Goal: Task Accomplishment & Management: Manage account settings

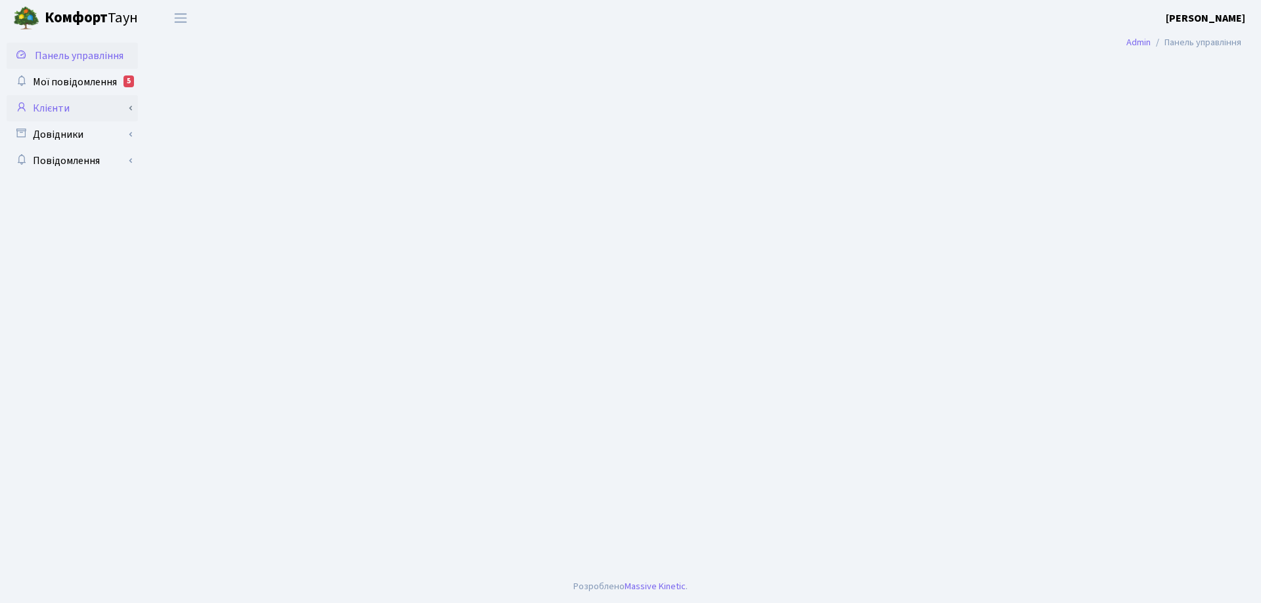
click at [62, 108] on link "Клієнти" at bounding box center [72, 108] width 131 height 26
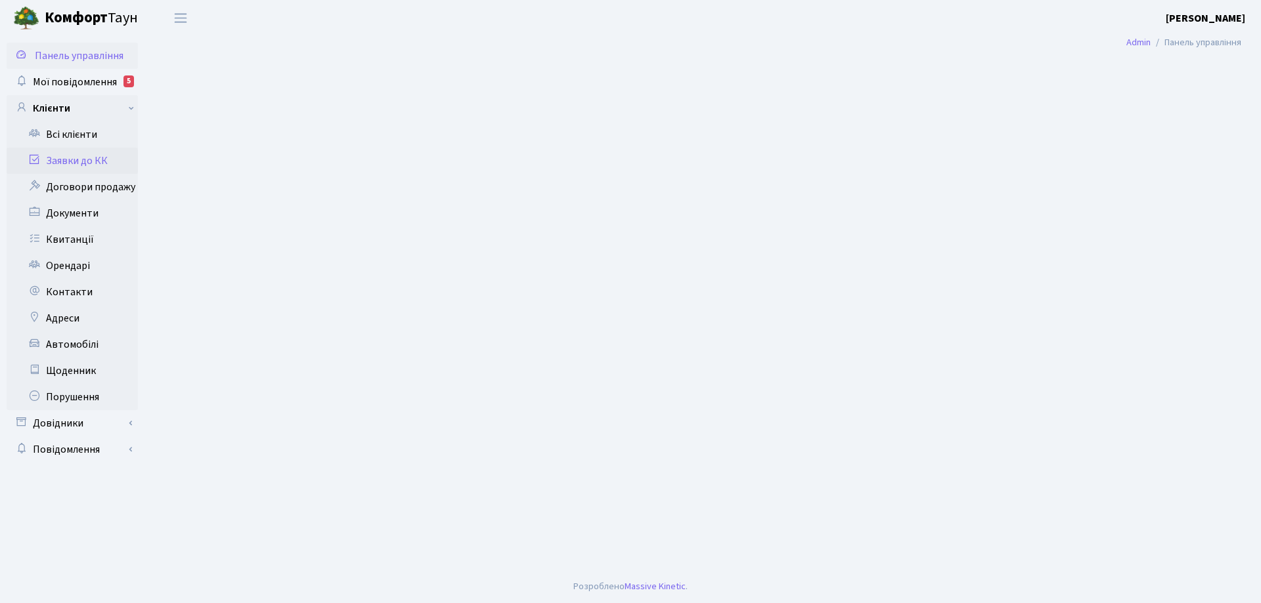
click at [87, 162] on link "Заявки до КК" at bounding box center [72, 161] width 131 height 26
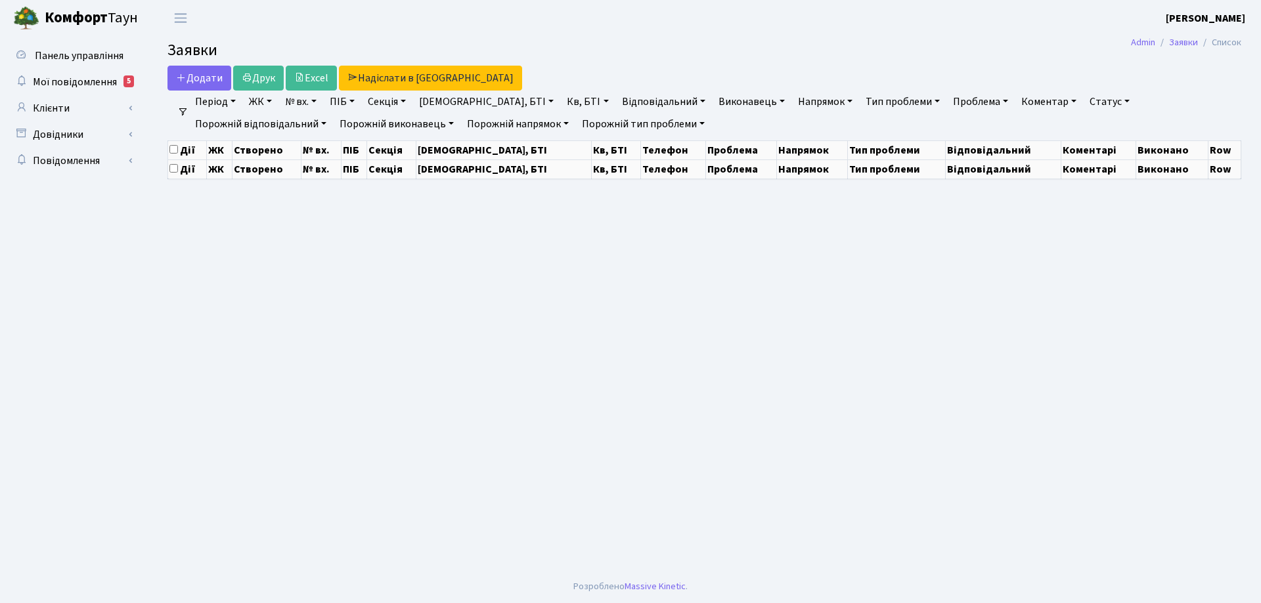
select select "25"
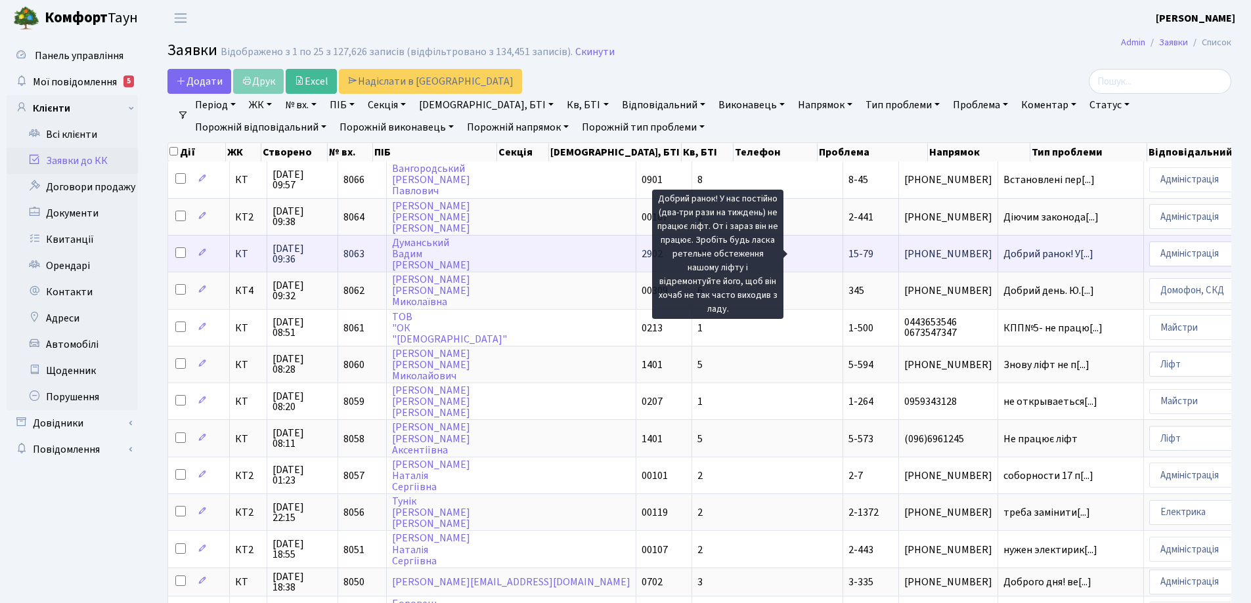
click at [1003, 253] on span "Добрий ранок! У[...]" at bounding box center [1048, 254] width 90 height 14
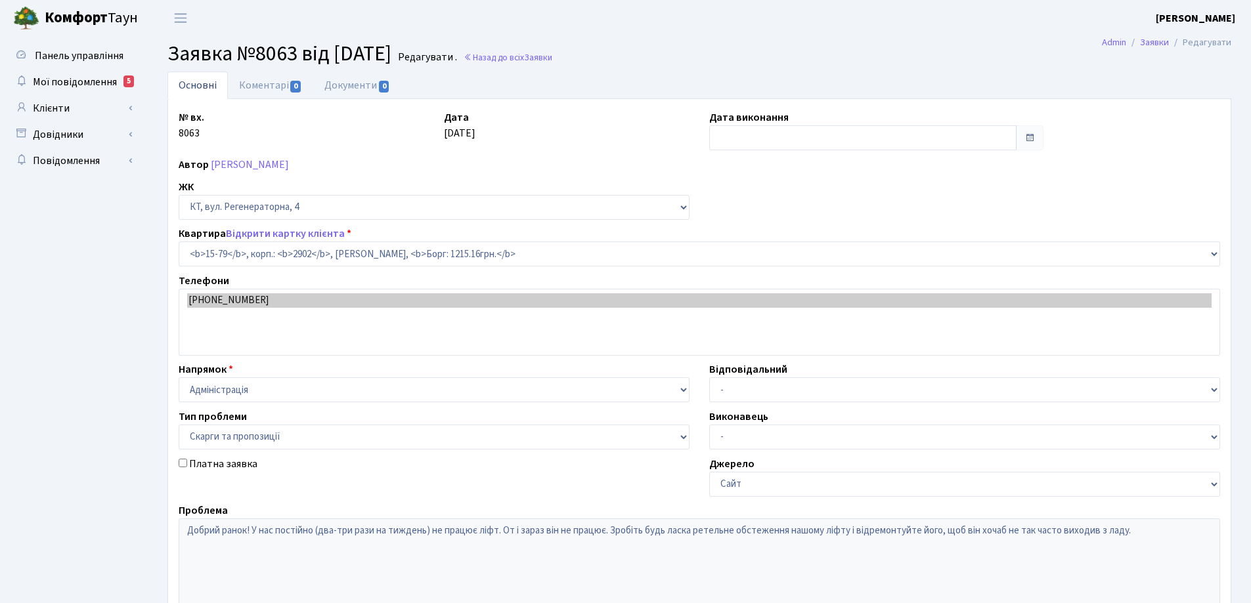
select select "8854"
select select "55"
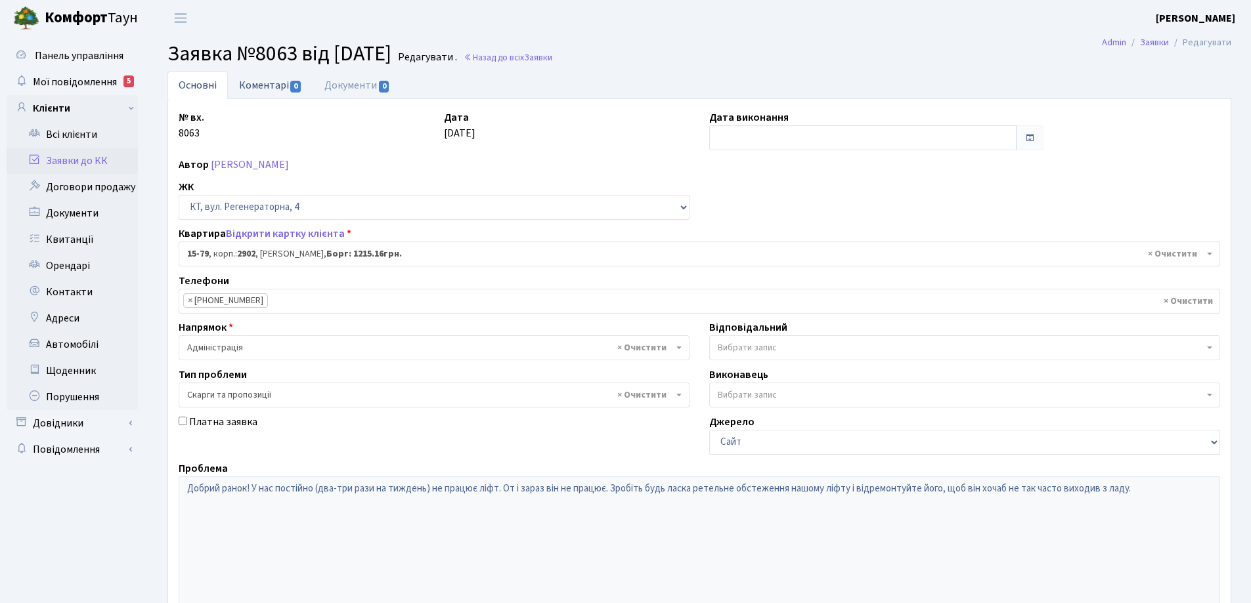
click at [269, 82] on link "Коментарі 0" at bounding box center [270, 85] width 85 height 27
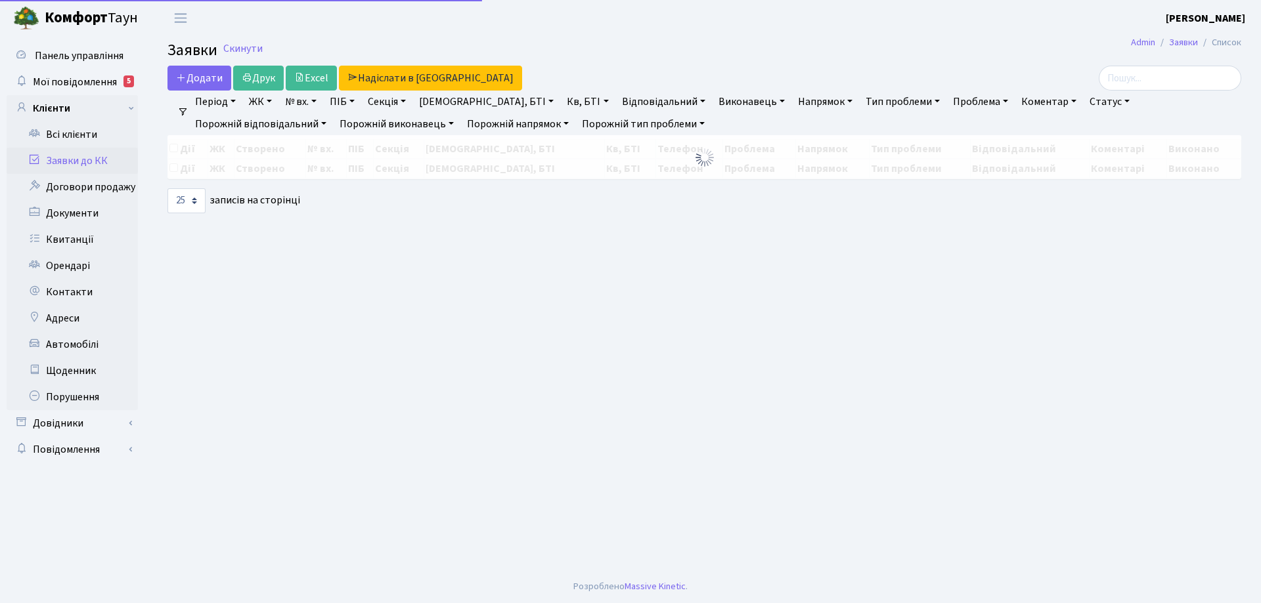
select select "25"
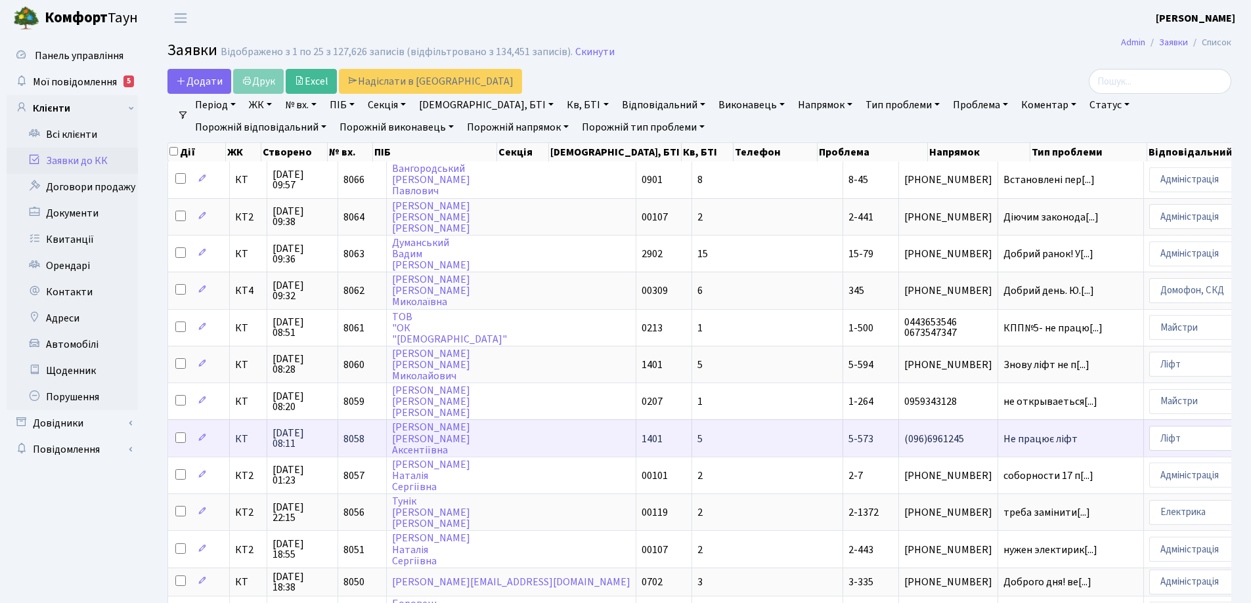
click at [1003, 435] on span "Не працює ліфт" at bounding box center [1070, 439] width 135 height 11
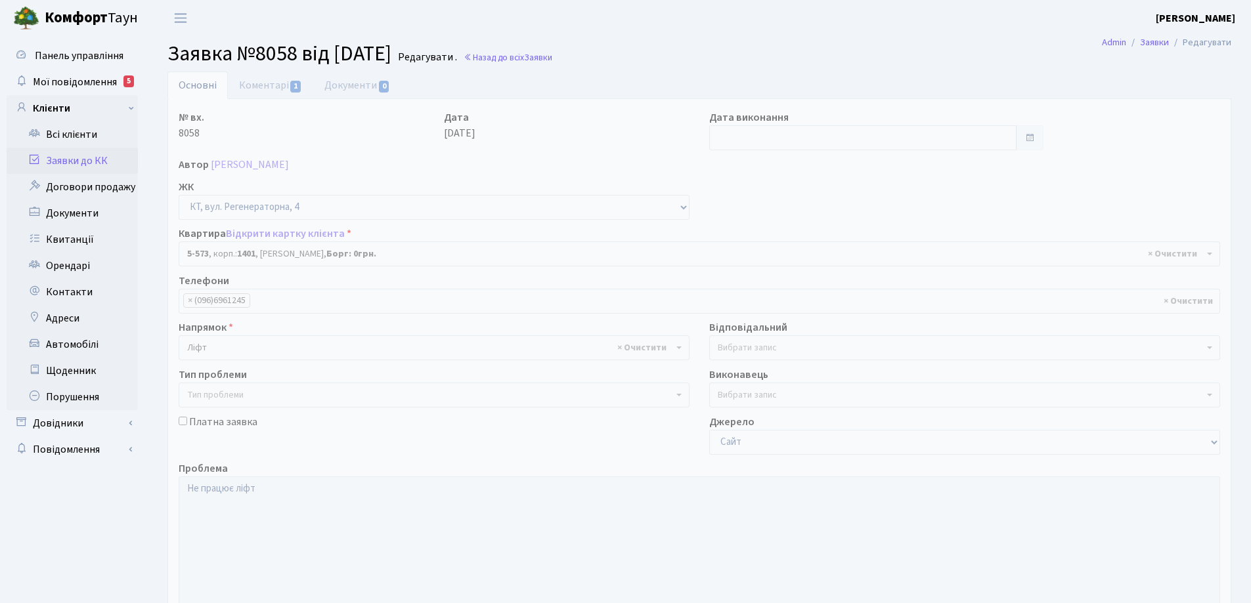
select select "1967"
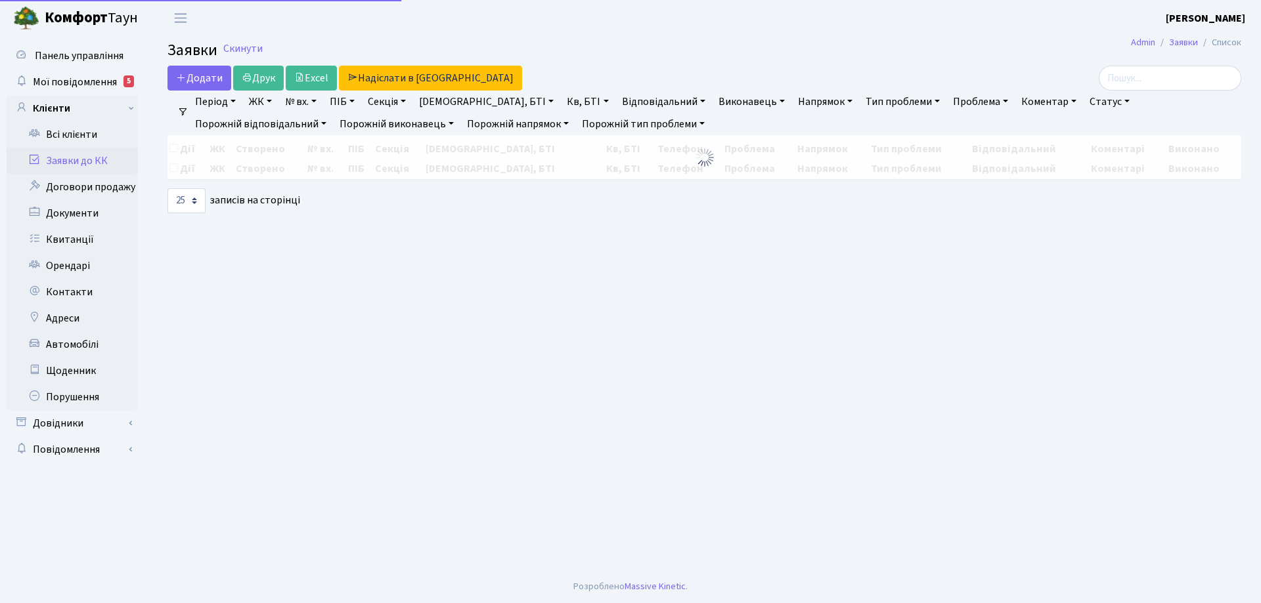
select select "25"
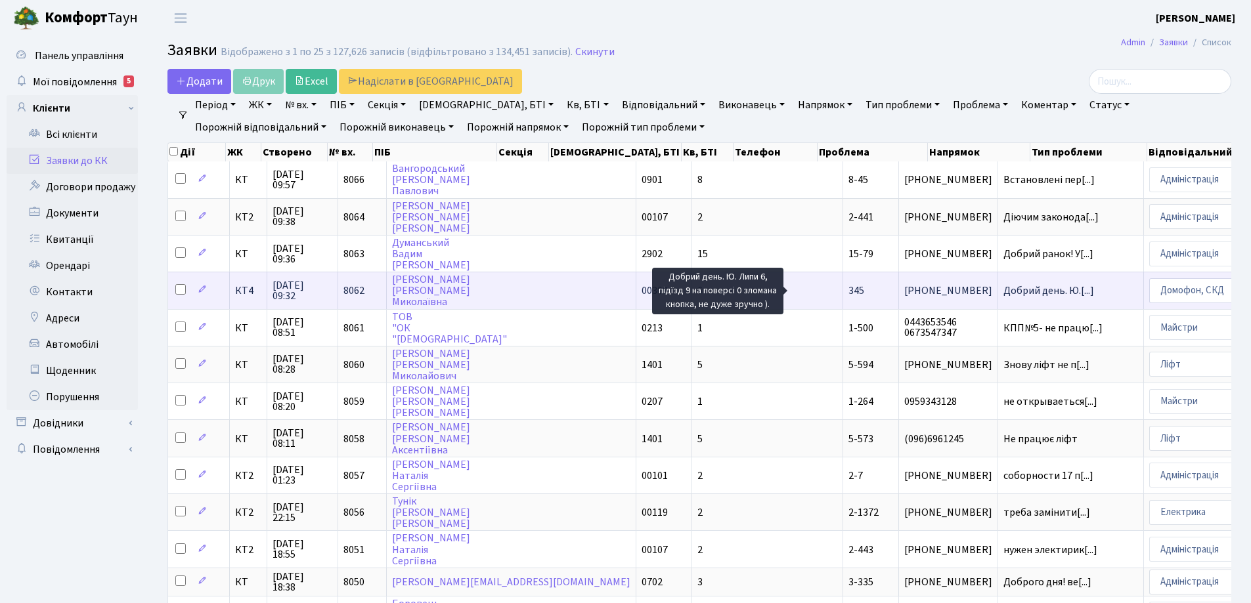
click at [1003, 292] on span "Добрий день. Ю.[...]" at bounding box center [1048, 291] width 91 height 14
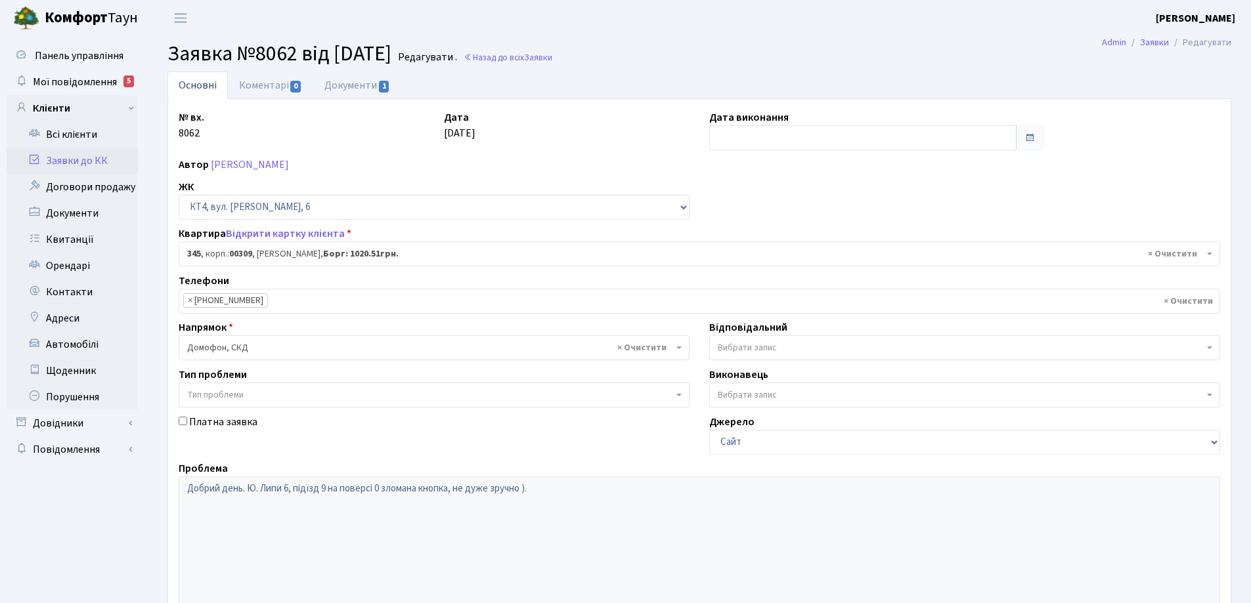
select select "17052"
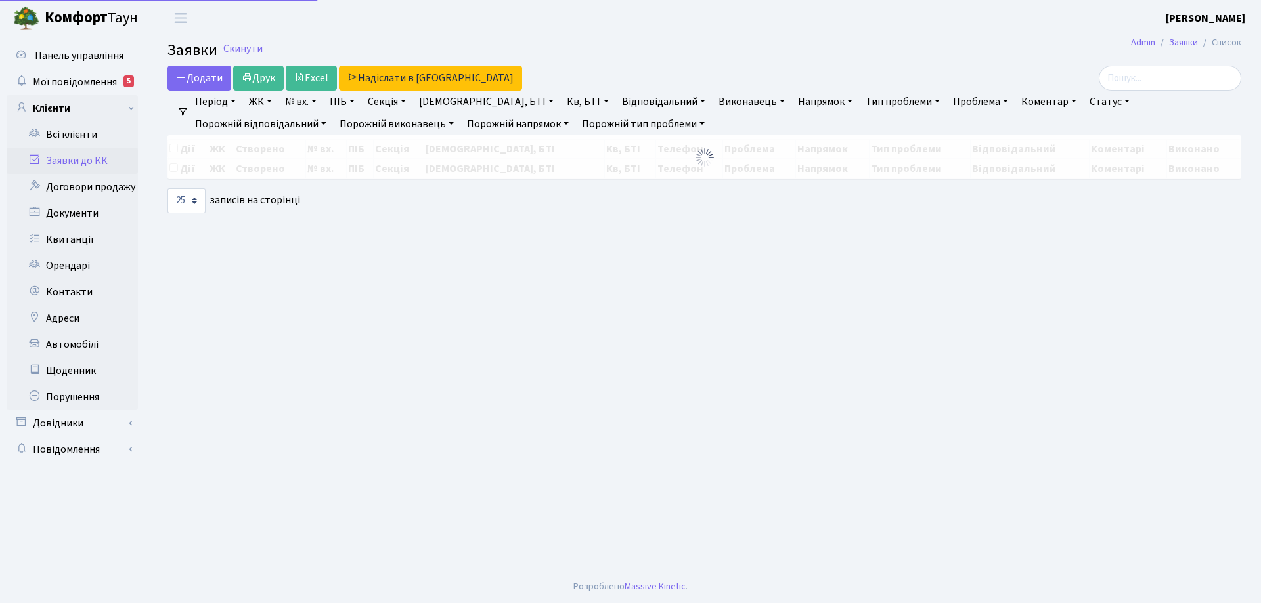
select select "25"
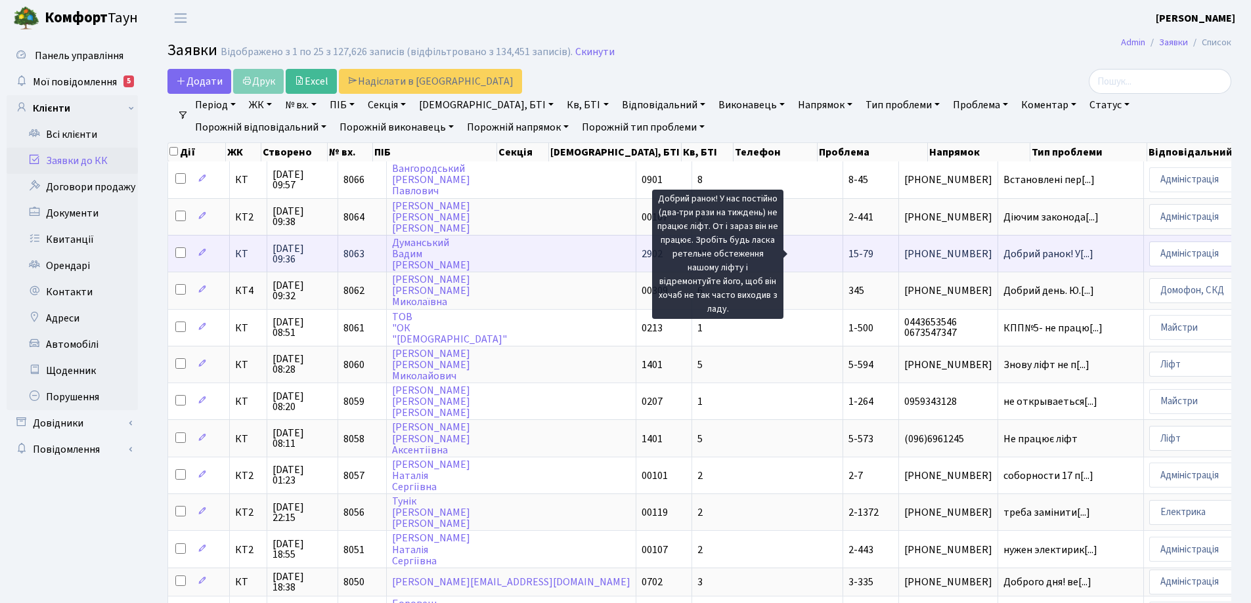
click at [1003, 257] on span "Добрий ранок! У[...]" at bounding box center [1048, 254] width 90 height 14
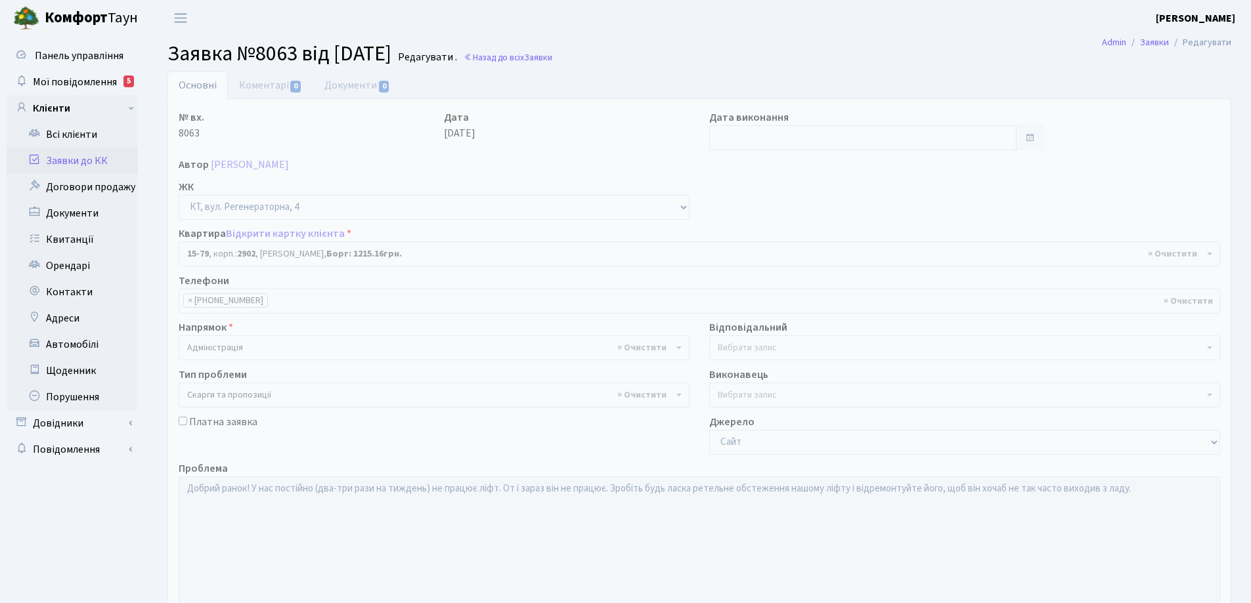
select select "8854"
select select "55"
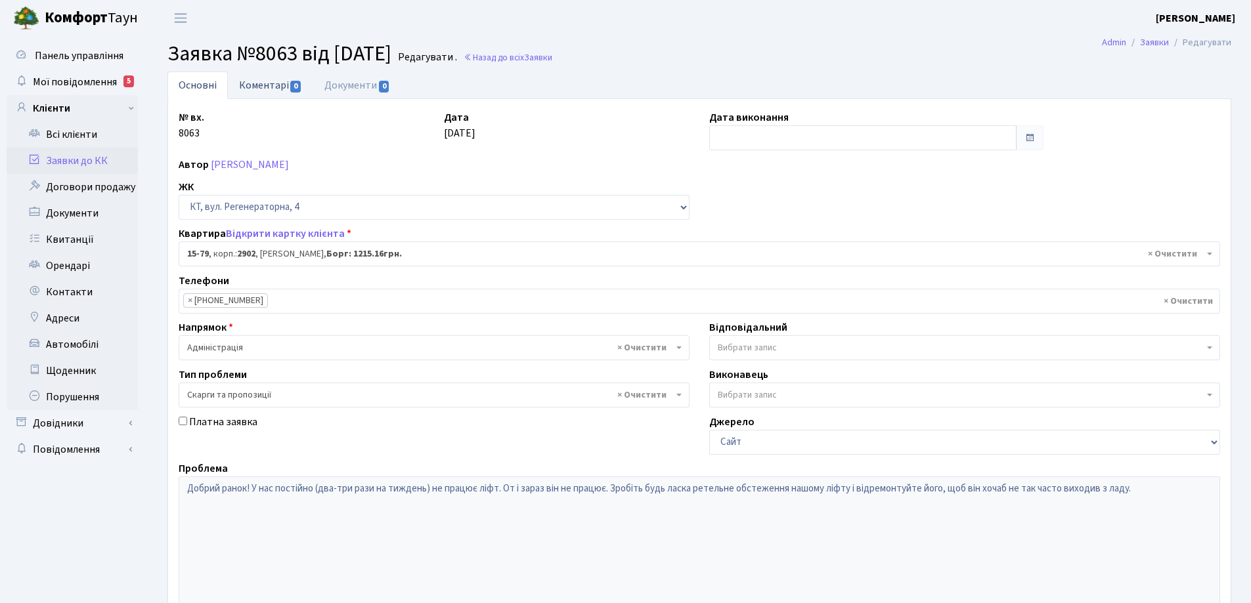
click at [276, 88] on link "Коментарі 0" at bounding box center [270, 85] width 85 height 27
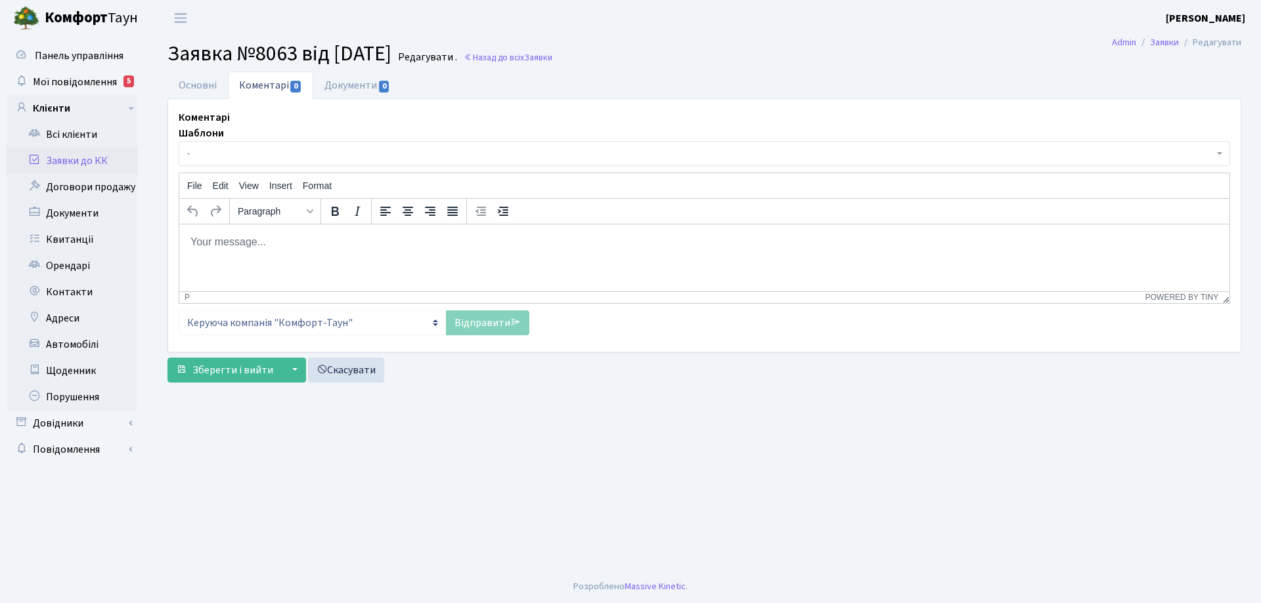
click at [272, 251] on html at bounding box center [704, 241] width 1050 height 35
drag, startPoint x: 482, startPoint y: 324, endPoint x: 468, endPoint y: 334, distance: 16.9
click at [481, 324] on link "Відправити" at bounding box center [487, 323] width 83 height 25
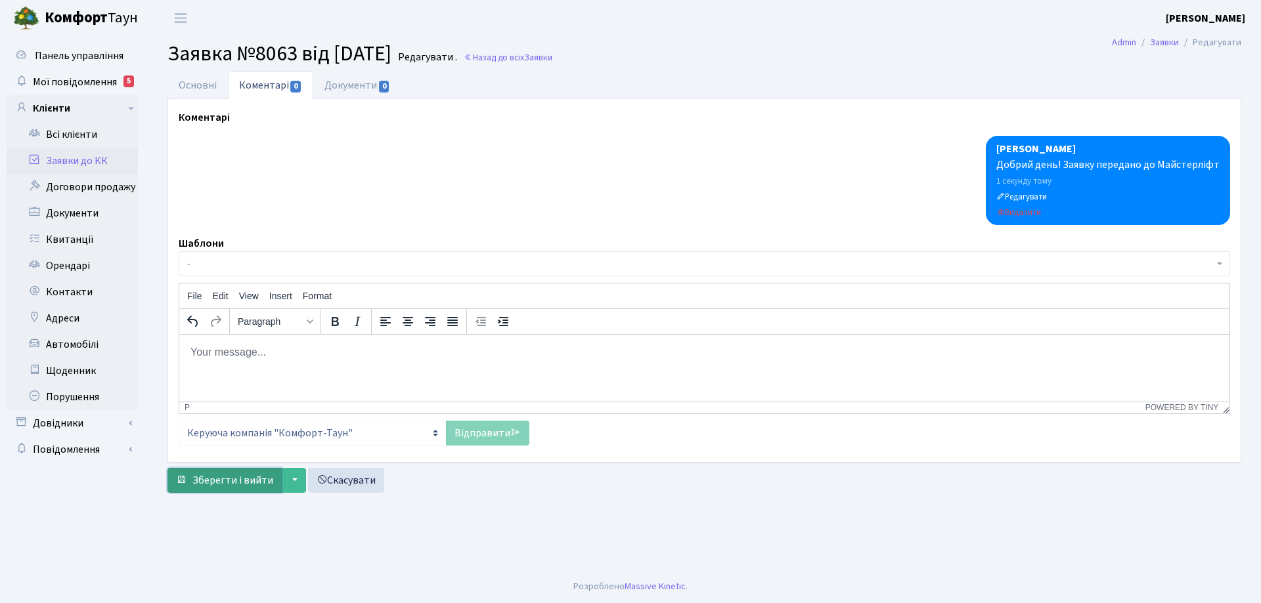
click at [259, 479] on span "Зберегти і вийти" at bounding box center [232, 480] width 81 height 14
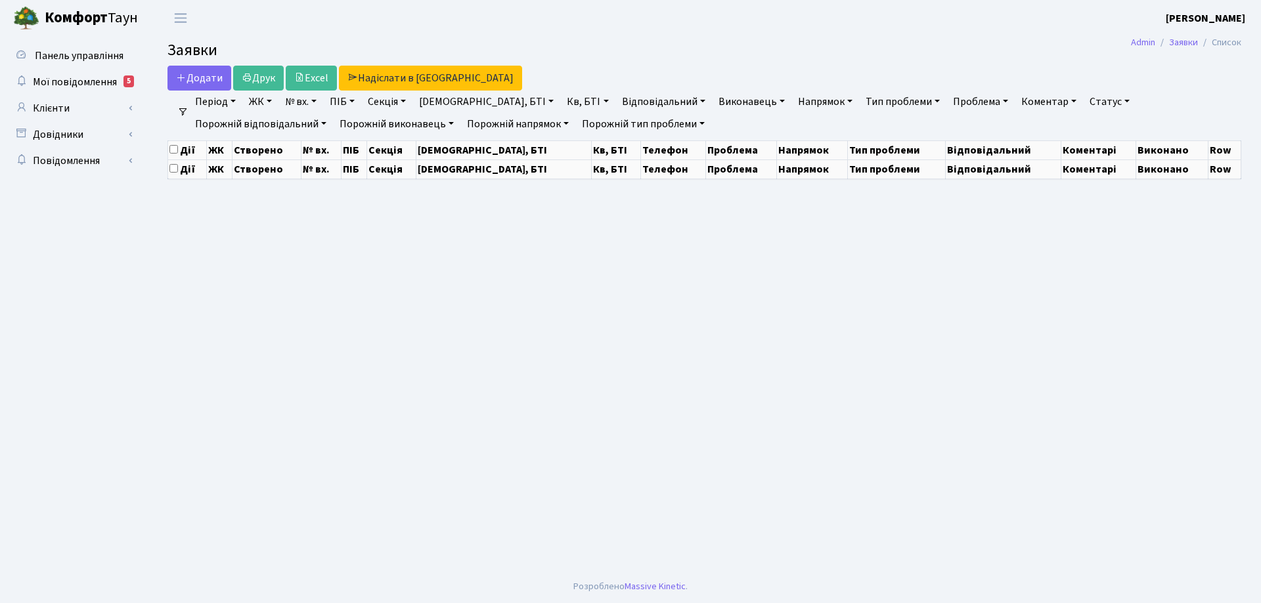
select select "25"
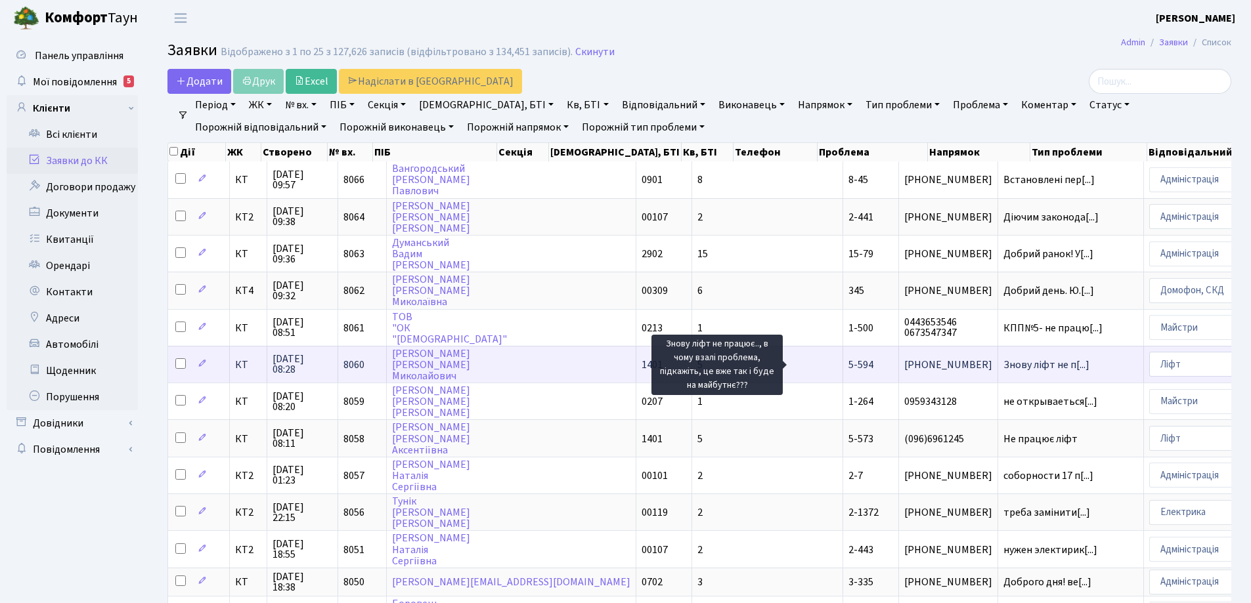
click at [1003, 369] on span "Знову ліфт не п[...]" at bounding box center [1046, 365] width 86 height 14
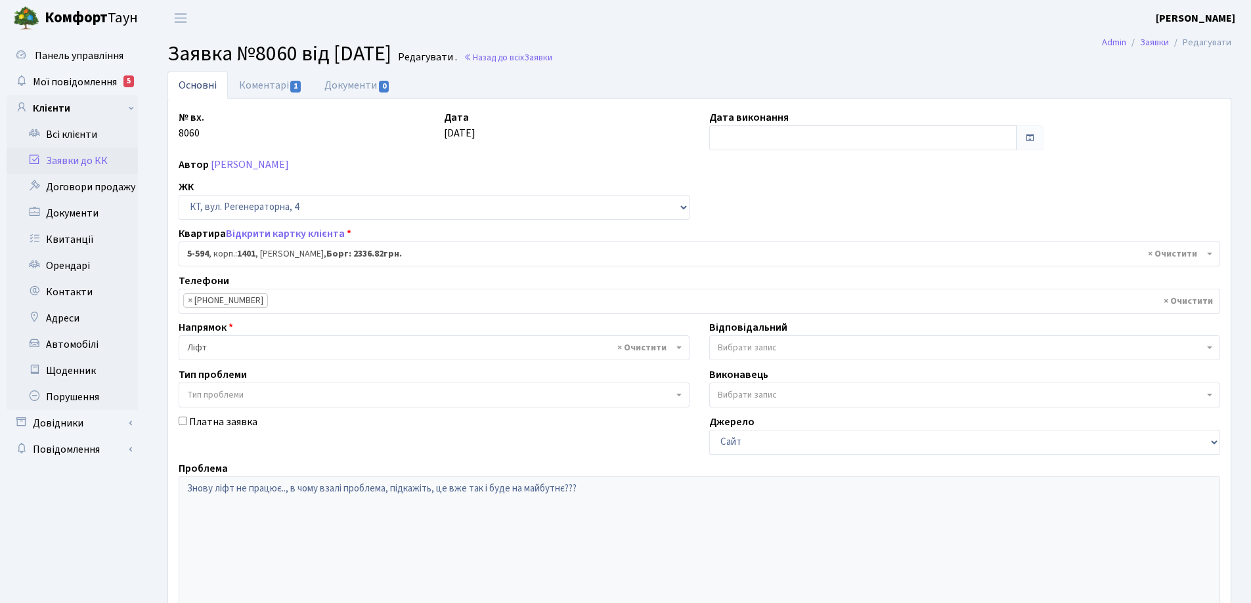
select select "1988"
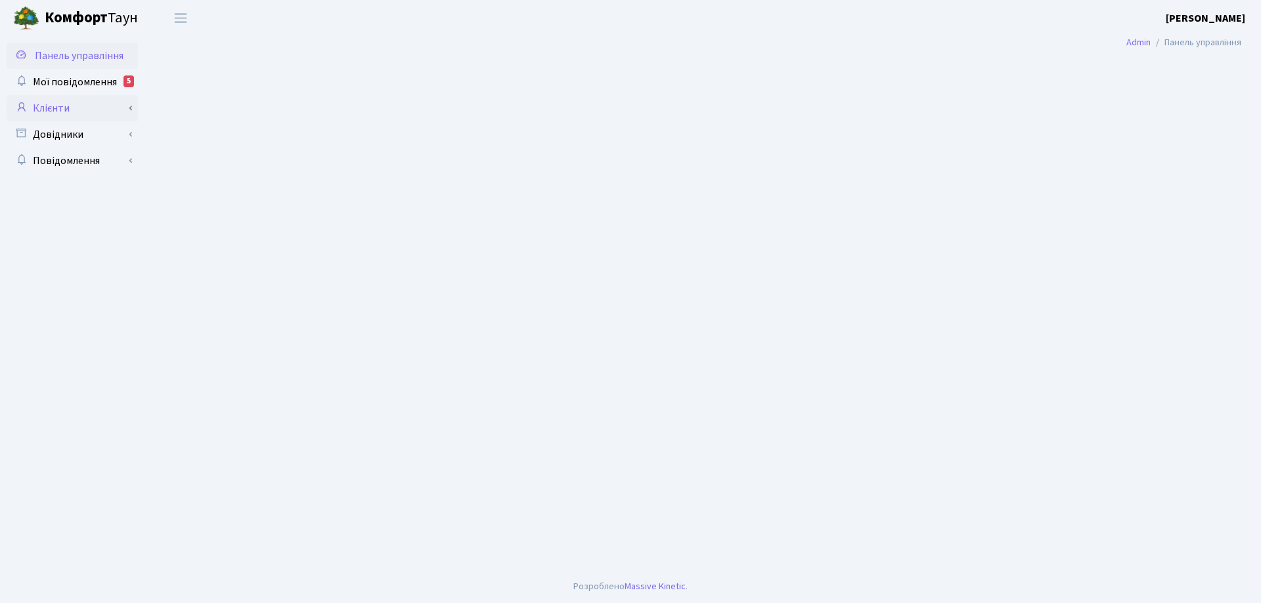
click at [64, 108] on link "Клієнти" at bounding box center [72, 108] width 131 height 26
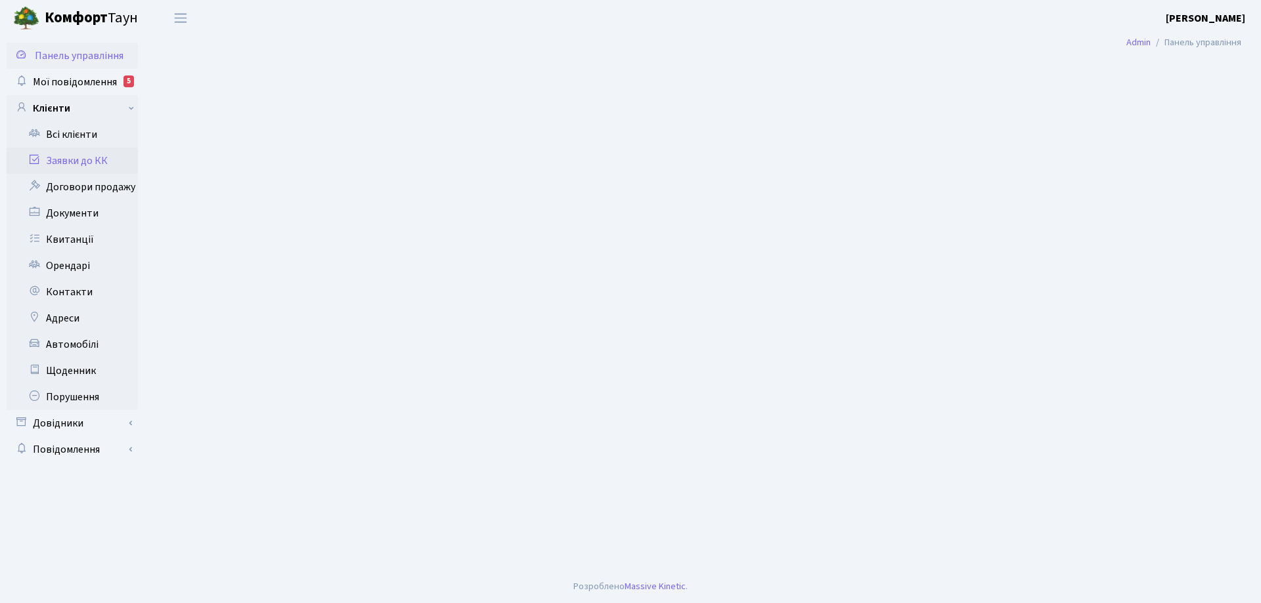
click at [55, 161] on link "Заявки до КК" at bounding box center [72, 161] width 131 height 26
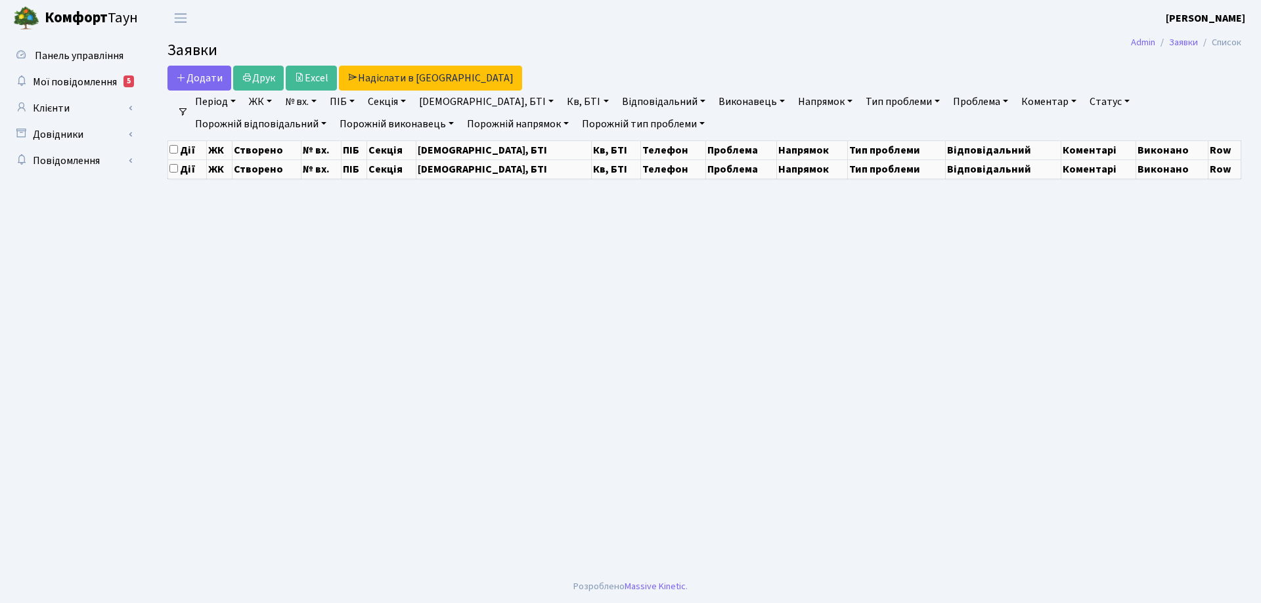
select select "25"
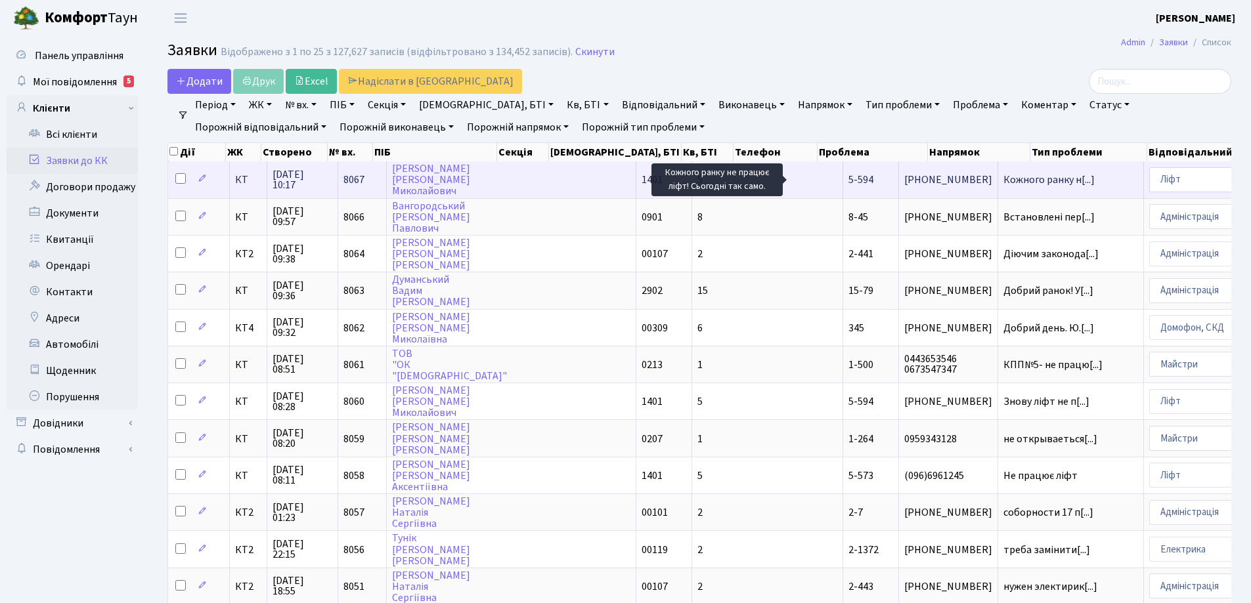
click at [1003, 180] on span "Кожного ранку н[...]" at bounding box center [1048, 180] width 91 height 14
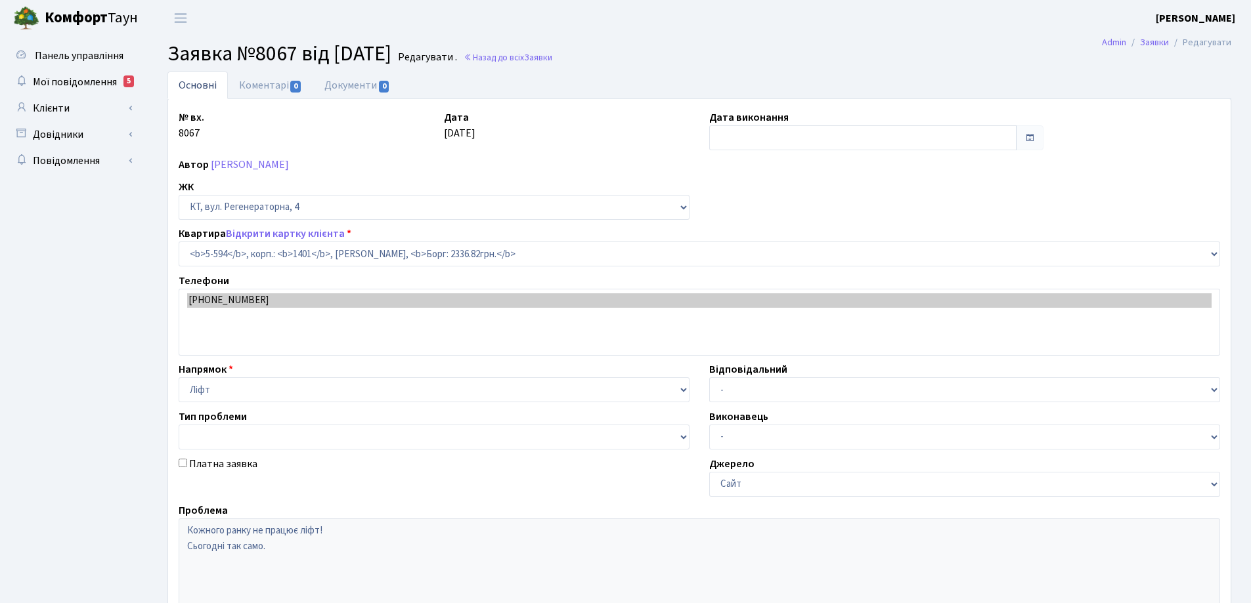
select select "1988"
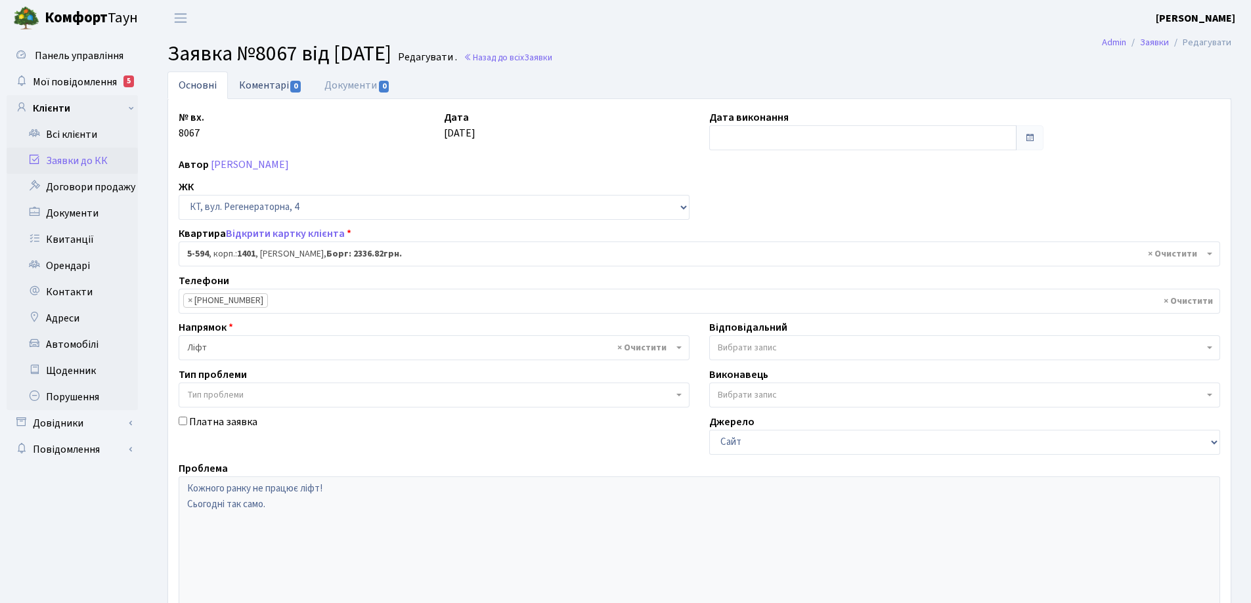
click at [282, 89] on link "Коментарі 0" at bounding box center [270, 85] width 85 height 27
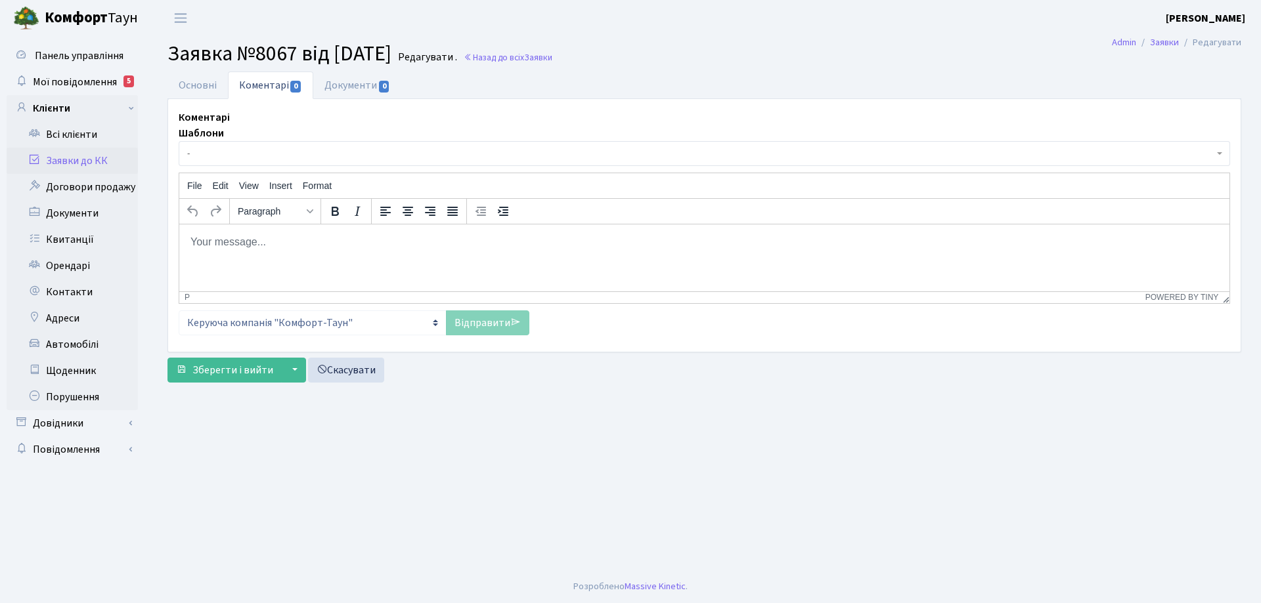
click at [310, 246] on p "Rich Text Area. Press ALT-0 for help." at bounding box center [704, 241] width 1029 height 14
click at [476, 318] on link "Відправити" at bounding box center [487, 323] width 83 height 25
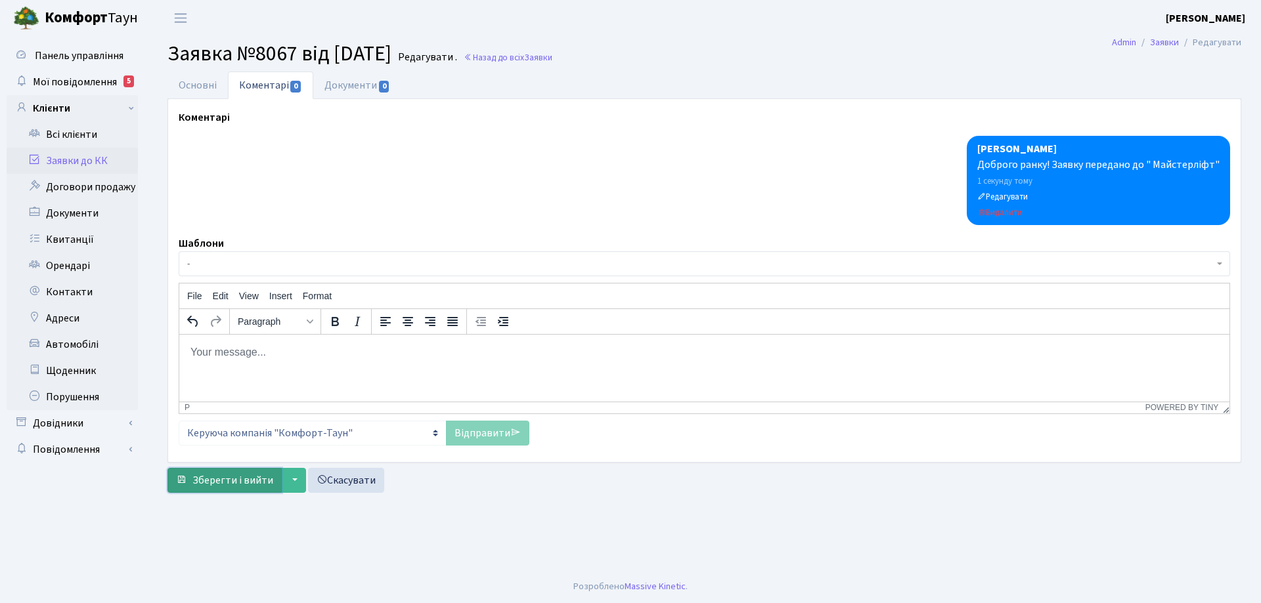
click at [242, 481] on span "Зберегти і вийти" at bounding box center [232, 480] width 81 height 14
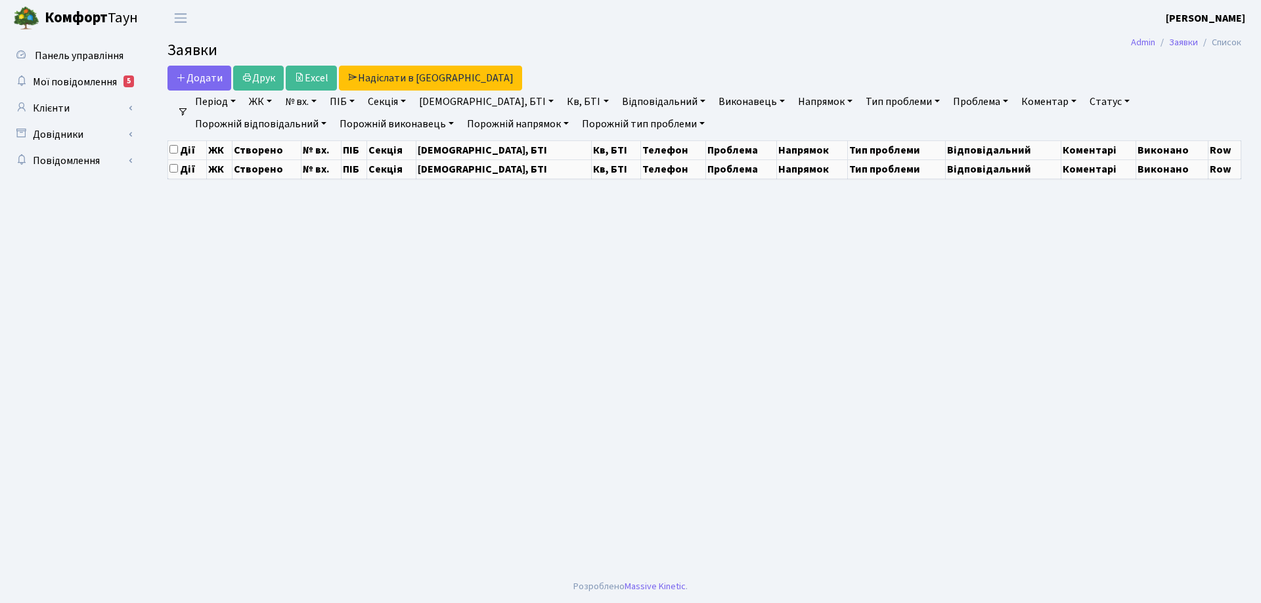
select select "25"
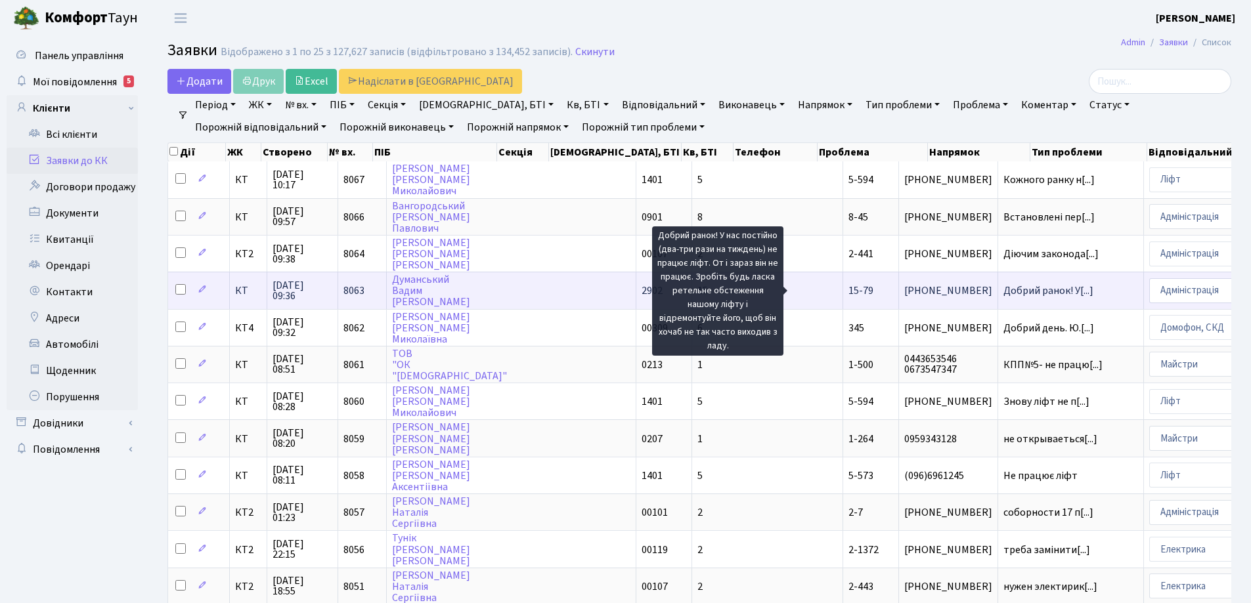
click at [1003, 292] on span "Добрий ранок! У[...]" at bounding box center [1048, 291] width 90 height 14
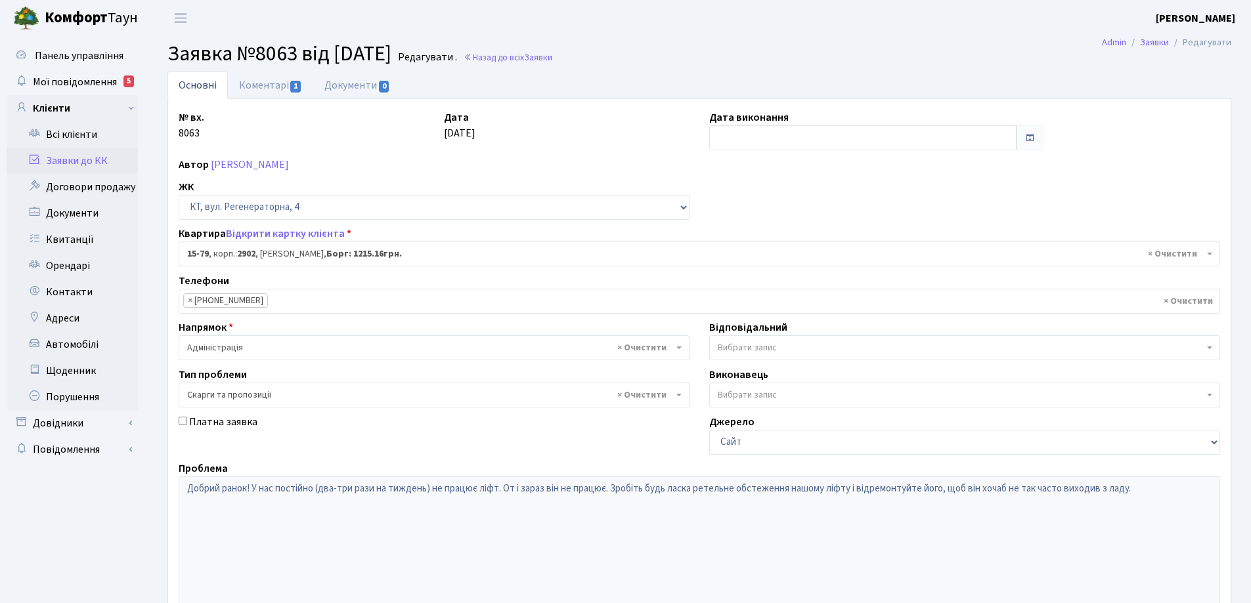
select select "8854"
select select "55"
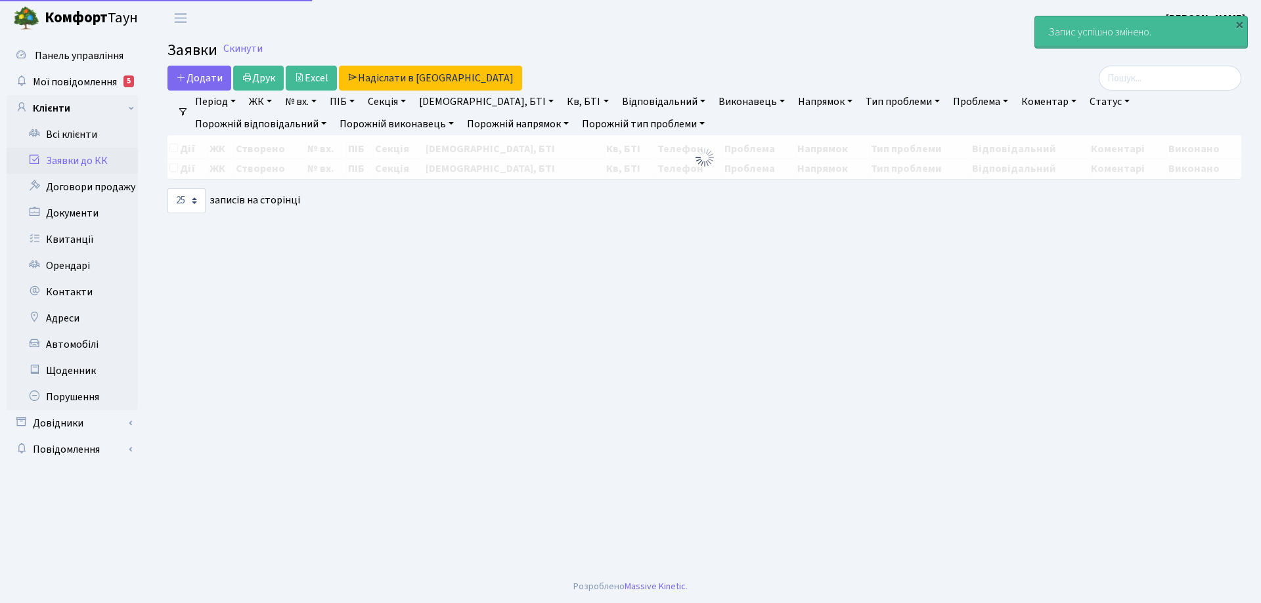
select select "25"
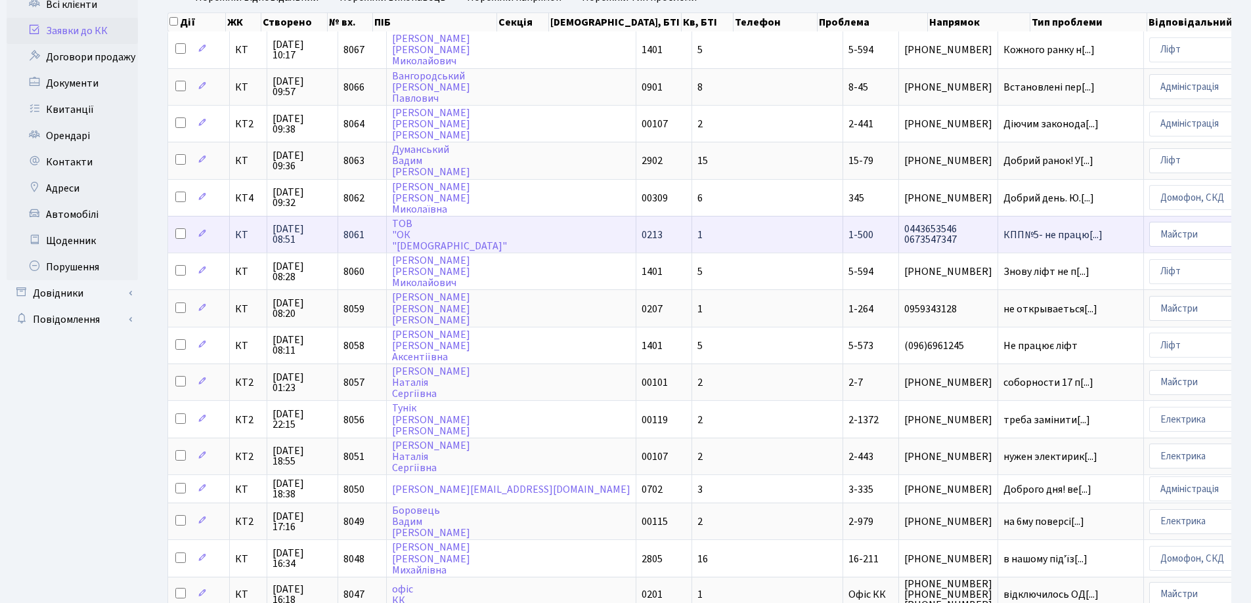
scroll to position [131, 0]
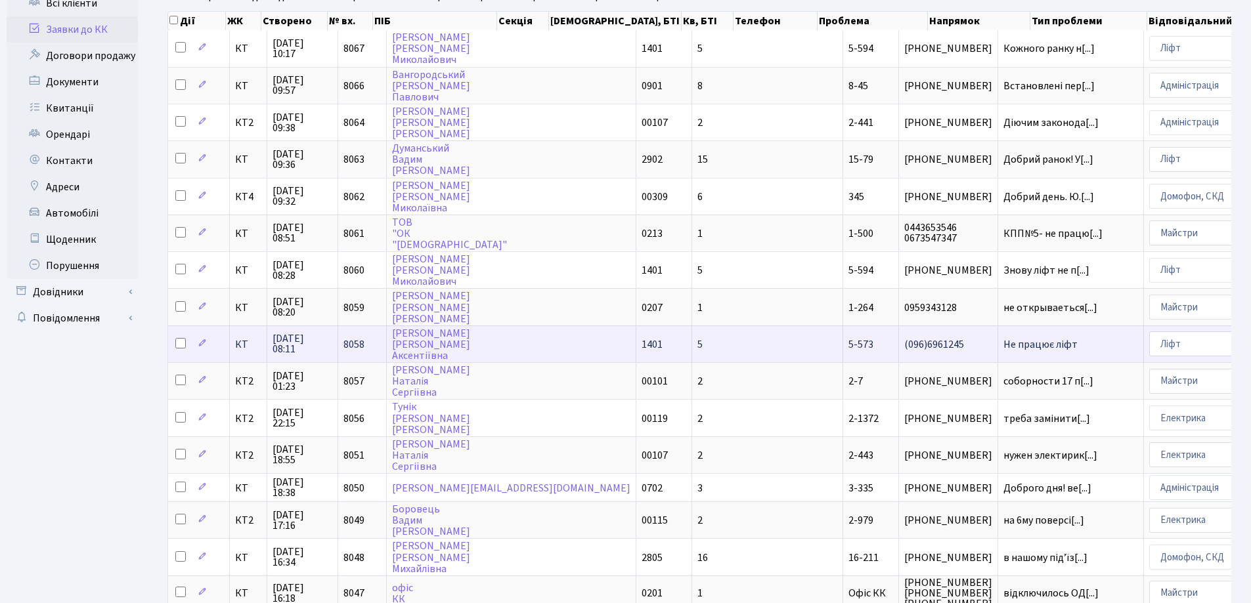
click at [1003, 347] on span "Не працює ліфт" at bounding box center [1070, 344] width 135 height 11
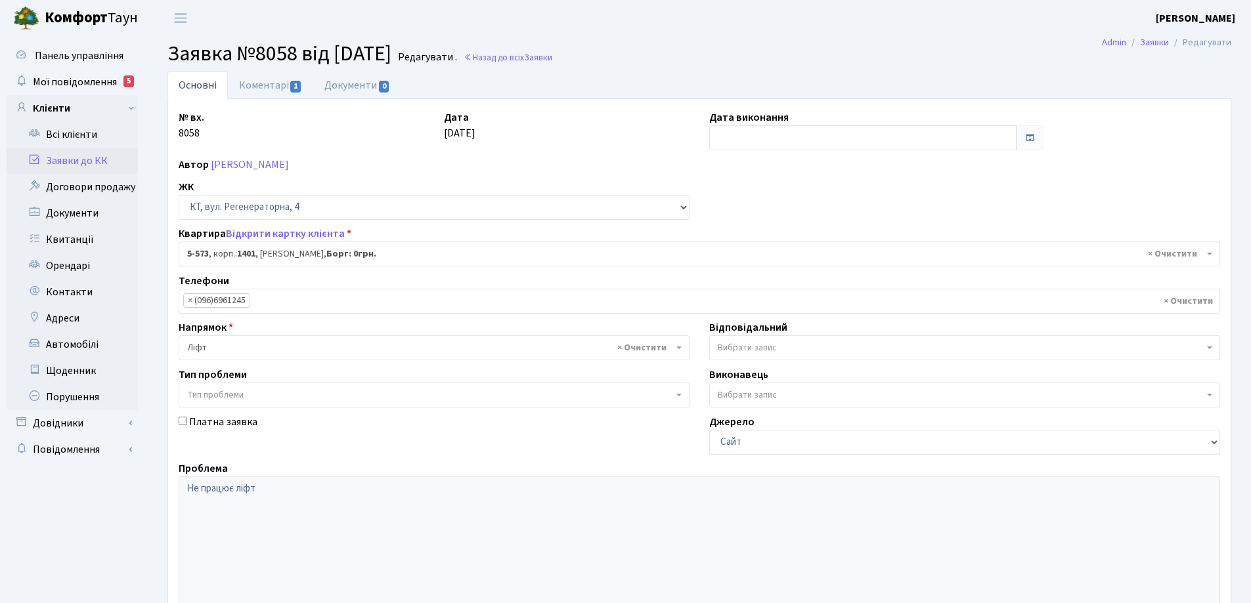
select select "1967"
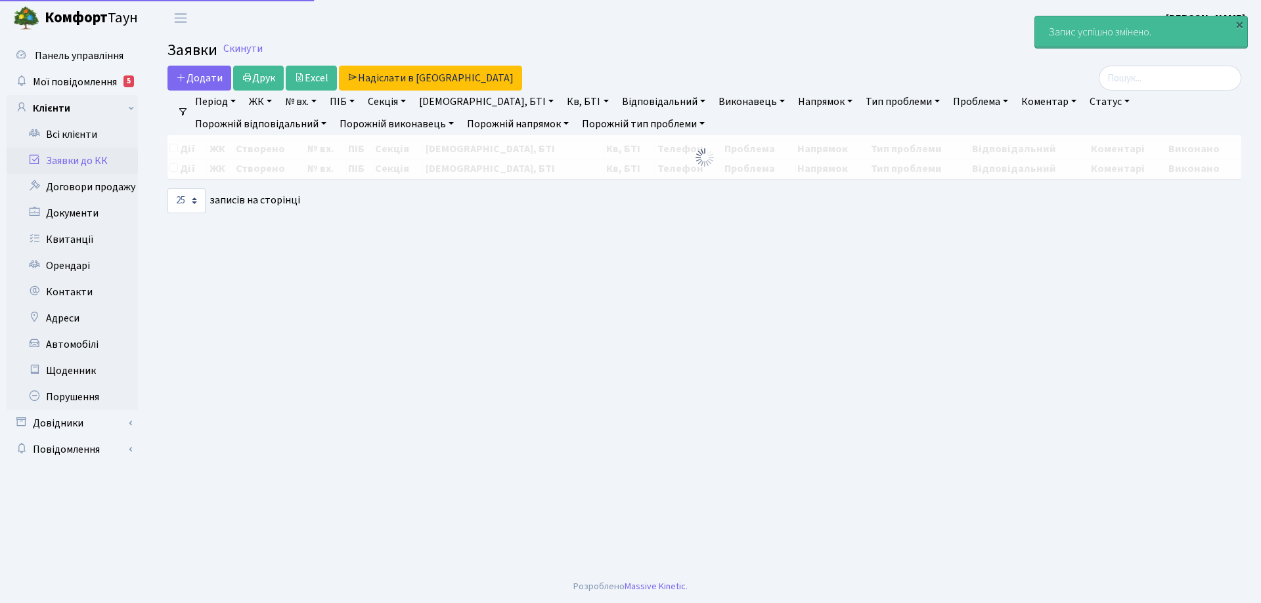
select select "25"
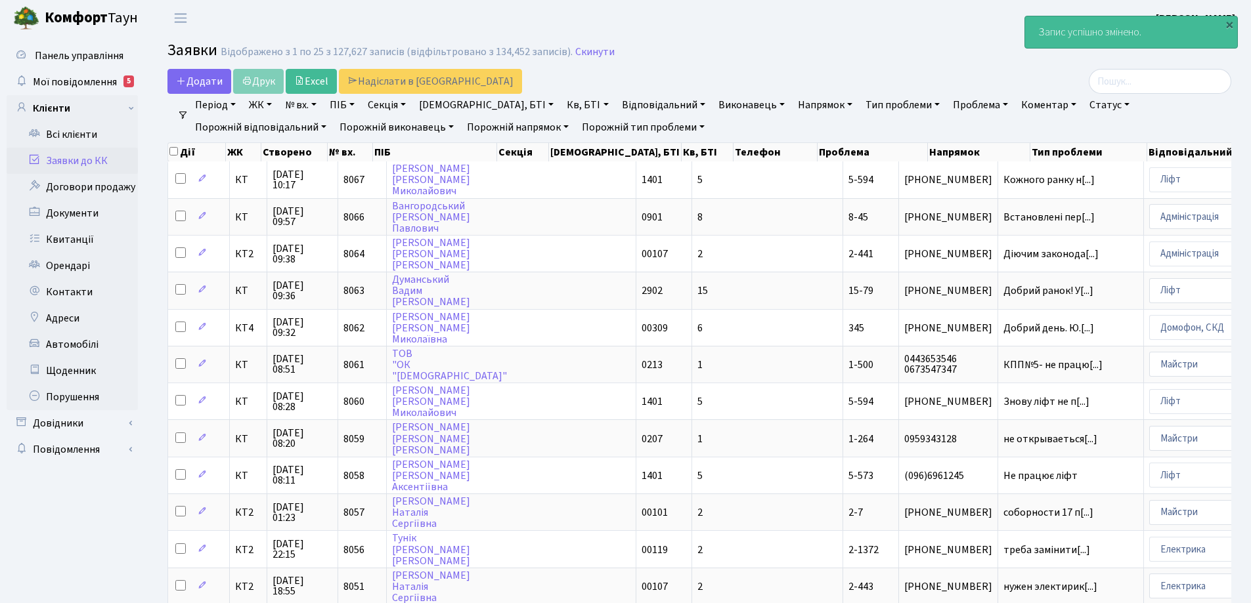
click at [1084, 106] on link "Статус" at bounding box center [1109, 105] width 51 height 22
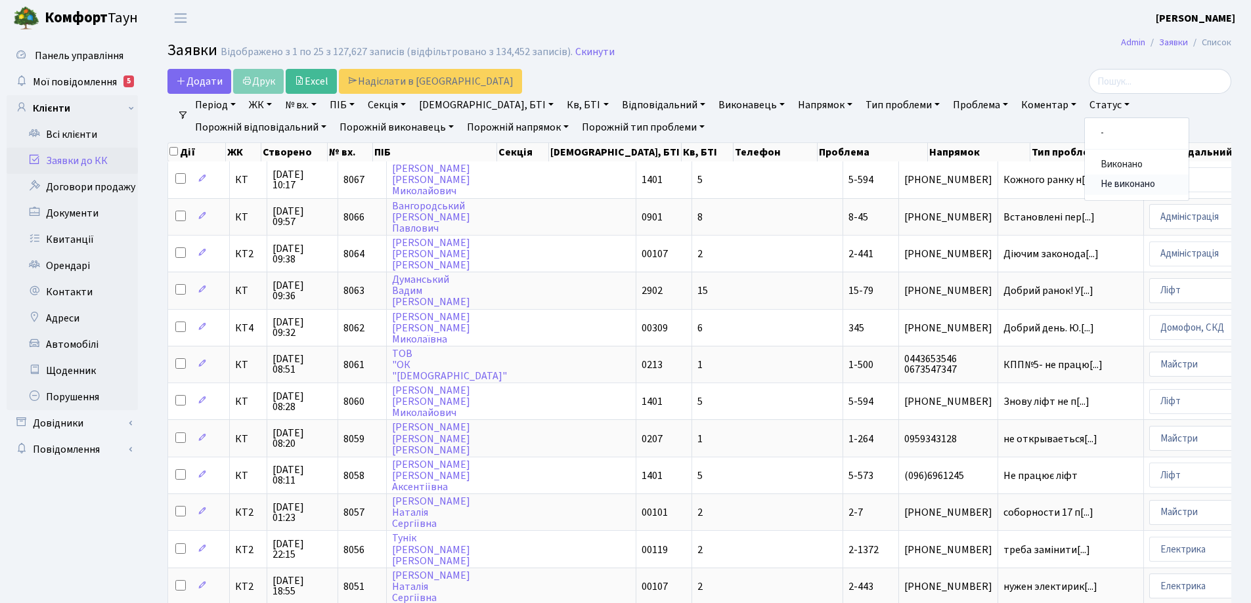
click at [1085, 184] on link "Не виконано" at bounding box center [1137, 185] width 104 height 20
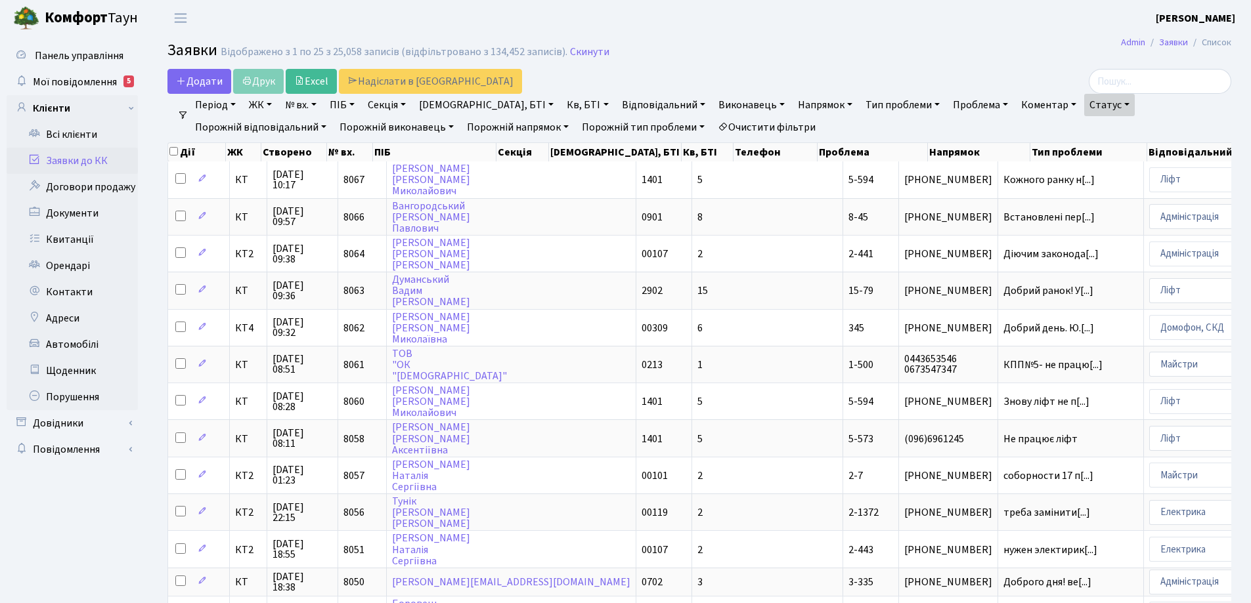
click at [793, 104] on link "Напрямок" at bounding box center [825, 105] width 65 height 22
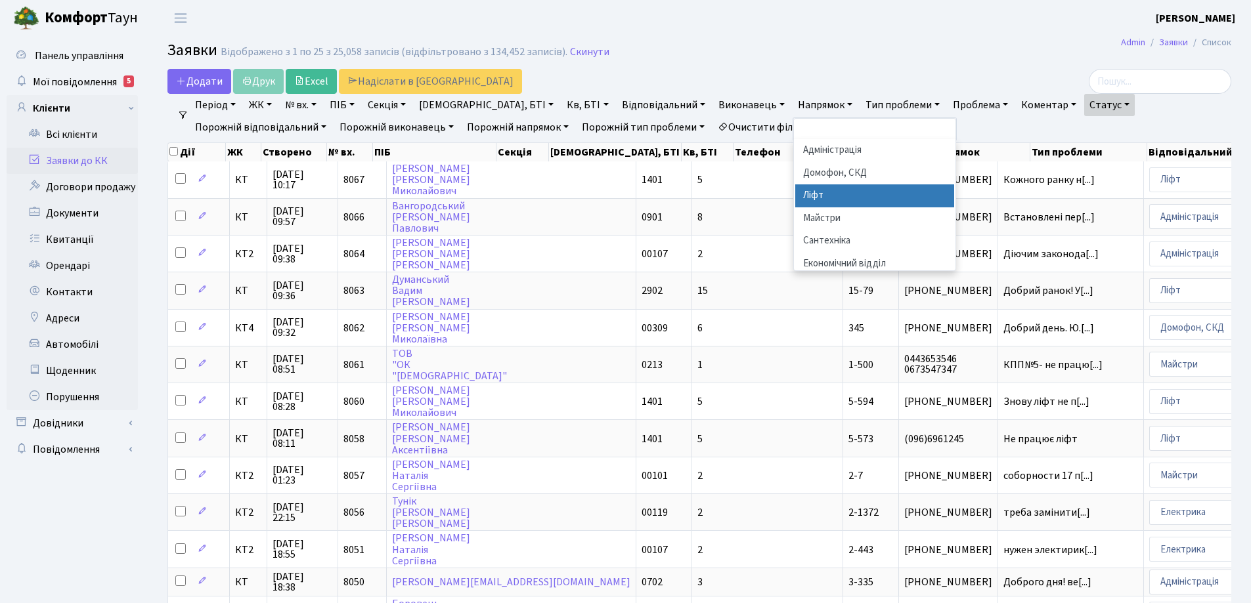
click at [795, 196] on li "Ліфт" at bounding box center [874, 196] width 159 height 23
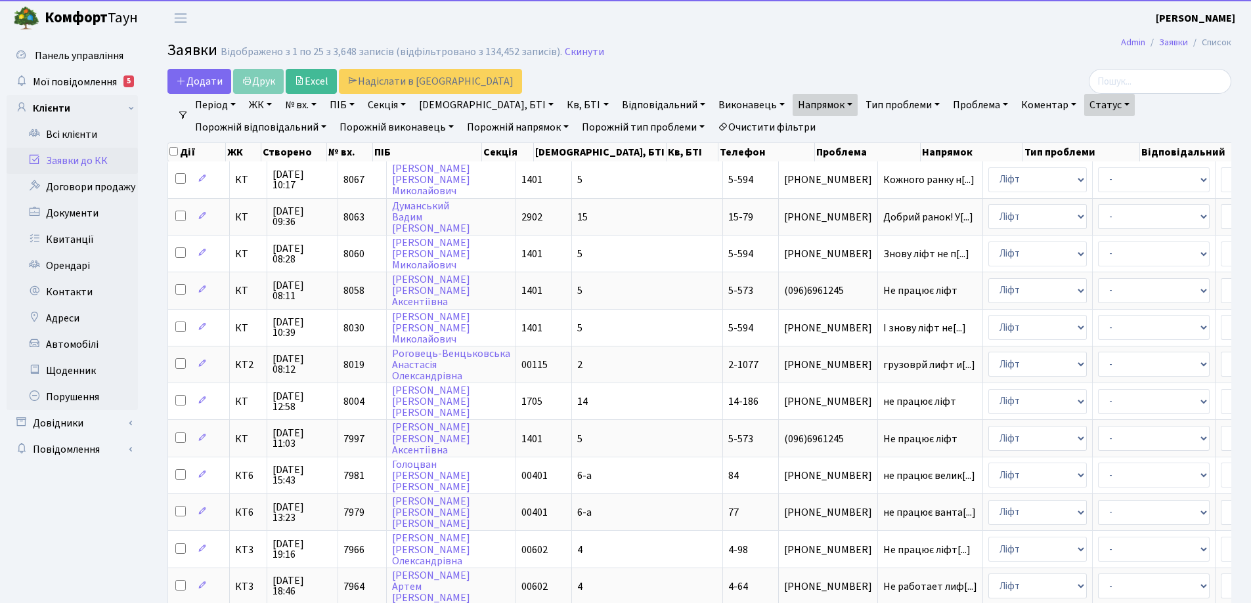
click at [232, 104] on link "Період" at bounding box center [215, 105] width 51 height 22
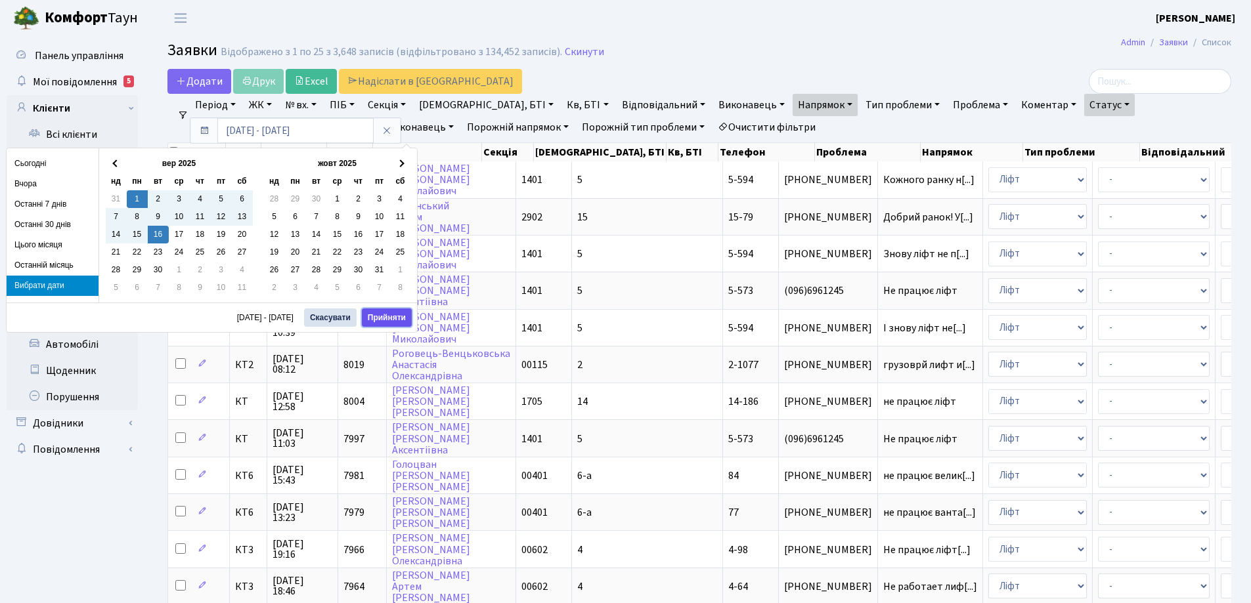
click at [393, 319] on button "Прийняти" at bounding box center [387, 318] width 50 height 18
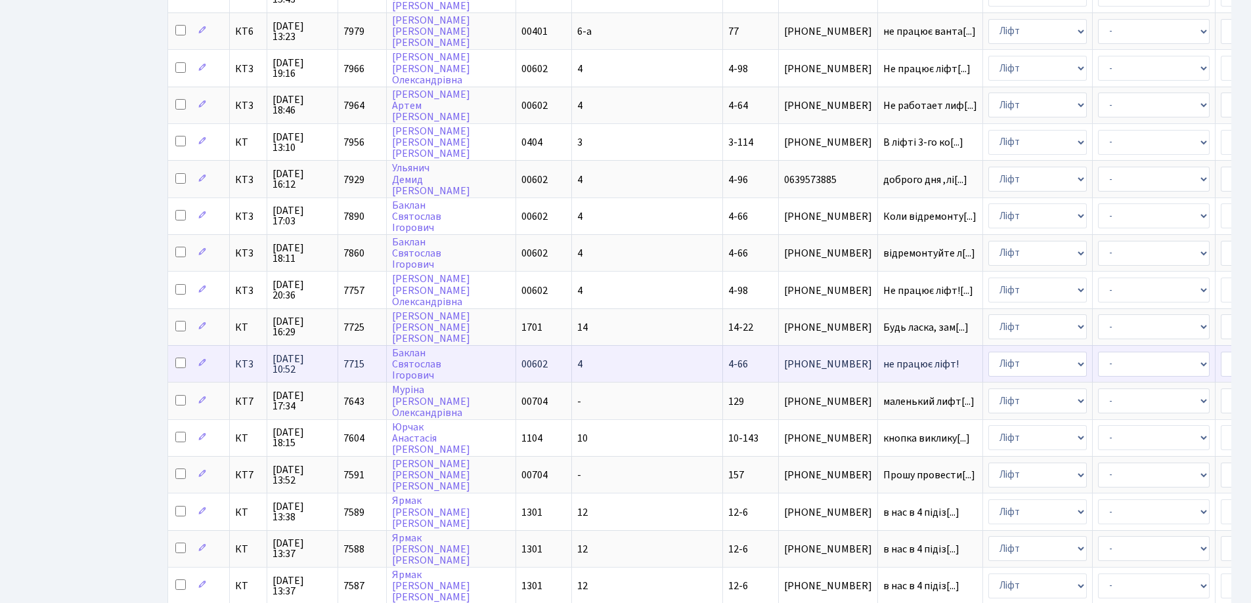
scroll to position [450, 0]
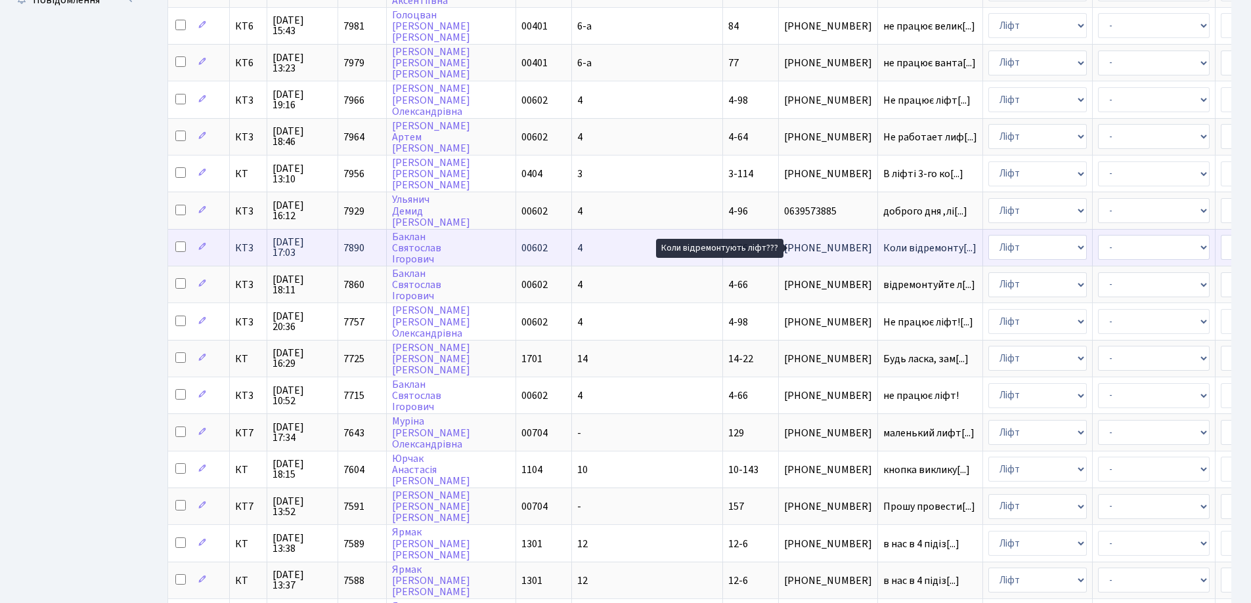
click at [883, 251] on span "Коли відремонту[...]" at bounding box center [929, 248] width 93 height 14
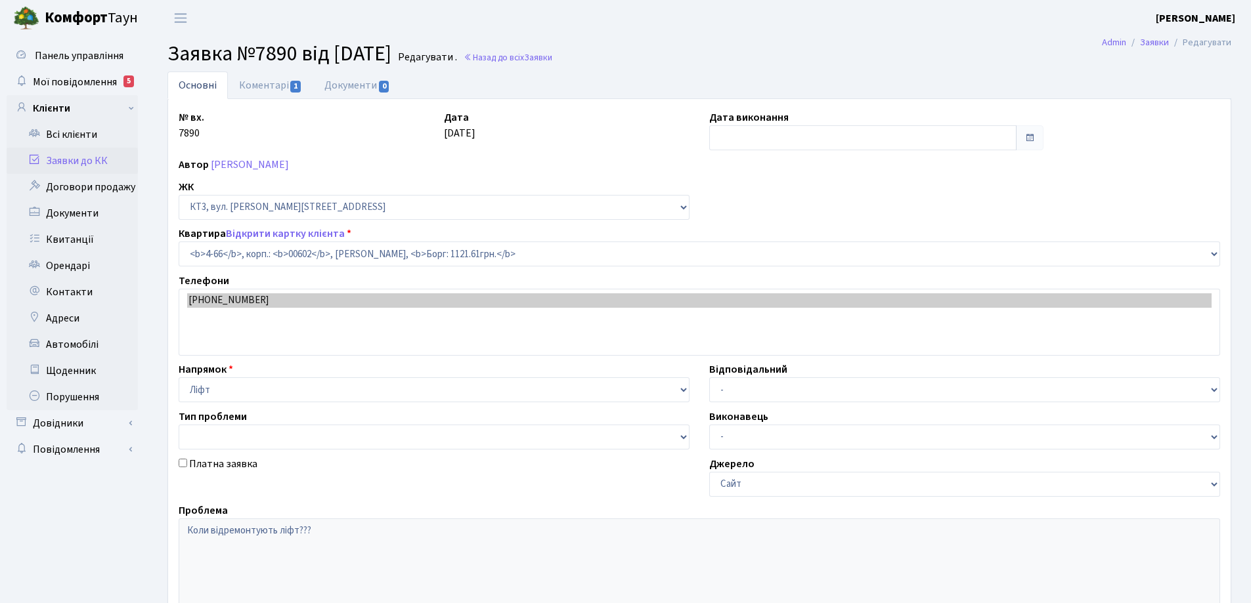
select select "16525"
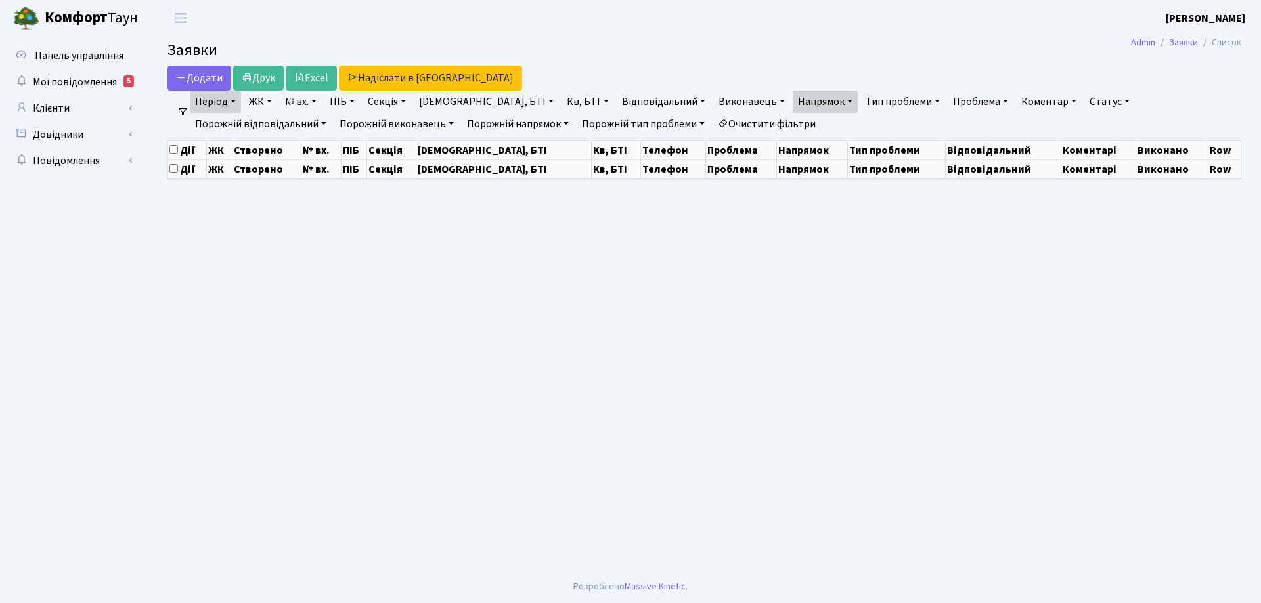
select select "25"
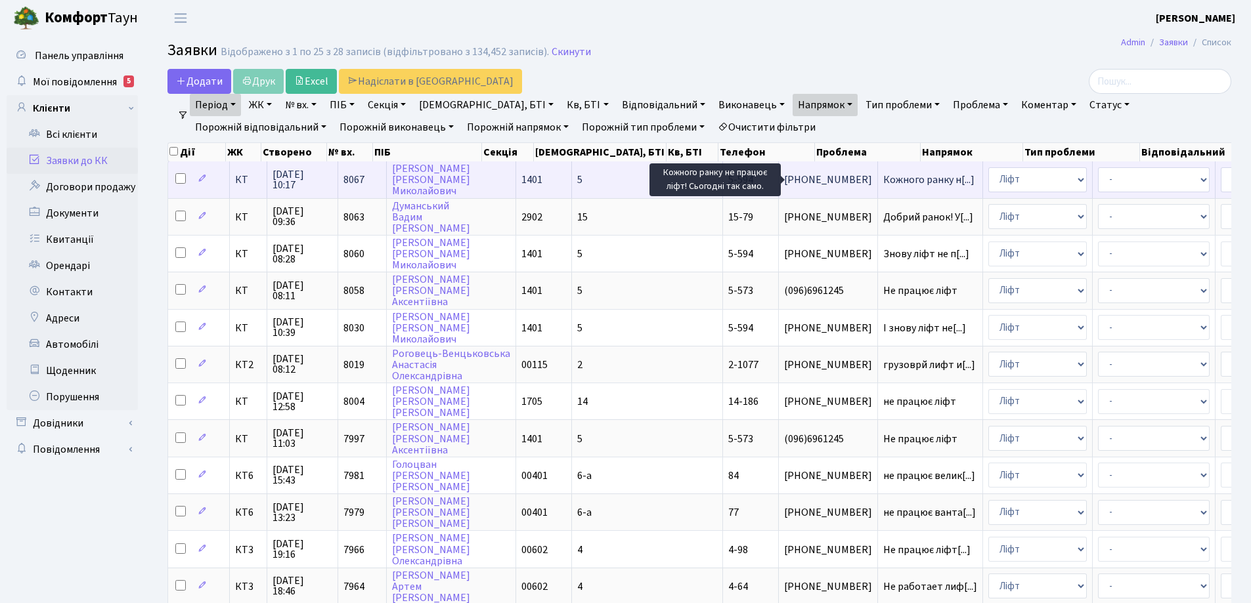
click at [883, 177] on span "Кожного ранку н[...]" at bounding box center [928, 180] width 91 height 14
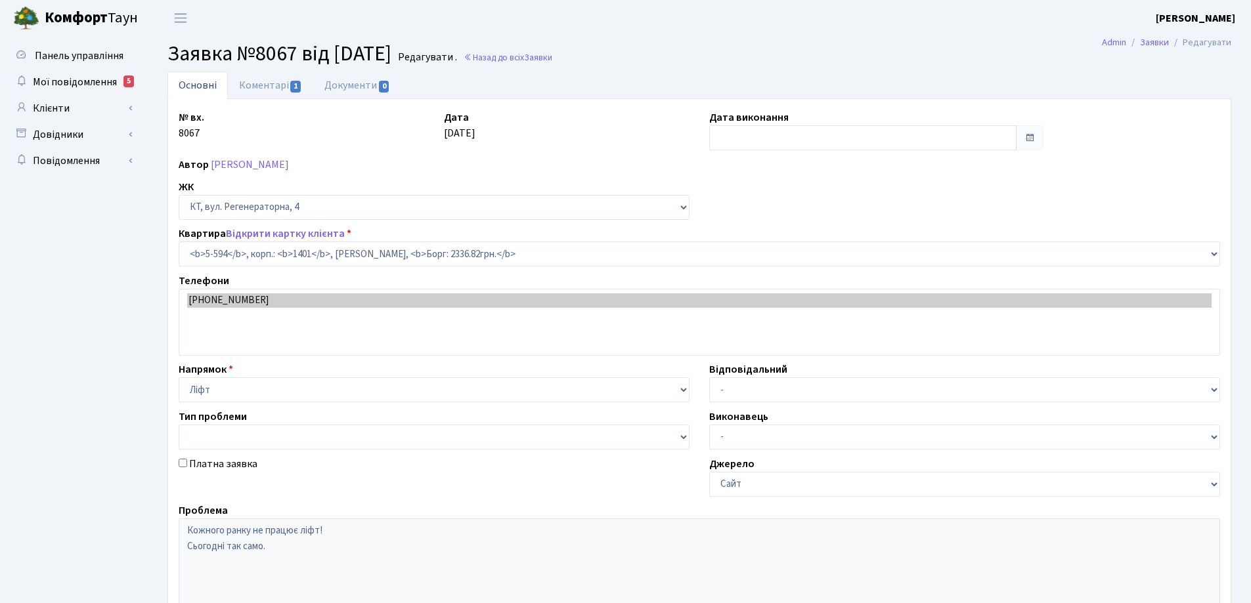
select select "1988"
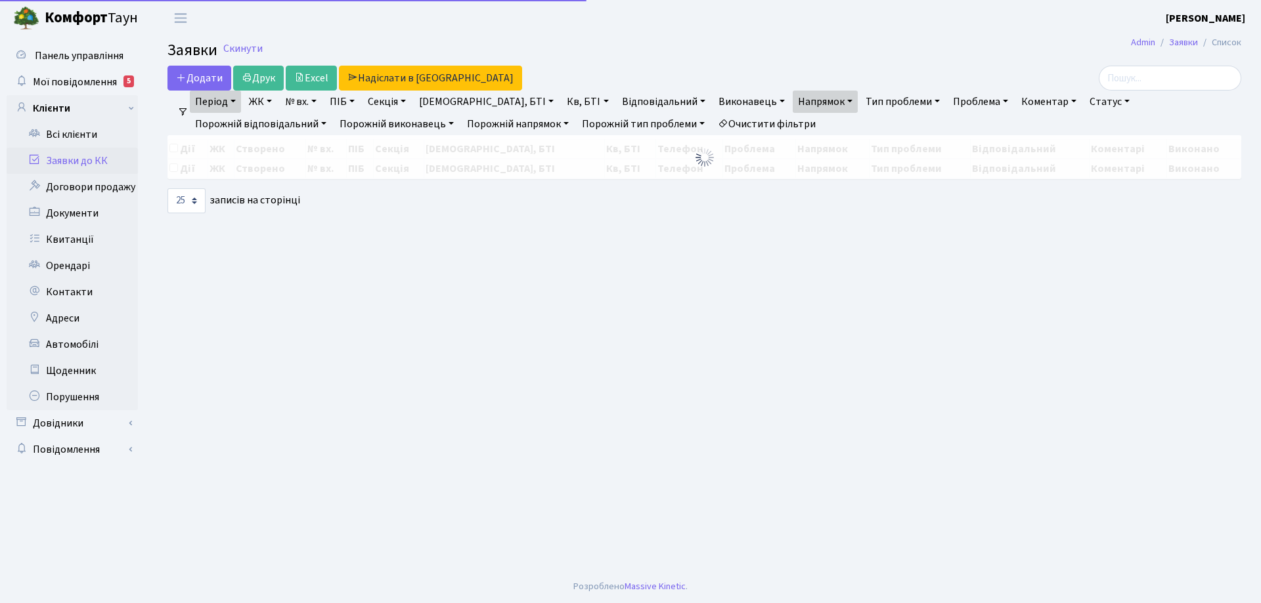
select select "25"
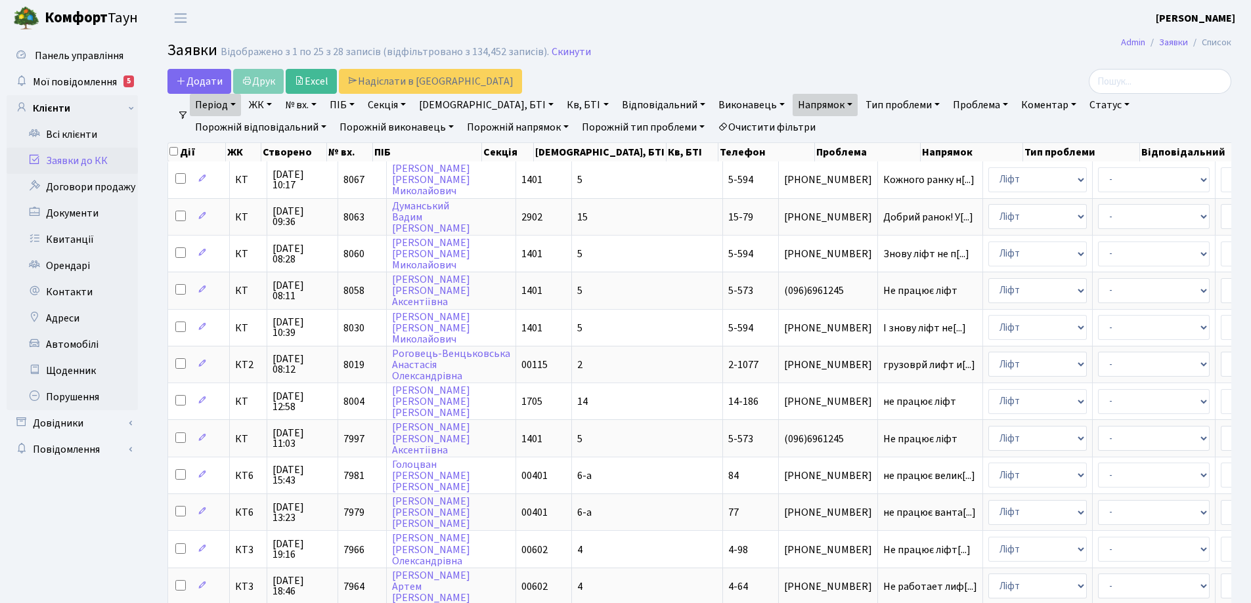
click at [712, 131] on link "Очистити фільтри" at bounding box center [766, 127] width 108 height 22
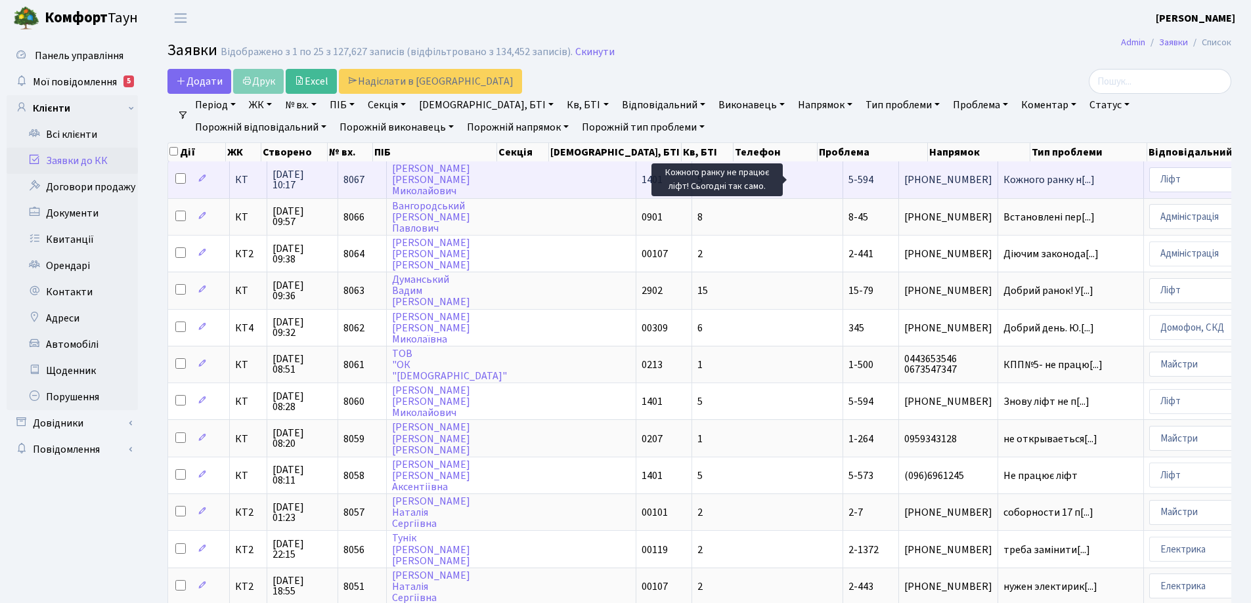
click at [1003, 181] on span "Кожного ранку н[...]" at bounding box center [1048, 180] width 91 height 14
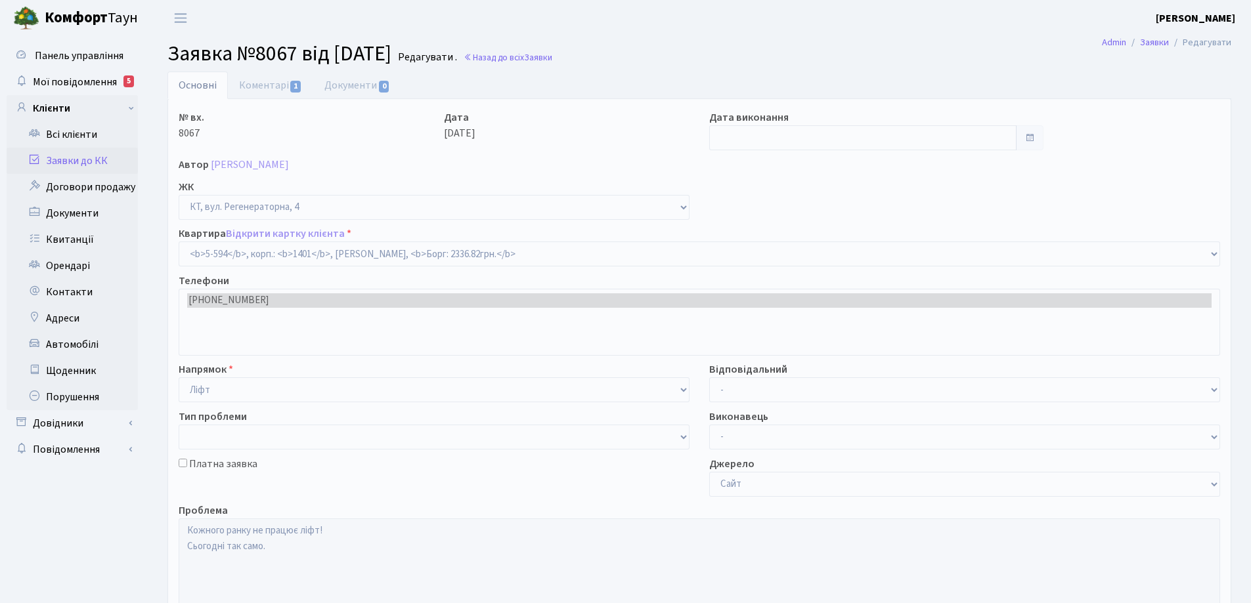
select select "1988"
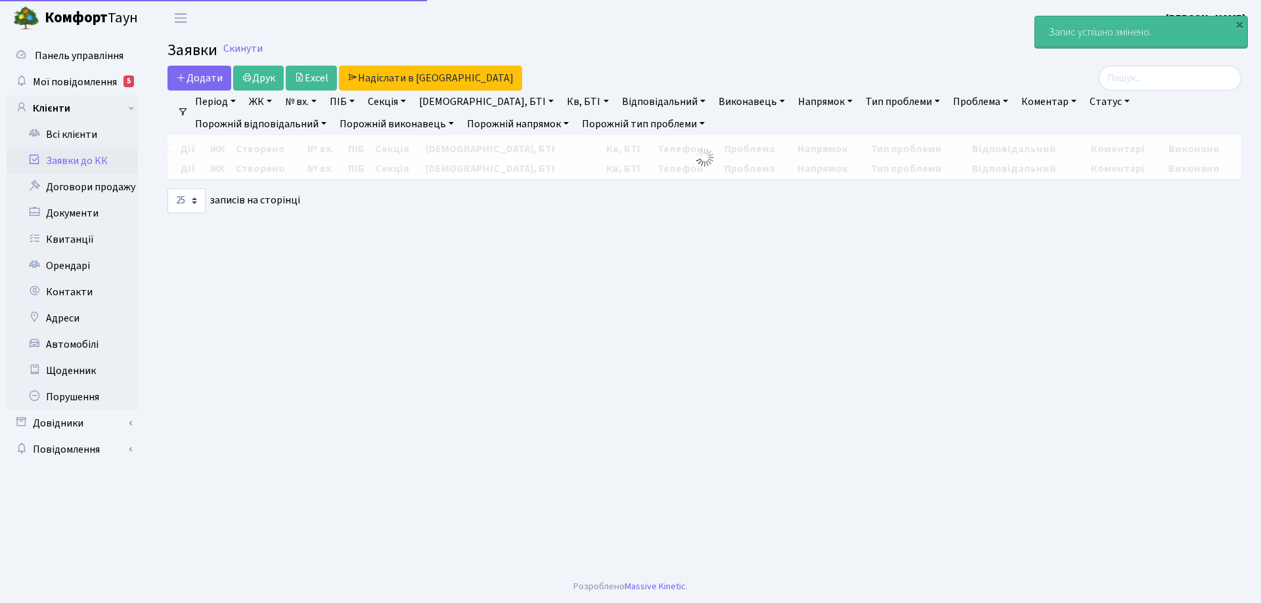
select select "25"
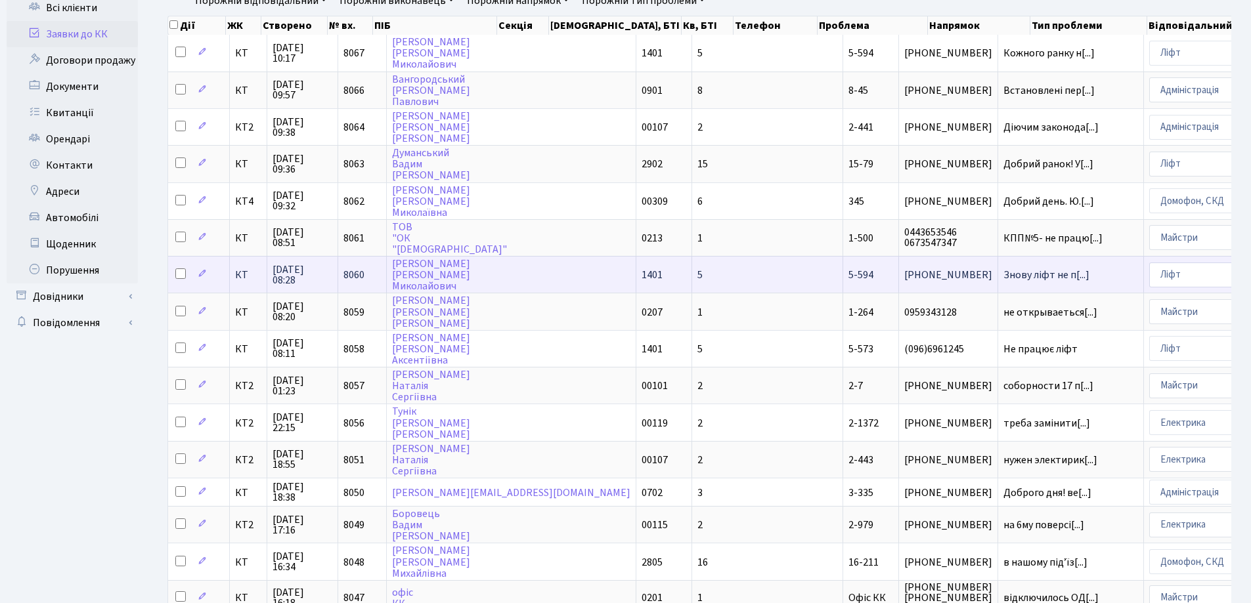
scroll to position [131, 0]
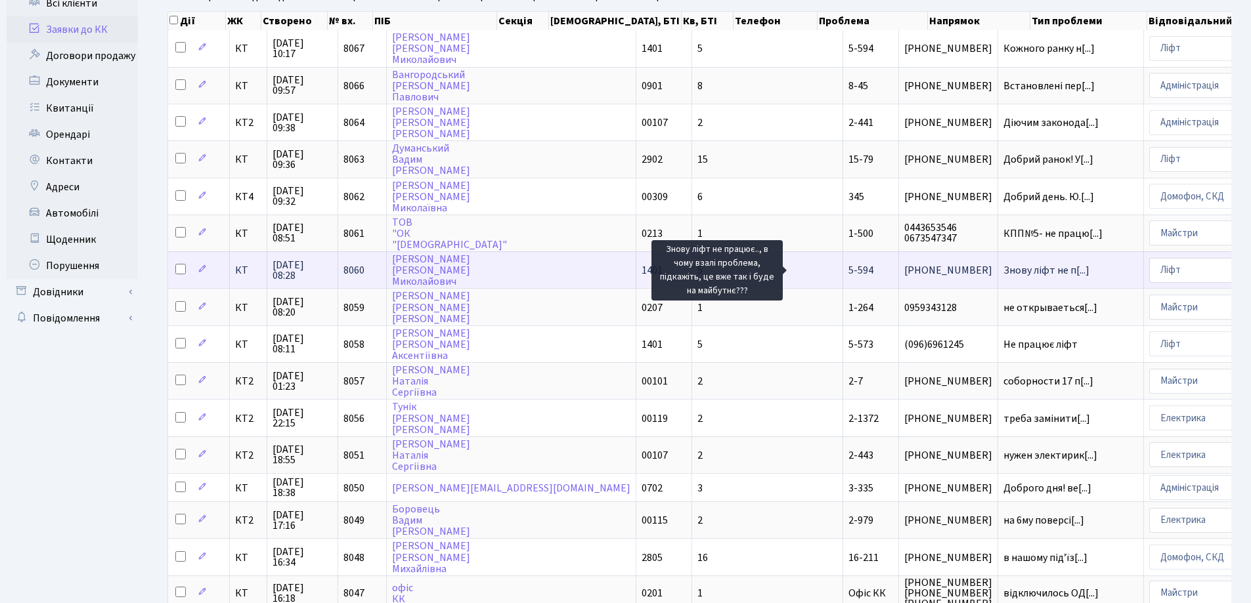
click at [1003, 272] on span "Знову ліфт не п[...]" at bounding box center [1046, 270] width 86 height 14
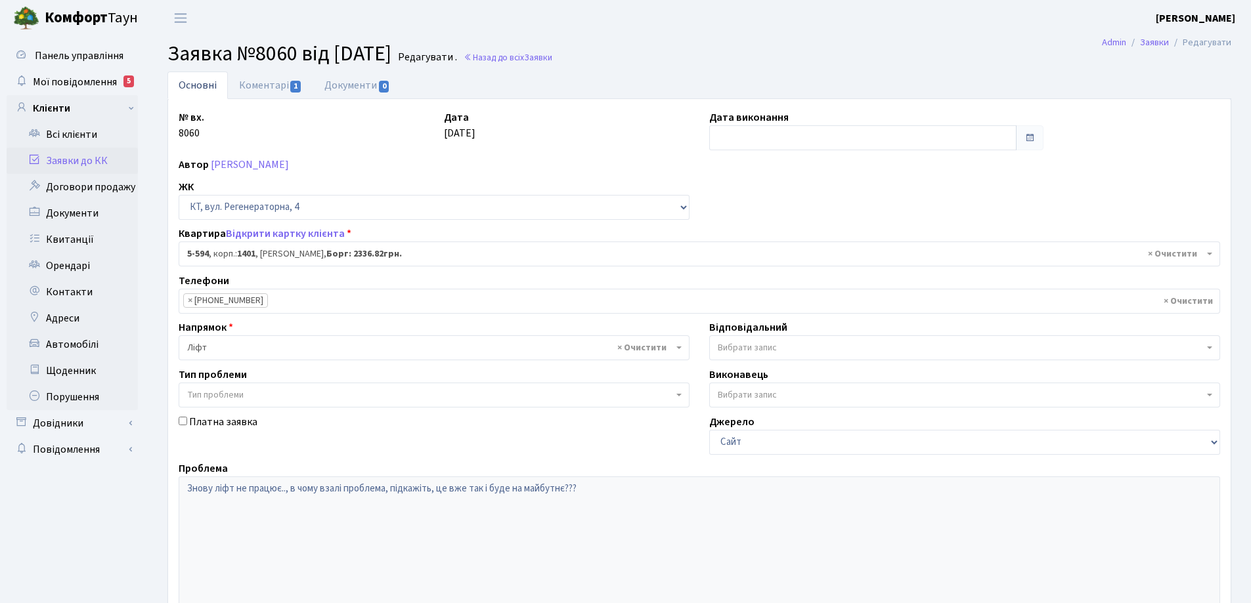
select select "1988"
click at [265, 81] on link "Коментарі 1" at bounding box center [270, 85] width 85 height 27
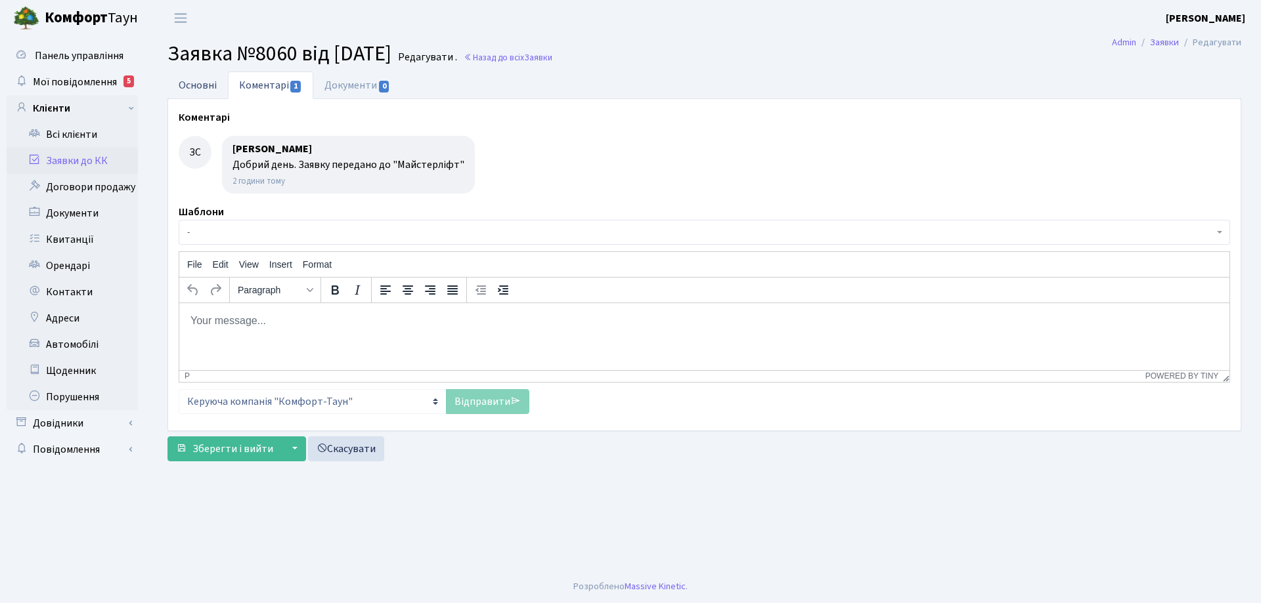
click at [201, 87] on link "Основні" at bounding box center [197, 85] width 60 height 27
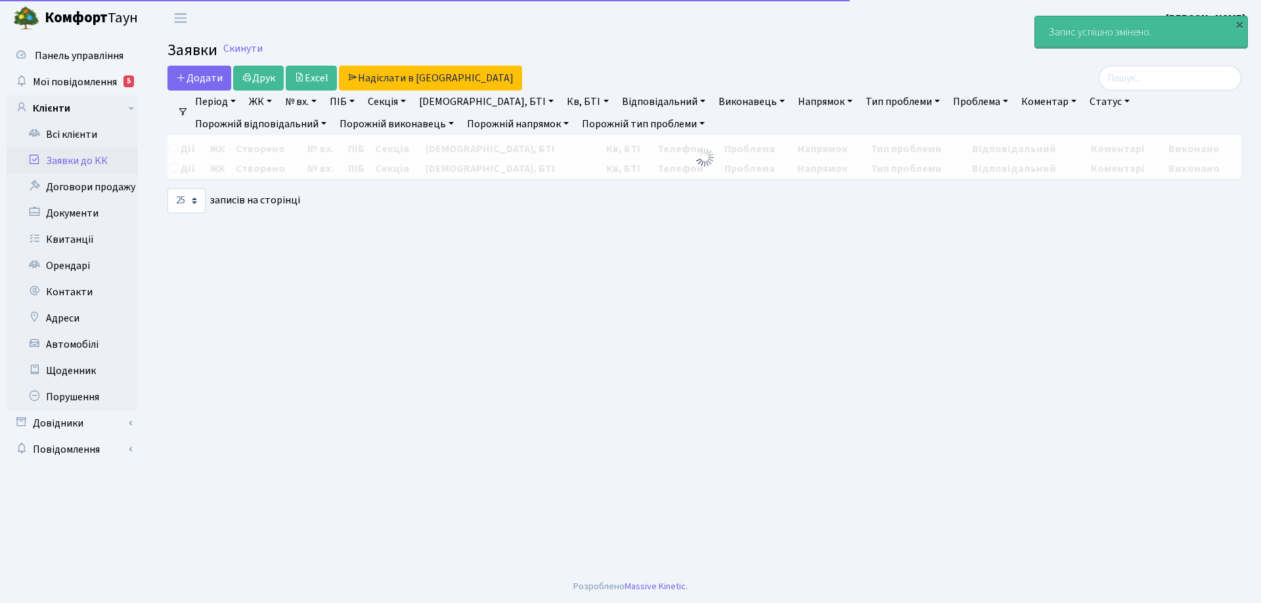
select select "25"
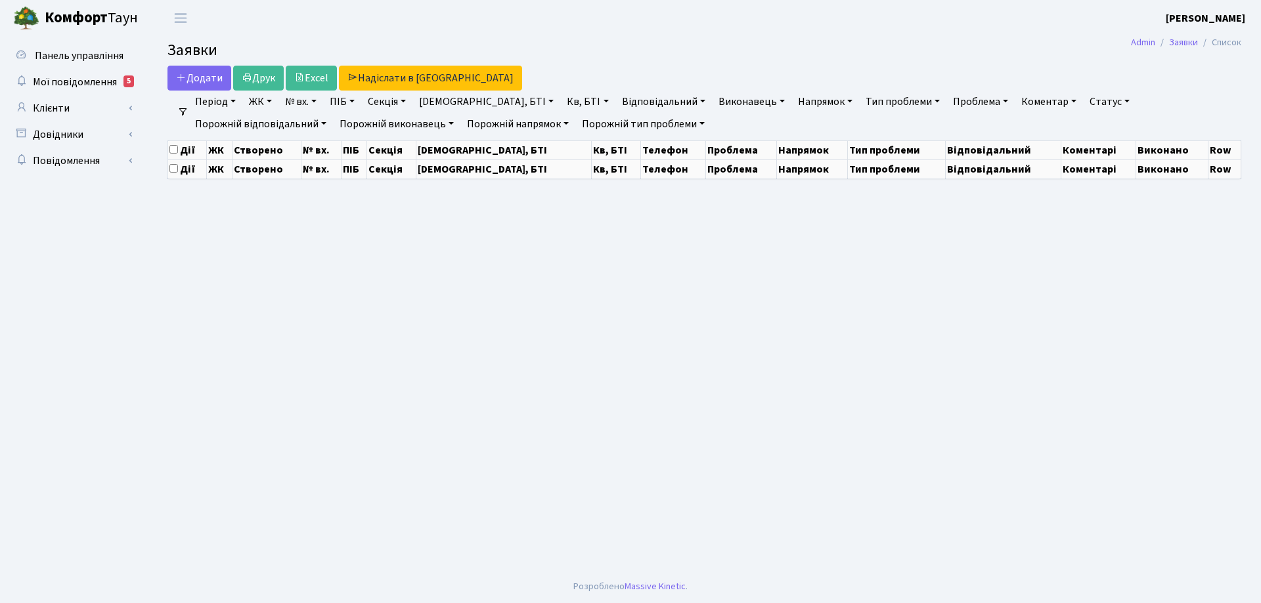
select select "25"
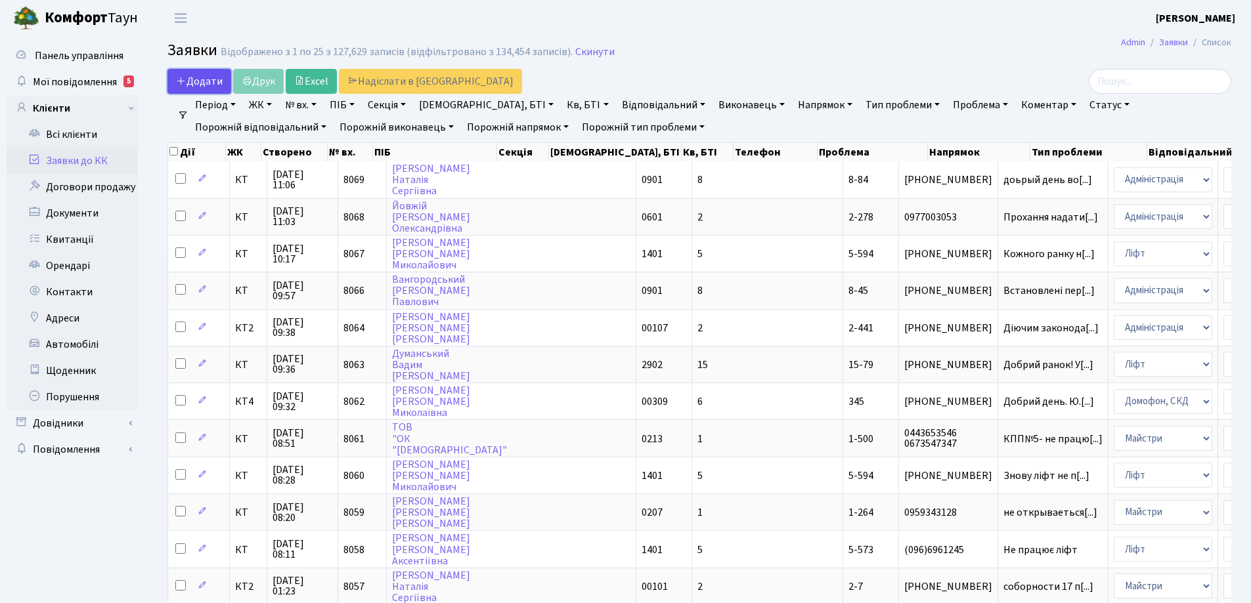
click at [194, 76] on span "Додати" at bounding box center [199, 81] width 47 height 14
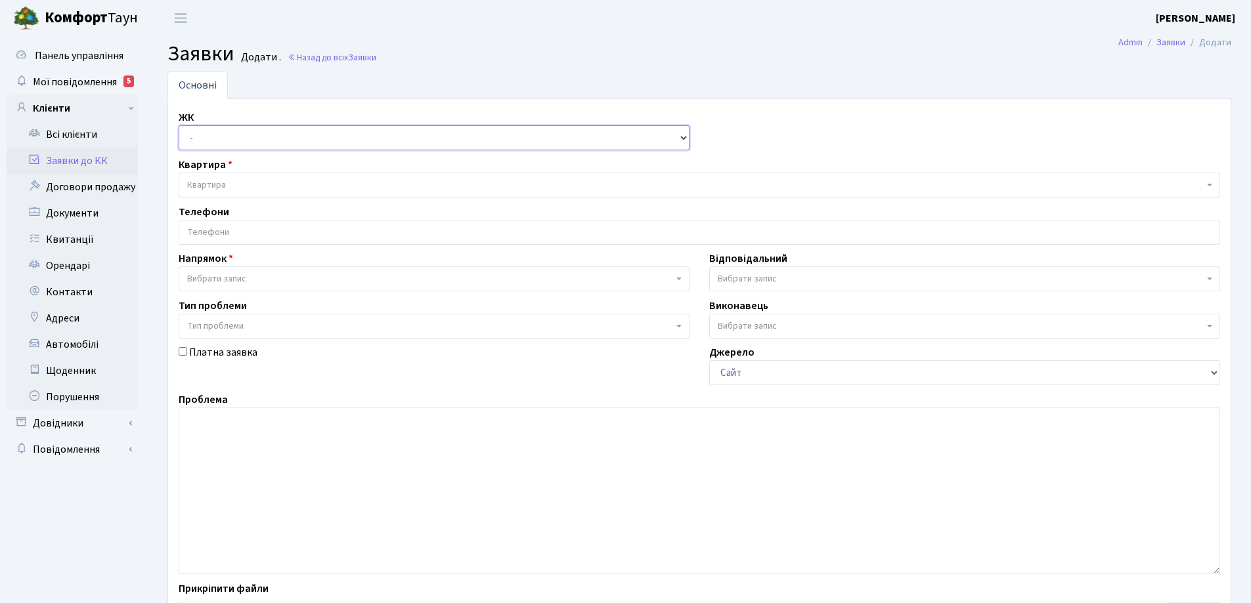
click at [683, 140] on select "- КТ, вул. Регенераторна, 4 КТ2, просп. [STREET_ADDRESS] [STREET_ADDRESS] [PERS…" at bounding box center [434, 137] width 511 height 25
select select "271"
click at [179, 125] on select "- КТ, вул. Регенераторна, 4 КТ2, просп. [STREET_ADDRESS] [STREET_ADDRESS] [PERS…" at bounding box center [434, 137] width 511 height 25
select select
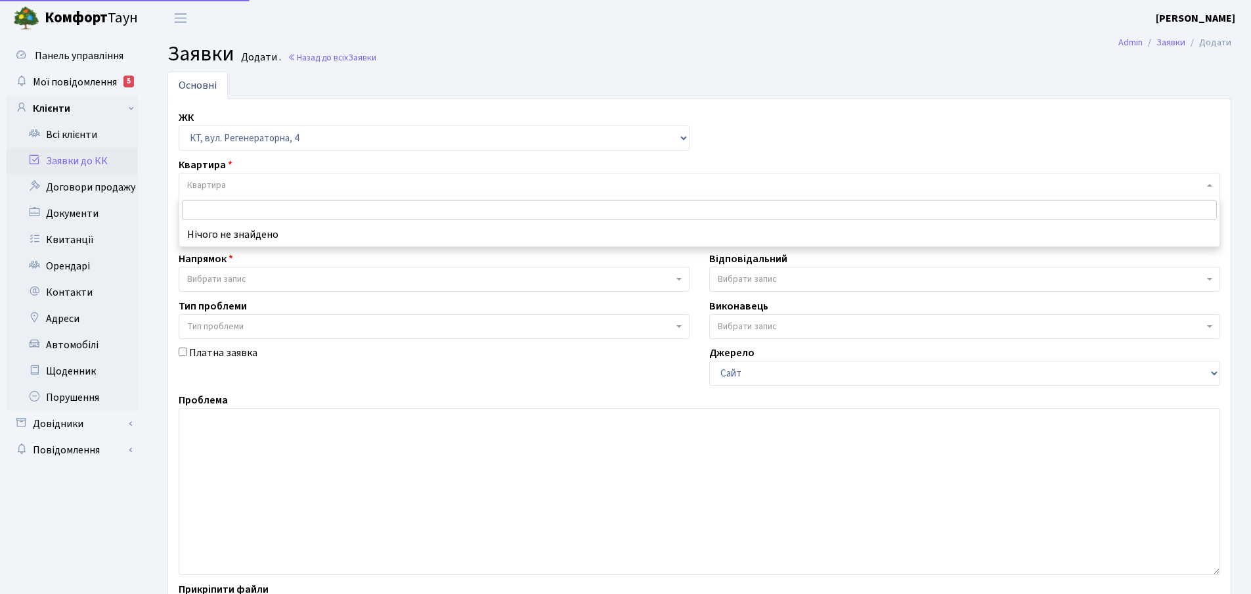
click at [236, 185] on span "Квартира" at bounding box center [695, 185] width 1016 height 13
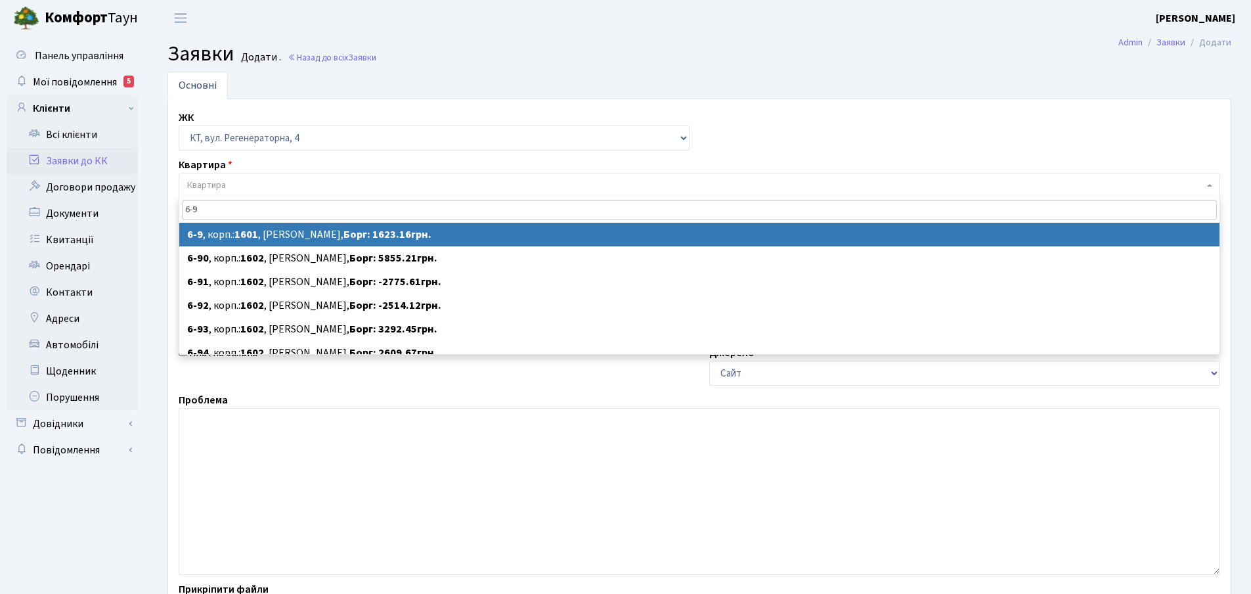
type input "6-9"
select select
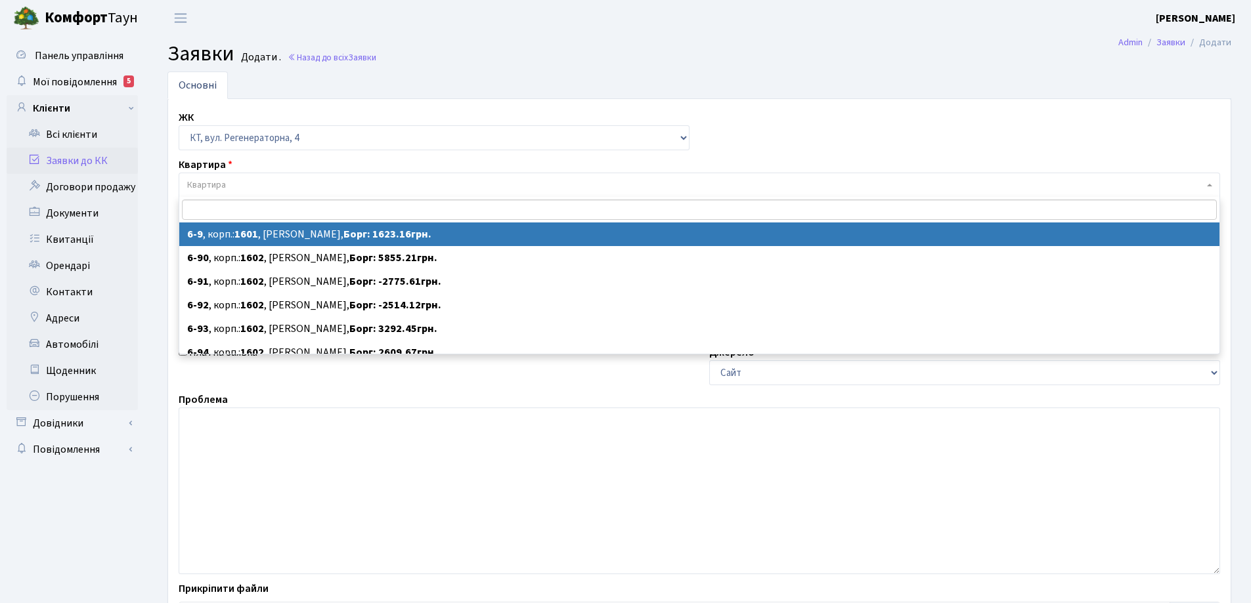
select select "5189"
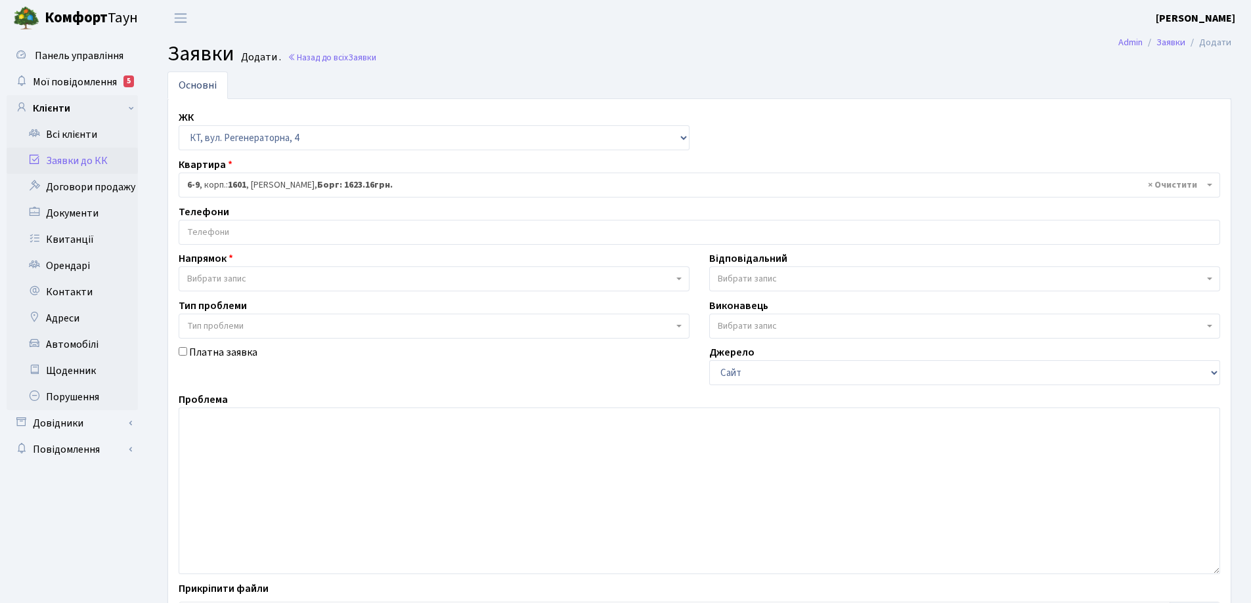
click at [292, 230] on input "search" at bounding box center [699, 233] width 1040 height 24
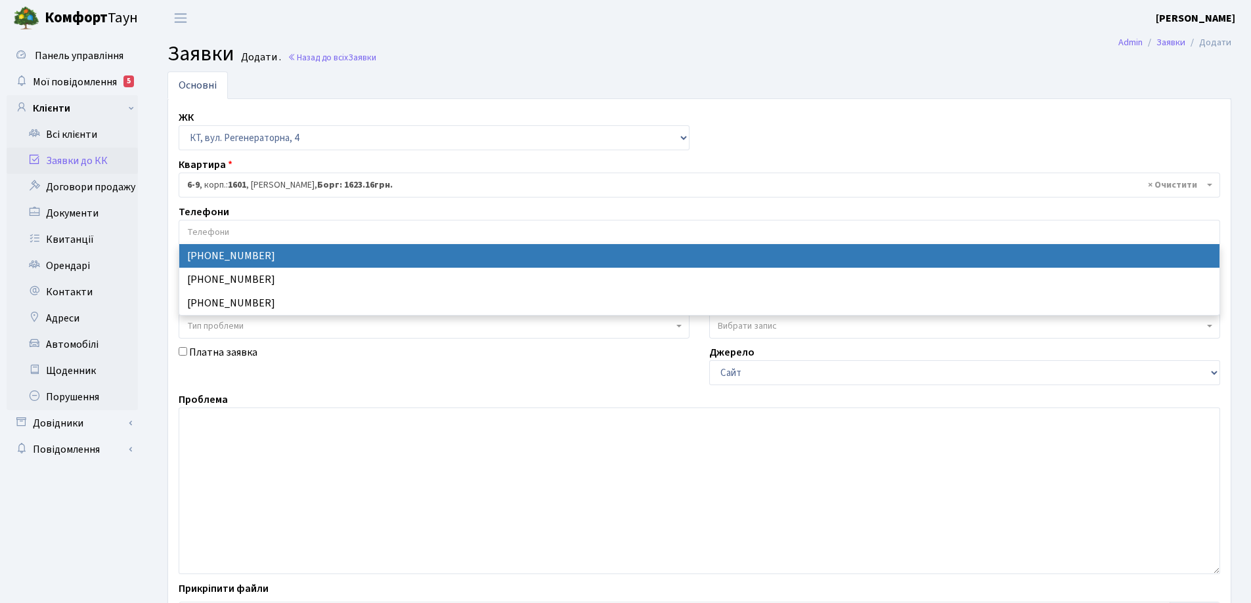
select select "25086"
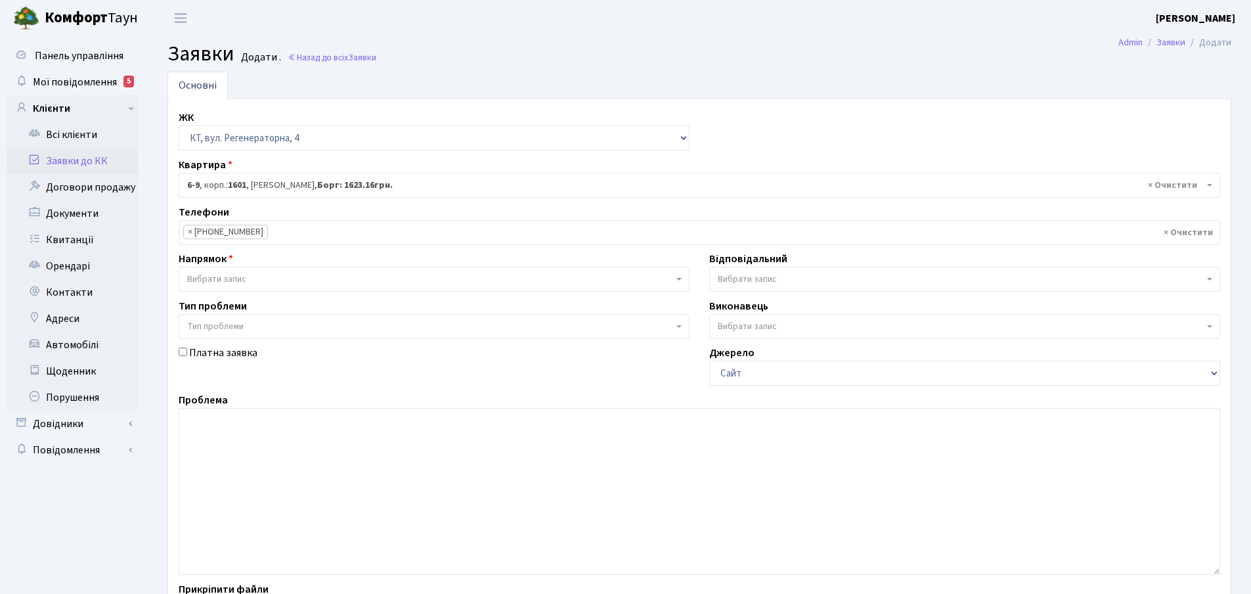
click at [680, 279] on b at bounding box center [678, 279] width 5 height 3
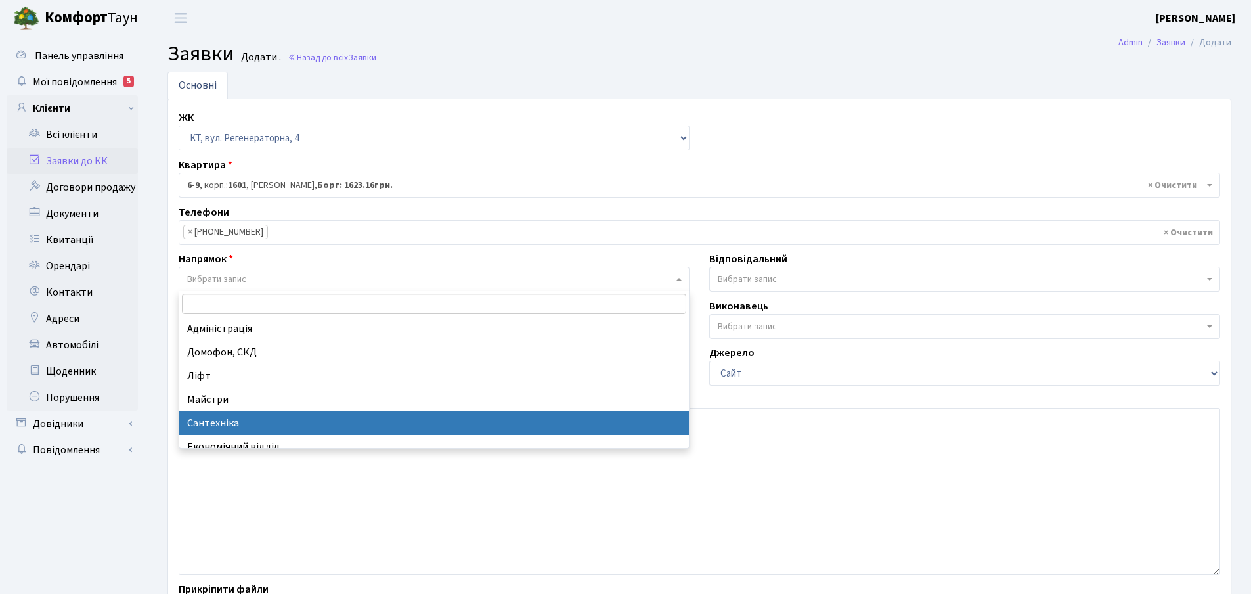
select select "2"
select select
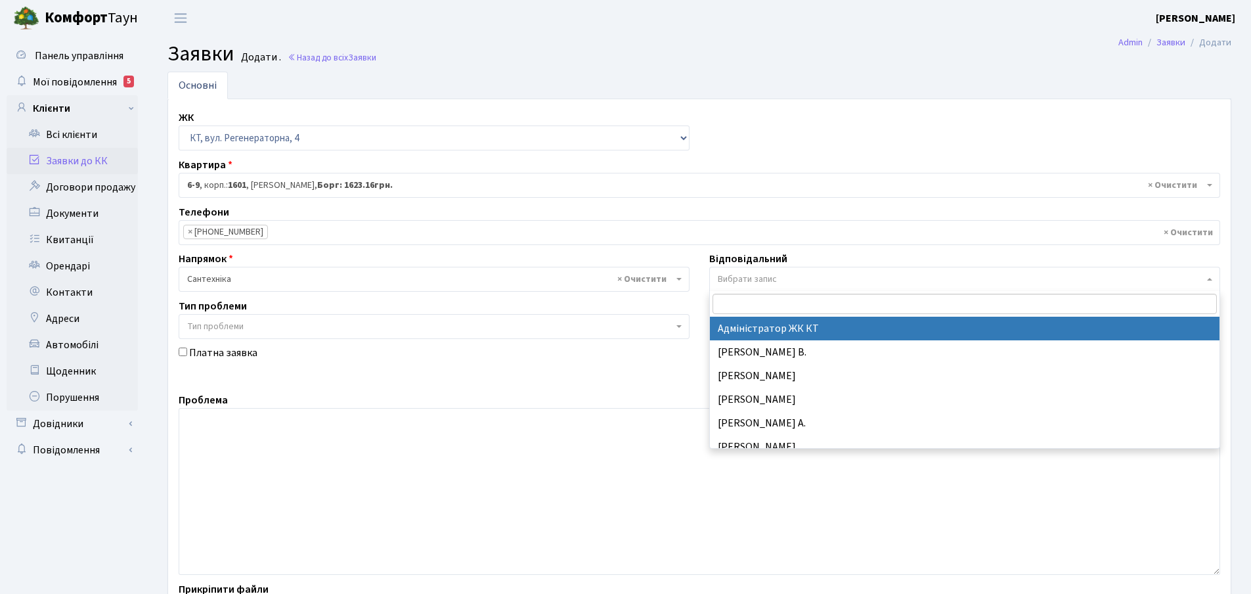
click at [1206, 278] on span "Вибрати запис" at bounding box center [964, 279] width 511 height 25
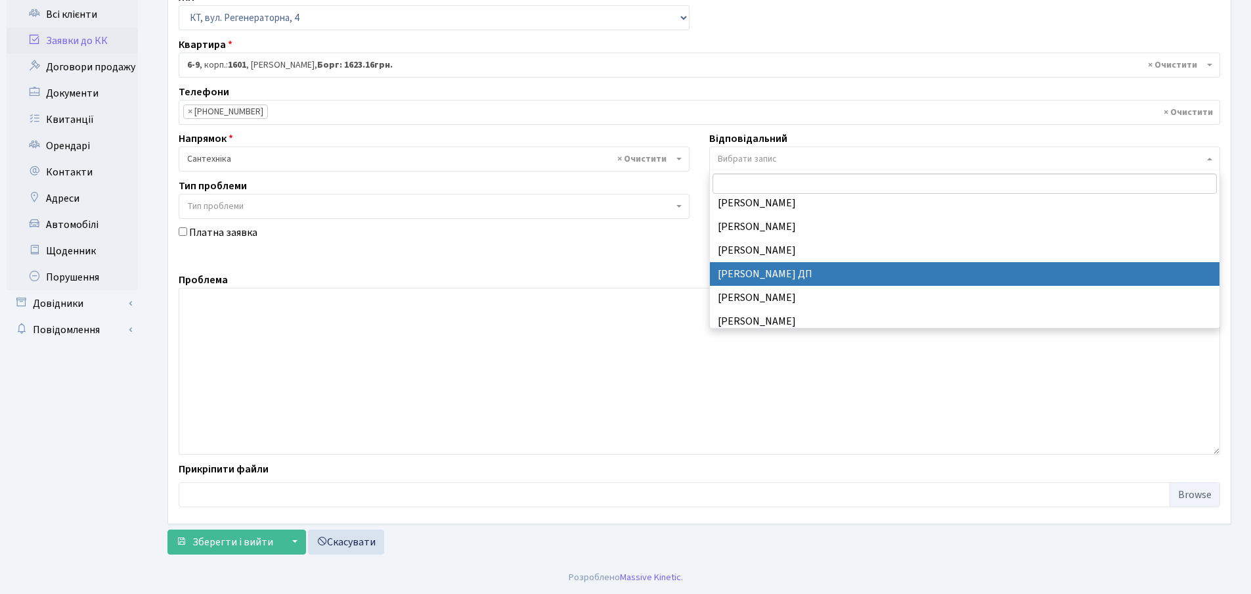
scroll to position [591, 0]
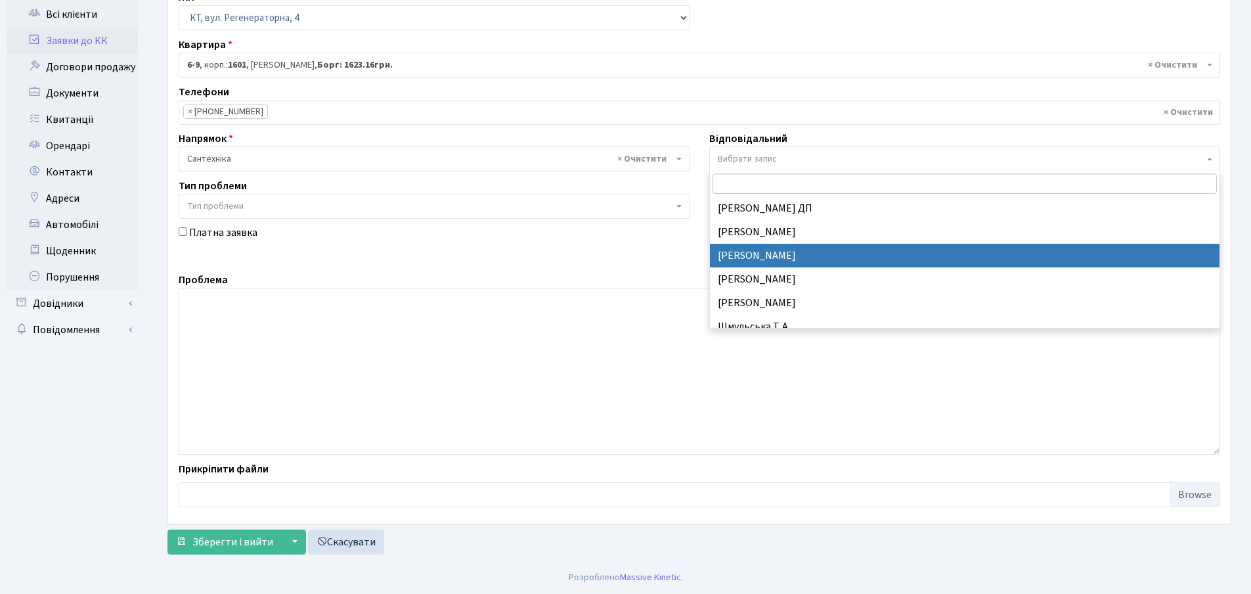
select select "67"
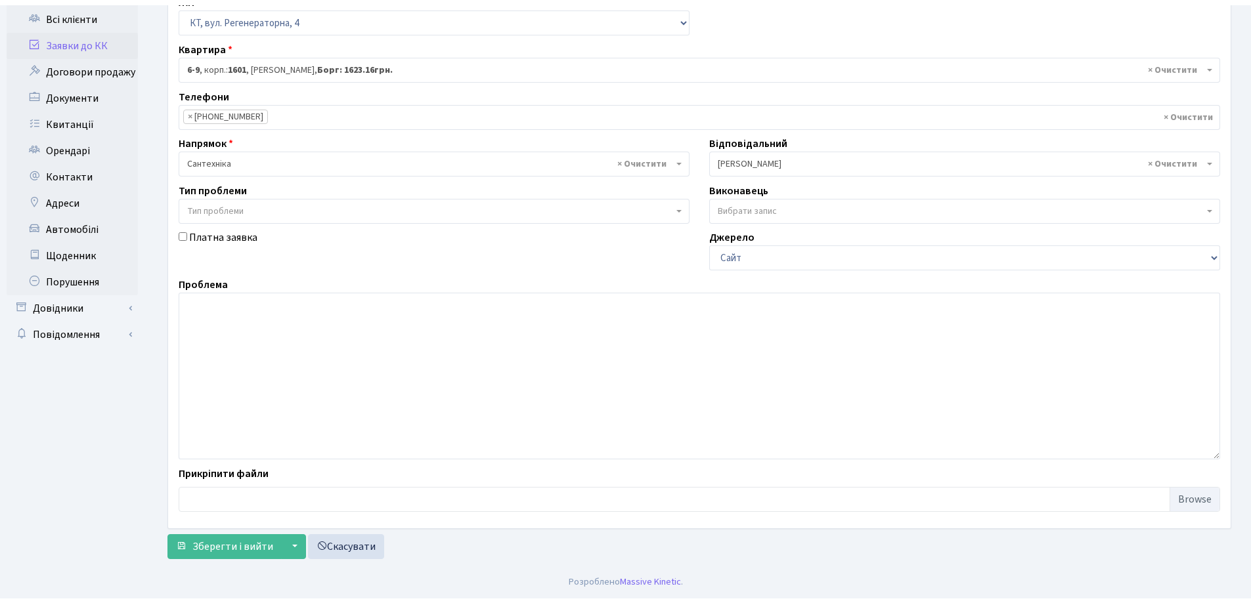
scroll to position [110, 0]
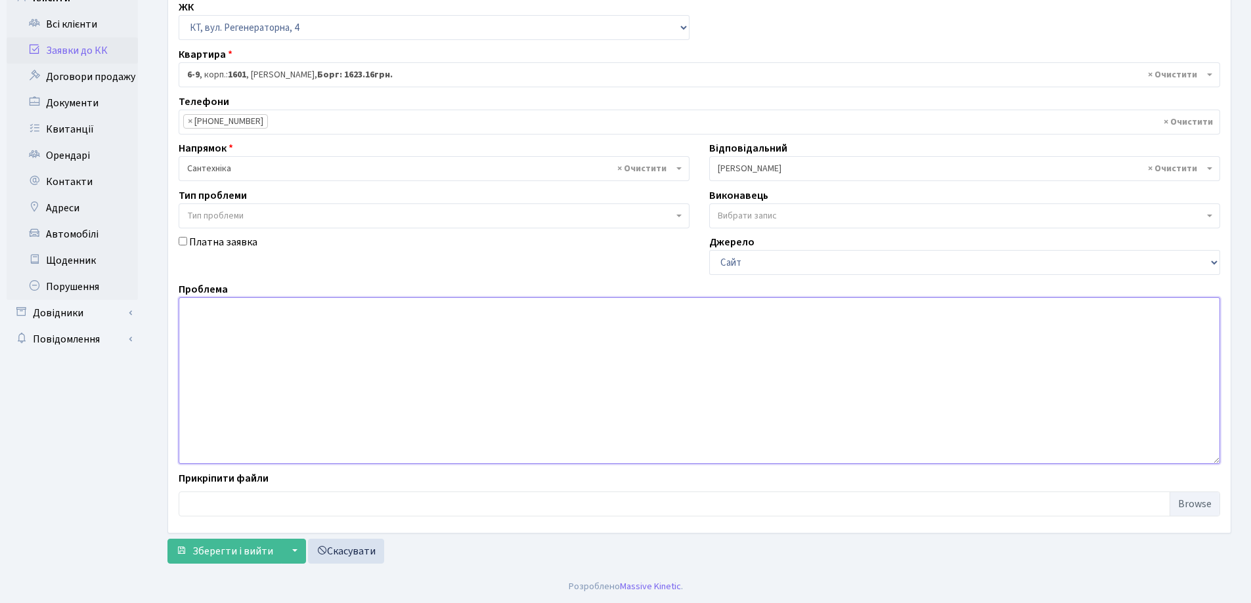
click at [212, 316] on textarea at bounding box center [699, 380] width 1041 height 167
type textarea "Тече унітаз при змиванні"
click at [240, 550] on span "Зберегти і вийти" at bounding box center [232, 551] width 81 height 14
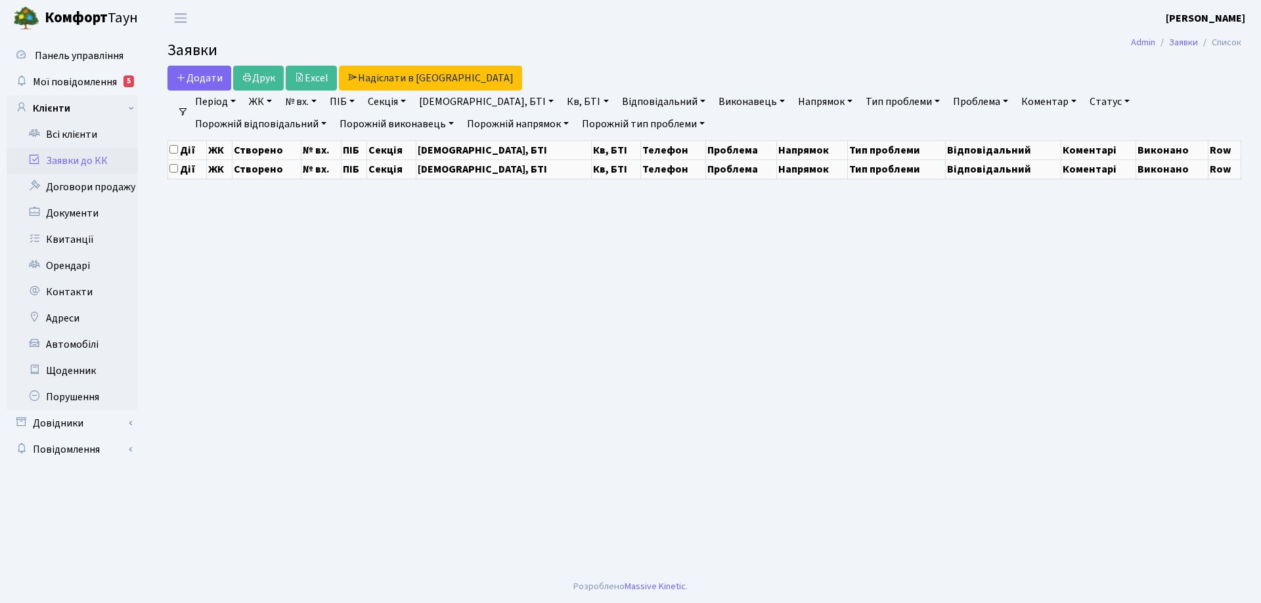
select select "25"
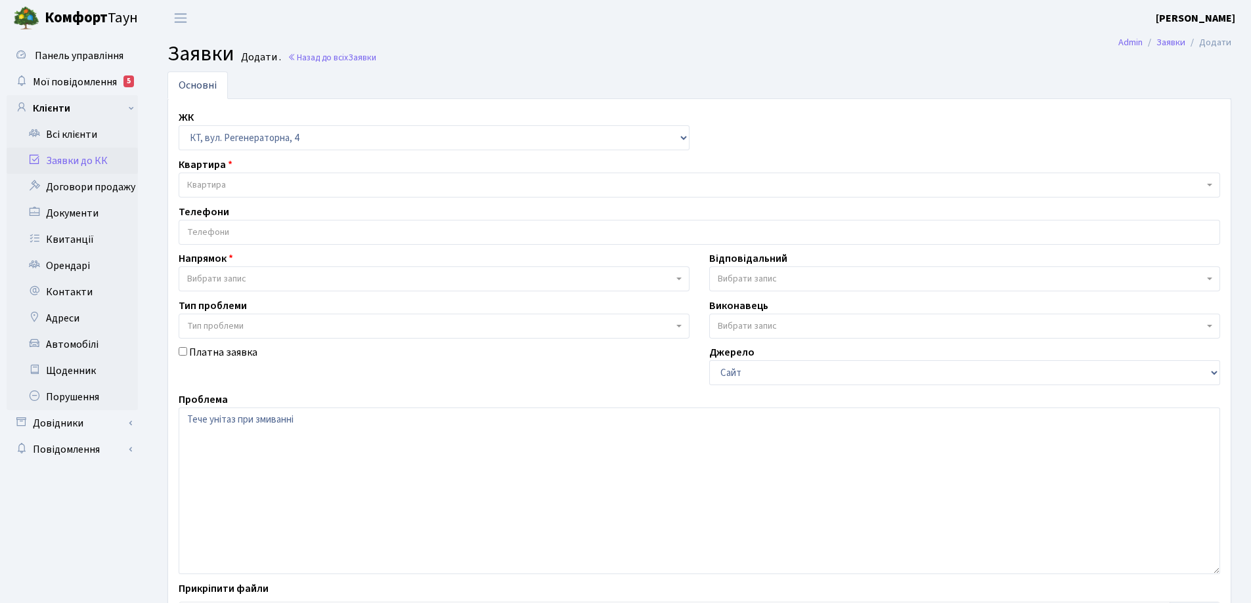
select select "271"
select select "2"
select select "67"
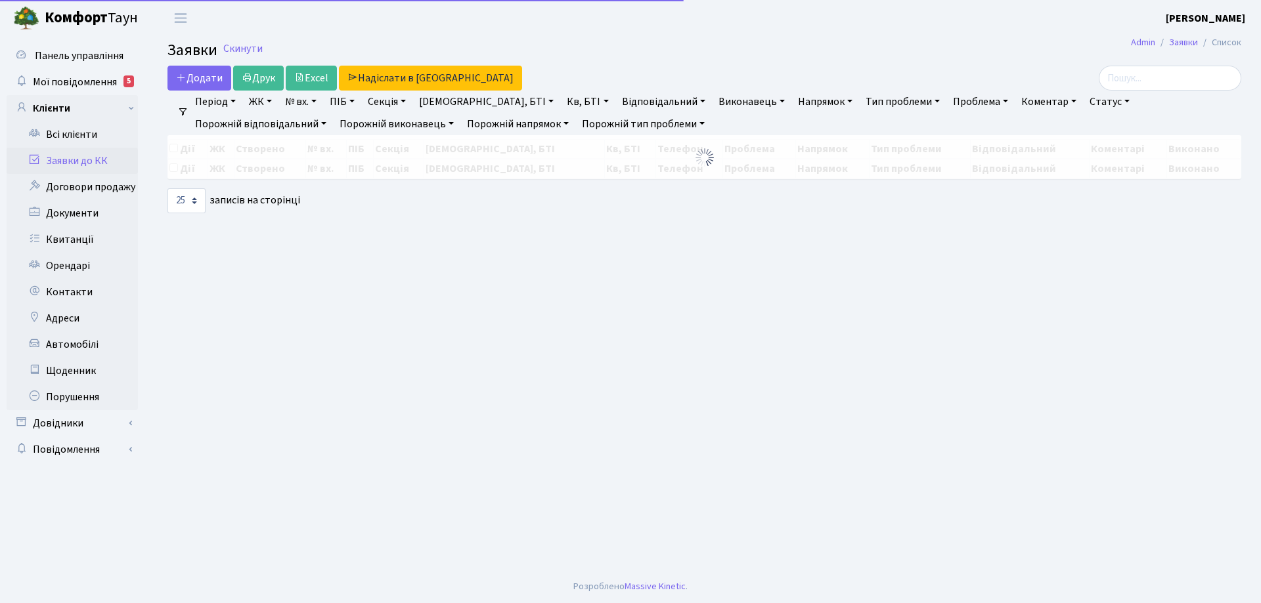
select select "25"
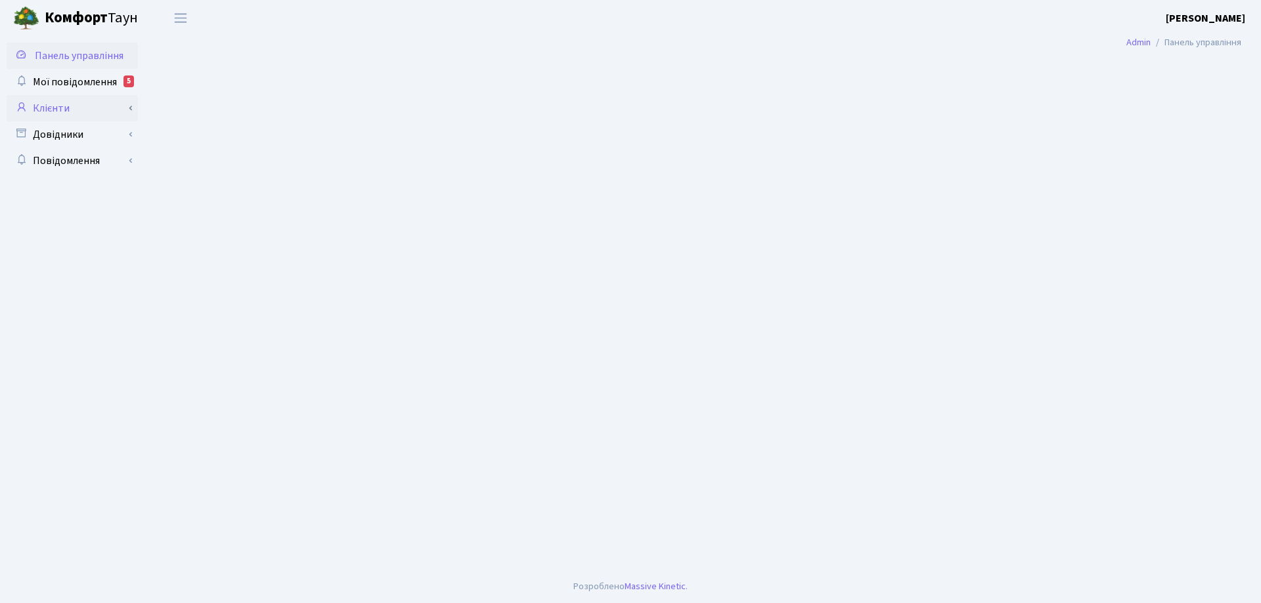
click at [66, 104] on link "Клієнти" at bounding box center [72, 108] width 131 height 26
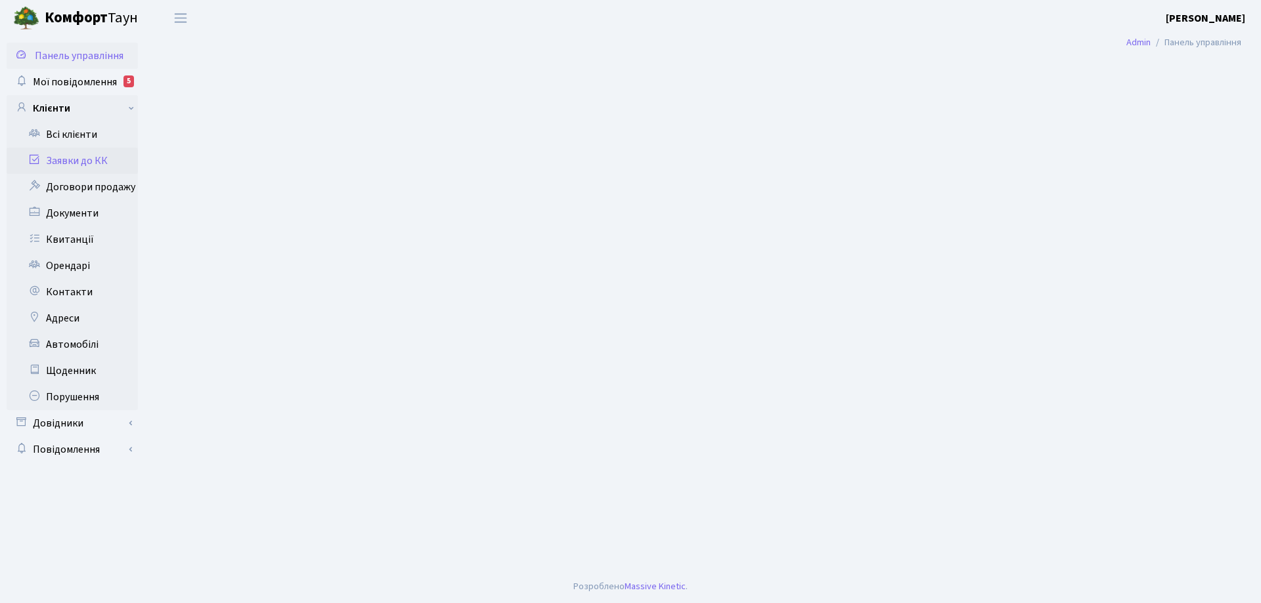
click at [91, 160] on link "Заявки до КК" at bounding box center [72, 161] width 131 height 26
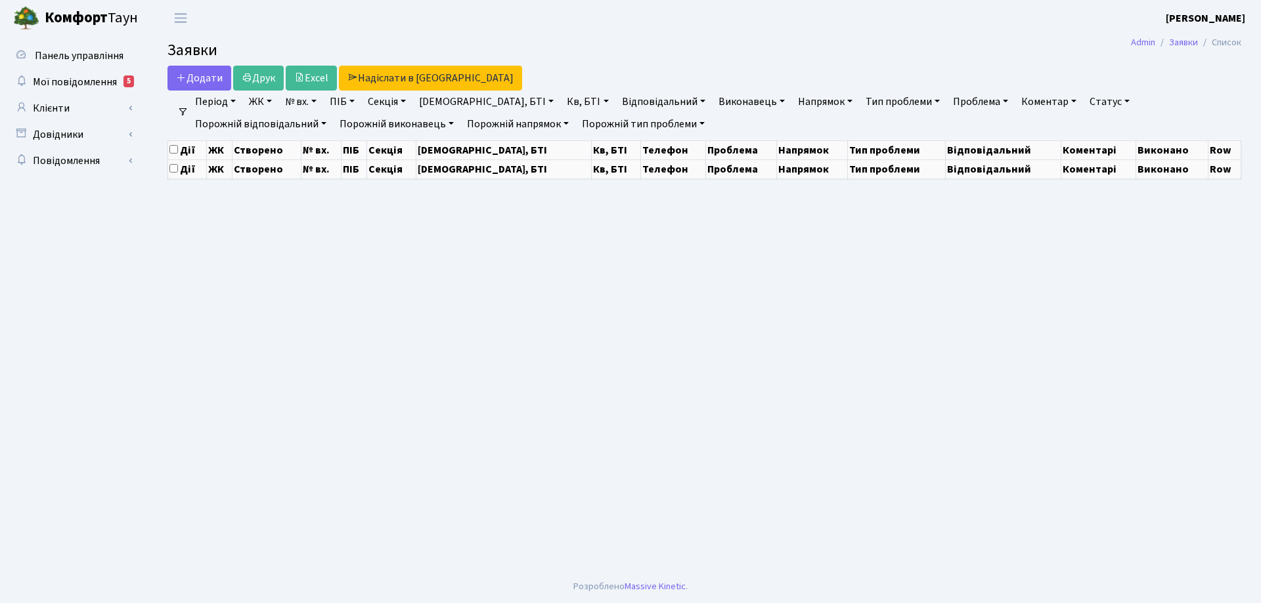
select select "25"
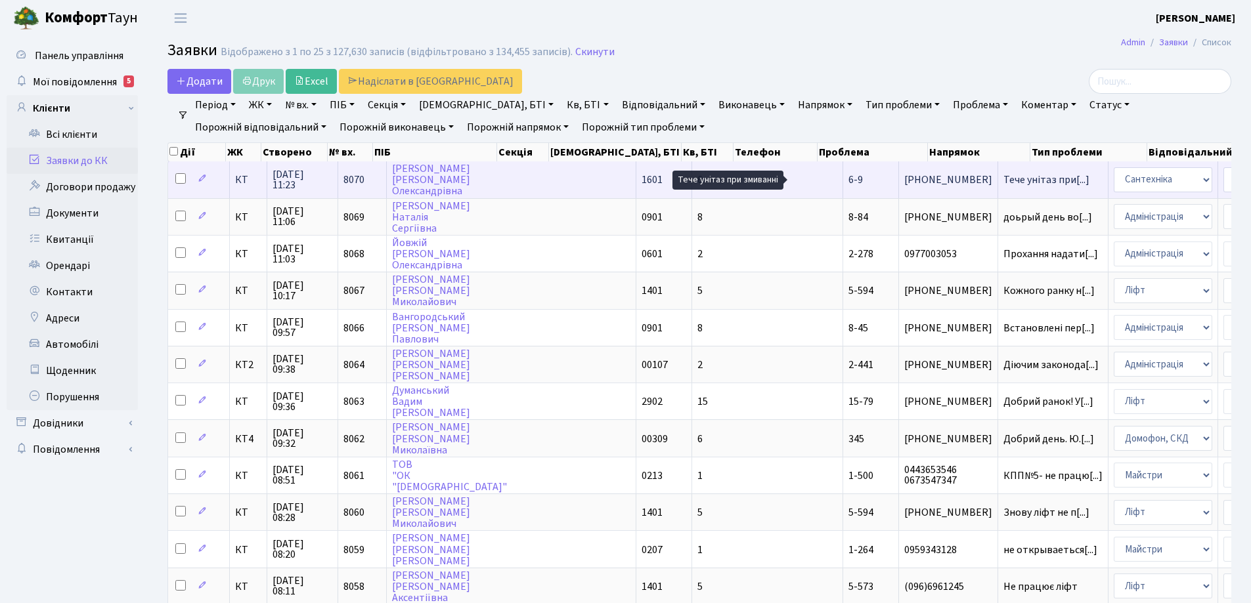
click at [1003, 179] on span "Тече унітаз при[...]" at bounding box center [1046, 180] width 86 height 14
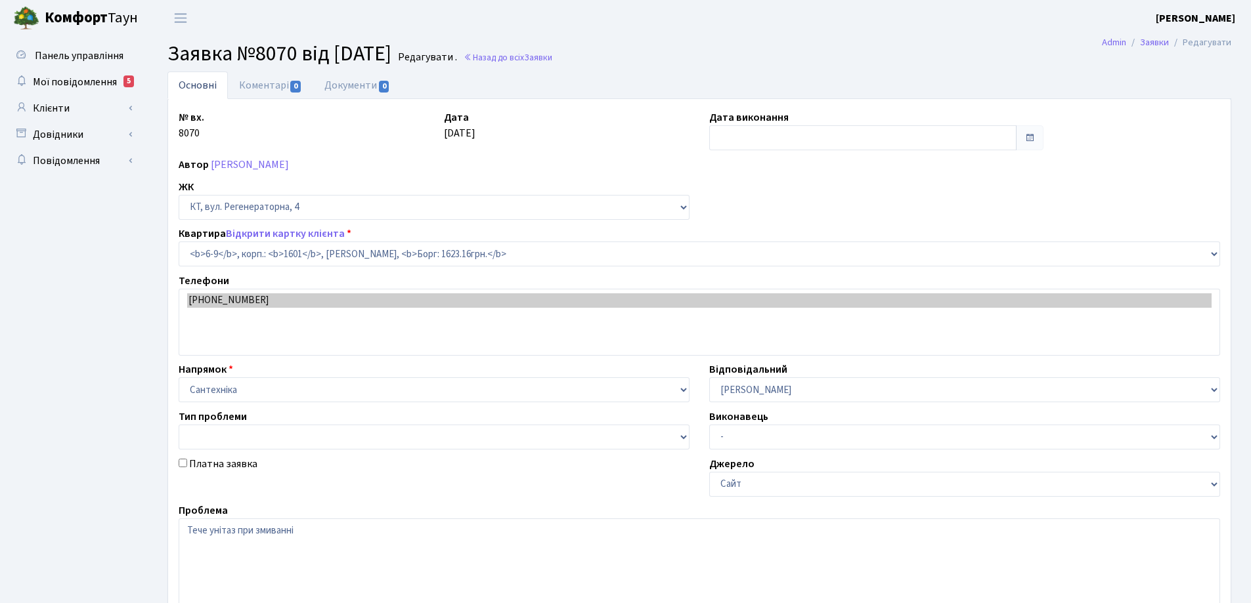
select select "5189"
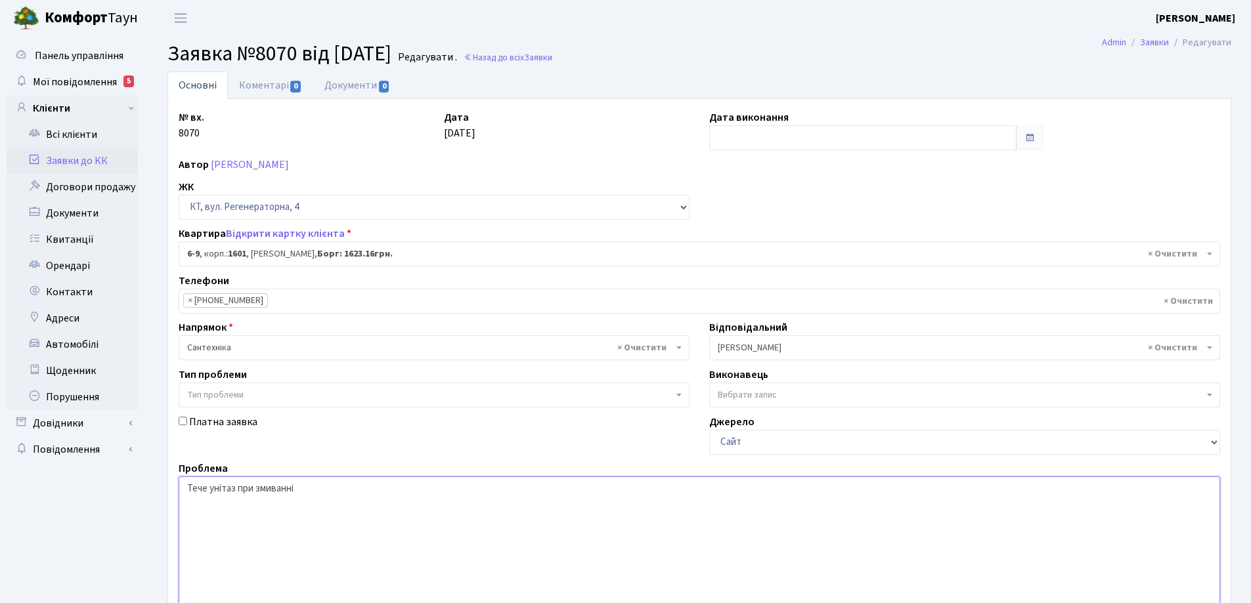
click at [316, 492] on textarea "Тече унітаз при змиванні" at bounding box center [699, 560] width 1041 height 167
click at [296, 489] on textarea "Тече унітаз при змиванні" at bounding box center [699, 560] width 1041 height 167
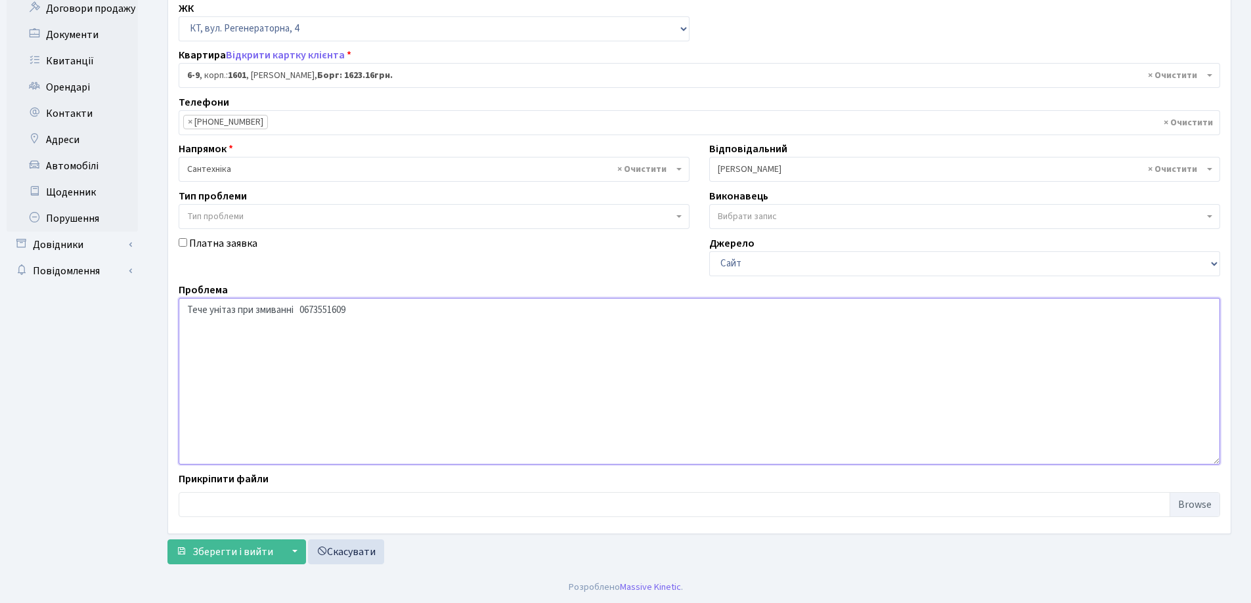
scroll to position [179, 0]
type textarea "Тече унітаз при змиванні 0673551609"
click at [247, 550] on span "Зберегти і вийти" at bounding box center [232, 551] width 81 height 14
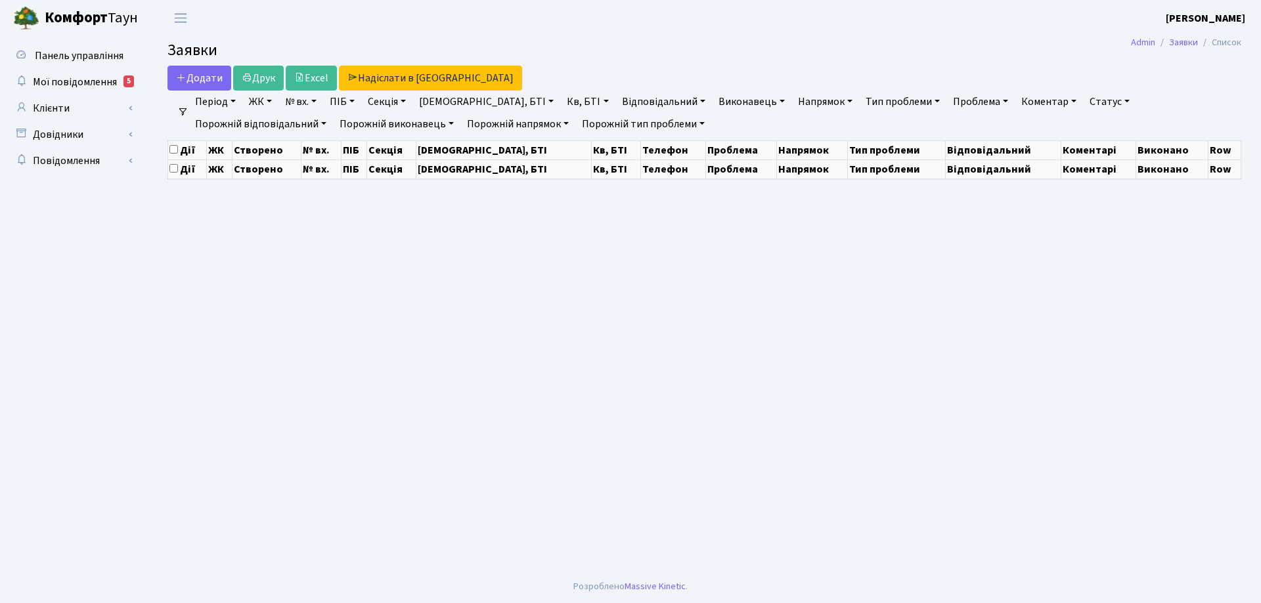
select select "25"
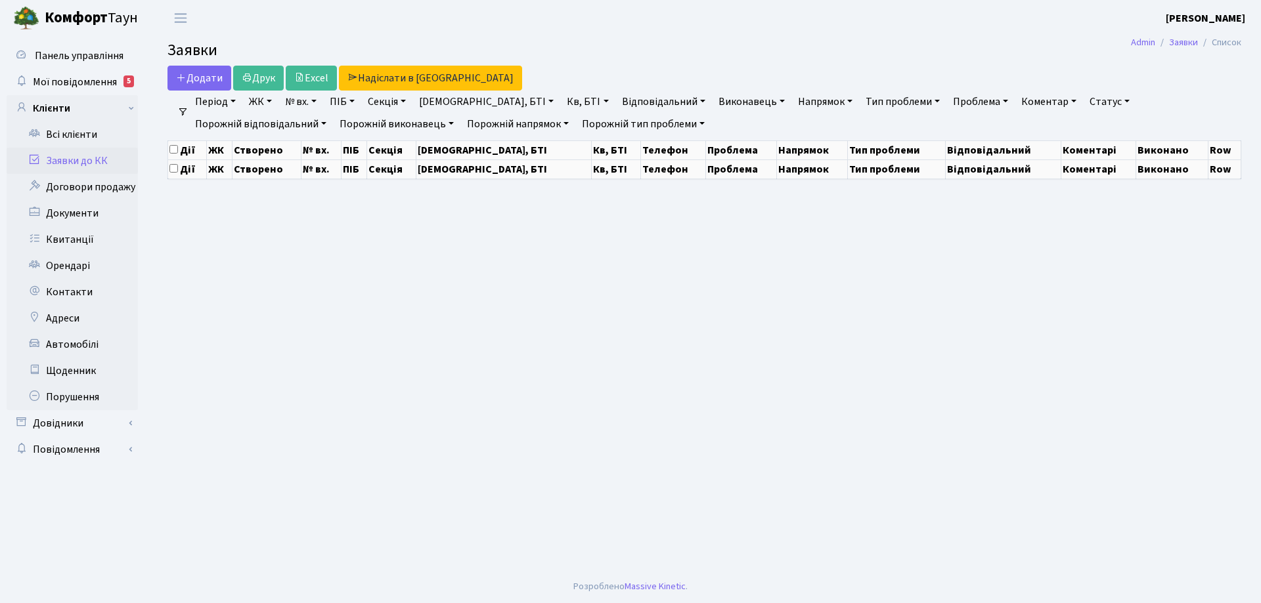
select select "25"
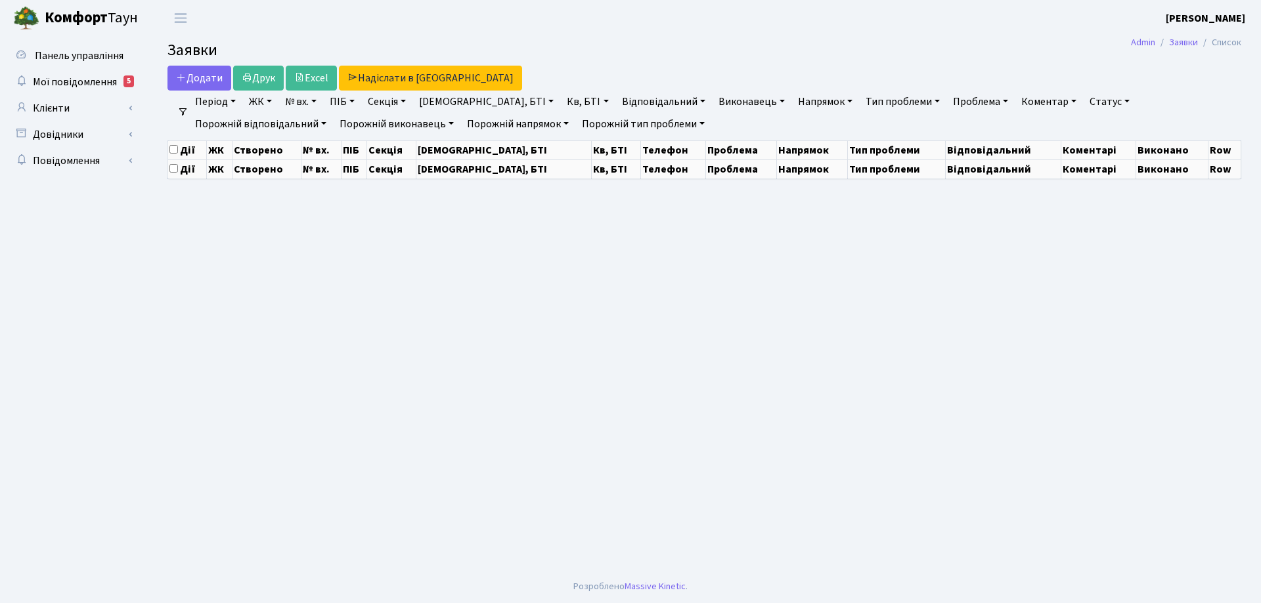
select select "25"
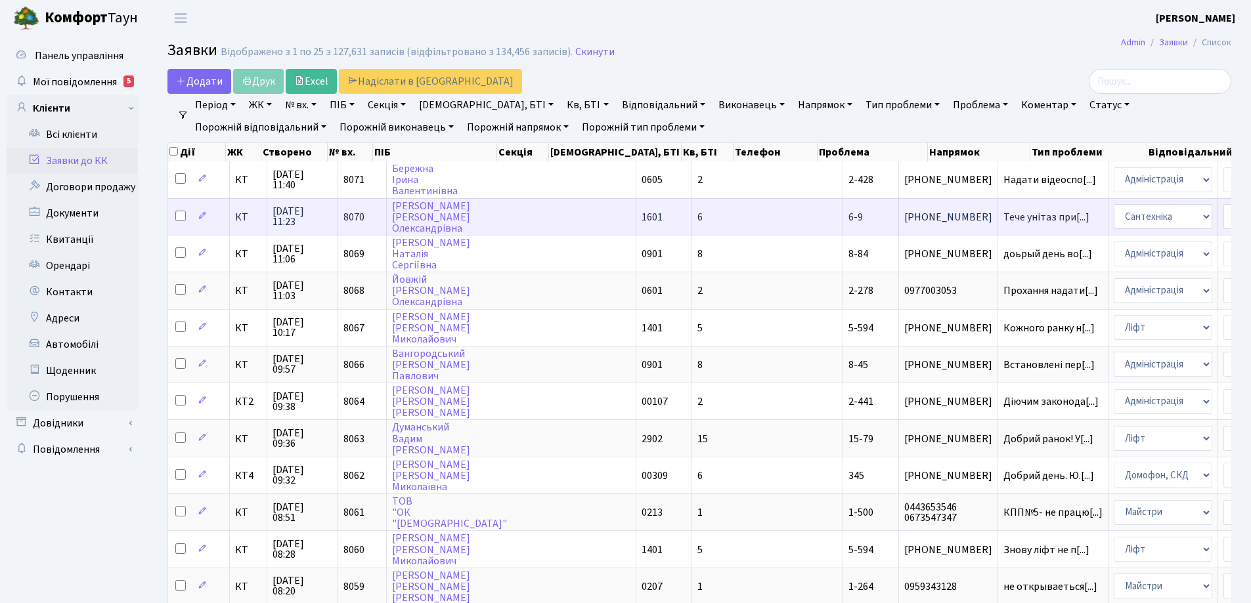
click at [848, 212] on span "6-9" at bounding box center [855, 217] width 14 height 14
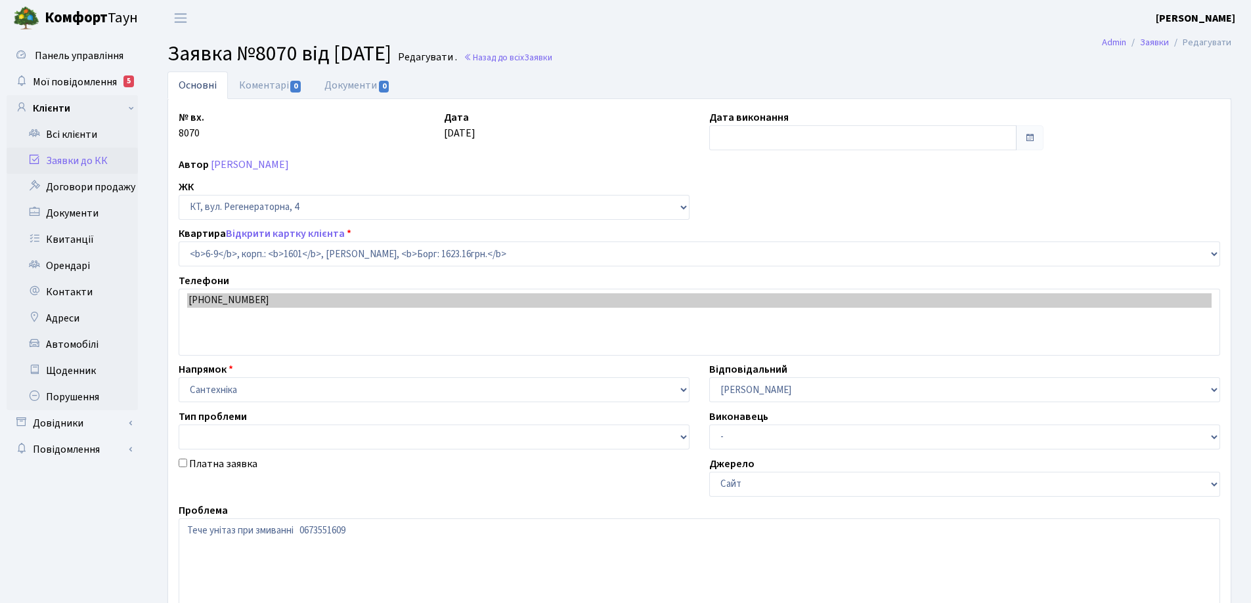
select select "5189"
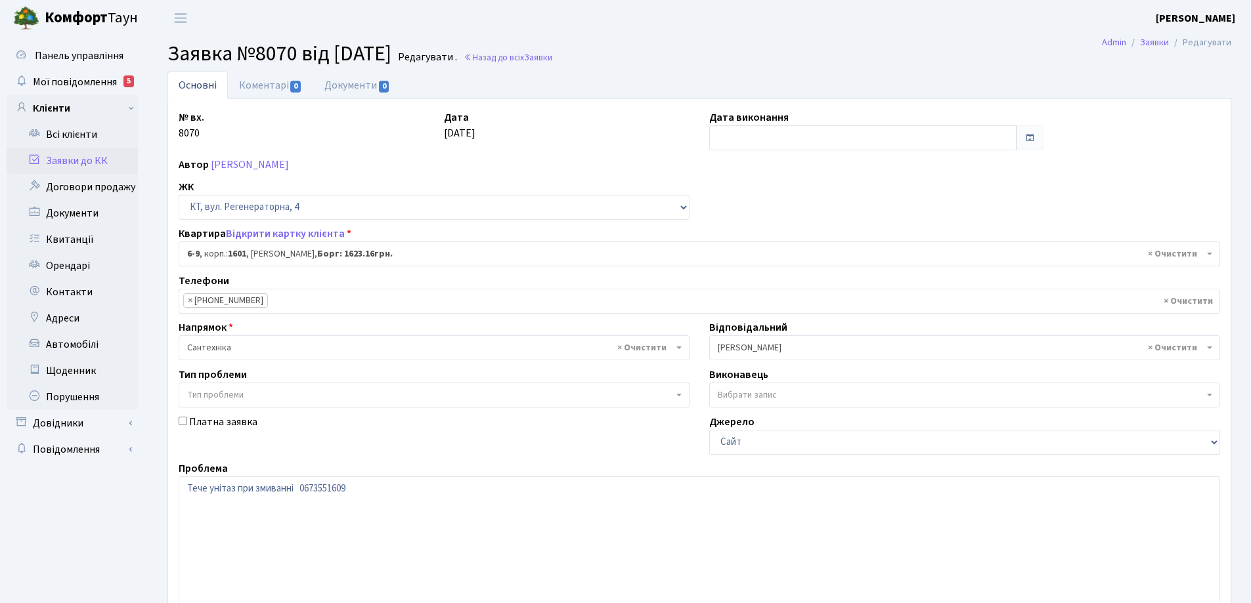
click at [200, 251] on b "6-9" at bounding box center [193, 254] width 12 height 13
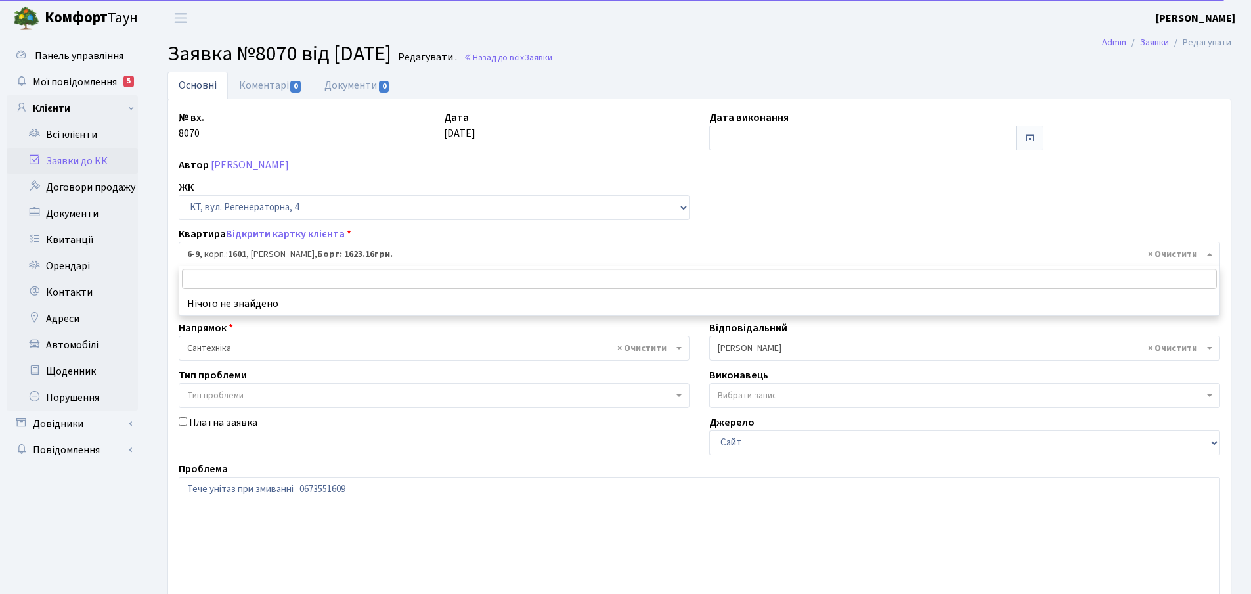
click at [207, 271] on input "search" at bounding box center [699, 279] width 1035 height 20
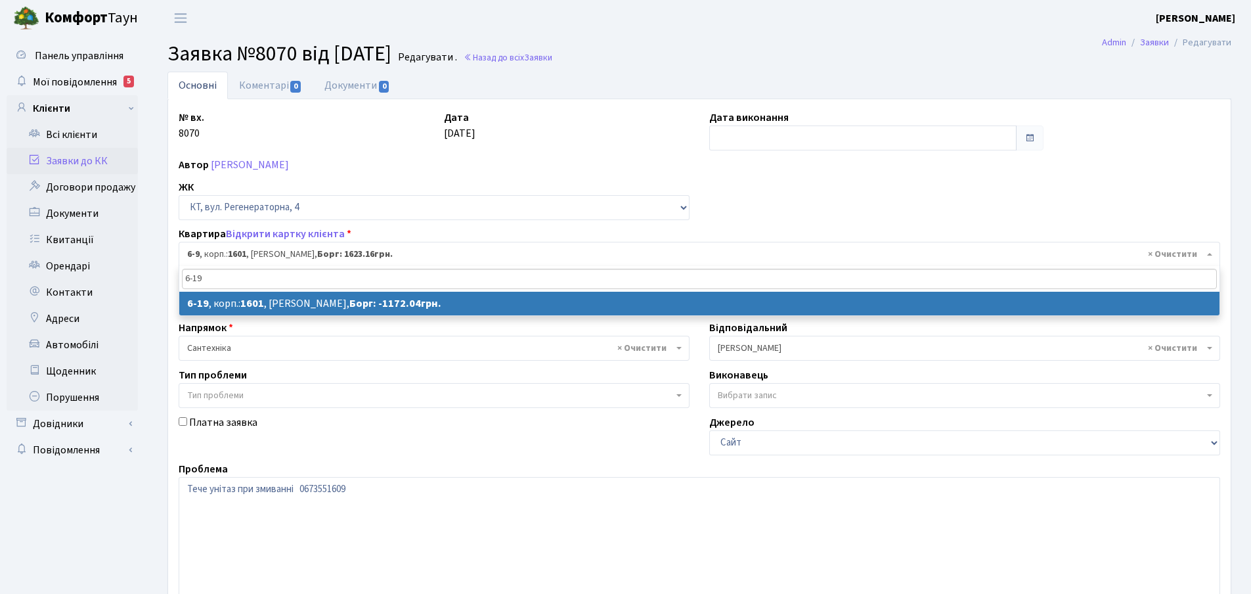
type input "6-19"
select select
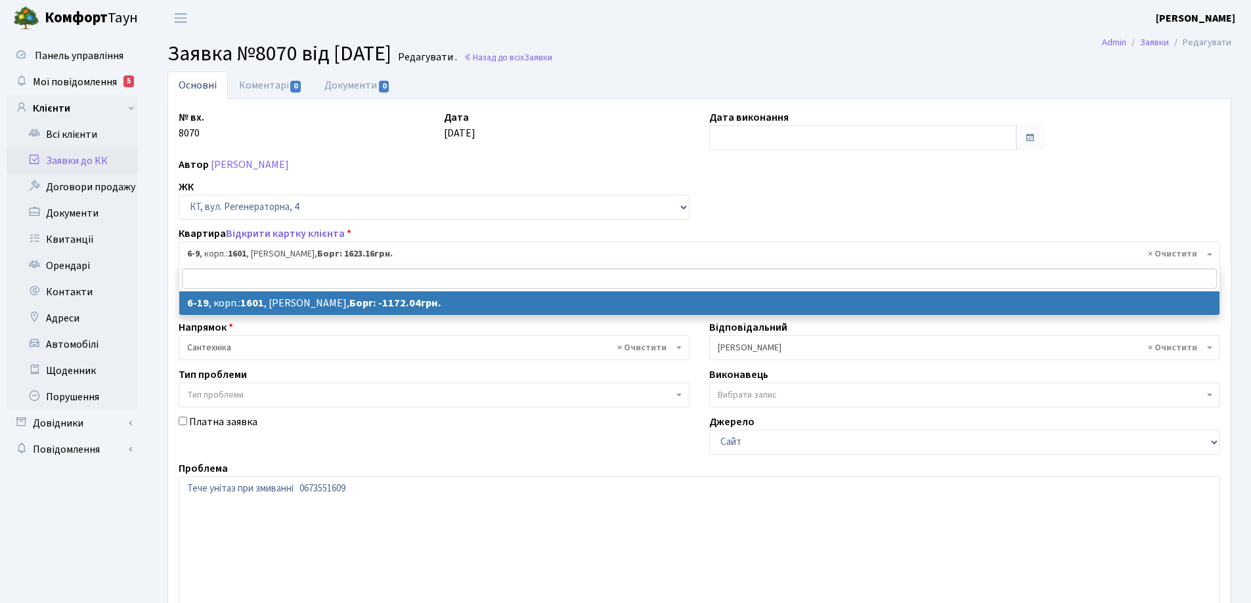
select select "5199"
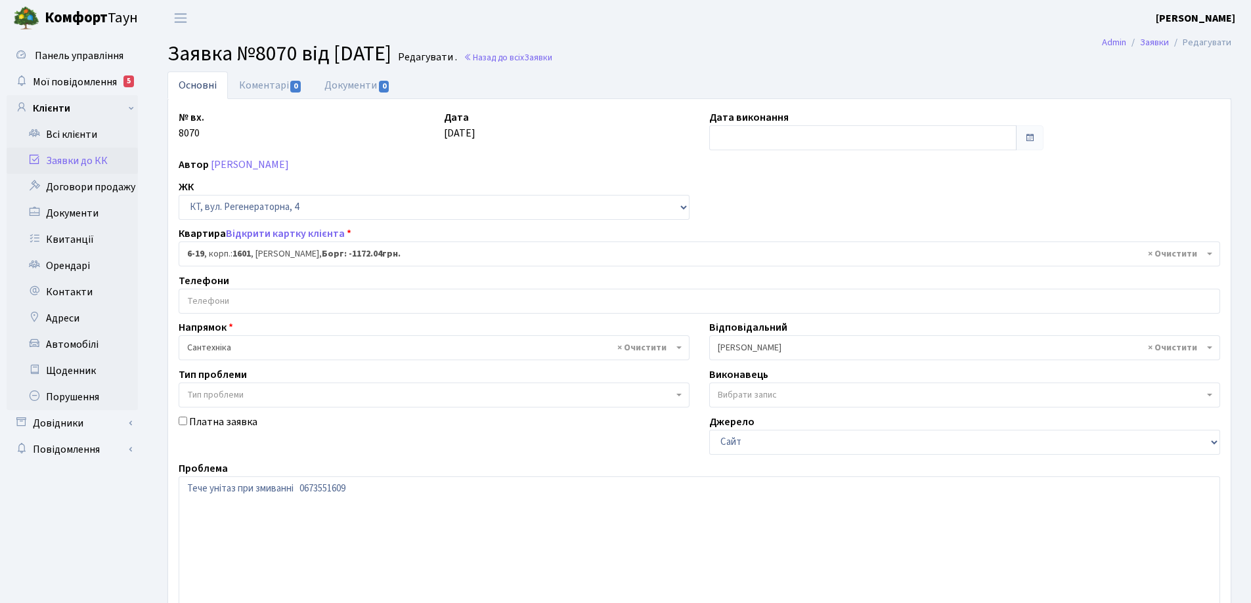
click at [308, 297] on input "search" at bounding box center [699, 302] width 1040 height 24
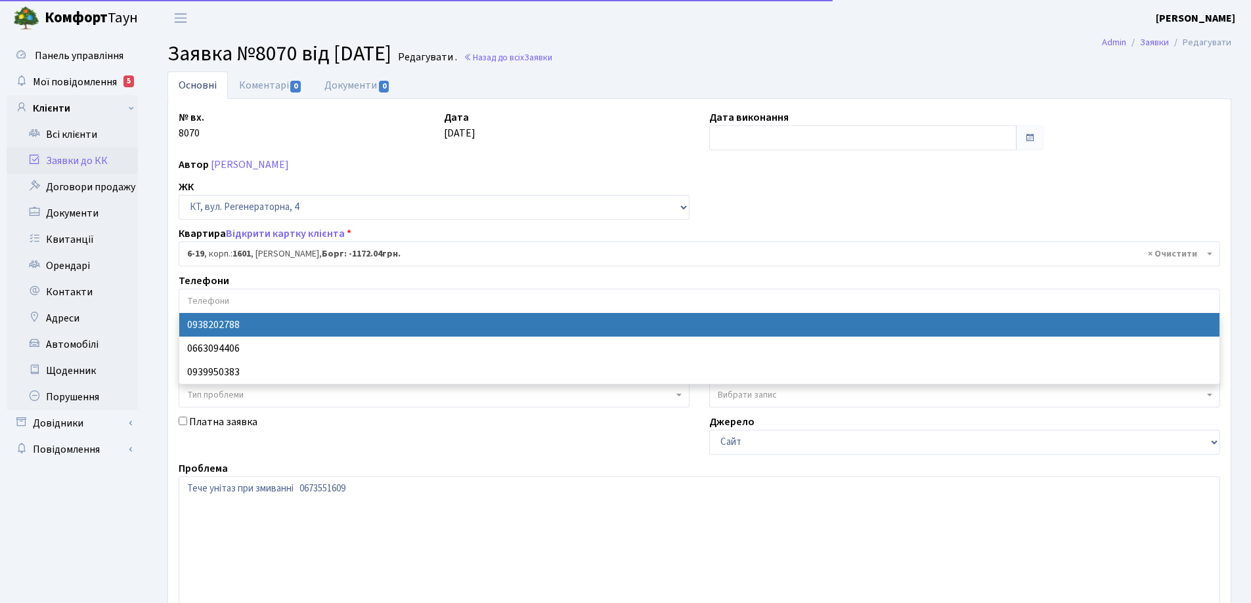
select select "113563"
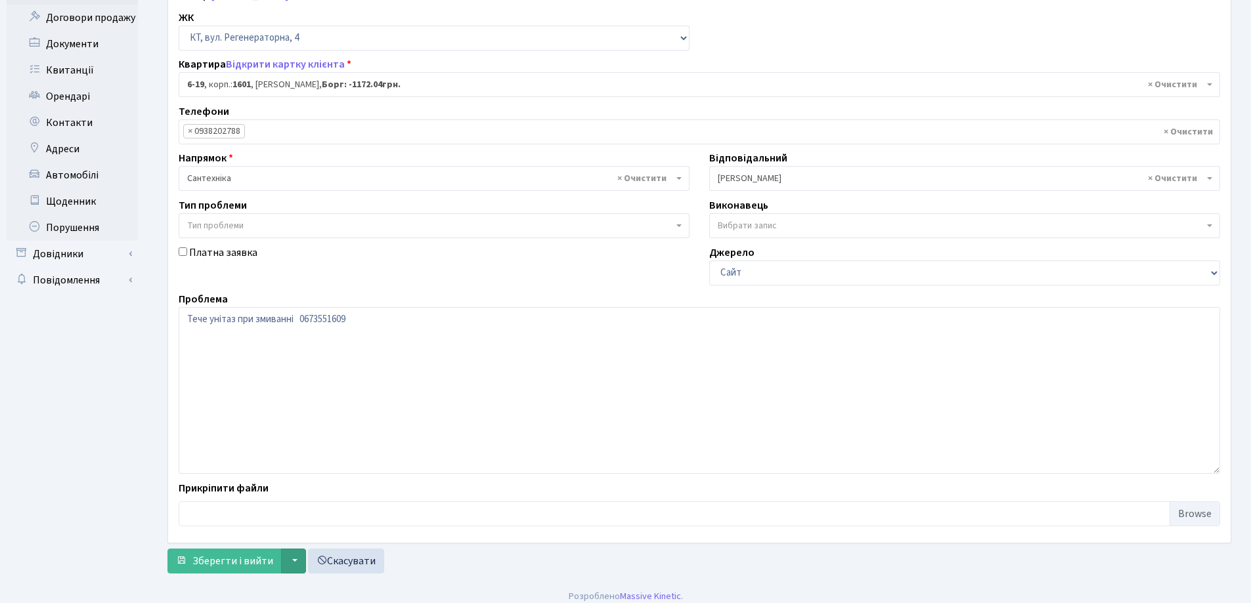
scroll to position [179, 0]
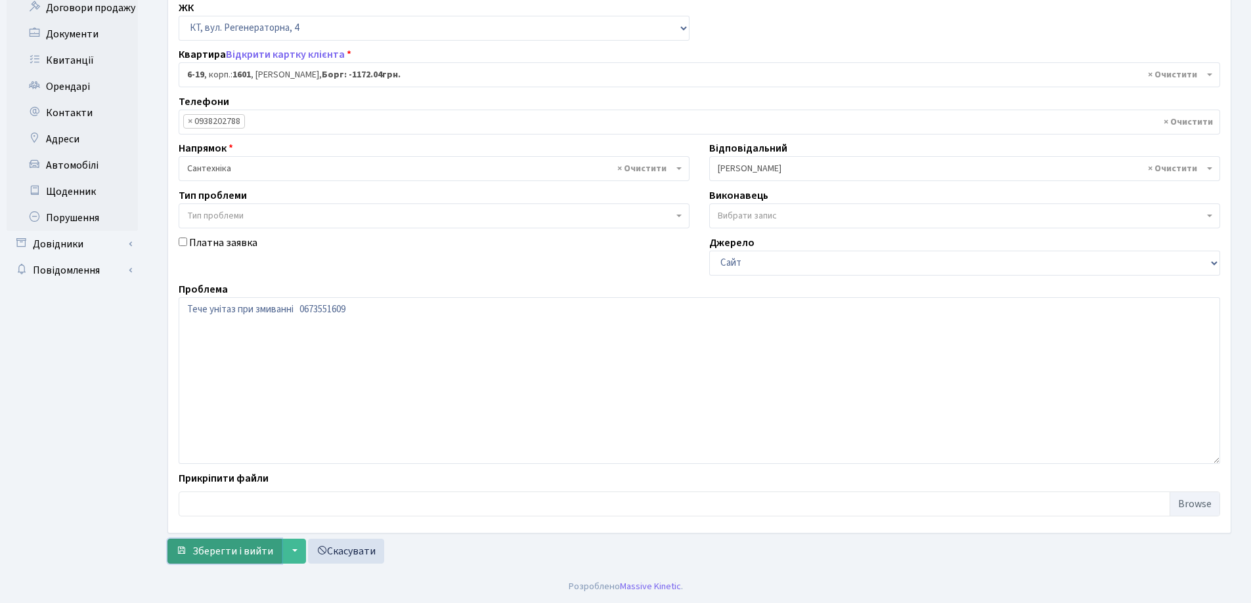
click at [261, 551] on span "Зберегти і вийти" at bounding box center [232, 551] width 81 height 14
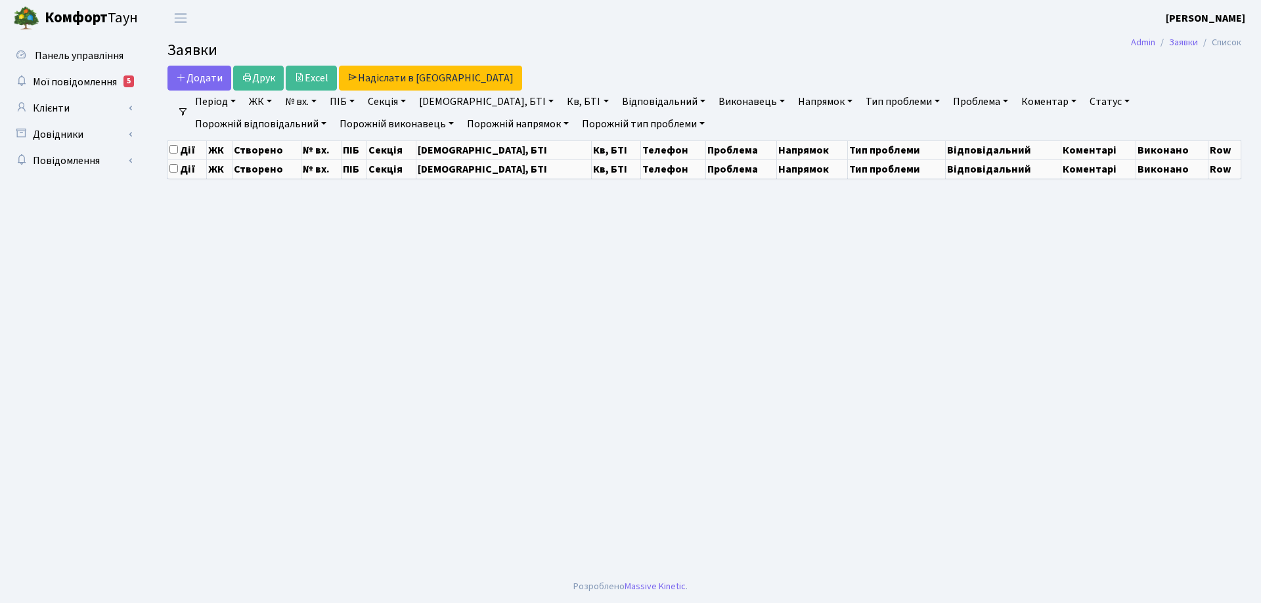
select select "25"
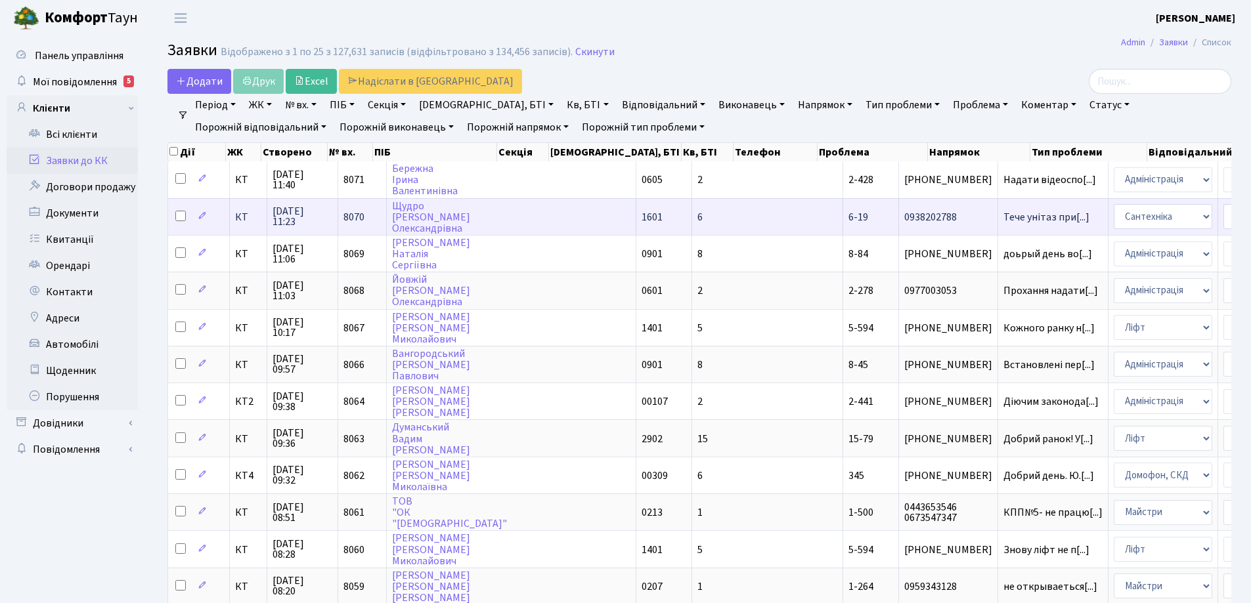
click at [848, 215] on span "6-19" at bounding box center [858, 217] width 20 height 14
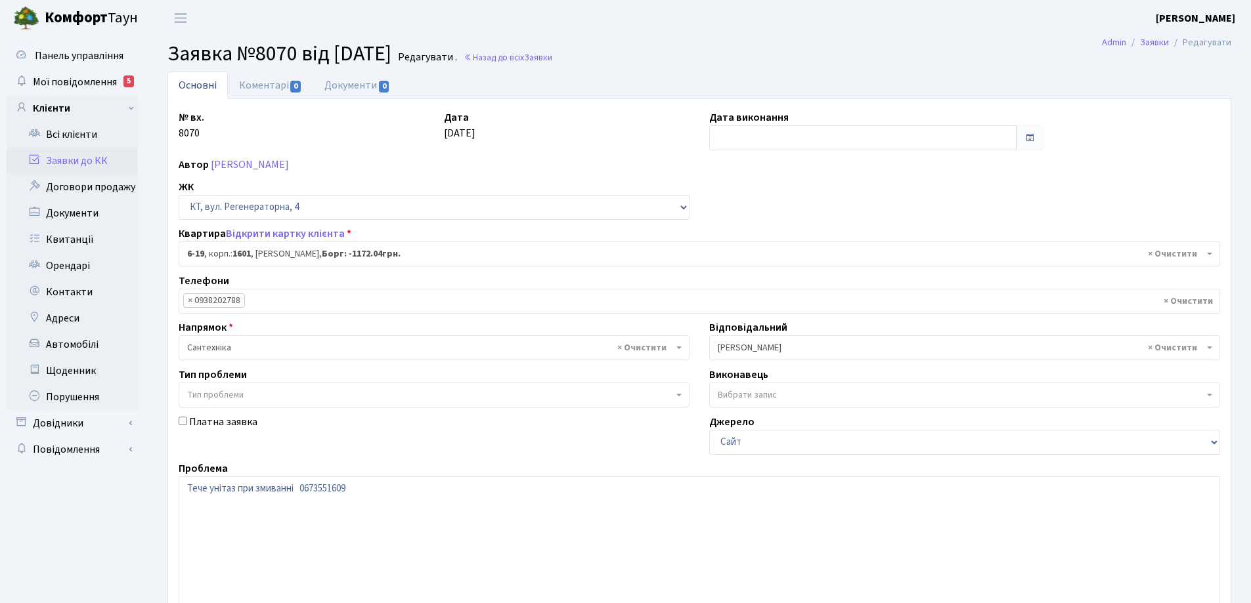
select select "5199"
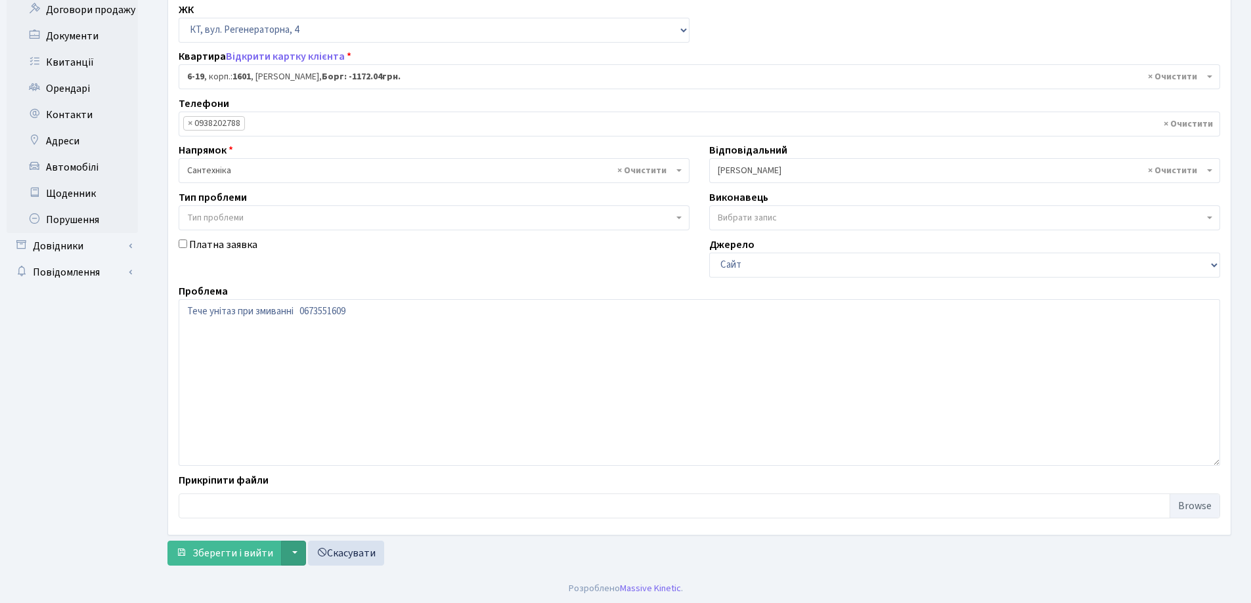
scroll to position [179, 0]
click at [233, 555] on span "Зберегти і вийти" at bounding box center [232, 551] width 81 height 14
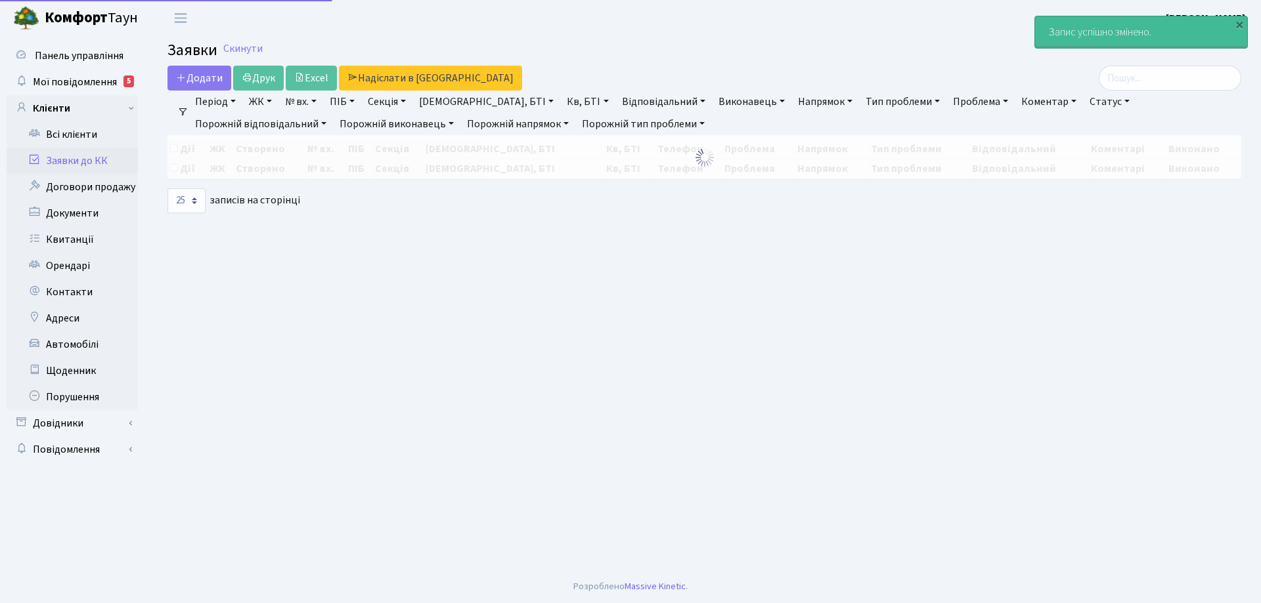
select select "25"
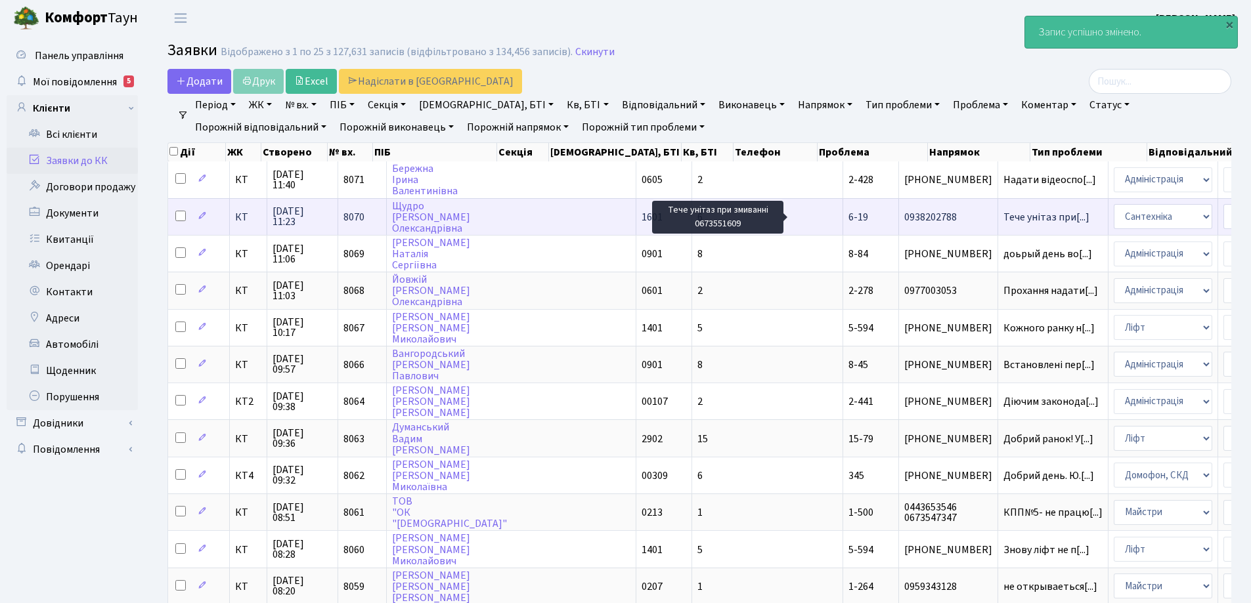
click at [1003, 219] on span "Тече унітаз при[...]" at bounding box center [1046, 217] width 86 height 14
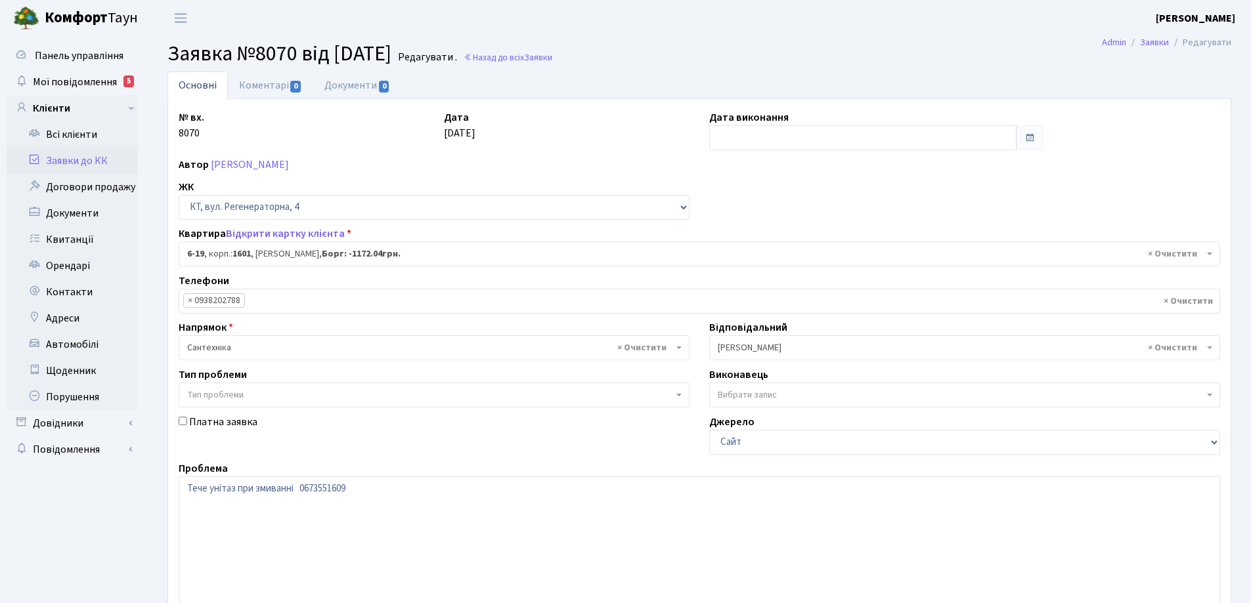
select select "5199"
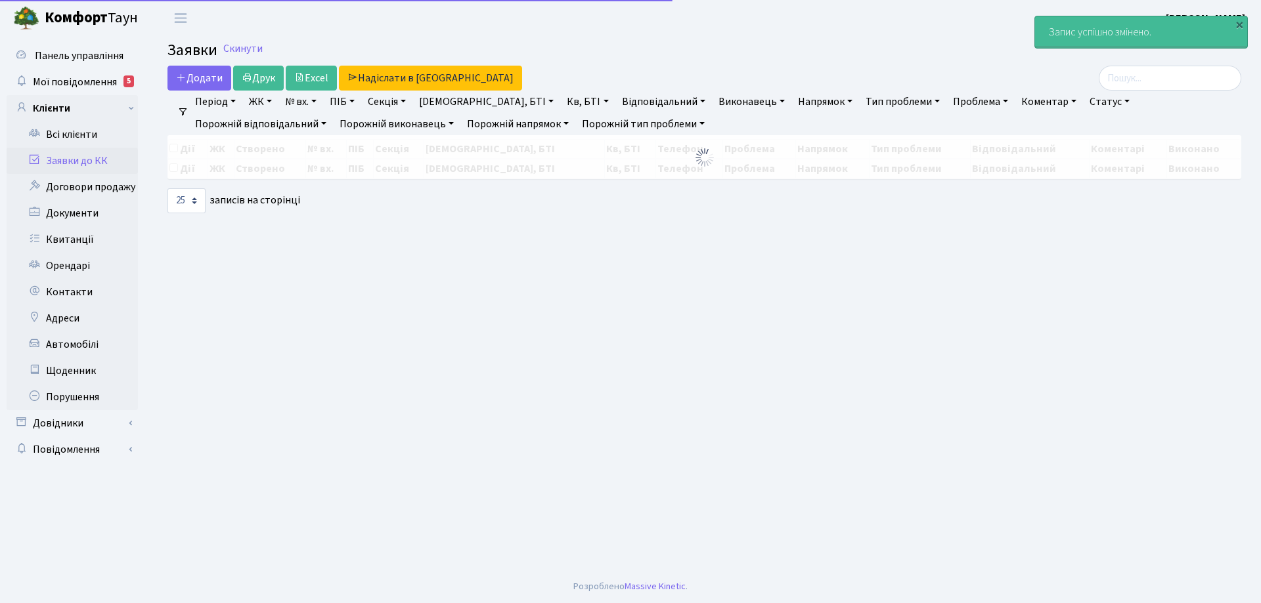
select select "25"
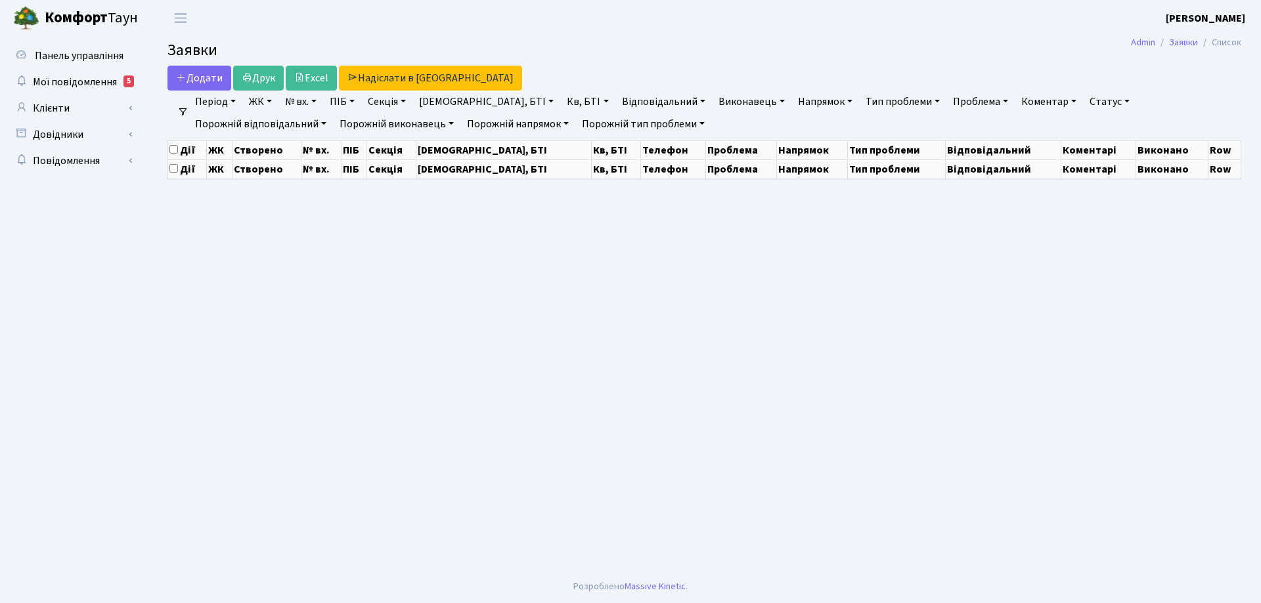
select select "25"
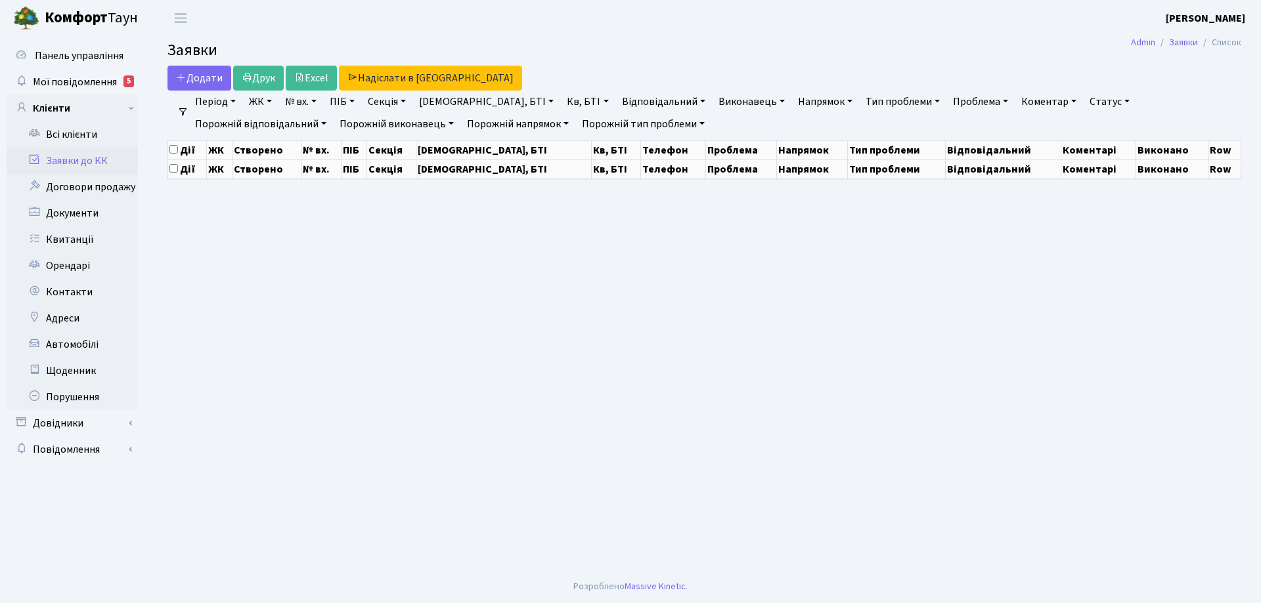
select select "25"
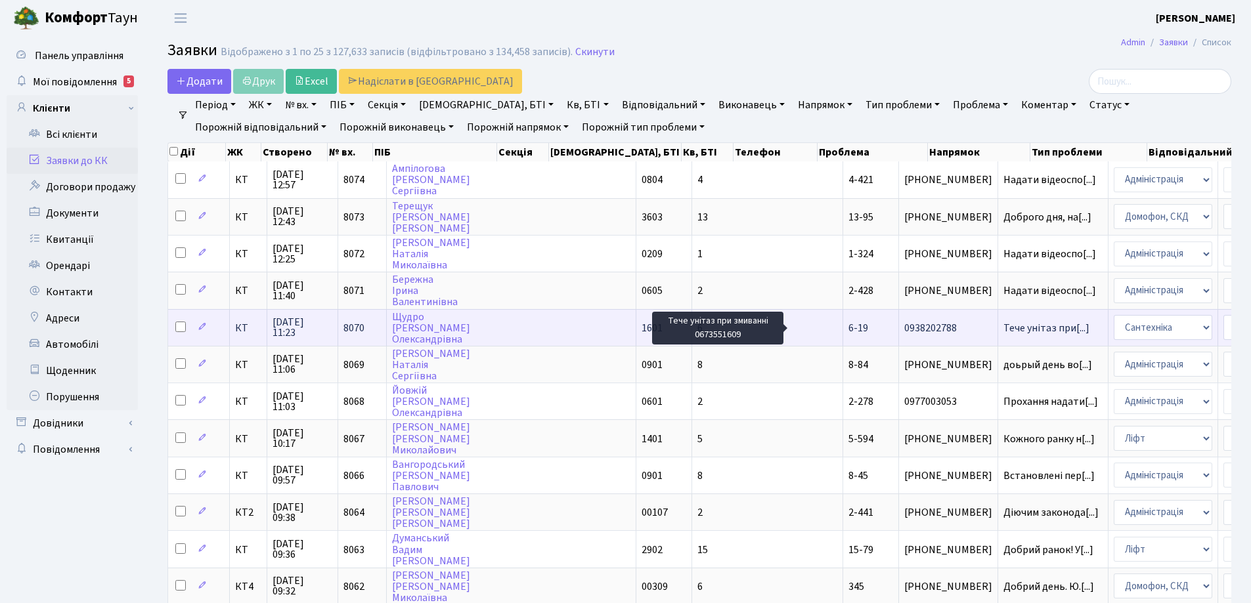
click at [1003, 333] on span "Тече унітаз при[...]" at bounding box center [1046, 328] width 86 height 14
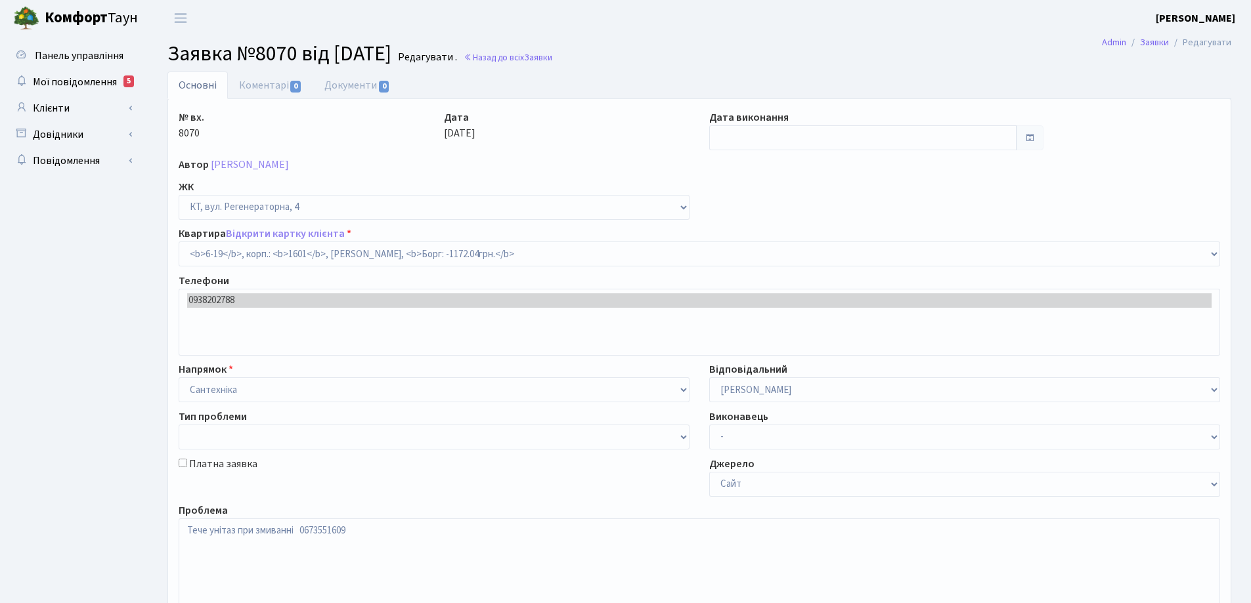
select select "5199"
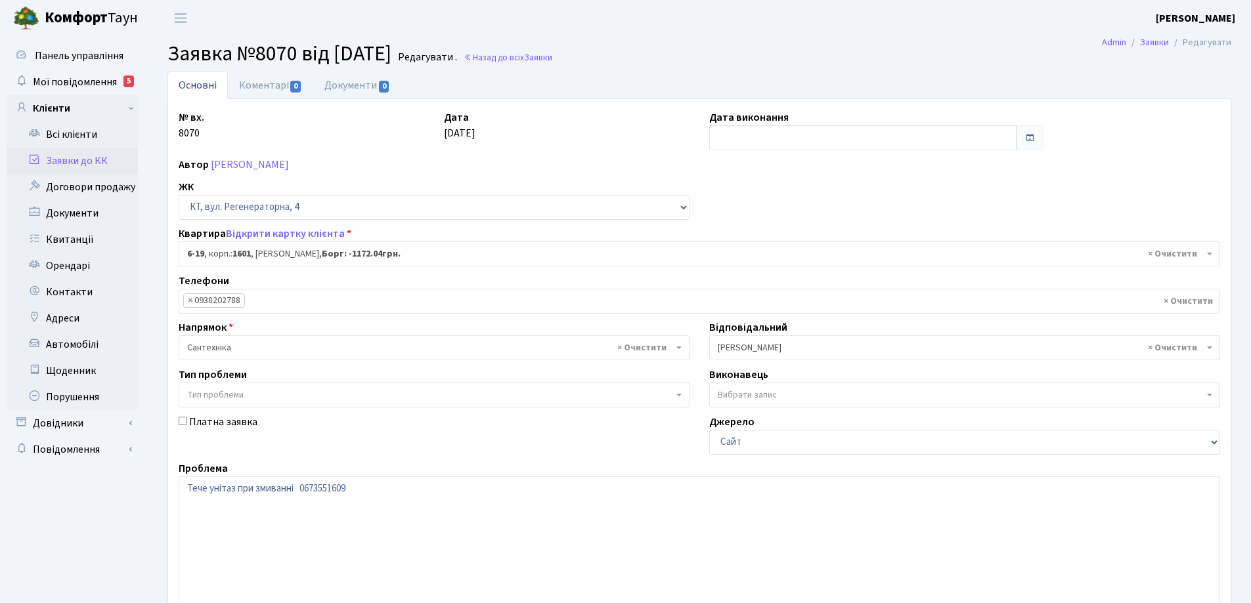
click at [1138, 305] on ul "× × 0938202788" at bounding box center [699, 302] width 1040 height 24
click at [155, 496] on div "Основні Коментарі 0 Документи 0 № вх. 8070 Дата 16.09.2025 Дата виконання Автор…" at bounding box center [699, 411] width 1103 height 678
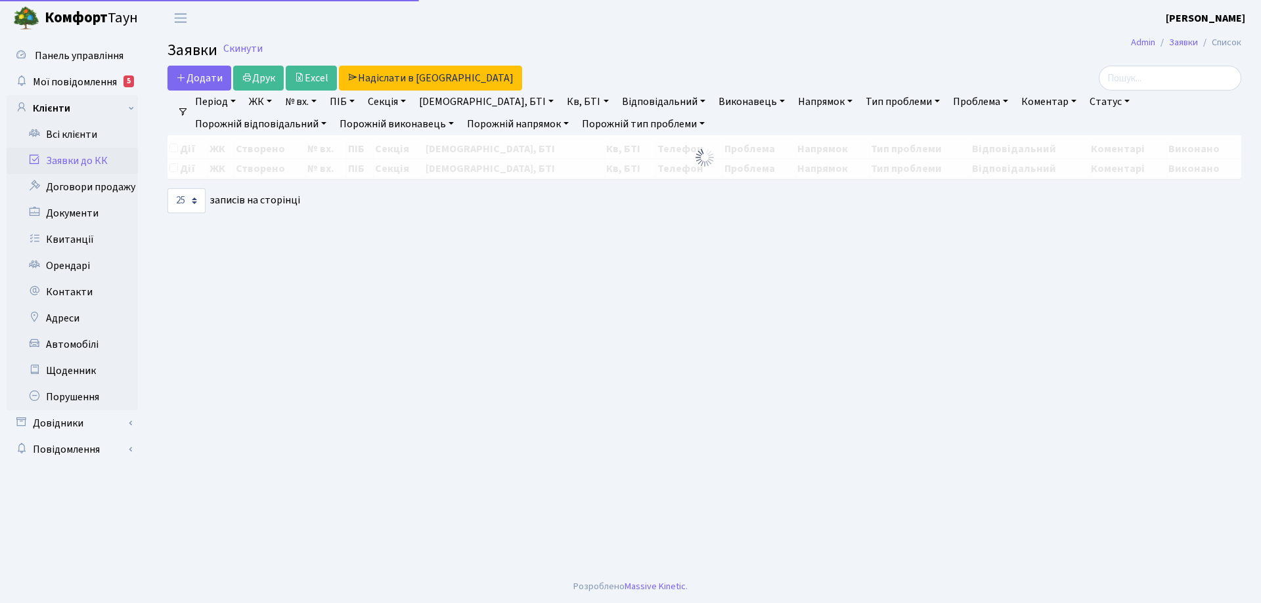
select select "25"
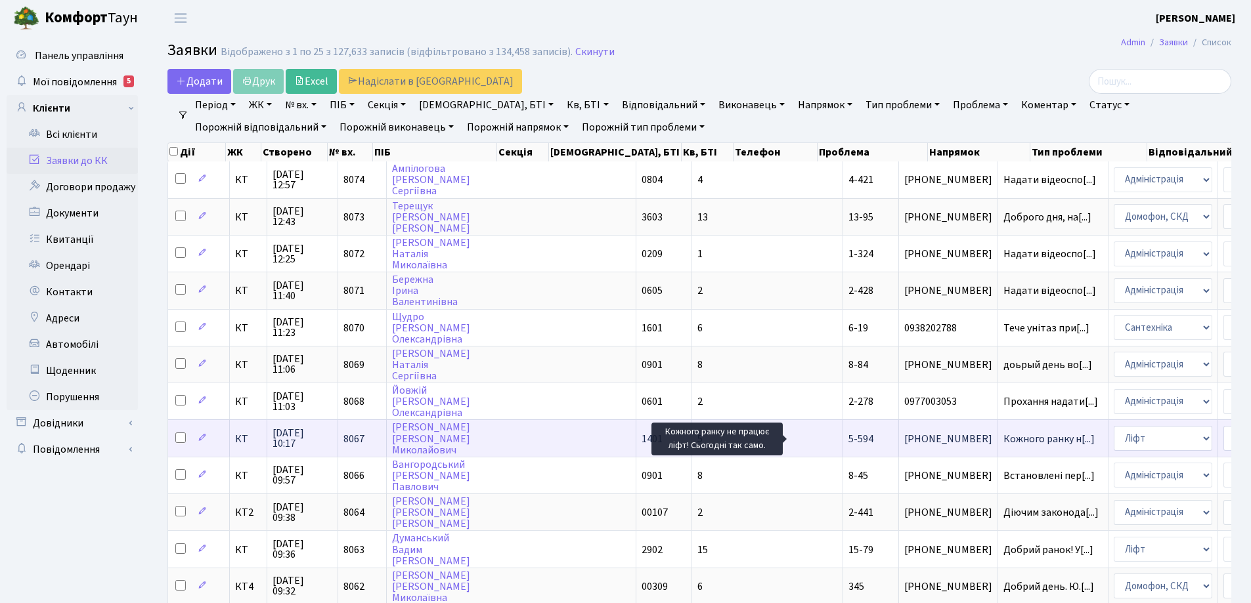
click at [1003, 438] on span "Кожного ранку н[...]" at bounding box center [1048, 439] width 91 height 14
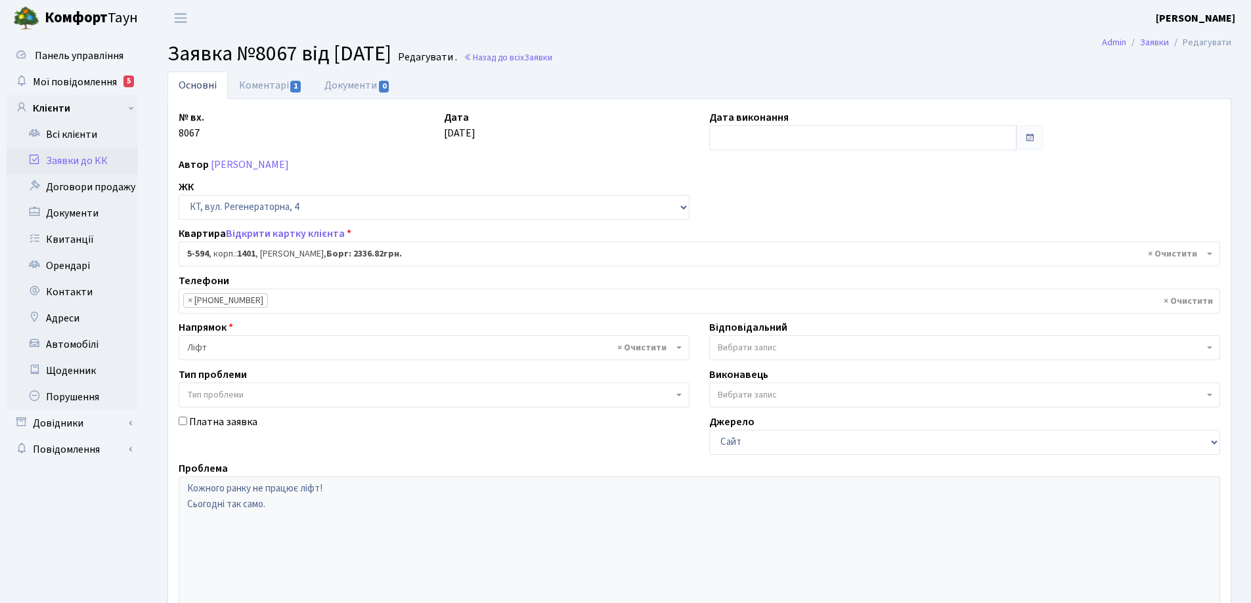
select select "1988"
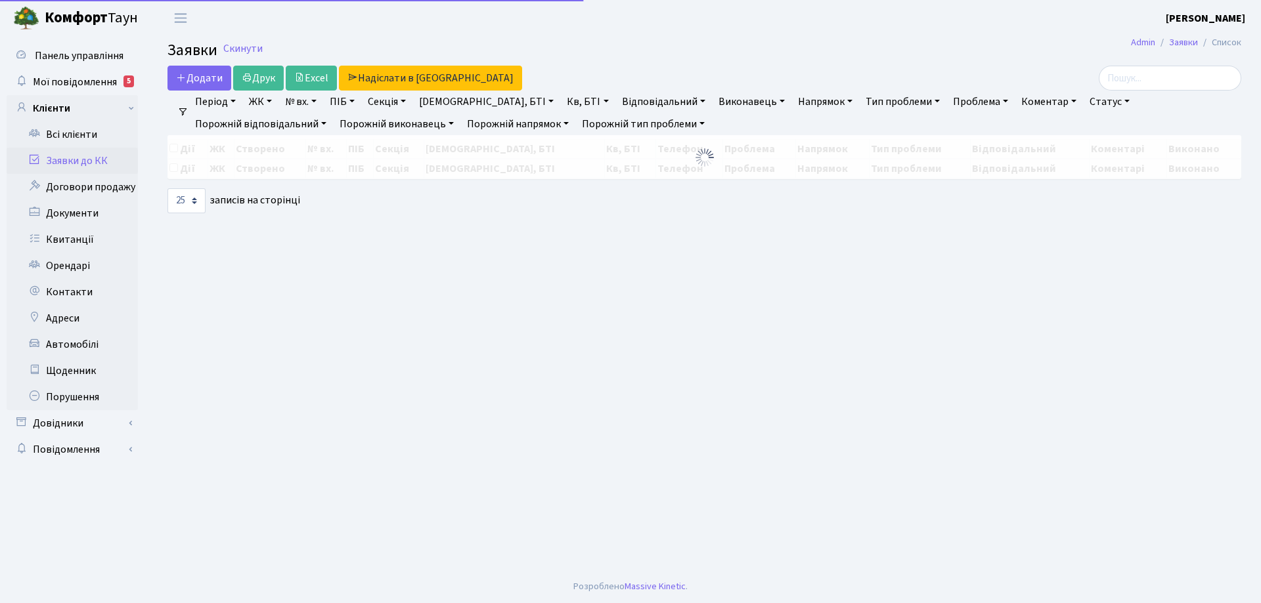
select select "25"
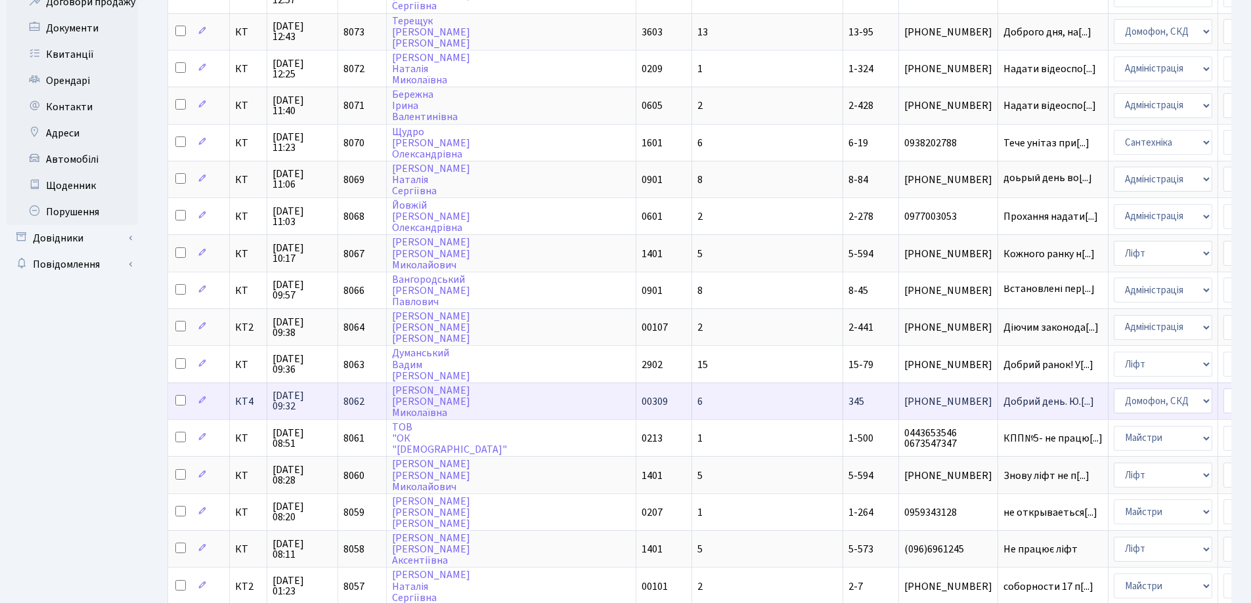
scroll to position [197, 0]
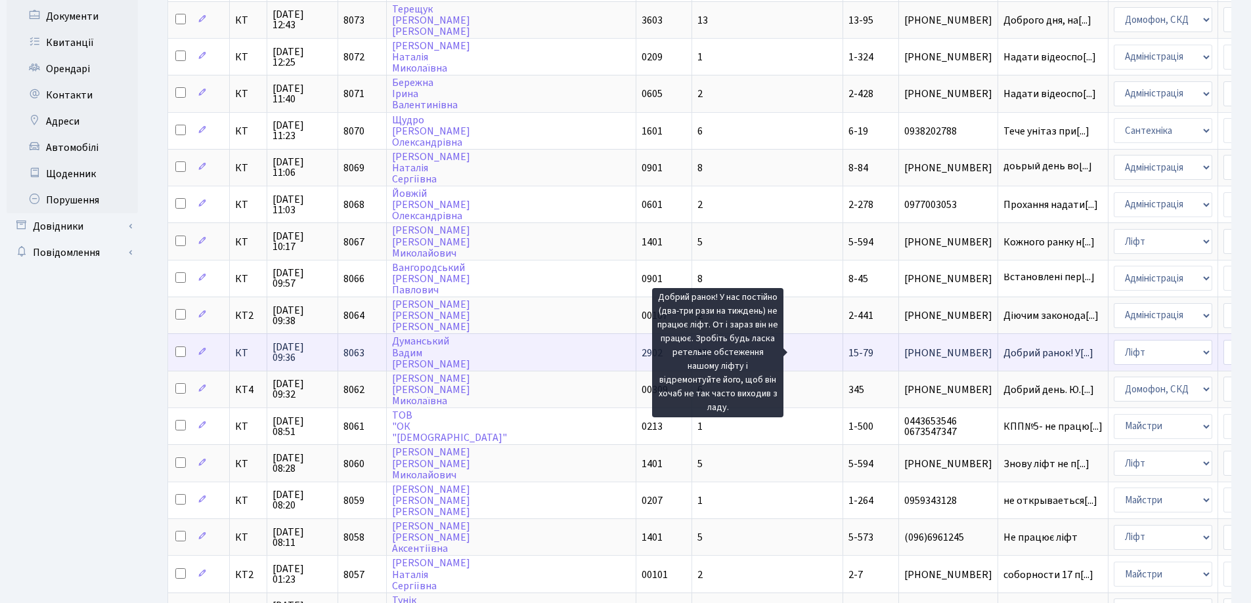
click at [1003, 354] on span "Добрий ранок! У[...]" at bounding box center [1048, 353] width 90 height 14
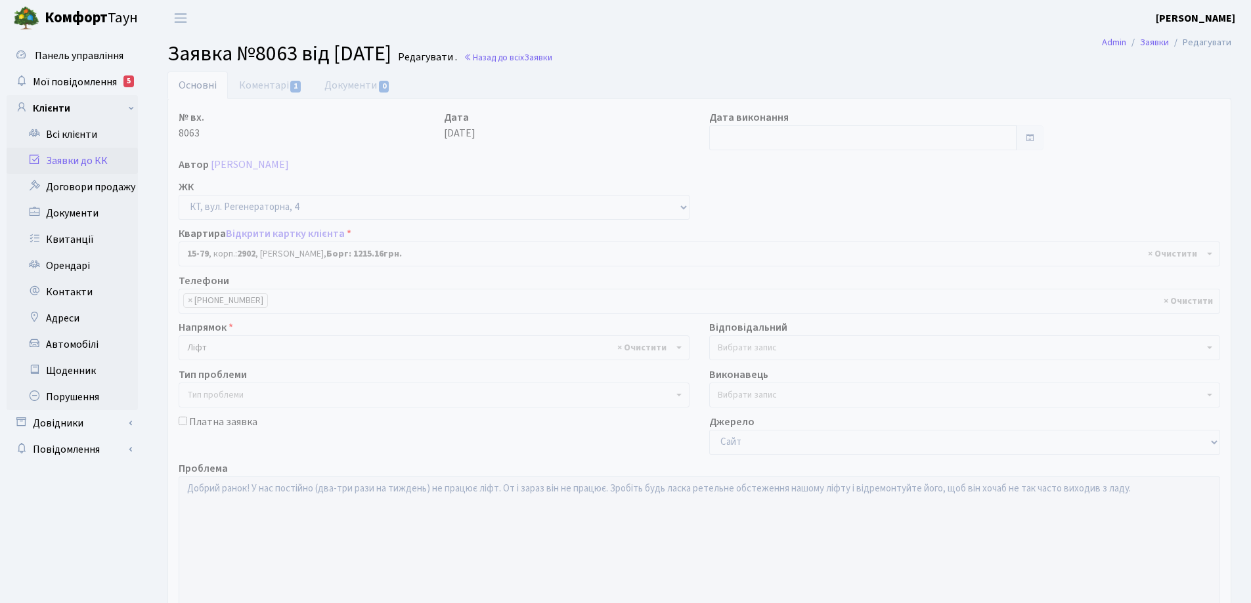
select select "8854"
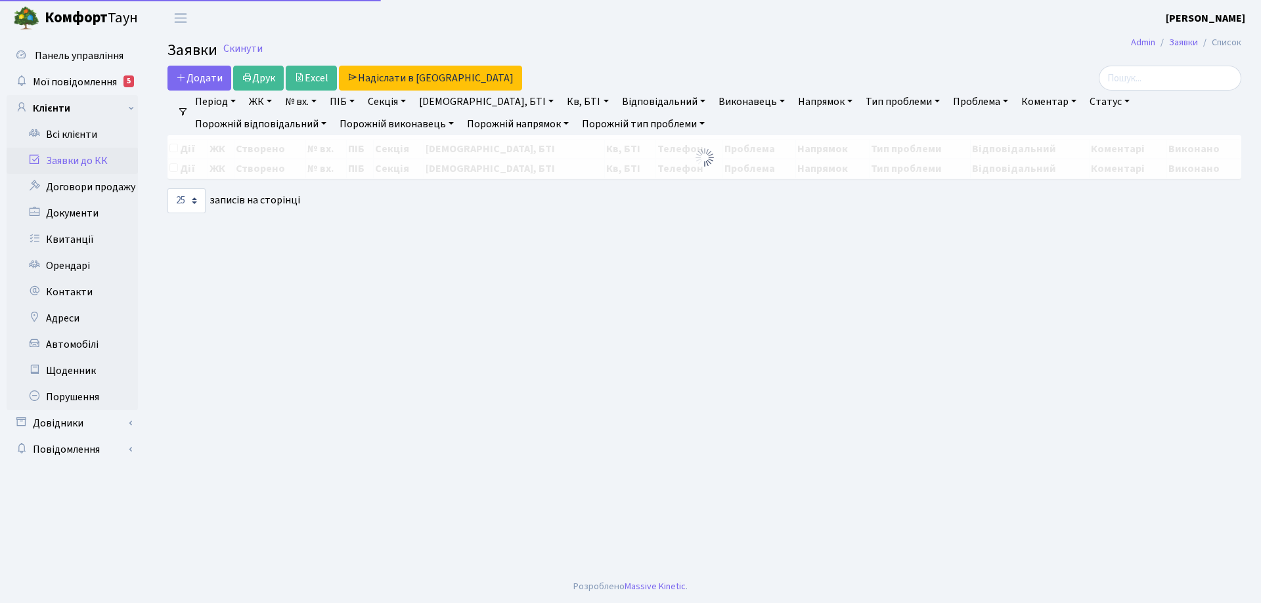
select select "25"
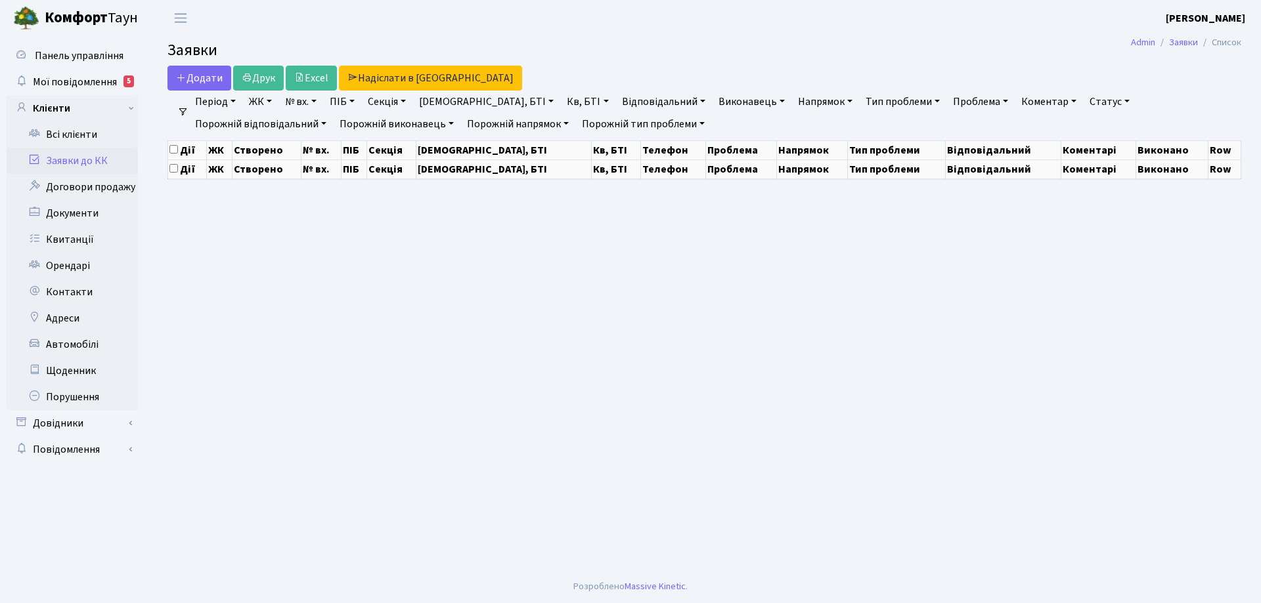
select select "25"
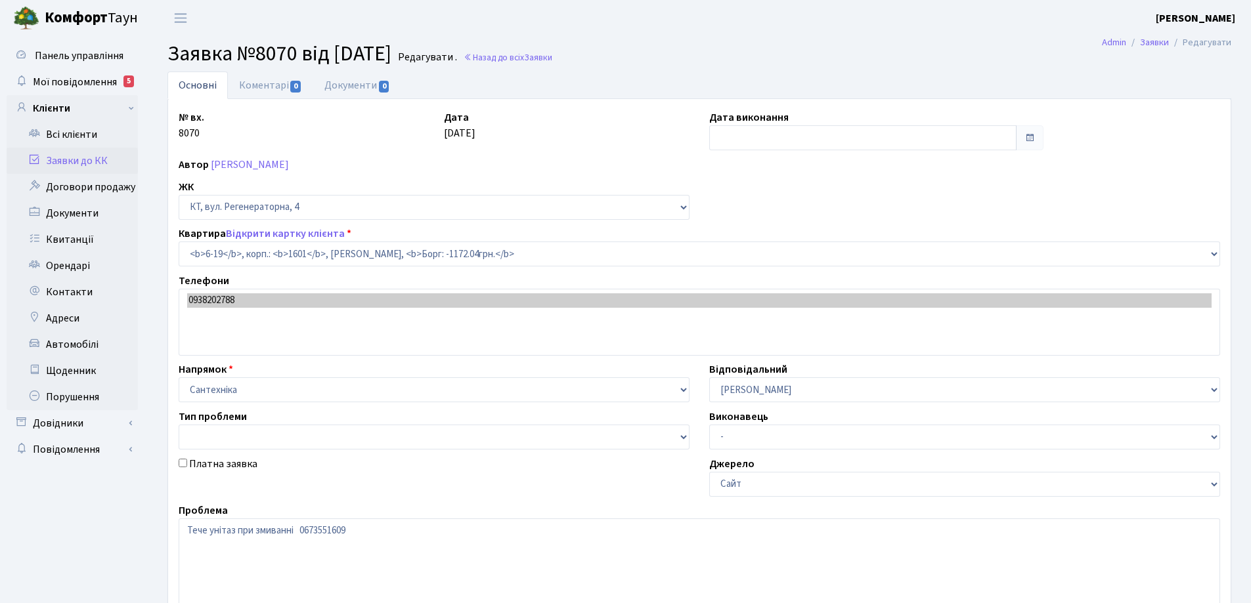
select select "5199"
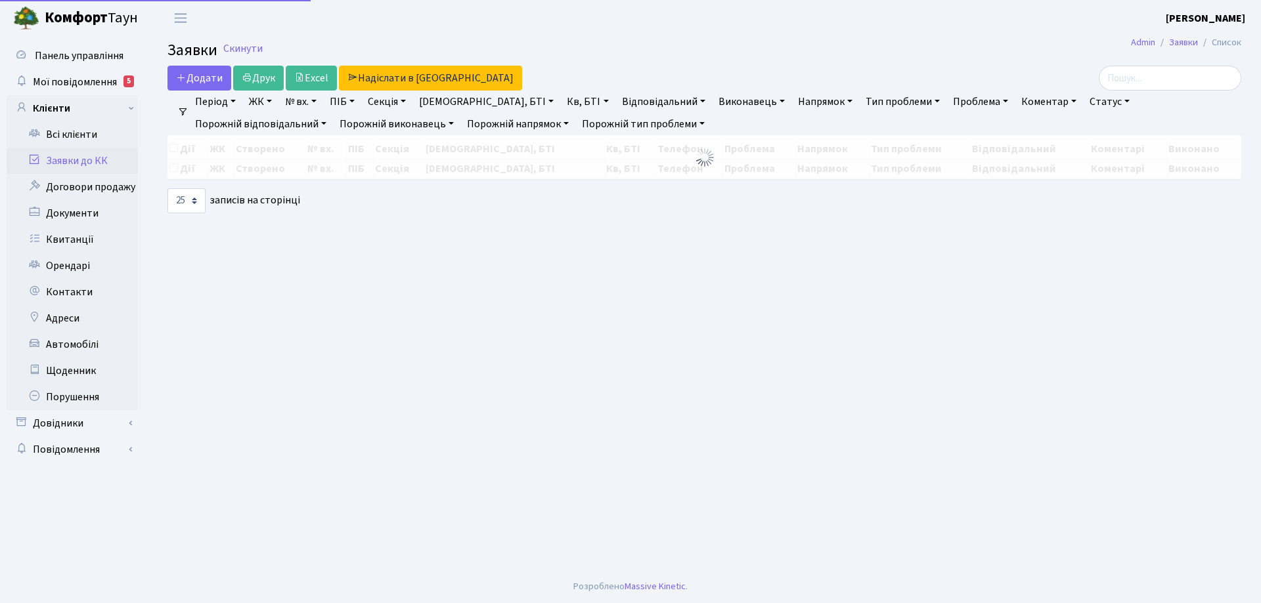
select select "25"
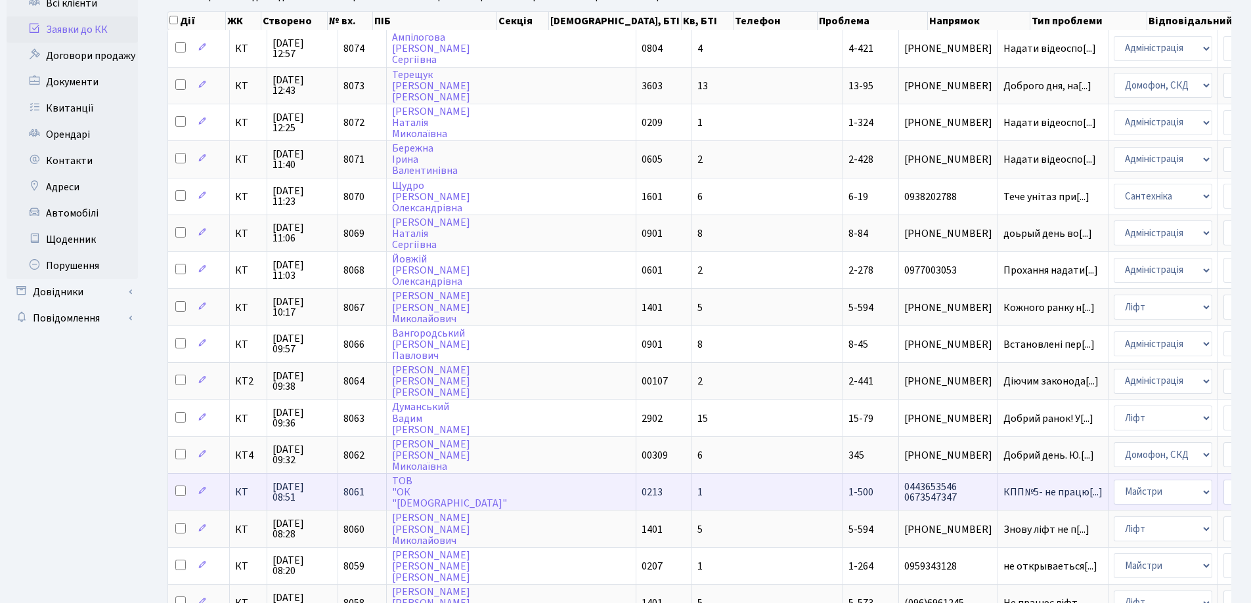
scroll to position [263, 0]
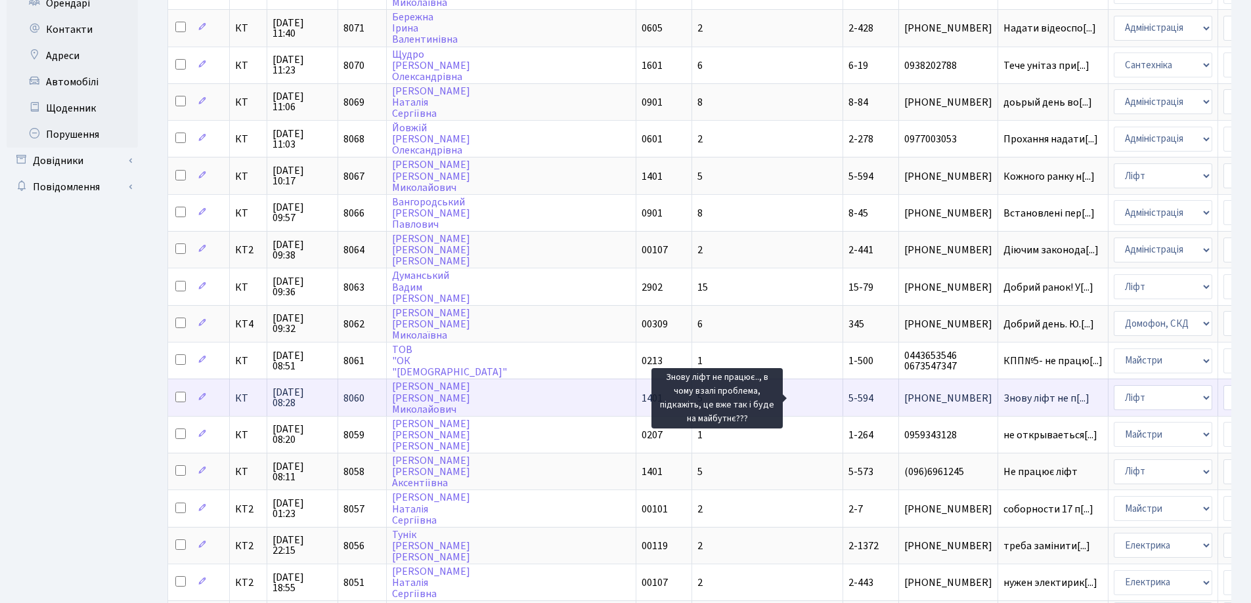
click at [1003, 399] on span "Знову ліфт не п[...]" at bounding box center [1046, 398] width 86 height 14
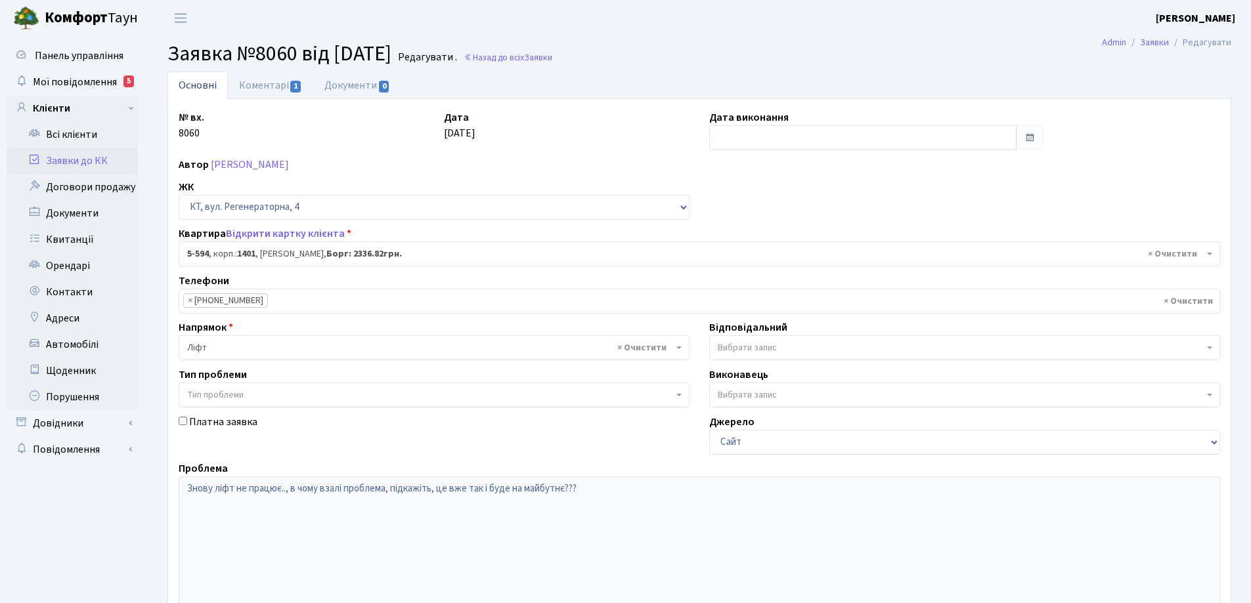
select select "1988"
click at [739, 137] on input "text" at bounding box center [862, 137] width 307 height 25
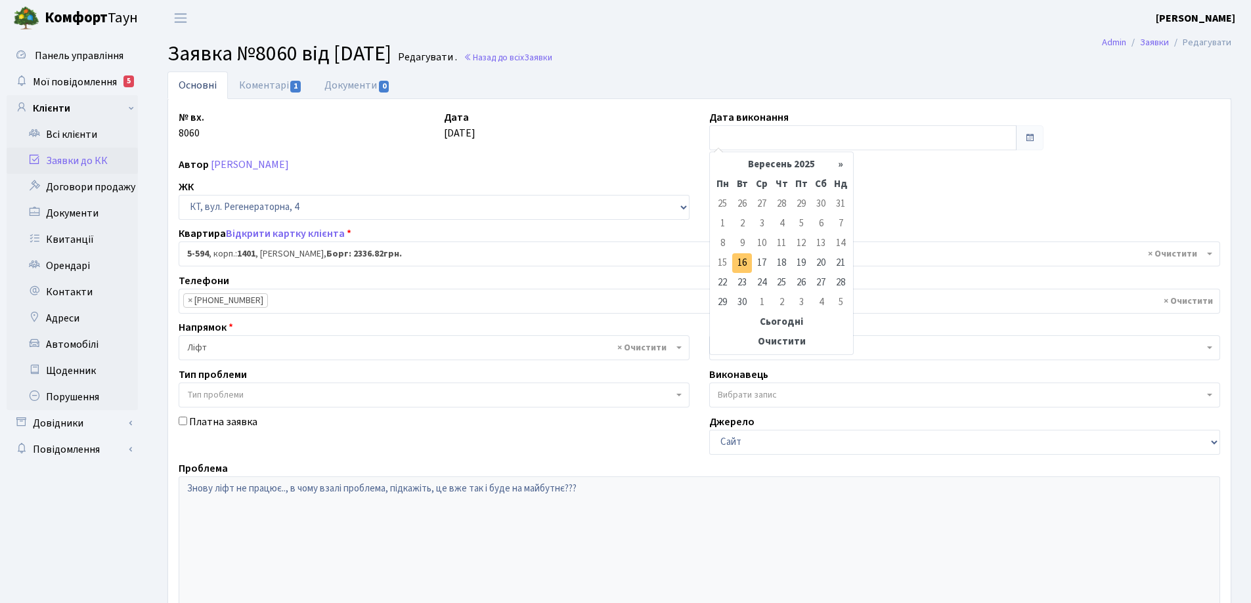
click at [745, 265] on td "16" at bounding box center [742, 263] width 20 height 20
type input "[DATE]"
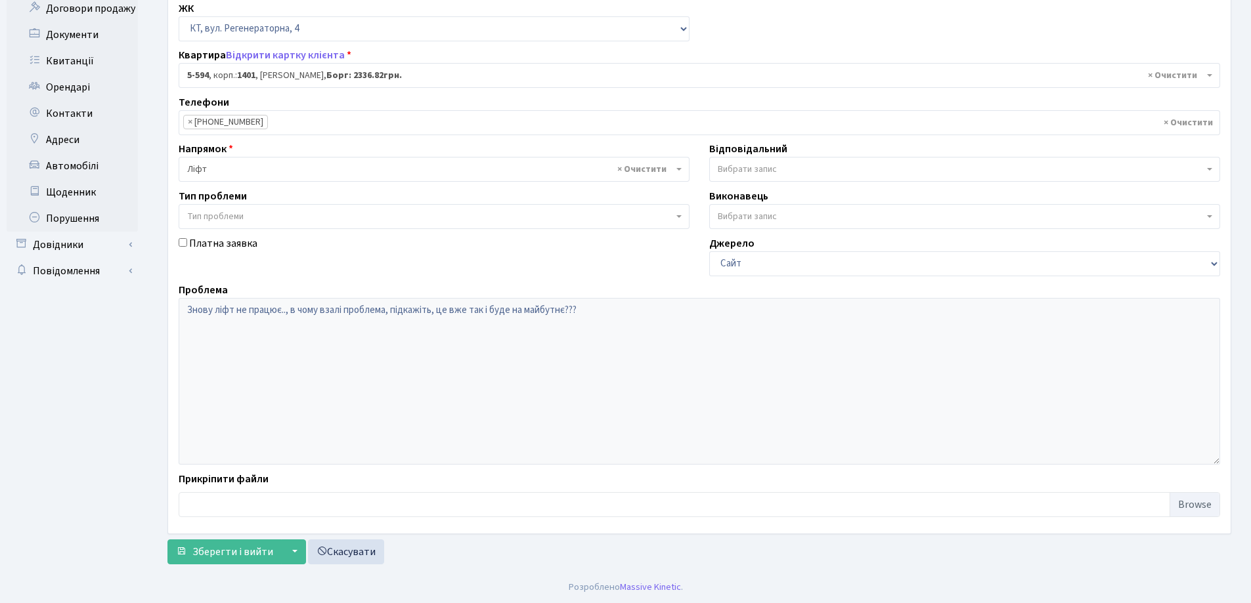
scroll to position [179, 0]
click at [224, 553] on span "Зберегти і вийти" at bounding box center [232, 551] width 81 height 14
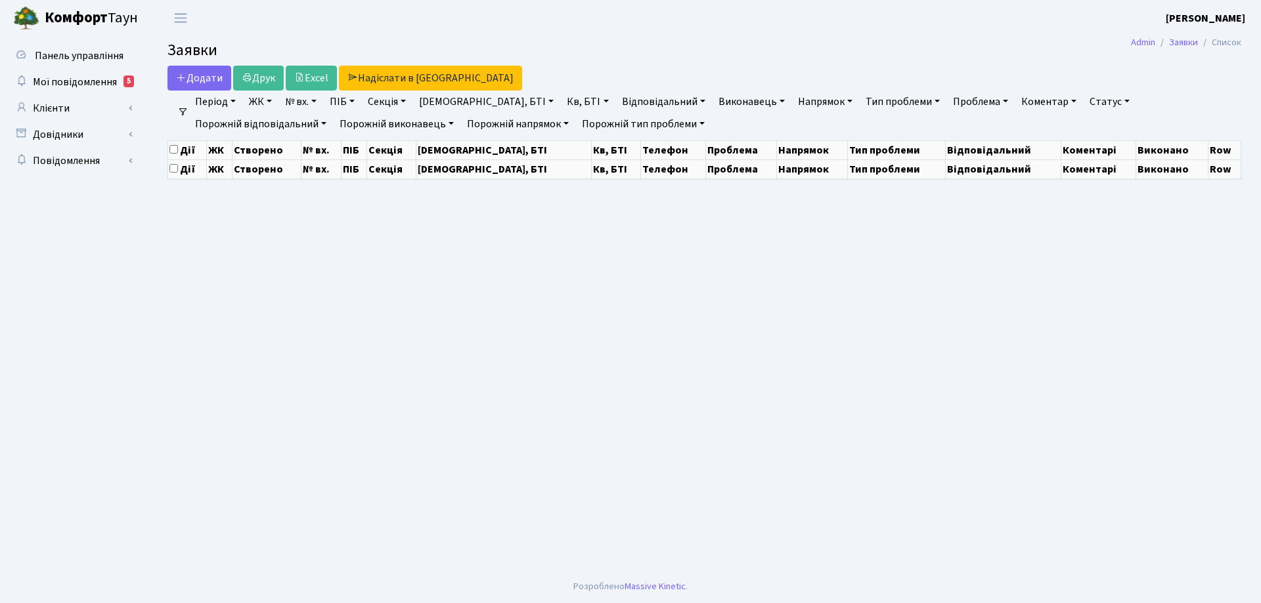
select select "25"
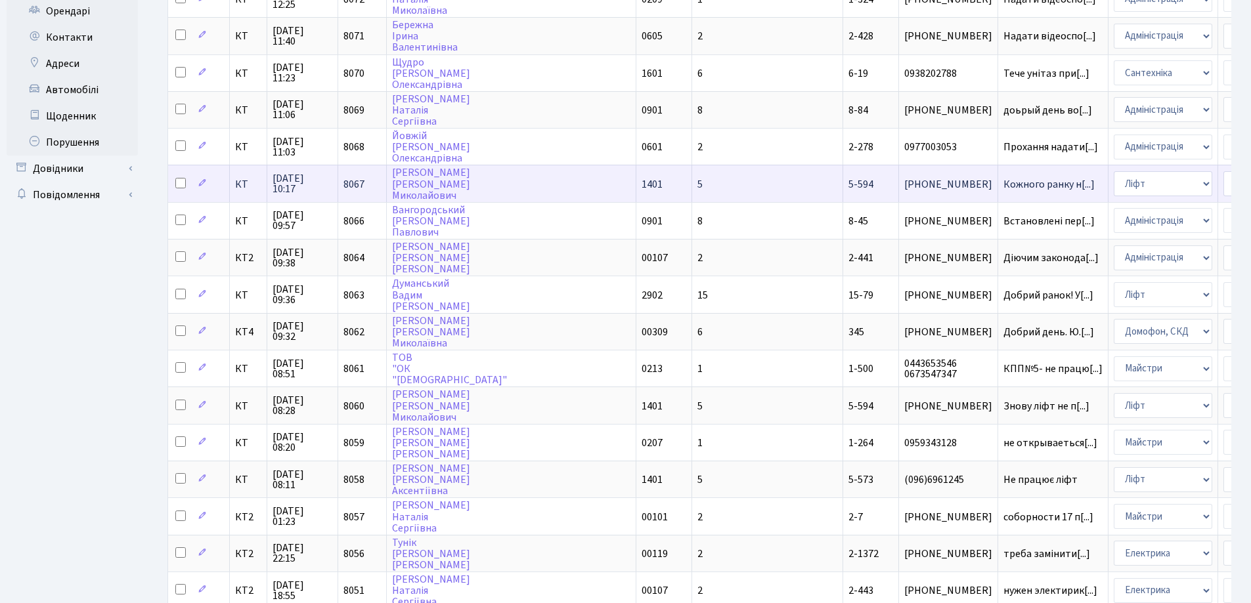
scroll to position [263, 0]
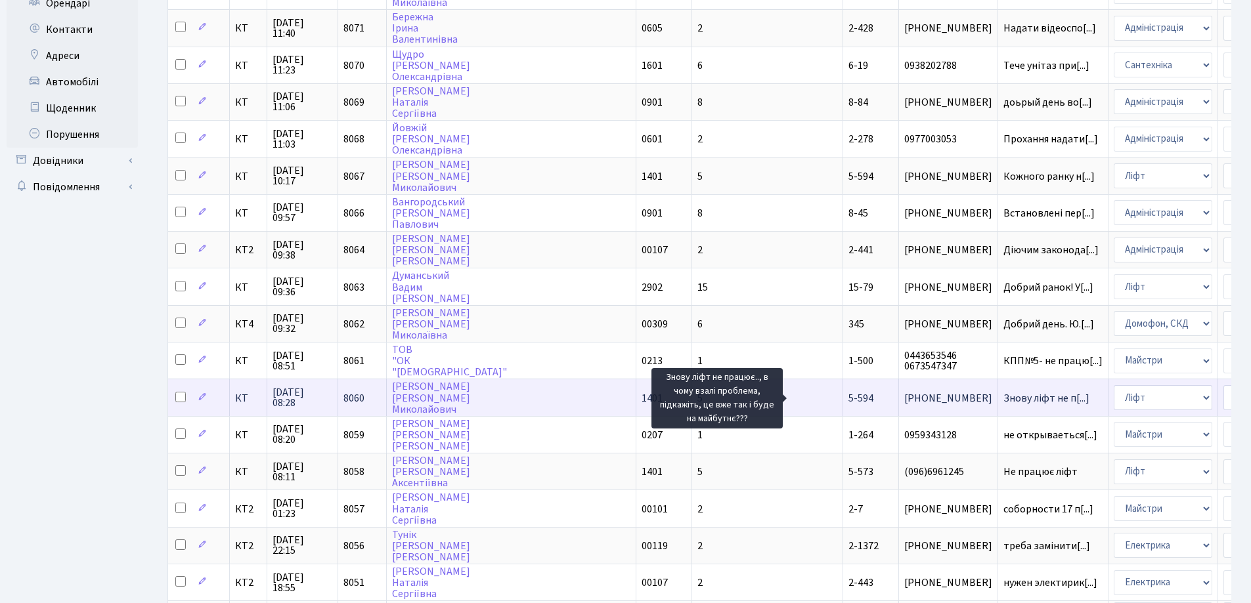
click at [1003, 396] on span "Знову ліфт не п[...]" at bounding box center [1046, 398] width 86 height 14
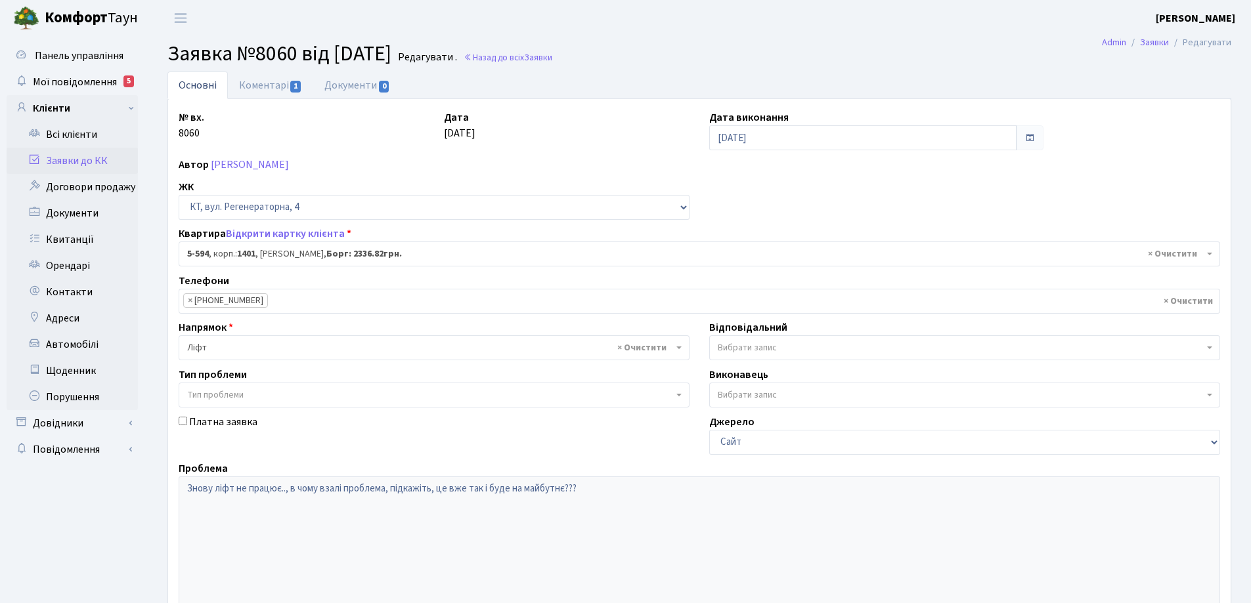
select select "1988"
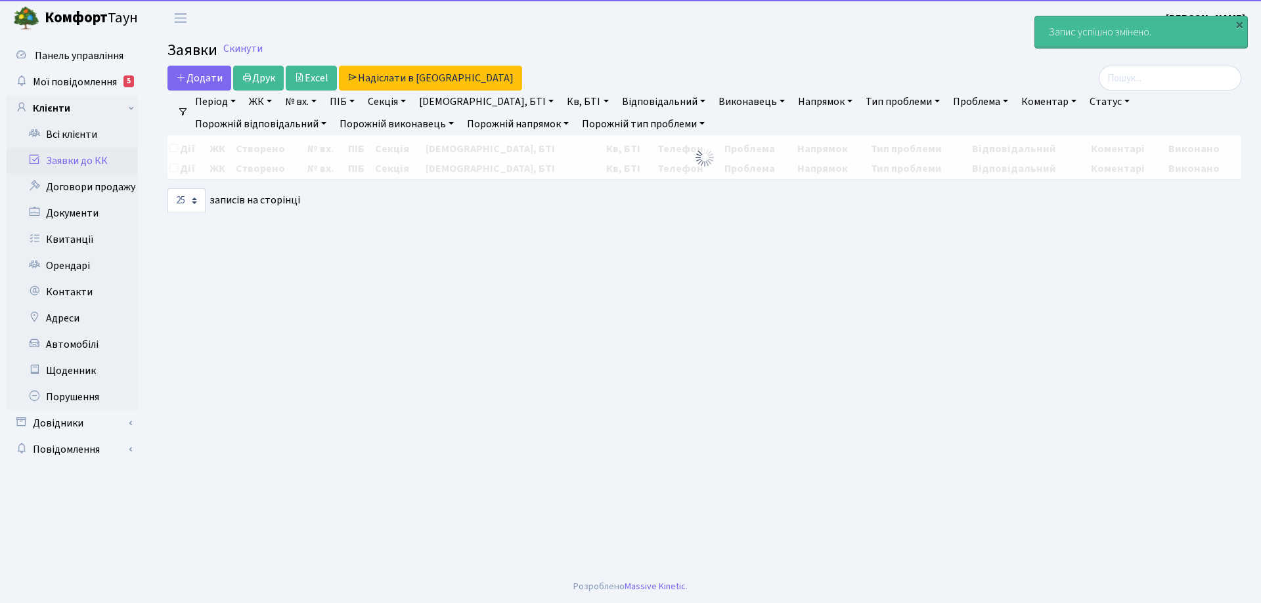
select select "25"
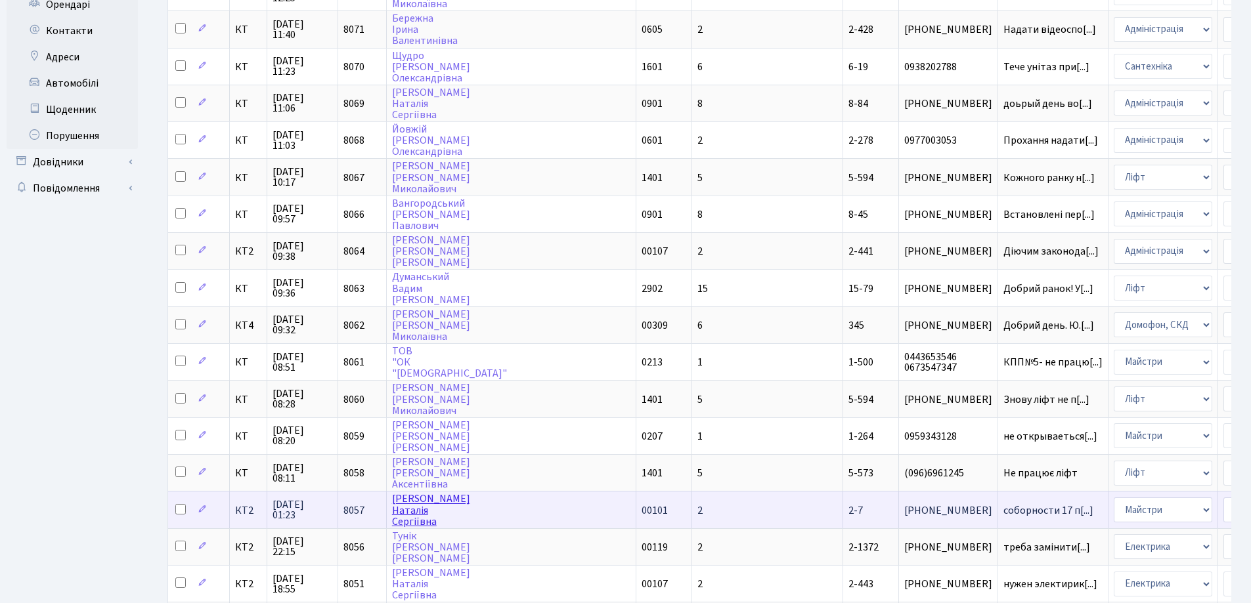
scroll to position [263, 0]
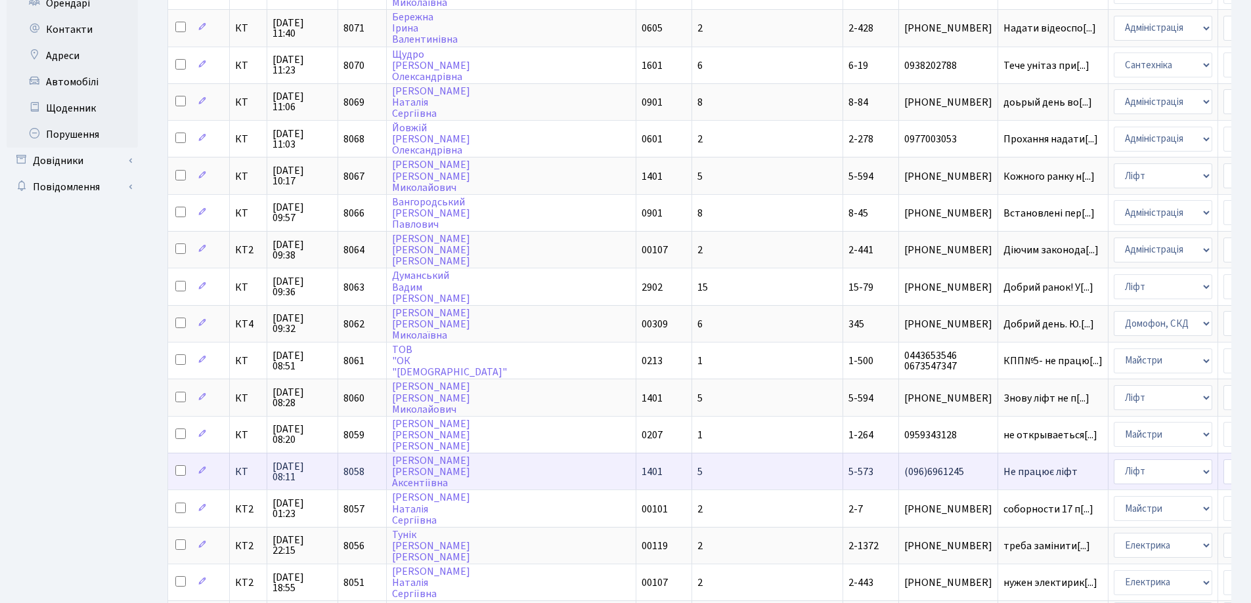
click at [848, 475] on span "5-573" at bounding box center [860, 472] width 25 height 14
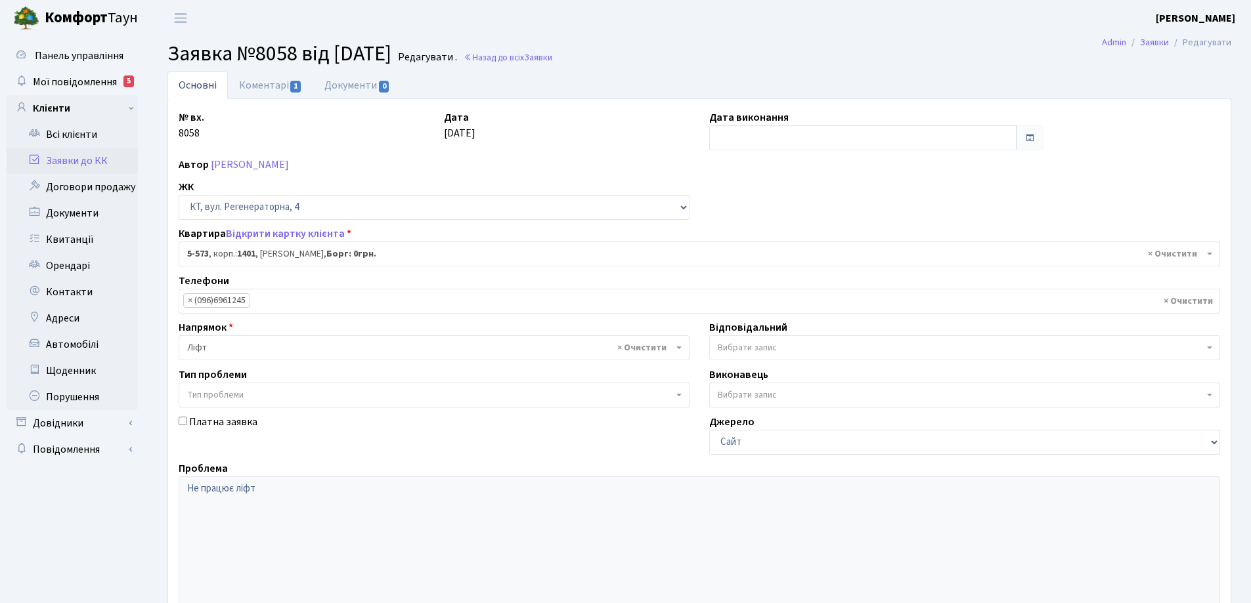
select select "1967"
click at [752, 139] on input "text" at bounding box center [862, 137] width 307 height 25
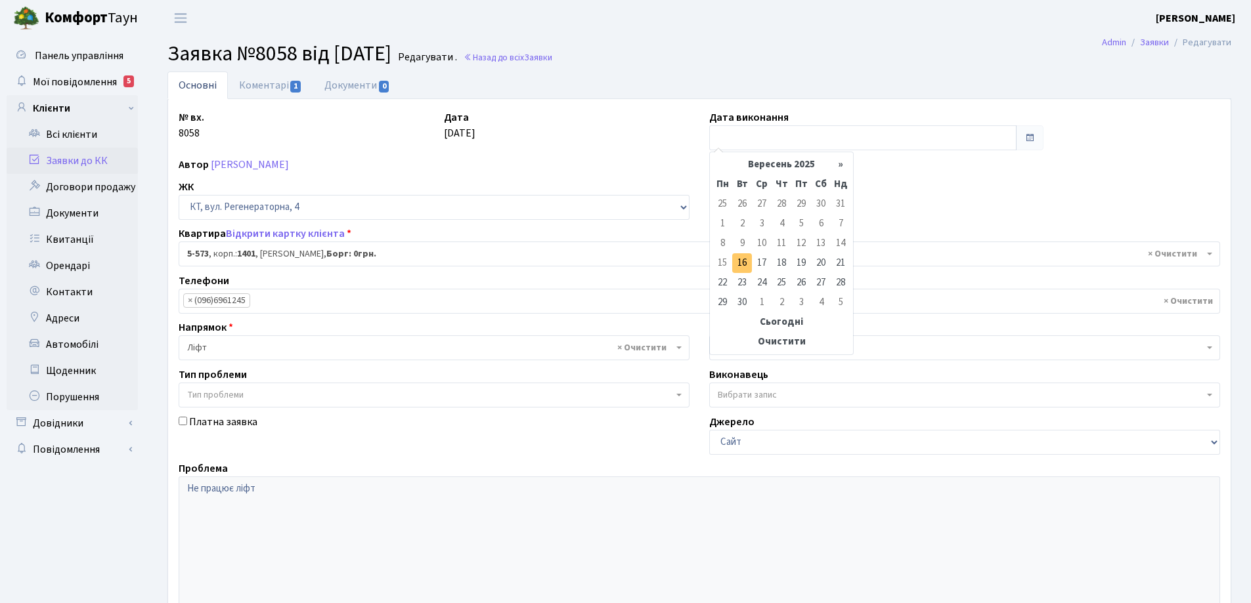
click at [743, 267] on td "16" at bounding box center [742, 263] width 20 height 20
type input "[DATE]"
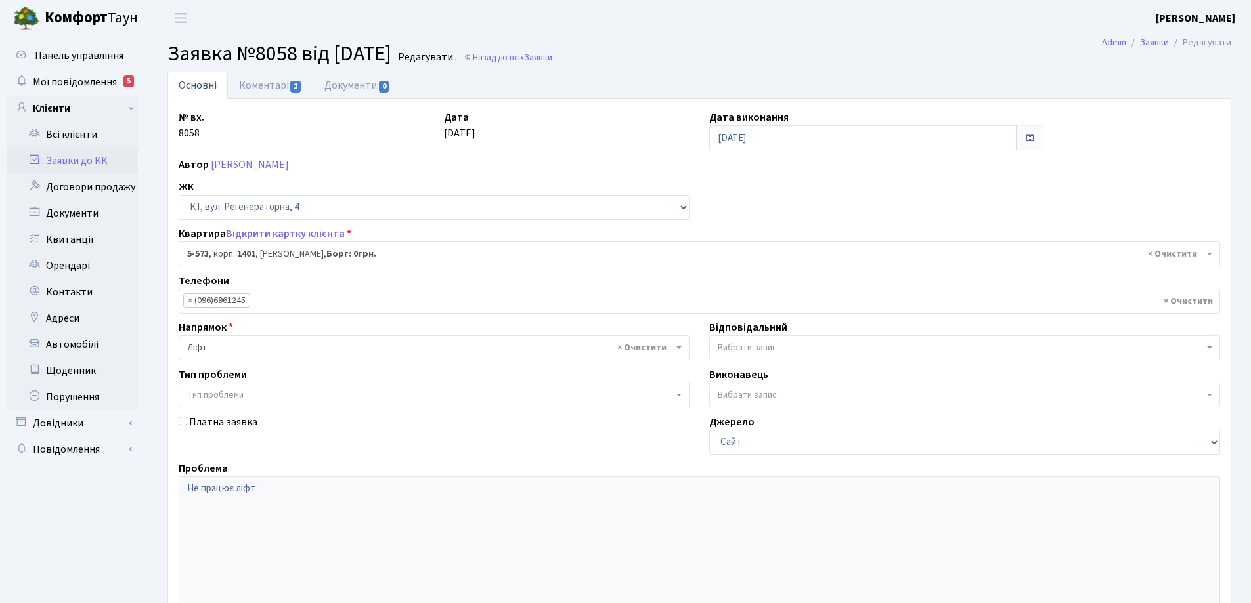
scroll to position [179, 0]
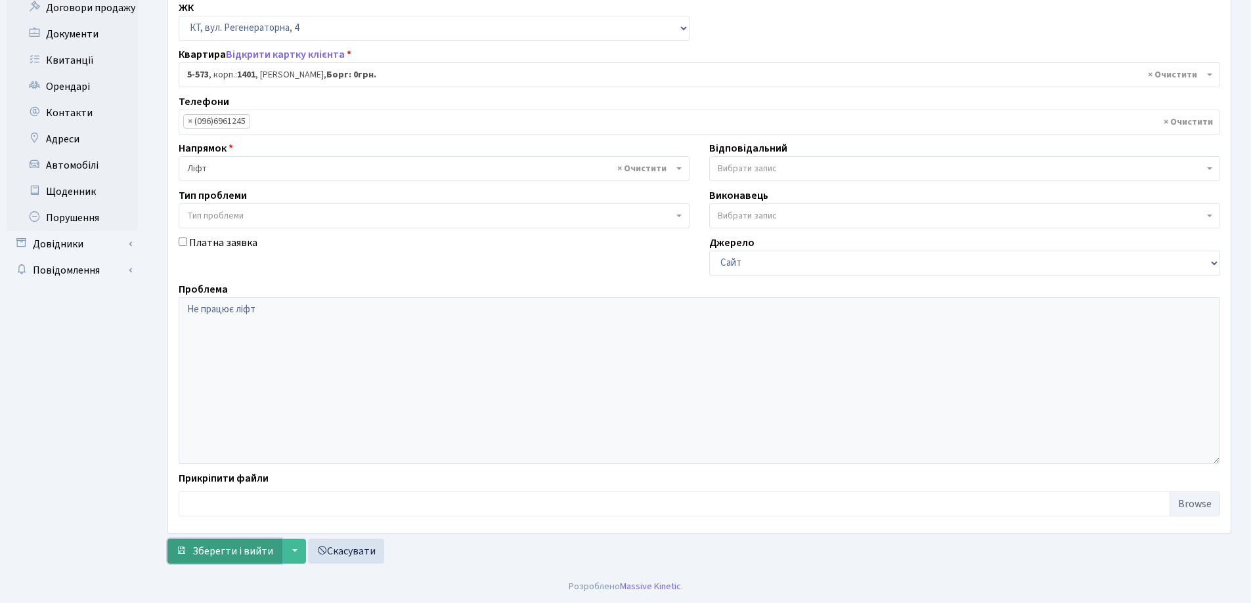
drag, startPoint x: 261, startPoint y: 550, endPoint x: 257, endPoint y: 545, distance: 7.0
click at [261, 550] on span "Зберегти і вийти" at bounding box center [232, 551] width 81 height 14
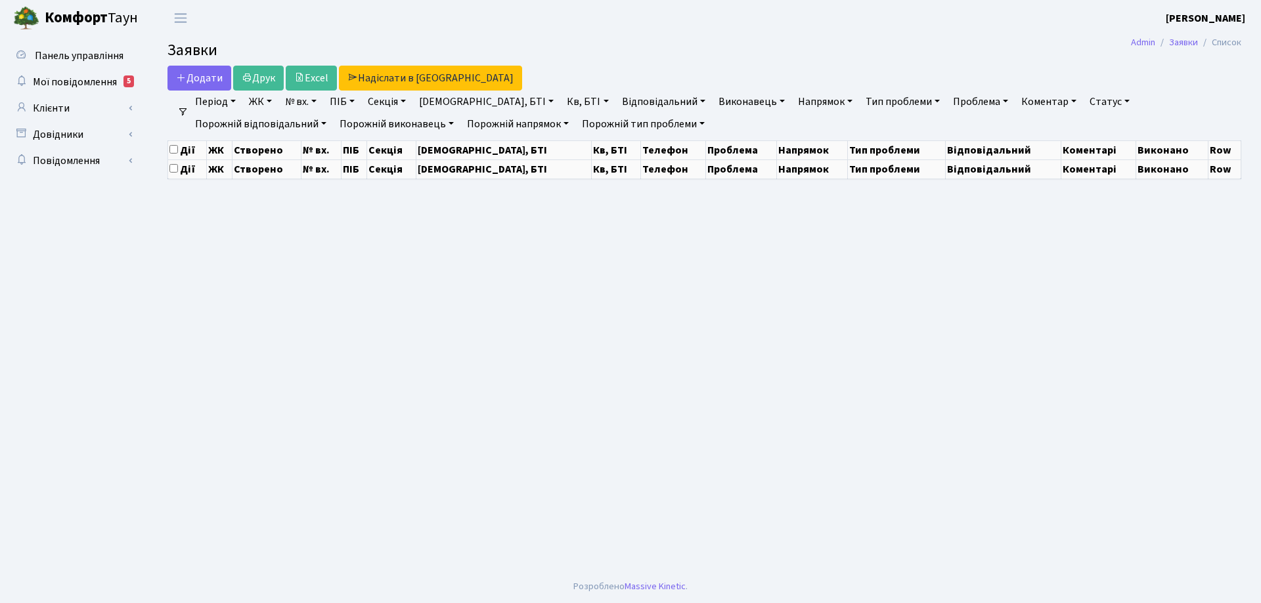
select select "25"
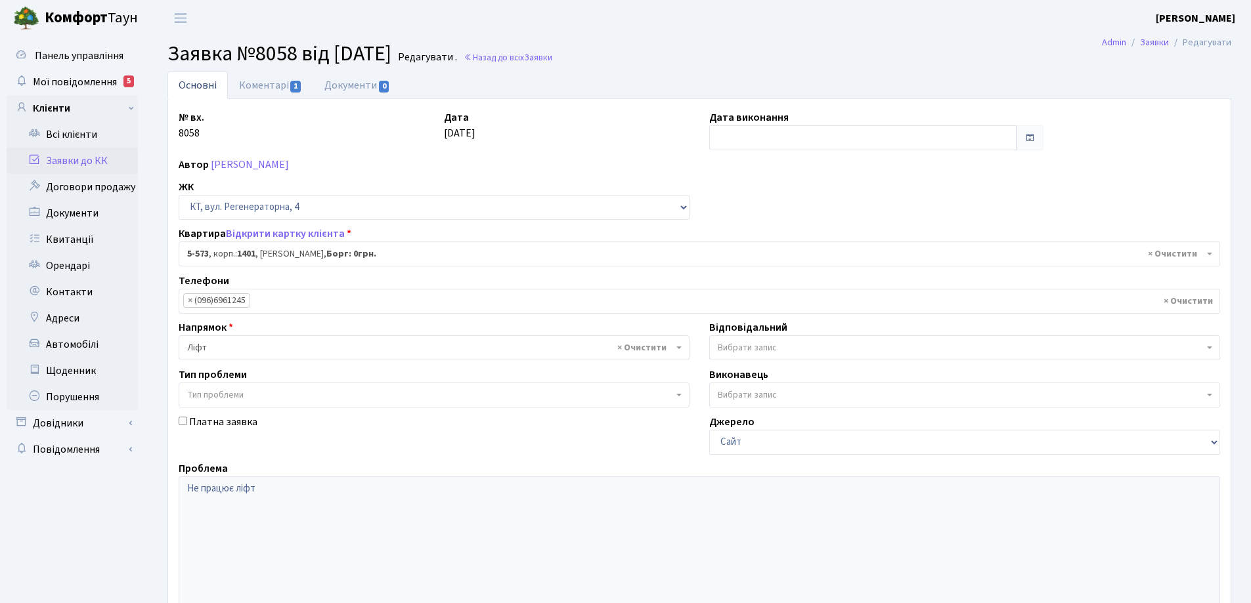
select select "1967"
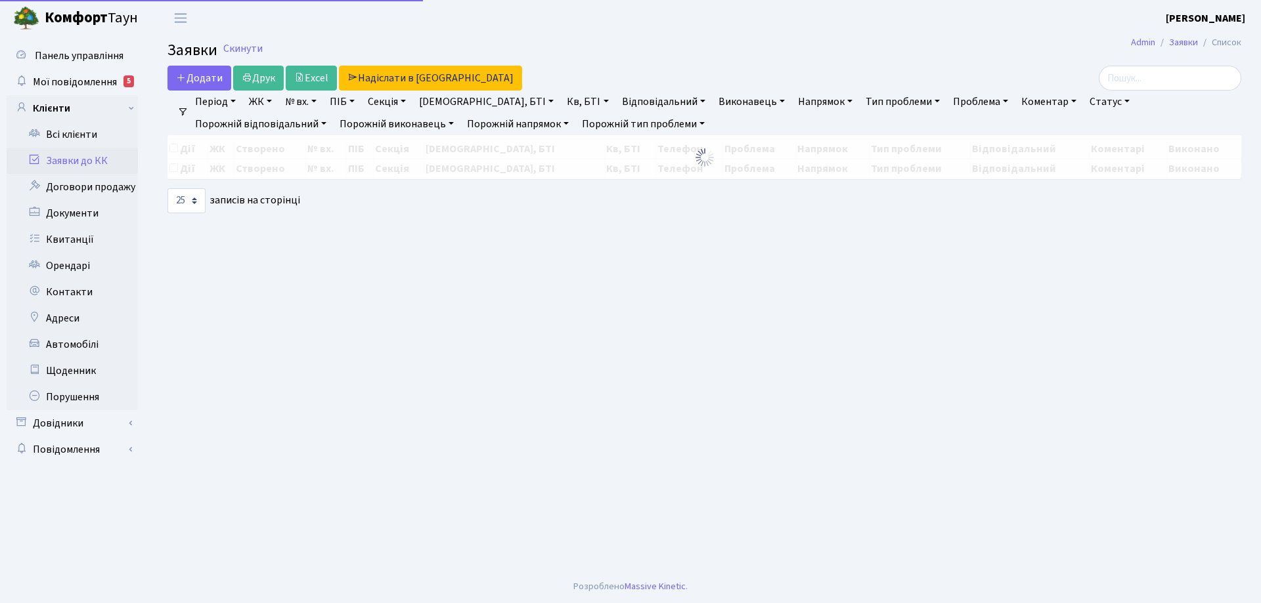
select select "25"
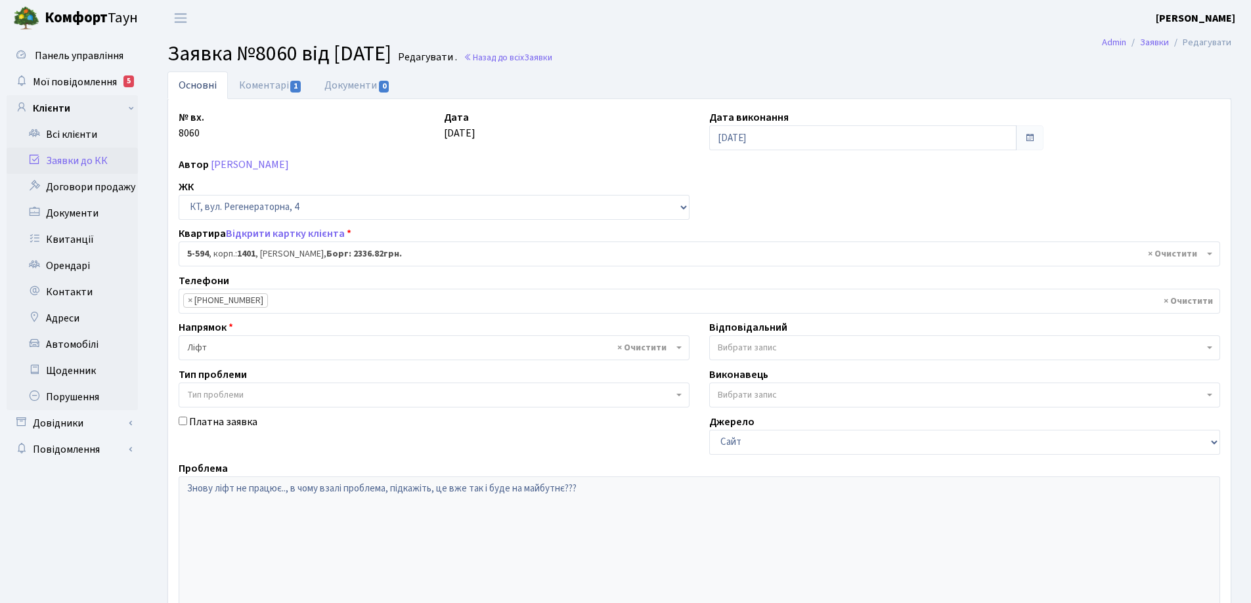
select select "1988"
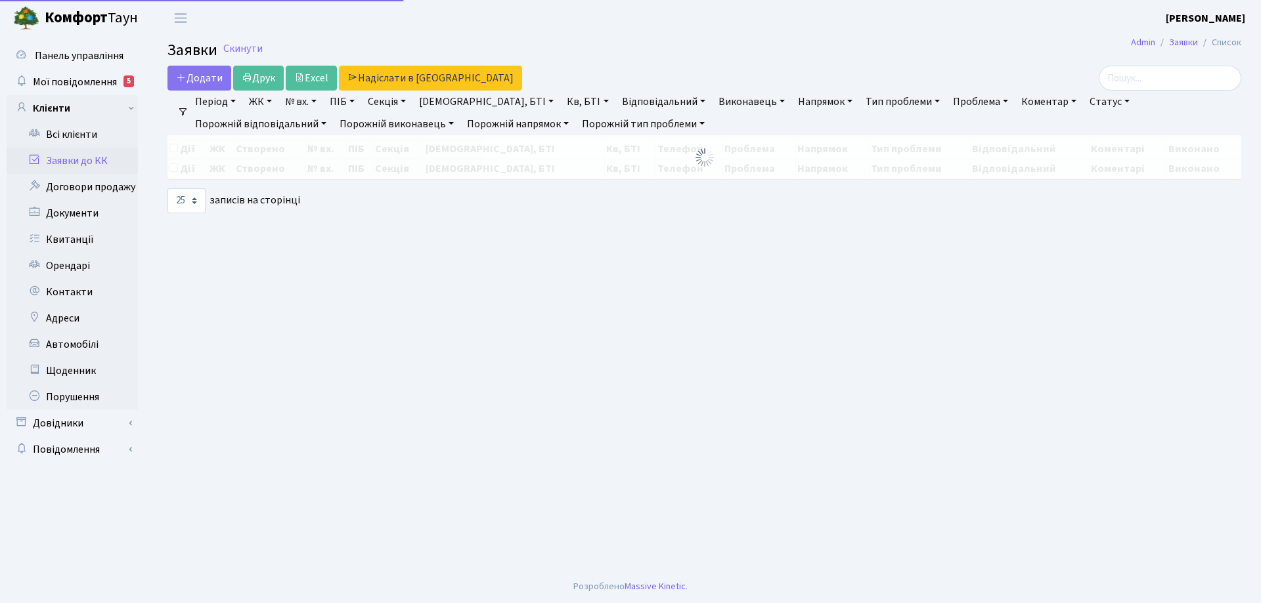
select select "25"
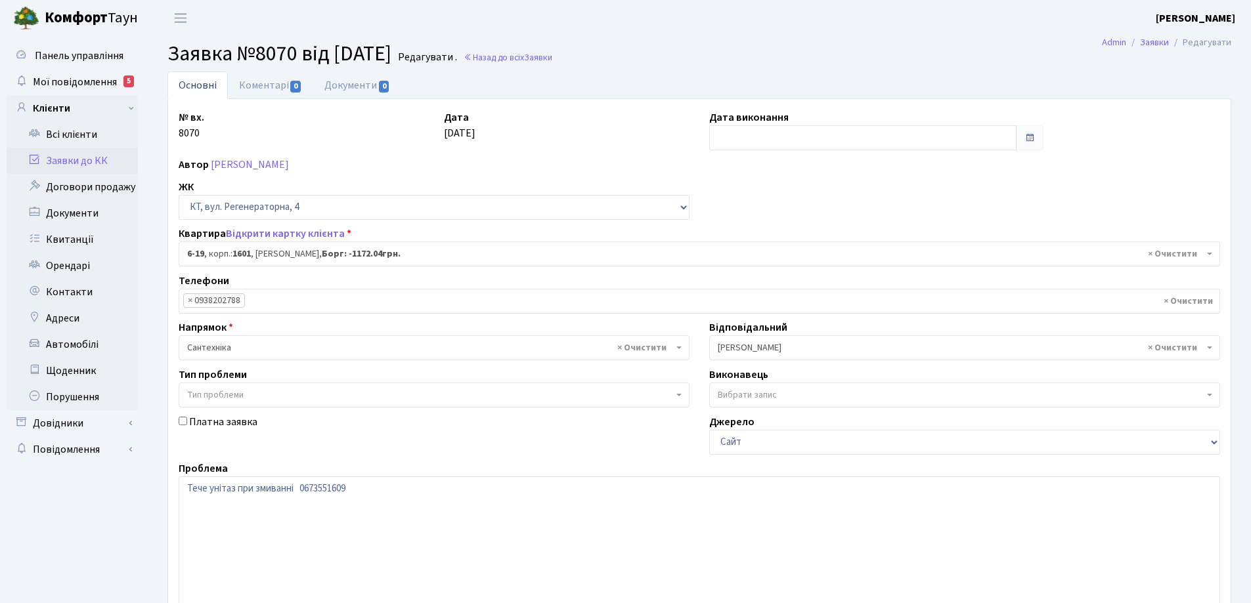
select select "5199"
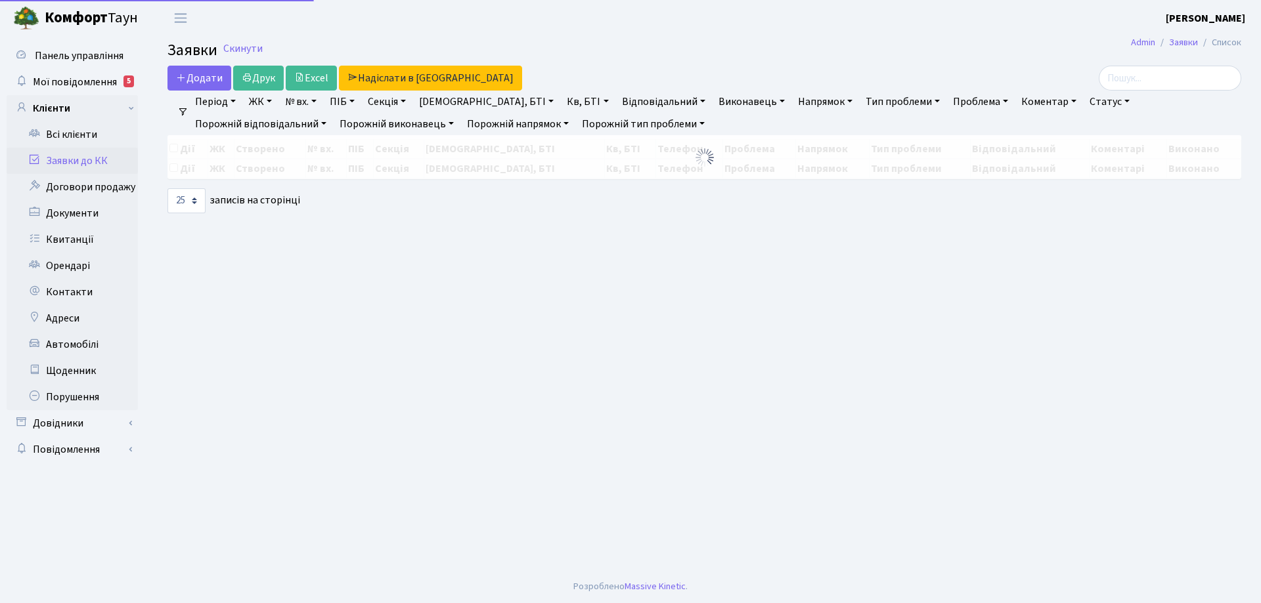
select select "25"
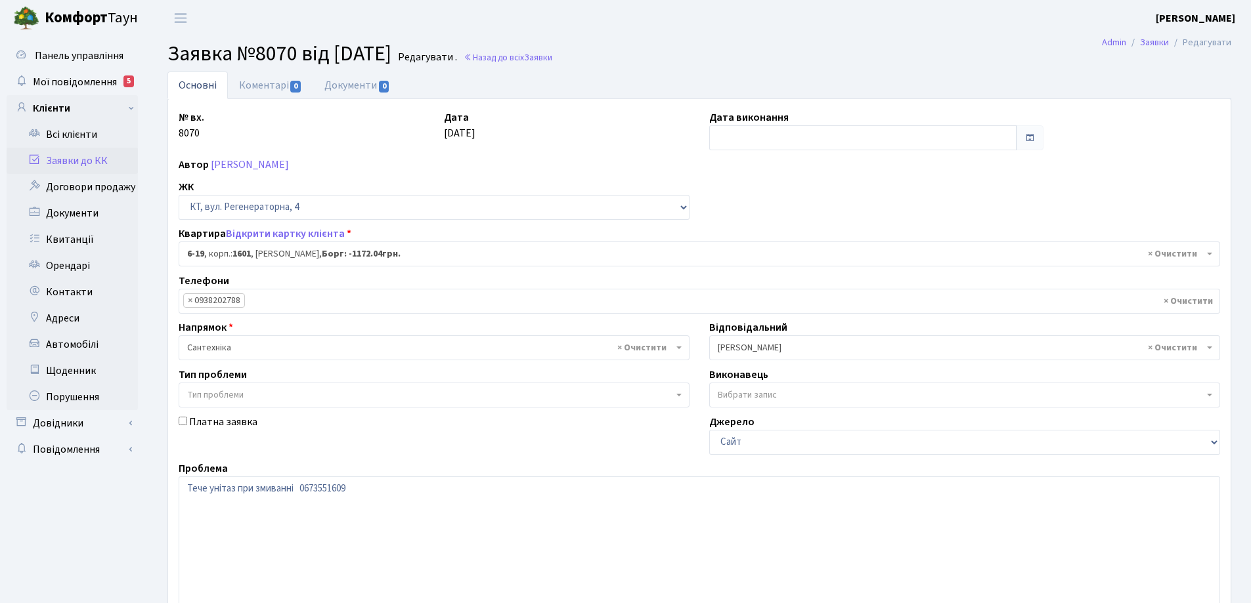
select select
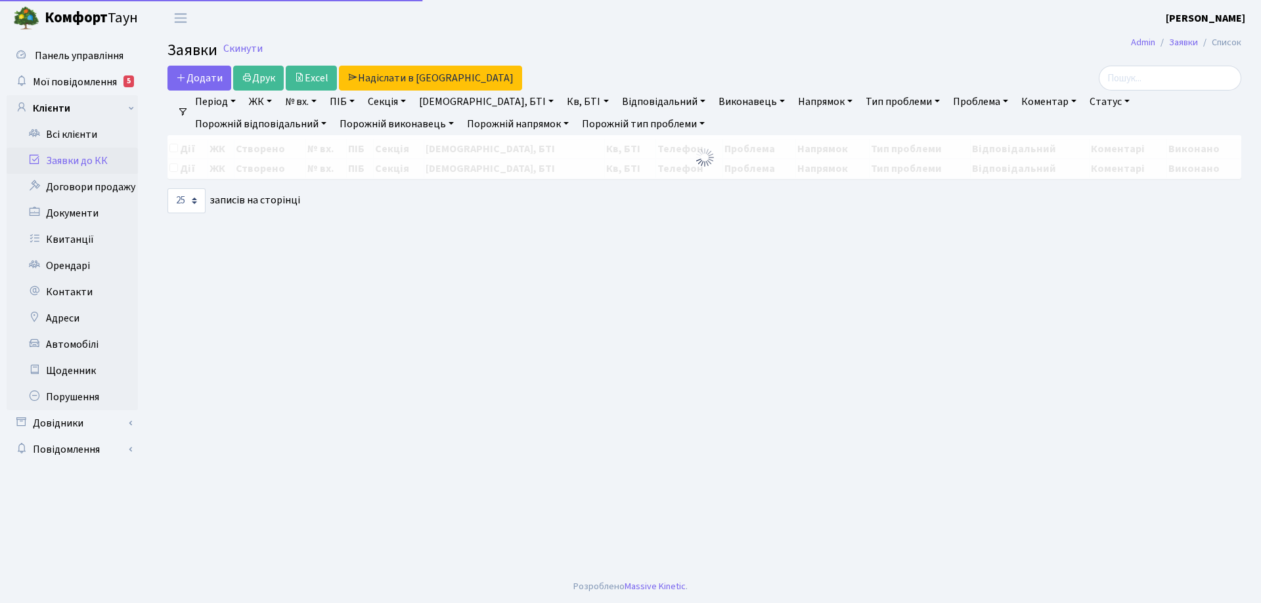
select select "25"
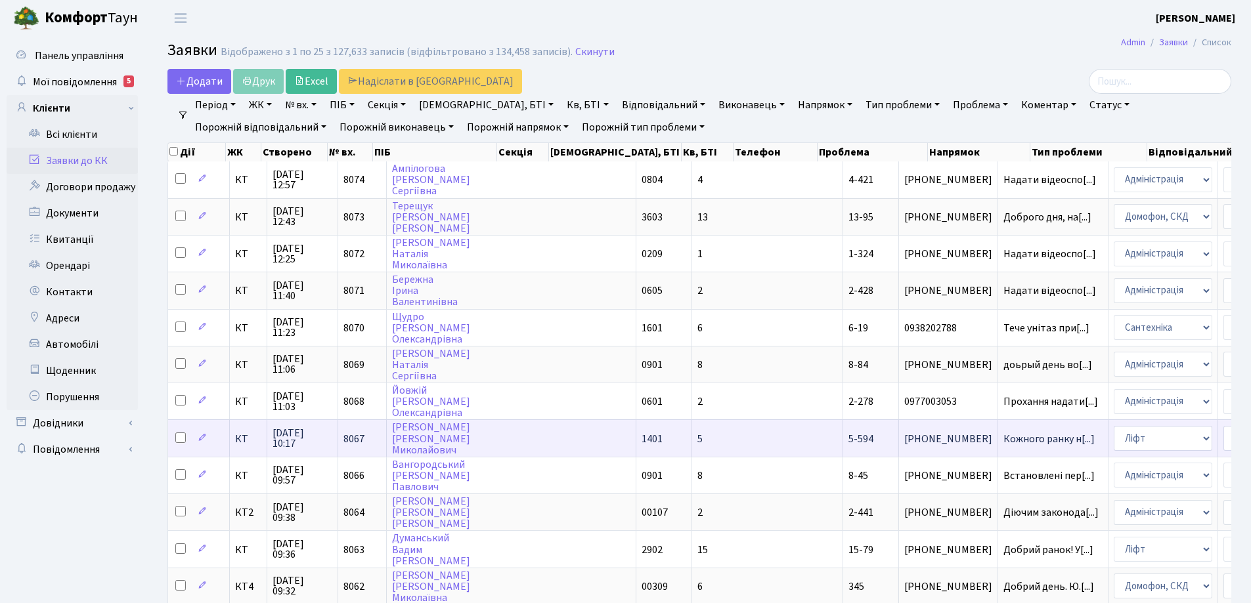
click at [904, 437] on span "[PHONE_NUMBER]" at bounding box center [948, 439] width 88 height 11
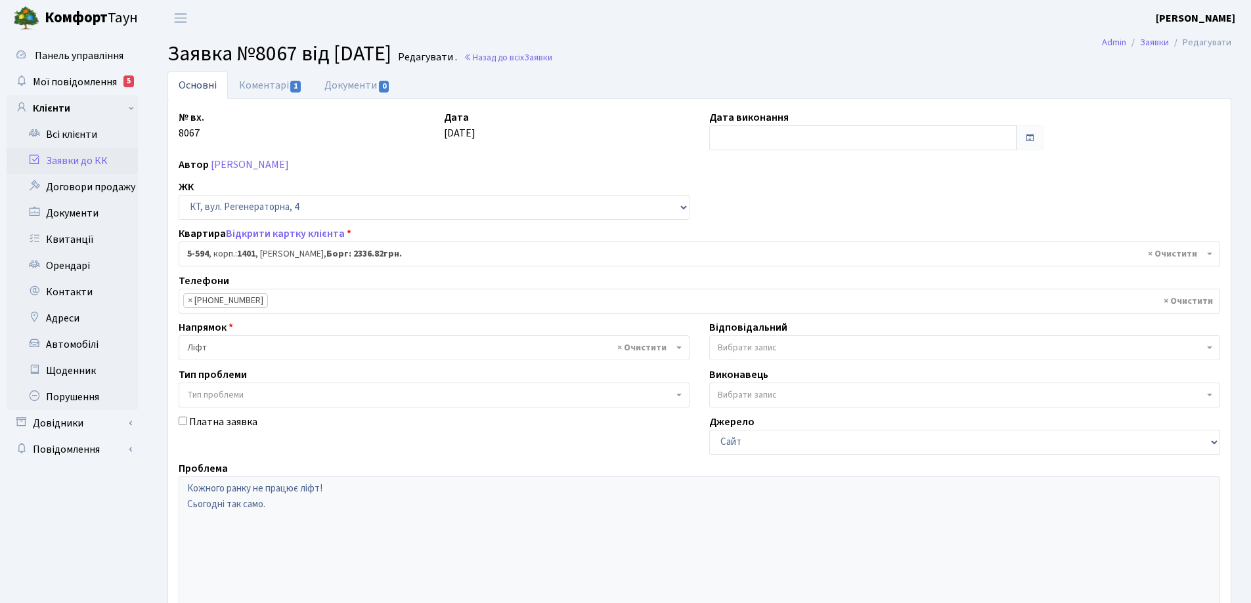
select select "1988"
click at [242, 88] on link "Коментарі 1" at bounding box center [270, 85] width 85 height 27
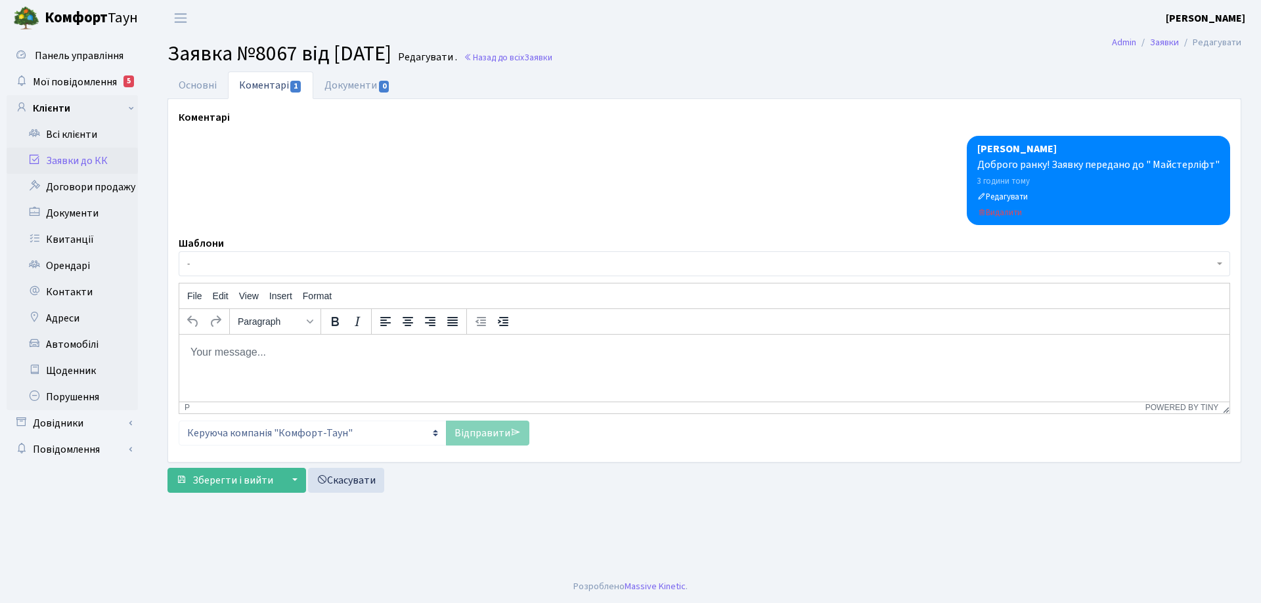
click at [261, 359] on body "Rich Text Area. Press ALT-0 for help." at bounding box center [704, 352] width 1029 height 14
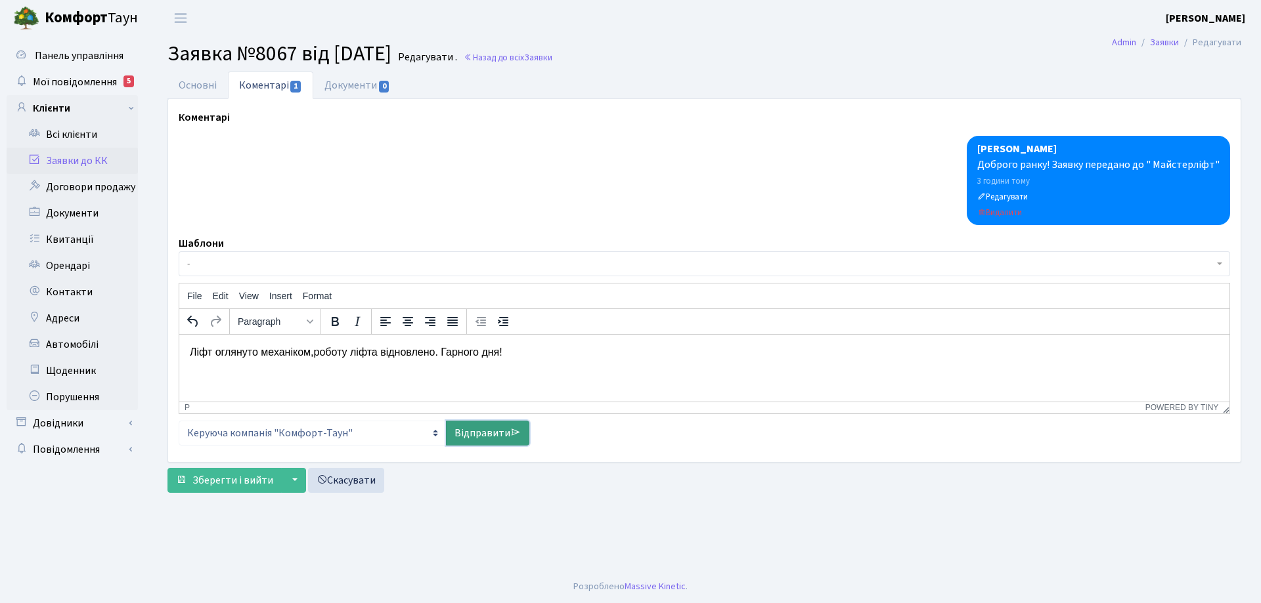
click at [479, 435] on link "Відправити" at bounding box center [487, 433] width 83 height 25
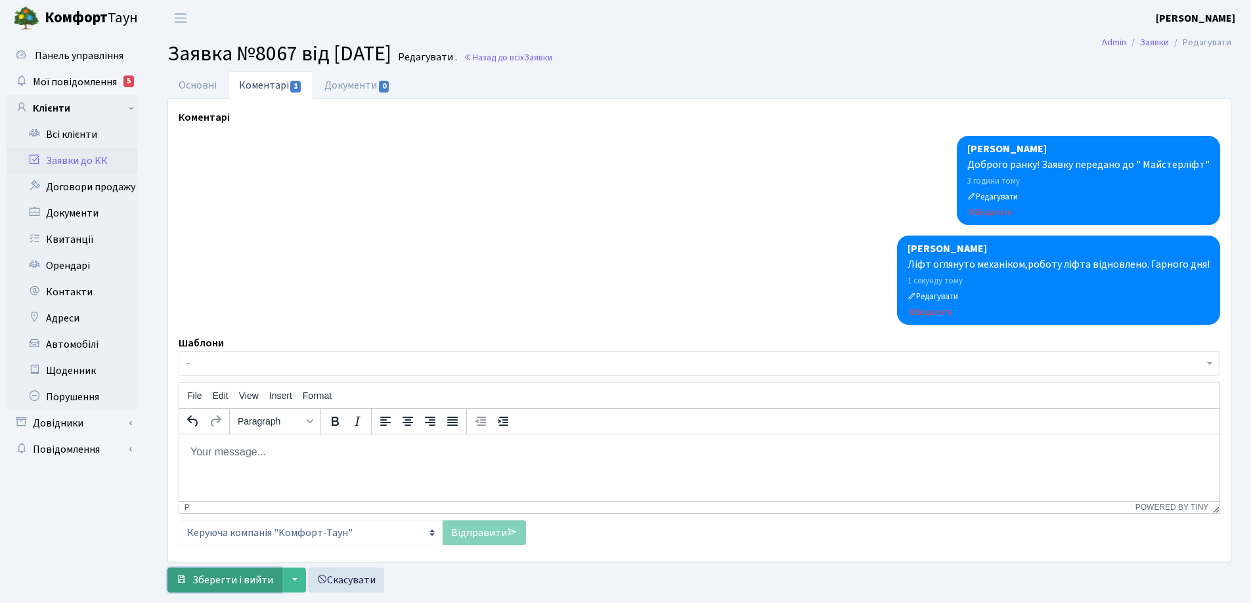
click at [240, 581] on span "Зберегти і вийти" at bounding box center [232, 580] width 81 height 14
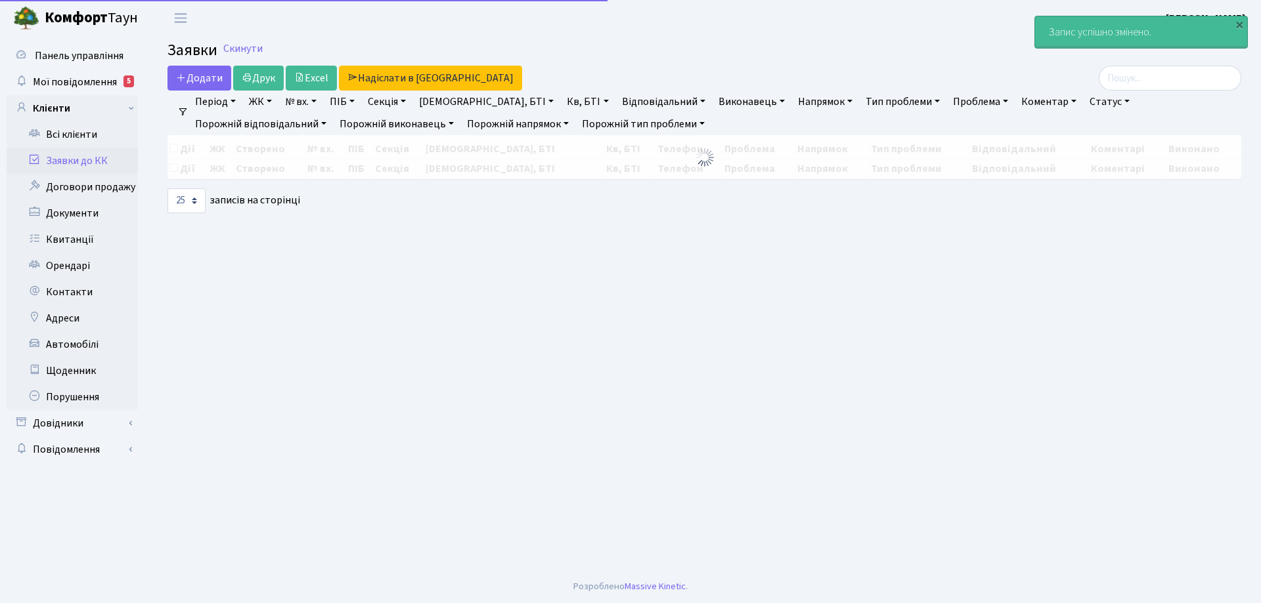
select select "25"
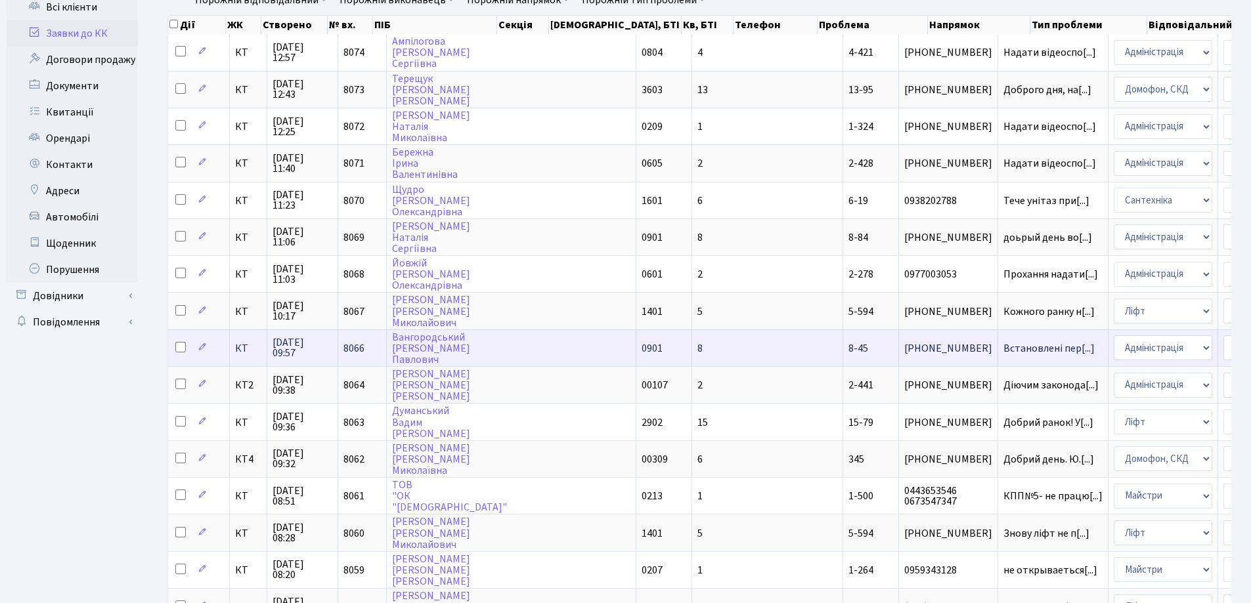
scroll to position [131, 0]
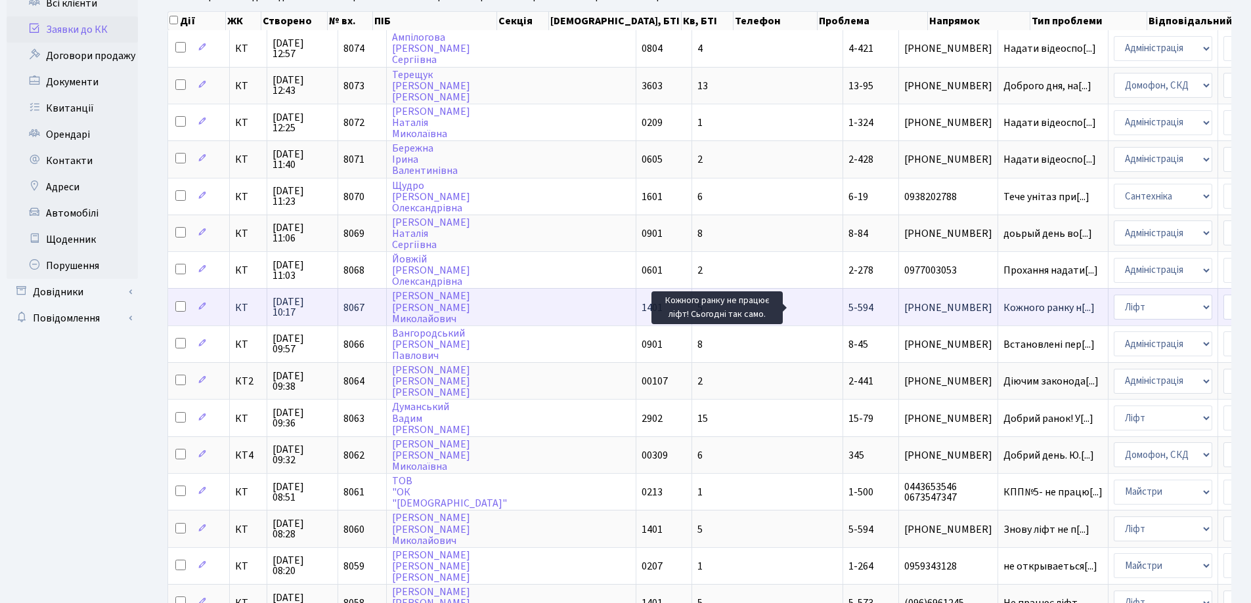
click at [1003, 306] on span "Кожного ранку н[...]" at bounding box center [1048, 308] width 91 height 14
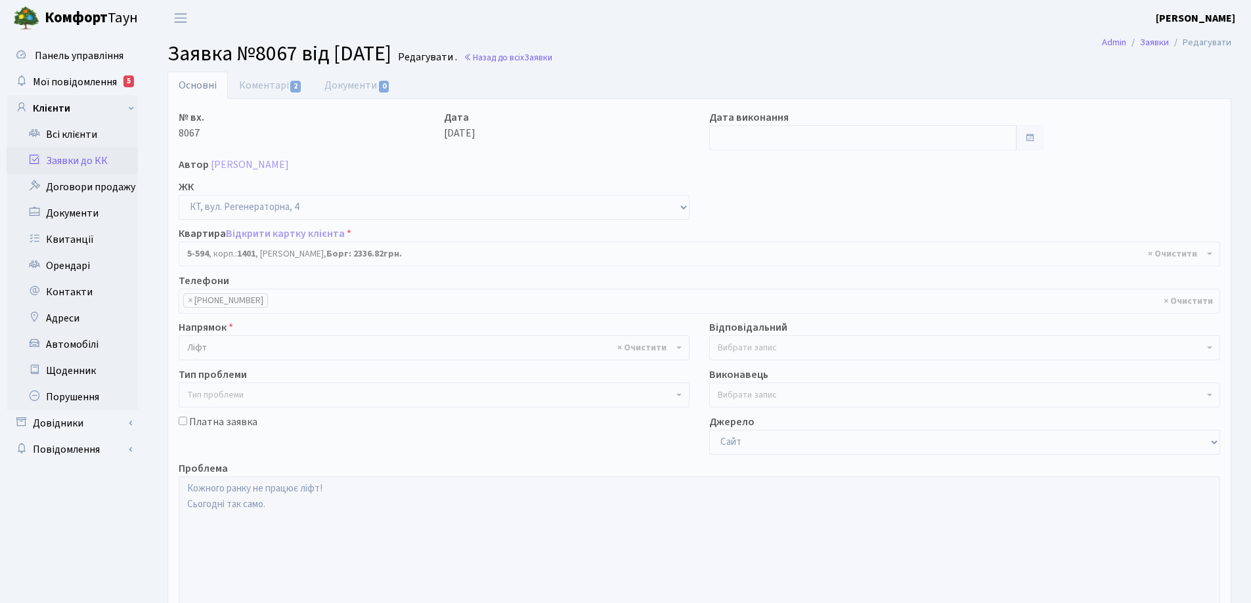
select select "1988"
click at [261, 89] on link "Коментарі 2" at bounding box center [270, 85] width 85 height 27
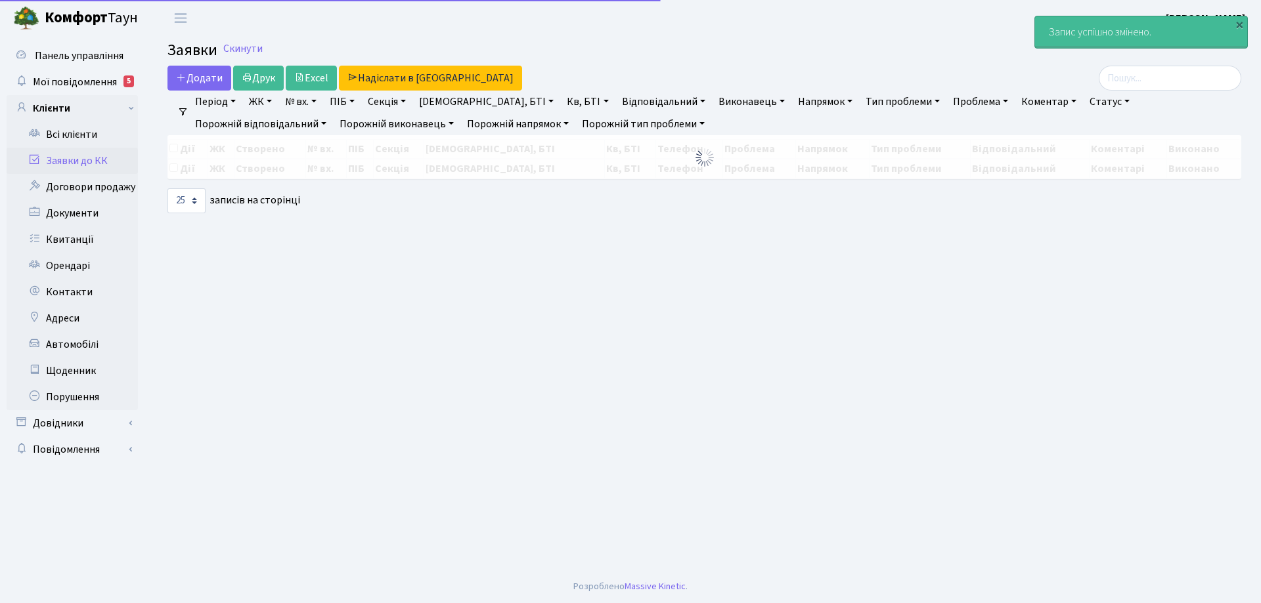
select select "25"
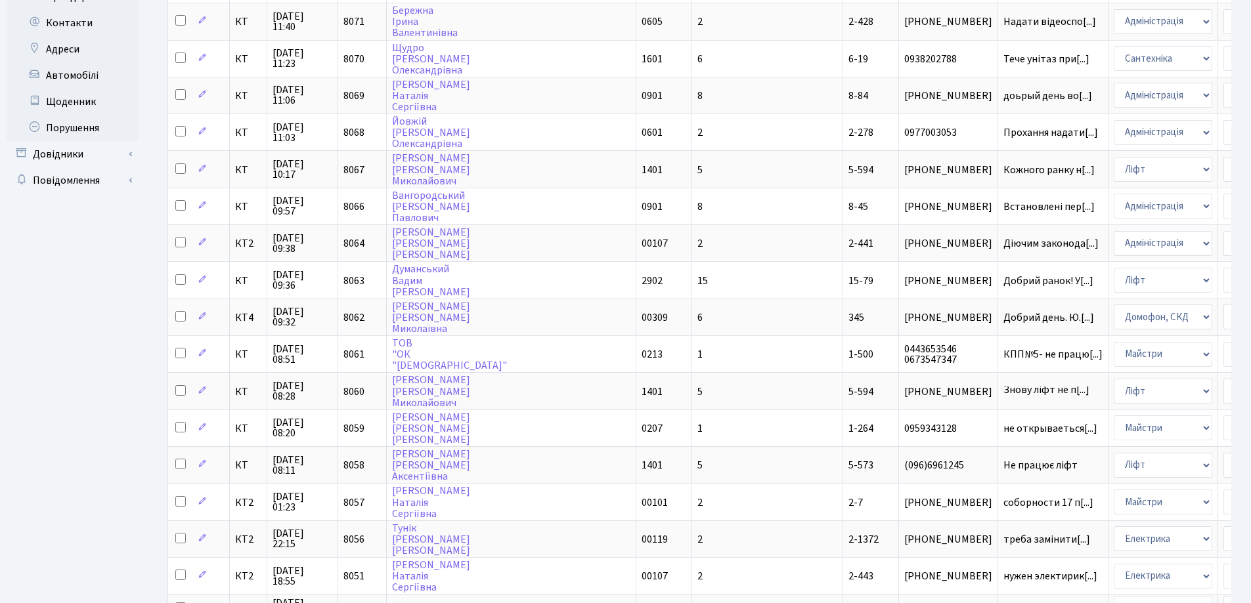
scroll to position [263, 0]
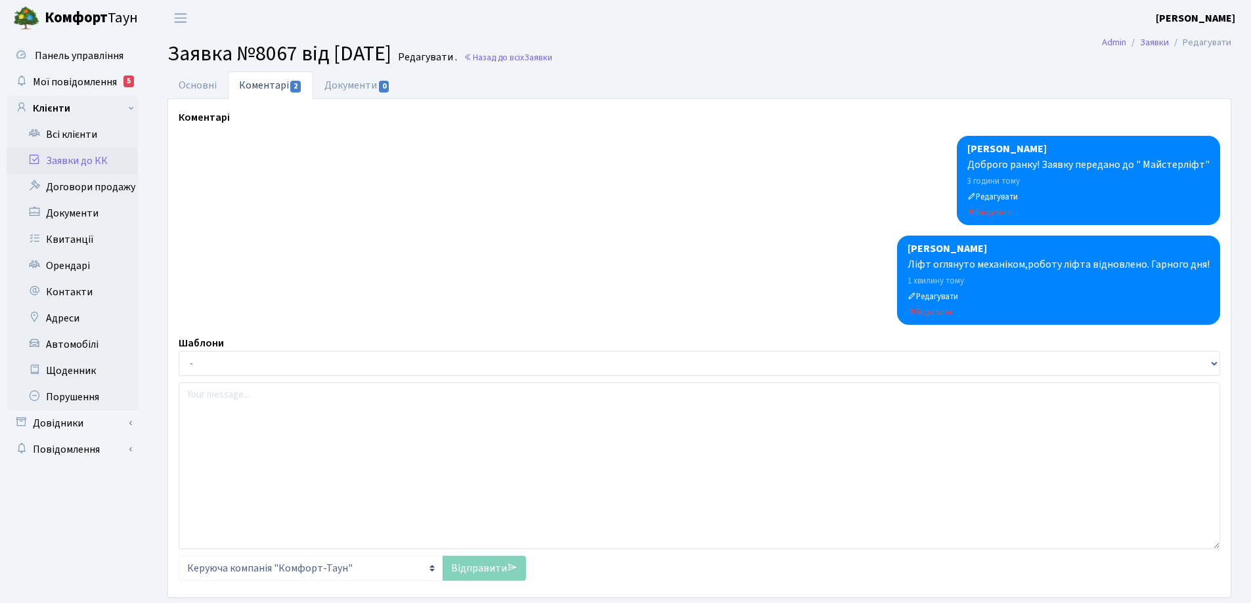
select select "1988"
click at [194, 88] on link "Основні" at bounding box center [197, 85] width 60 height 27
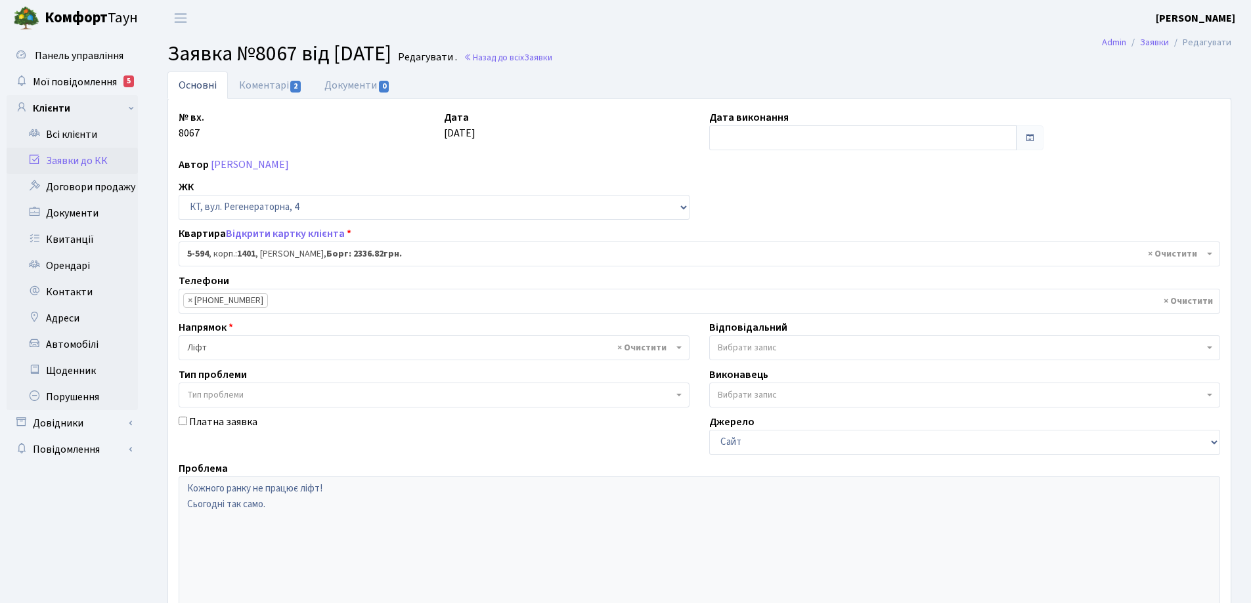
click at [194, 87] on link "Основні" at bounding box center [197, 86] width 60 height 28
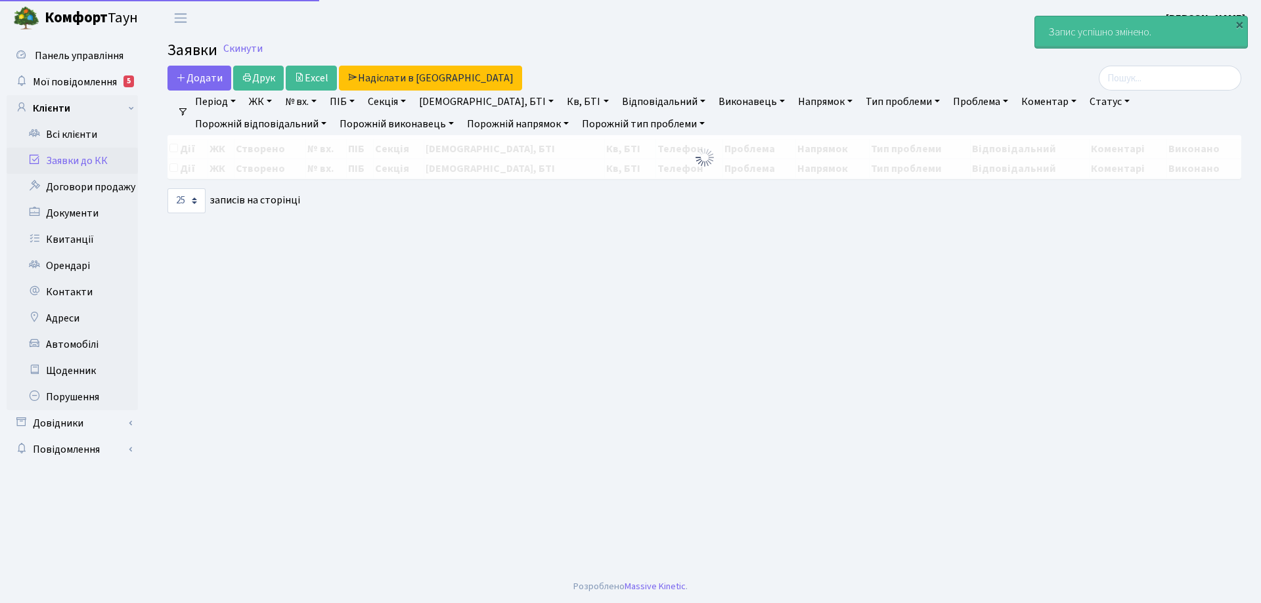
select select "25"
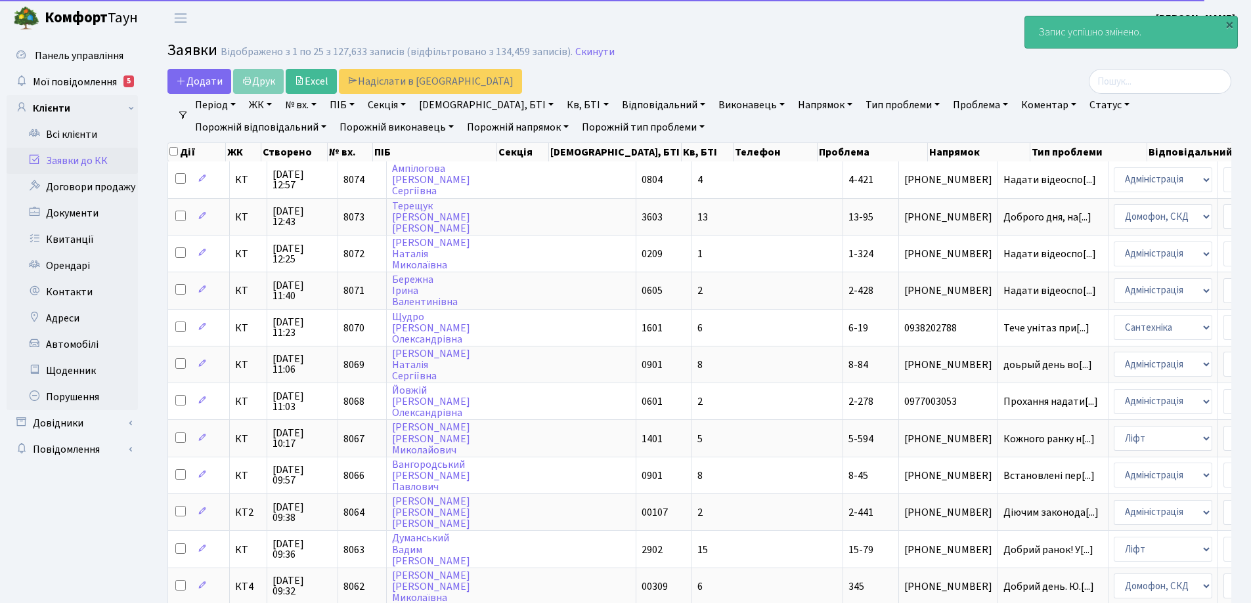
click at [1084, 106] on link "Статус" at bounding box center [1109, 105] width 51 height 22
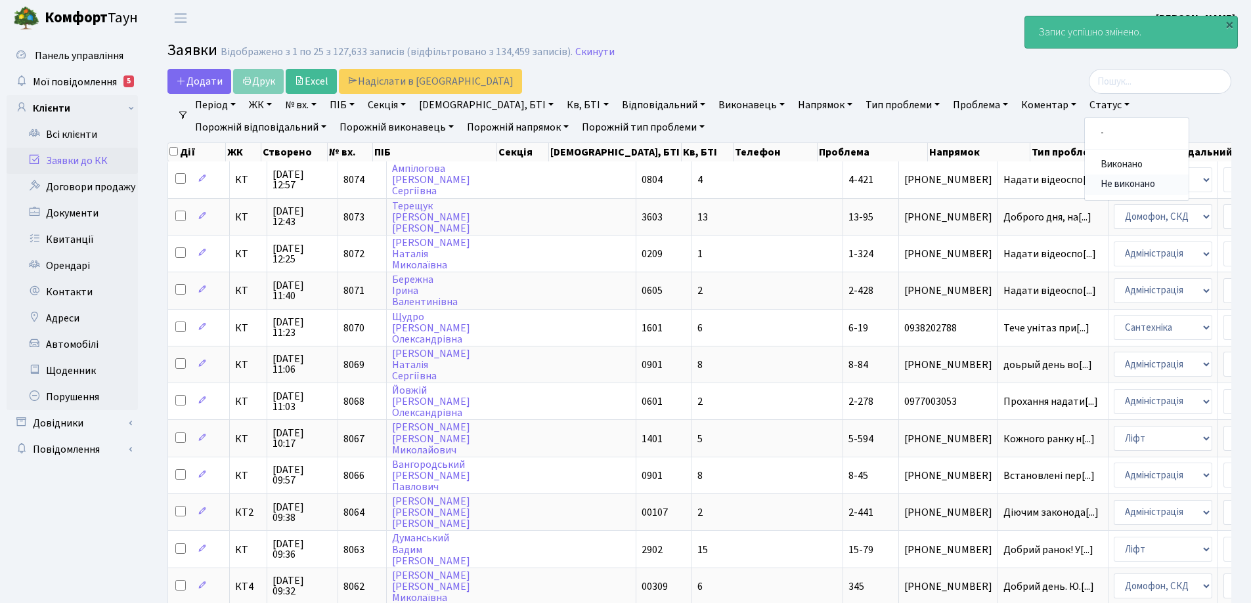
click at [1085, 185] on link "Не виконано" at bounding box center [1137, 185] width 104 height 20
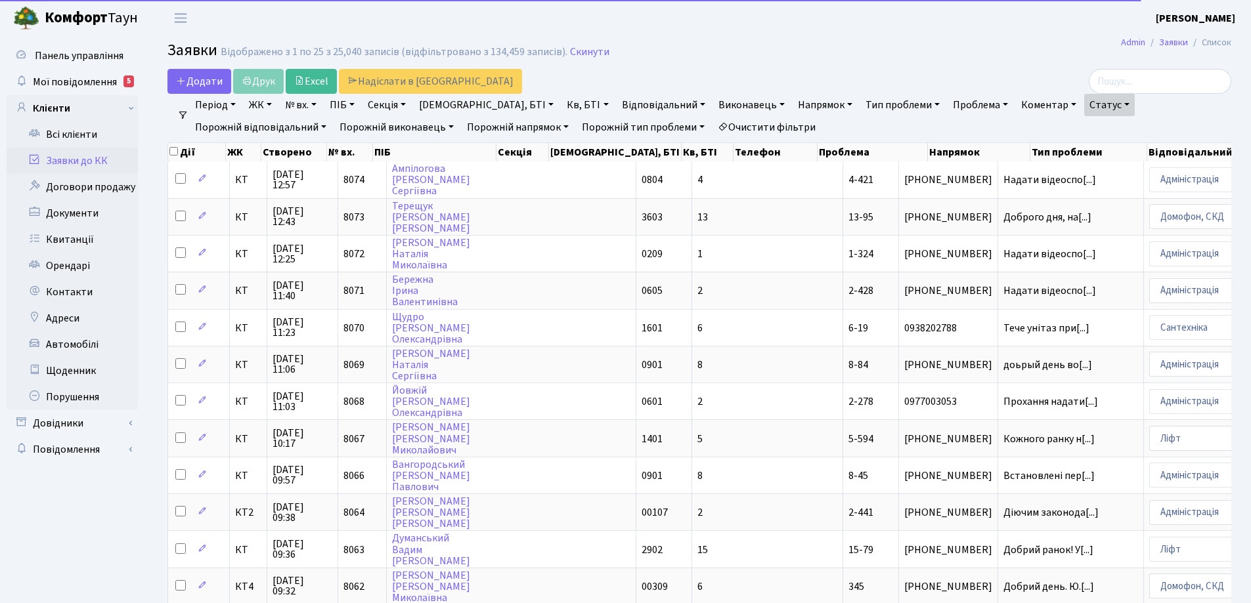
click at [793, 103] on link "Напрямок" at bounding box center [825, 105] width 65 height 22
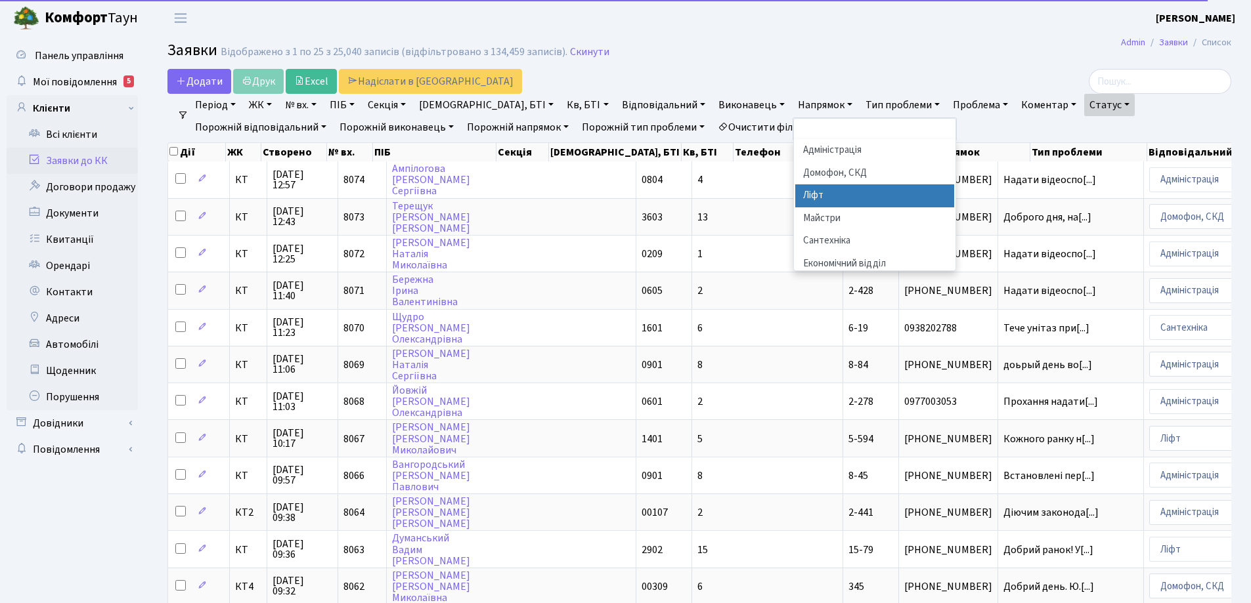
click at [795, 194] on li "Ліфт" at bounding box center [874, 196] width 159 height 23
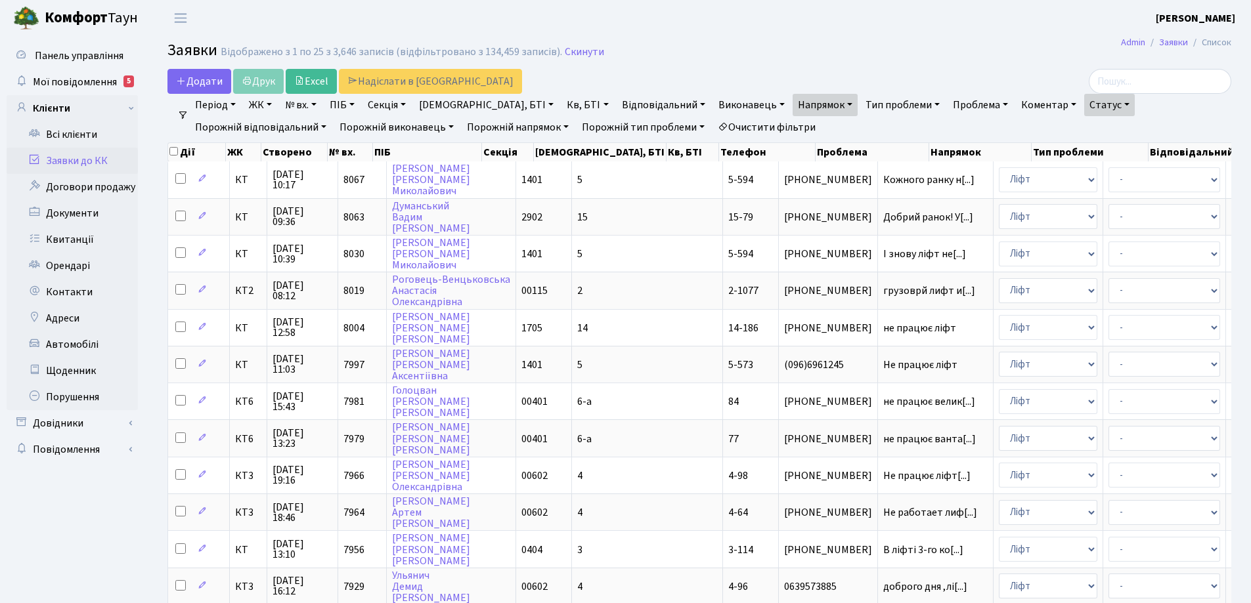
click at [234, 103] on link "Період" at bounding box center [215, 105] width 51 height 22
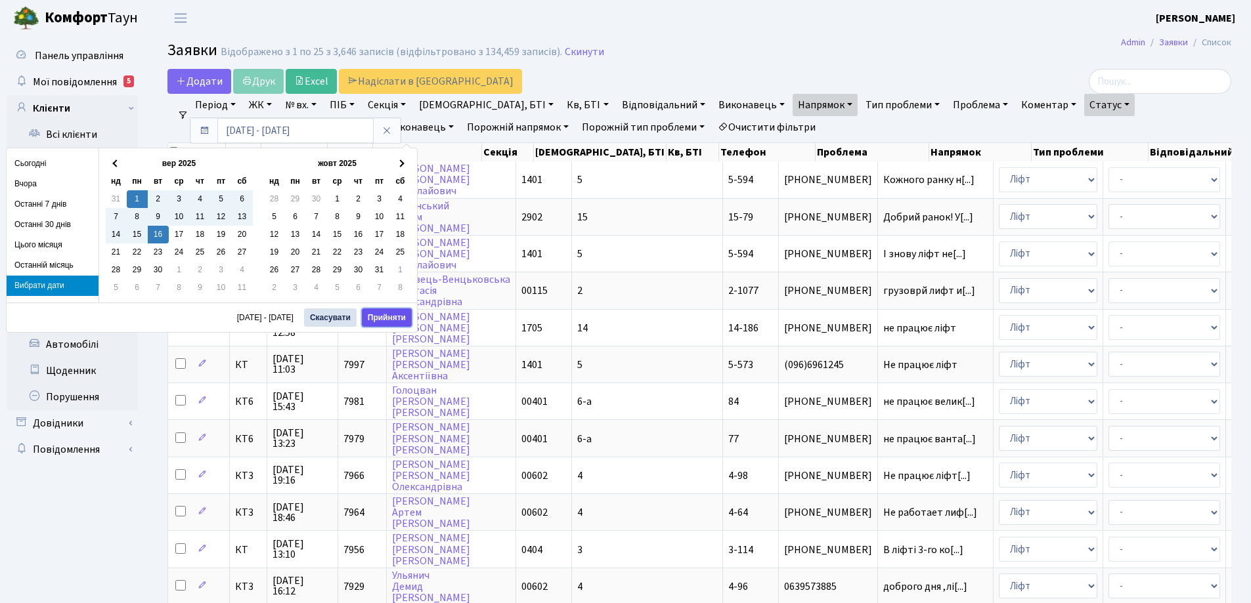
drag, startPoint x: 388, startPoint y: 319, endPoint x: 391, endPoint y: 310, distance: 9.6
click at [389, 318] on button "Прийняти" at bounding box center [387, 318] width 50 height 18
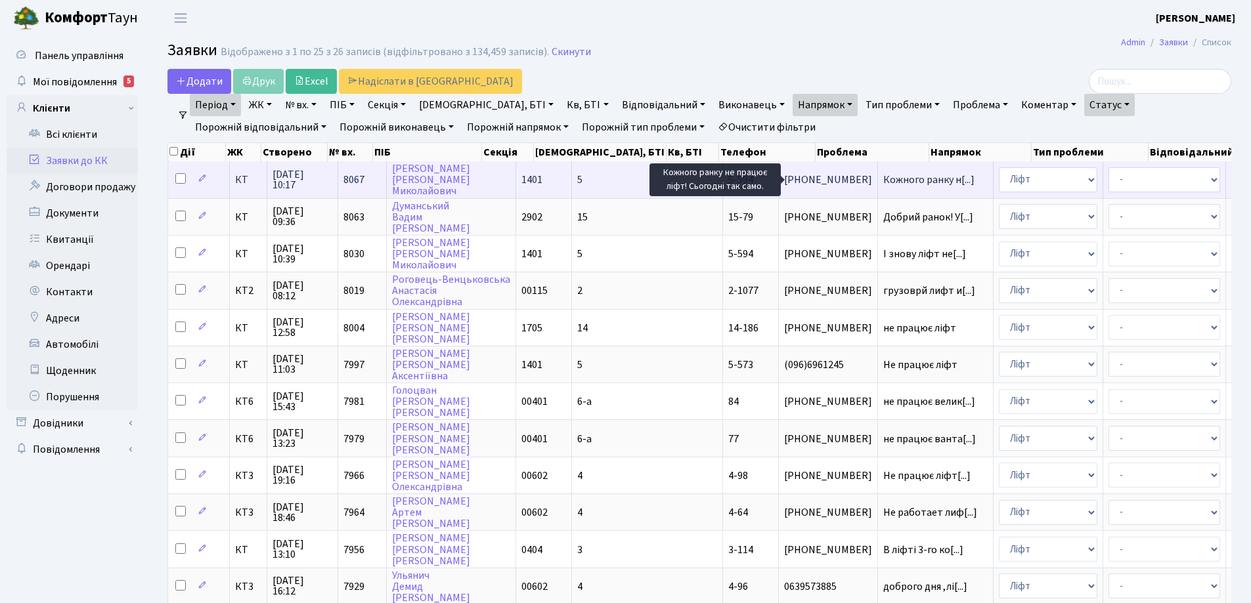
click at [883, 181] on span "Кожного ранку н[...]" at bounding box center [928, 180] width 91 height 14
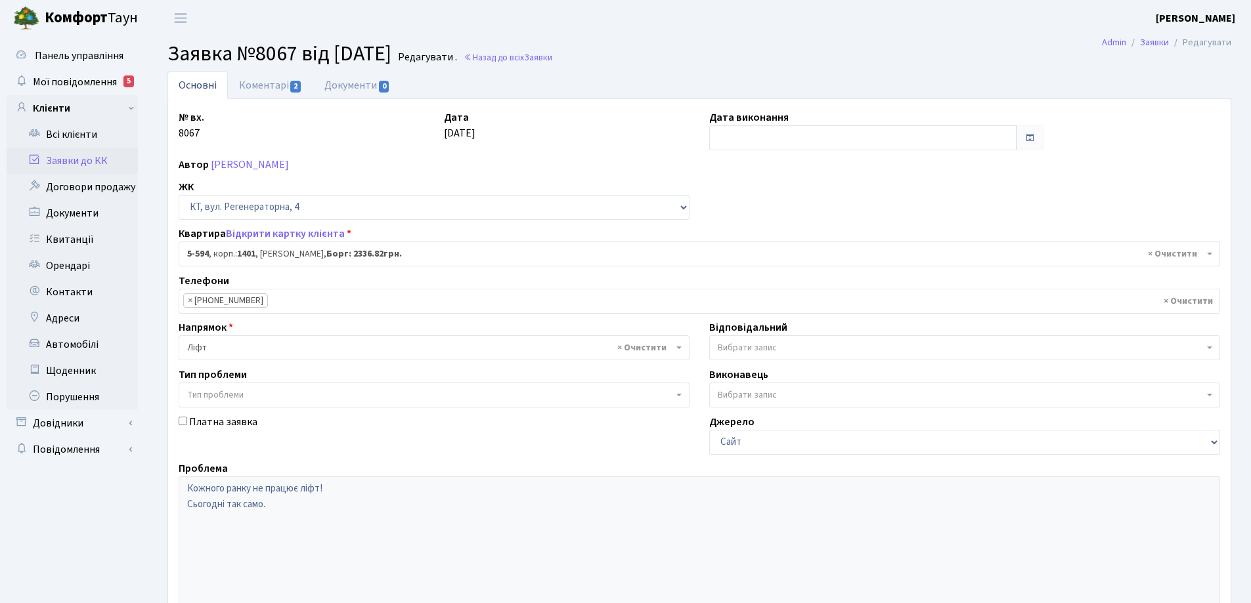
select select "1988"
click at [745, 132] on input "text" at bounding box center [862, 137] width 307 height 25
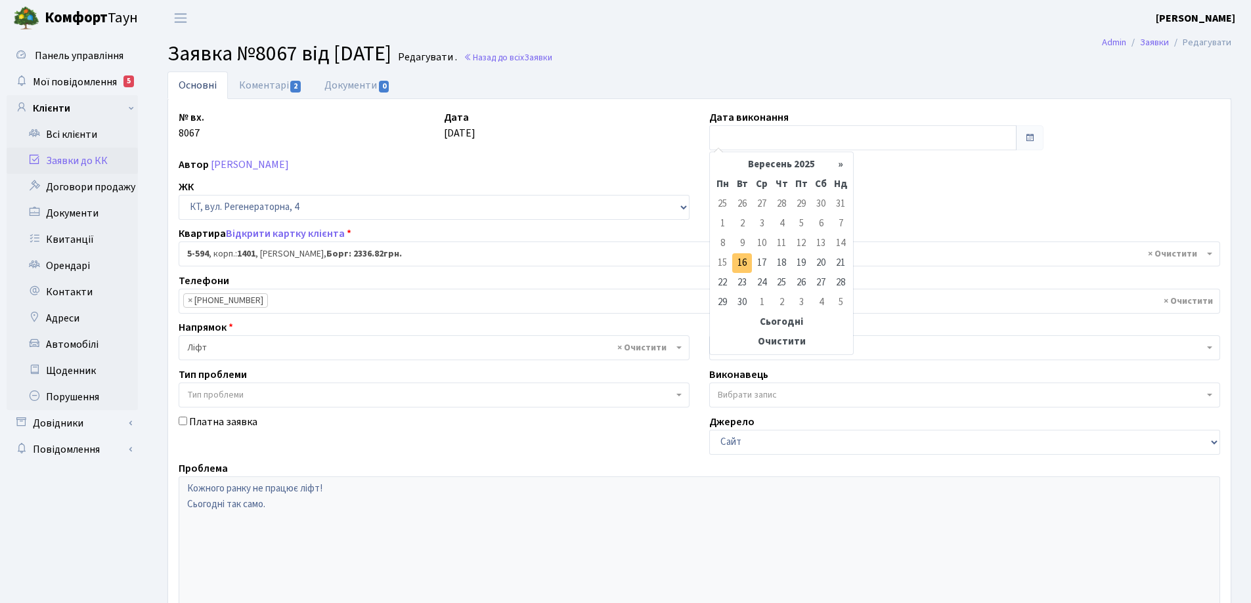
click at [743, 263] on td "16" at bounding box center [742, 263] width 20 height 20
type input "16.09.2025"
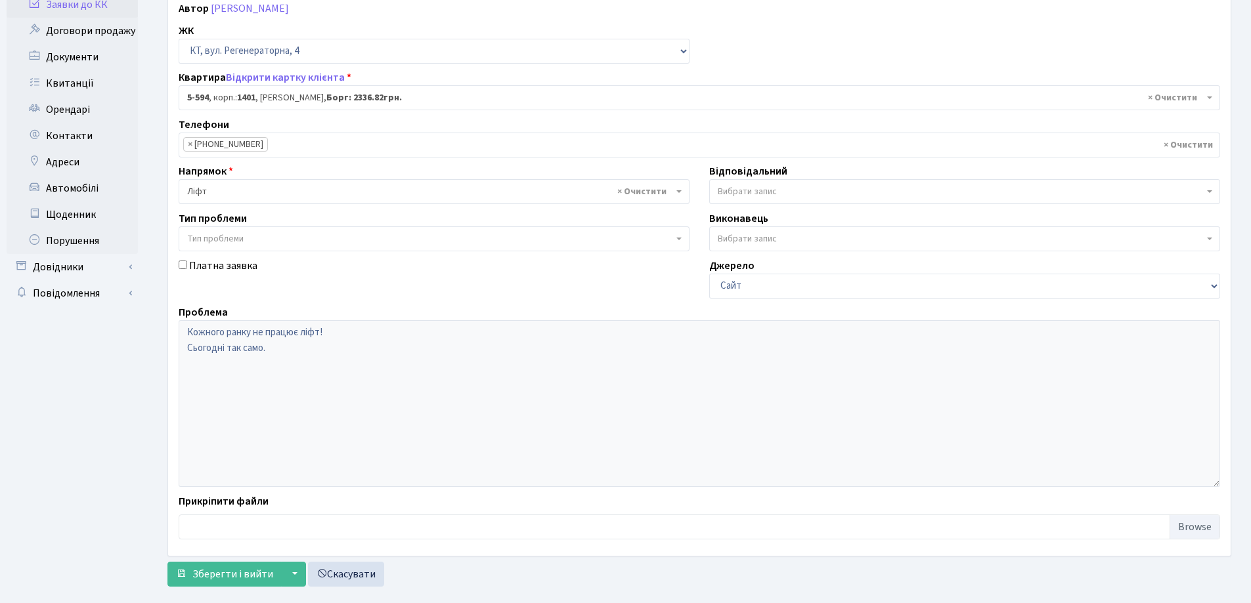
scroll to position [179, 0]
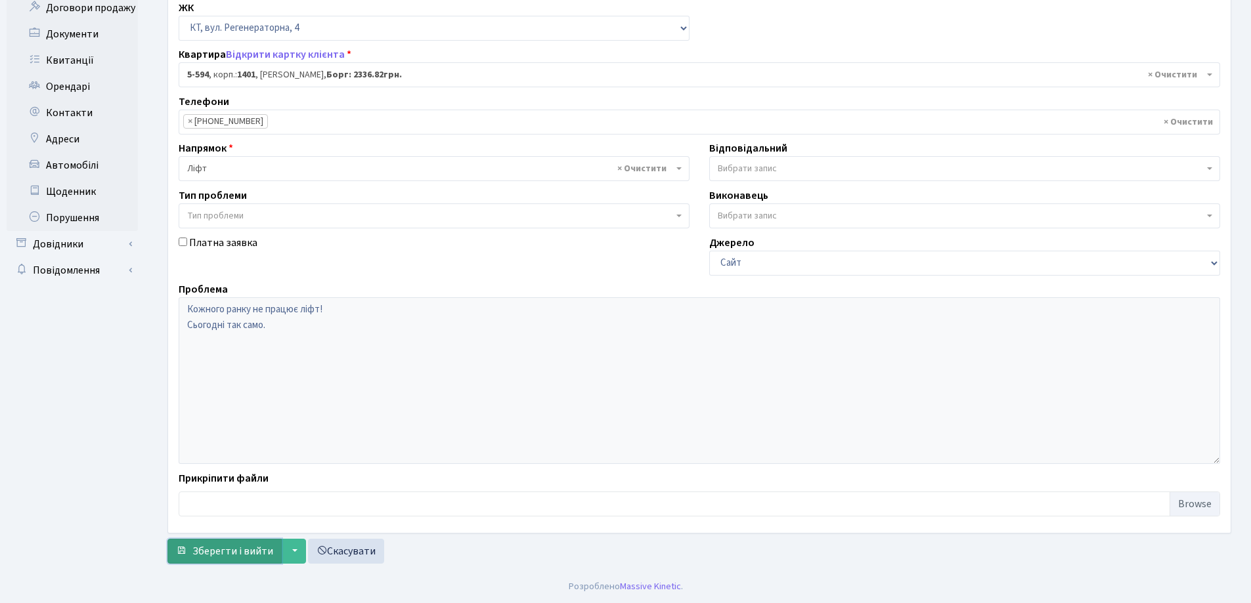
click at [257, 557] on span "Зберегти і вийти" at bounding box center [232, 551] width 81 height 14
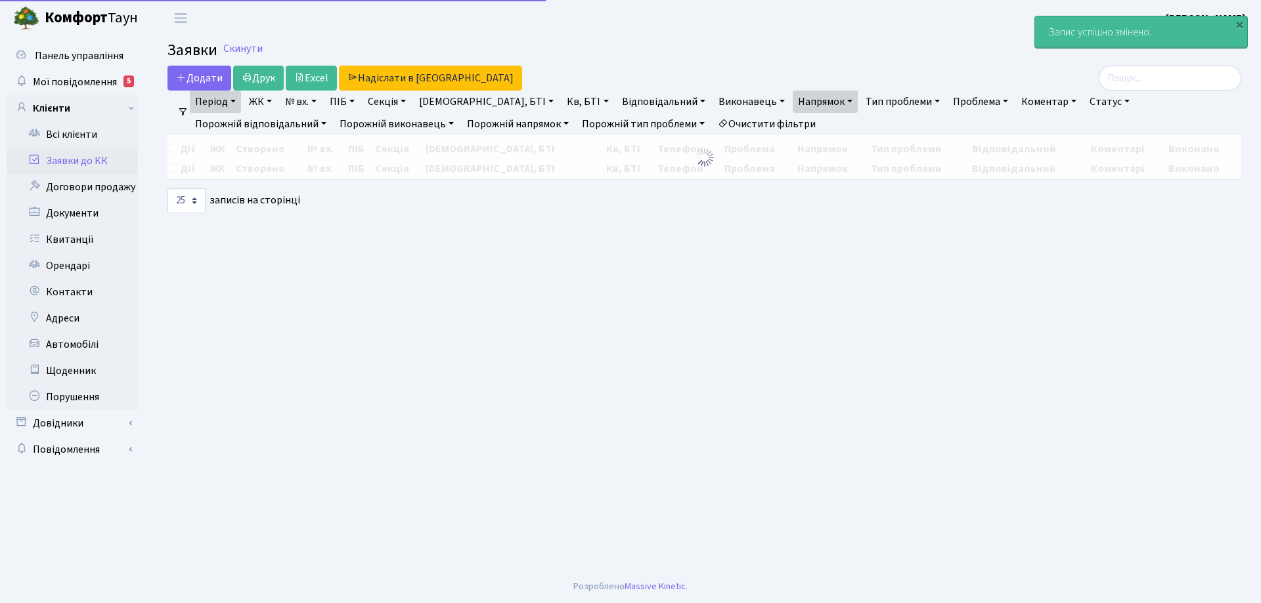
select select "25"
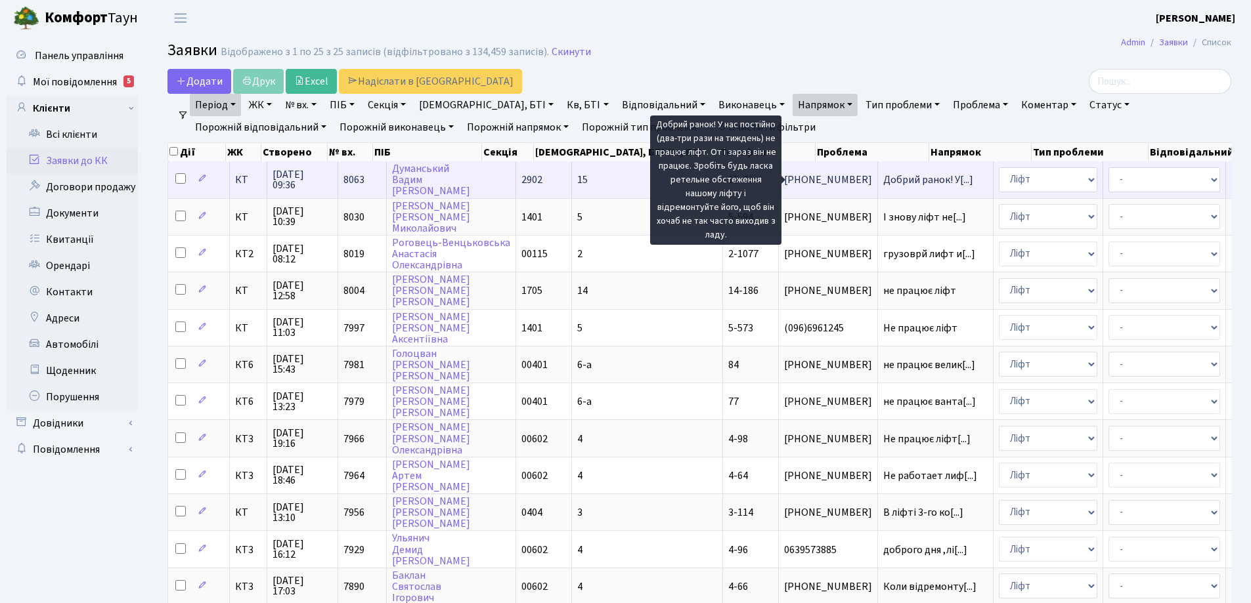
click at [883, 184] on span "Добрий ранок! У[...]" at bounding box center [928, 180] width 90 height 14
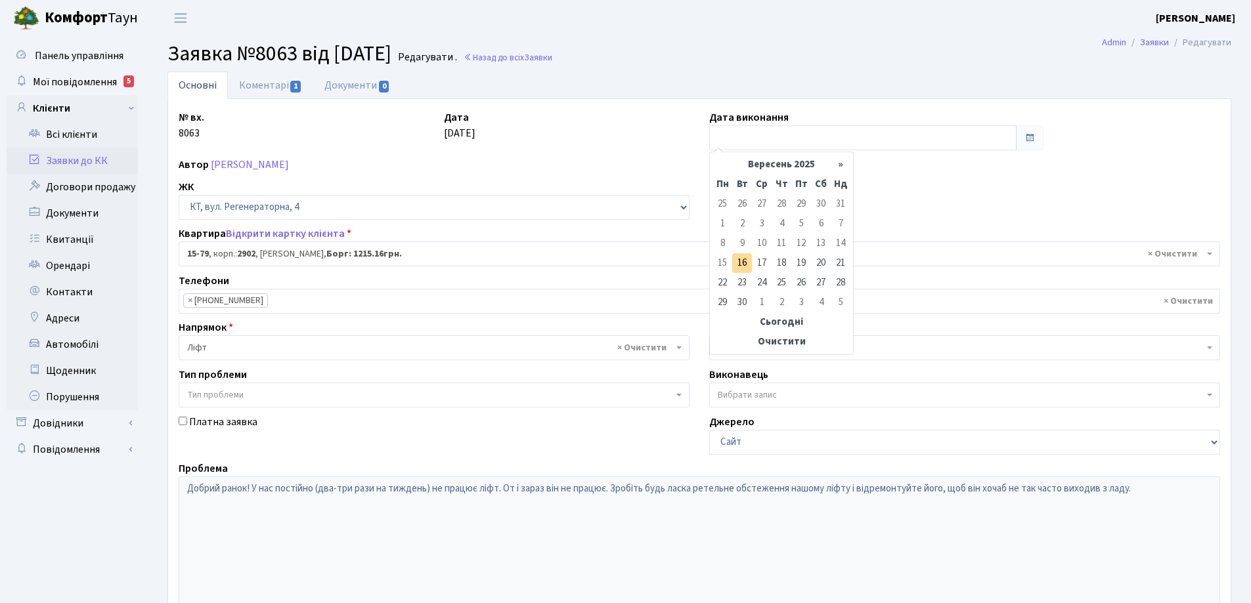
select select "8854"
click at [758, 134] on input "text" at bounding box center [862, 137] width 307 height 25
click at [747, 265] on td "16" at bounding box center [742, 263] width 20 height 20
type input "[DATE]"
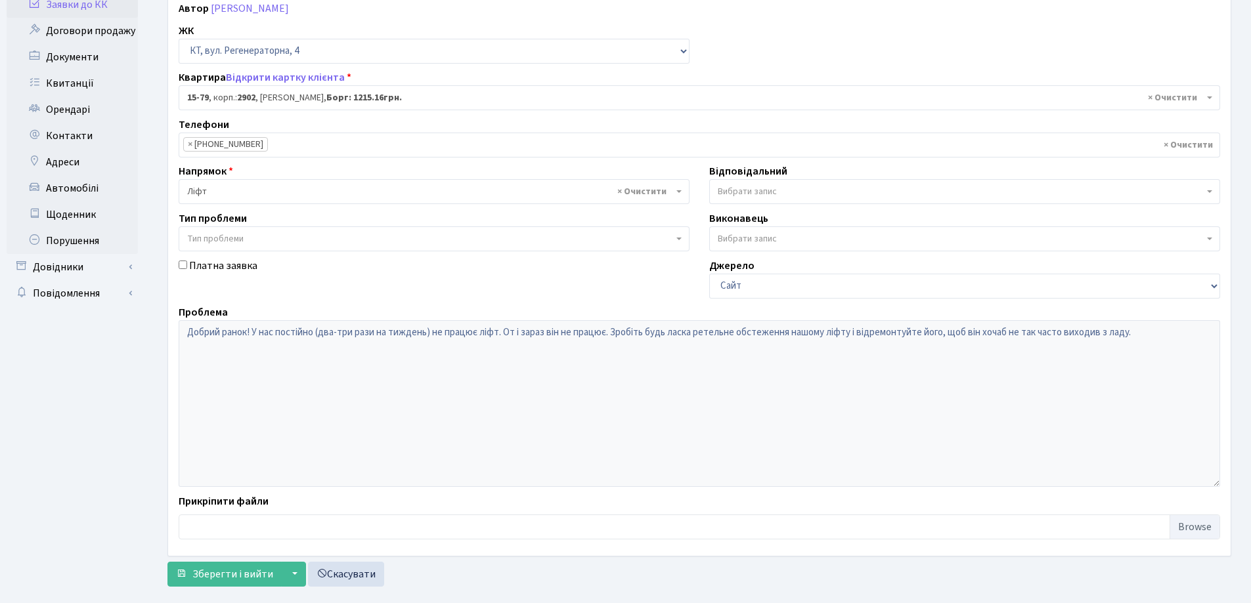
scroll to position [179, 0]
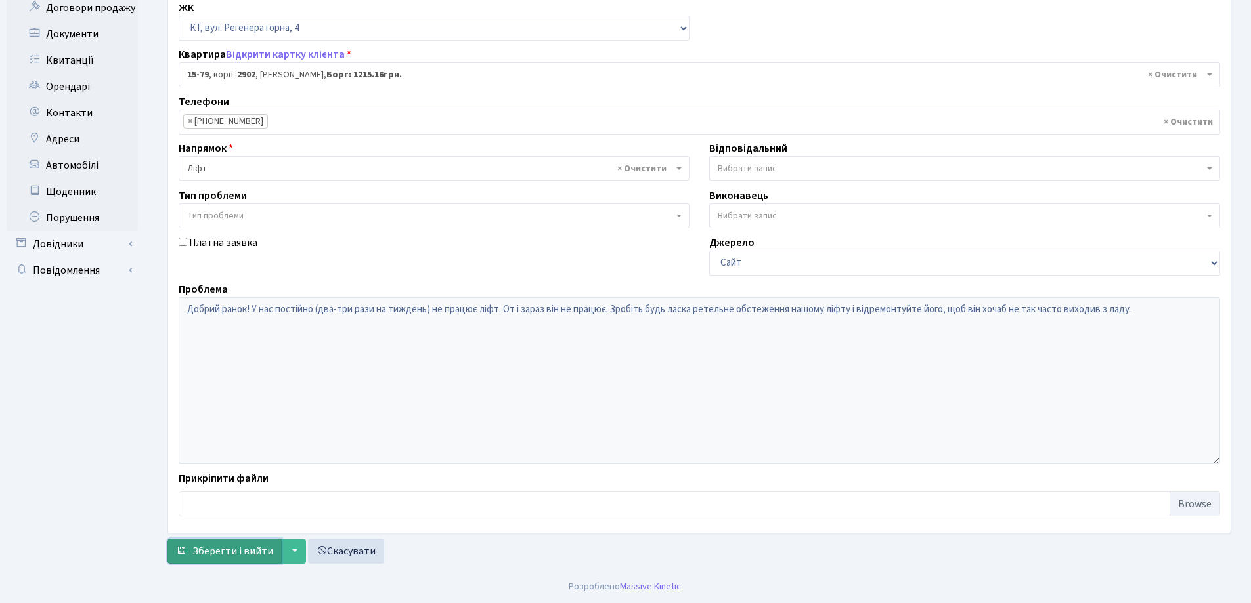
click at [246, 552] on span "Зберегти і вийти" at bounding box center [232, 551] width 81 height 14
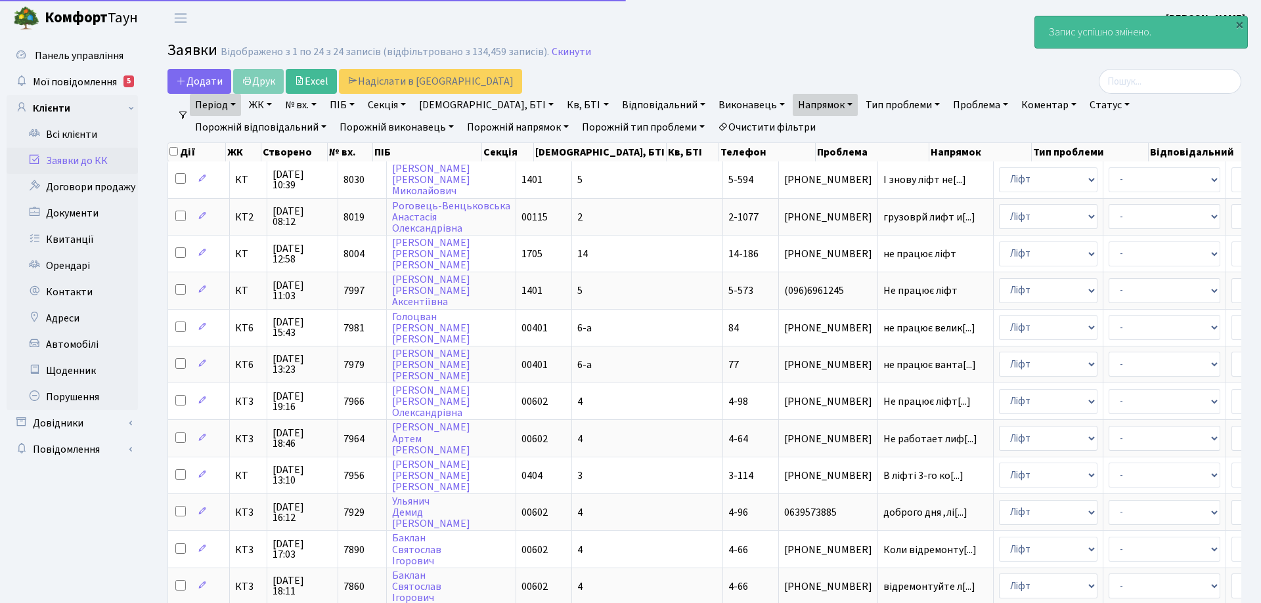
select select "25"
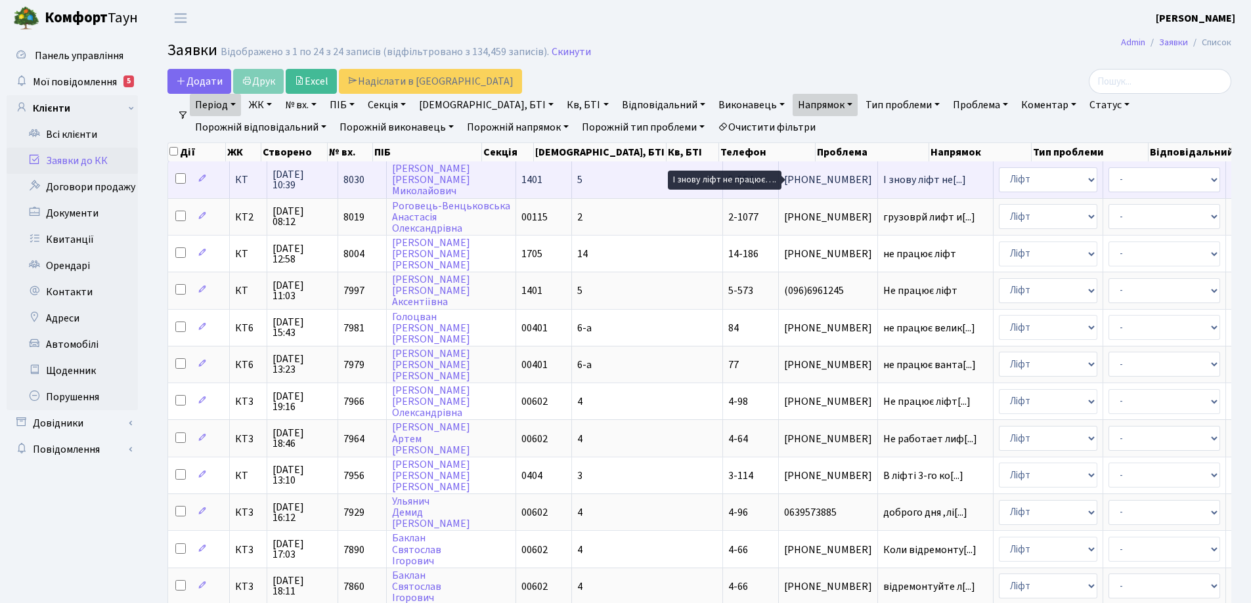
click at [883, 179] on span "І знову ліфт не[...]" at bounding box center [924, 180] width 83 height 14
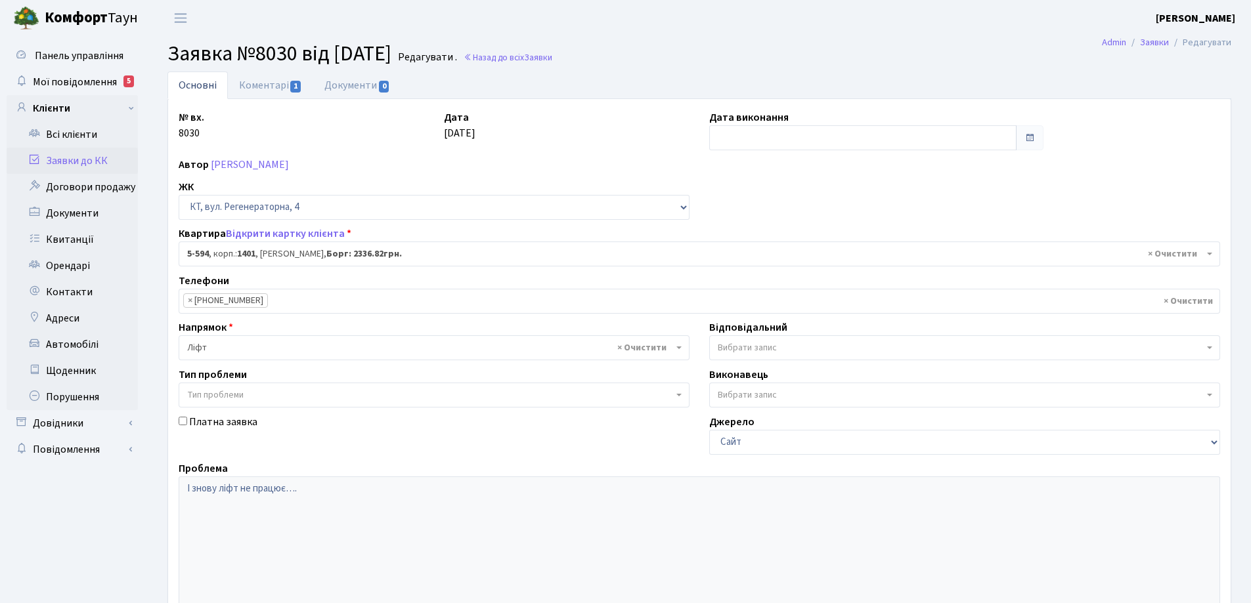
select select "1988"
click at [741, 135] on input "text" at bounding box center [862, 137] width 307 height 25
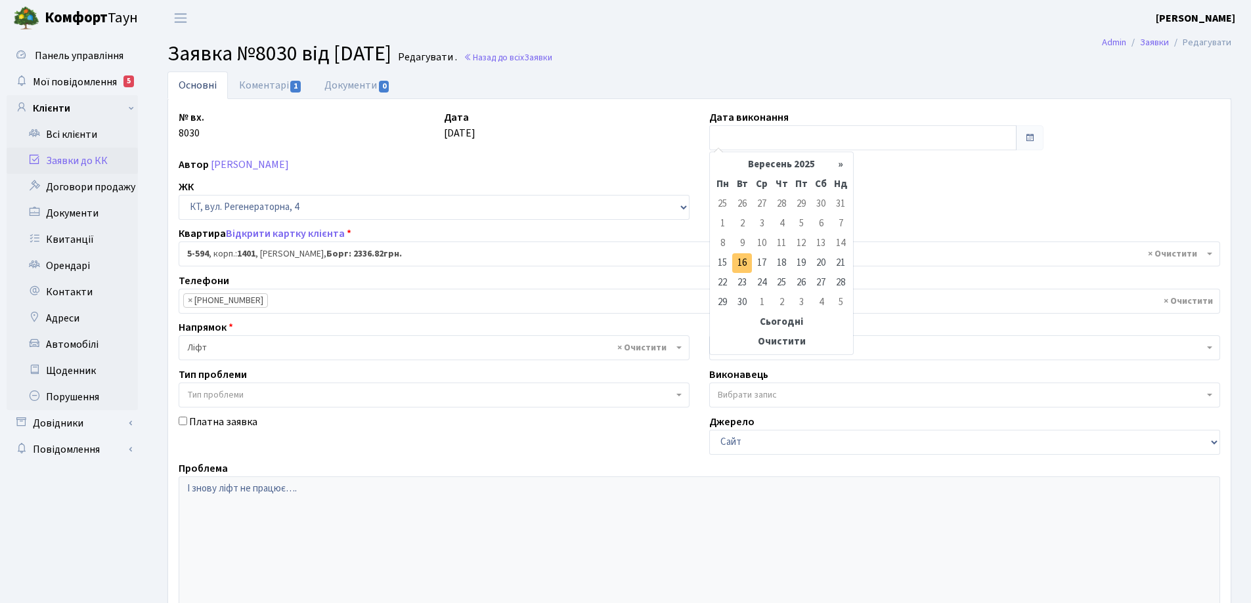
click at [744, 265] on td "16" at bounding box center [742, 263] width 20 height 20
type input "[DATE]"
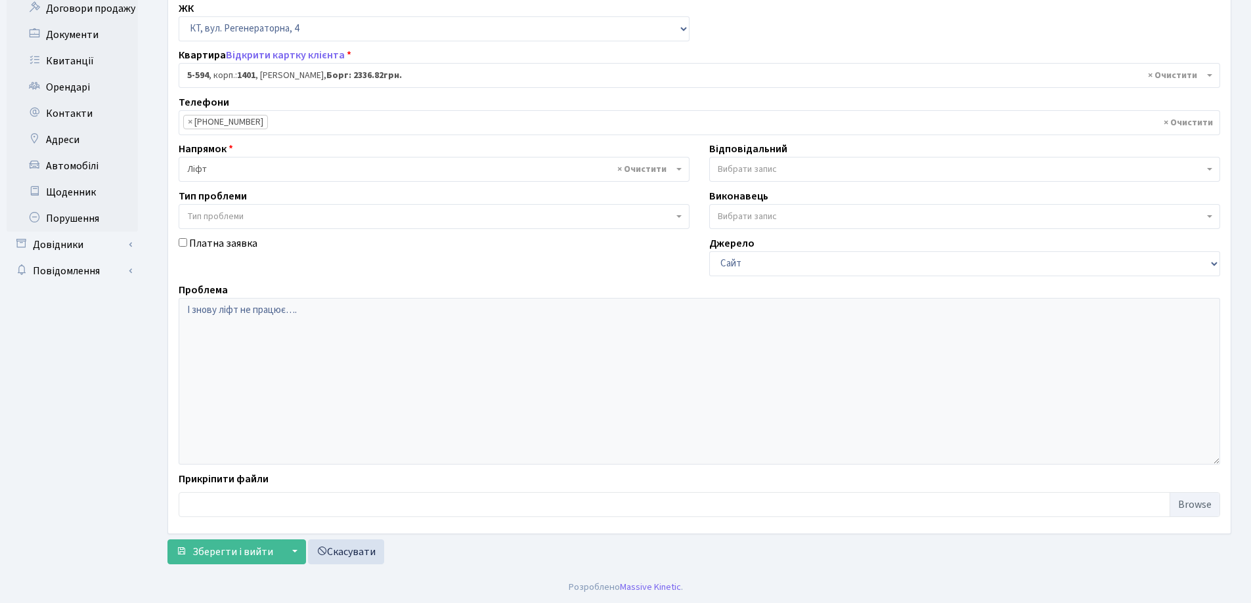
scroll to position [179, 0]
click at [240, 553] on span "Зберегти і вийти" at bounding box center [232, 551] width 81 height 14
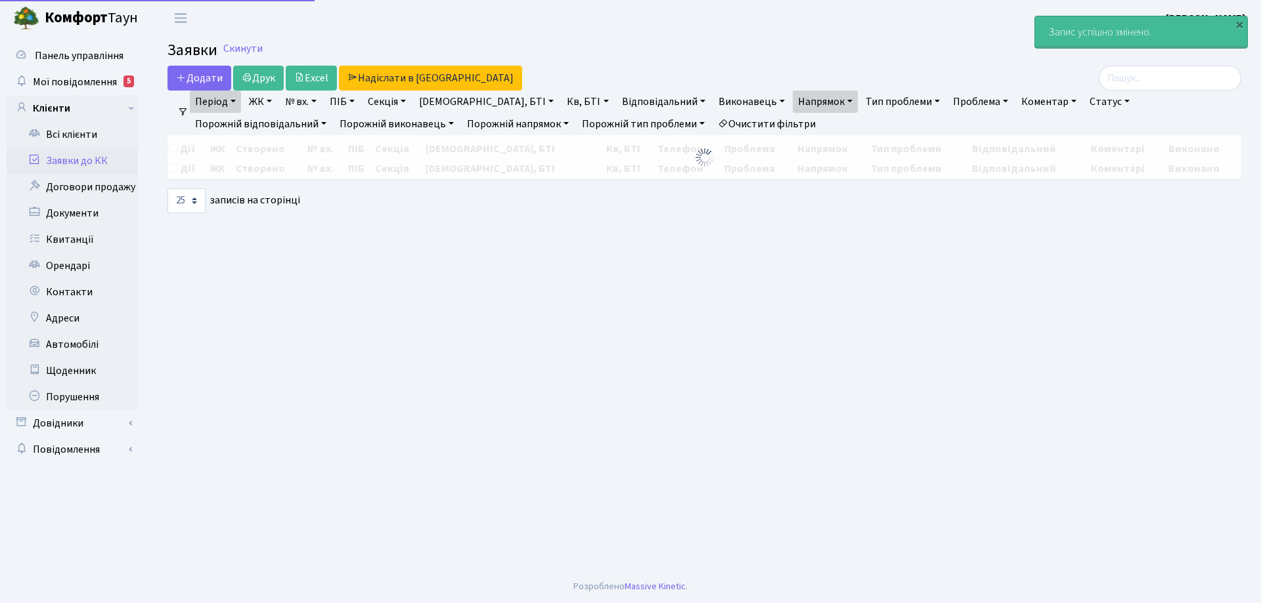
select select "25"
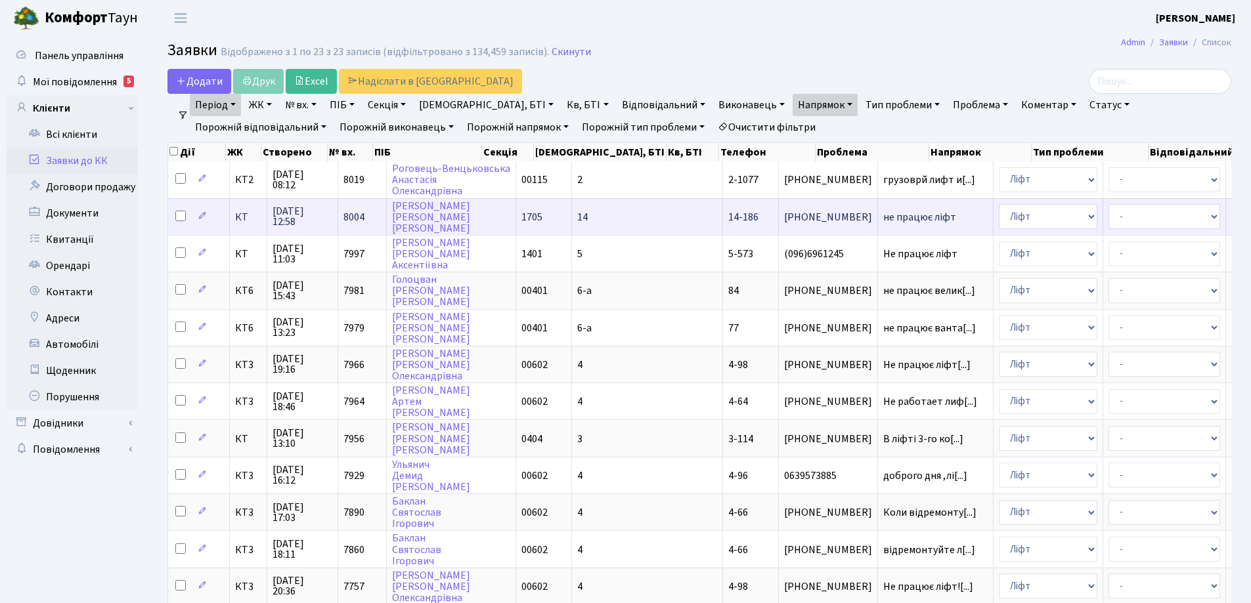
click at [883, 221] on span "не працює ліфт" at bounding box center [935, 217] width 104 height 11
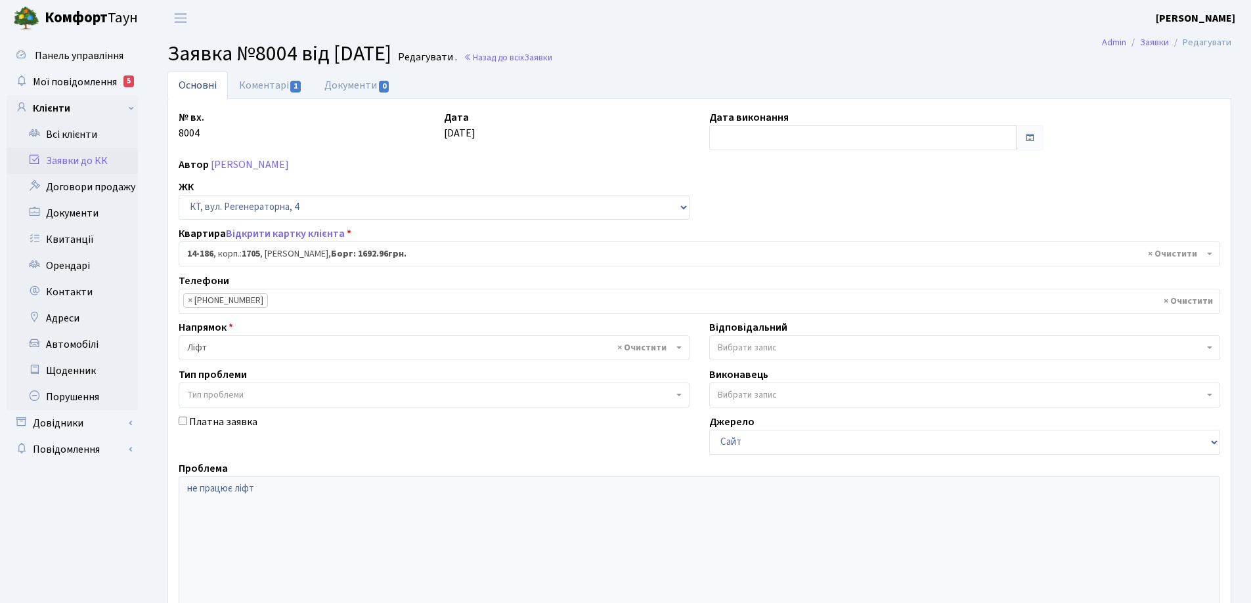
select select "7563"
click at [762, 135] on input "text" at bounding box center [862, 137] width 307 height 25
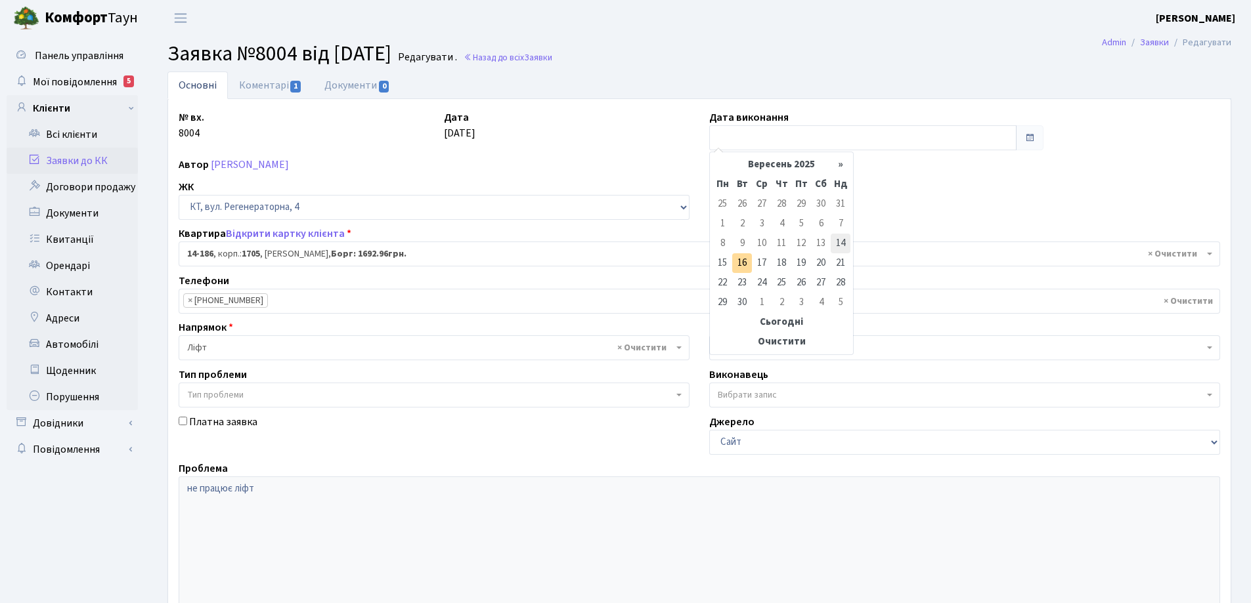
click at [843, 244] on td "14" at bounding box center [841, 244] width 20 height 20
type input "[DATE]"
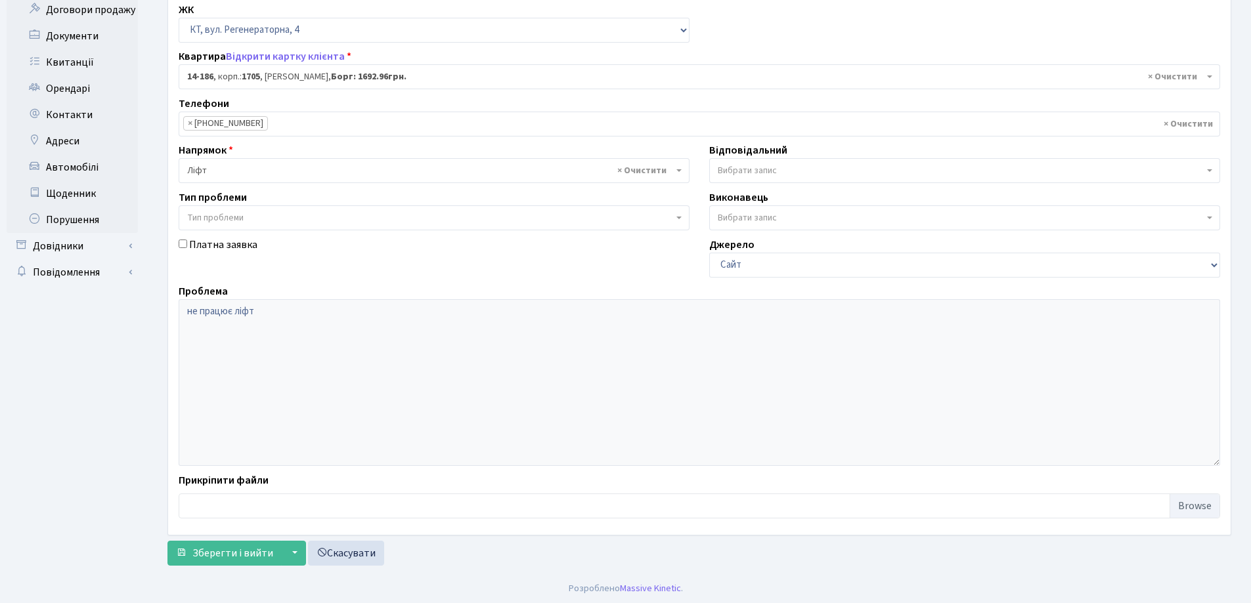
scroll to position [179, 0]
click at [248, 551] on span "Зберегти і вийти" at bounding box center [232, 551] width 81 height 14
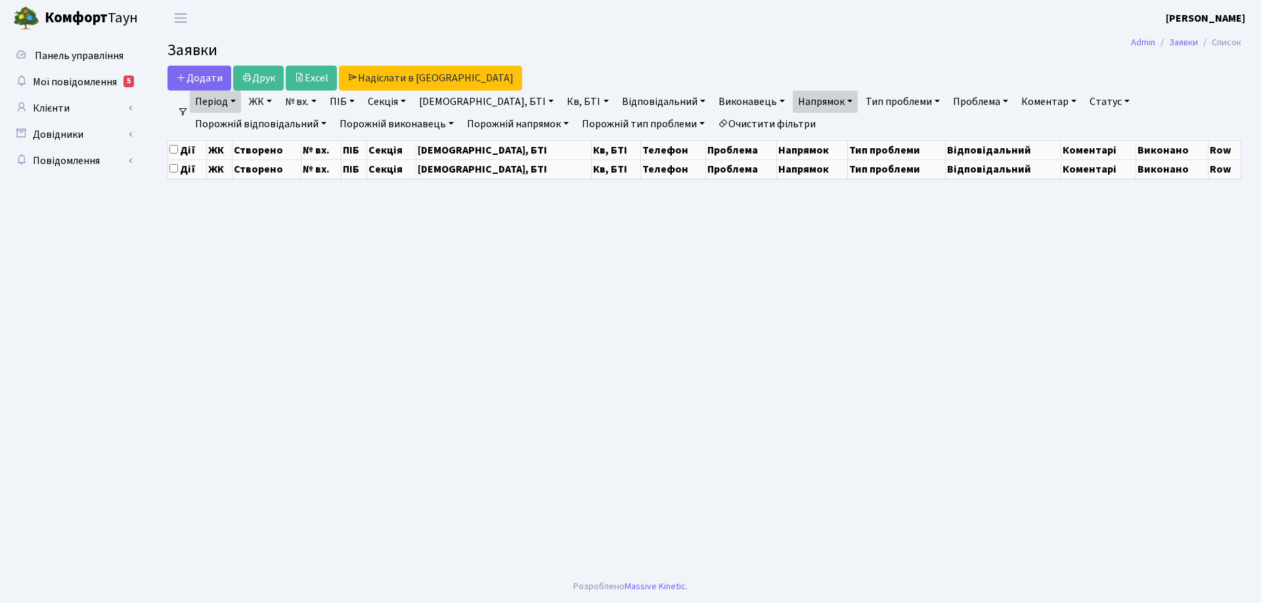
select select "25"
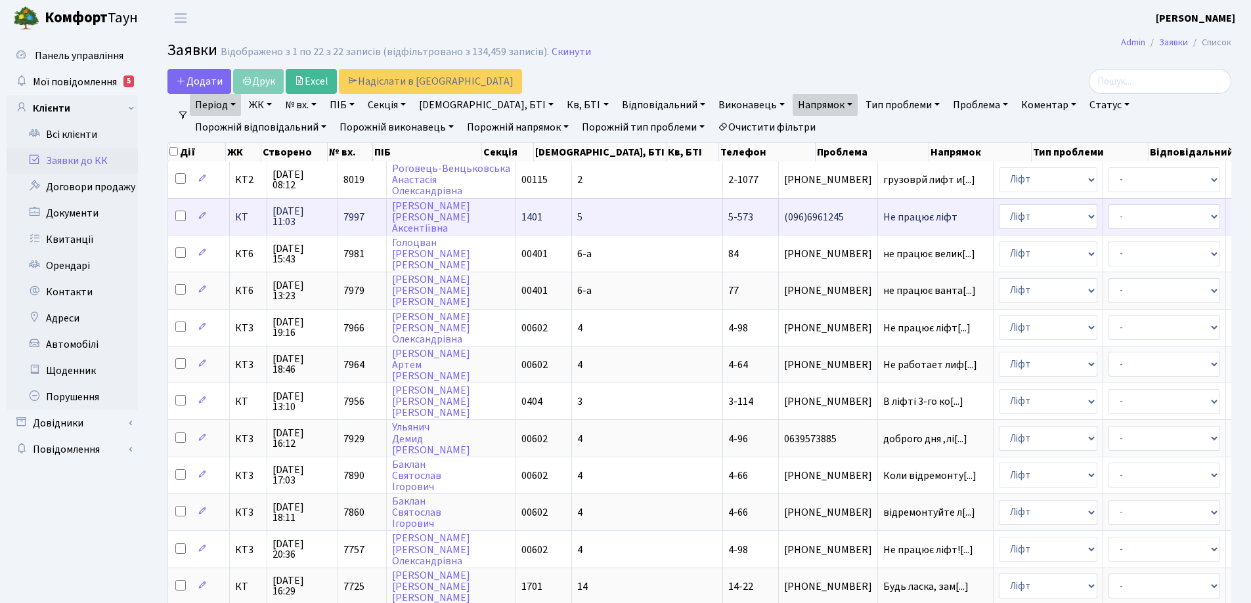
click at [883, 221] on span "Не працює ліфт" at bounding box center [935, 217] width 104 height 11
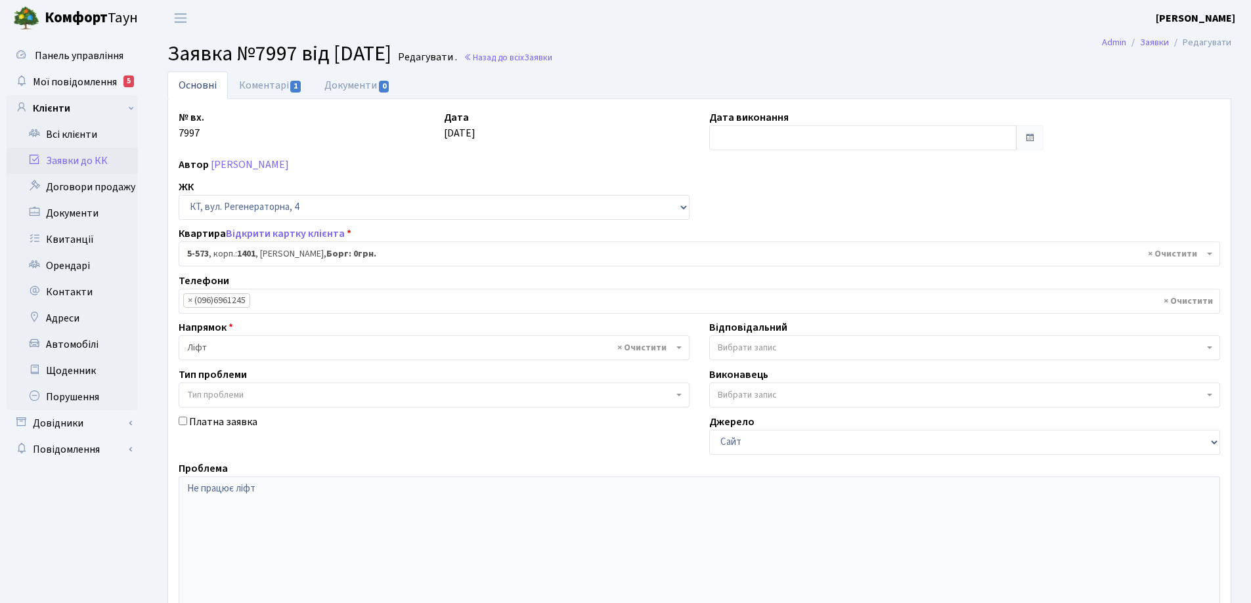
select select "1967"
click at [739, 139] on input "text" at bounding box center [862, 137] width 307 height 25
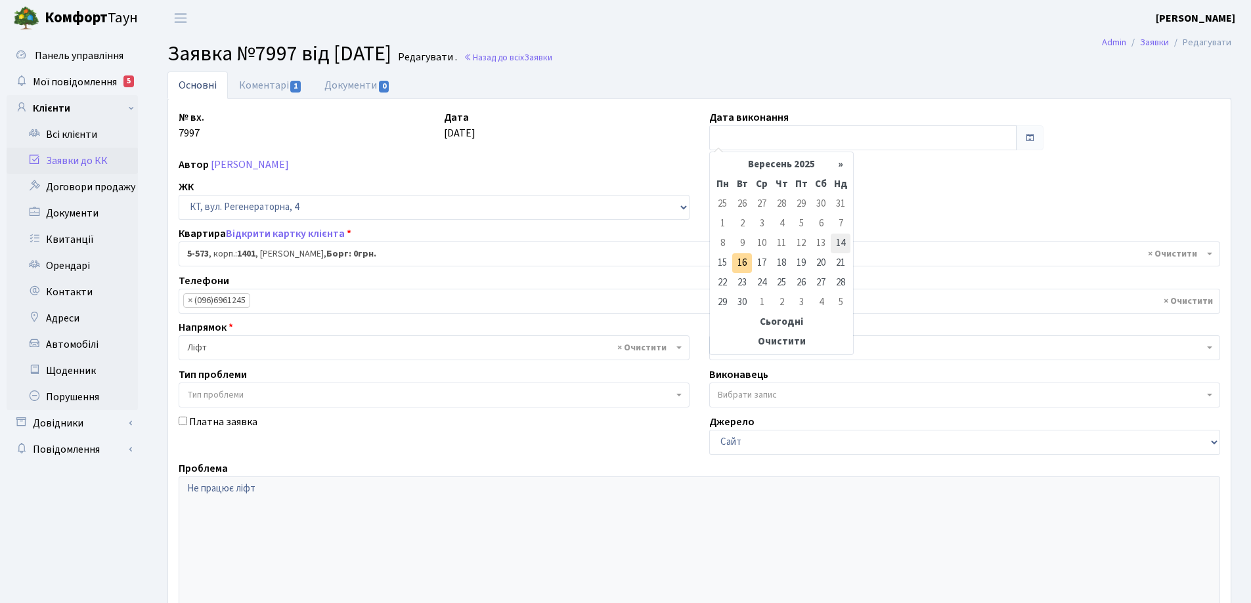
click at [837, 244] on td "14" at bounding box center [841, 244] width 20 height 20
type input "[DATE]"
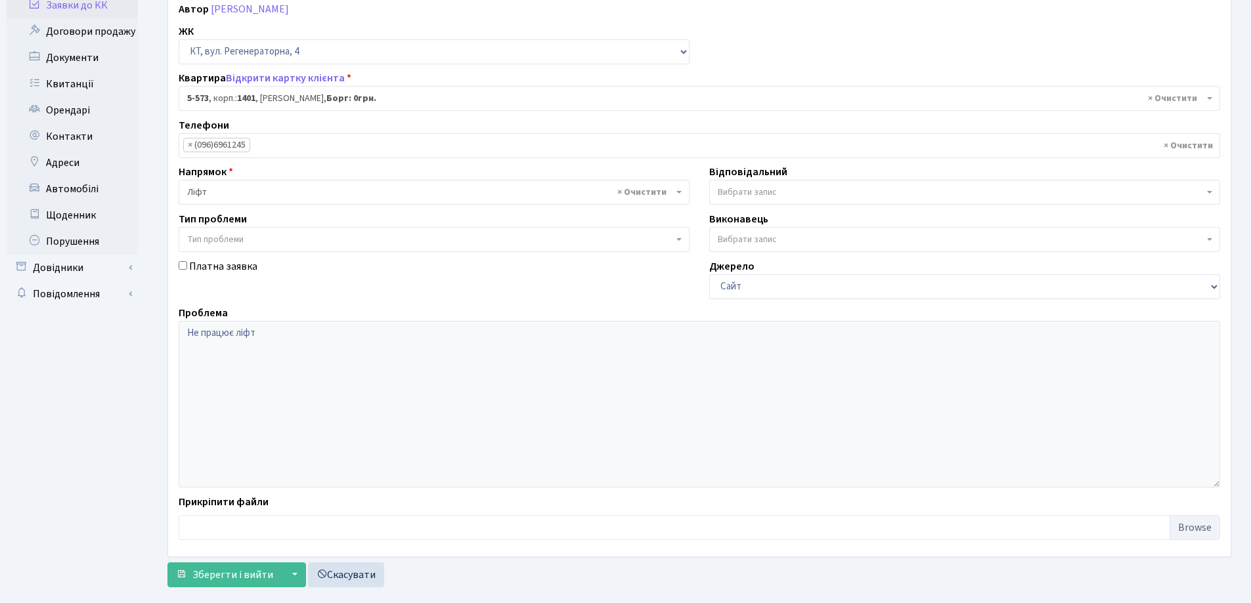
scroll to position [179, 0]
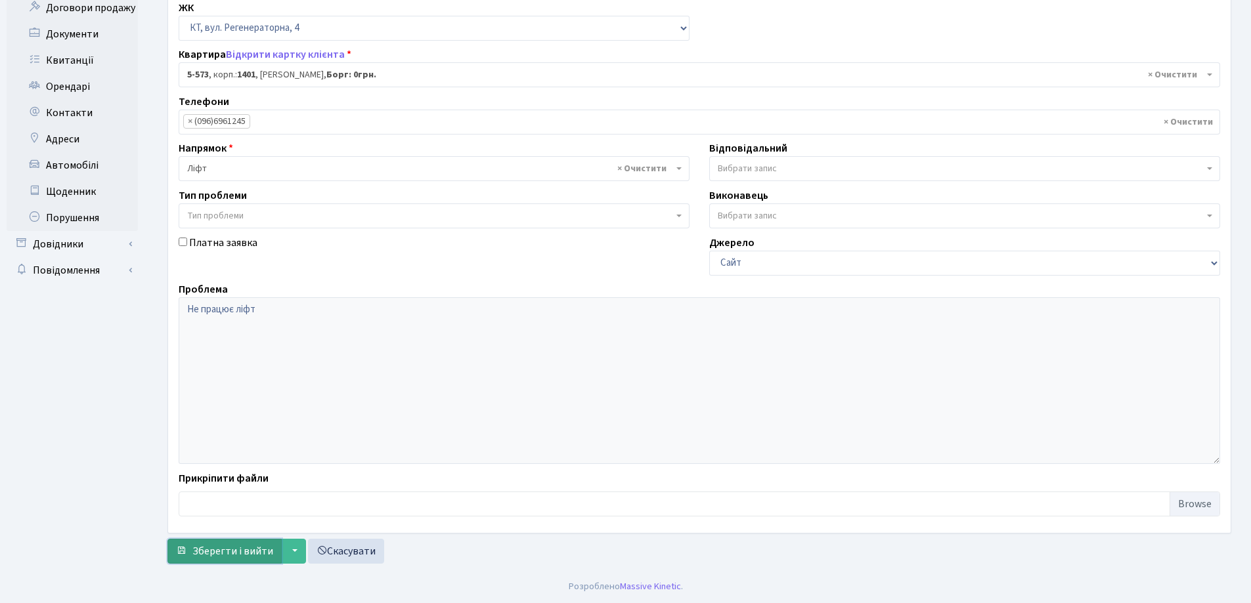
click at [196, 557] on span "Зберегти і вийти" at bounding box center [232, 551] width 81 height 14
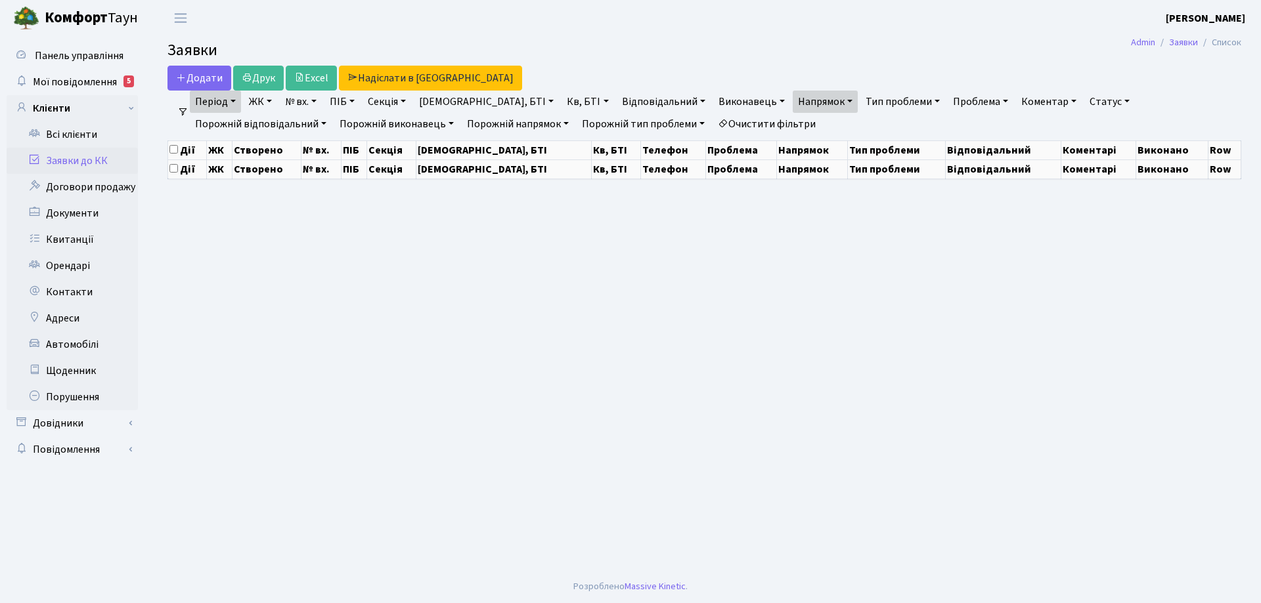
select select "25"
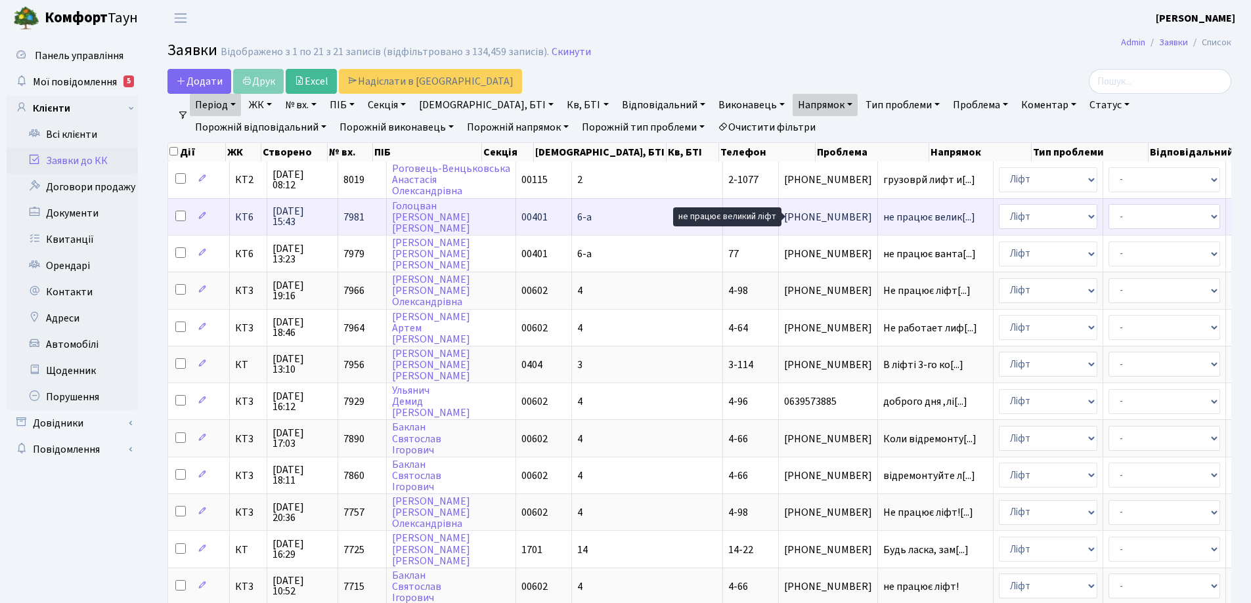
click at [883, 219] on span "не працює велик[...]" at bounding box center [929, 217] width 92 height 14
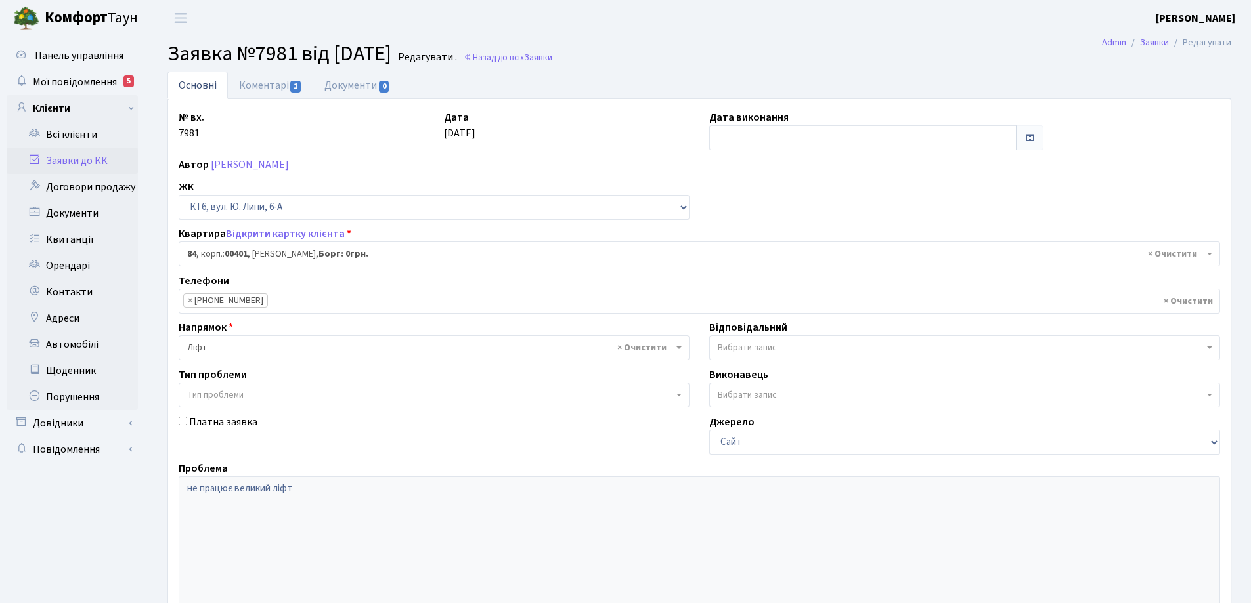
select select "17176"
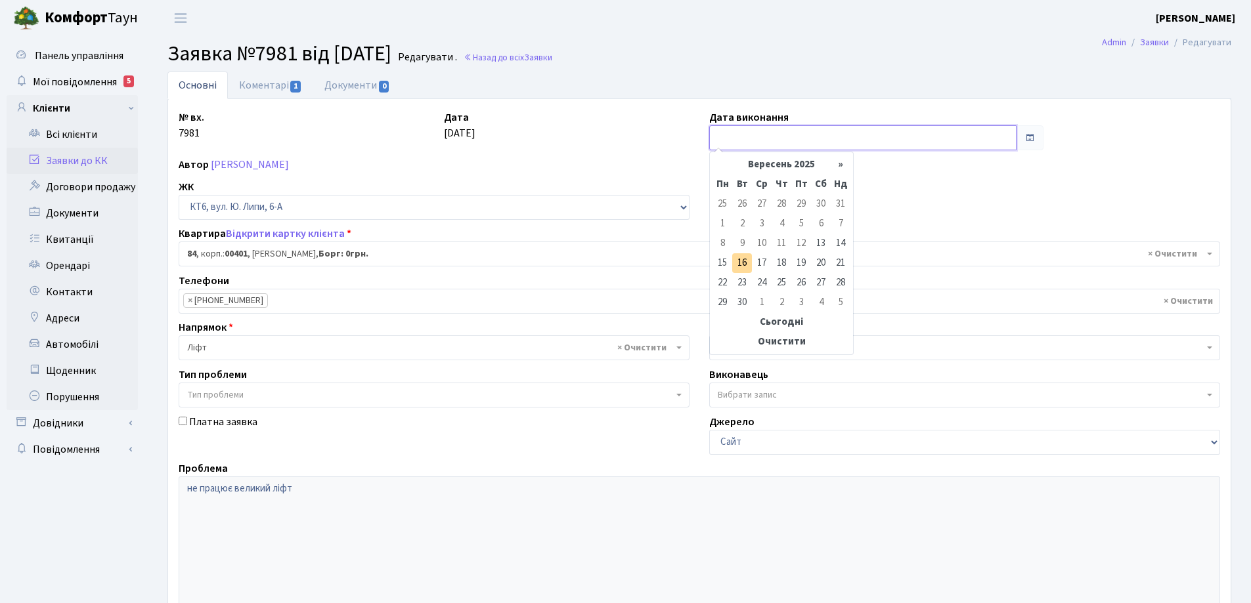
click at [746, 142] on input "text" at bounding box center [862, 137] width 307 height 25
click at [825, 245] on td "13" at bounding box center [821, 244] width 20 height 20
type input "13.09.2025"
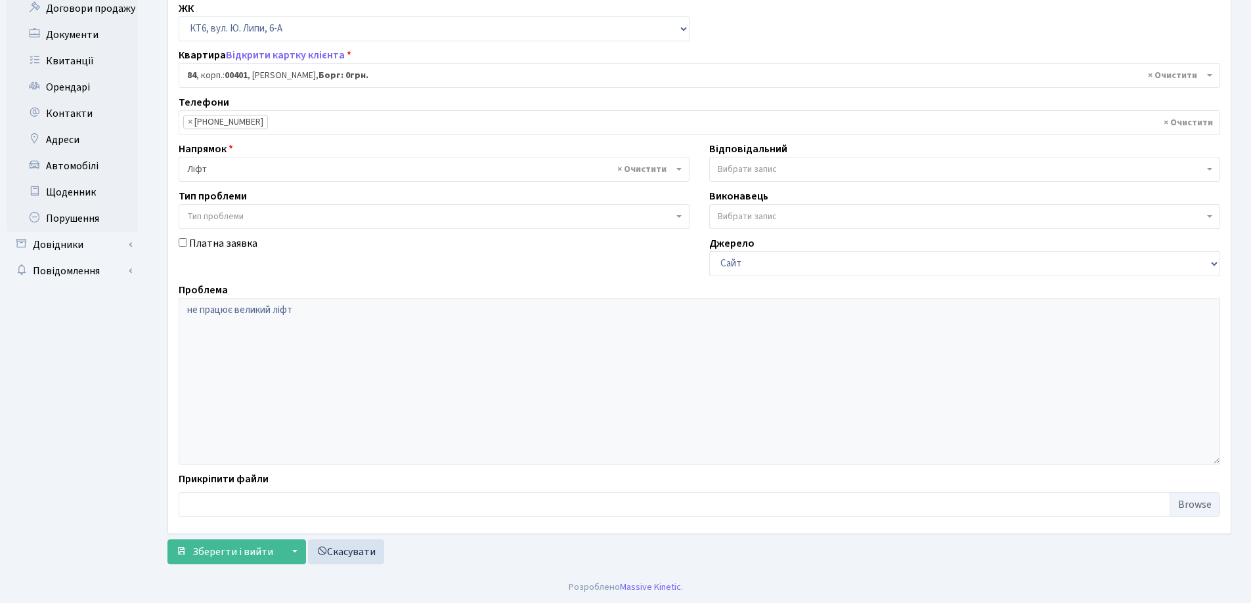
scroll to position [179, 0]
click at [262, 554] on span "Зберегти і вийти" at bounding box center [232, 551] width 81 height 14
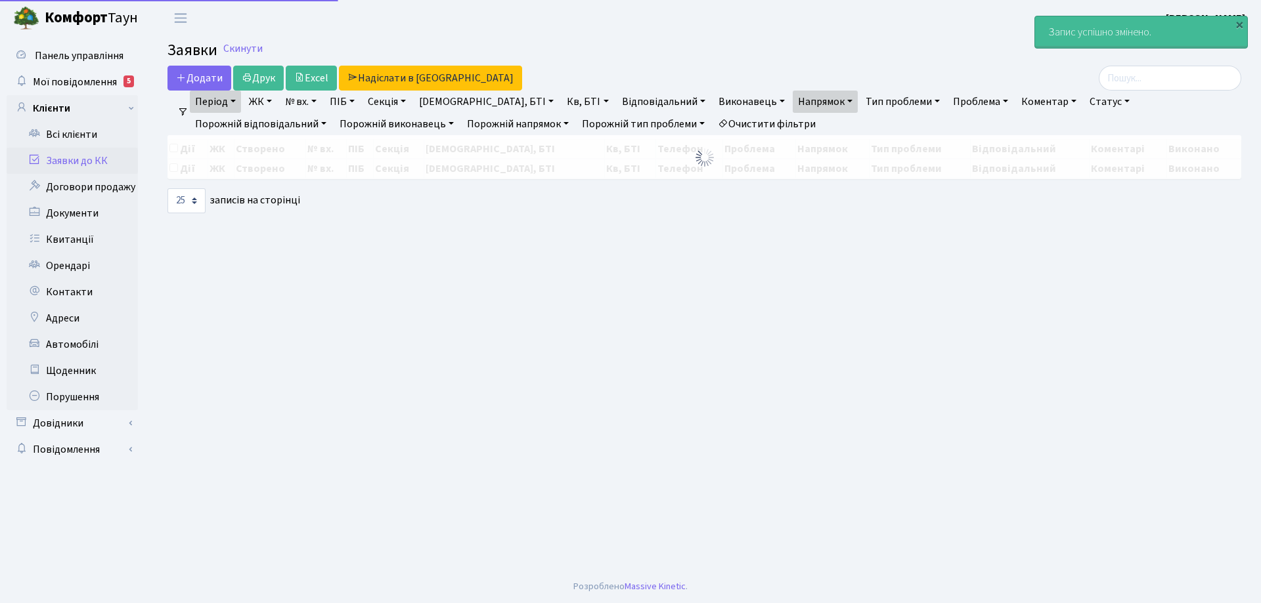
select select "25"
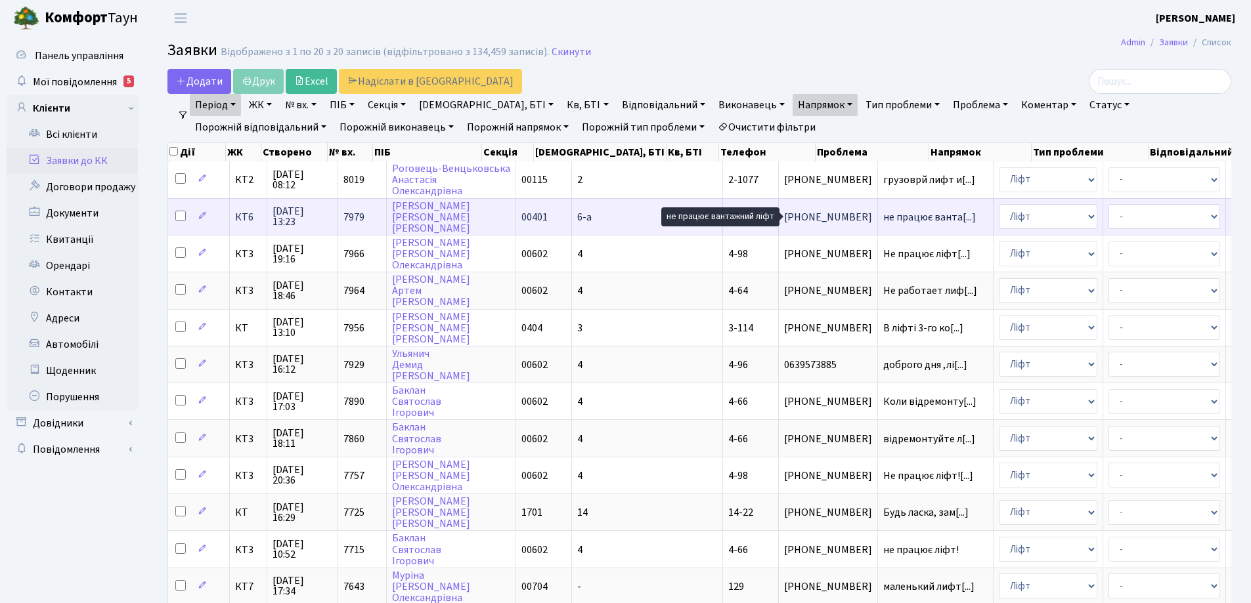
click at [883, 220] on span "не працює ванта[...]" at bounding box center [929, 217] width 93 height 14
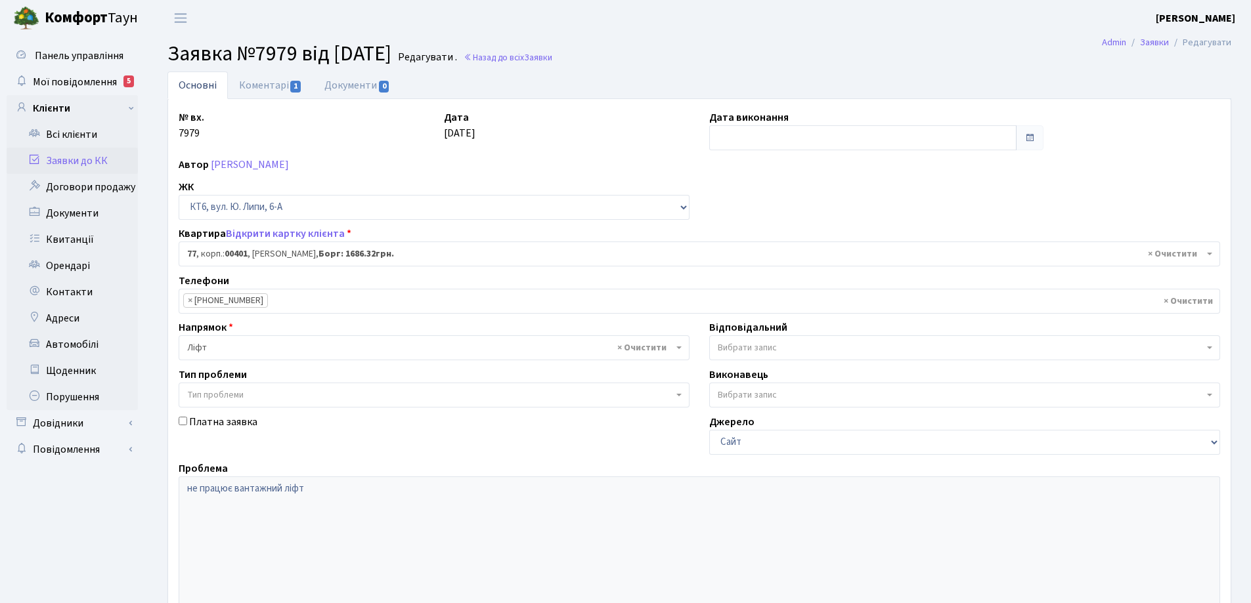
select select "17169"
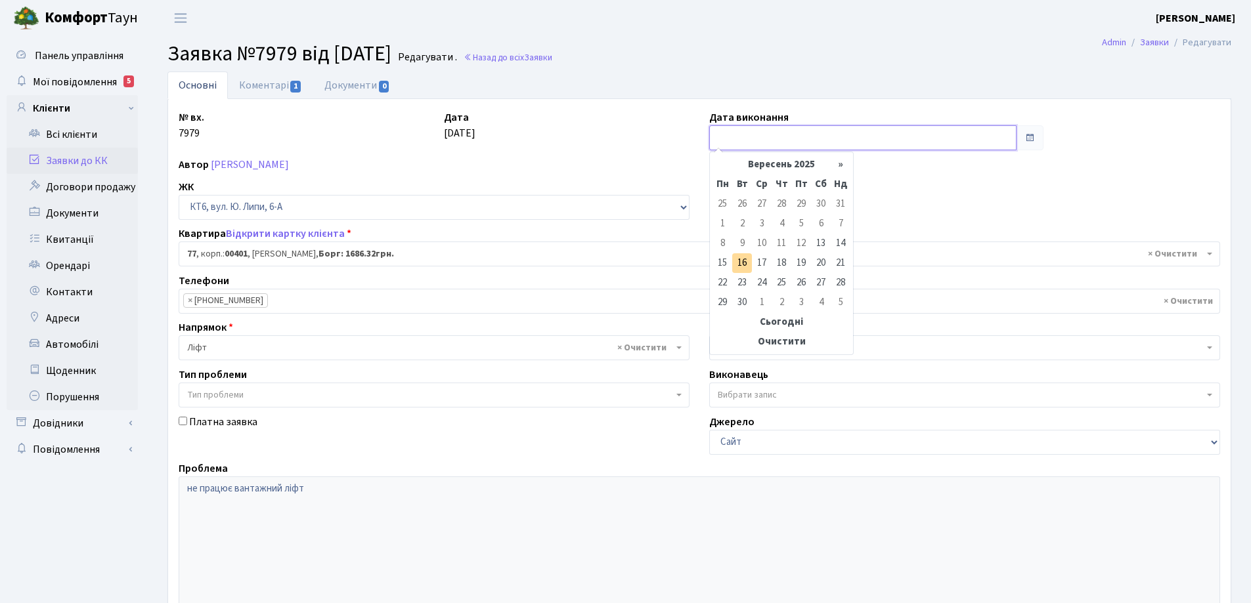
click at [739, 136] on input "text" at bounding box center [862, 137] width 307 height 25
click at [823, 245] on td "13" at bounding box center [821, 244] width 20 height 20
type input "[DATE]"
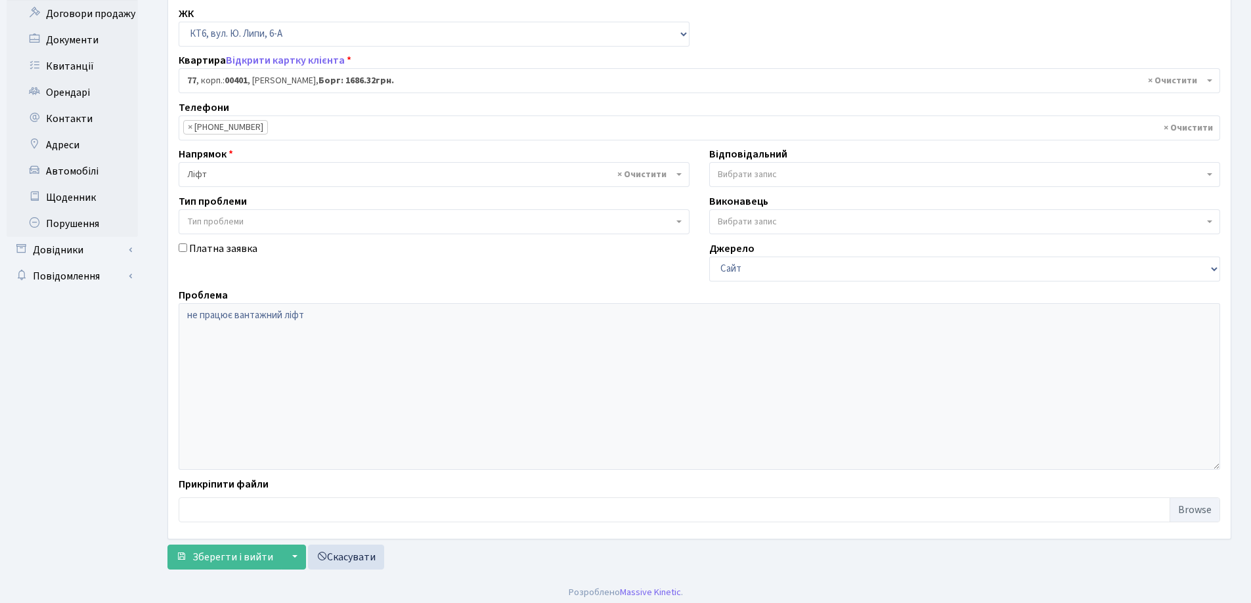
scroll to position [179, 0]
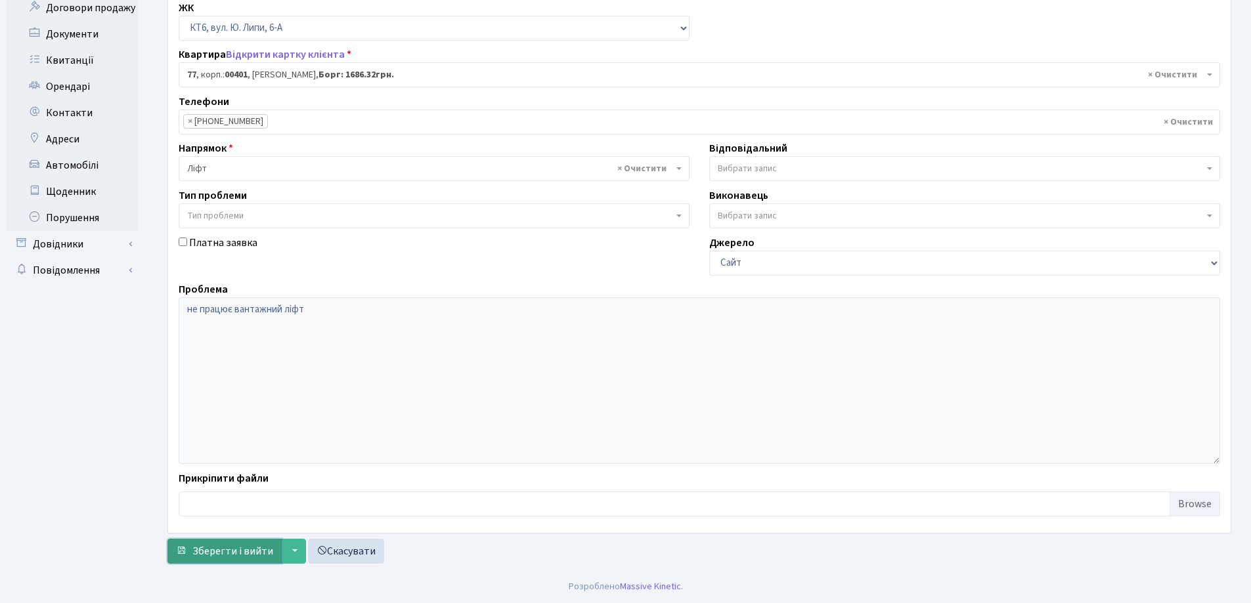
click at [250, 554] on span "Зберегти і вийти" at bounding box center [232, 551] width 81 height 14
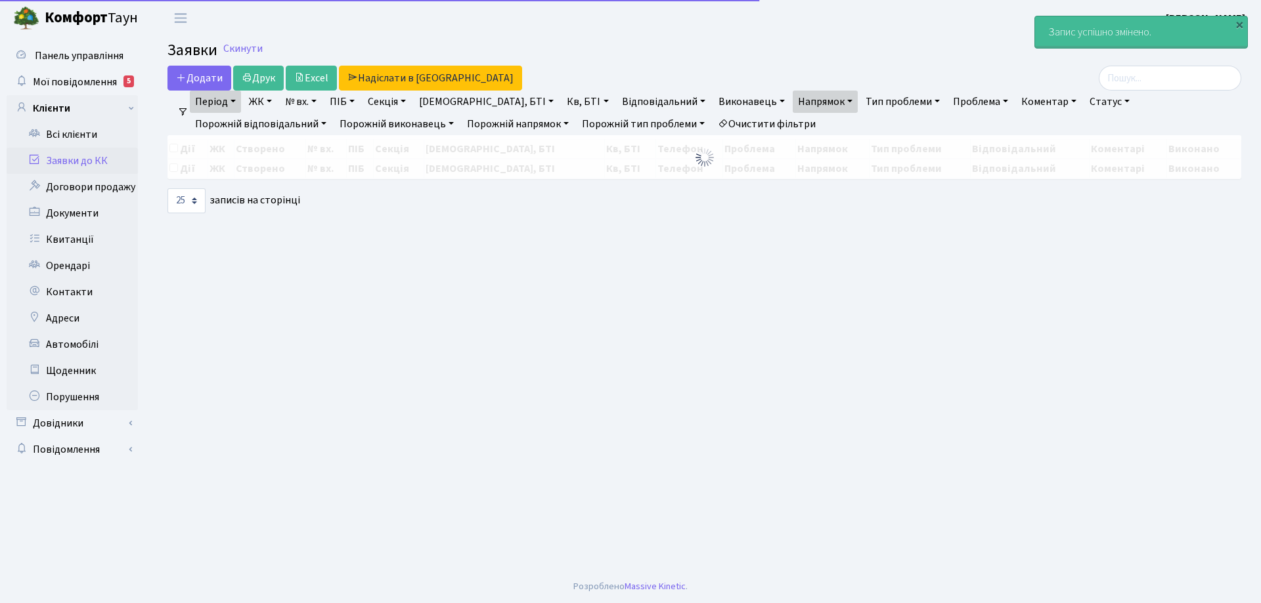
select select "25"
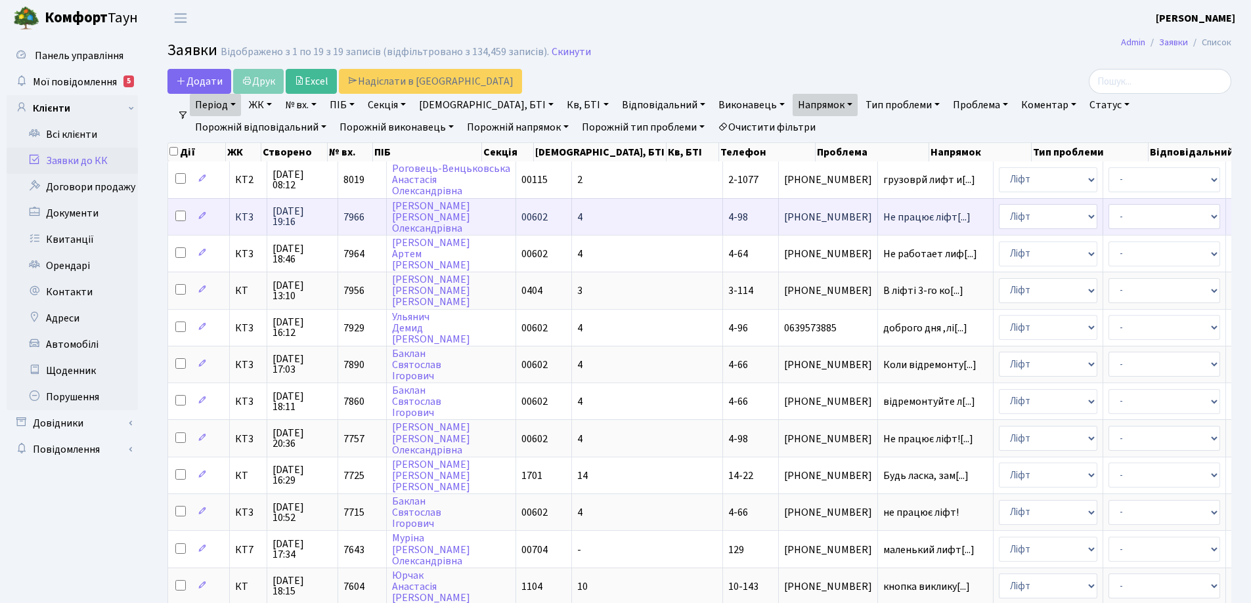
click at [728, 220] on span "4-98" at bounding box center [738, 217] width 20 height 14
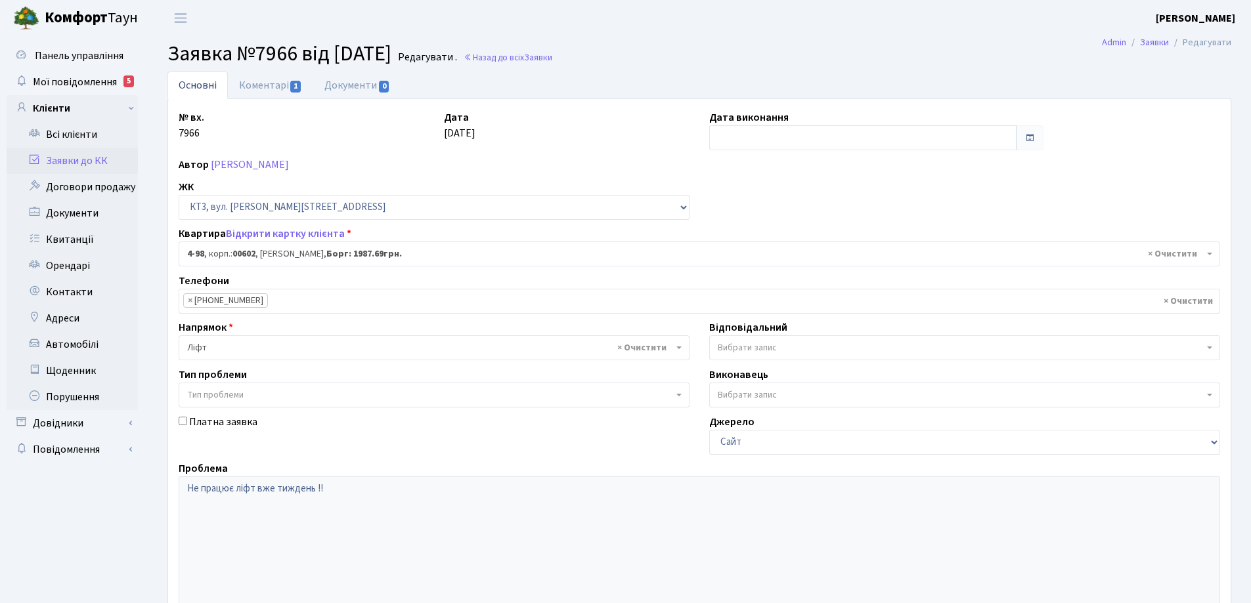
select select "16557"
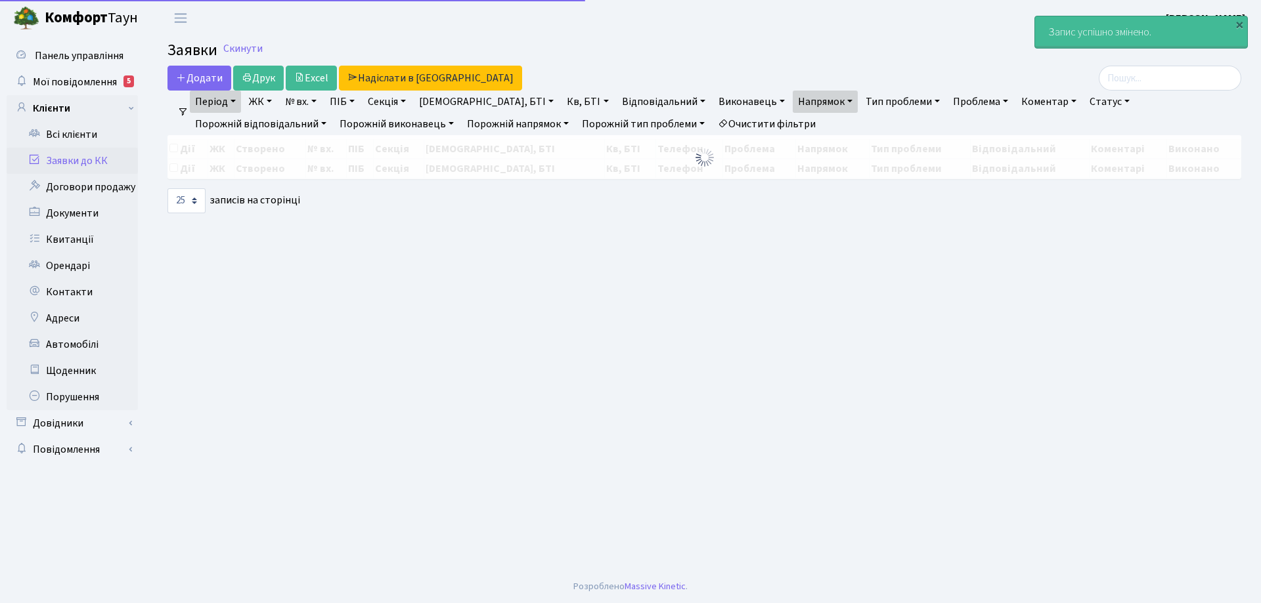
select select "25"
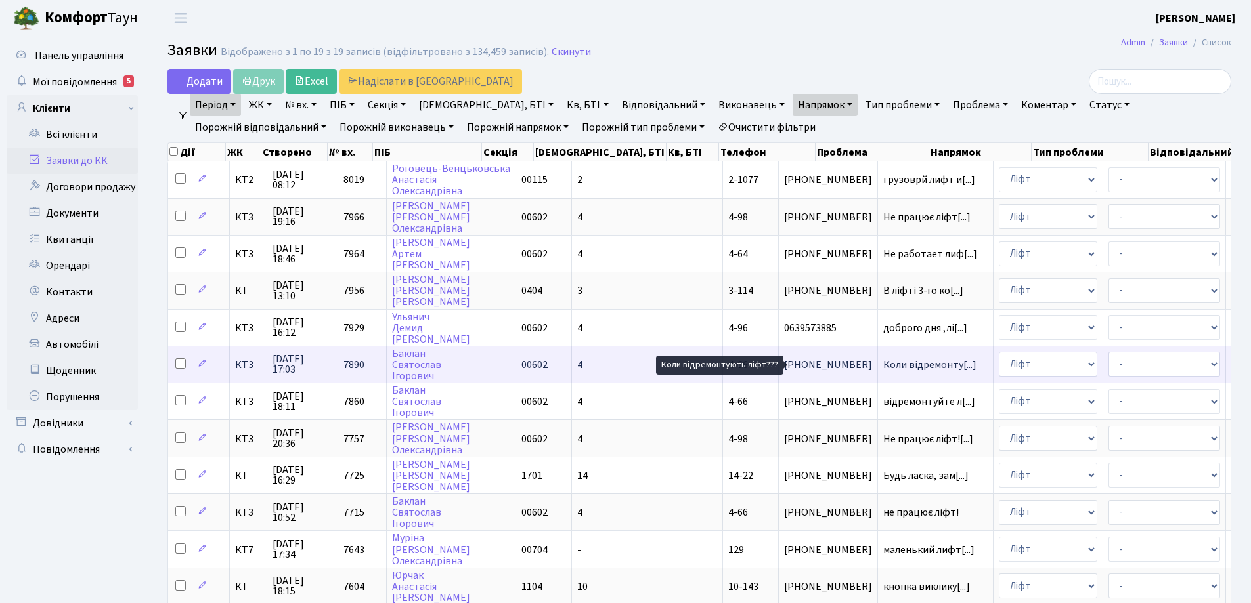
click at [883, 370] on span "Коли відремонту[...]" at bounding box center [929, 365] width 93 height 14
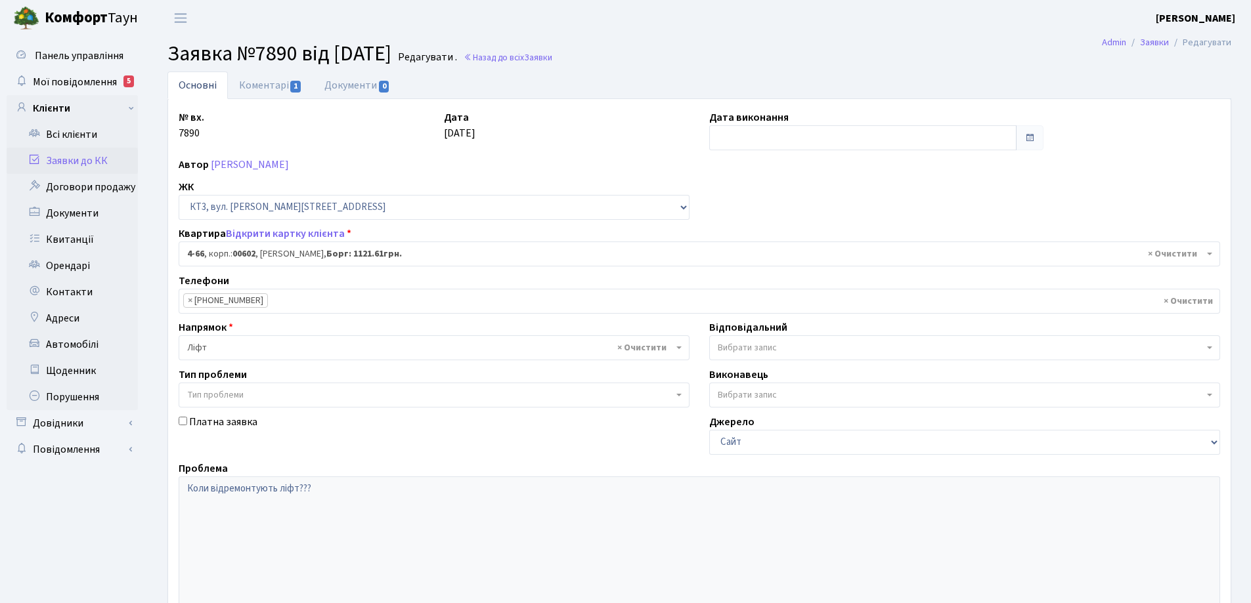
select select "16525"
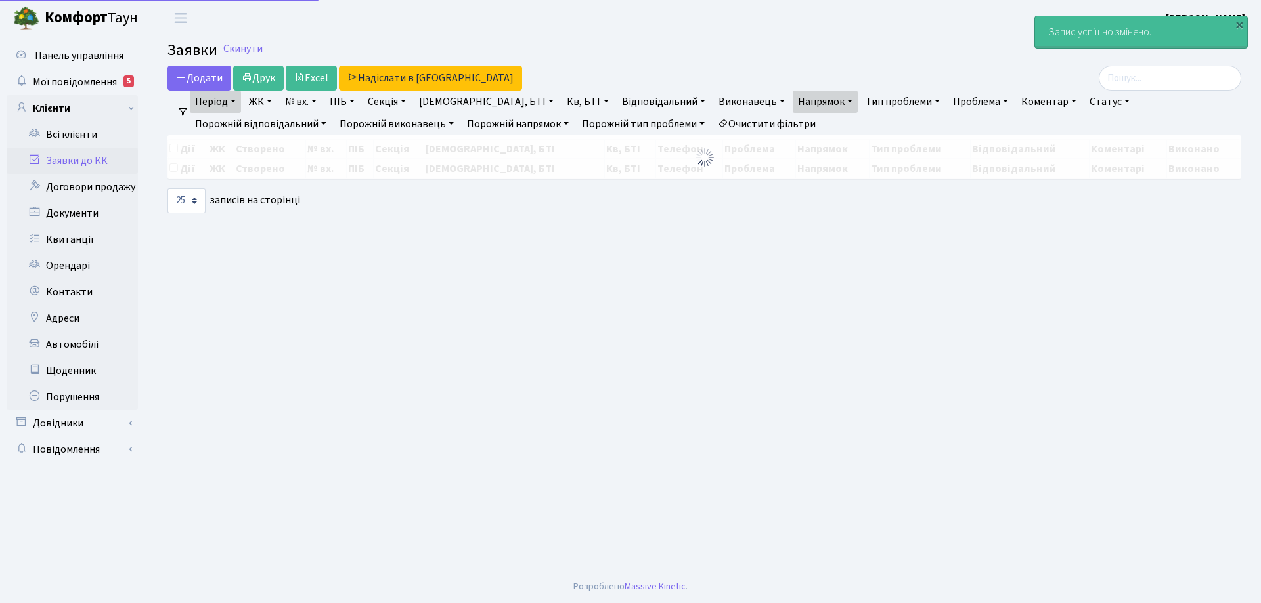
select select "25"
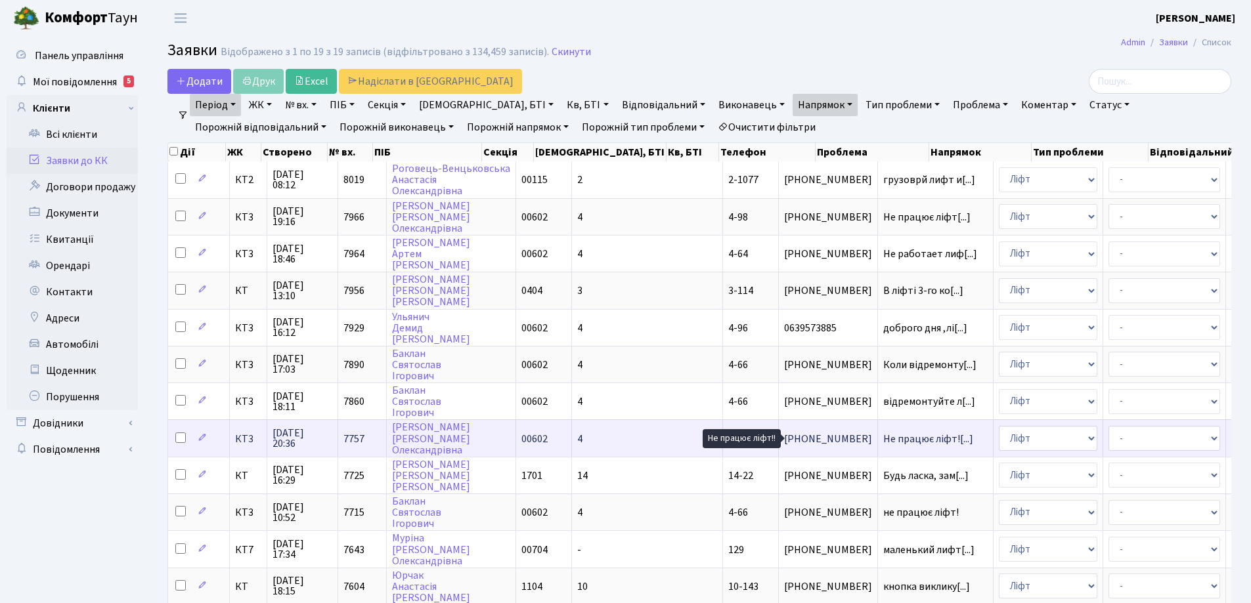
click at [883, 441] on span "Не працює ліфт![...]" at bounding box center [928, 439] width 90 height 14
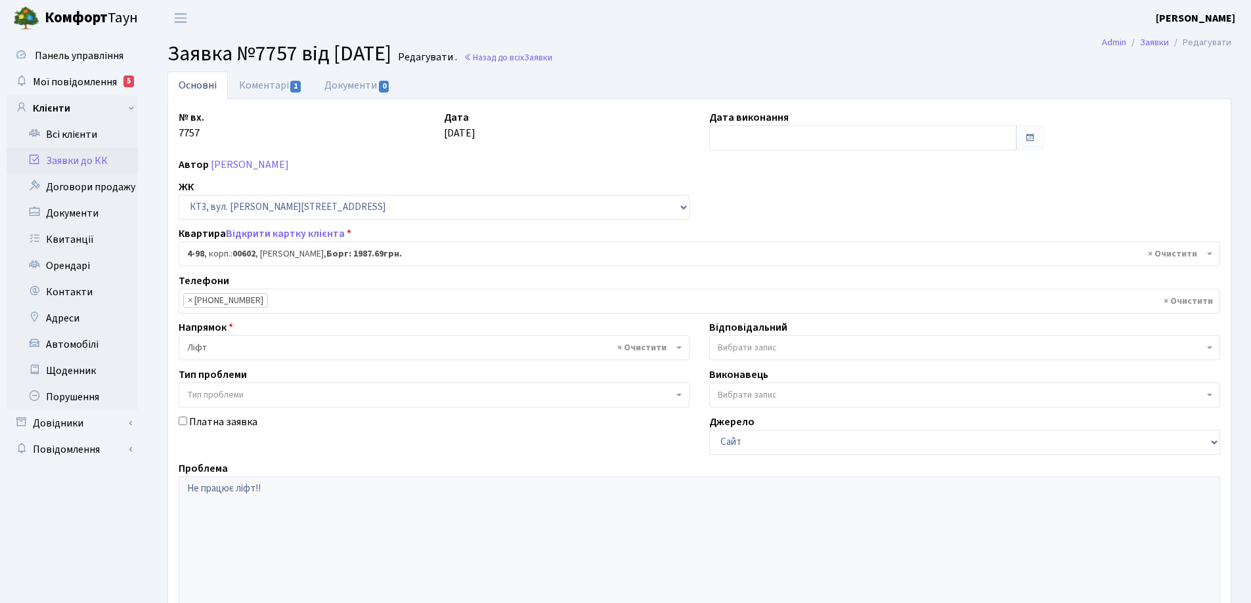
select select "16557"
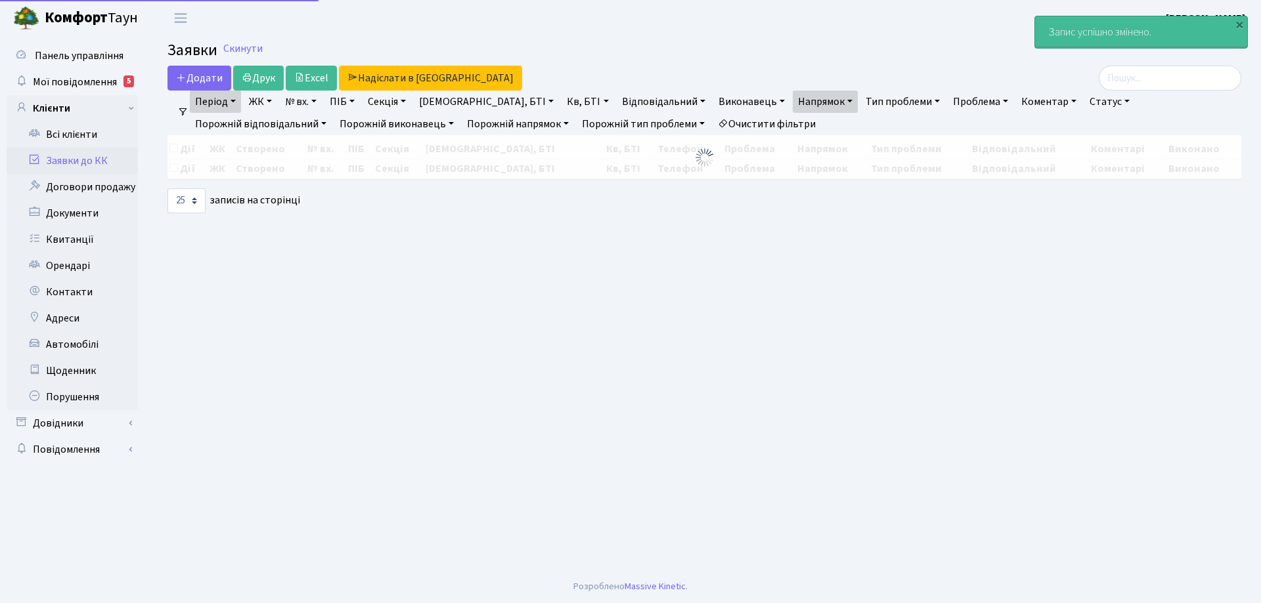
select select "25"
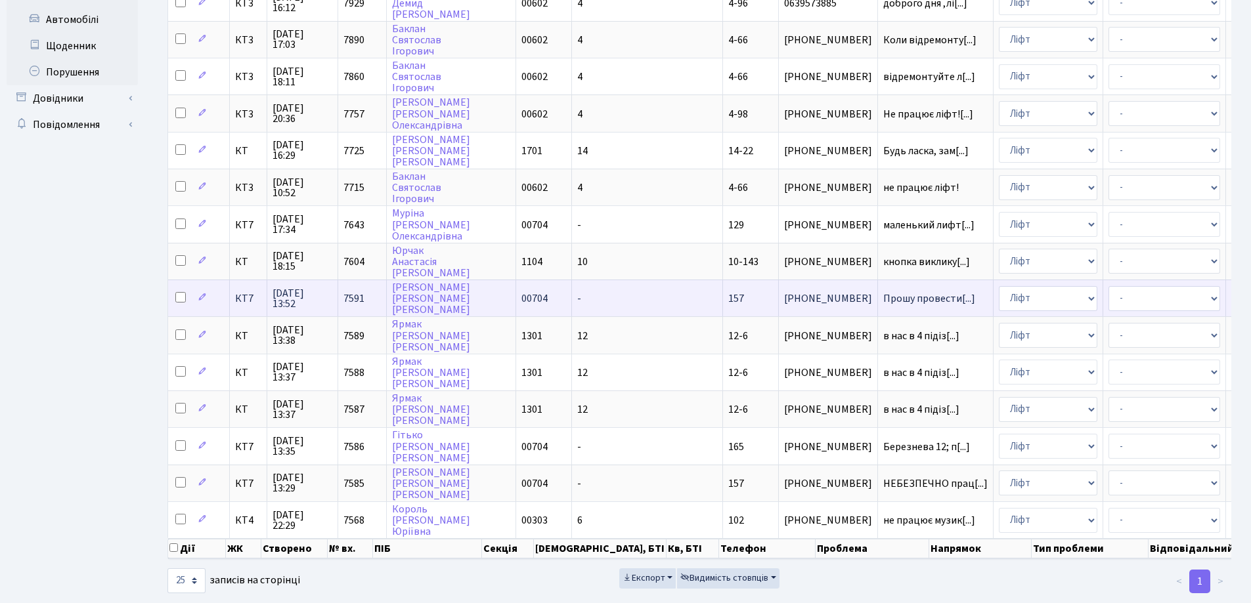
scroll to position [293, 0]
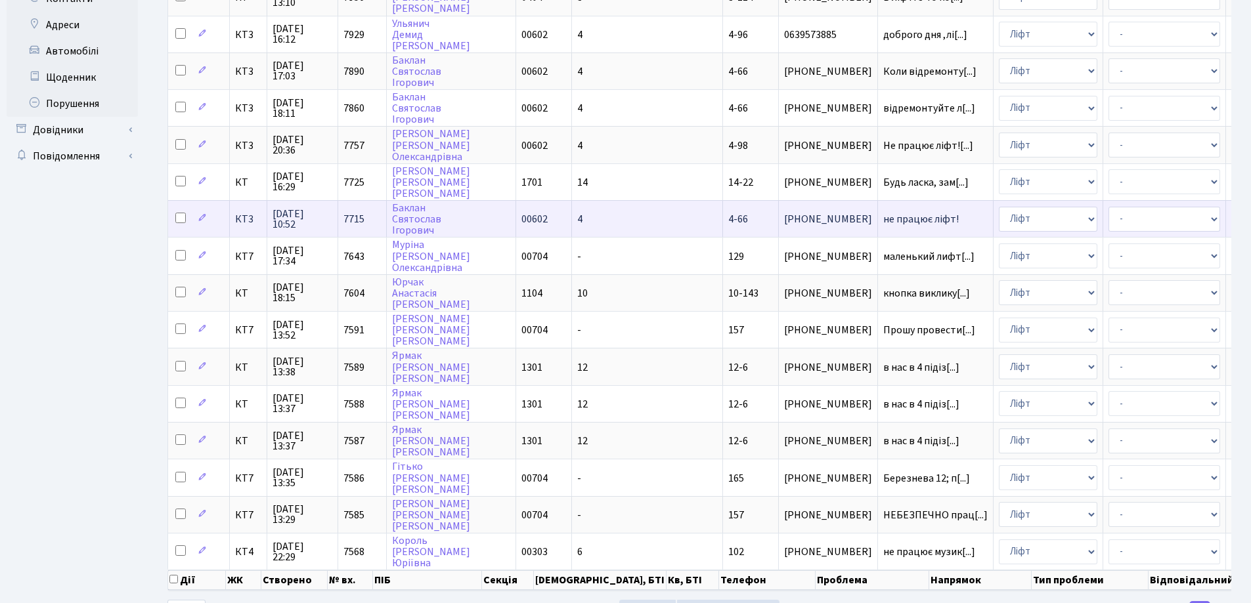
click at [883, 219] on span "не працює ліфт!" at bounding box center [935, 219] width 104 height 11
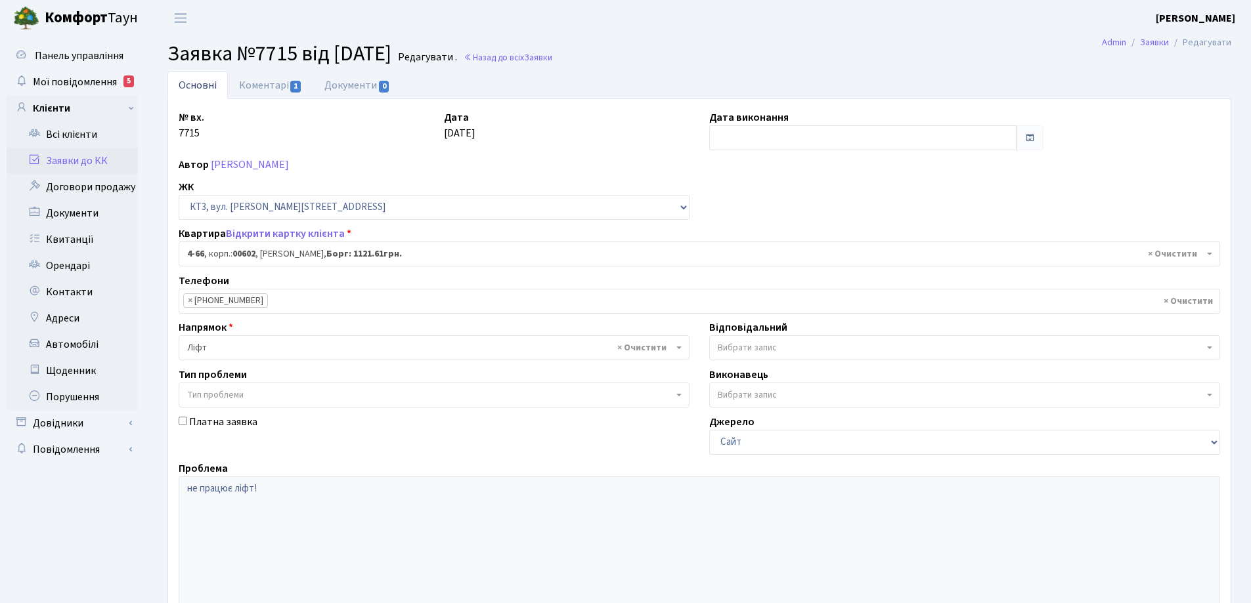
select select "16525"
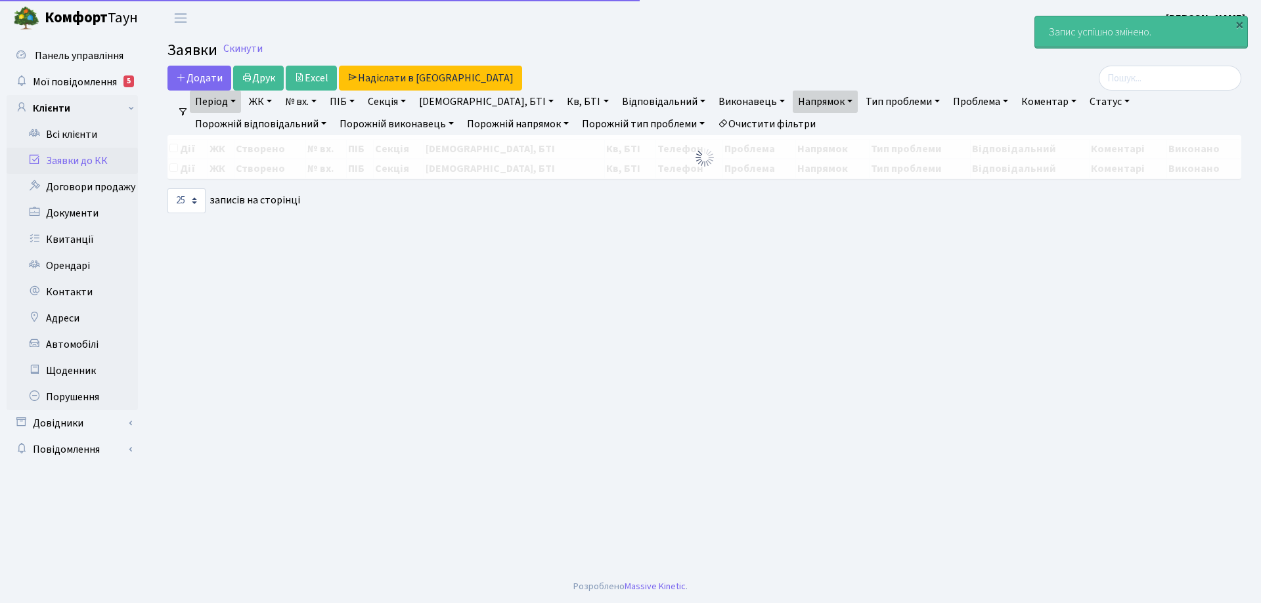
select select "25"
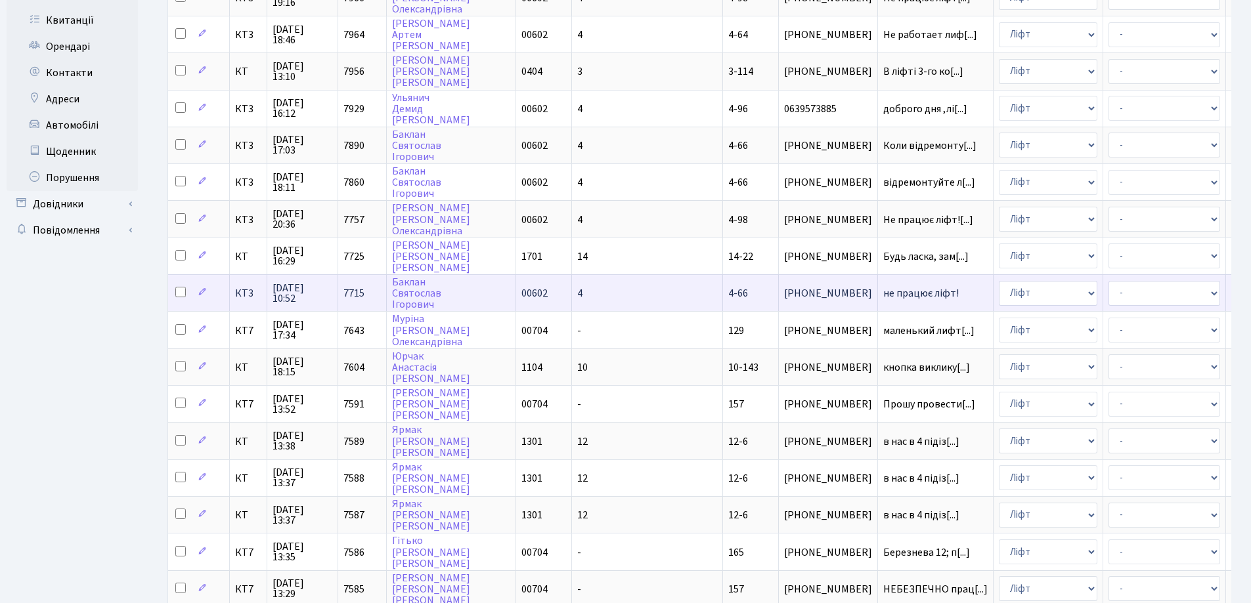
scroll to position [197, 0]
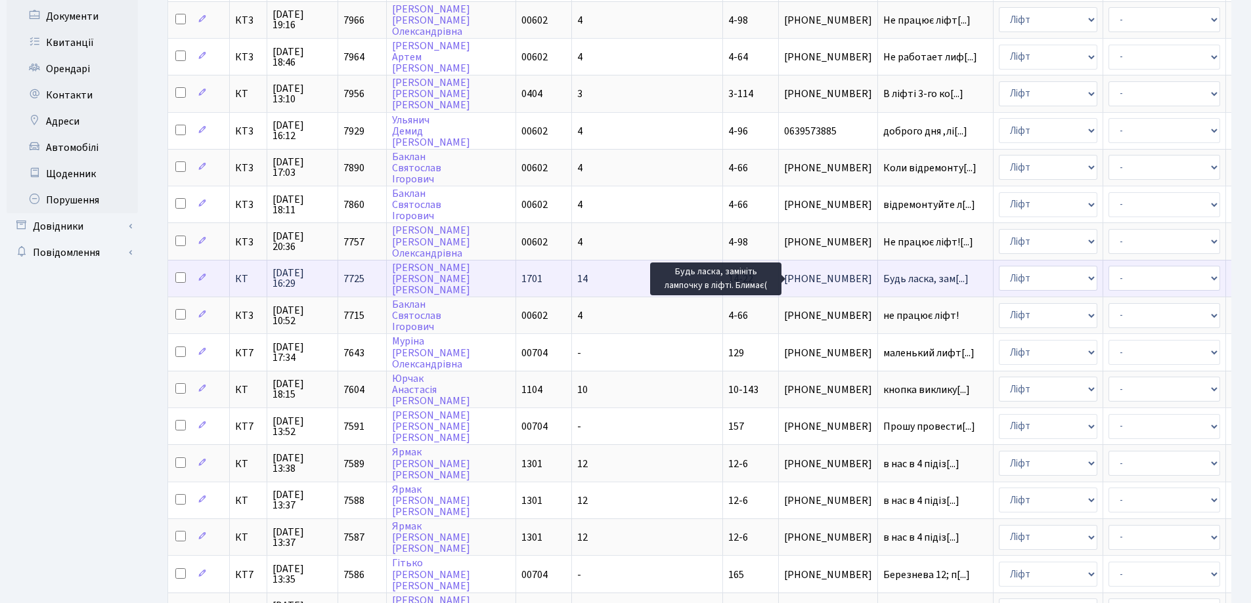
click at [883, 278] on span "Будь ласка, зам[...]" at bounding box center [925, 279] width 85 height 14
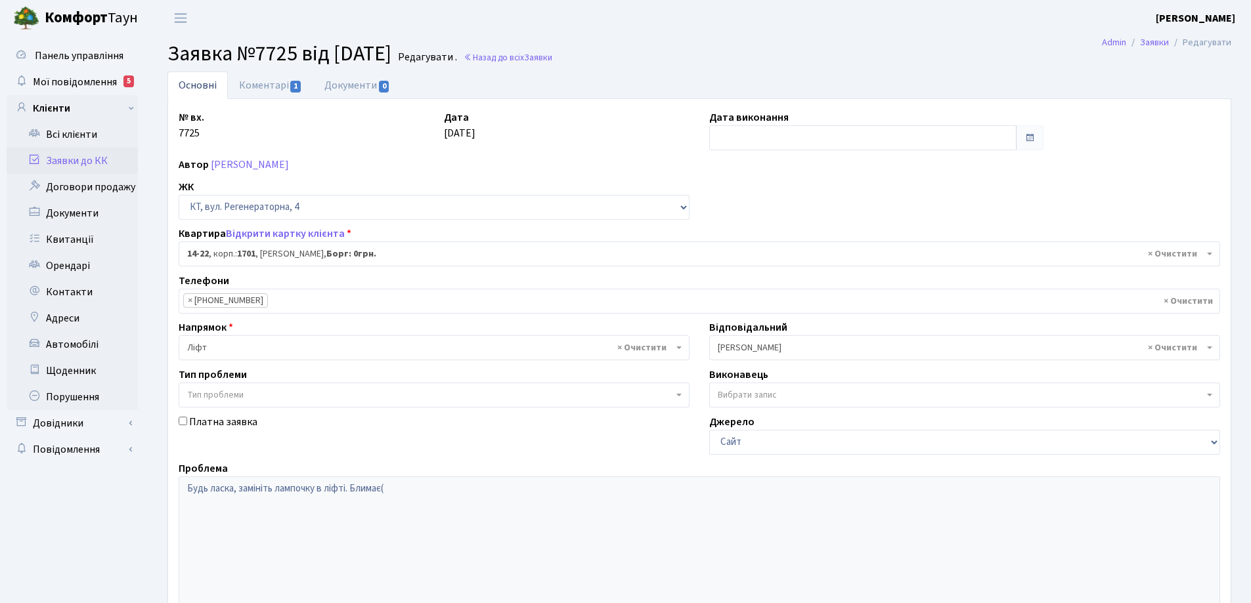
select select "7399"
click at [750, 135] on input "text" at bounding box center [862, 137] width 307 height 25
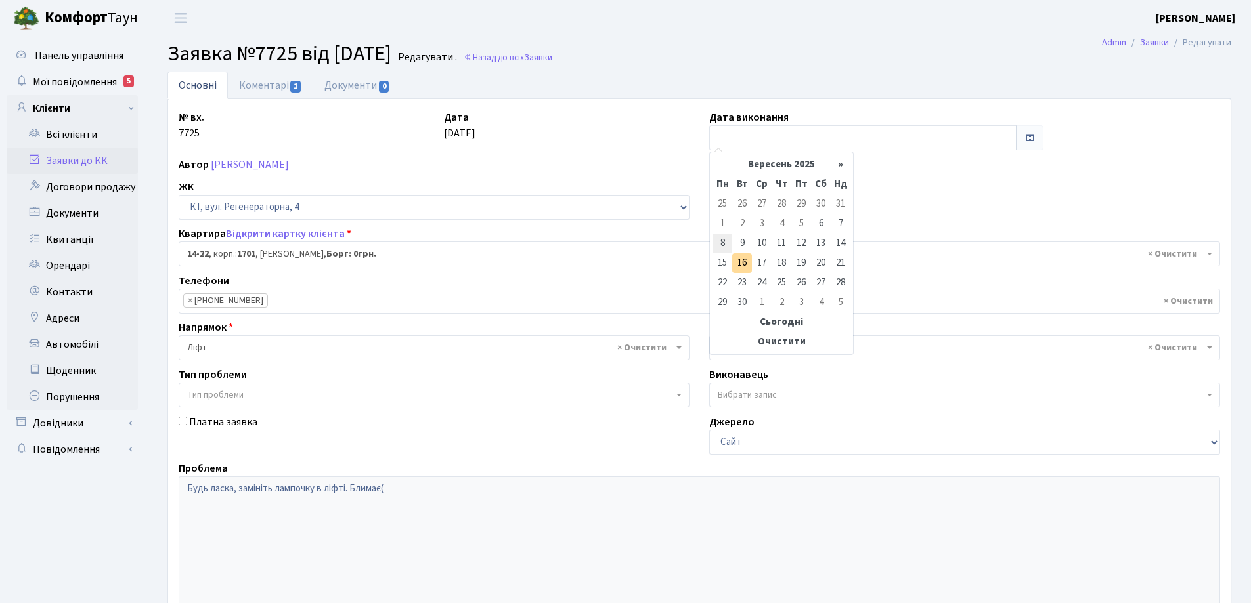
click at [722, 244] on td "8" at bounding box center [722, 244] width 20 height 20
type input "08.09.2025"
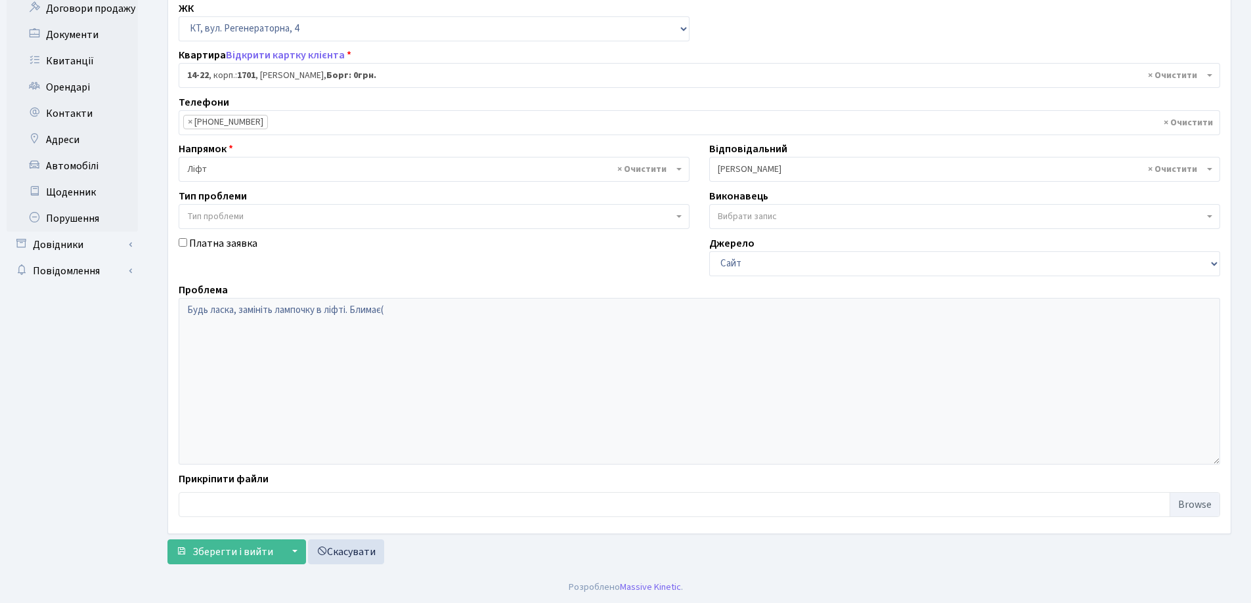
scroll to position [179, 0]
click at [254, 547] on span "Зберегти і вийти" at bounding box center [232, 551] width 81 height 14
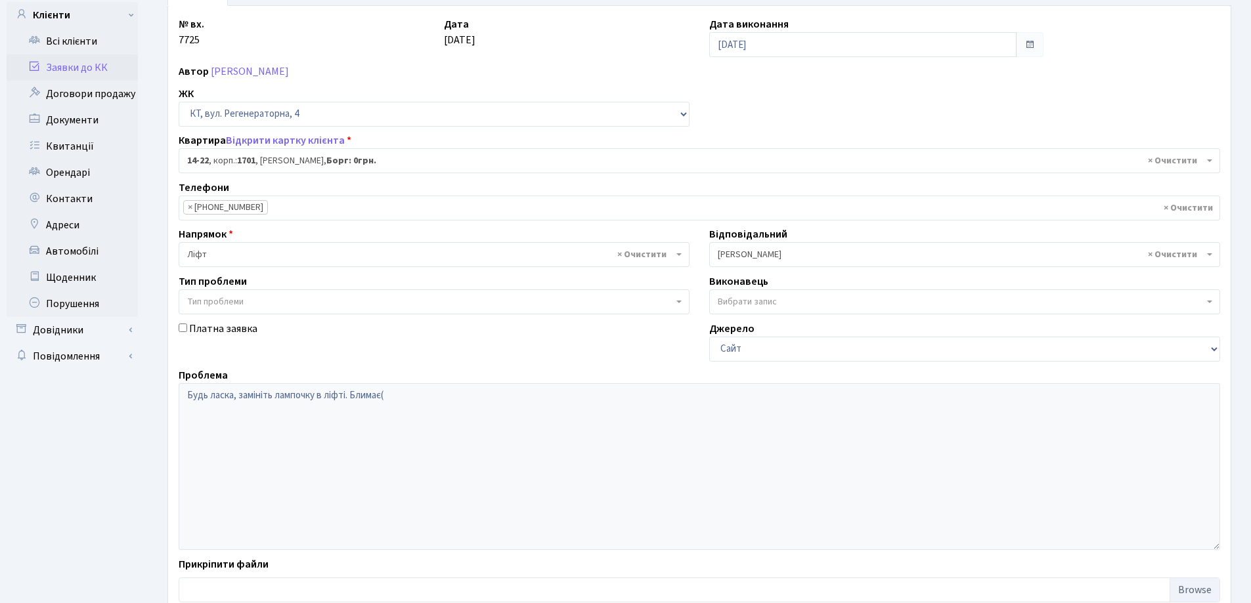
scroll to position [0, 0]
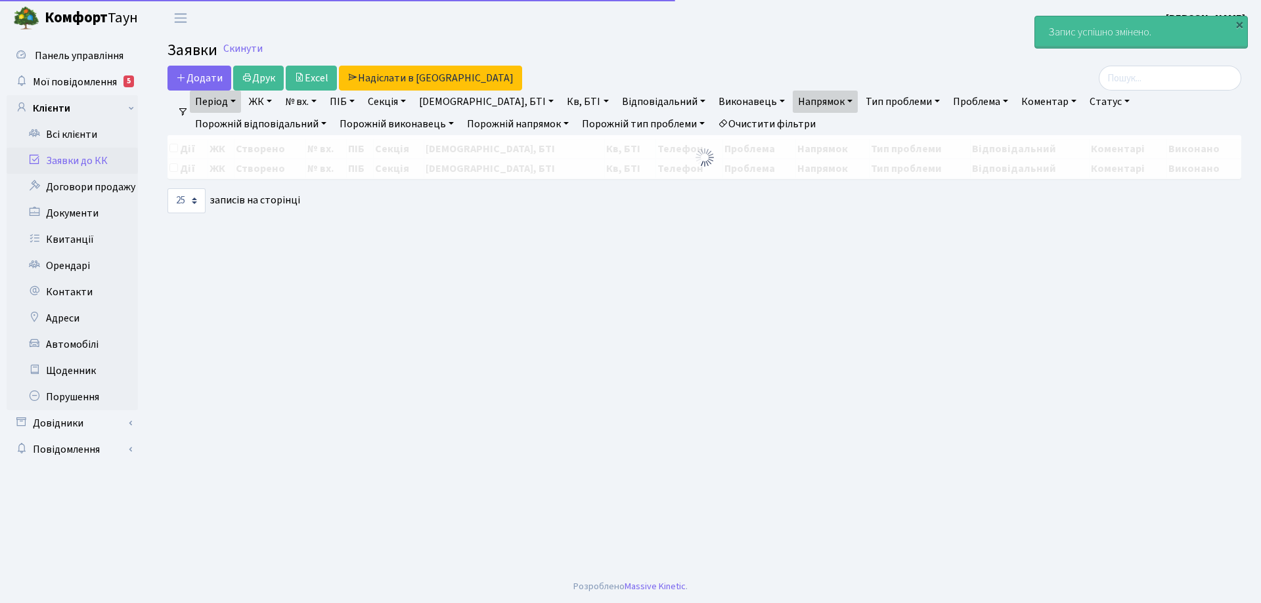
select select "25"
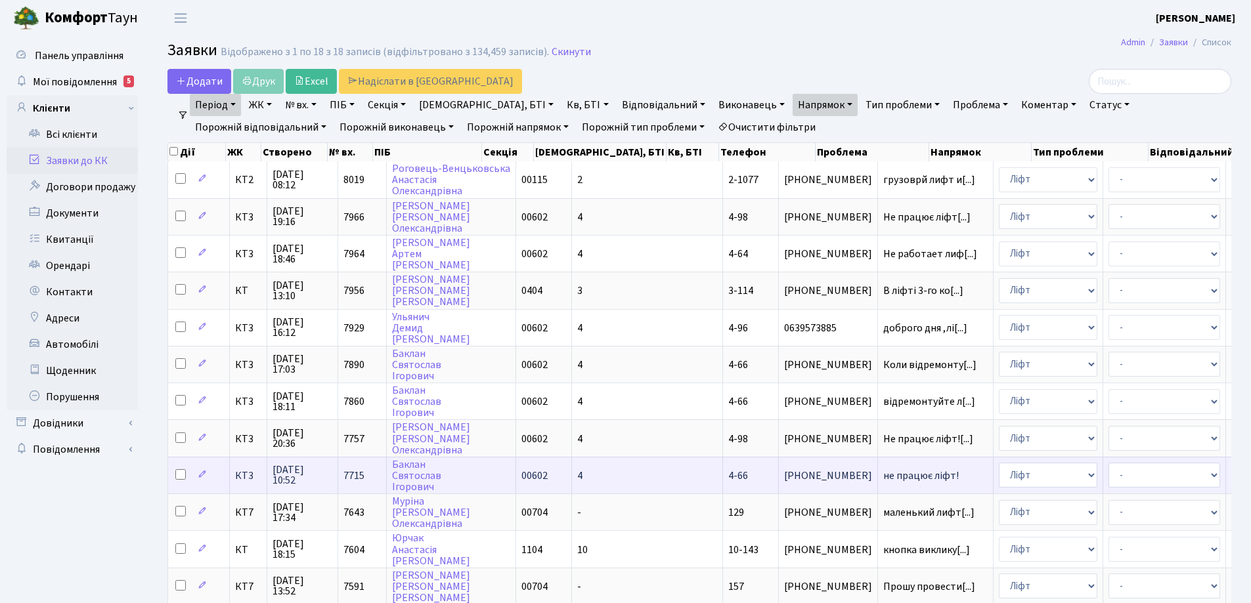
click at [883, 479] on span "не працює ліфт!" at bounding box center [935, 476] width 104 height 11
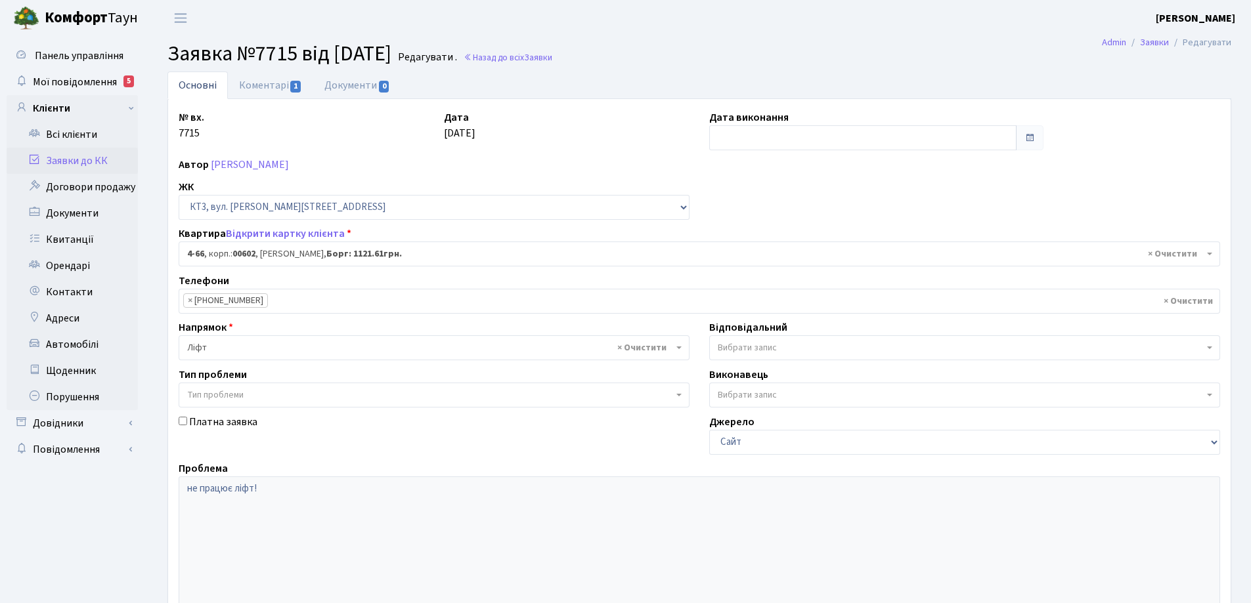
select select "16525"
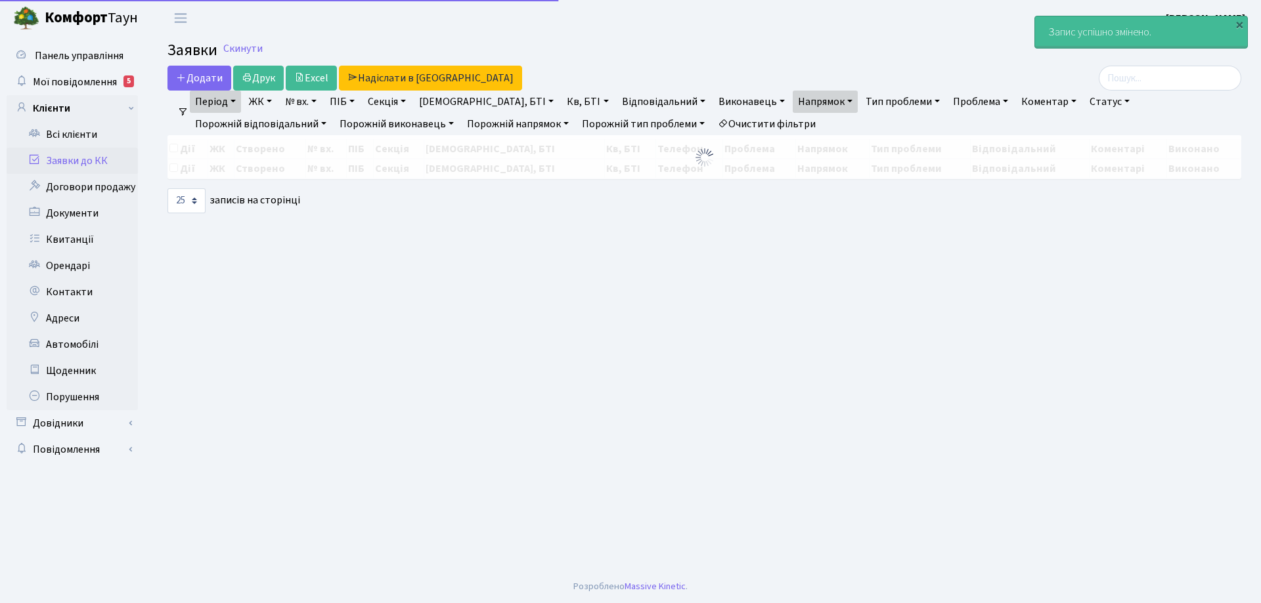
select select "25"
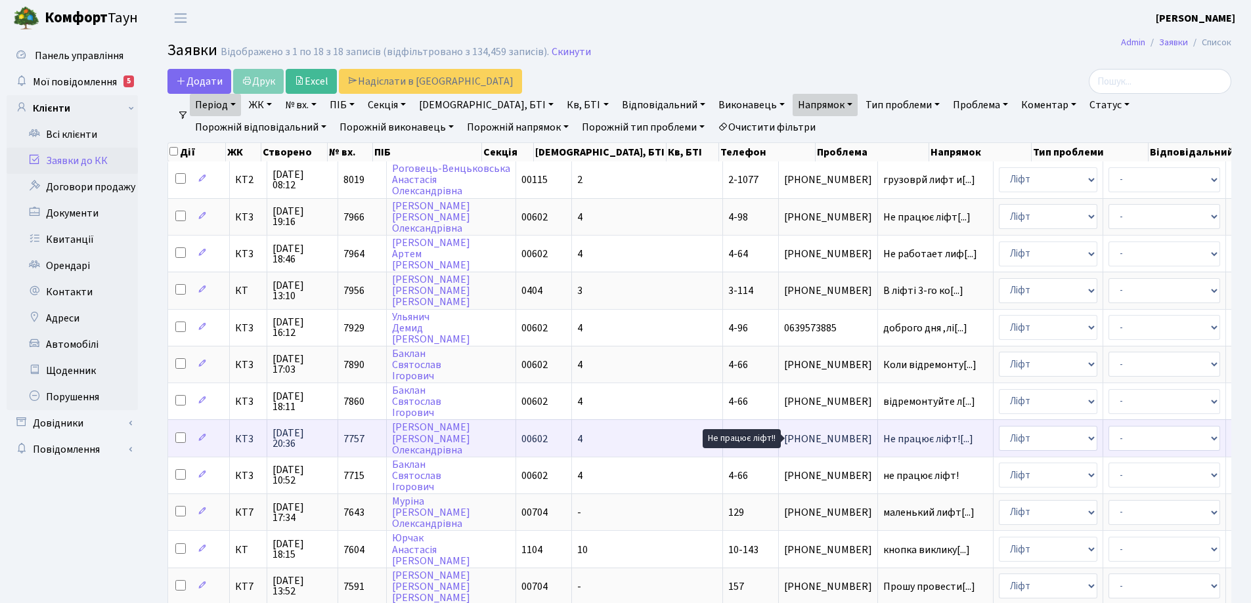
click at [883, 437] on span "Не працює ліфт![...]" at bounding box center [928, 439] width 90 height 14
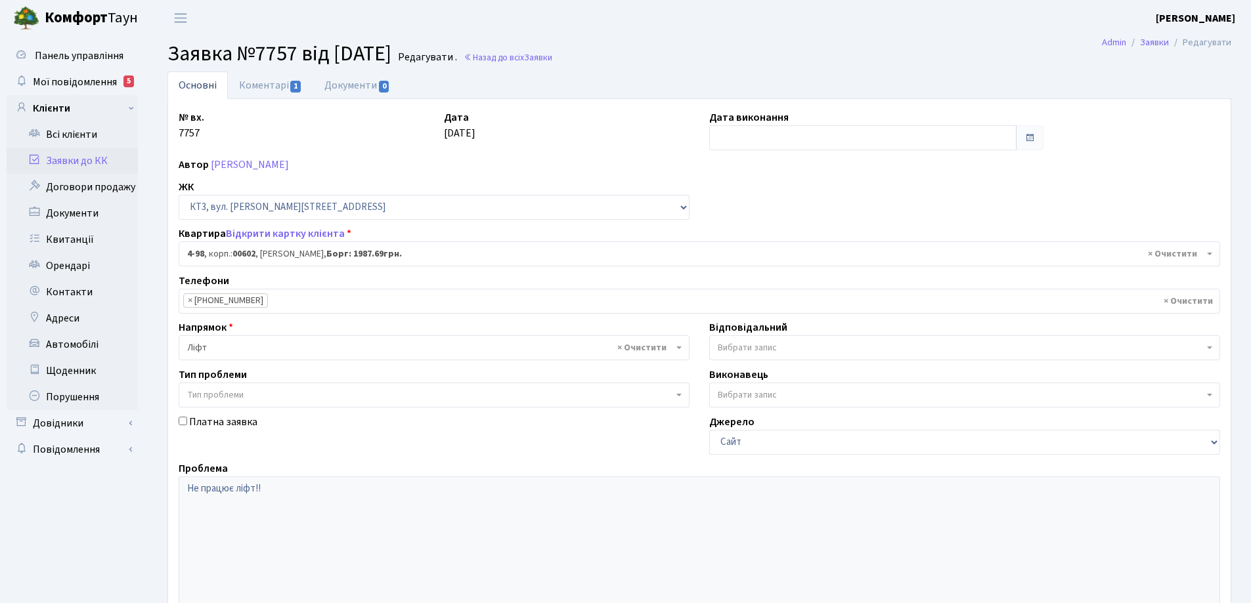
select select "16557"
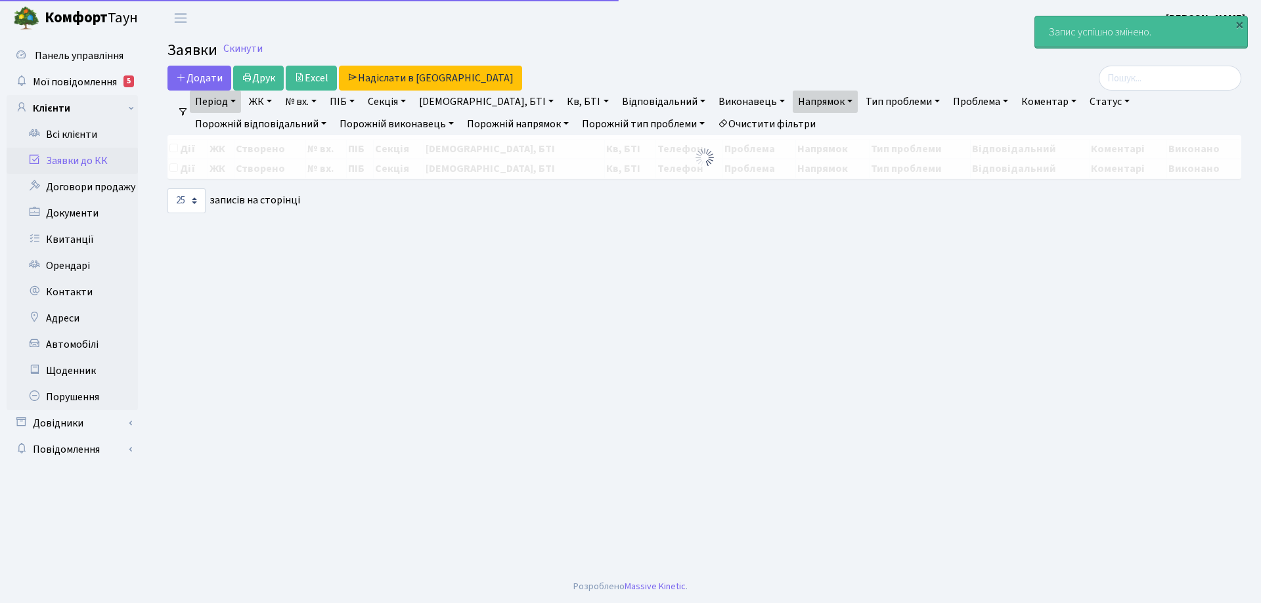
select select "25"
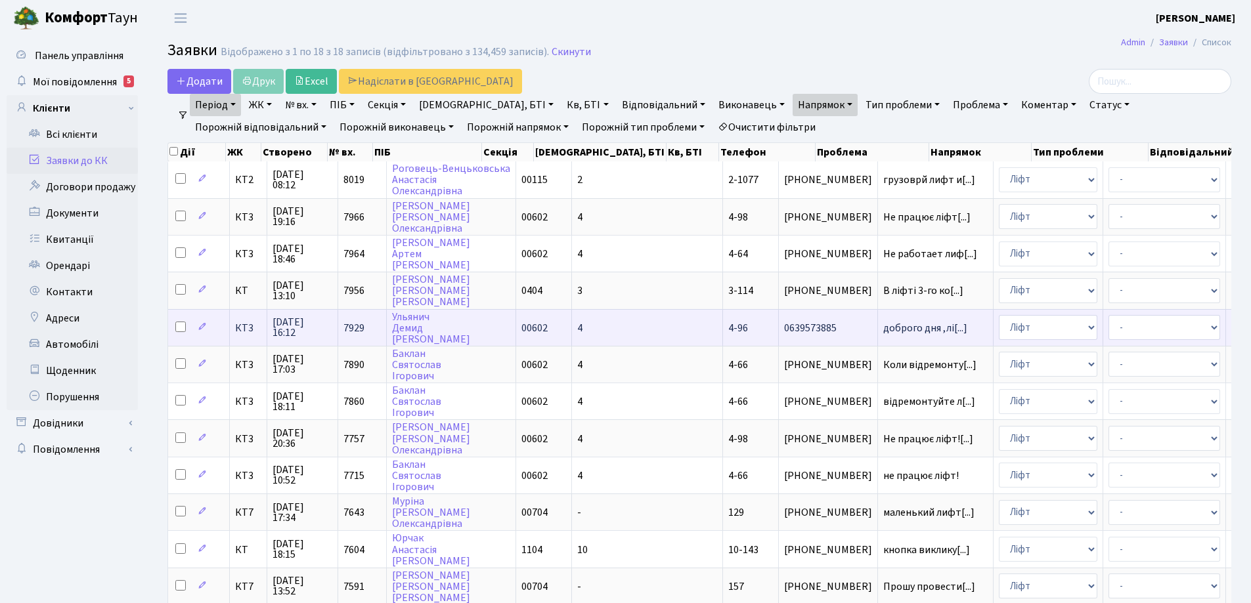
click at [728, 330] on span "4-96" at bounding box center [738, 328] width 20 height 14
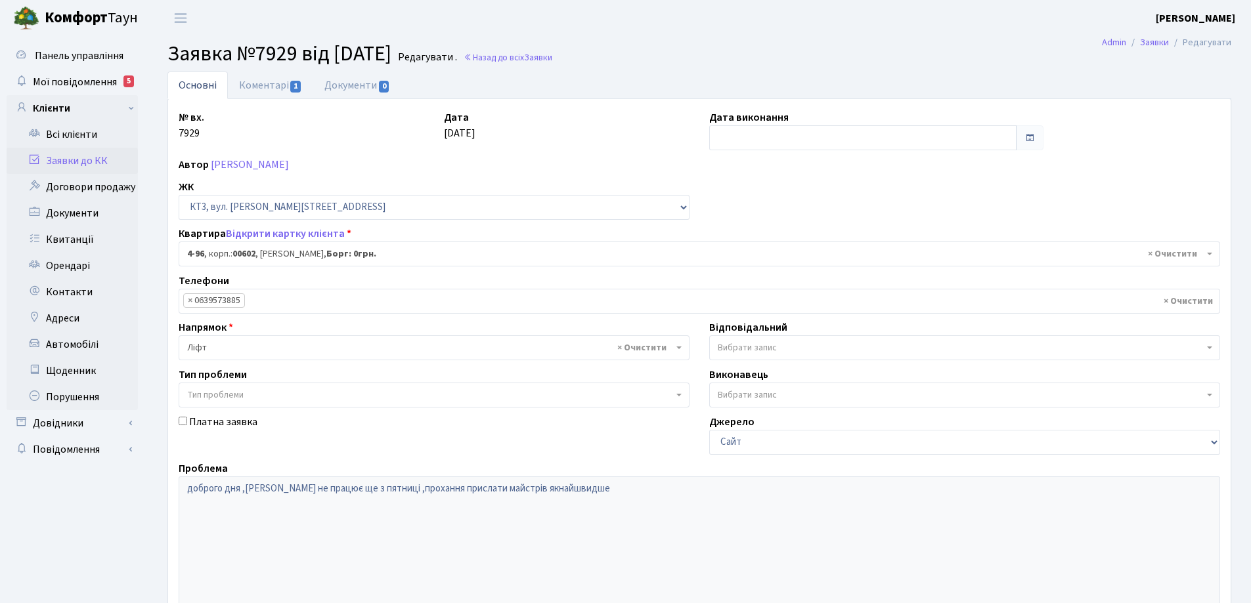
select select "16555"
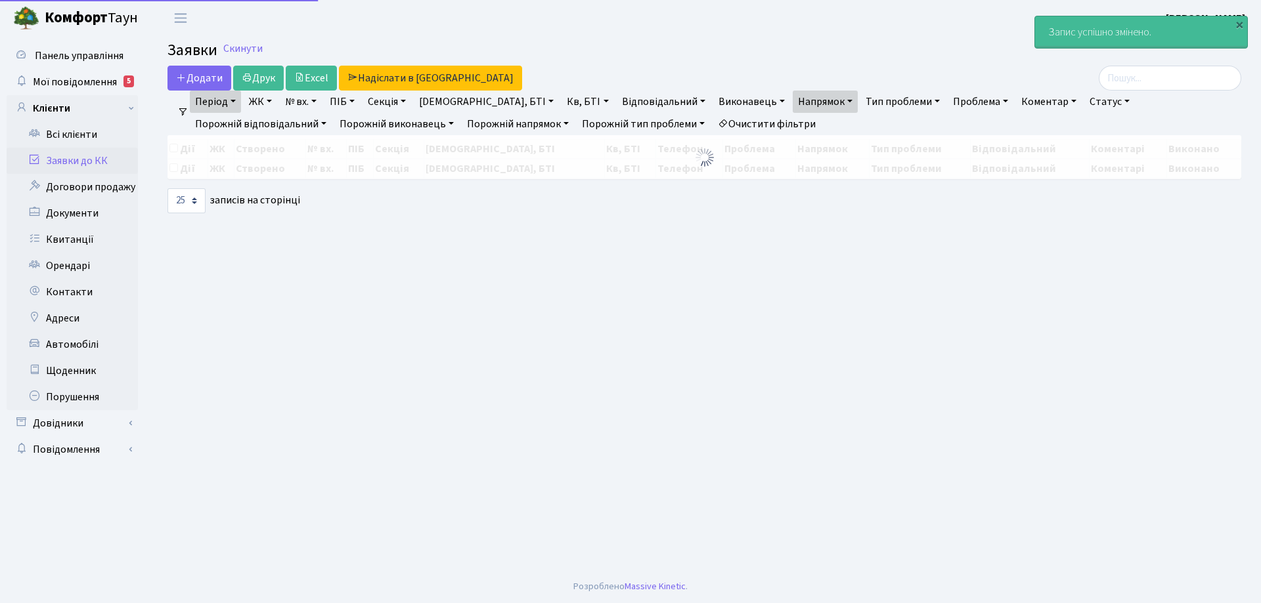
select select "25"
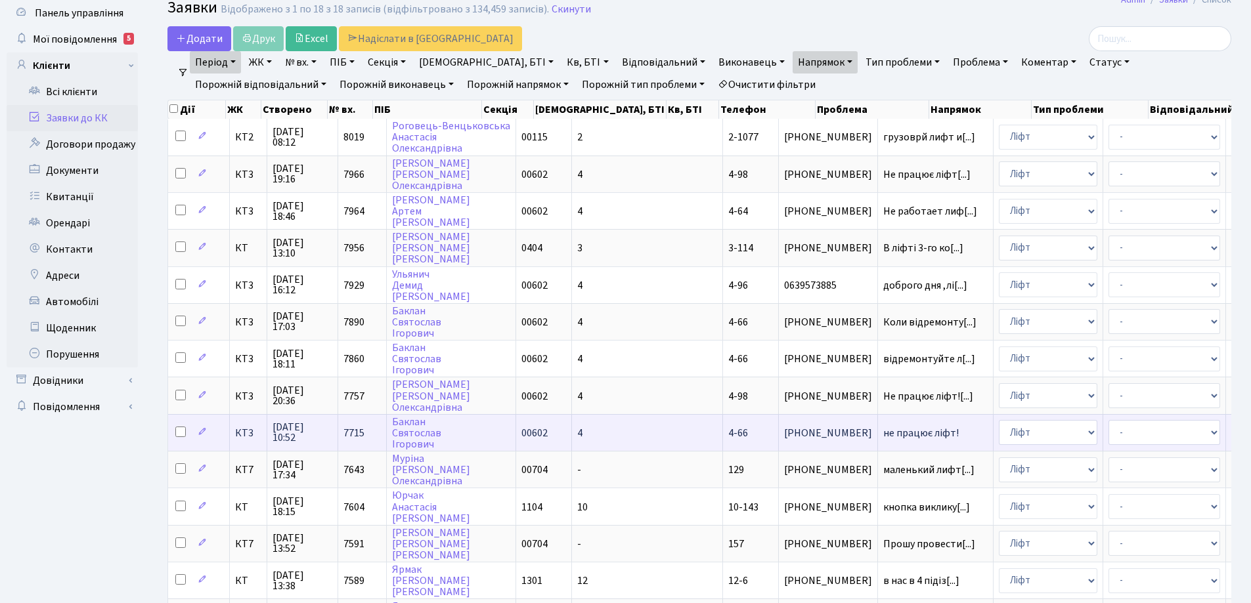
scroll to position [66, 0]
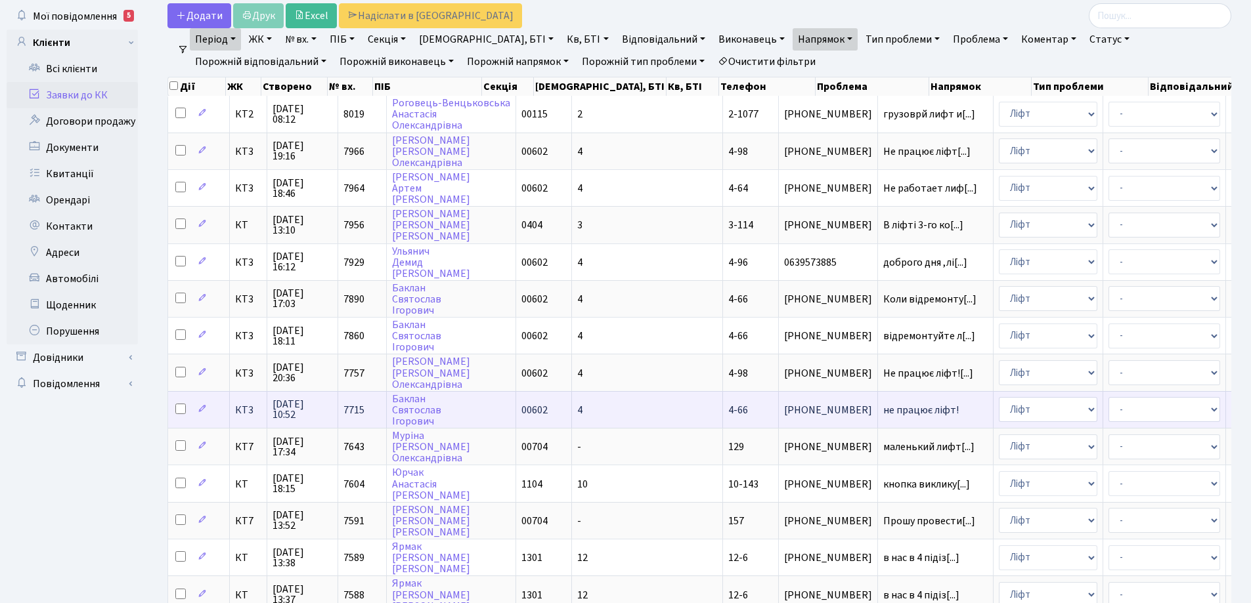
click at [728, 409] on span "4-66" at bounding box center [738, 410] width 20 height 14
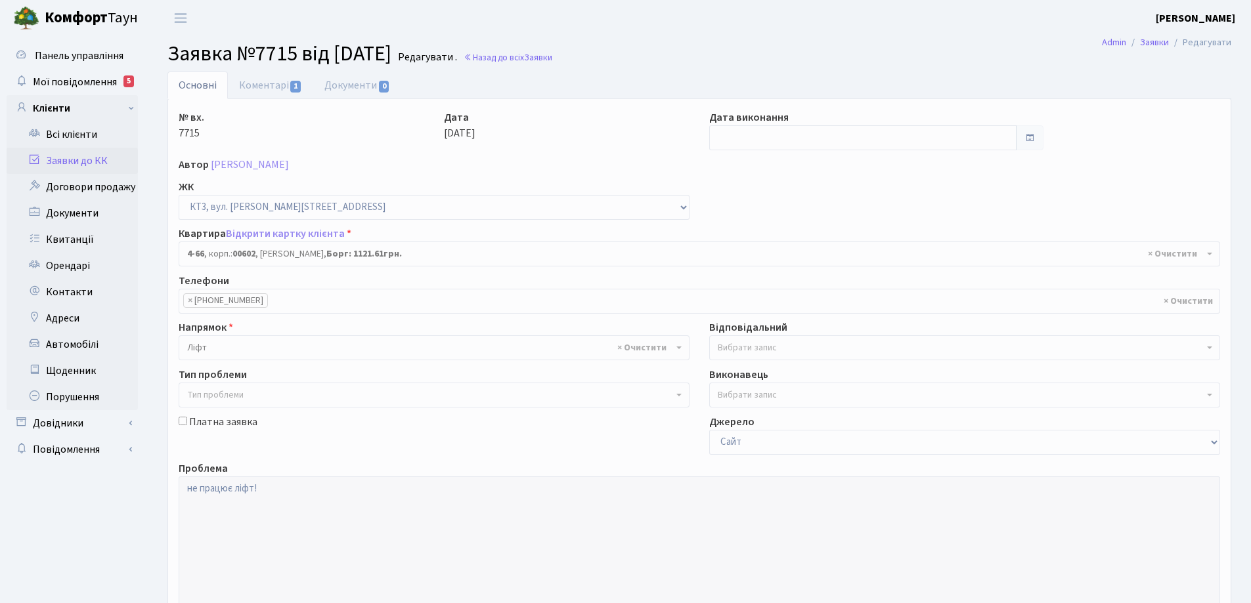
select select "16525"
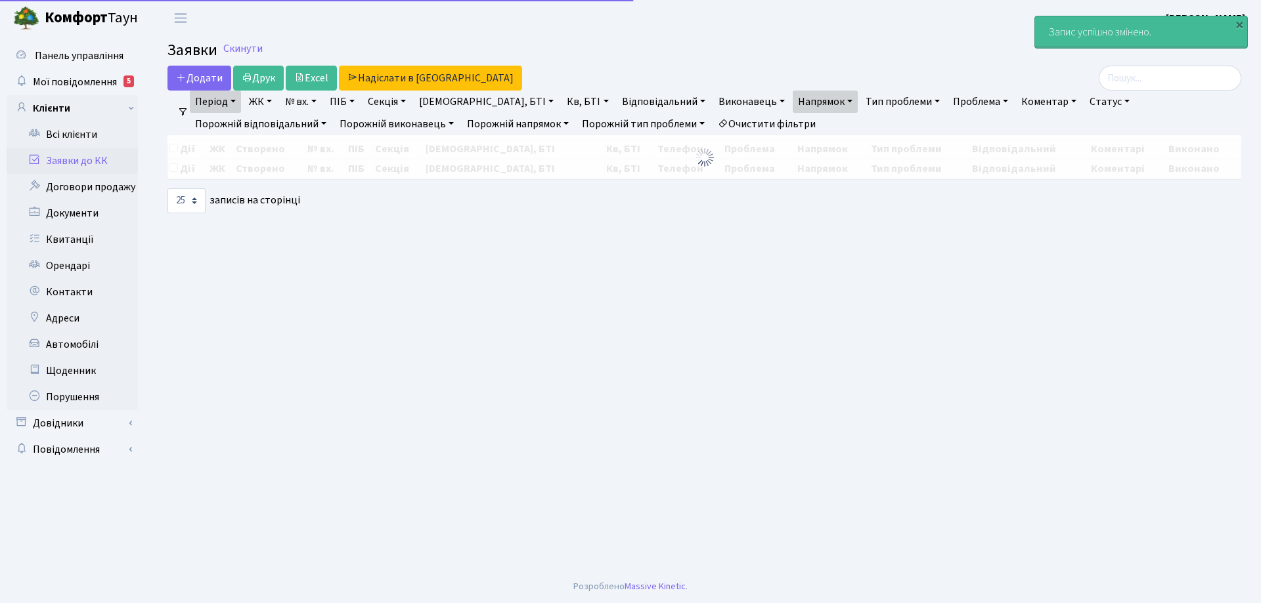
select select "25"
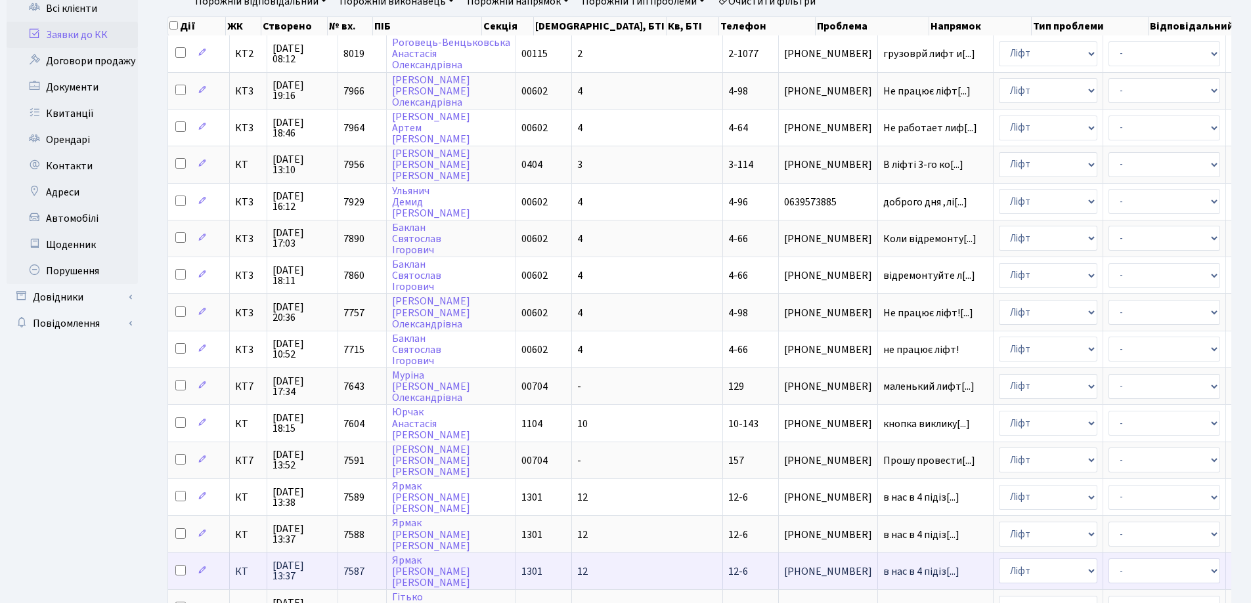
scroll to position [125, 0]
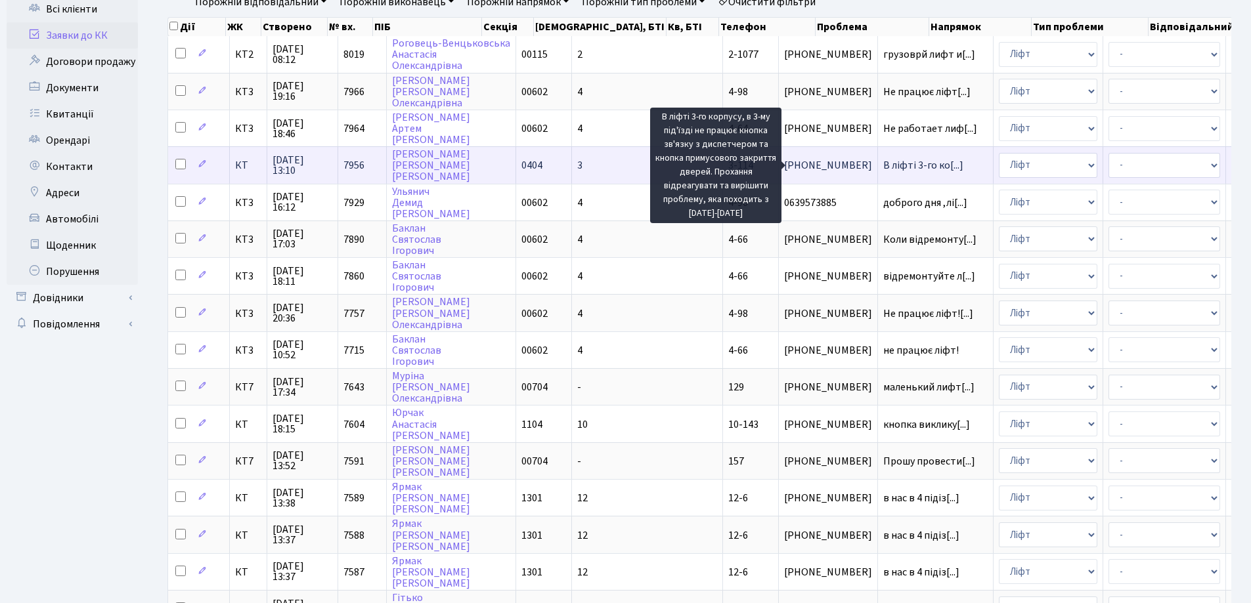
click at [883, 167] on span "В ліфті 3-го ко[...]" at bounding box center [923, 165] width 80 height 14
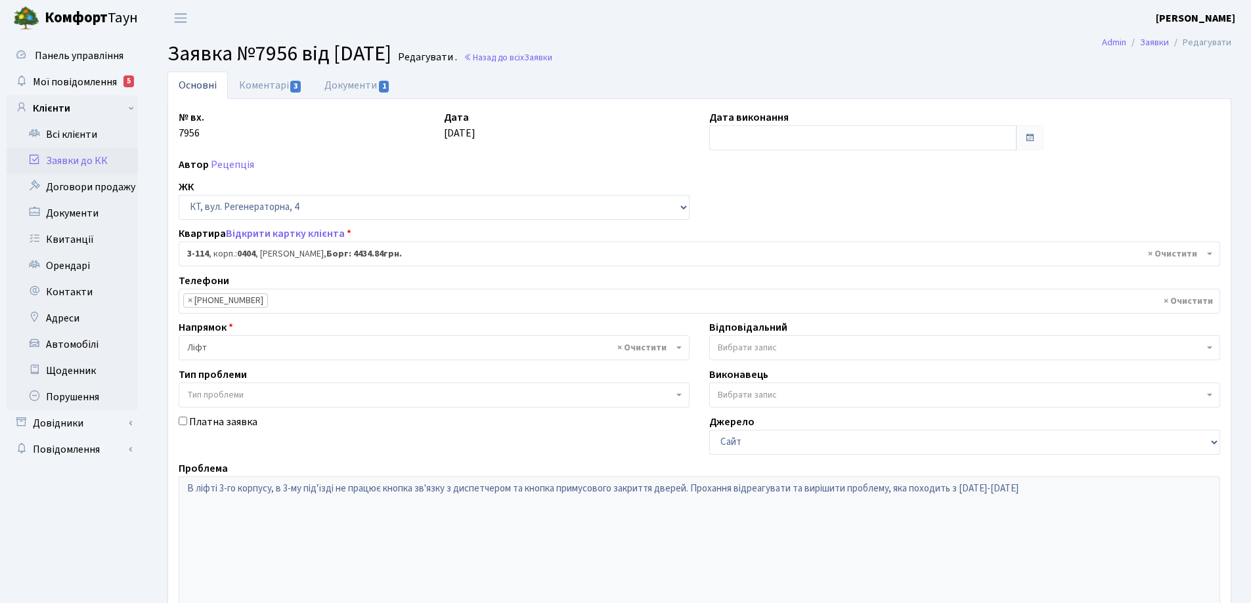
select select "923"
click at [267, 89] on link "Коментарі 3" at bounding box center [270, 85] width 85 height 27
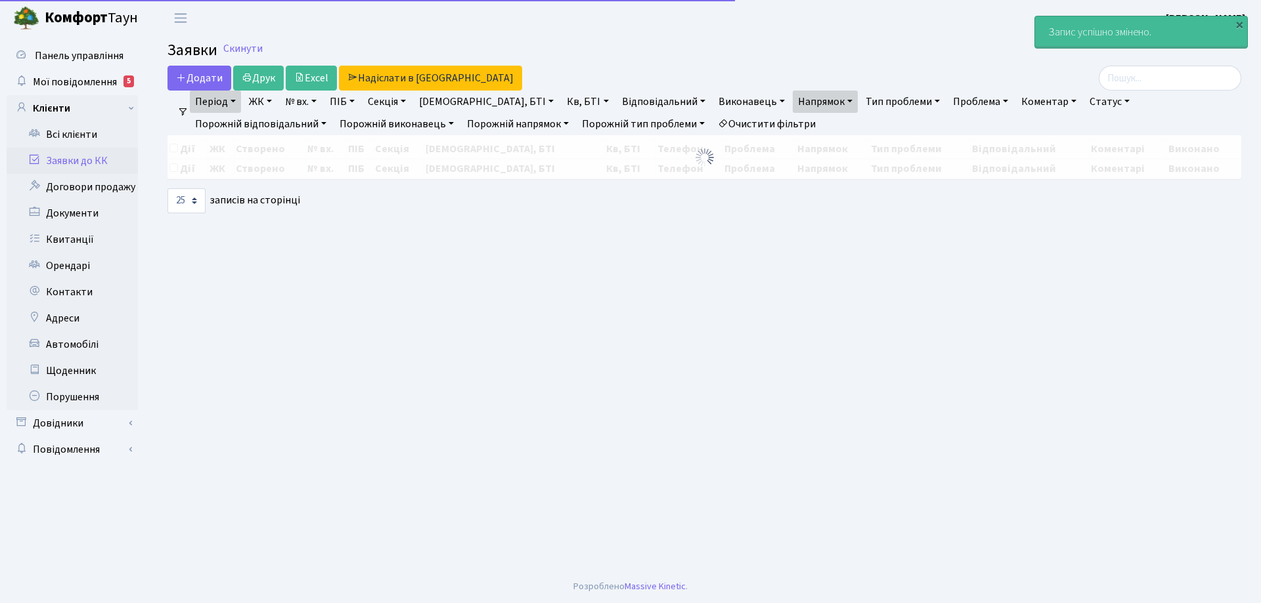
select select "25"
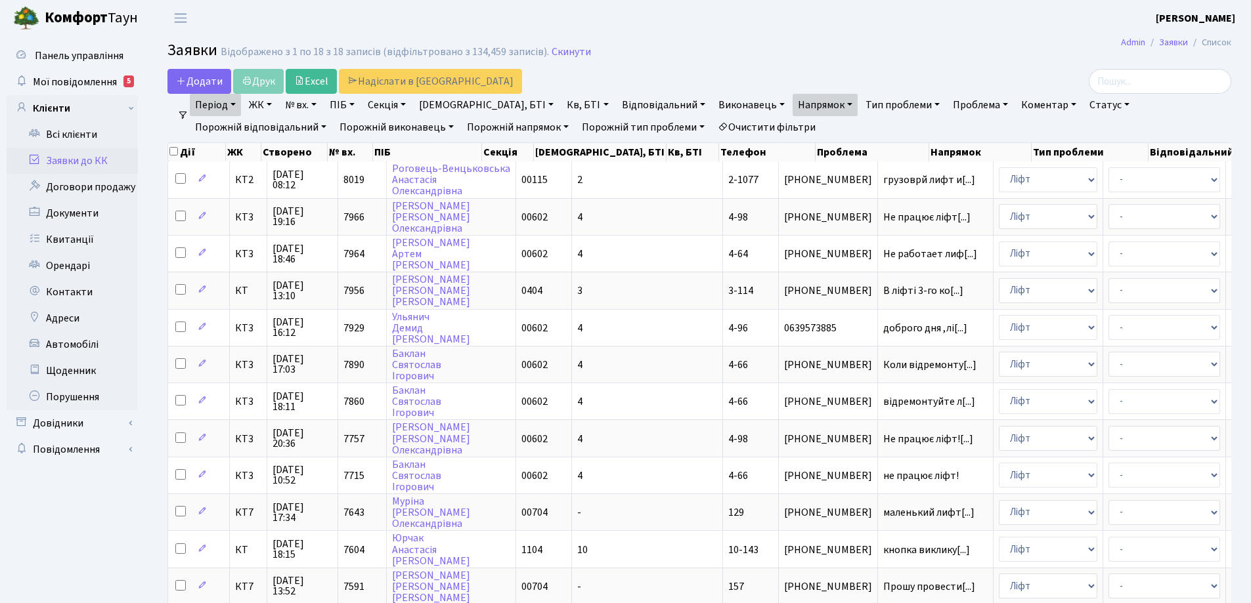
click at [712, 129] on link "Очистити фільтри" at bounding box center [766, 127] width 108 height 22
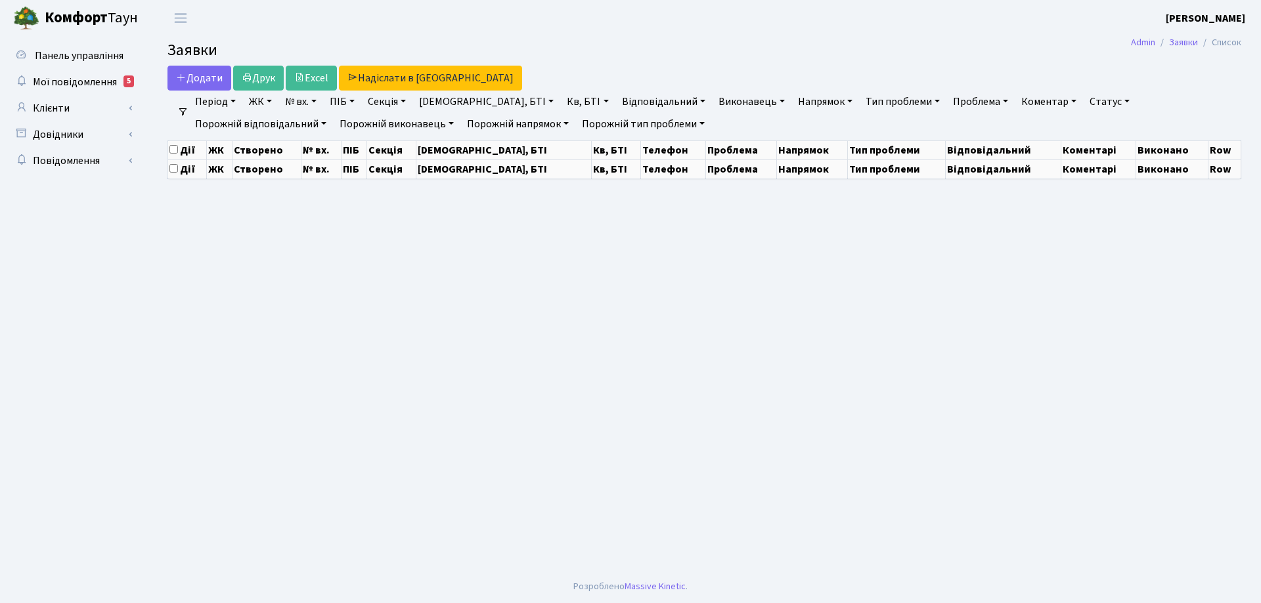
select select "25"
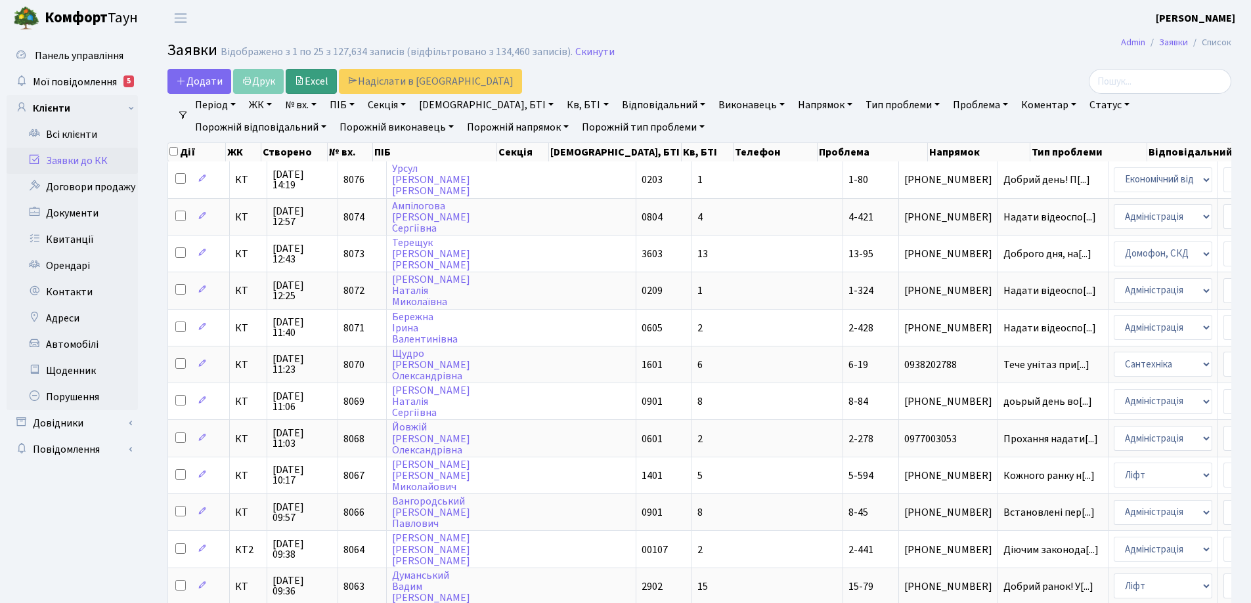
click at [280, 94] on link "№ вх." at bounding box center [301, 105] width 42 height 22
type input "7956"
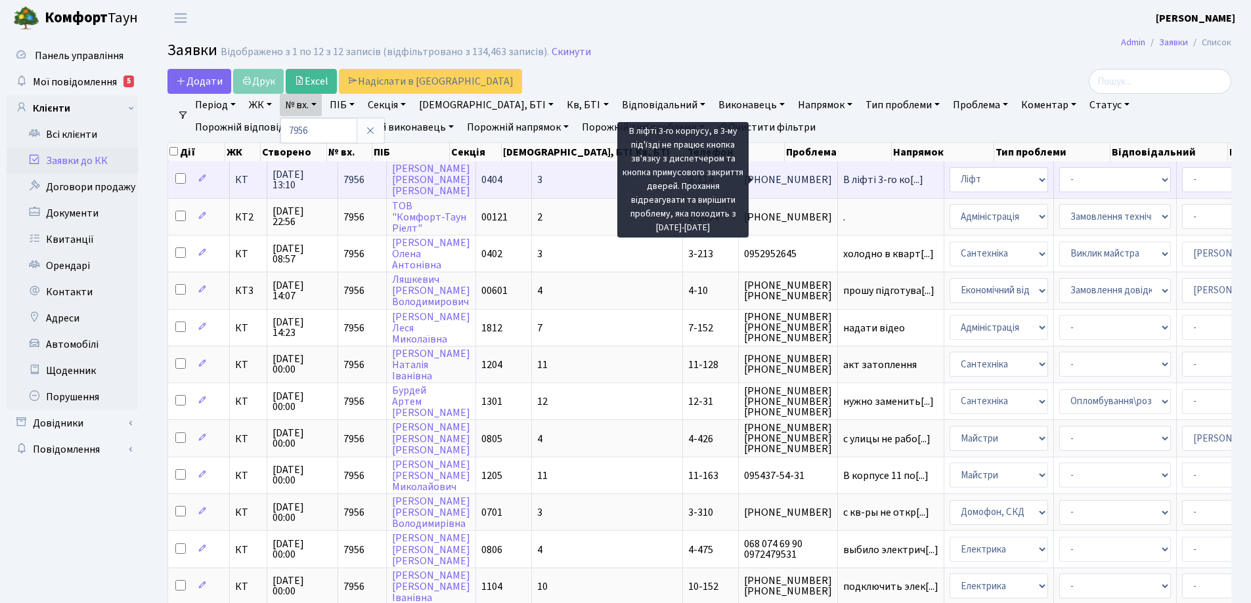
drag, startPoint x: 808, startPoint y: 183, endPoint x: 802, endPoint y: 172, distance: 12.1
click at [843, 180] on span "В ліфті 3-го ко[...]" at bounding box center [883, 180] width 80 height 14
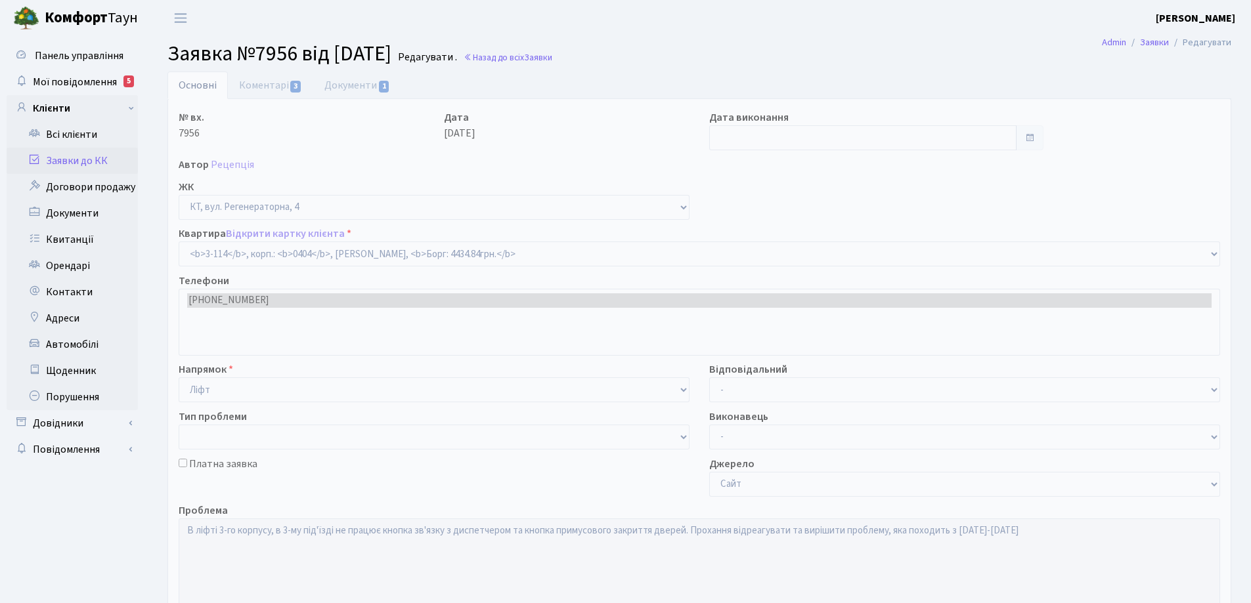
select select "923"
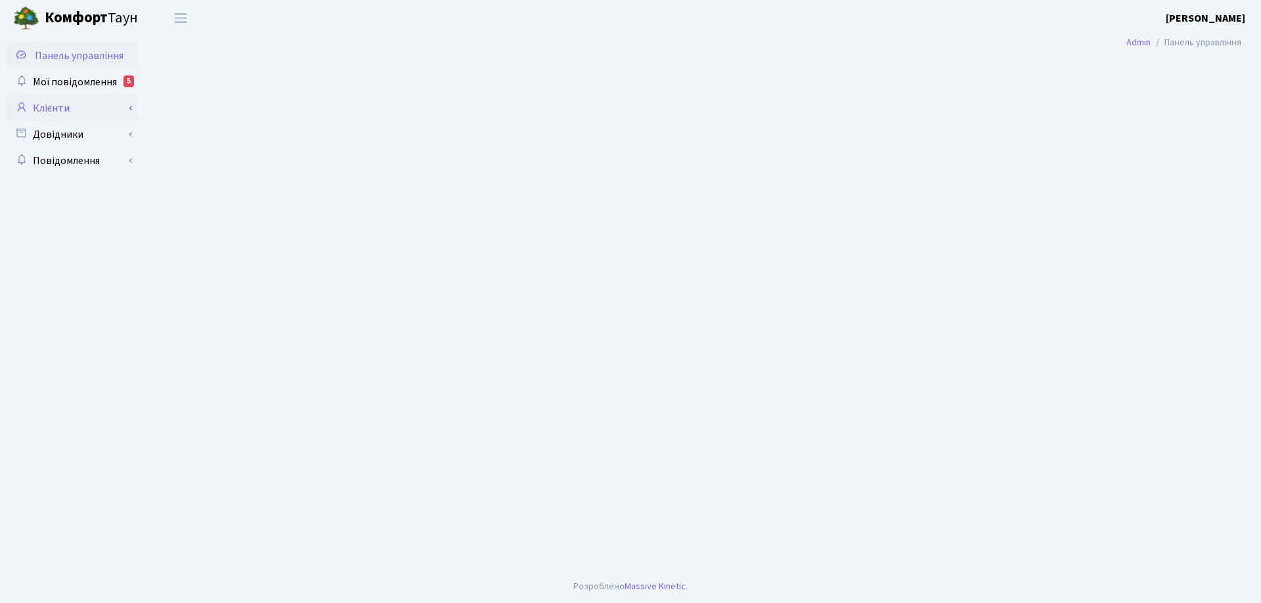
click at [57, 112] on link "Клієнти" at bounding box center [72, 108] width 131 height 26
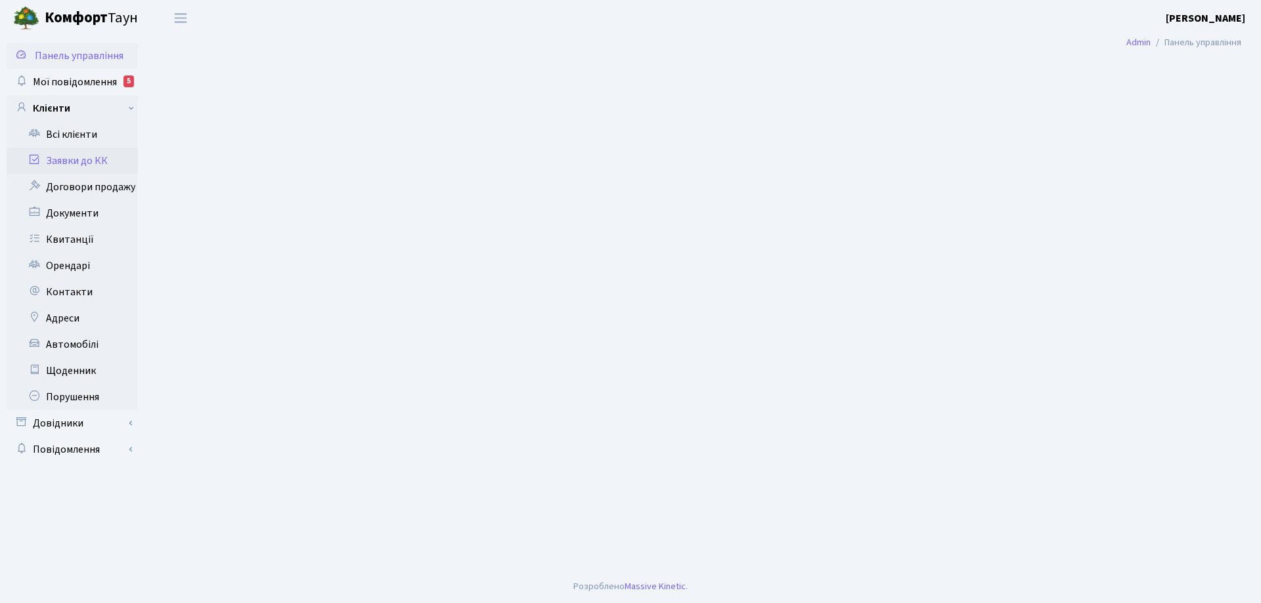
click at [100, 162] on link "Заявки до КК" at bounding box center [72, 161] width 131 height 26
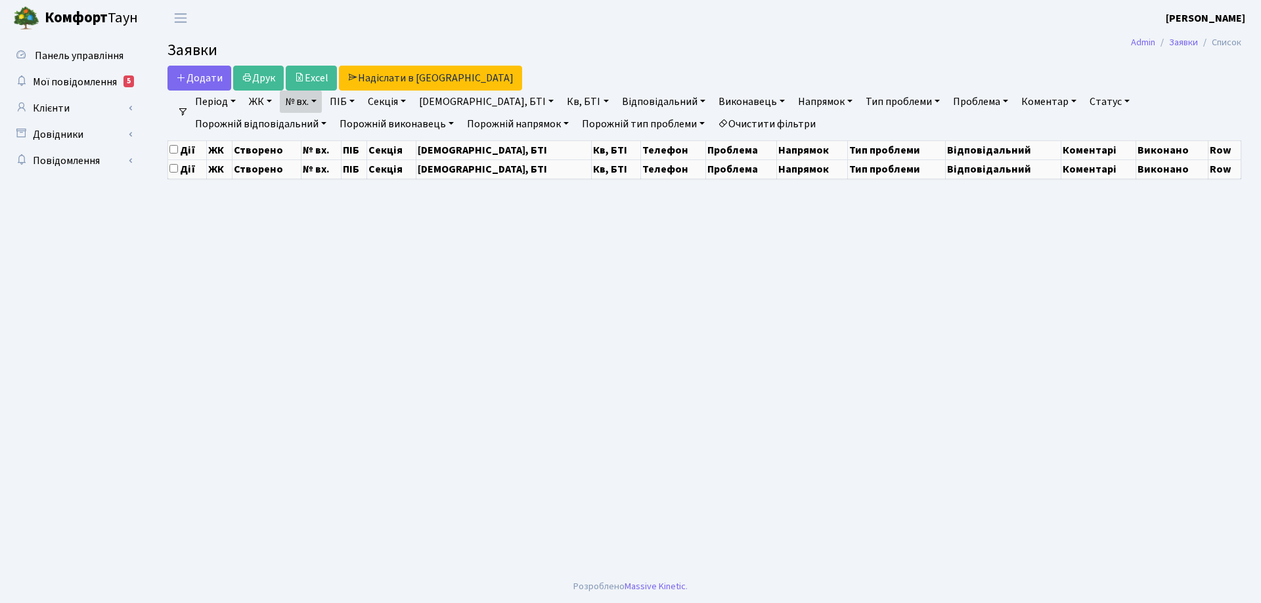
select select "25"
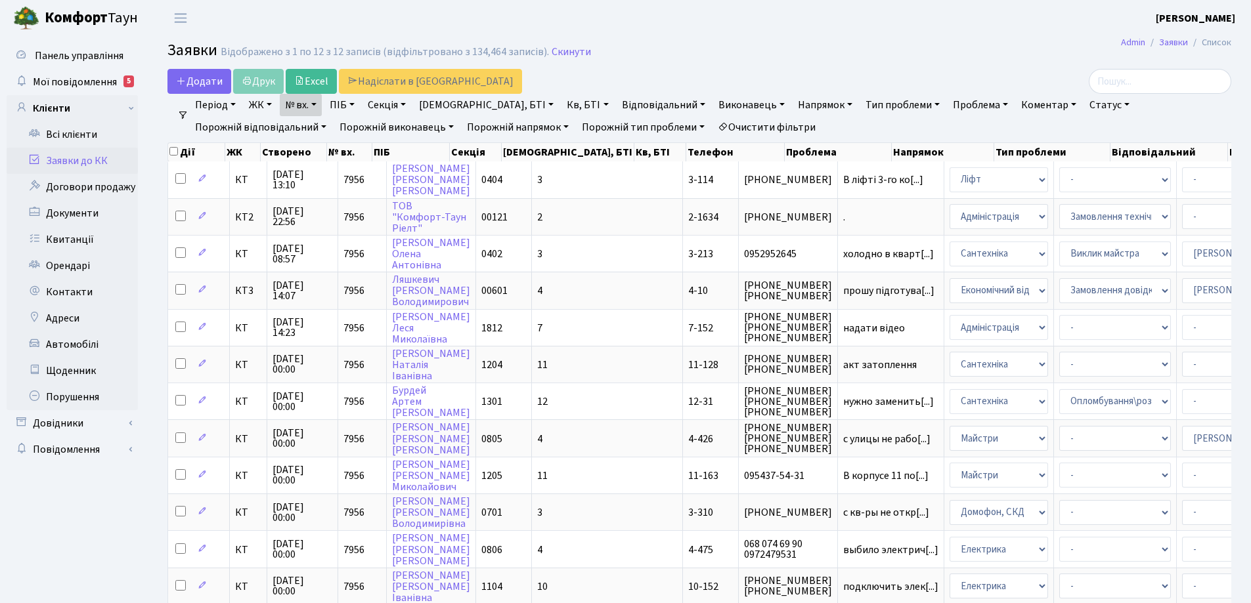
click at [712, 123] on link "Очистити фільтри" at bounding box center [766, 127] width 108 height 22
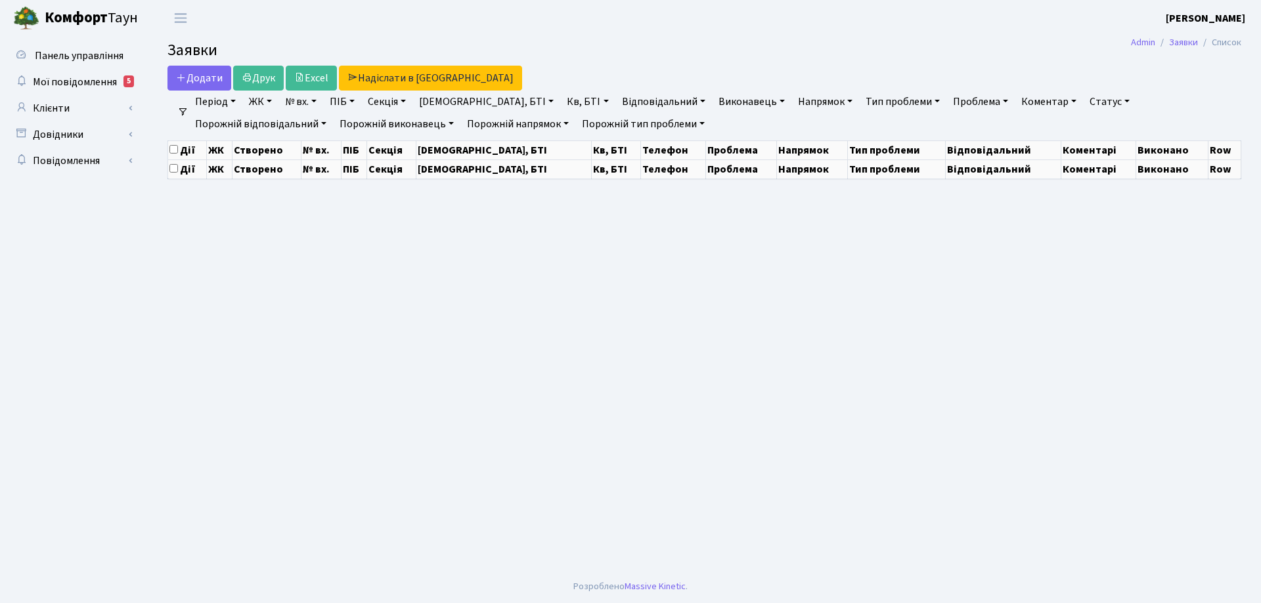
select select "25"
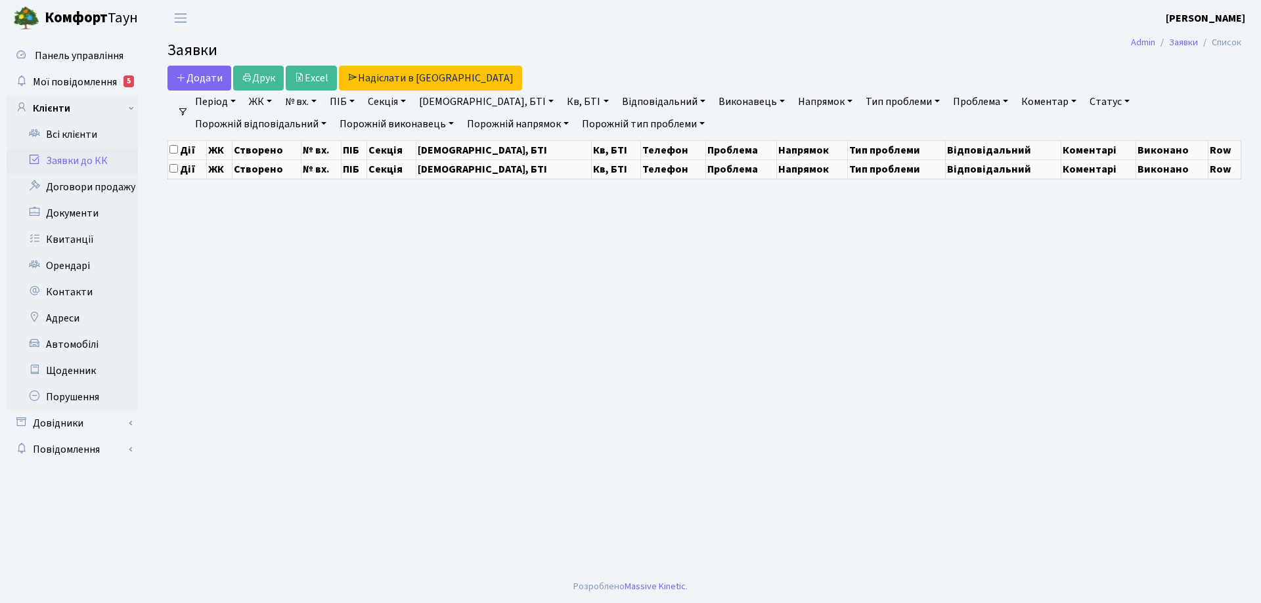
select select "25"
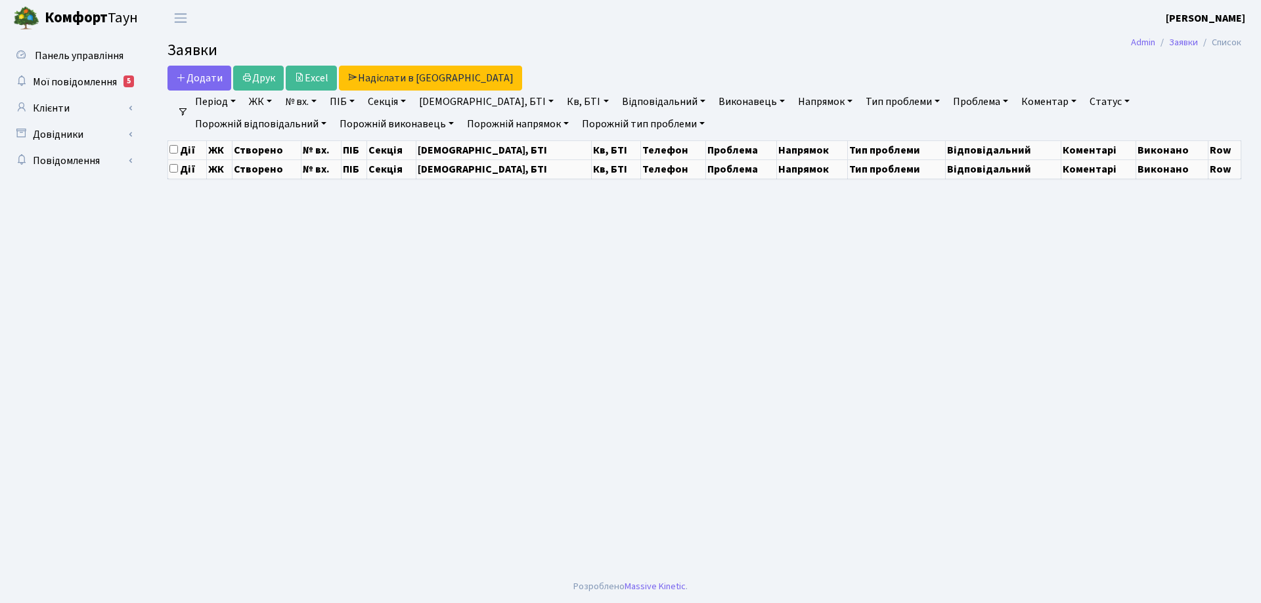
select select "25"
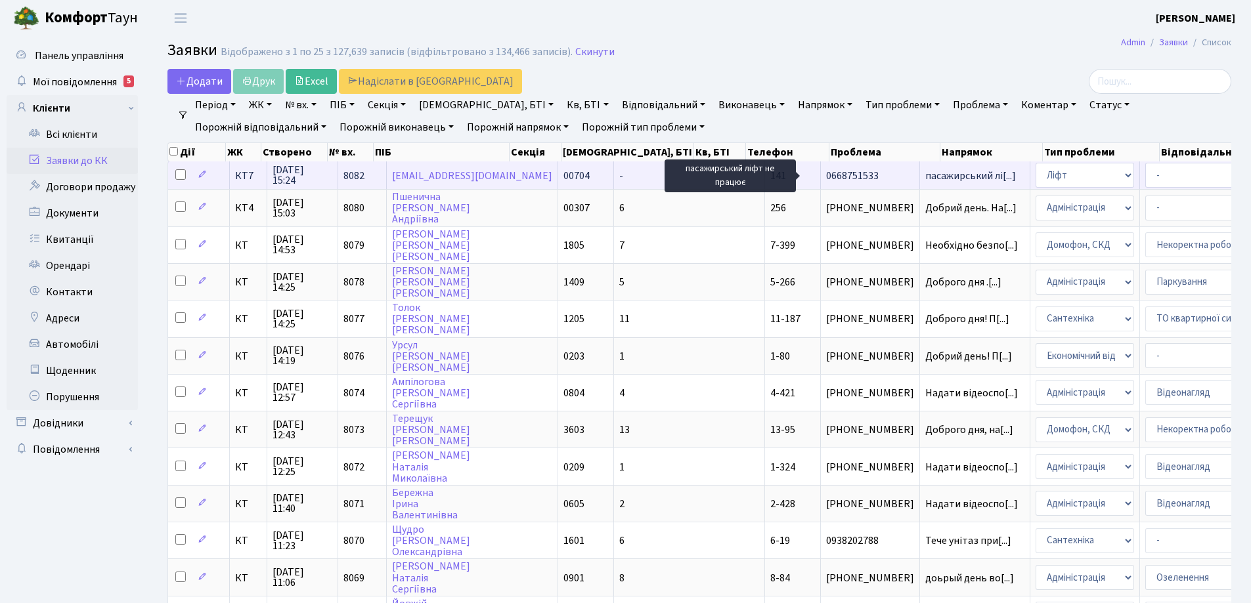
click at [925, 172] on span "пасажирський лі[...]" at bounding box center [970, 176] width 91 height 14
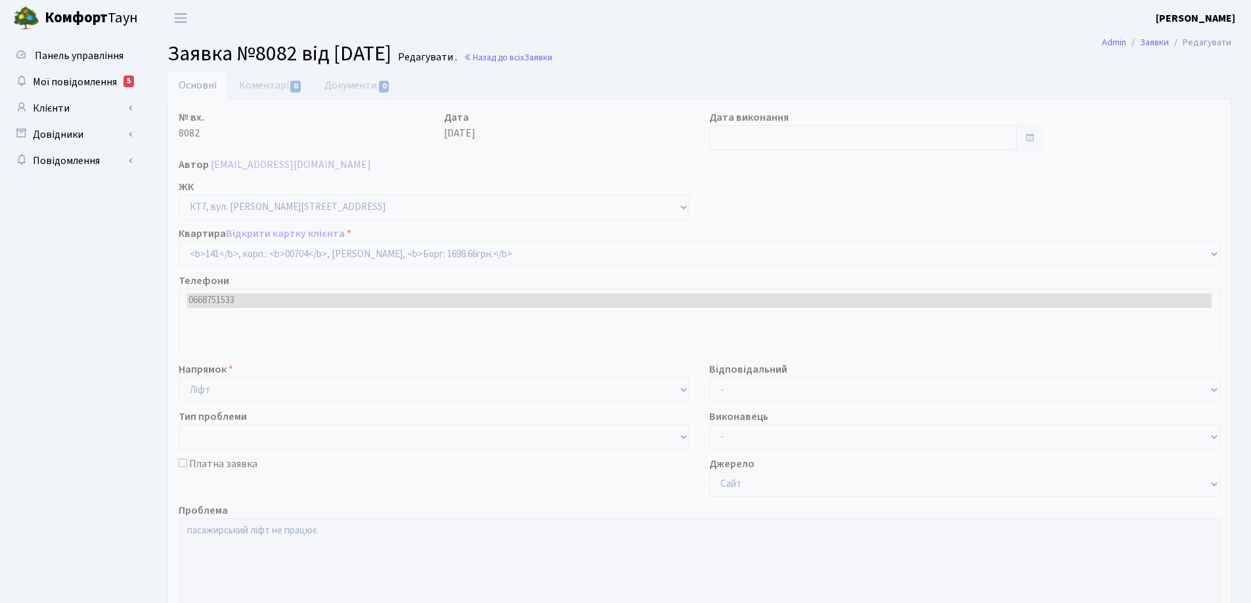
select select "18544"
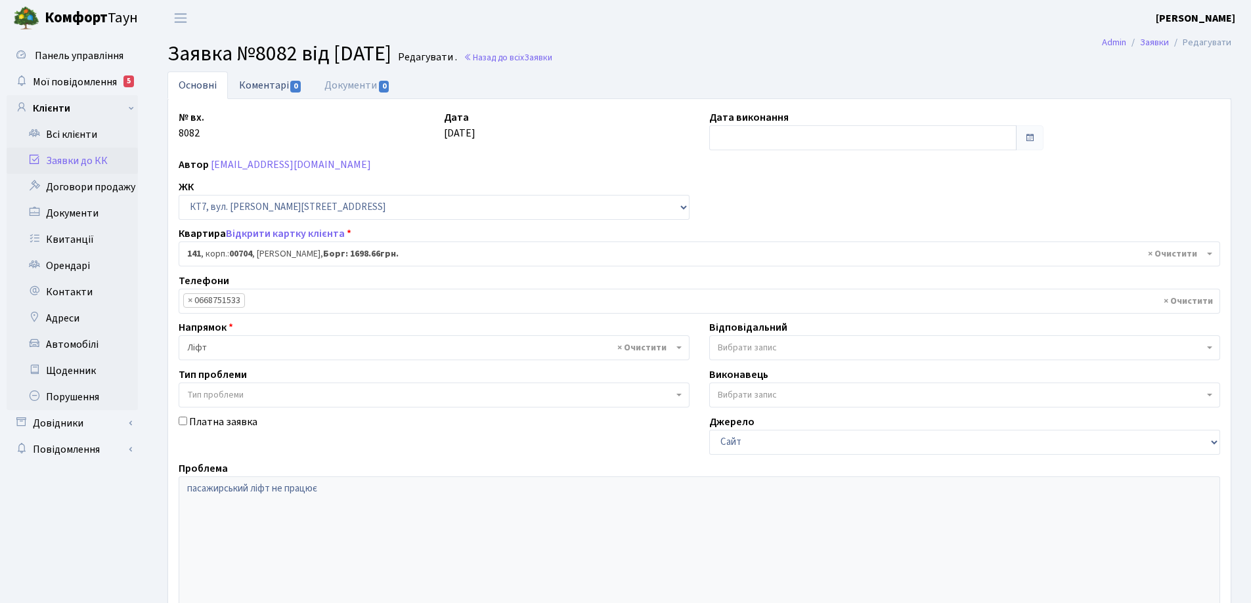
click at [271, 89] on link "Коментарі 0" at bounding box center [270, 85] width 85 height 27
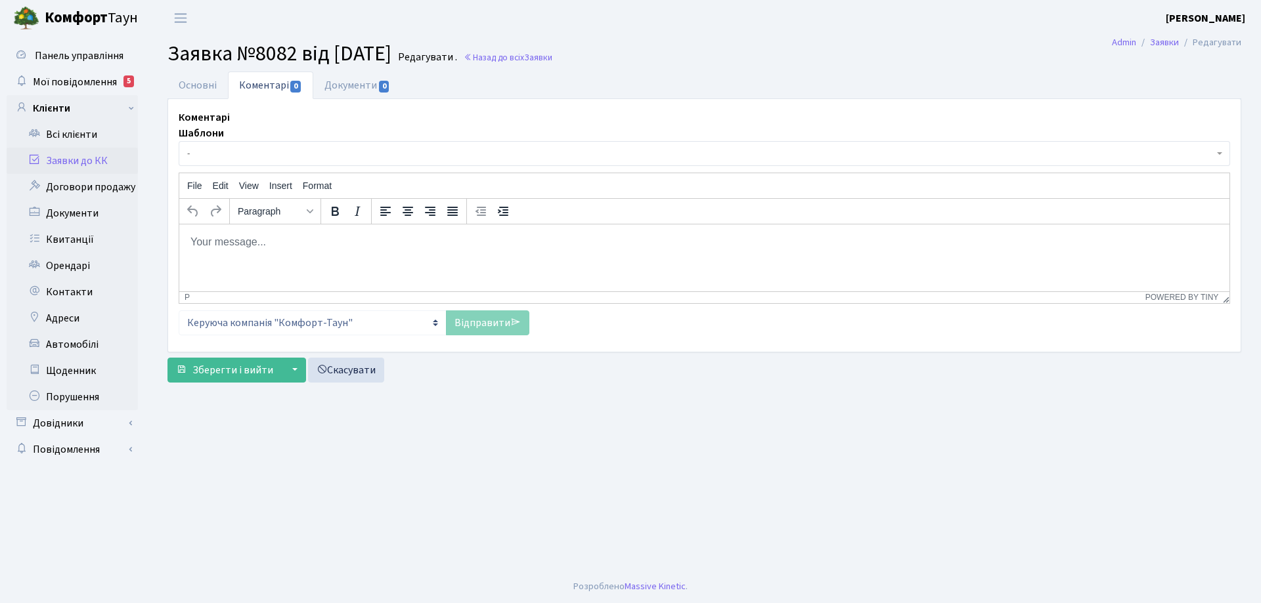
click at [274, 248] on p "Rich Text Area. Press ALT-0 for help." at bounding box center [704, 241] width 1029 height 14
click at [351, 241] on p "Добрий день! Заявку передно до Майстерліфт" at bounding box center [704, 241] width 1029 height 14
click at [420, 242] on p "Добрий день! Заявку передно до" Майстерліфт" at bounding box center [704, 241] width 1029 height 14
click at [497, 320] on link "Відправити" at bounding box center [487, 323] width 83 height 25
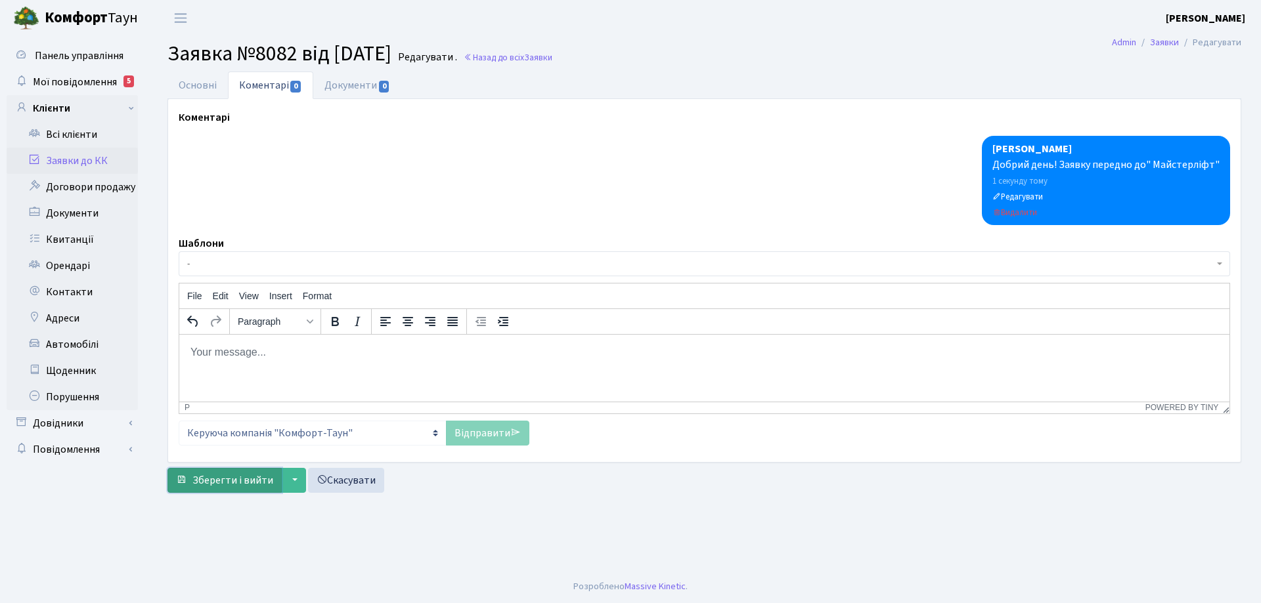
click at [253, 483] on span "Зберегти і вийти" at bounding box center [232, 480] width 81 height 14
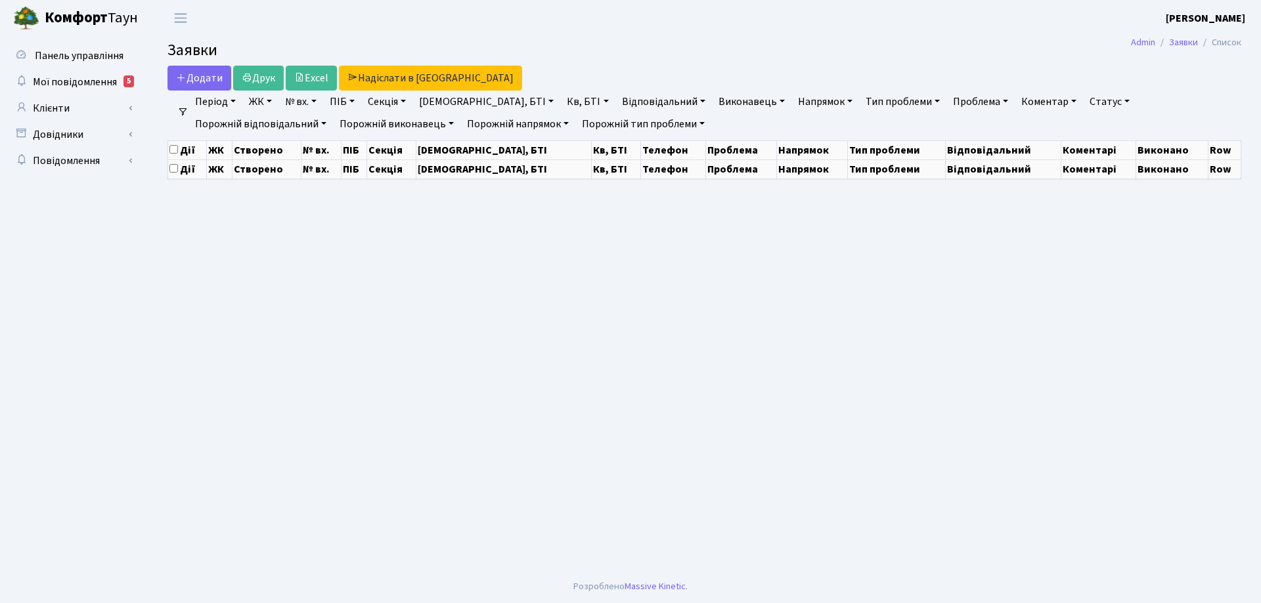
select select "25"
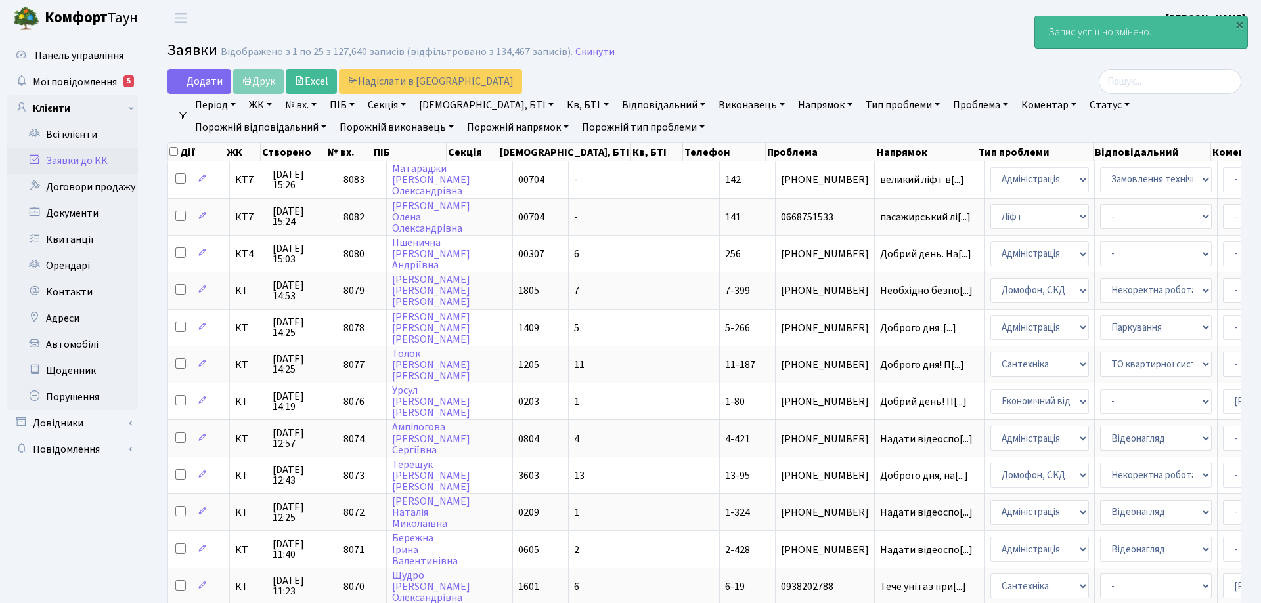
select select "25"
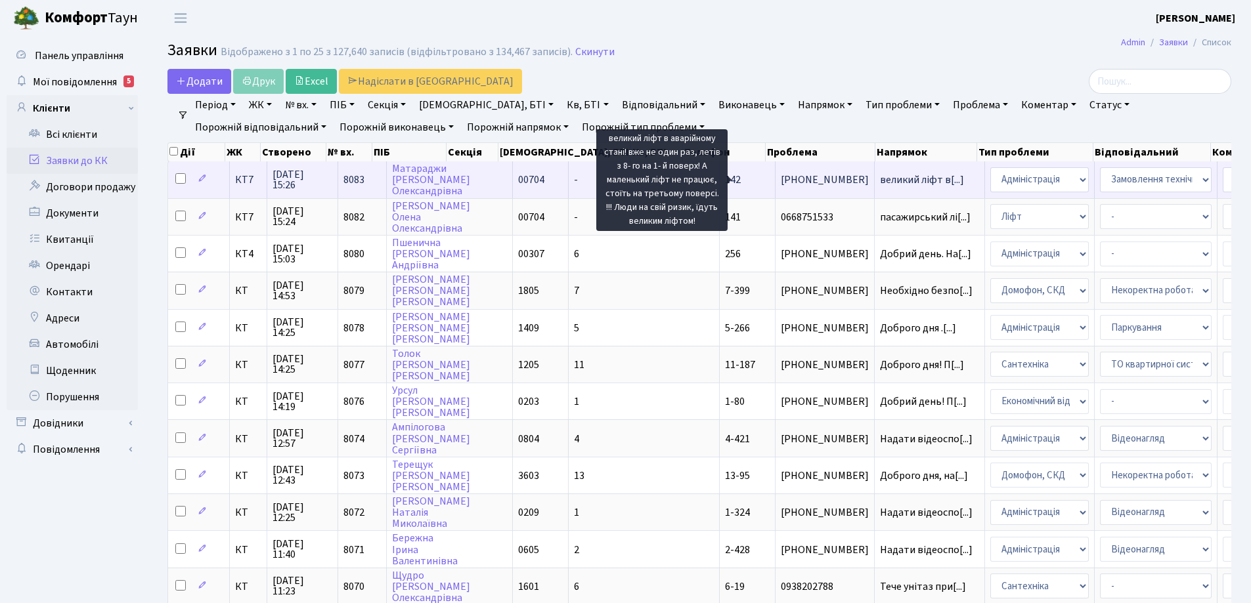
click at [880, 181] on span "великий ліфт в[...]" at bounding box center [922, 180] width 84 height 14
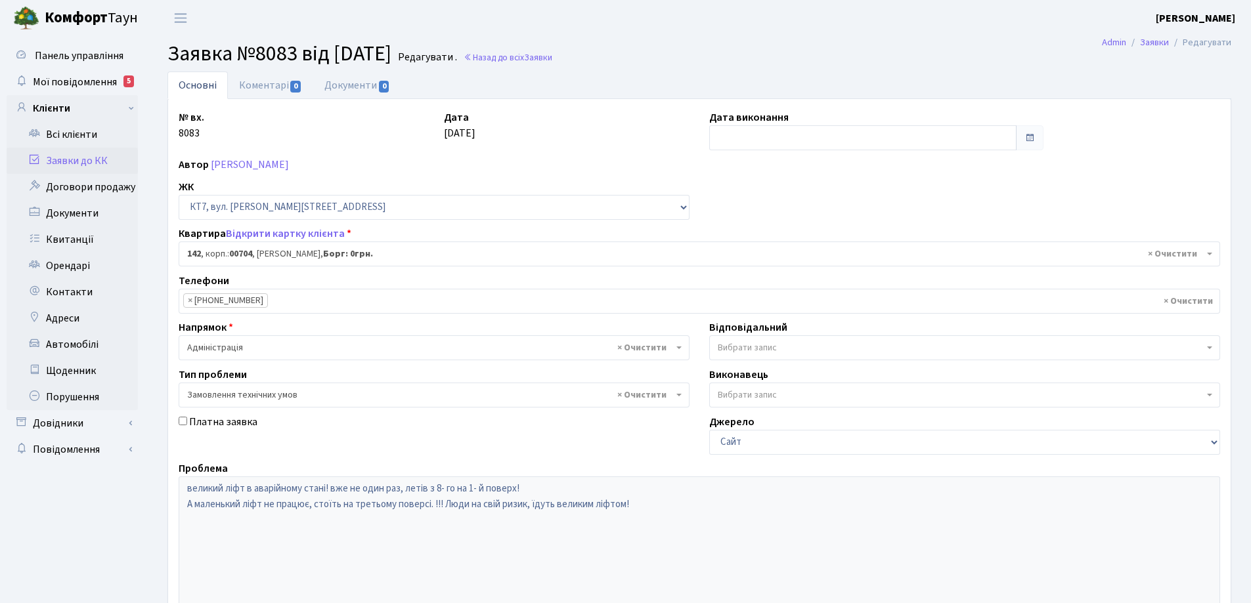
select select "18545"
select select "15"
click at [278, 90] on link "Коментарі 0" at bounding box center [270, 85] width 85 height 27
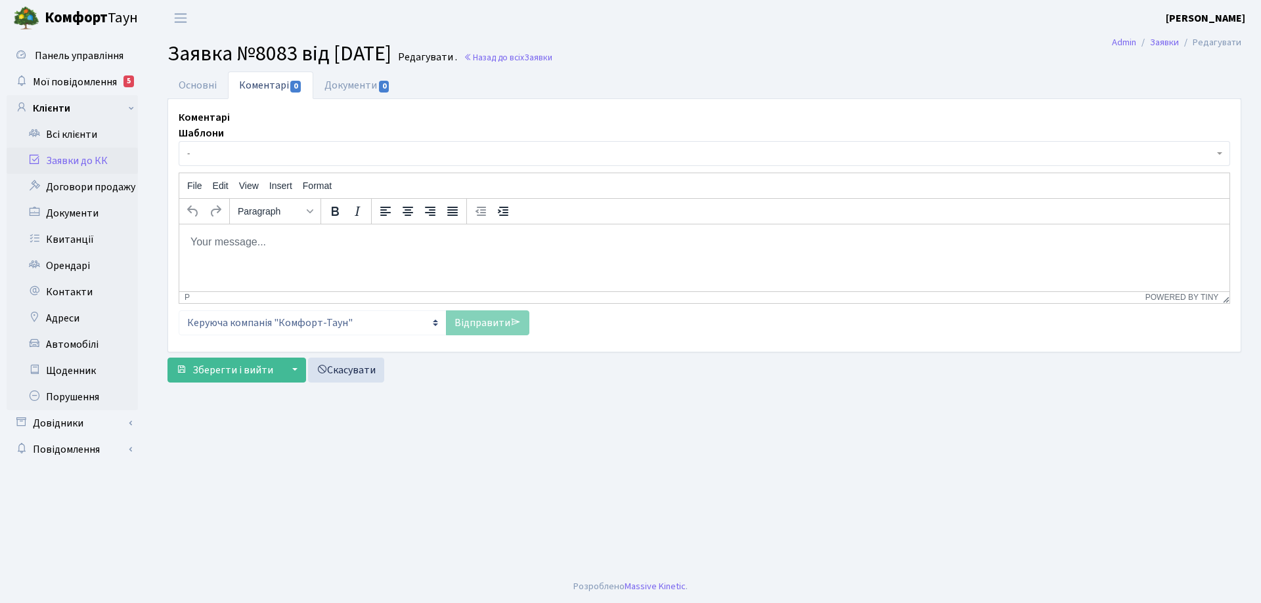
click at [265, 244] on p "Rich Text Area. Press ALT-0 for help." at bounding box center [704, 241] width 1029 height 14
click at [482, 323] on link "Відправити" at bounding box center [487, 323] width 83 height 25
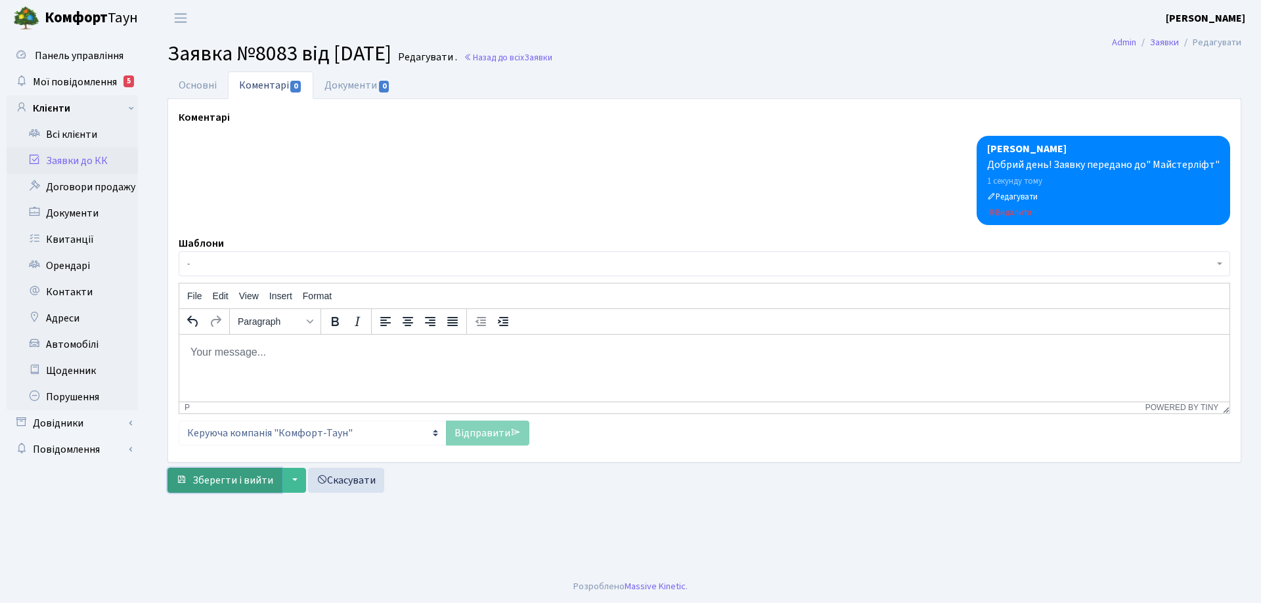
click at [248, 481] on span "Зберегти і вийти" at bounding box center [232, 480] width 81 height 14
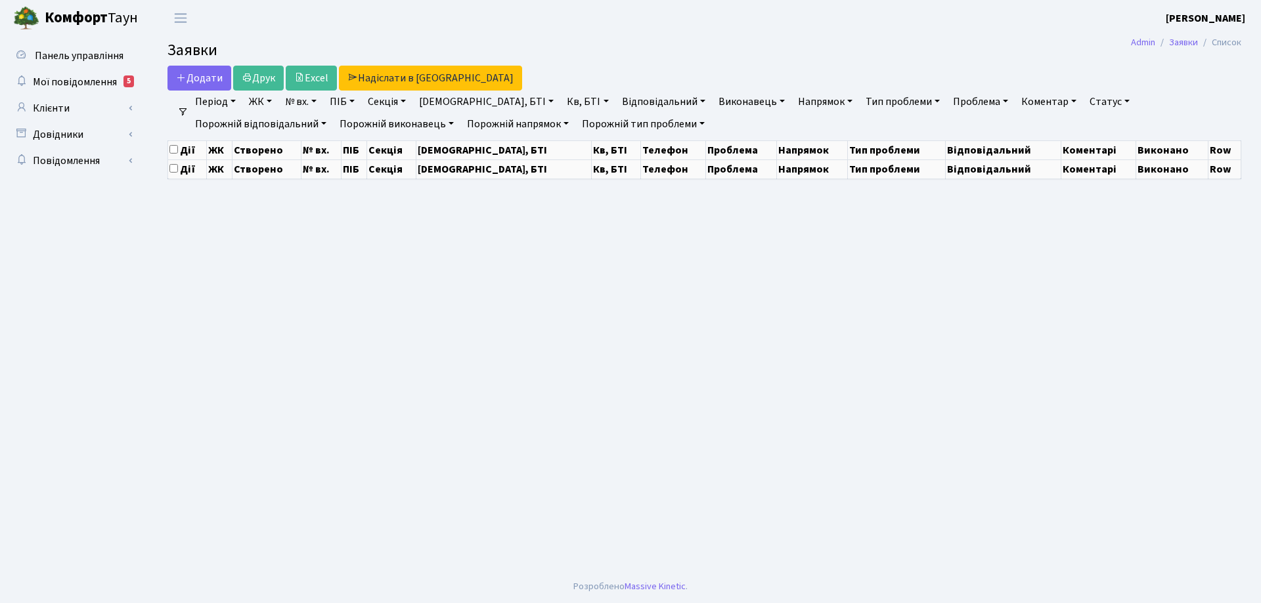
select select "25"
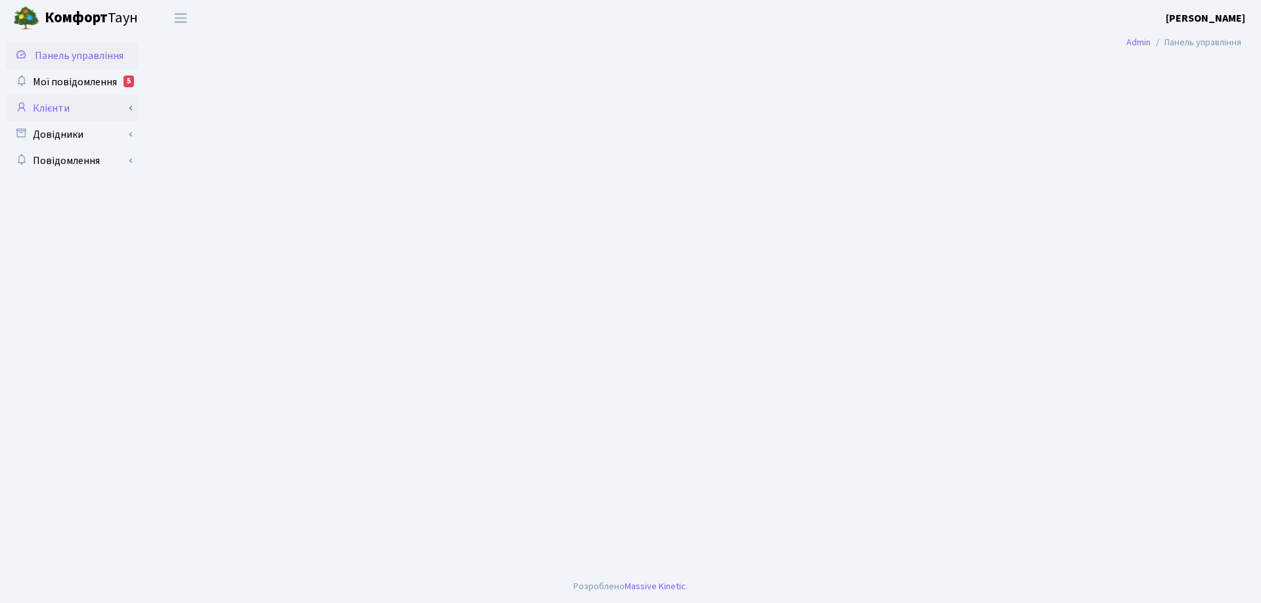
click at [61, 108] on link "Клієнти" at bounding box center [72, 108] width 131 height 26
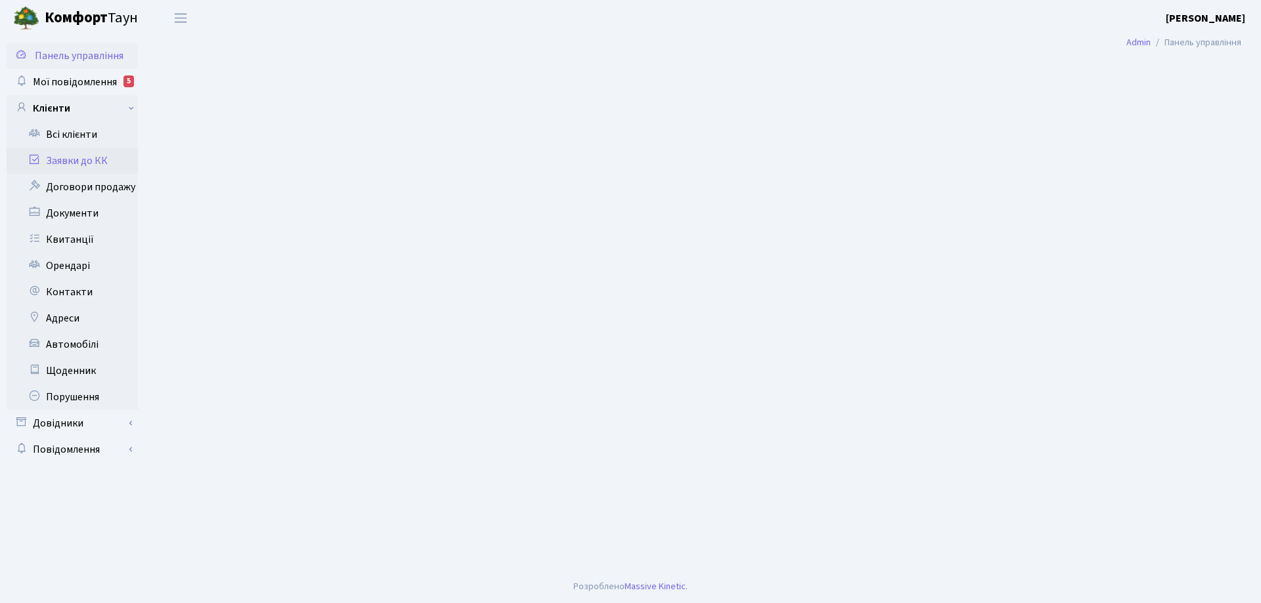
click at [76, 162] on link "Заявки до КК" at bounding box center [72, 161] width 131 height 26
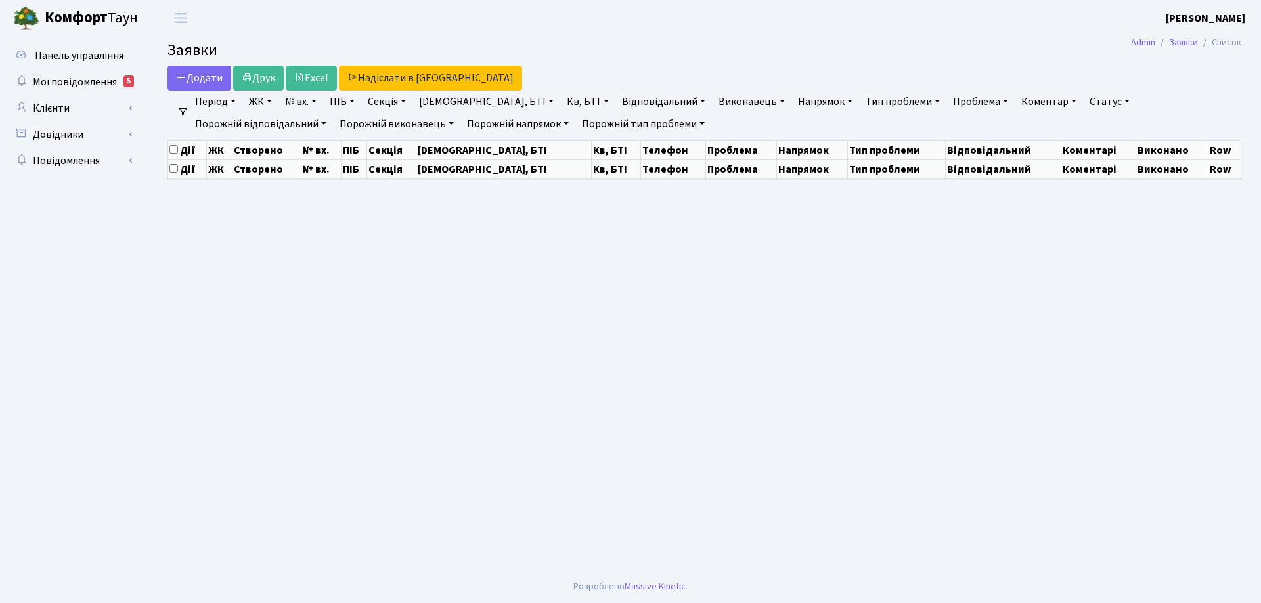
select select "25"
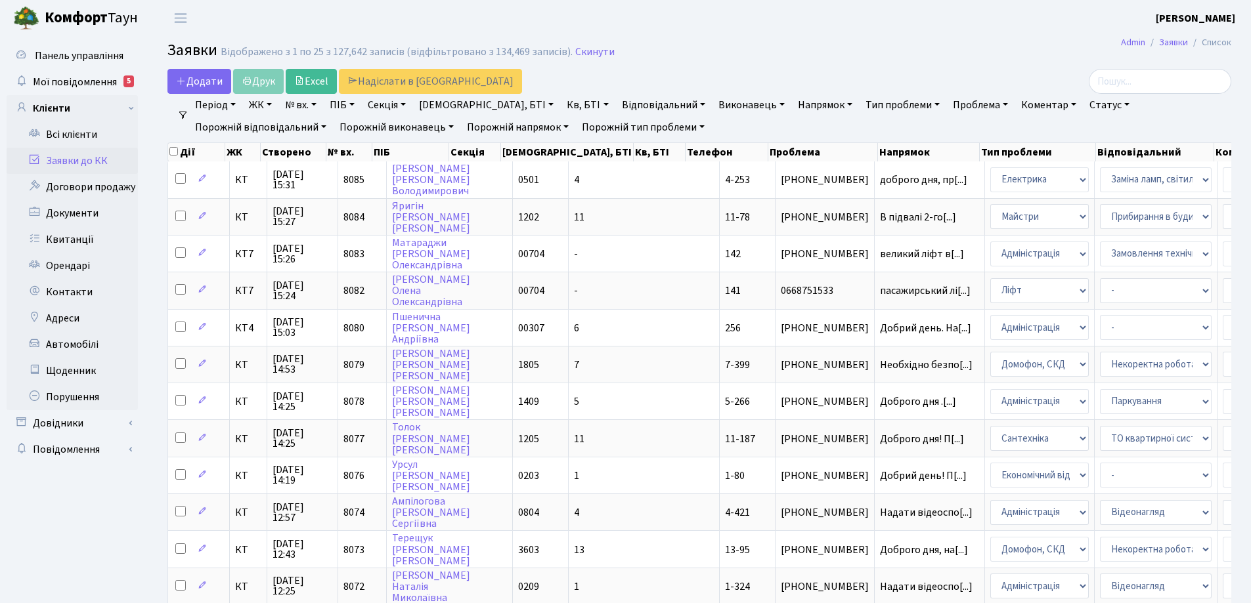
click at [1084, 104] on link "Статус" at bounding box center [1109, 105] width 51 height 22
click at [1085, 185] on link "Не виконано" at bounding box center [1137, 185] width 104 height 20
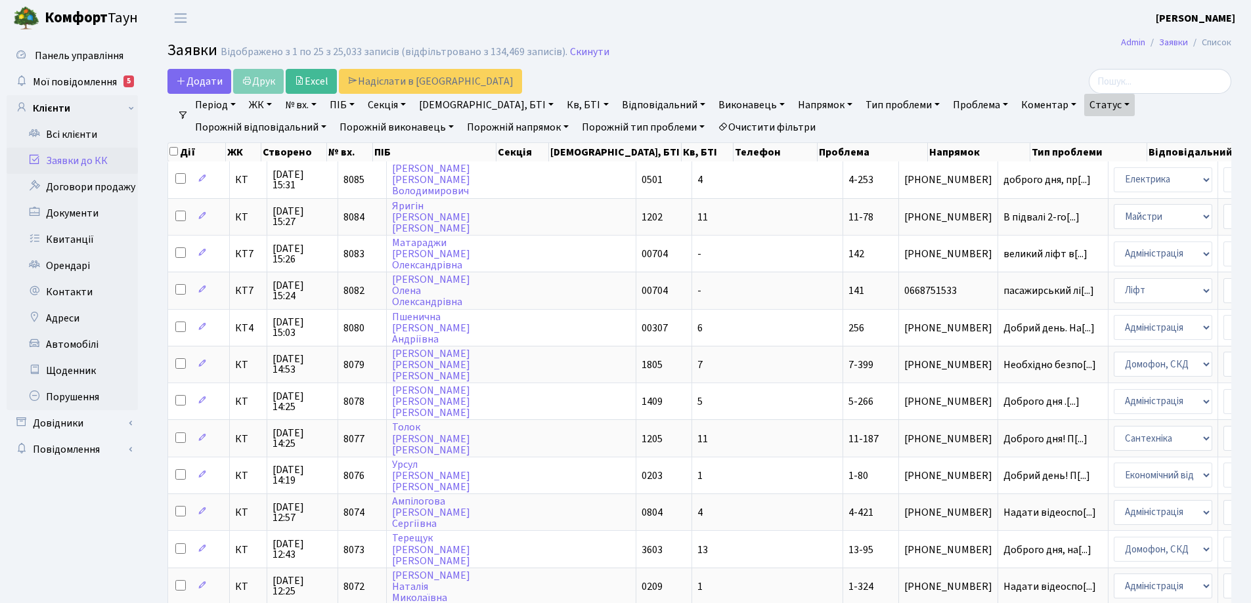
click at [233, 105] on link "Період" at bounding box center [215, 105] width 51 height 22
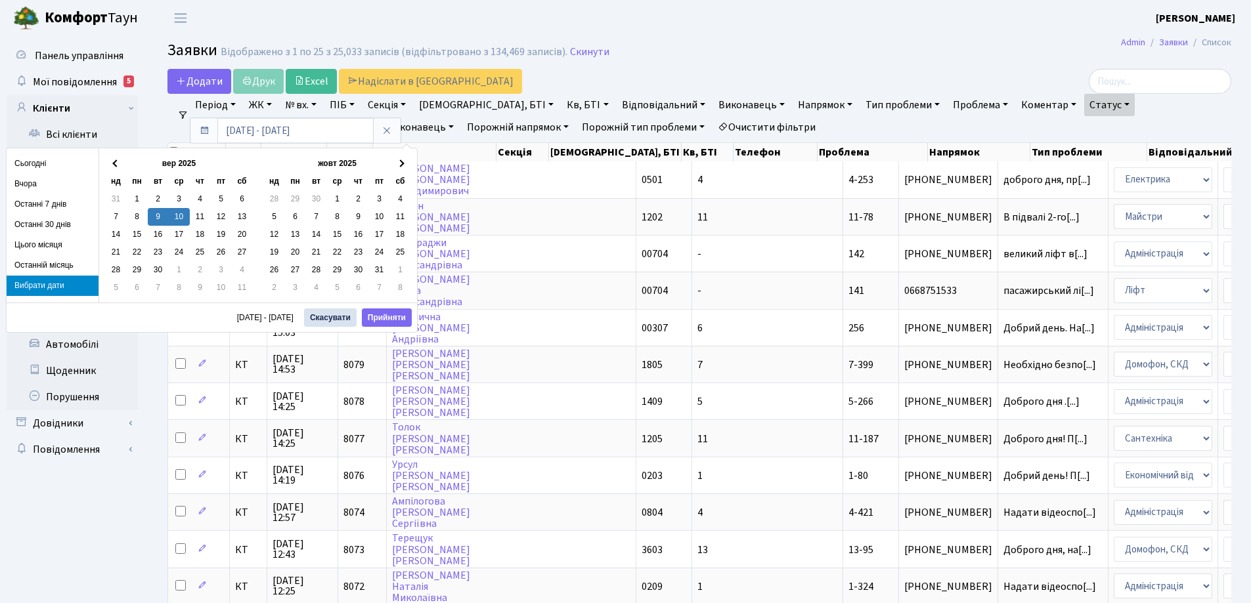
type input "09.09.2025 - 10.09.2025"
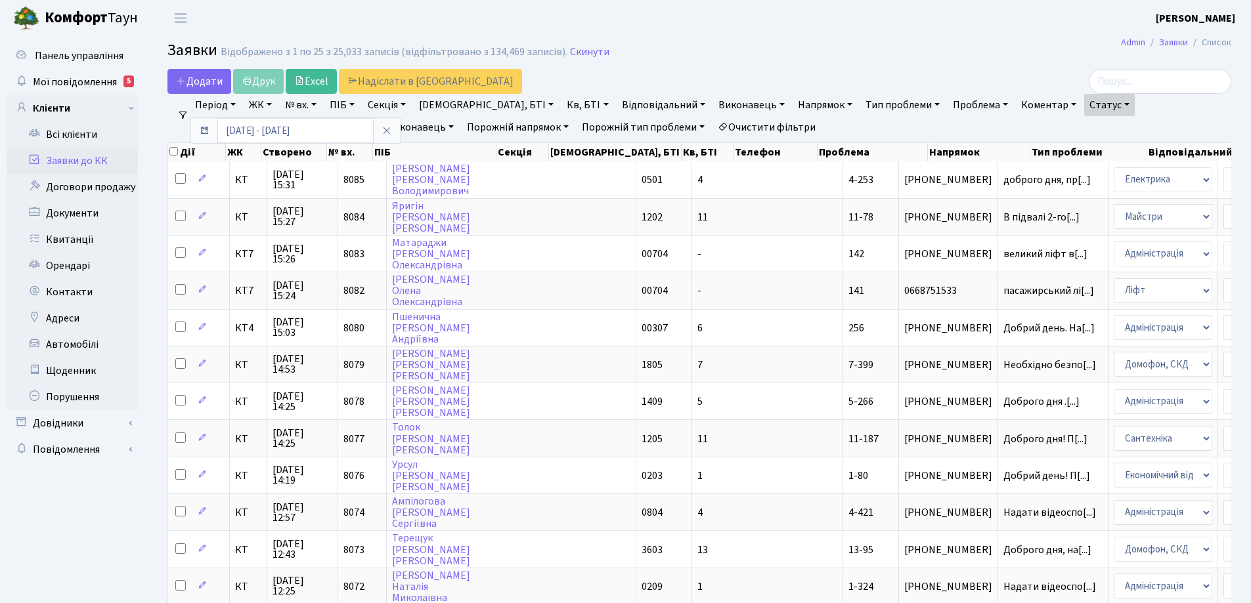
click at [793, 102] on link "Напрямок" at bounding box center [825, 105] width 65 height 22
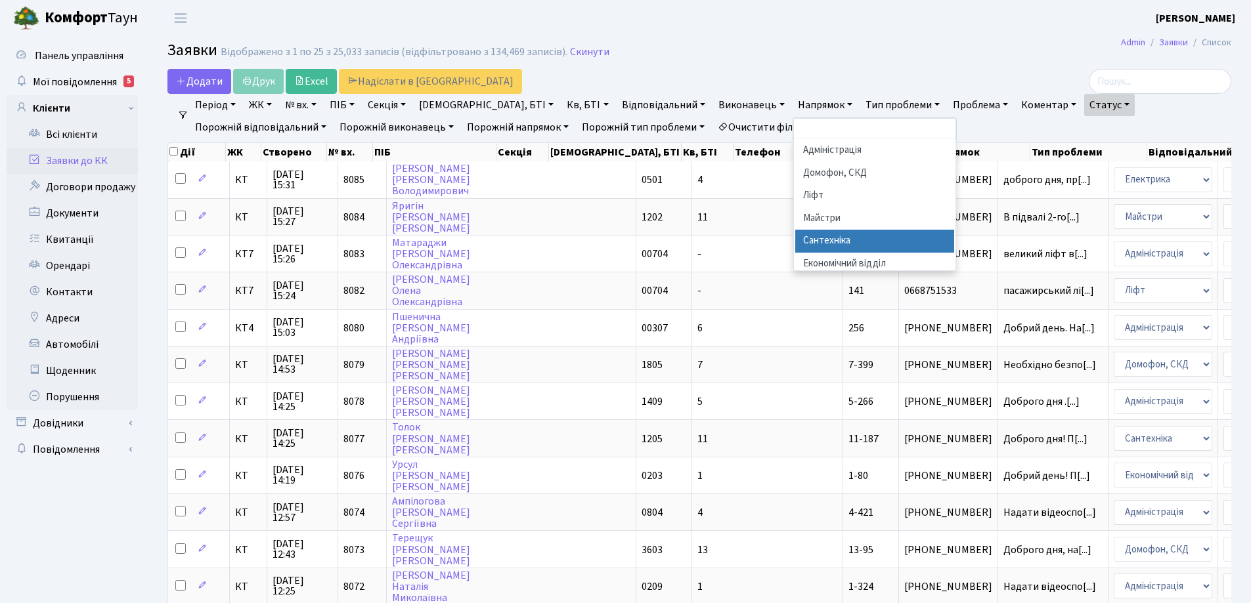
click at [795, 241] on li "Сантехніка" at bounding box center [874, 241] width 159 height 23
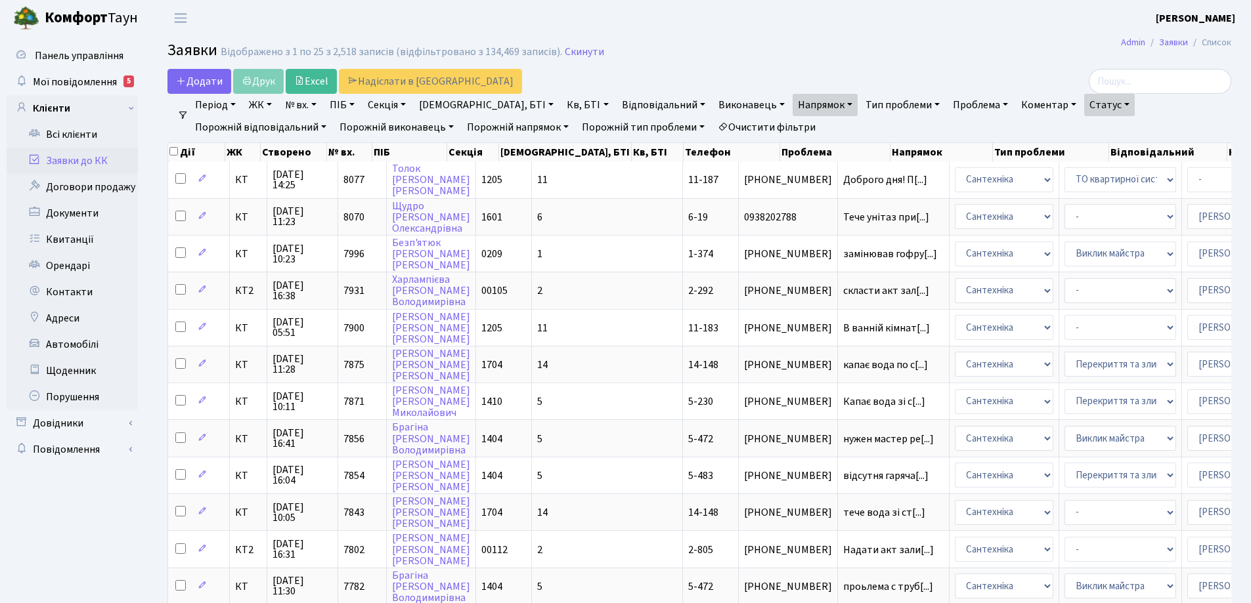
click at [236, 101] on link "Період" at bounding box center [215, 105] width 51 height 22
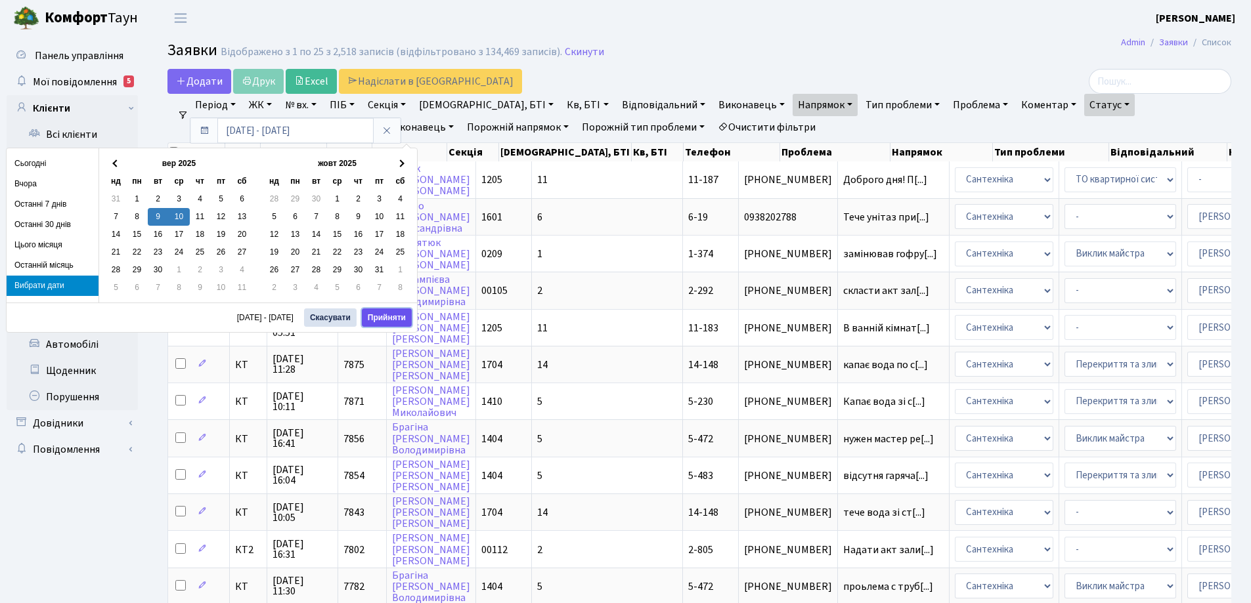
click at [391, 318] on button "Прийняти" at bounding box center [387, 318] width 50 height 18
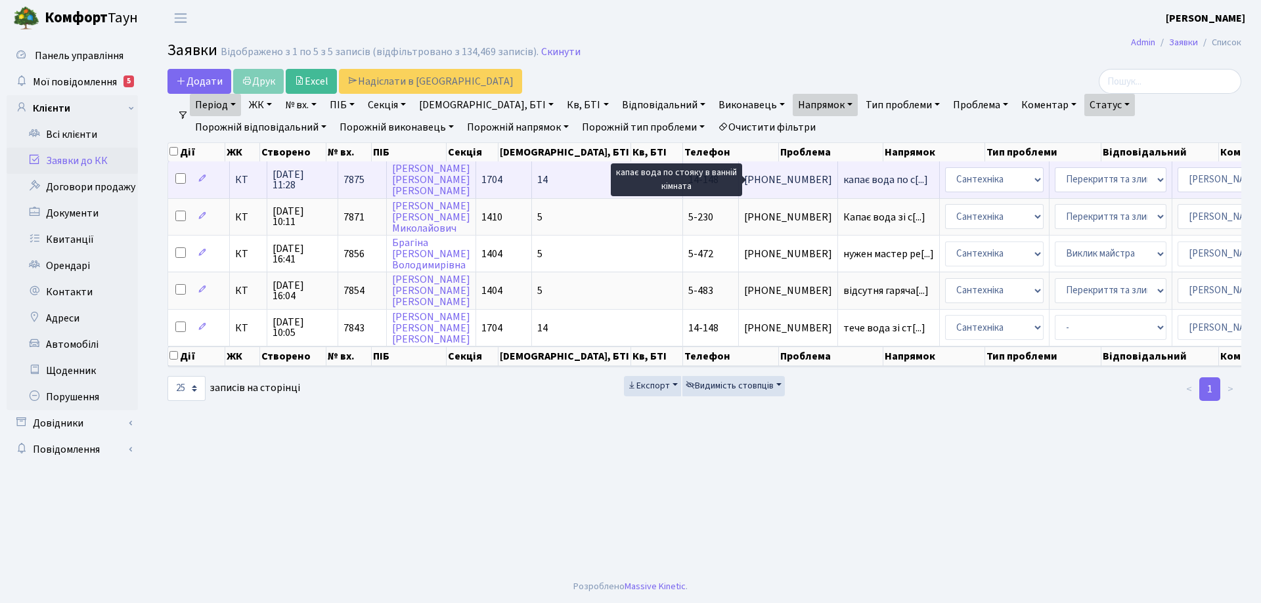
click at [843, 179] on span "капає вода по с[...]" at bounding box center [885, 180] width 85 height 14
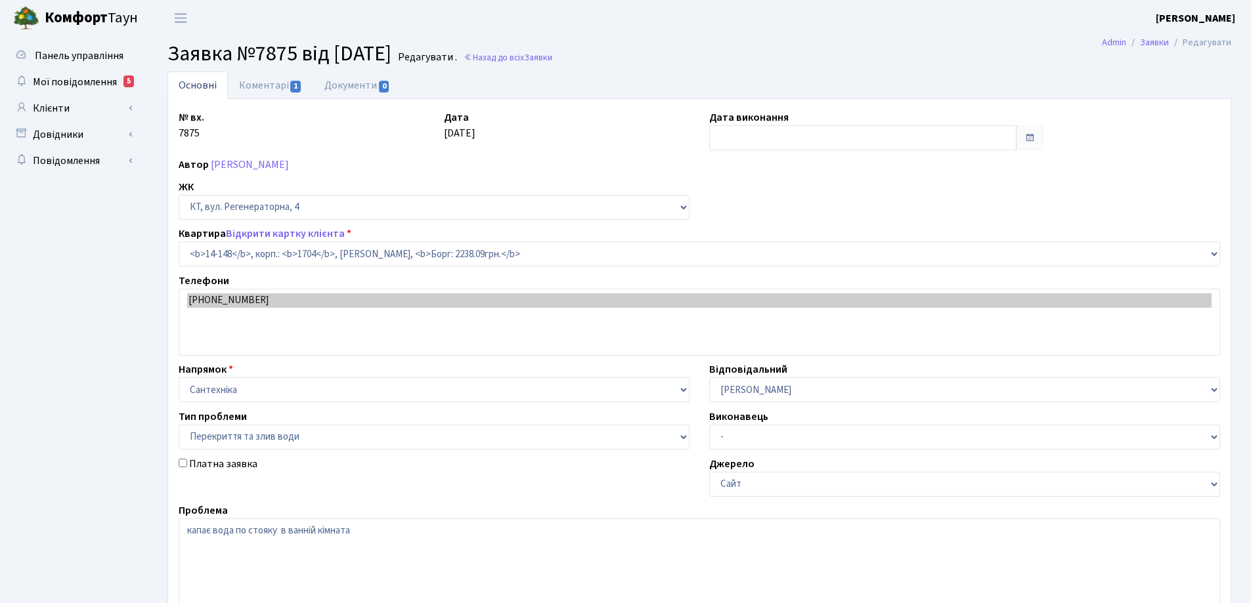
select select "7525"
select select "32"
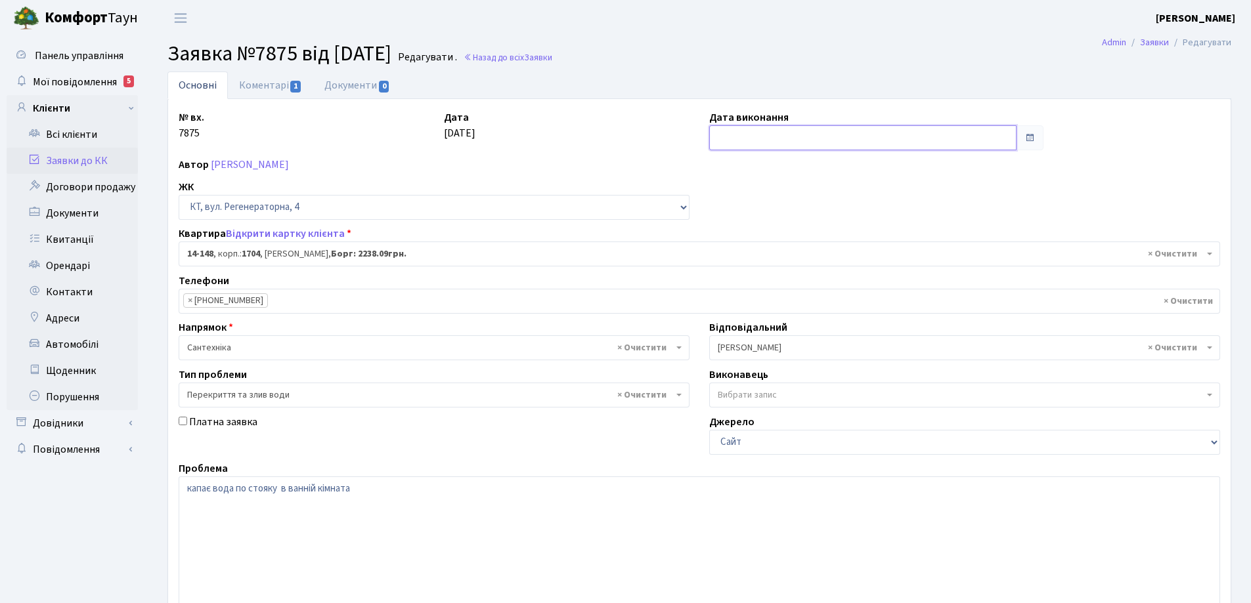
click at [727, 134] on input "text" at bounding box center [862, 137] width 307 height 25
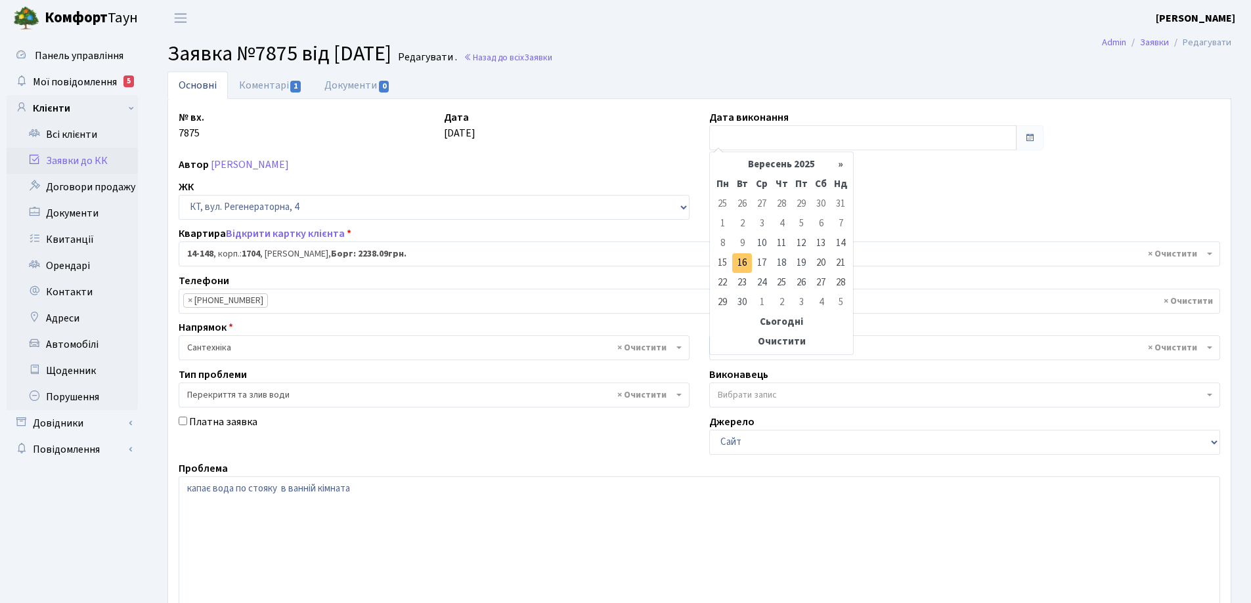
click at [745, 265] on td "16" at bounding box center [742, 263] width 20 height 20
type input "[DATE]"
drag, startPoint x: 783, startPoint y: 136, endPoint x: 679, endPoint y: 137, distance: 103.7
click at [679, 137] on div "№ вх. 7875 Дата 10.09.2025 Дата виконання 16.09.2025 Автор Ємець Вікторія Петрі…" at bounding box center [699, 406] width 1061 height 592
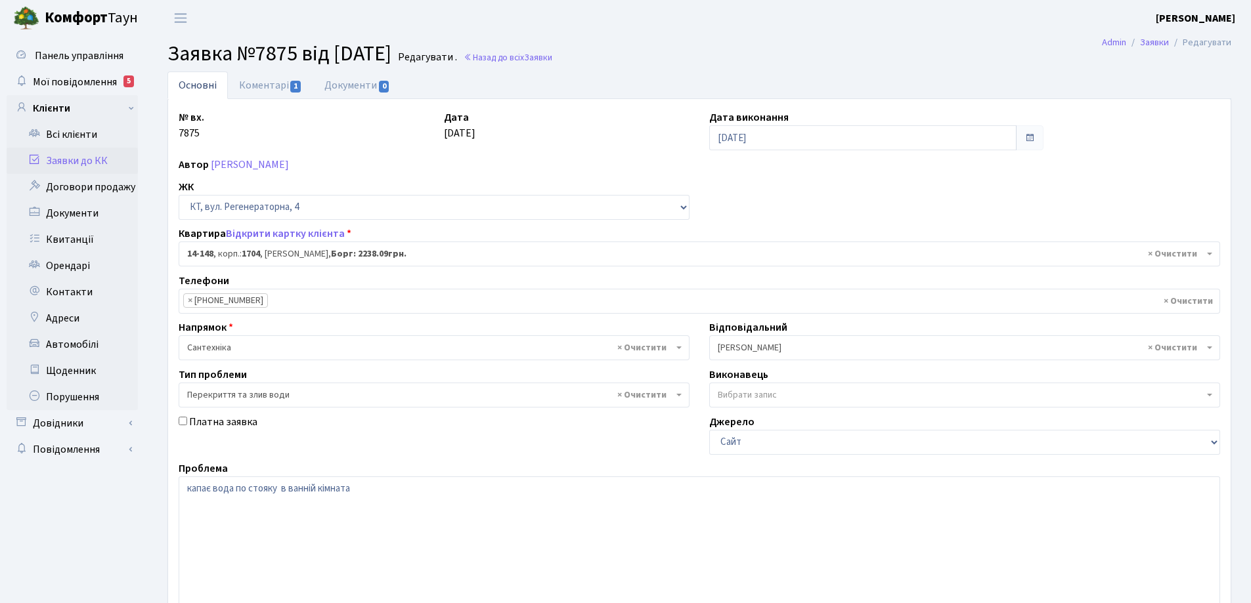
click at [1029, 139] on span at bounding box center [1029, 138] width 11 height 11
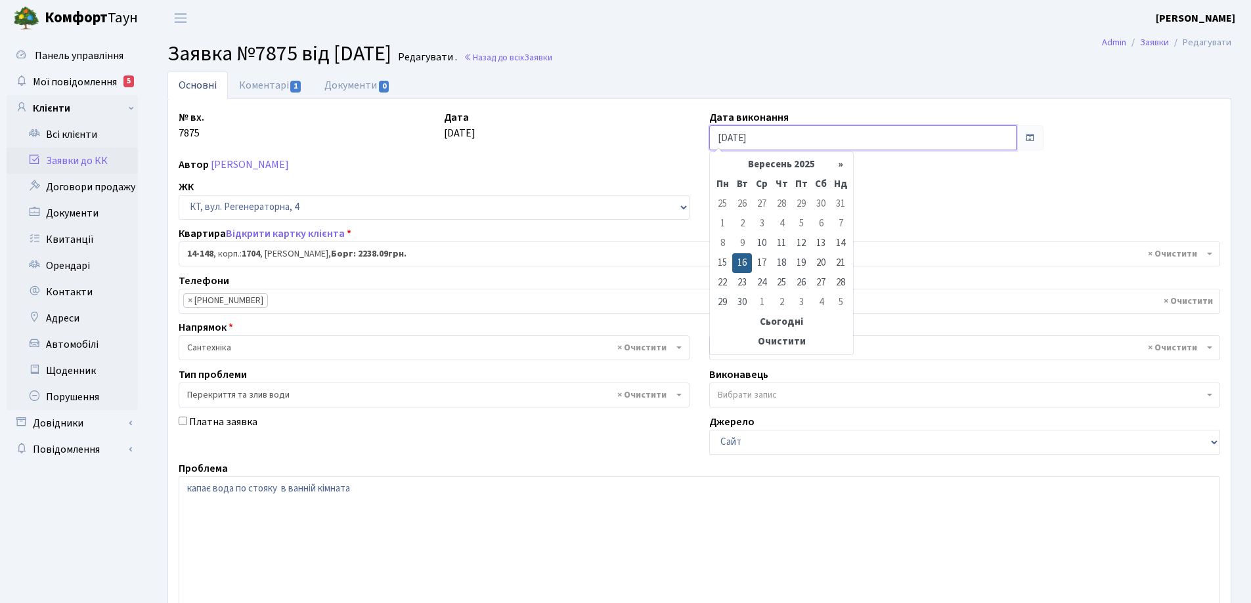
drag, startPoint x: 780, startPoint y: 136, endPoint x: 696, endPoint y: 154, distance: 85.9
click at [696, 148] on div "№ вх. 7875 Дата 10.09.2025 Дата виконання 16.09.2025 Автор Ємець Вікторія Петрі…" at bounding box center [699, 406] width 1061 height 592
click at [790, 343] on th "Очистити" at bounding box center [781, 342] width 138 height 20
click at [745, 138] on input "text" at bounding box center [862, 137] width 307 height 25
click at [747, 265] on td "16" at bounding box center [742, 263] width 20 height 20
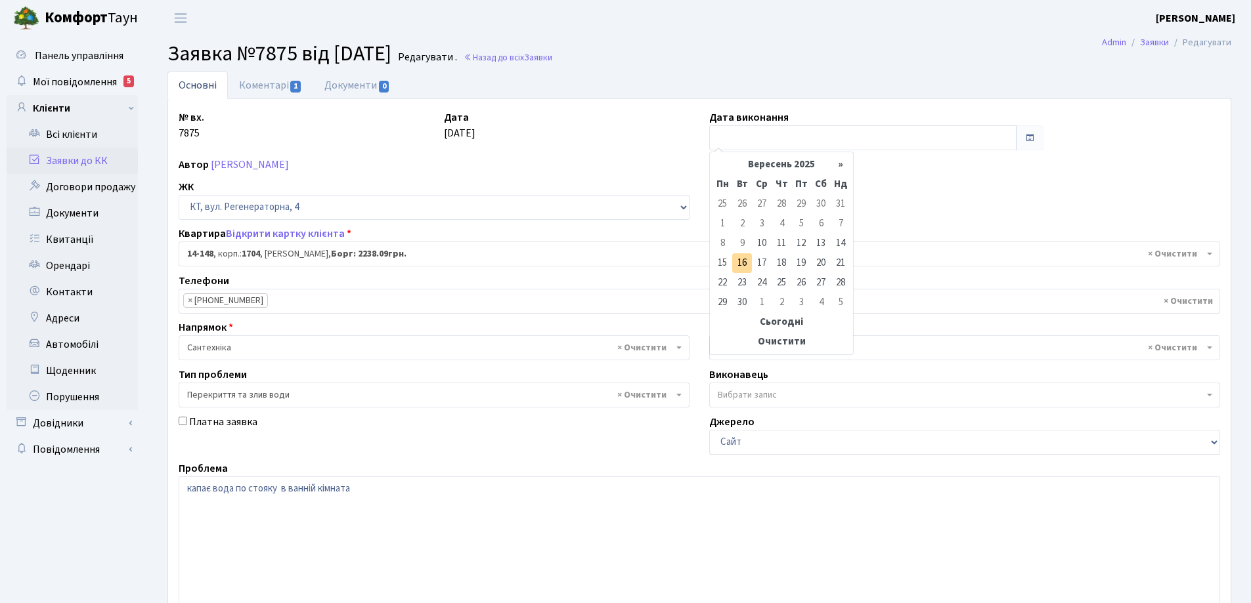
type input "[DATE]"
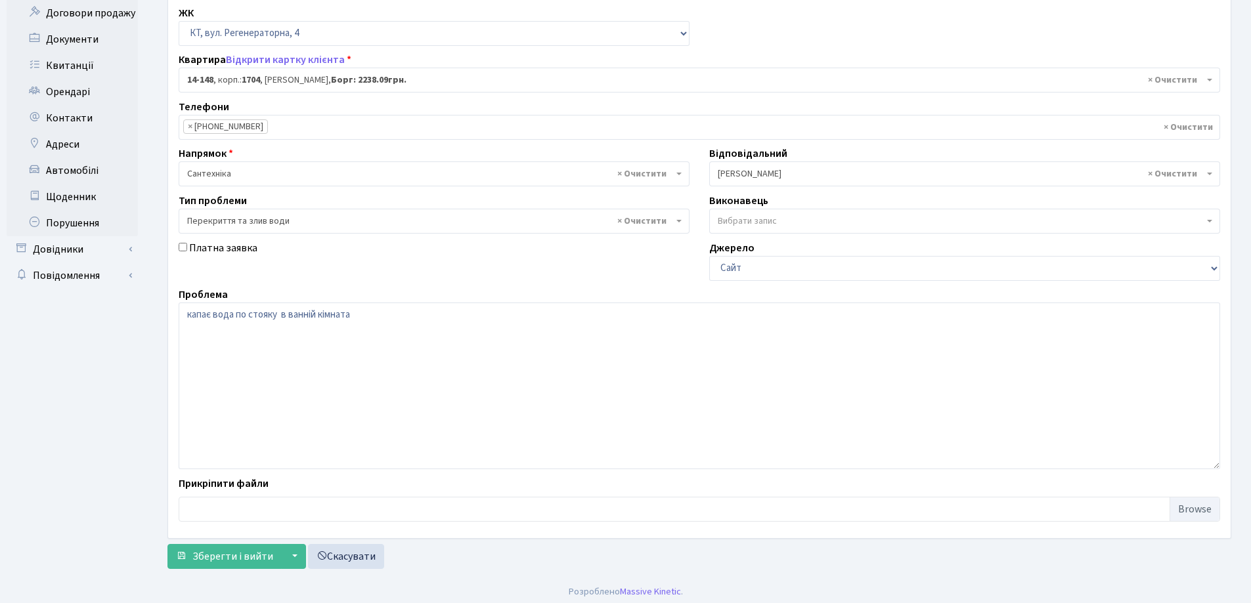
scroll to position [179, 0]
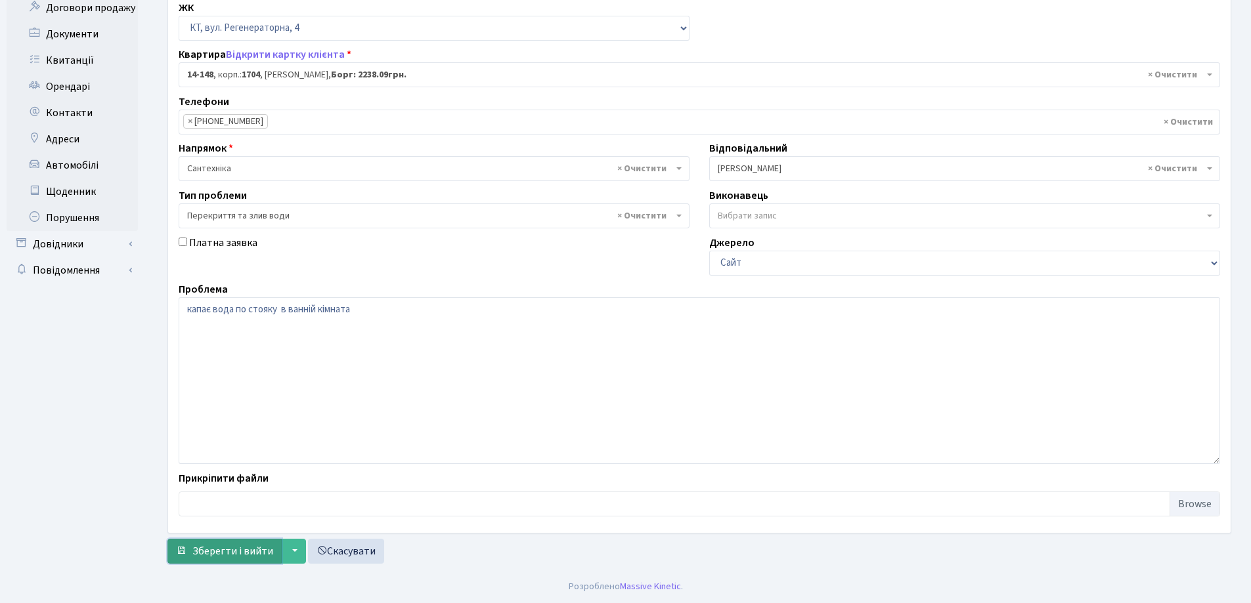
click at [219, 553] on span "Зберегти і вийти" at bounding box center [232, 551] width 81 height 14
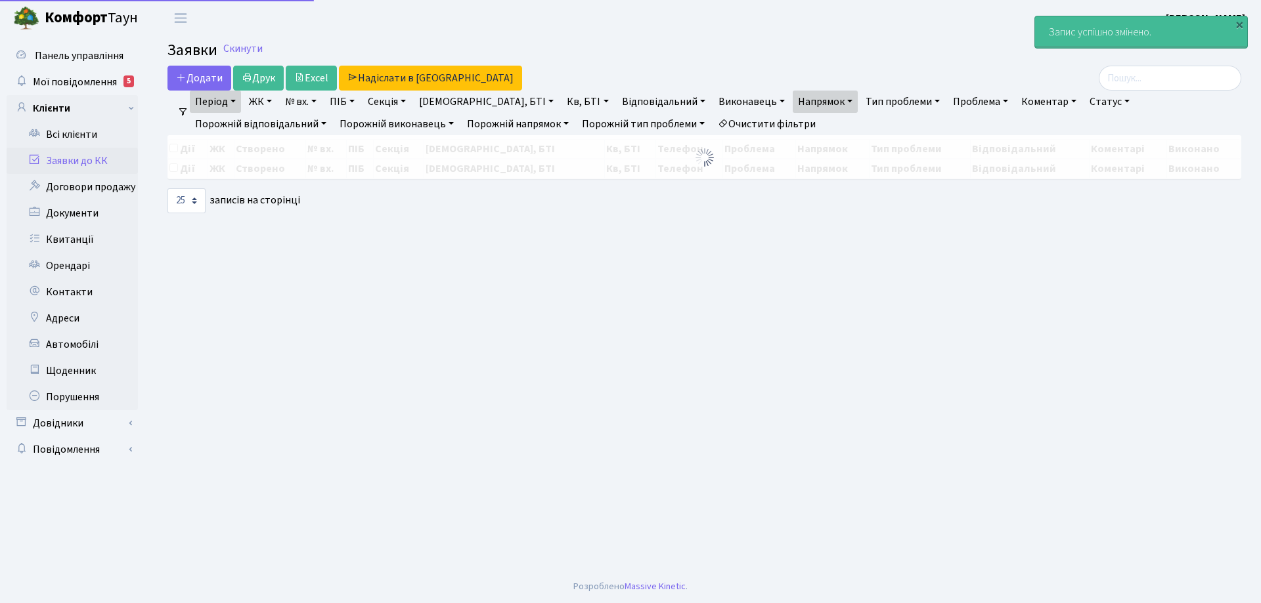
select select "25"
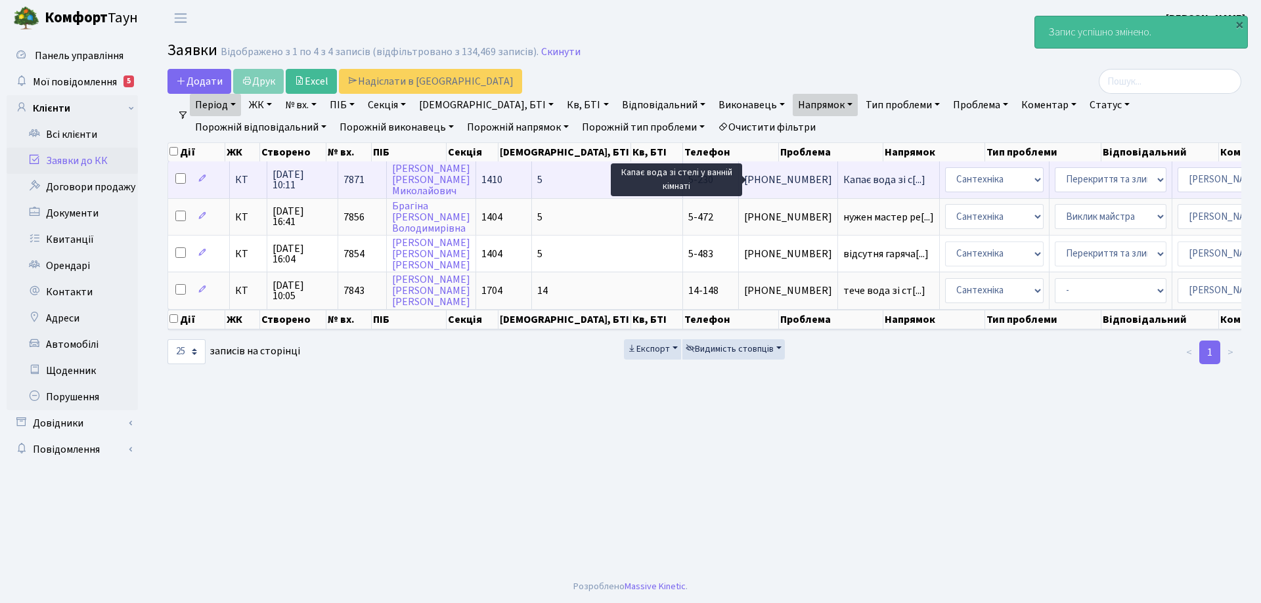
click at [843, 183] on span "Капає вода зі с[...]" at bounding box center [884, 180] width 82 height 14
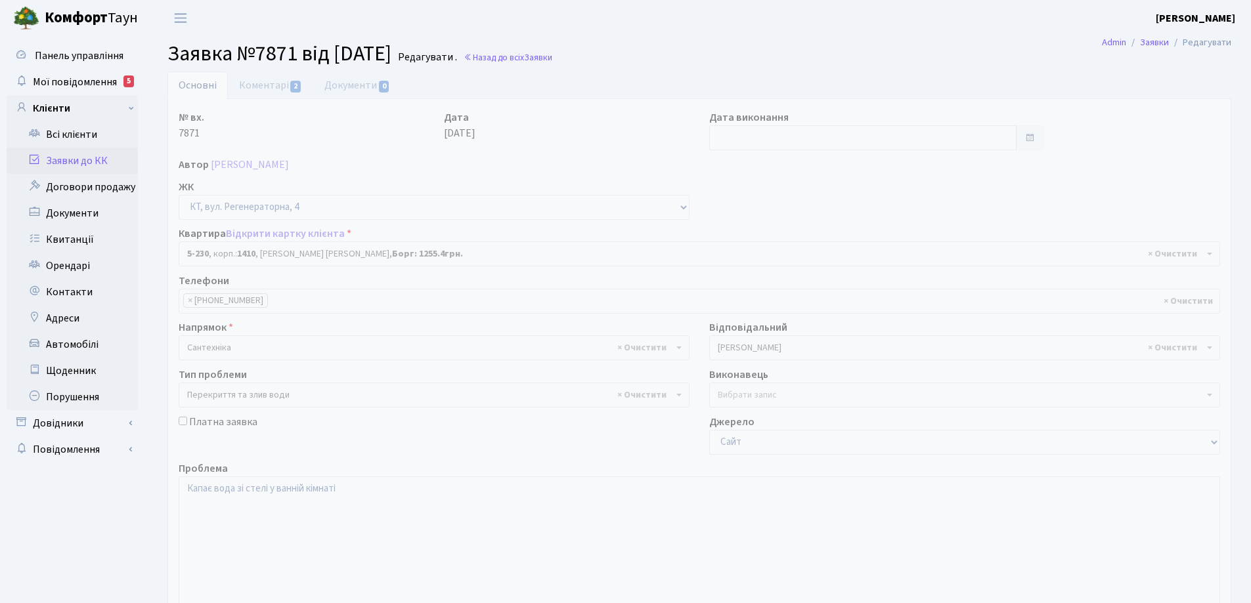
select select "2308"
select select "32"
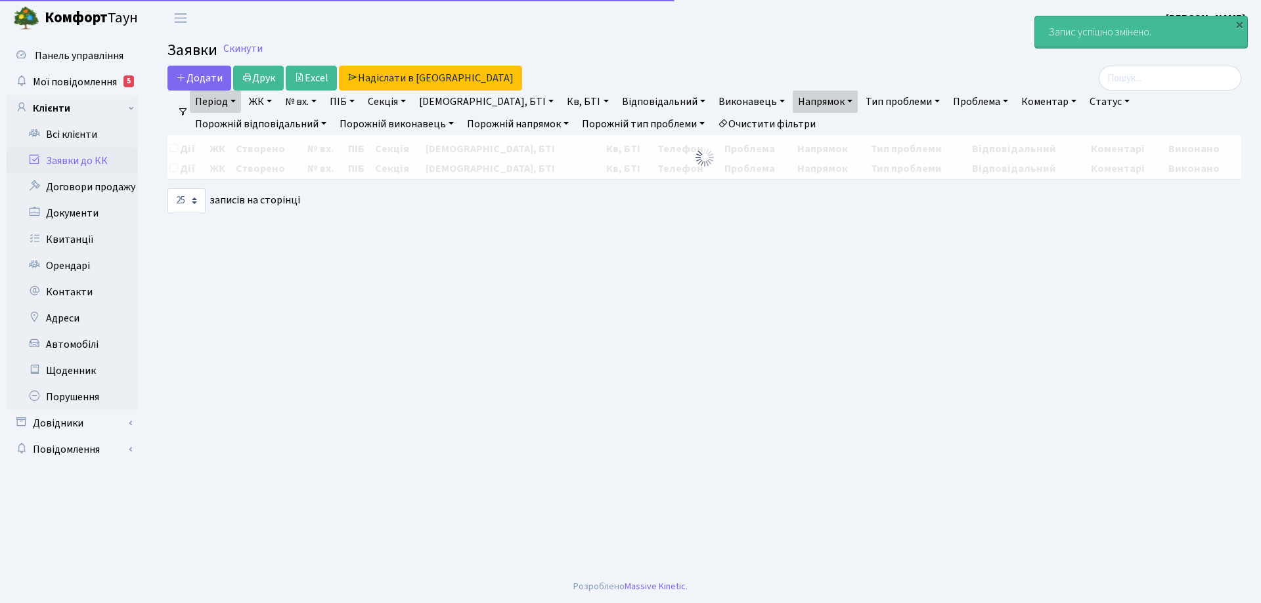
select select "25"
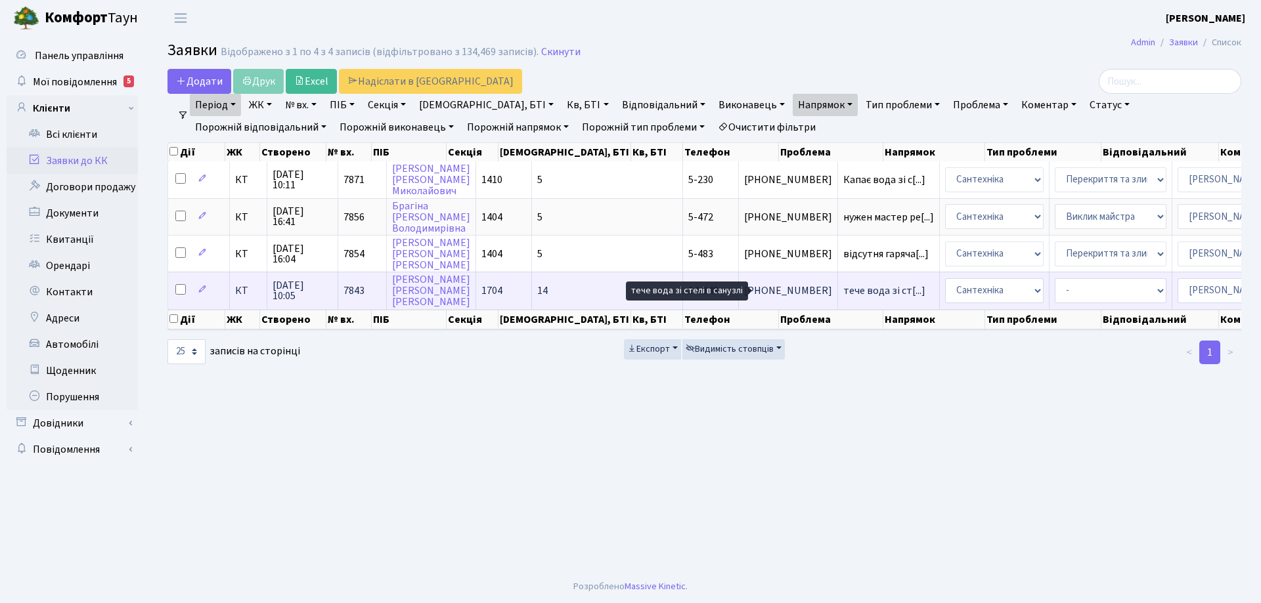
click at [843, 290] on span "тече вода зі ст[...]" at bounding box center [884, 291] width 82 height 14
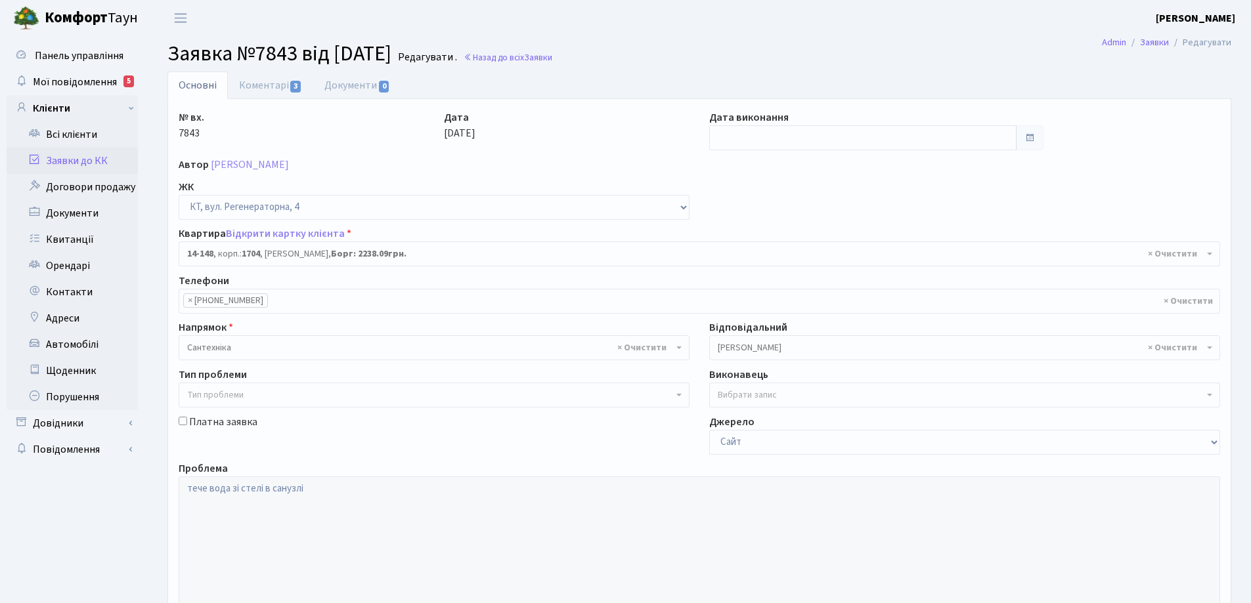
select select "7525"
click at [744, 138] on input "text" at bounding box center [862, 137] width 307 height 25
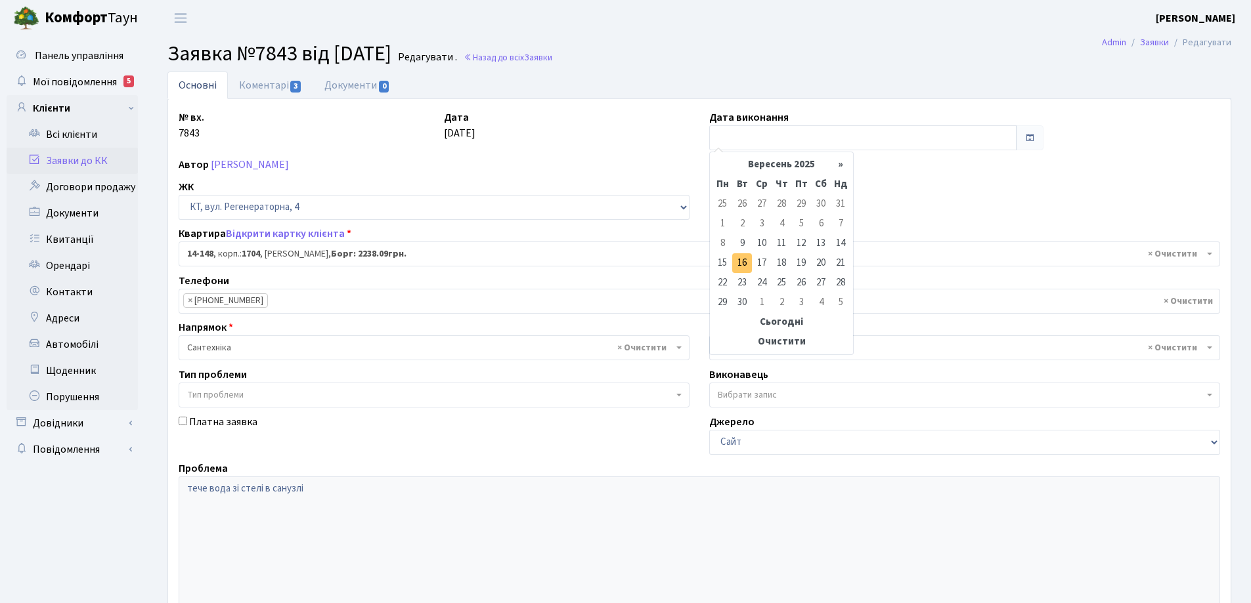
click at [743, 262] on td "16" at bounding box center [742, 263] width 20 height 20
type input "16.09.2025"
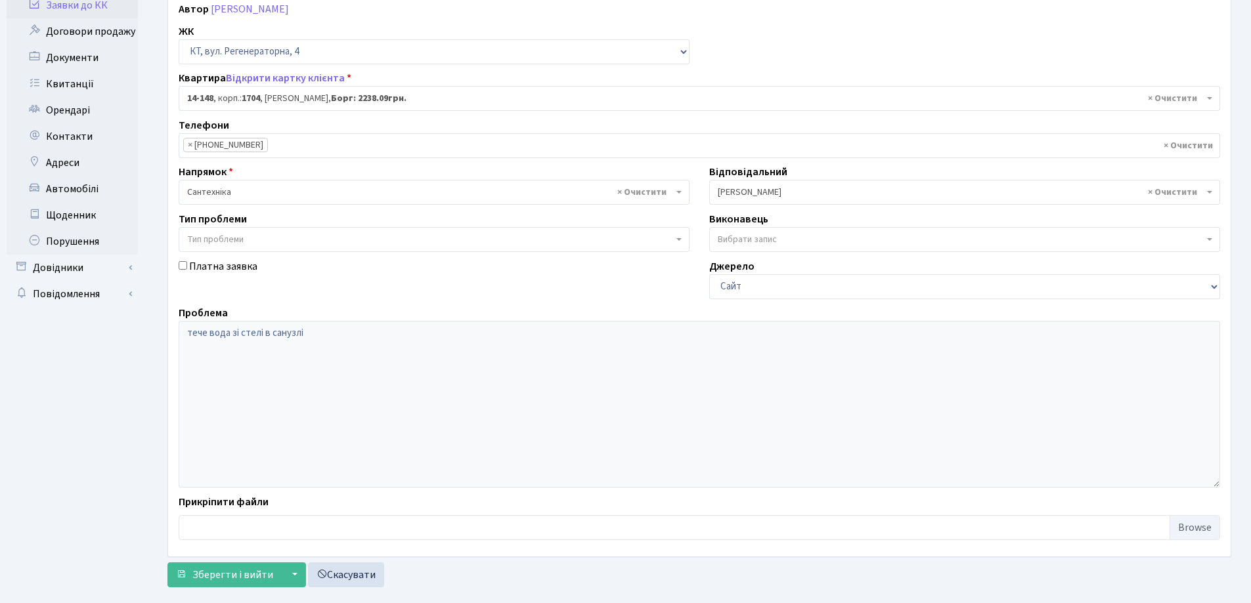
scroll to position [179, 0]
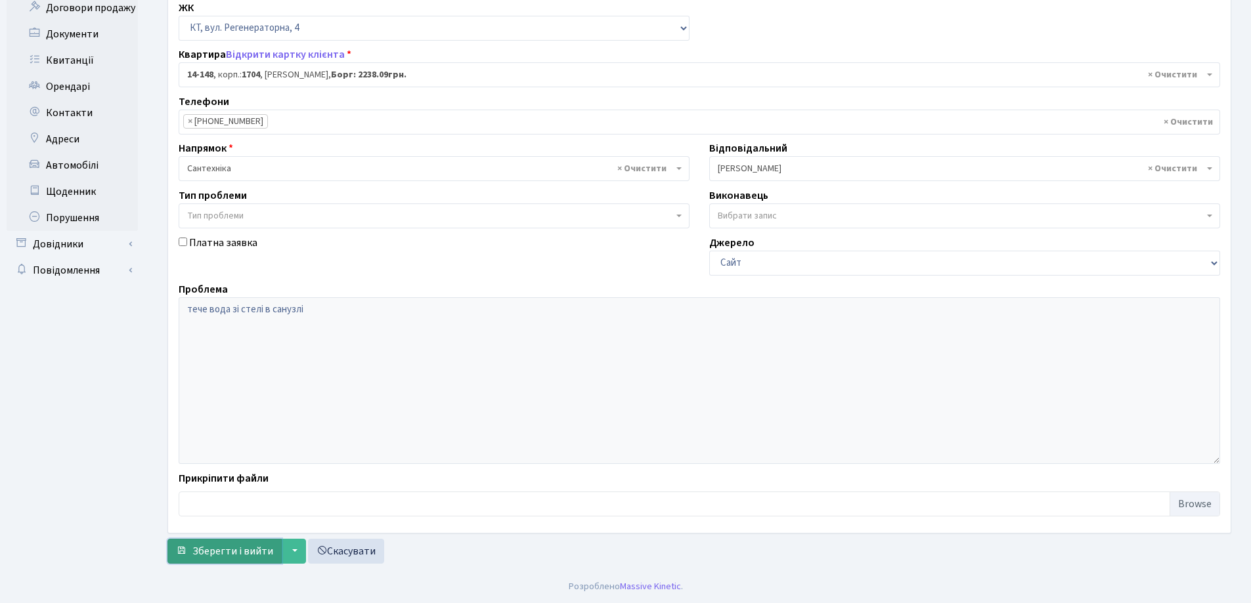
click at [228, 552] on span "Зберегти і вийти" at bounding box center [232, 551] width 81 height 14
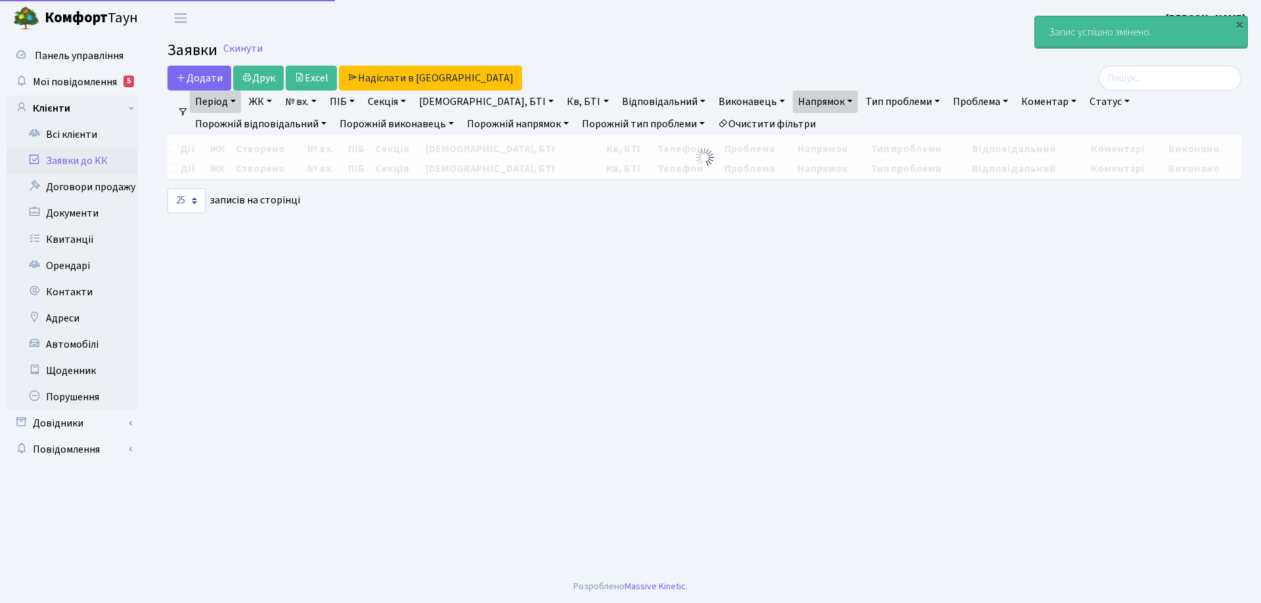
select select "25"
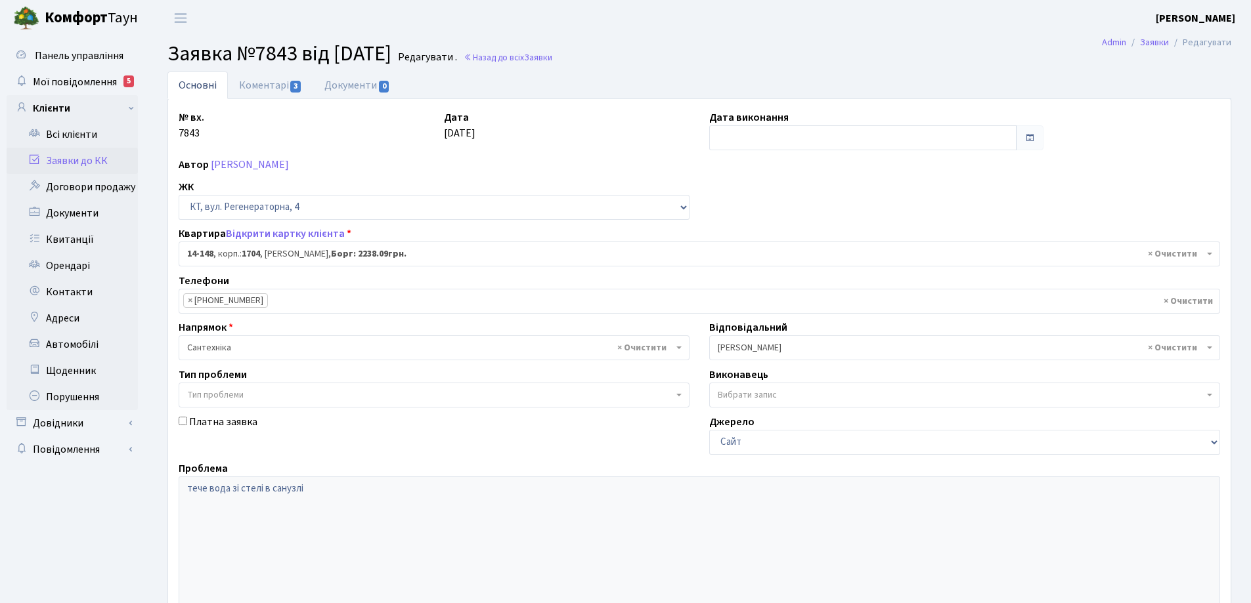
select select "7525"
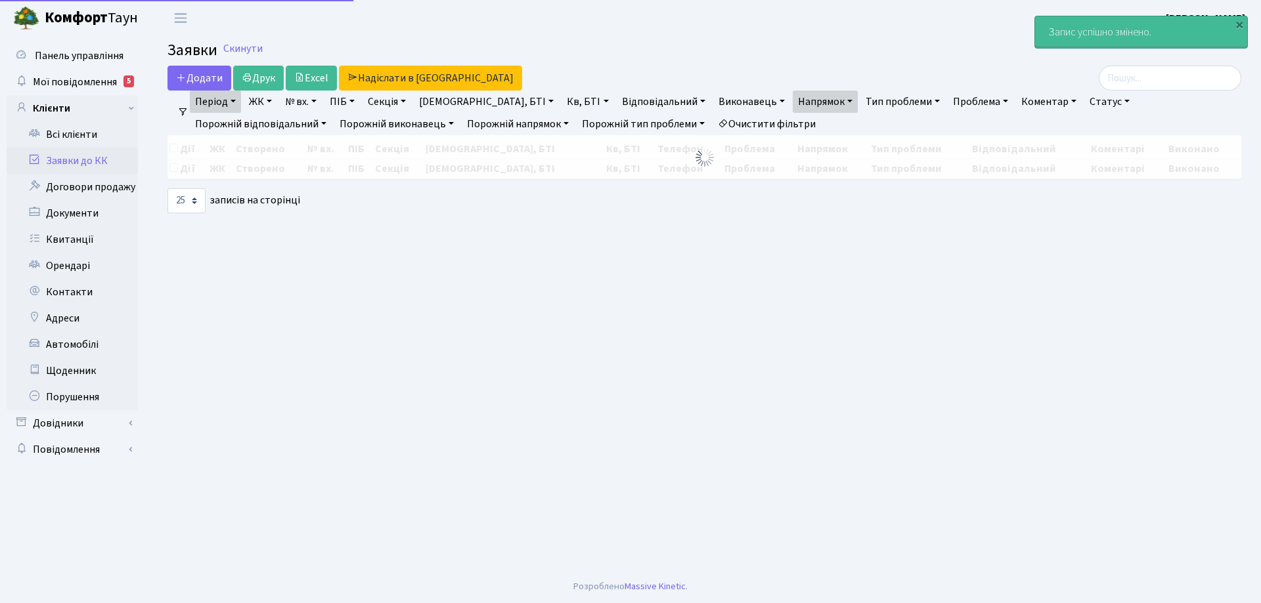
select select "25"
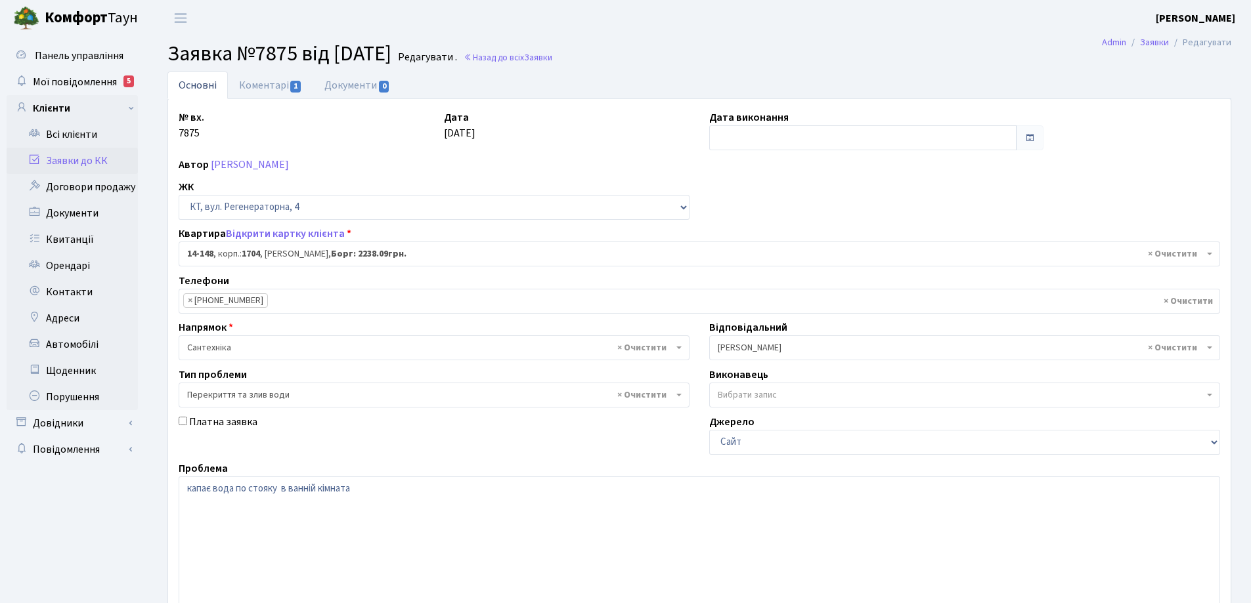
select select "7525"
select select "32"
click at [198, 88] on link "Основні" at bounding box center [197, 86] width 60 height 28
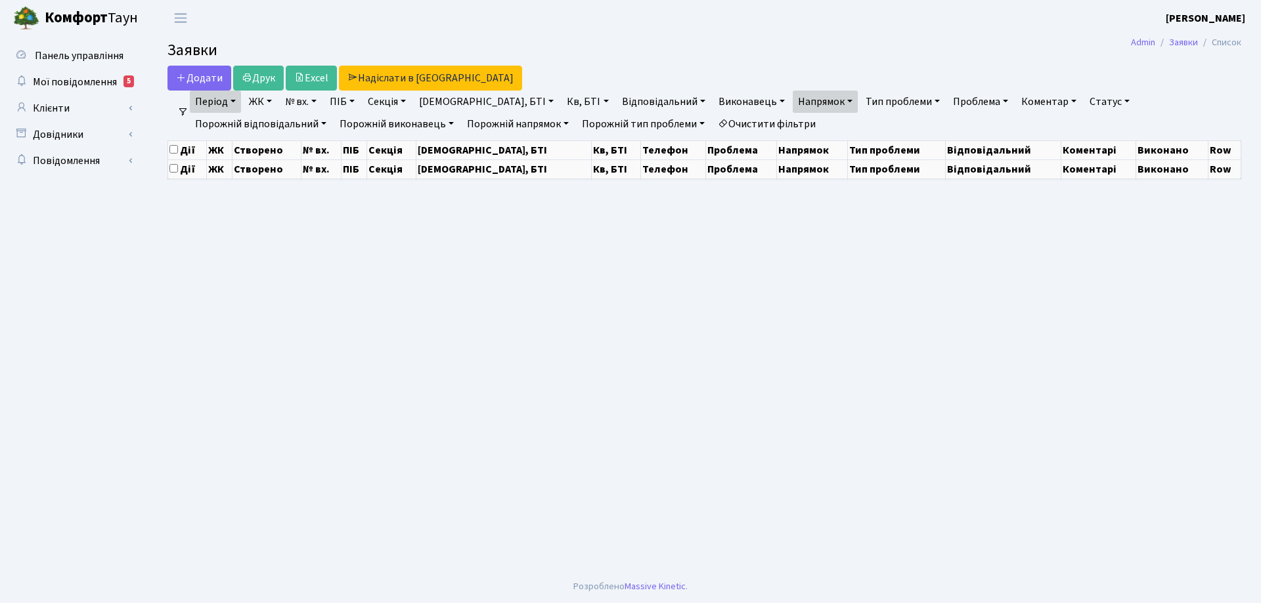
select select "25"
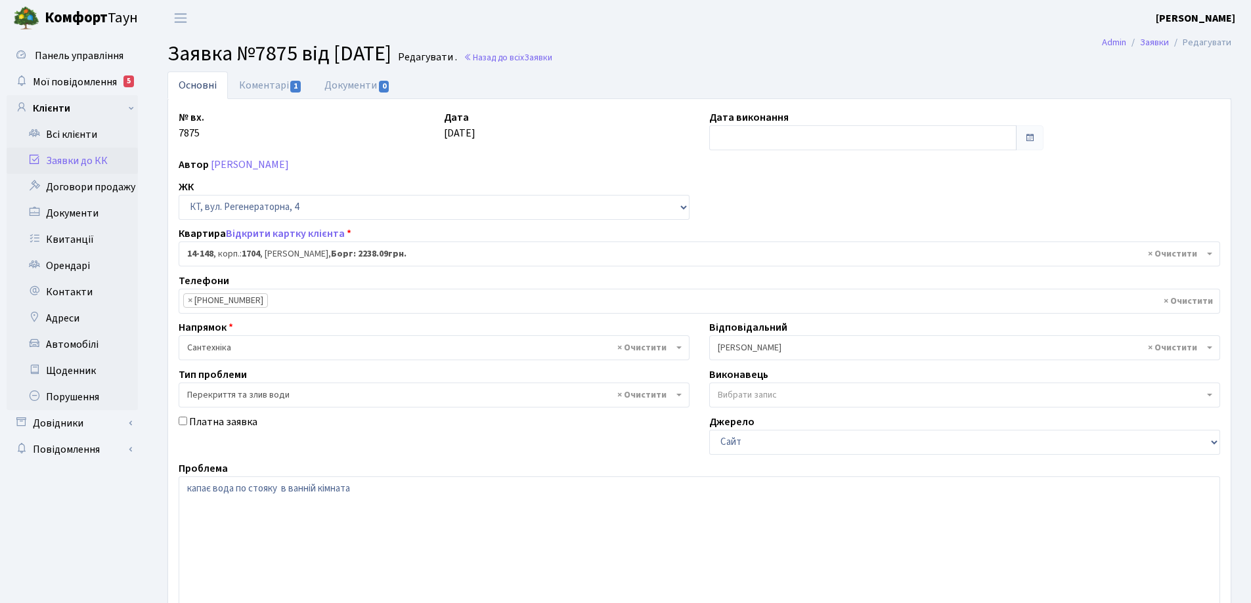
select select "7525"
select select "32"
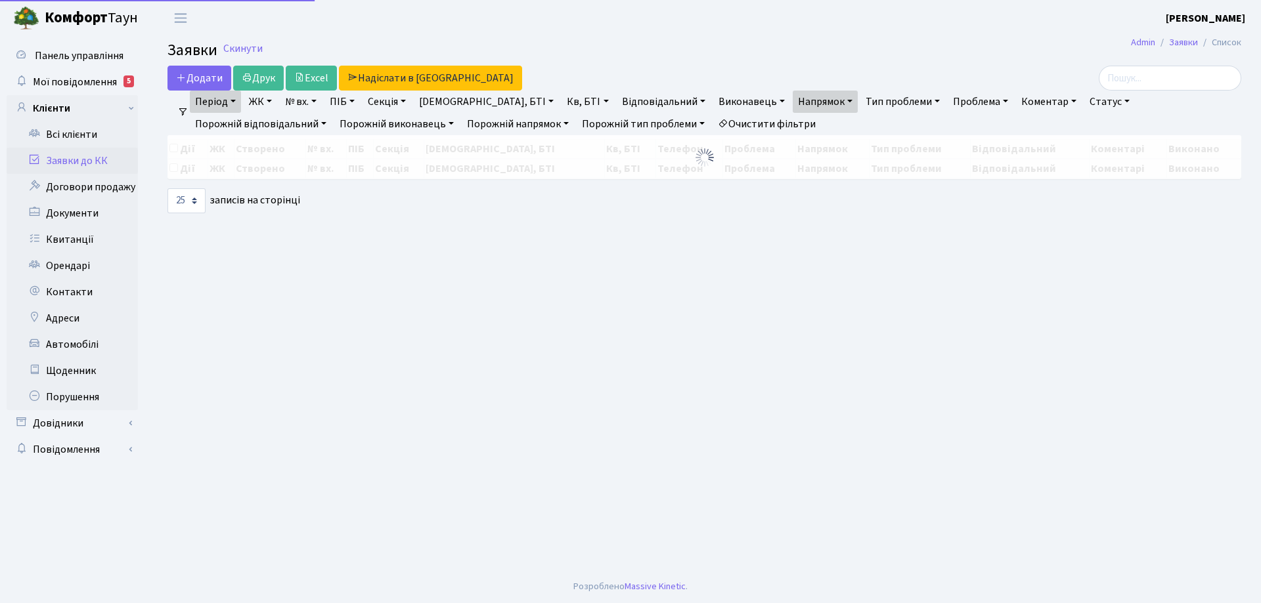
select select "25"
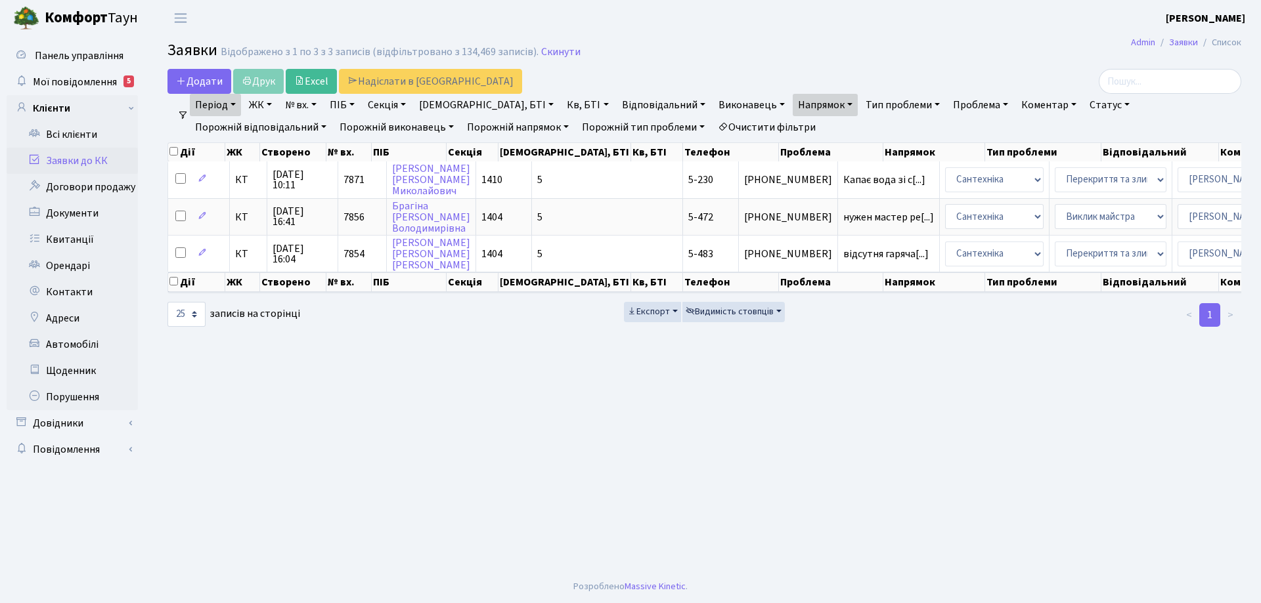
click at [1084, 104] on link "Статус" at bounding box center [1109, 105] width 51 height 22
click at [1085, 163] on link "Виконано" at bounding box center [1137, 165] width 104 height 20
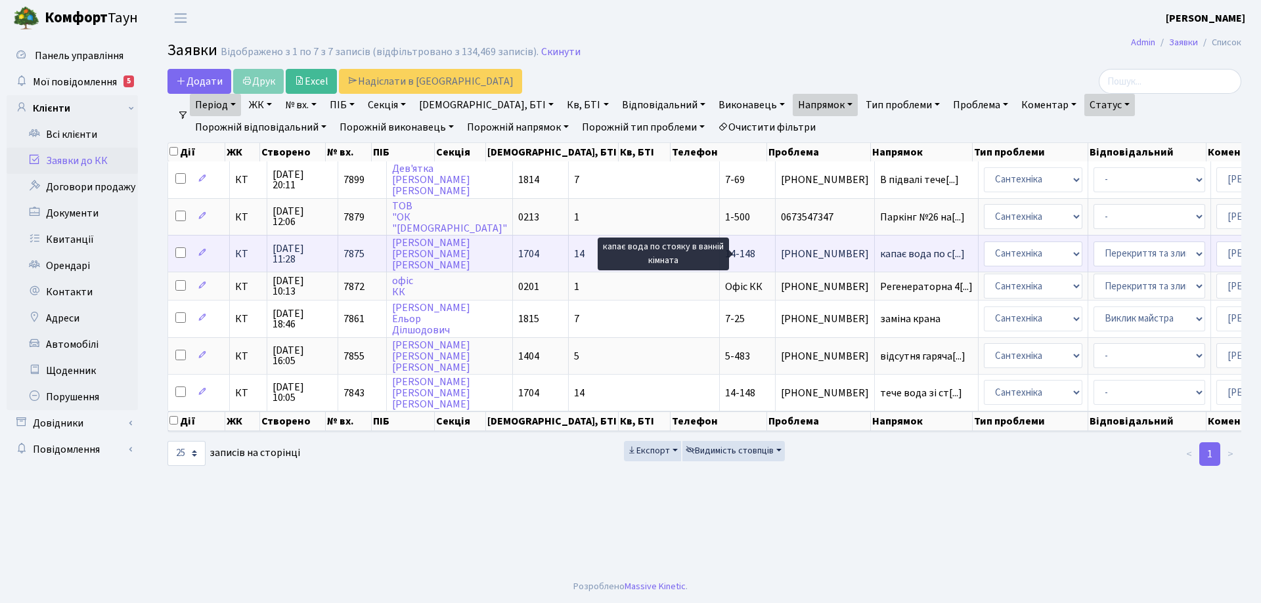
click at [880, 255] on span "капає вода по с[...]" at bounding box center [922, 254] width 85 height 14
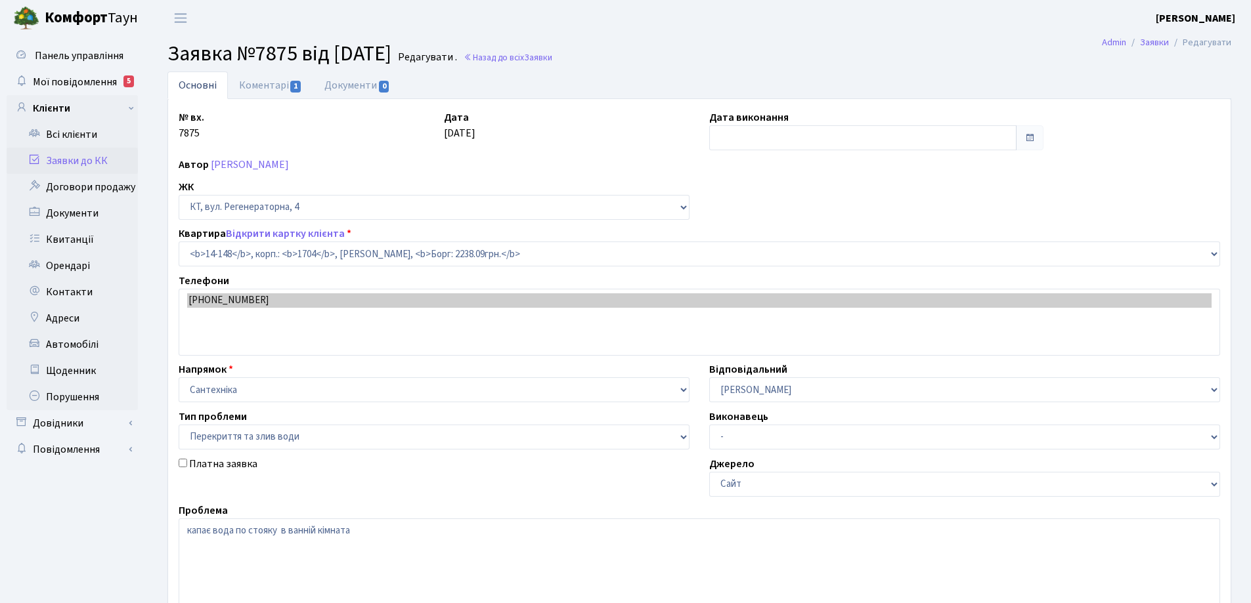
select select "7525"
select select "32"
type input "[DATE]"
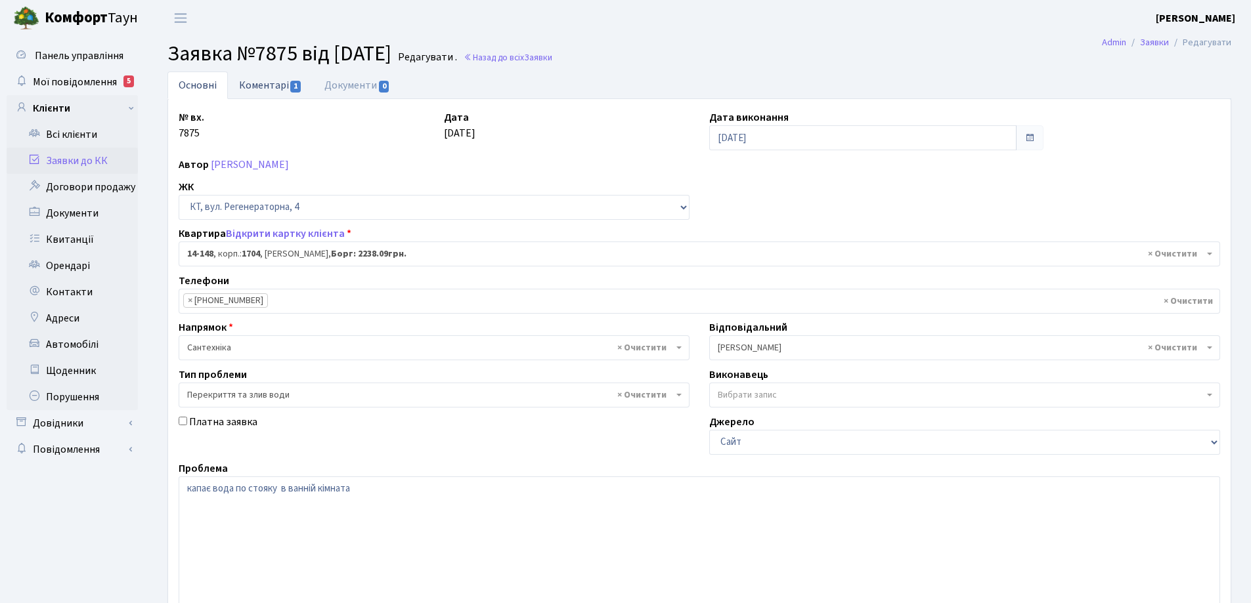
click at [269, 82] on link "Коментарі 1" at bounding box center [270, 85] width 85 height 27
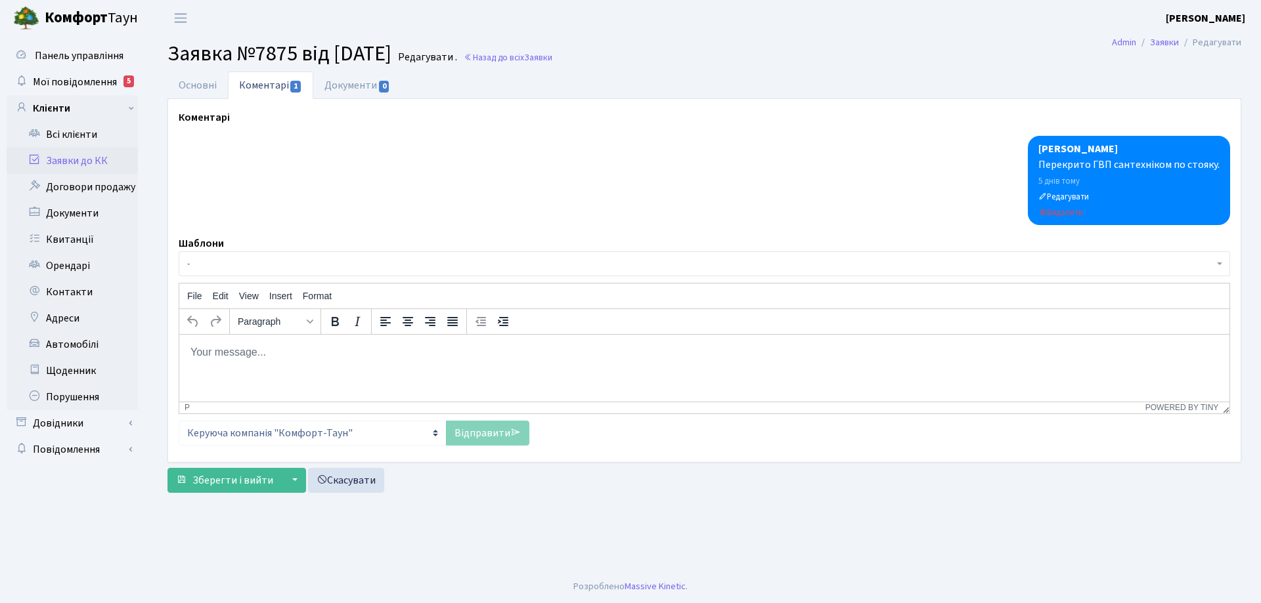
click at [216, 354] on body "Rich Text Area. Press ALT-0 for help." at bounding box center [704, 352] width 1029 height 14
click at [481, 435] on link "Відправити" at bounding box center [487, 433] width 83 height 25
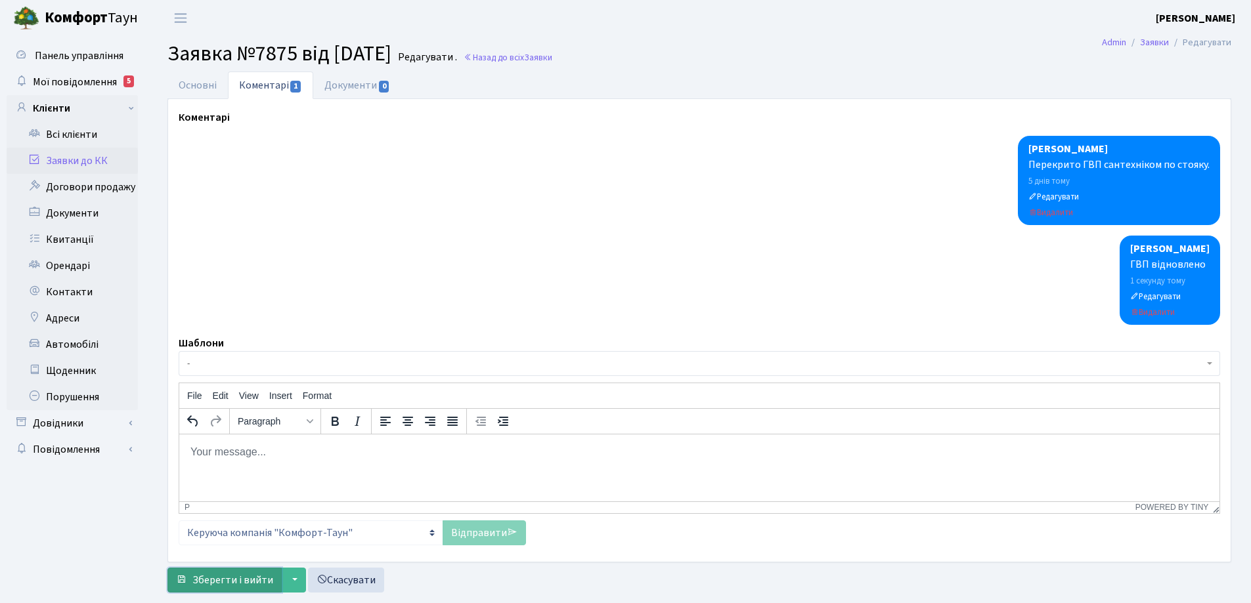
click at [264, 579] on span "Зберегти і вийти" at bounding box center [232, 580] width 81 height 14
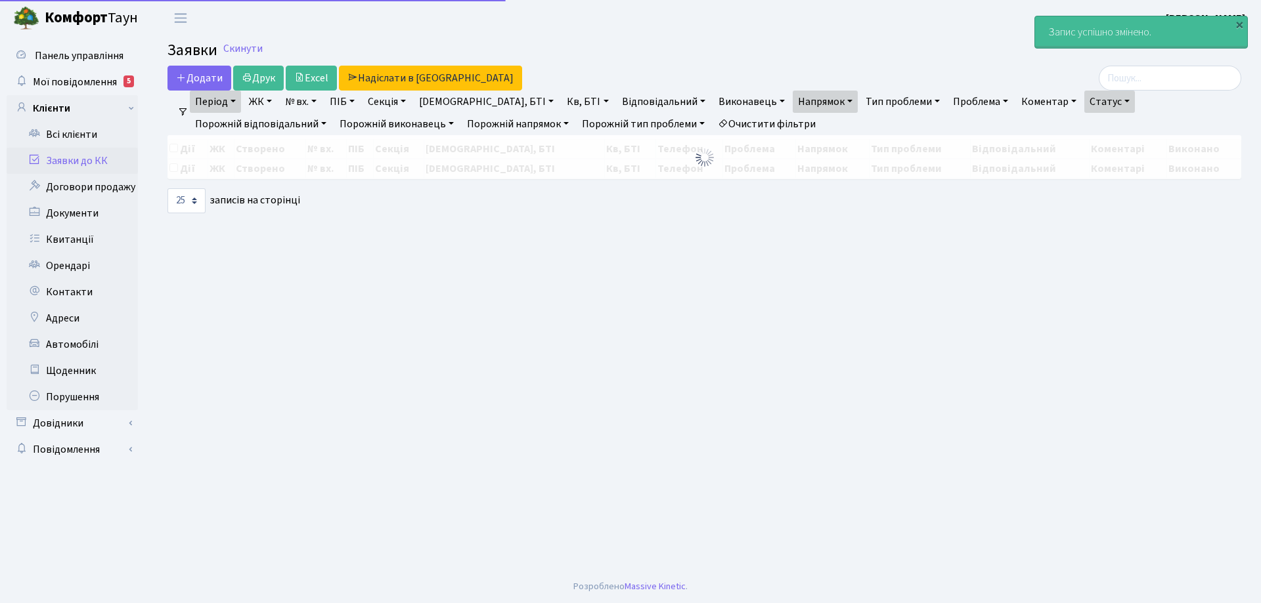
select select "25"
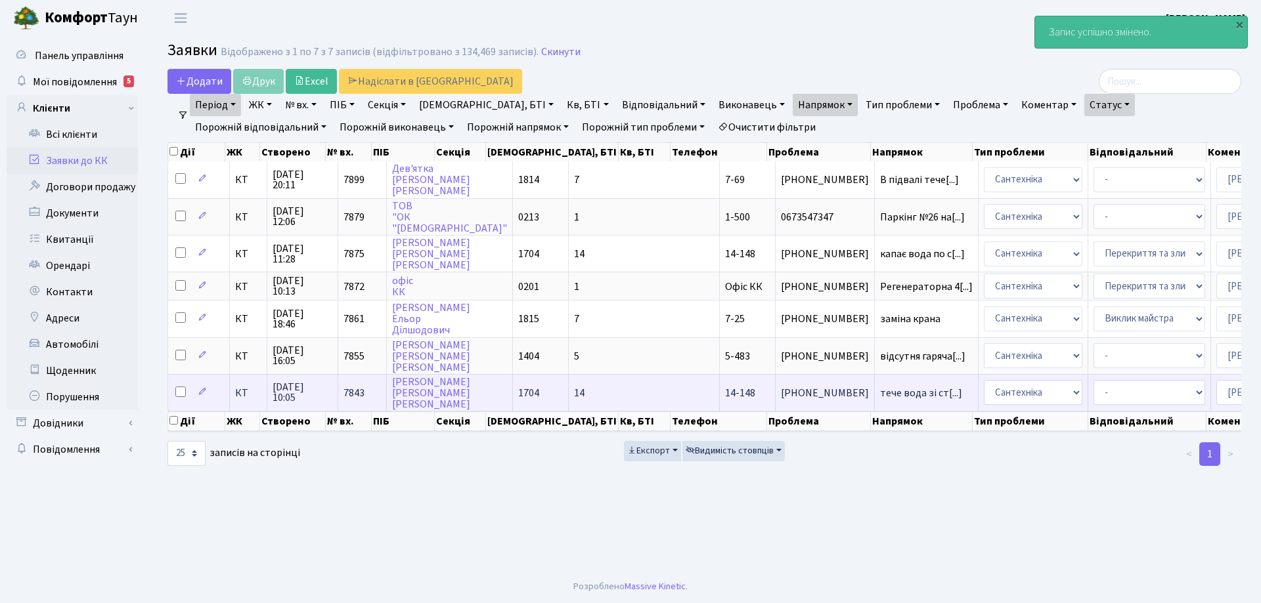
click at [725, 395] on span "14-148" at bounding box center [740, 393] width 30 height 14
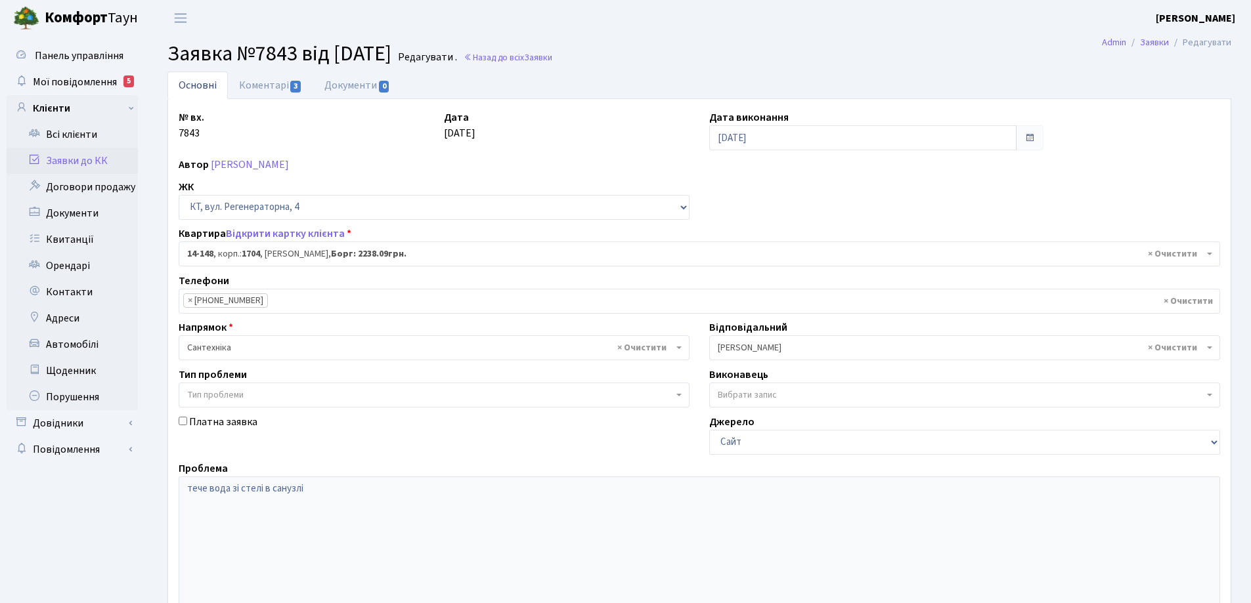
select select "7525"
click at [257, 88] on link "Коментарі 3" at bounding box center [270, 85] width 85 height 27
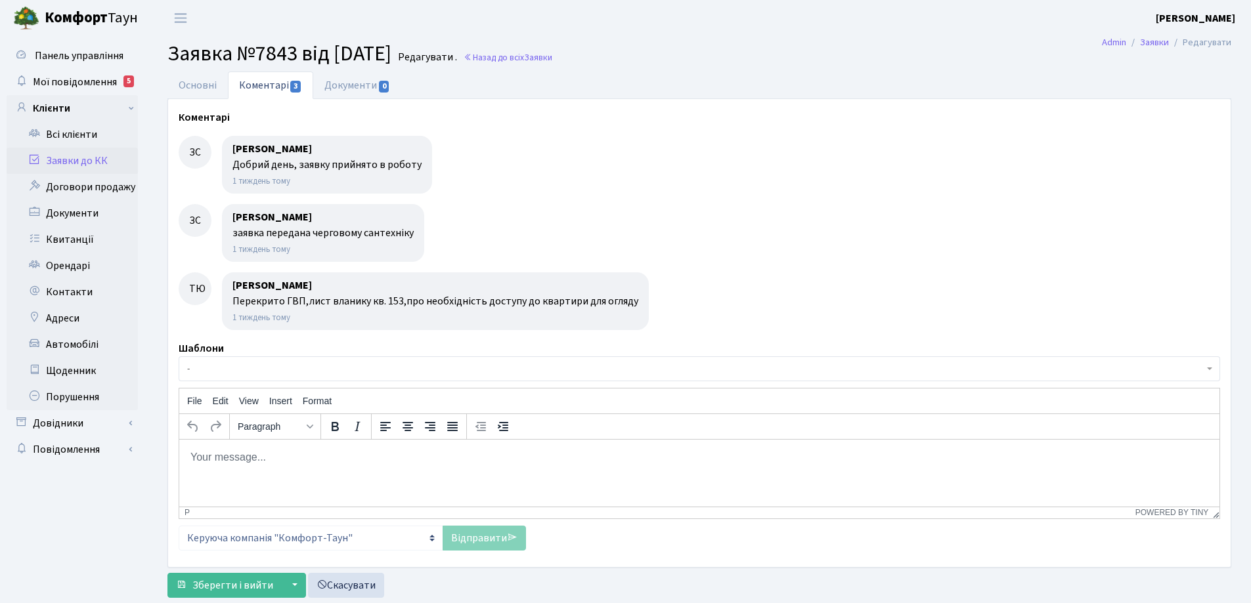
click at [210, 463] on body "Rich Text Area. Press ALT-0 for help." at bounding box center [699, 457] width 1019 height 14
click at [486, 538] on link "Відправити" at bounding box center [484, 538] width 83 height 25
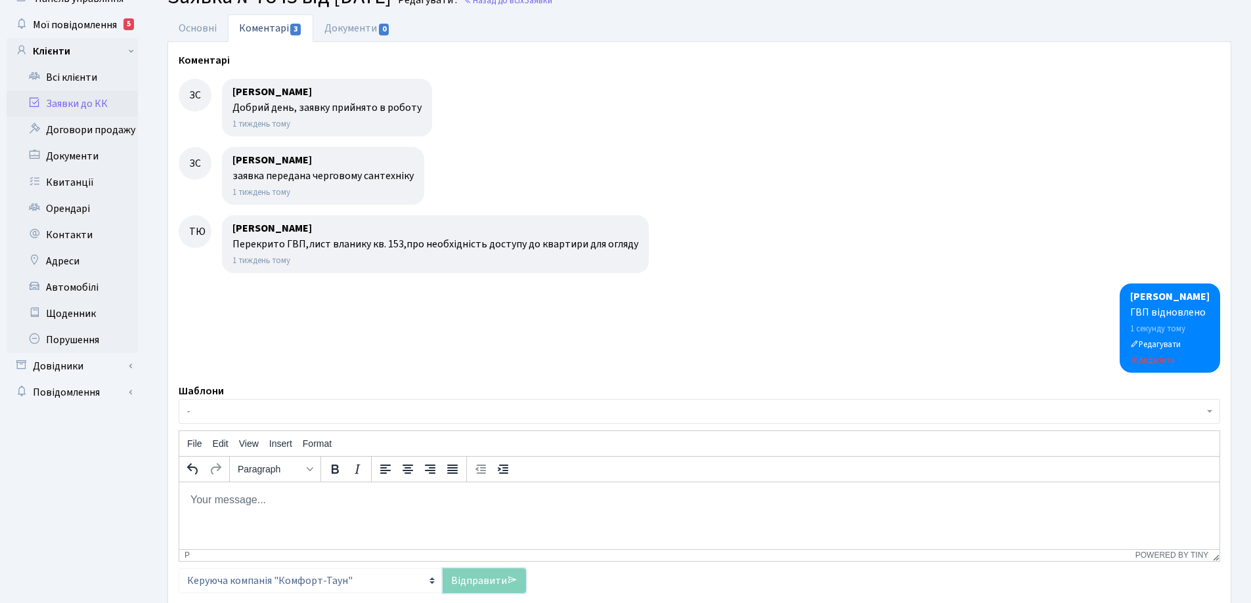
scroll to position [131, 0]
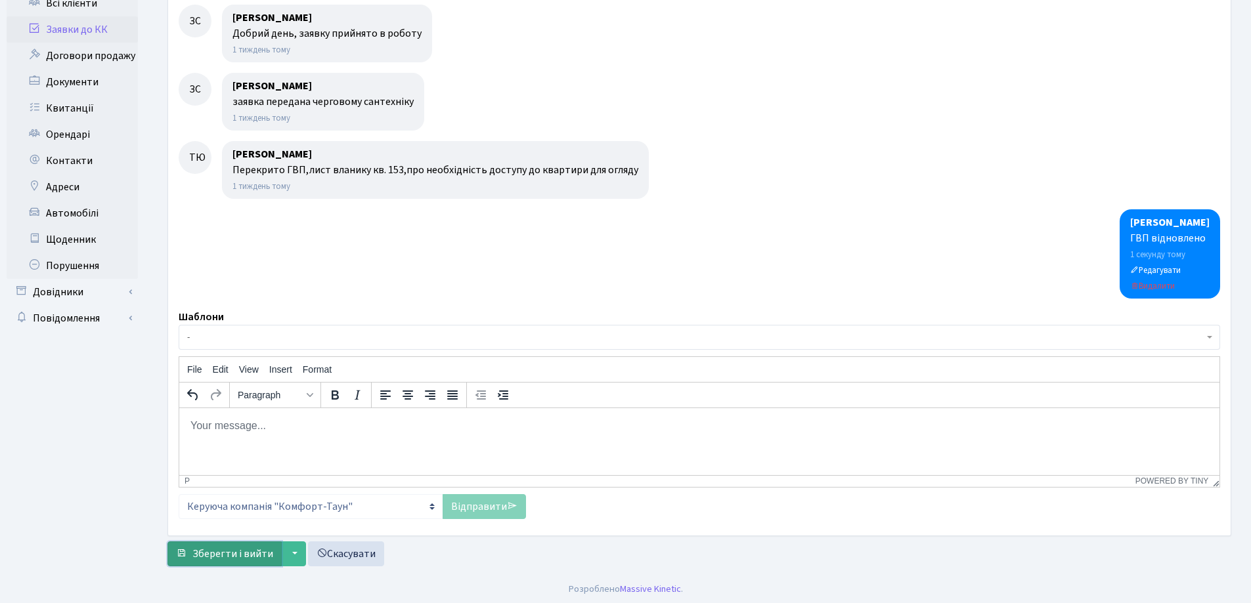
click at [253, 555] on span "Зберегти і вийти" at bounding box center [232, 554] width 81 height 14
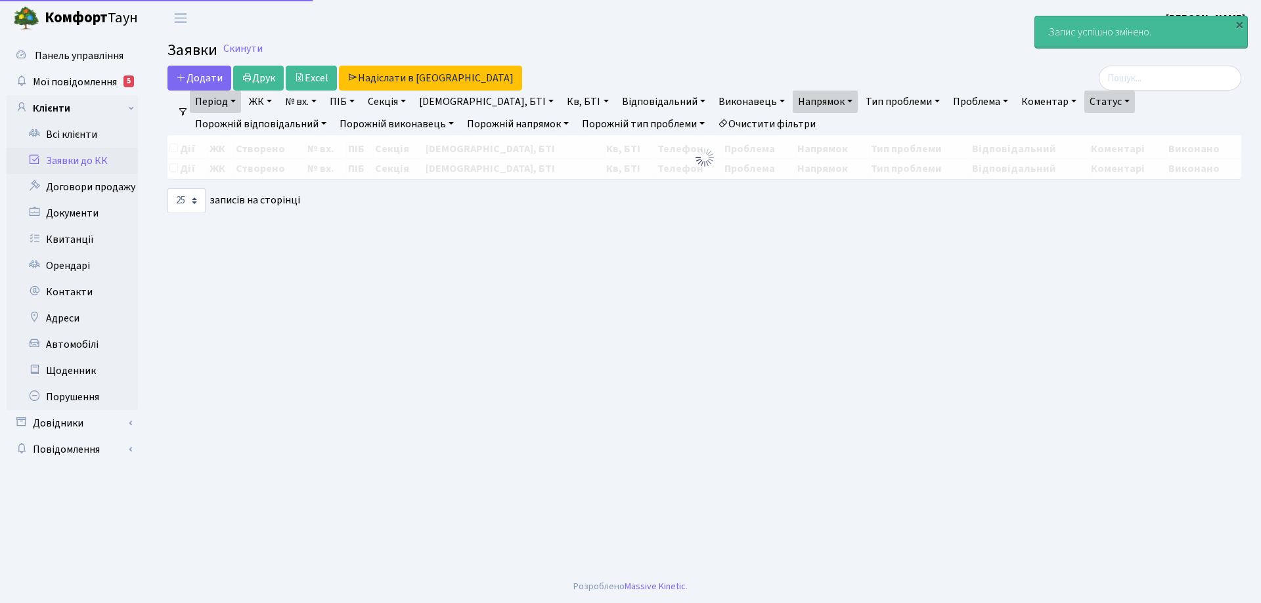
select select "25"
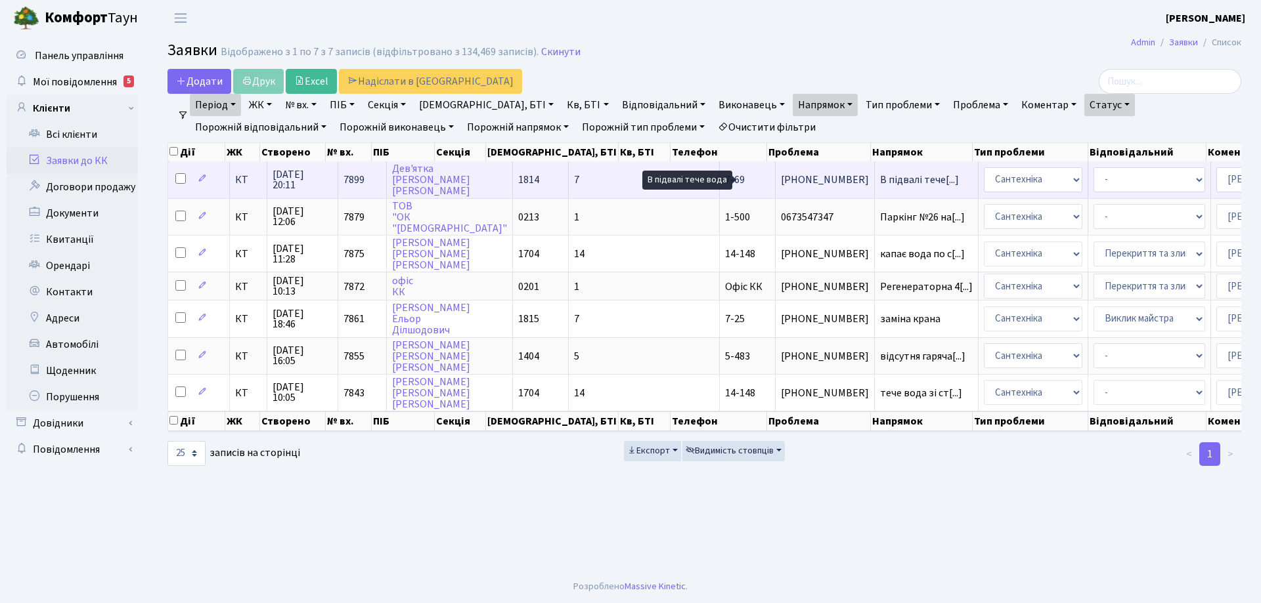
click at [880, 178] on span "В підвалі тече[...]" at bounding box center [919, 180] width 79 height 14
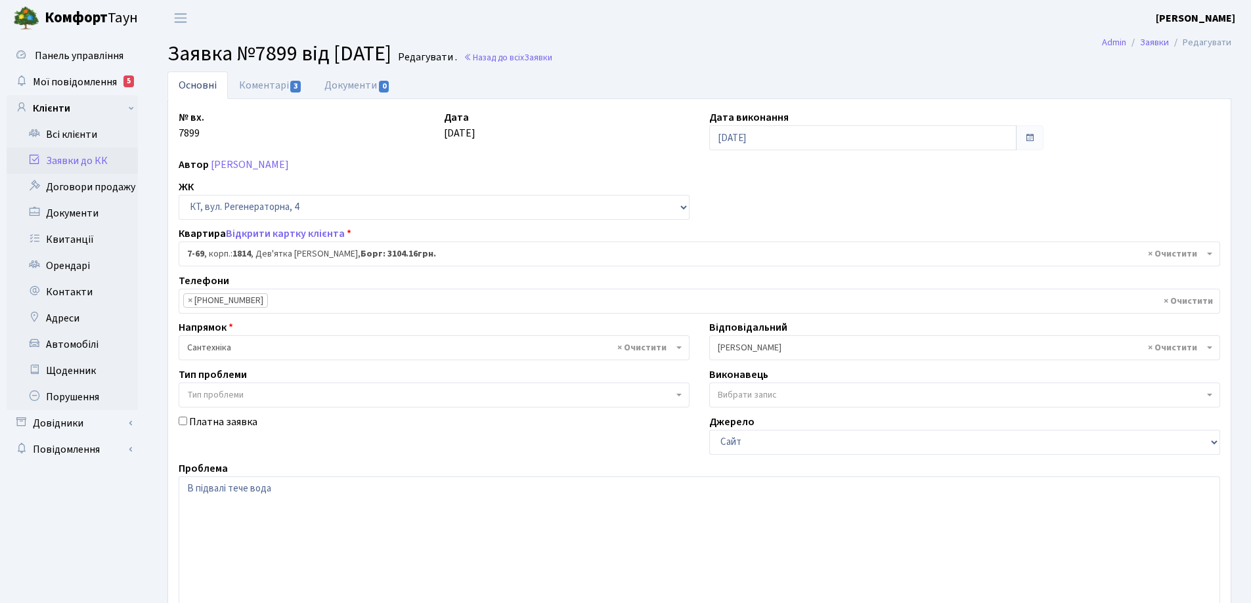
select select "5132"
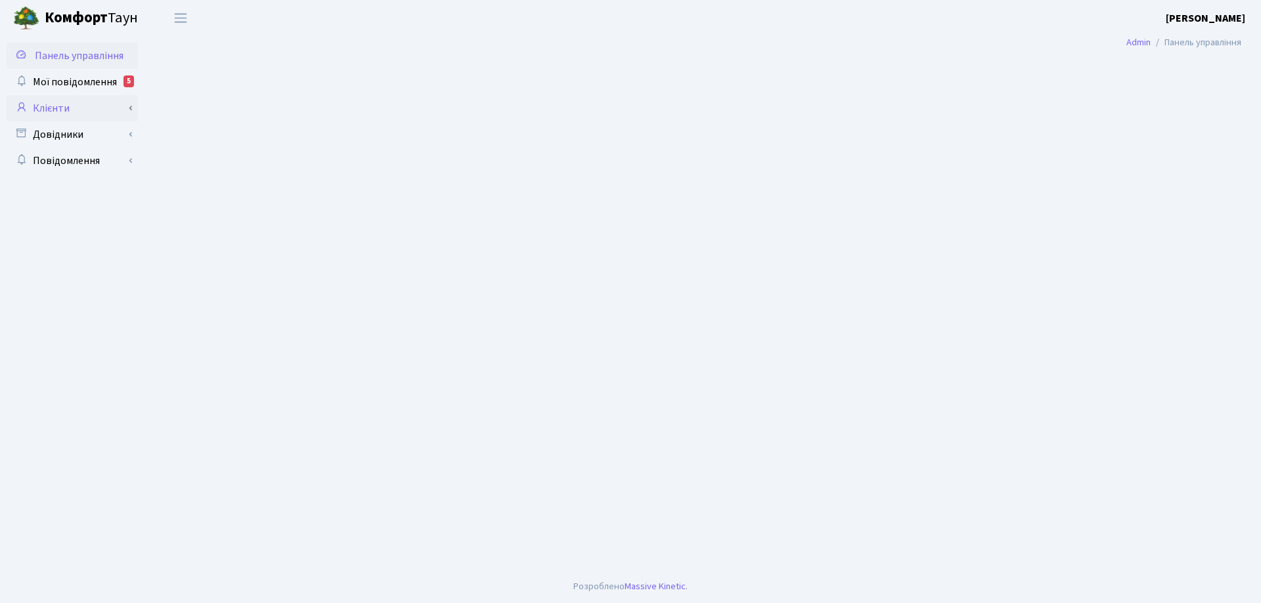
click at [61, 108] on link "Клієнти" at bounding box center [72, 108] width 131 height 26
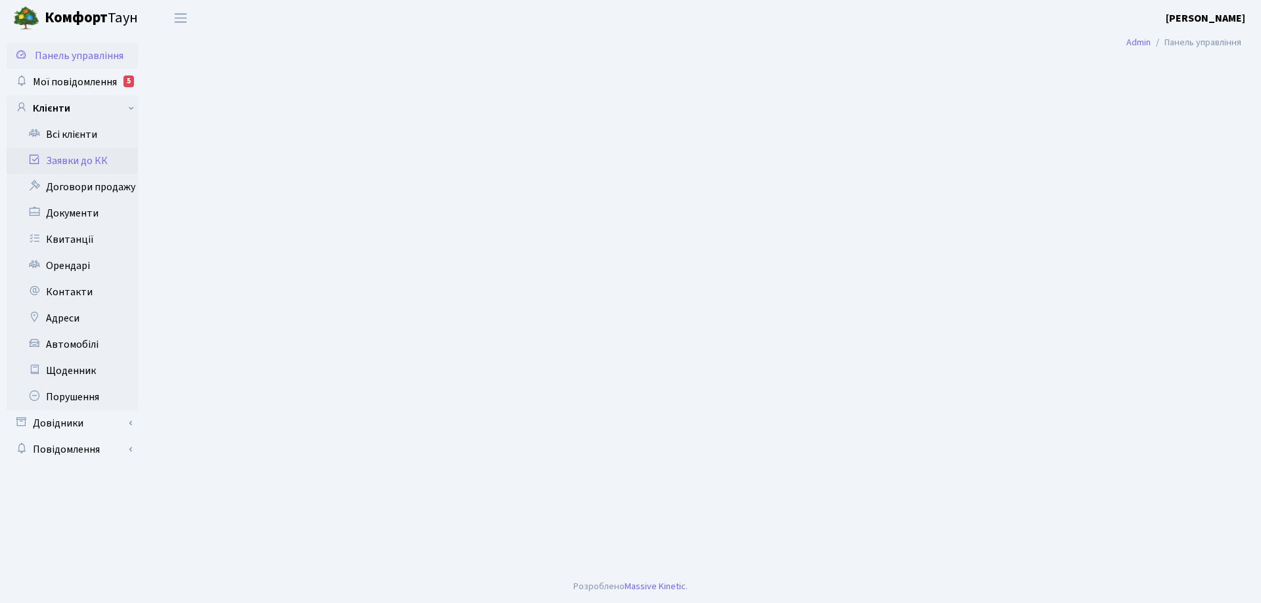
click at [73, 161] on link "Заявки до КК" at bounding box center [72, 161] width 131 height 26
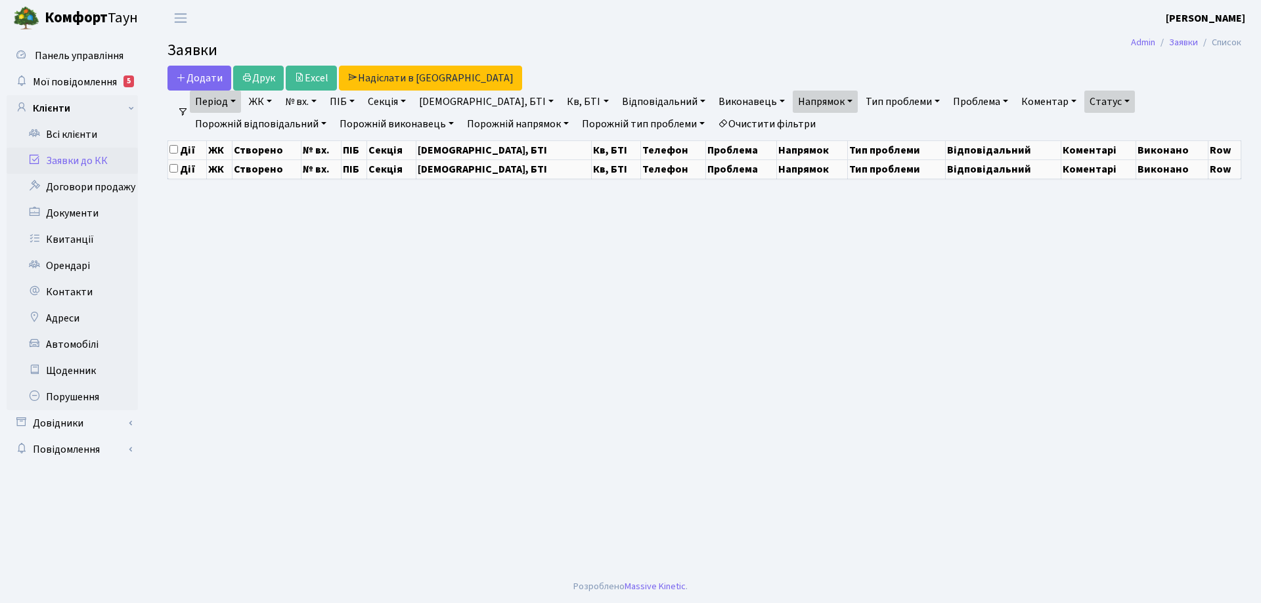
select select "25"
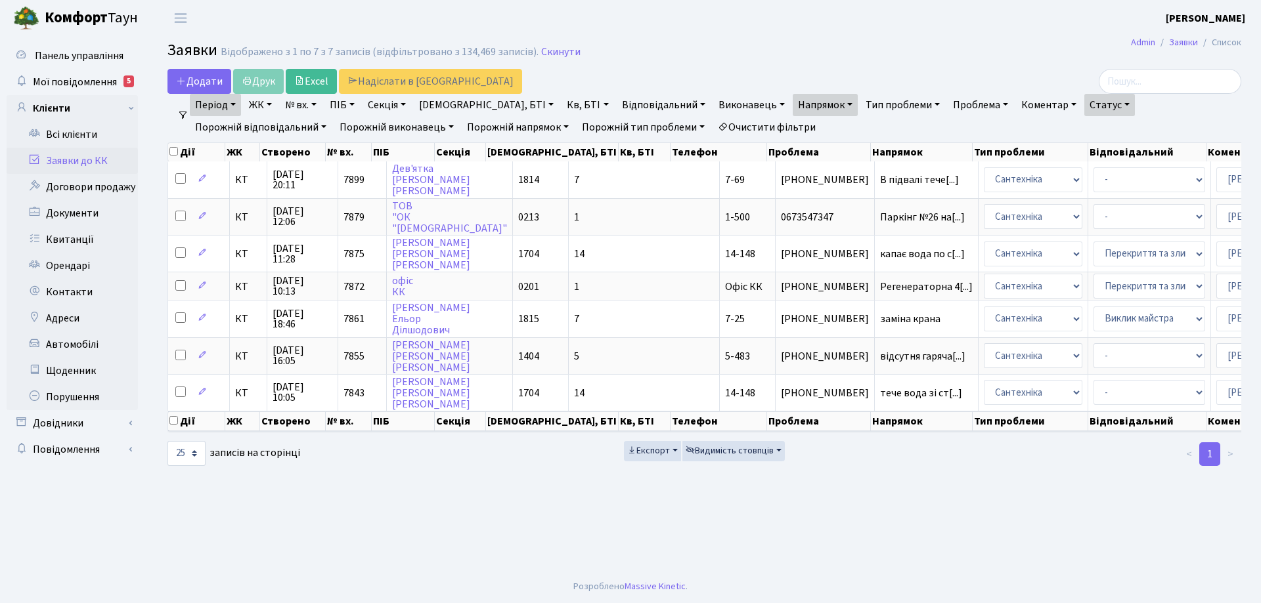
click at [712, 127] on link "Очистити фільтри" at bounding box center [766, 127] width 108 height 22
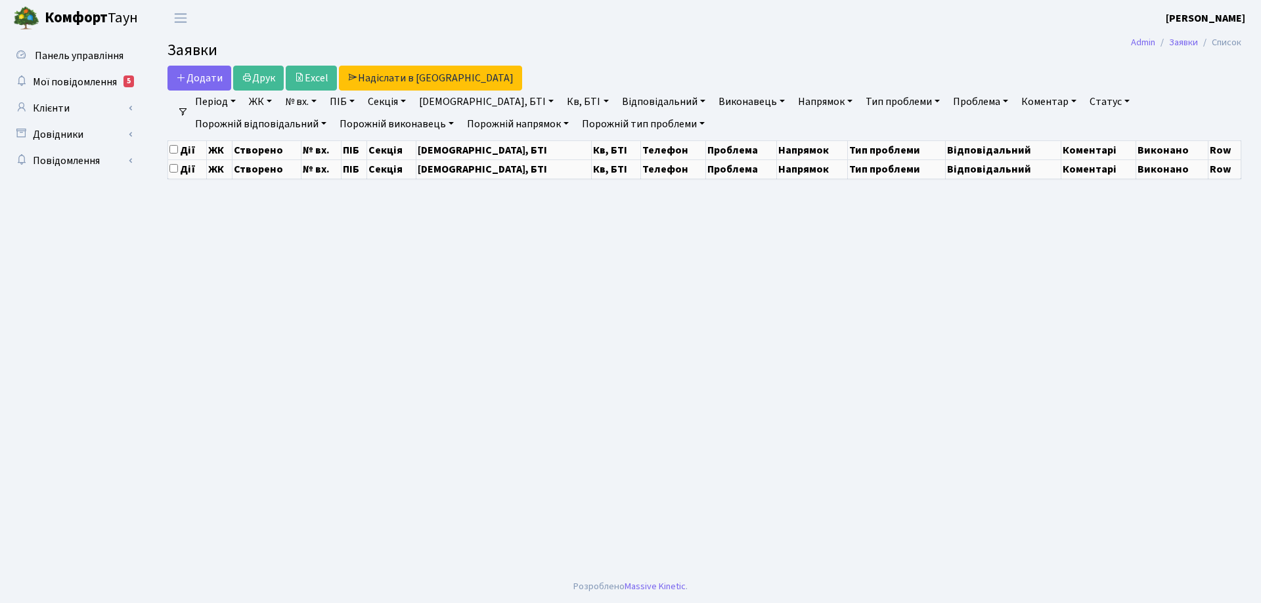
select select "25"
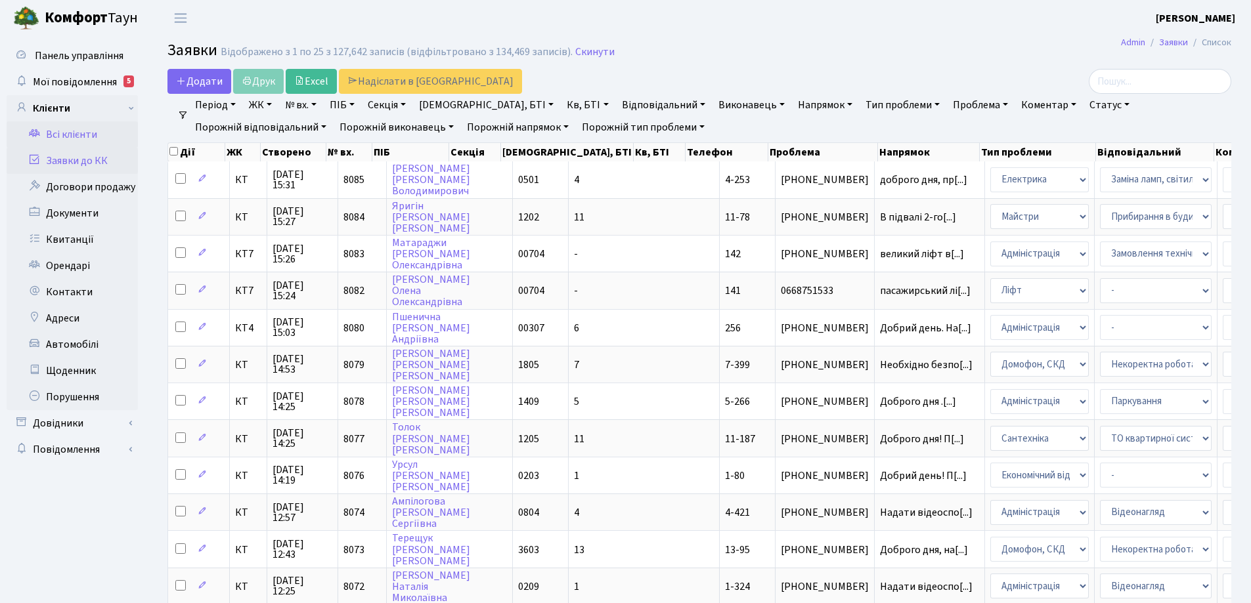
click at [79, 138] on link "Всі клієнти" at bounding box center [72, 134] width 131 height 26
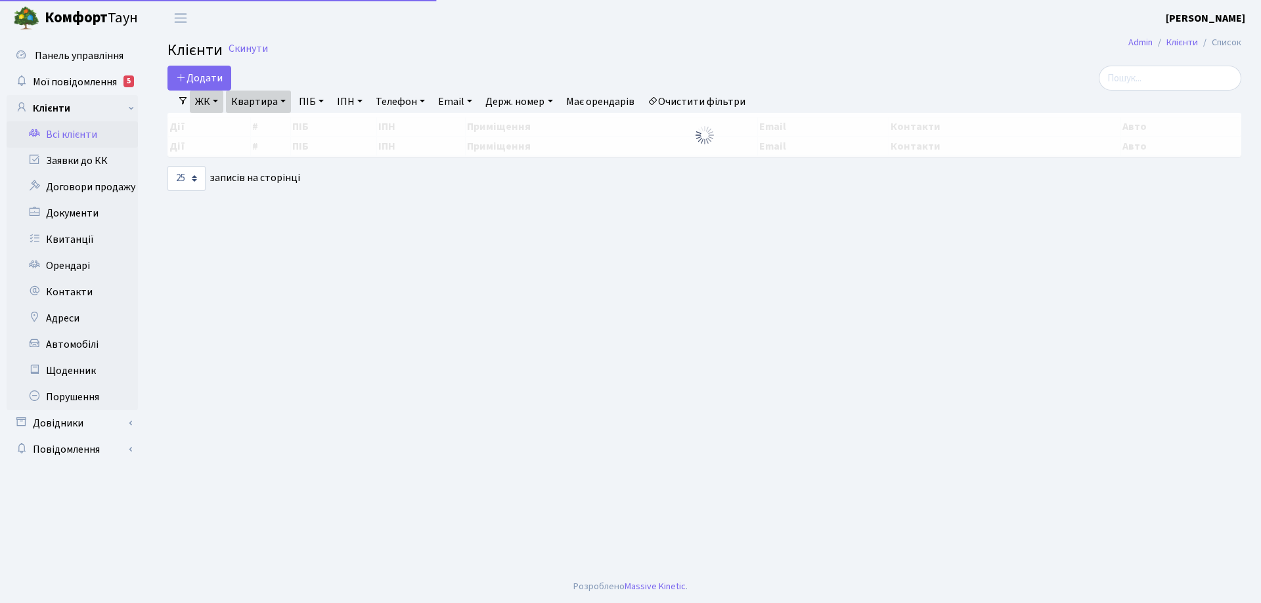
select select "25"
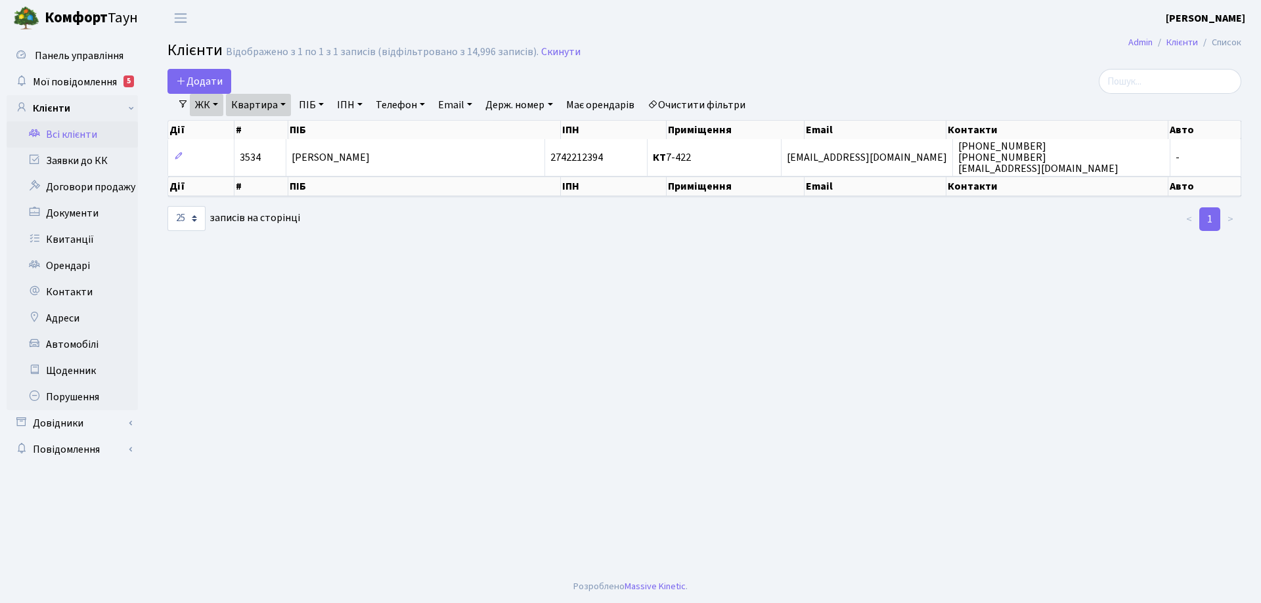
click at [210, 111] on link "ЖК" at bounding box center [206, 105] width 33 height 22
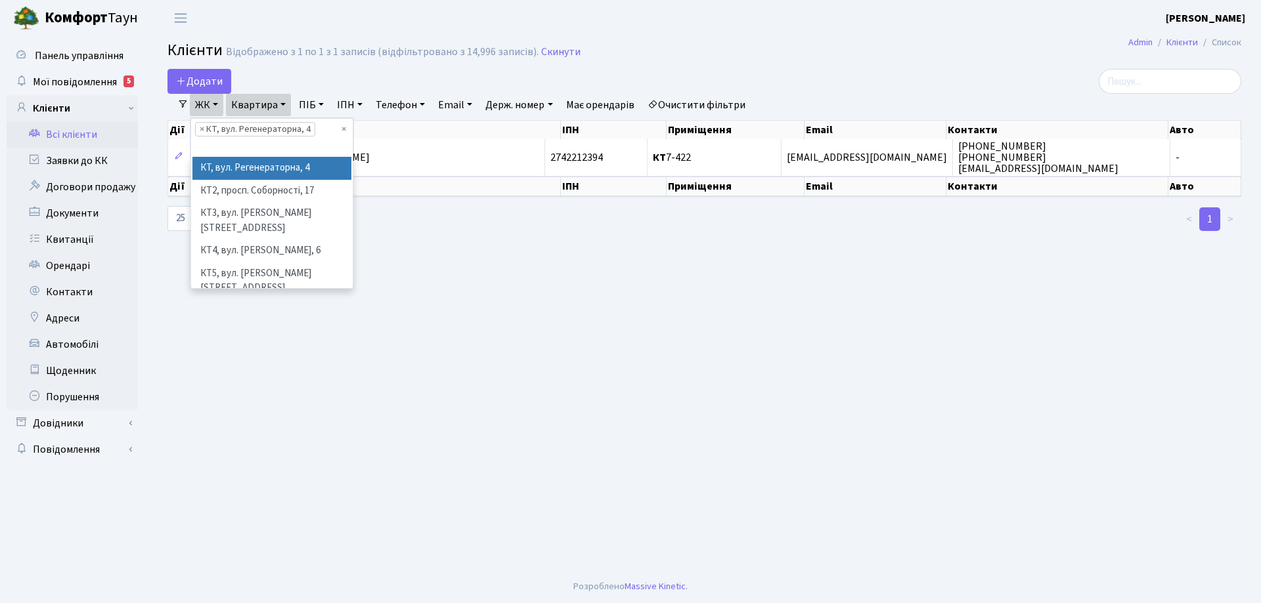
click at [223, 166] on li "КТ, вул. Регенераторна, 4" at bounding box center [271, 168] width 159 height 23
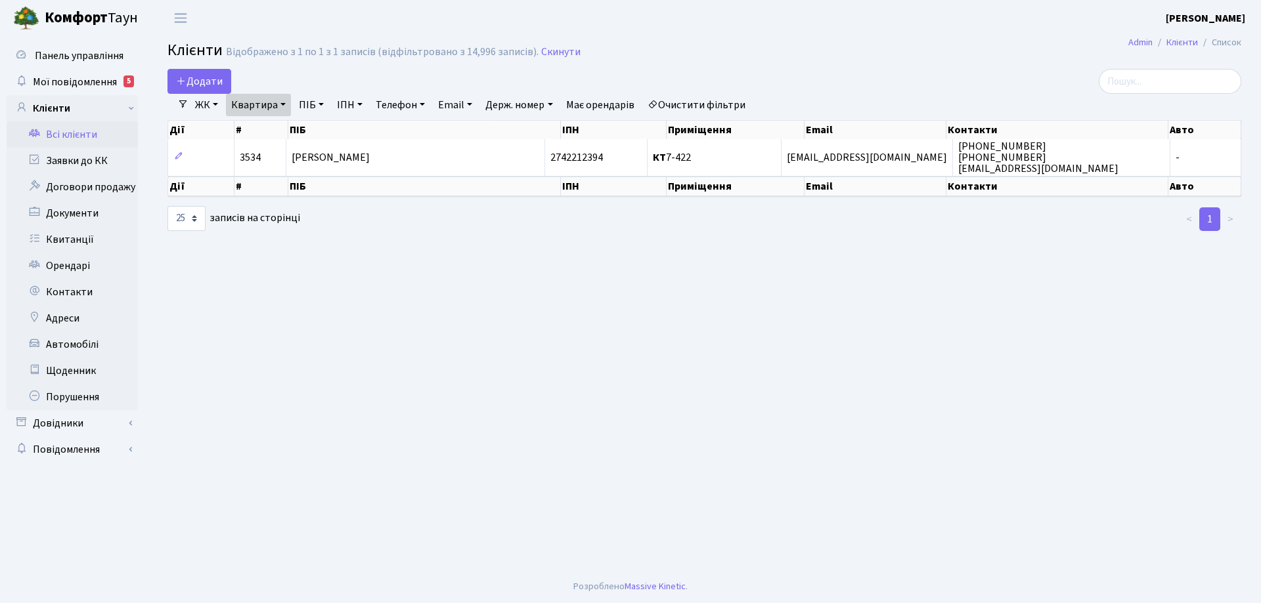
click at [257, 110] on link "Квартира" at bounding box center [258, 105] width 65 height 22
click at [263, 131] on input "7-422" at bounding box center [265, 130] width 77 height 25
type input "12-166"
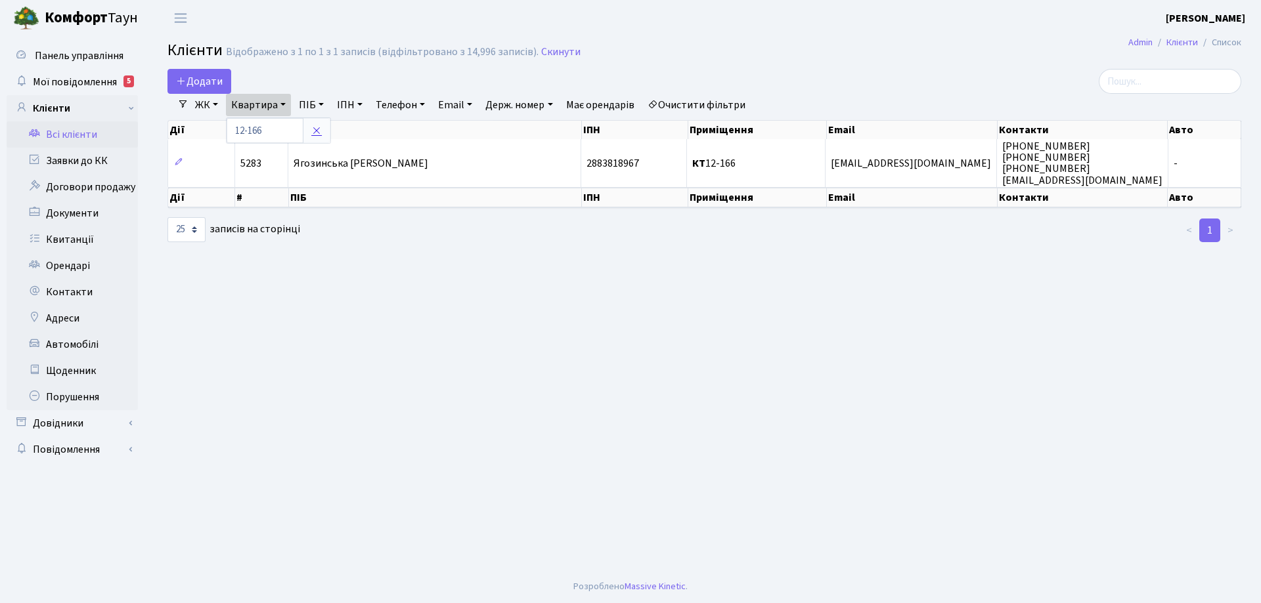
click at [321, 132] on icon at bounding box center [316, 130] width 11 height 11
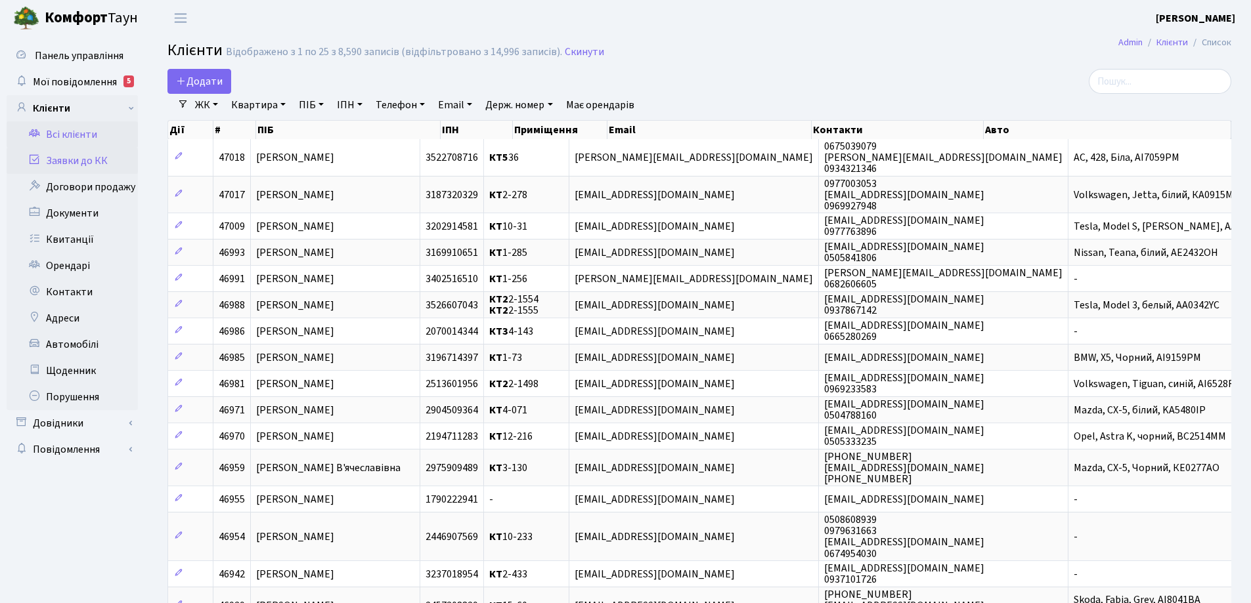
click at [87, 163] on link "Заявки до КК" at bounding box center [72, 161] width 131 height 26
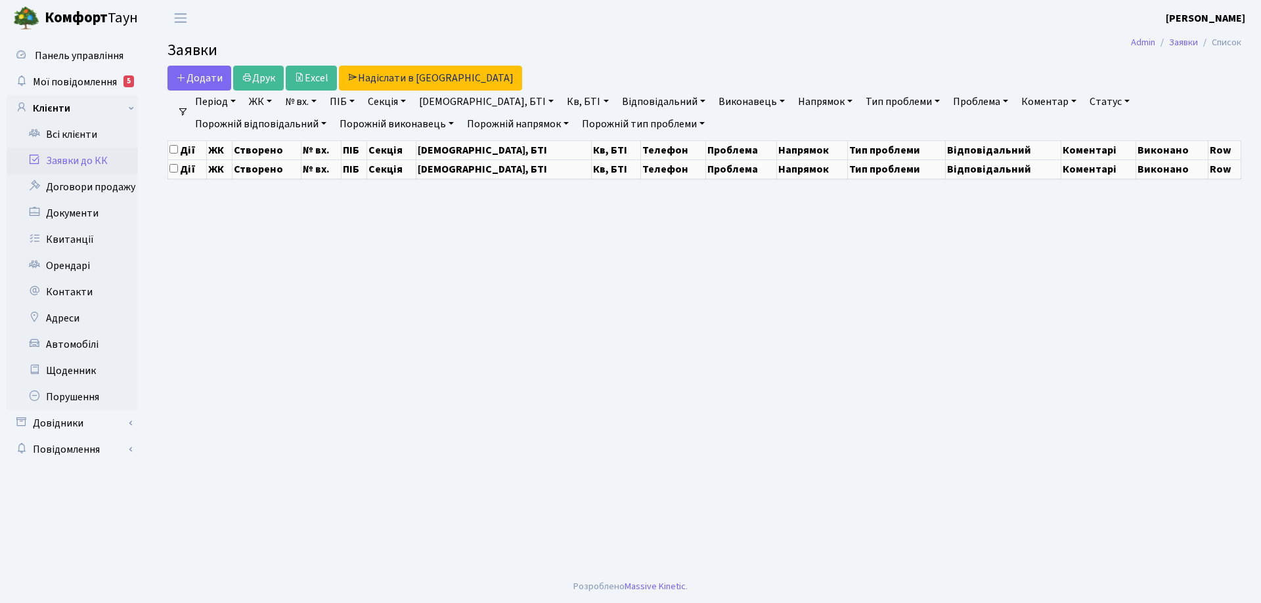
select select "25"
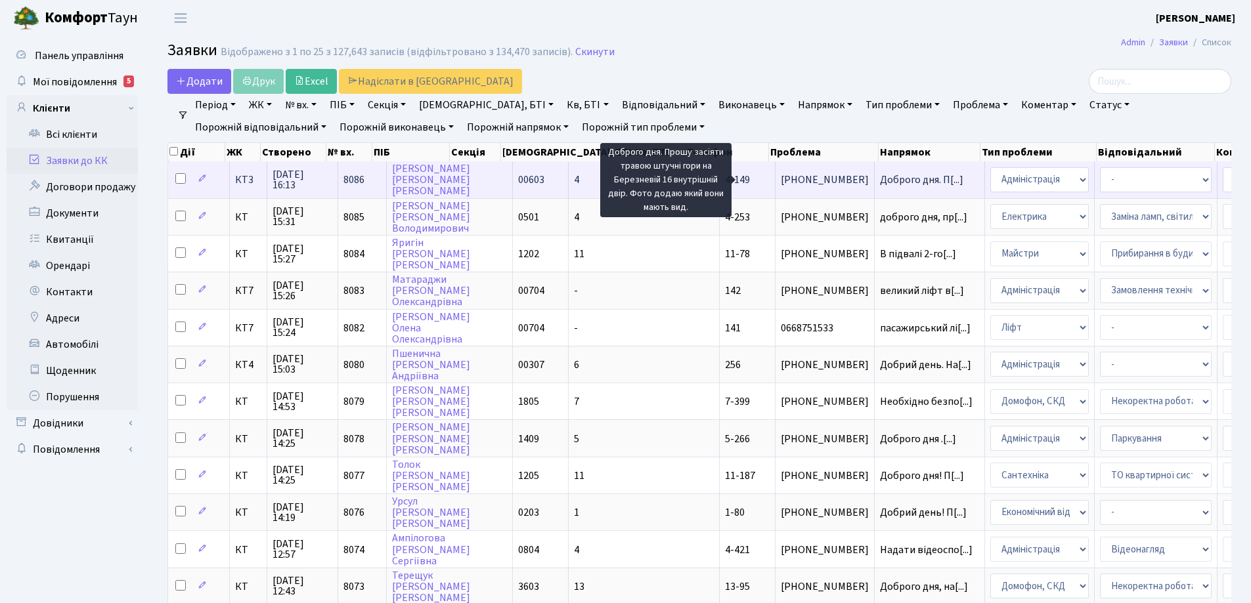
click at [880, 178] on span "Доброго дня. П[...]" at bounding box center [921, 180] width 83 height 14
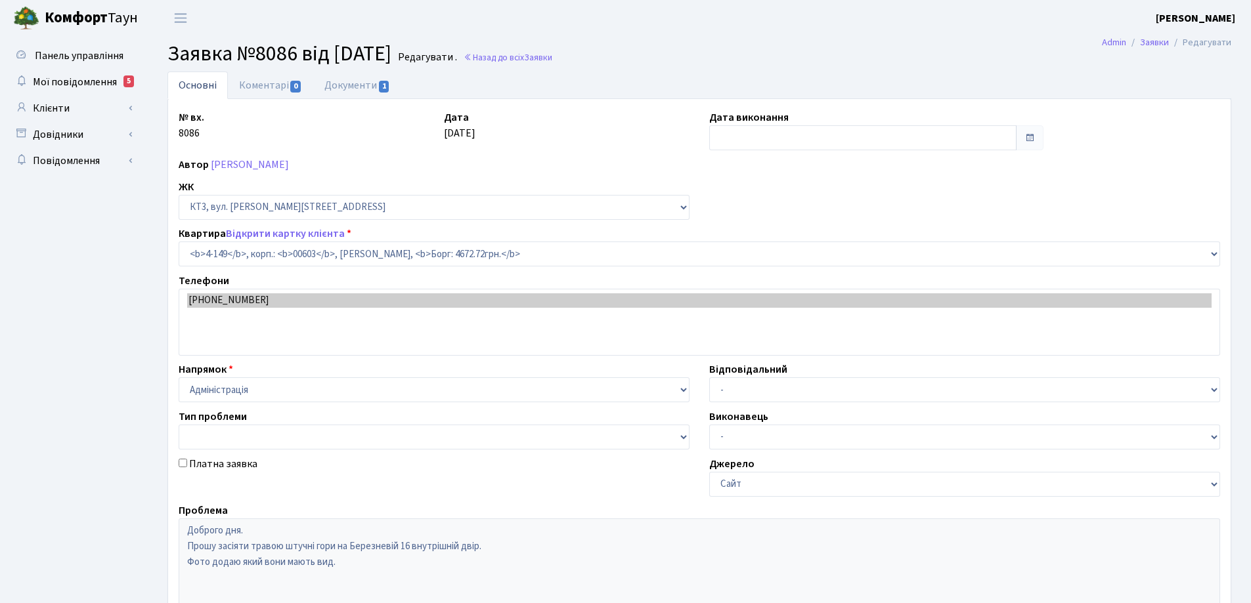
select select "16608"
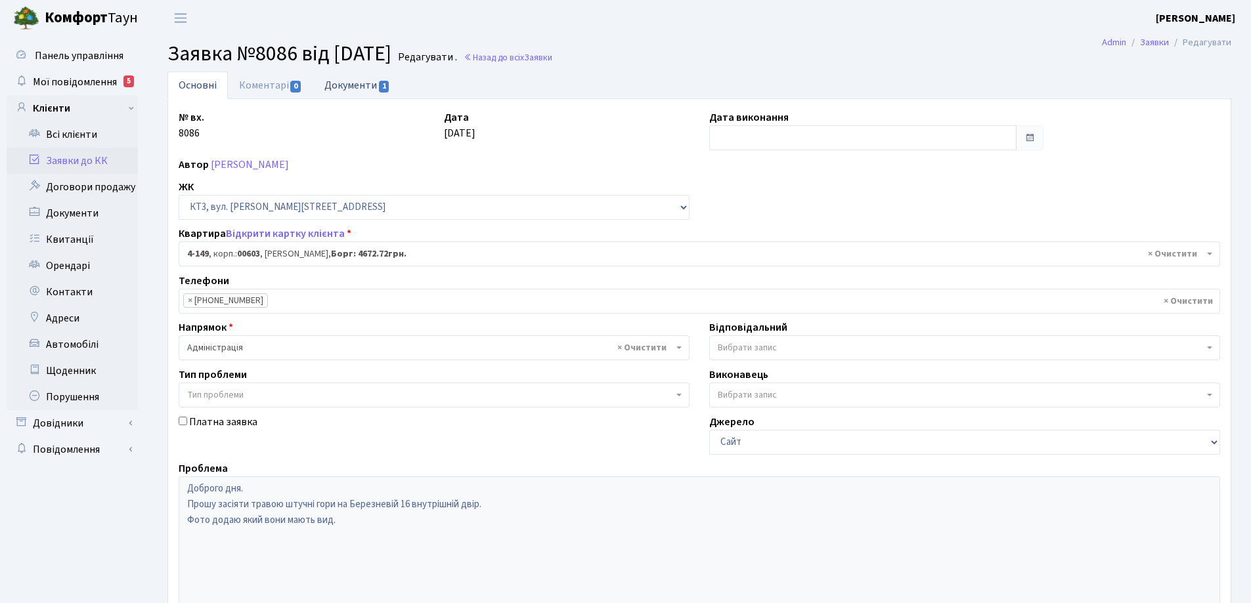
click at [362, 88] on link "Документи 1" at bounding box center [357, 85] width 88 height 27
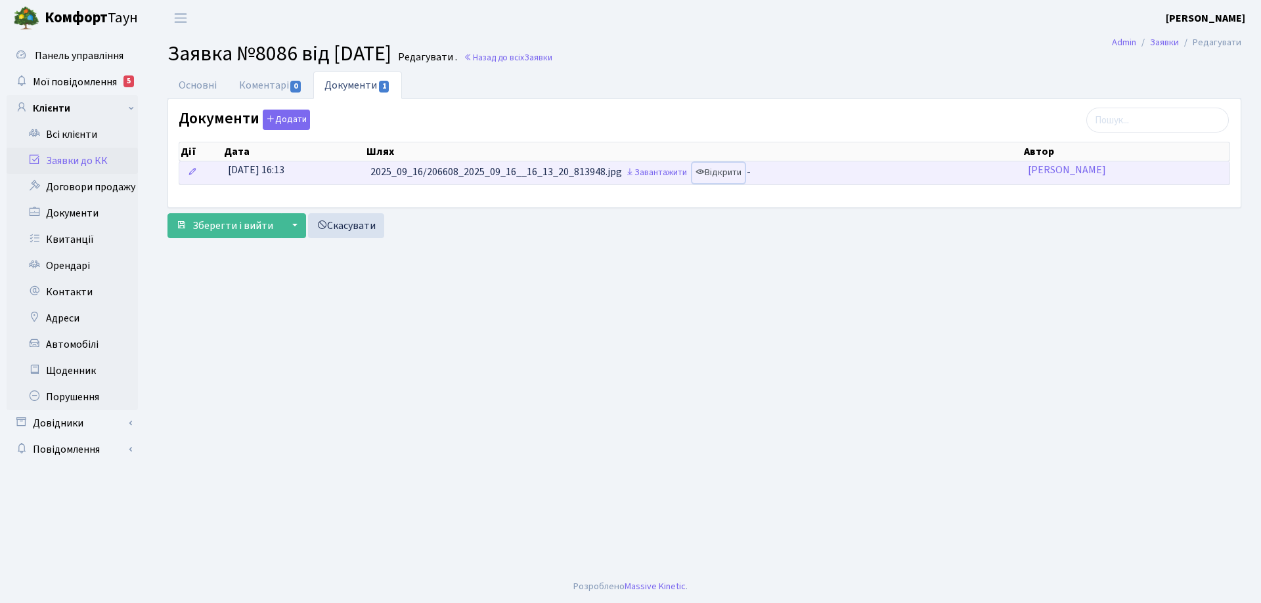
click at [734, 173] on link "Відкрити" at bounding box center [718, 173] width 53 height 20
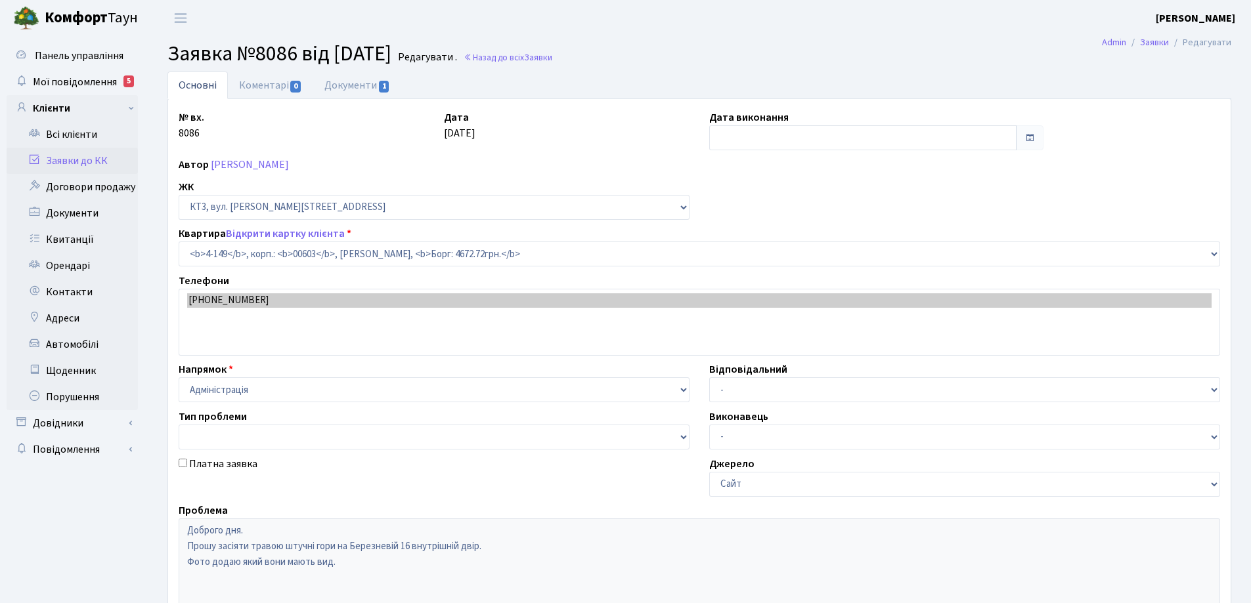
select select "16608"
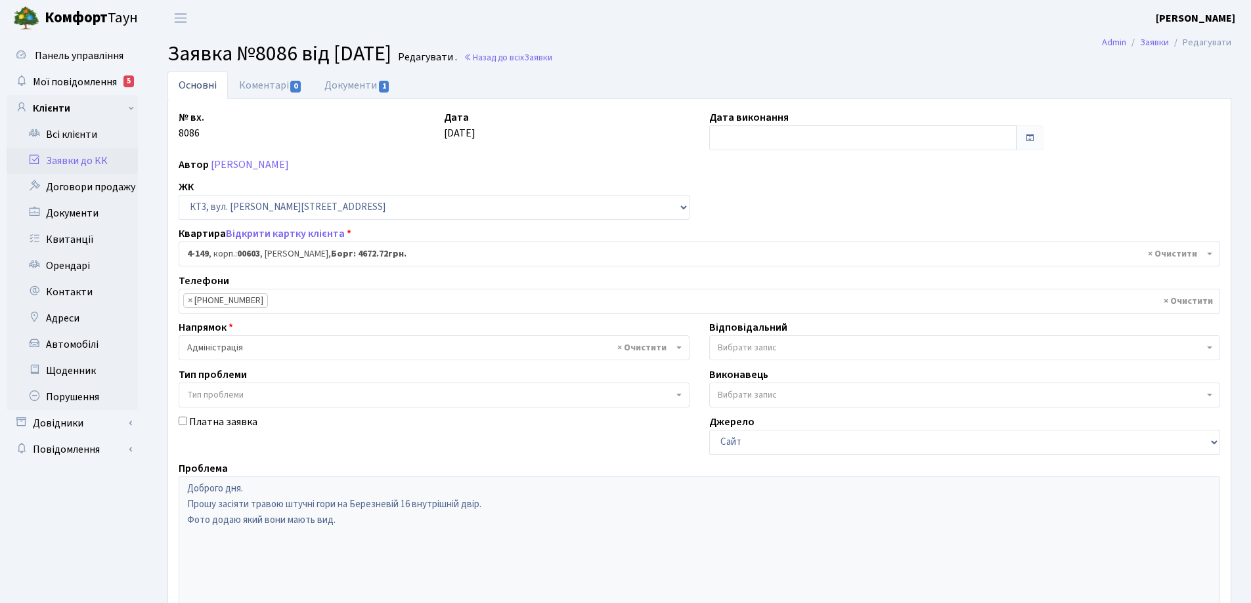
click at [211, 85] on link "Основні" at bounding box center [197, 86] width 60 height 28
click at [211, 83] on link "Основні" at bounding box center [197, 86] width 60 height 28
click at [194, 87] on link "Основні" at bounding box center [197, 86] width 60 height 28
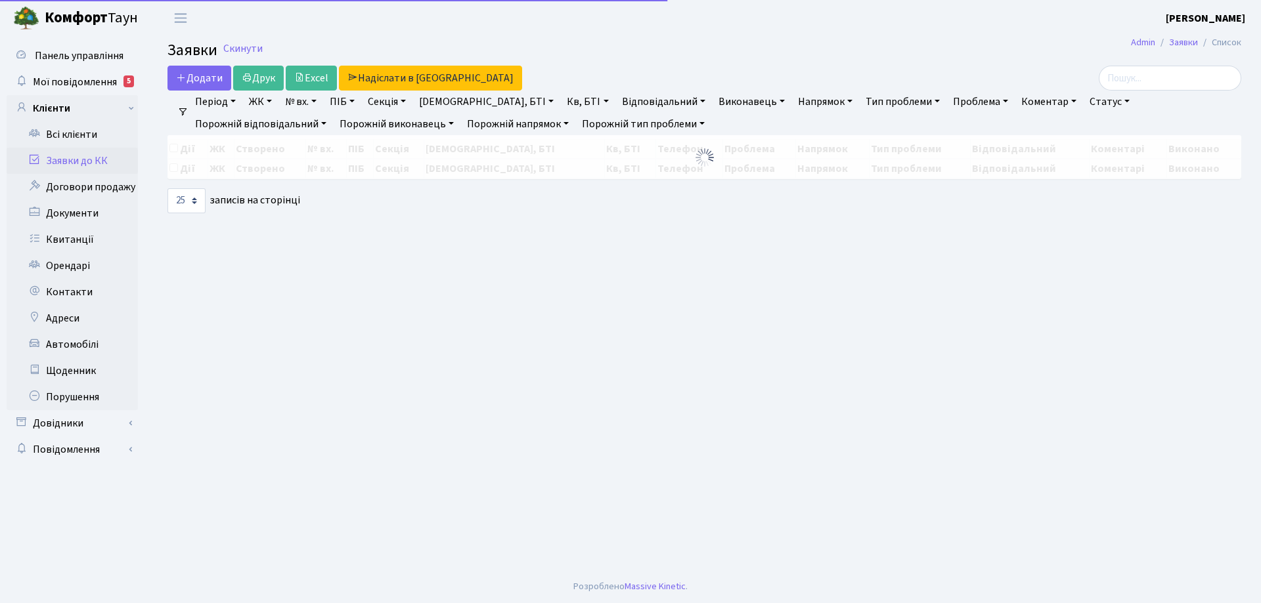
select select "25"
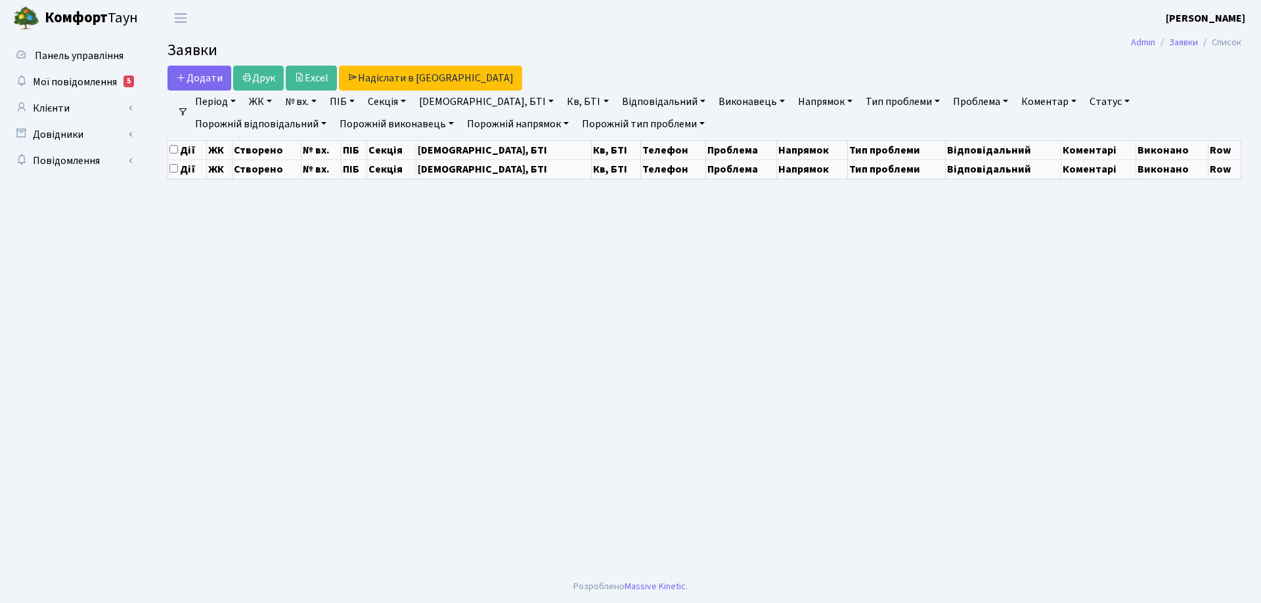
select select "25"
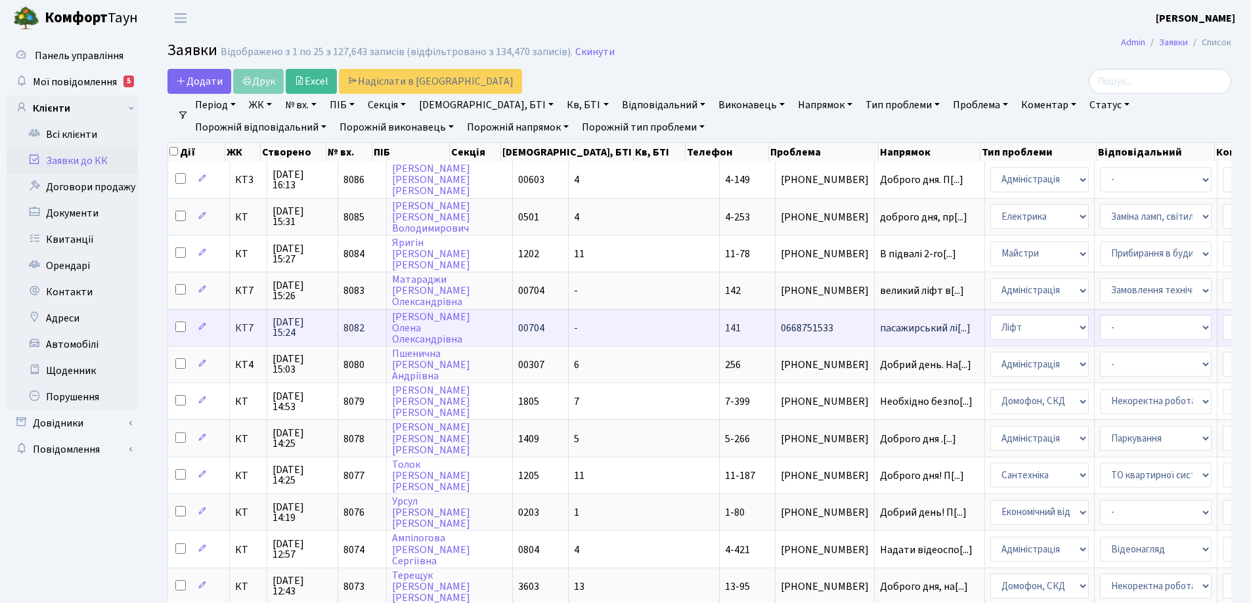
click at [725, 330] on span "141" at bounding box center [733, 328] width 16 height 14
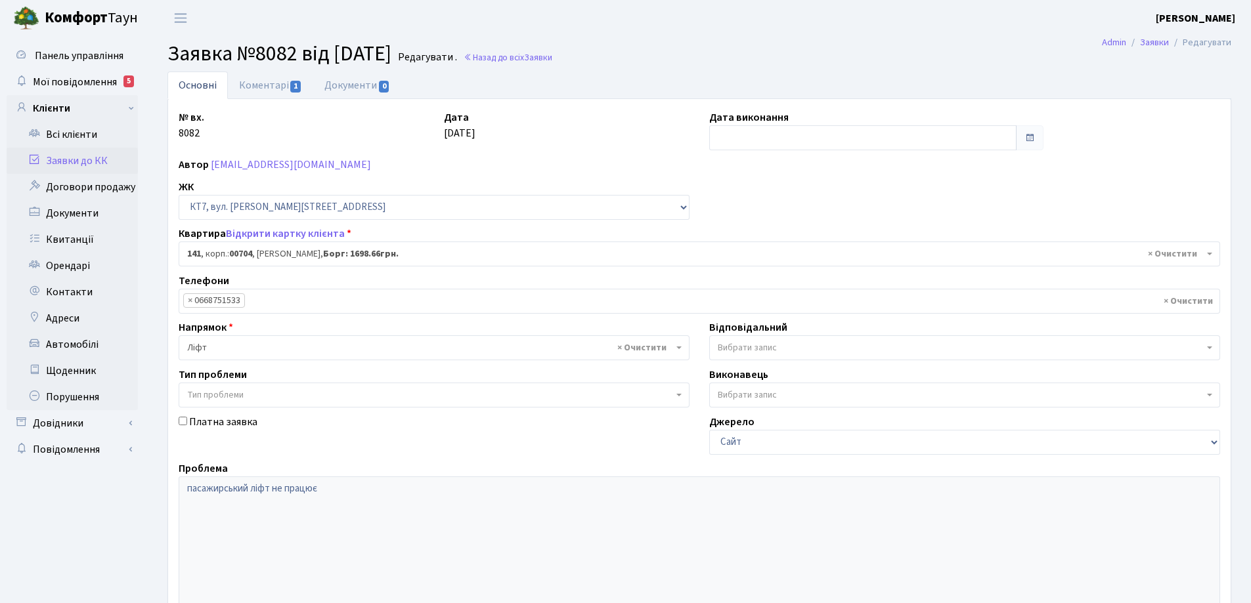
select select "18544"
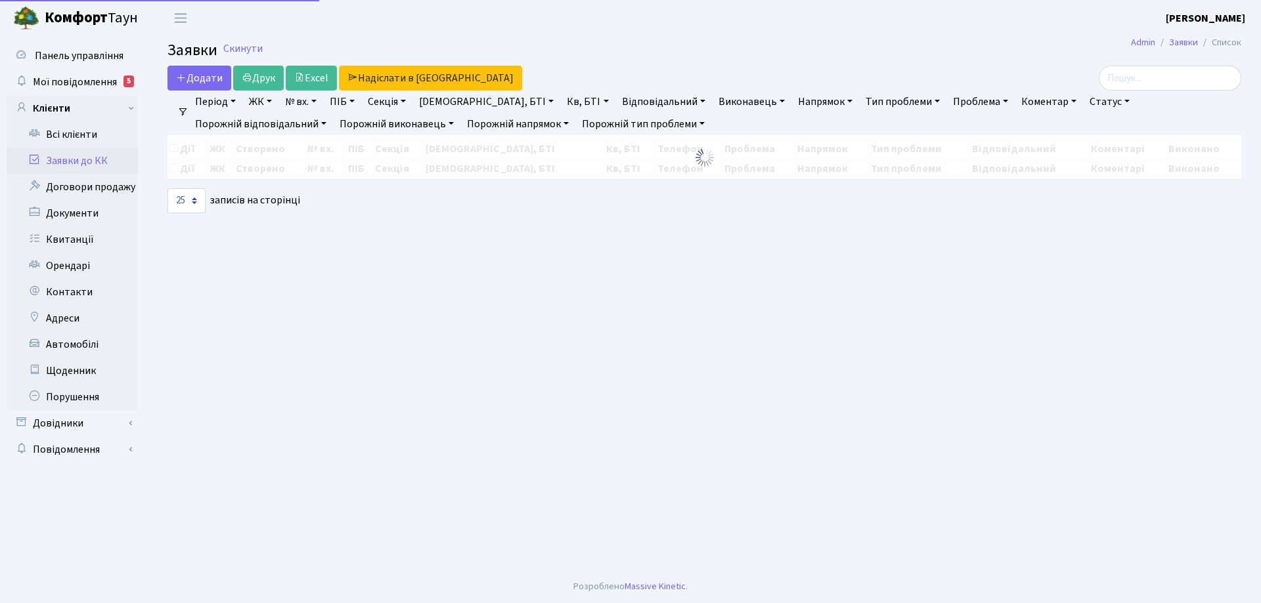
select select "25"
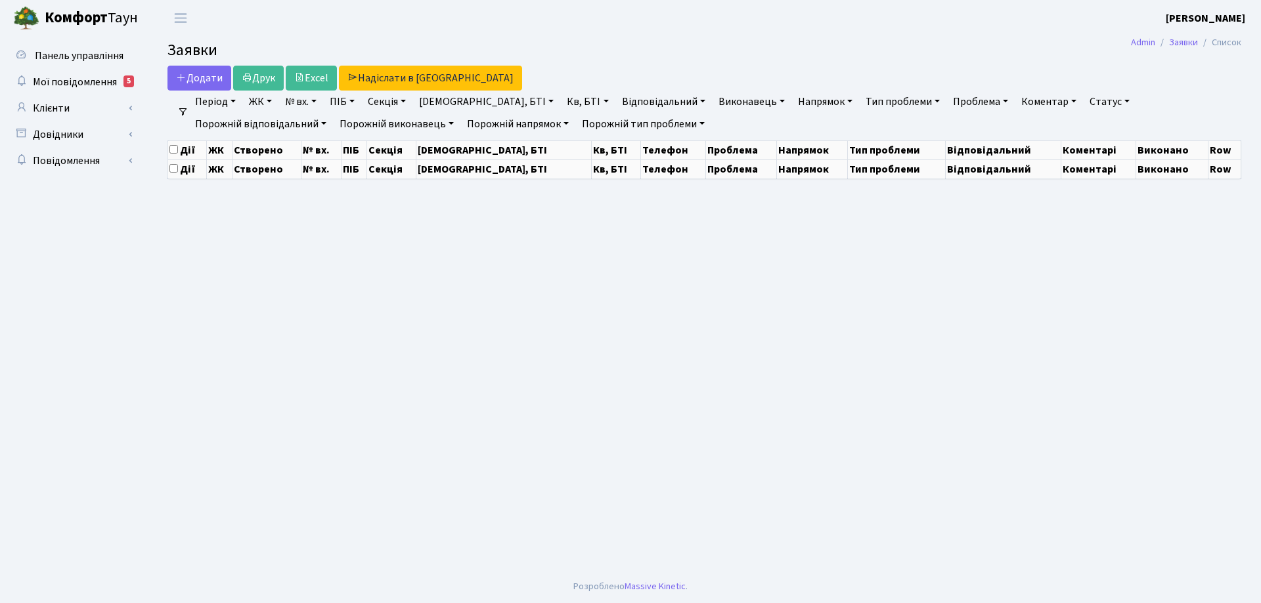
select select "25"
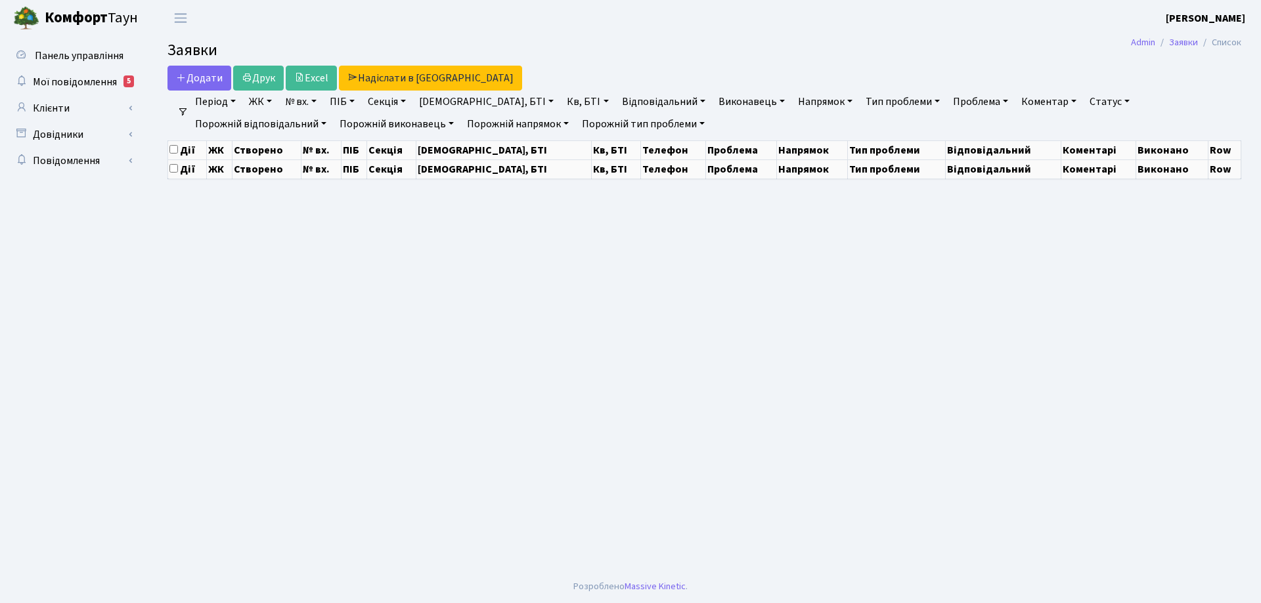
select select "25"
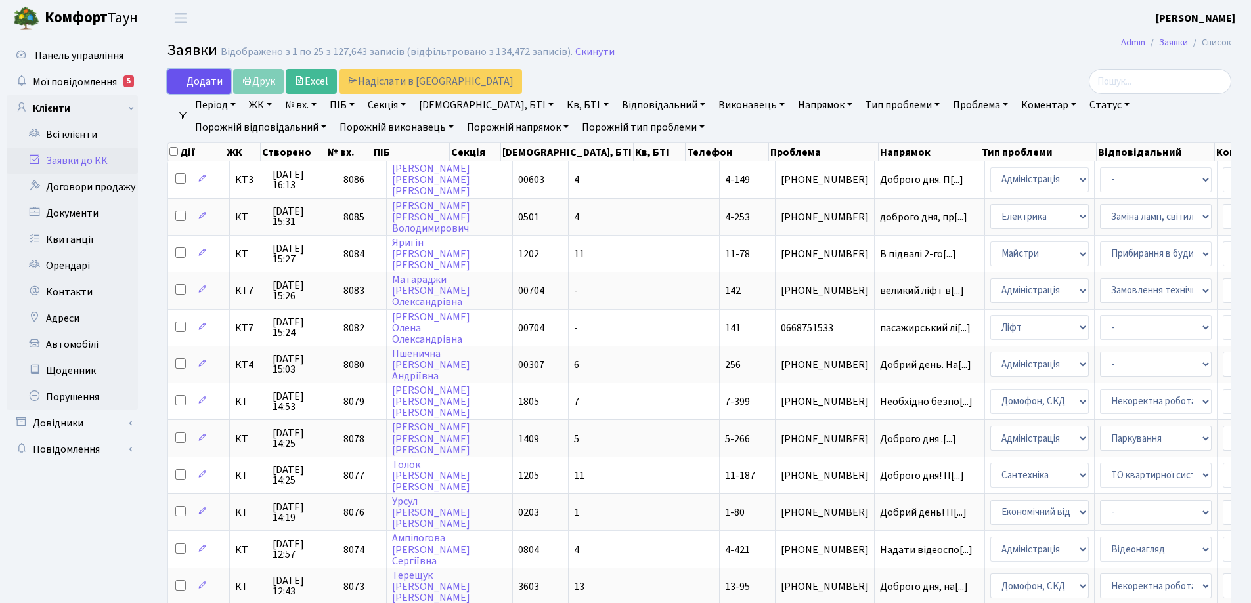
click at [191, 76] on span "Додати" at bounding box center [199, 81] width 47 height 14
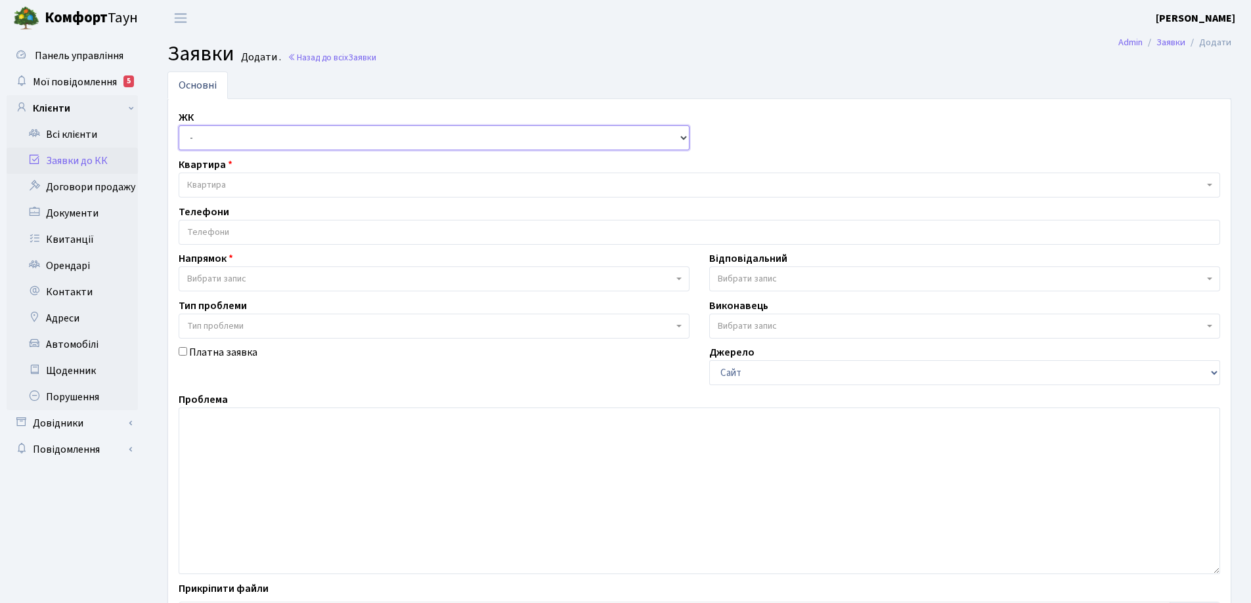
click at [680, 133] on select "- КТ, вул. Регенераторна, 4 КТ2, просп. [STREET_ADDRESS] [STREET_ADDRESS] [PERS…" at bounding box center [434, 137] width 511 height 25
select select "295"
click at [179, 125] on select "- КТ, вул. Регенераторна, 4 КТ2, просп. [STREET_ADDRESS] [STREET_ADDRESS] [PERS…" at bounding box center [434, 137] width 511 height 25
select select
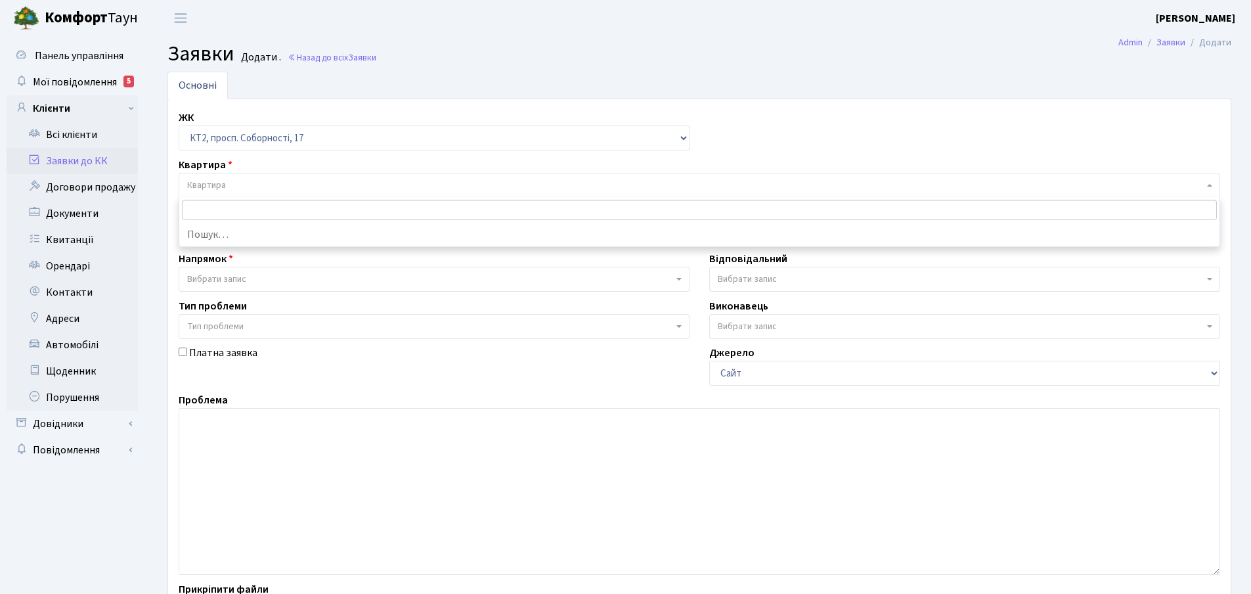
drag, startPoint x: 206, startPoint y: 183, endPoint x: 217, endPoint y: 179, distance: 11.6
click at [211, 182] on span "Квартира" at bounding box center [206, 185] width 39 height 13
type input "4"
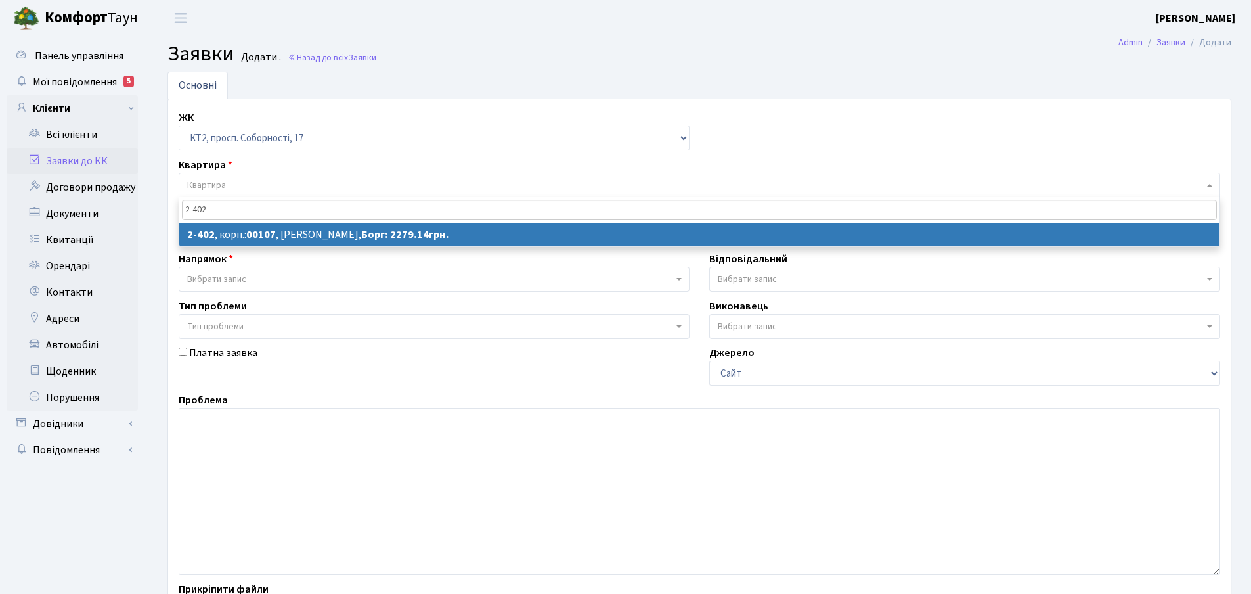
type input "2-402"
select select
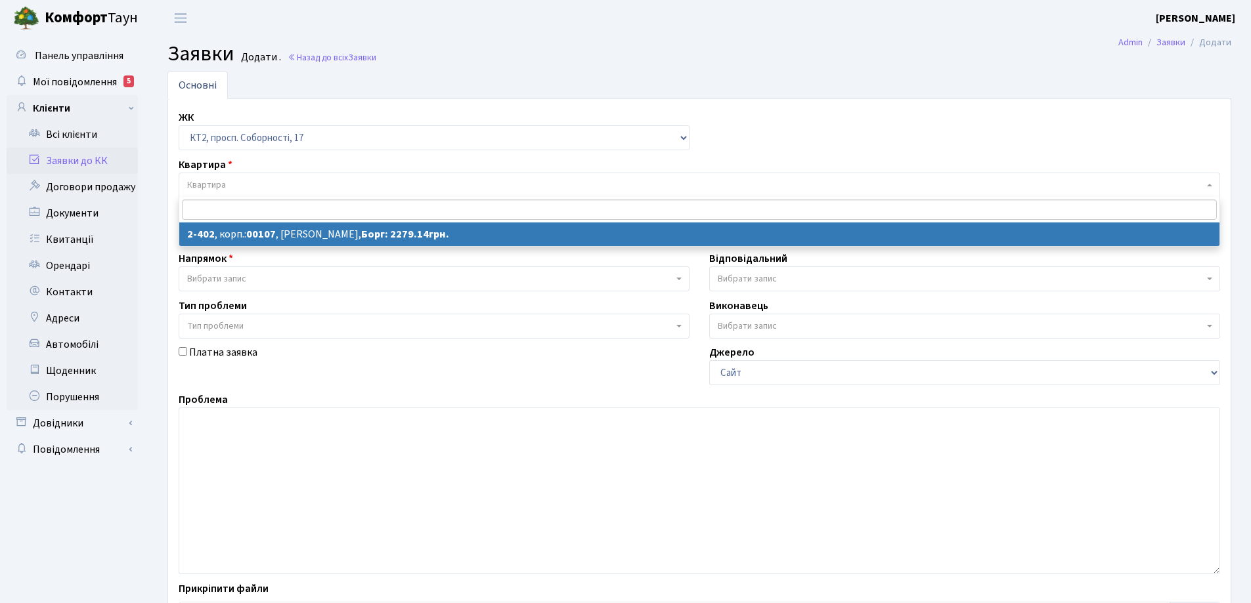
select select "15453"
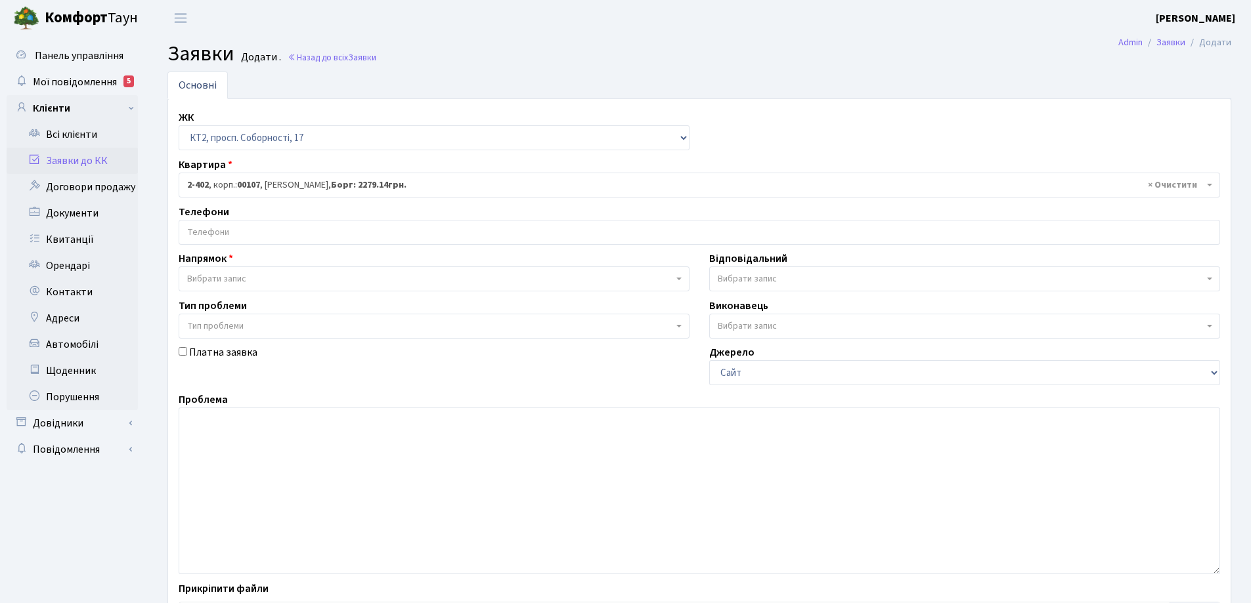
click at [242, 231] on input "search" at bounding box center [699, 233] width 1040 height 24
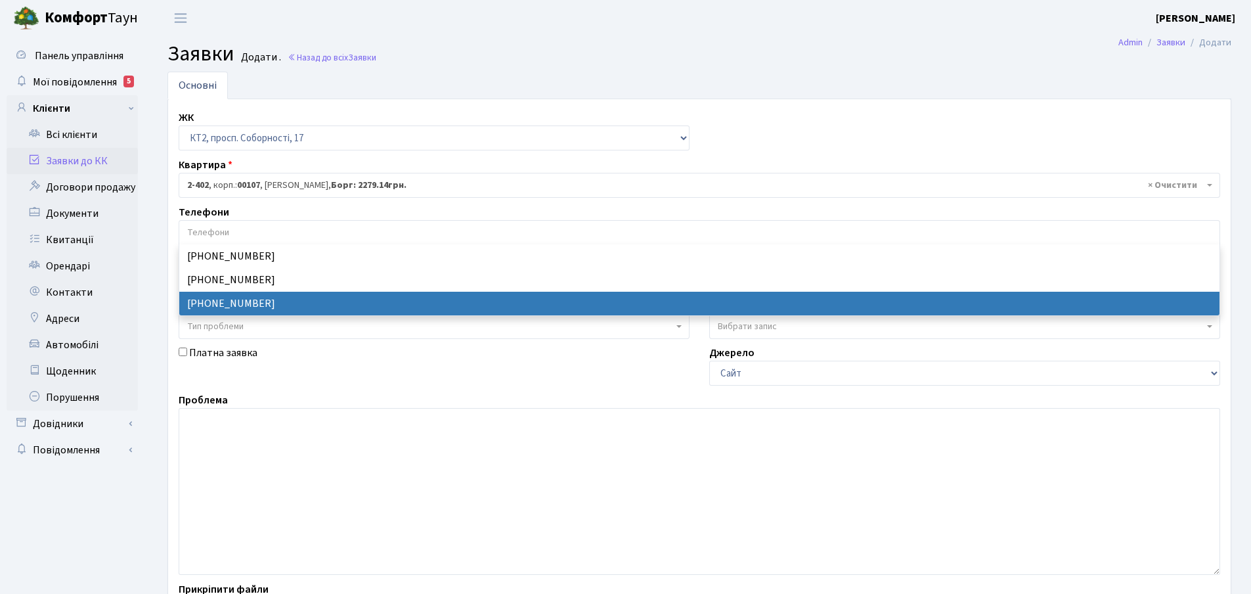
select select "20319"
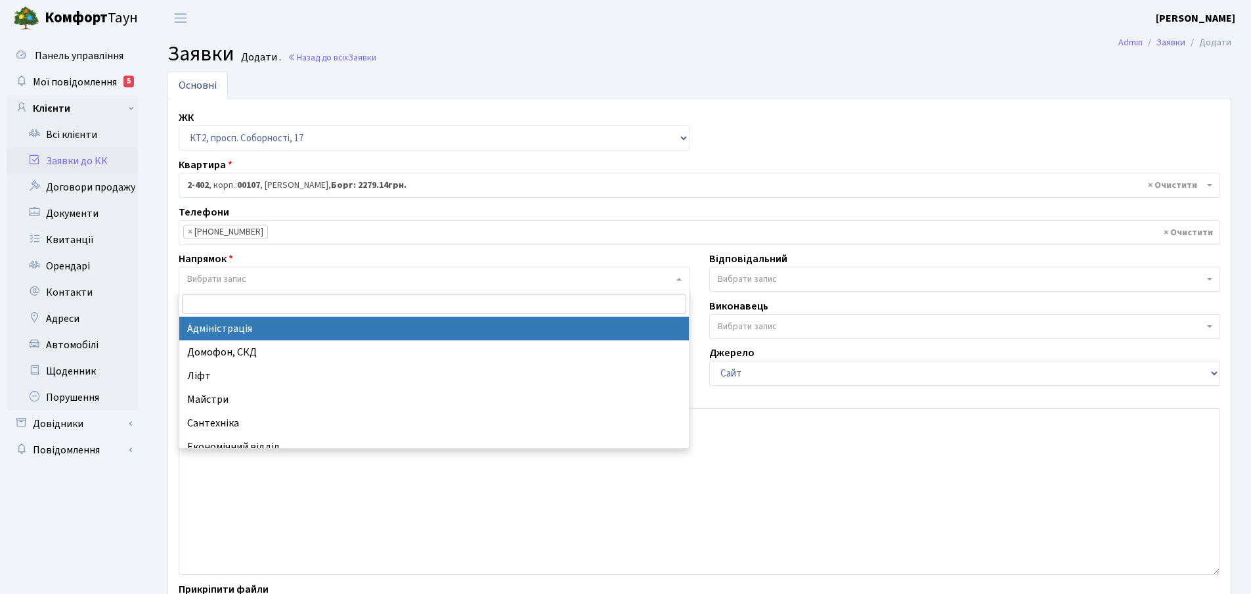
click at [679, 278] on b at bounding box center [678, 279] width 5 height 3
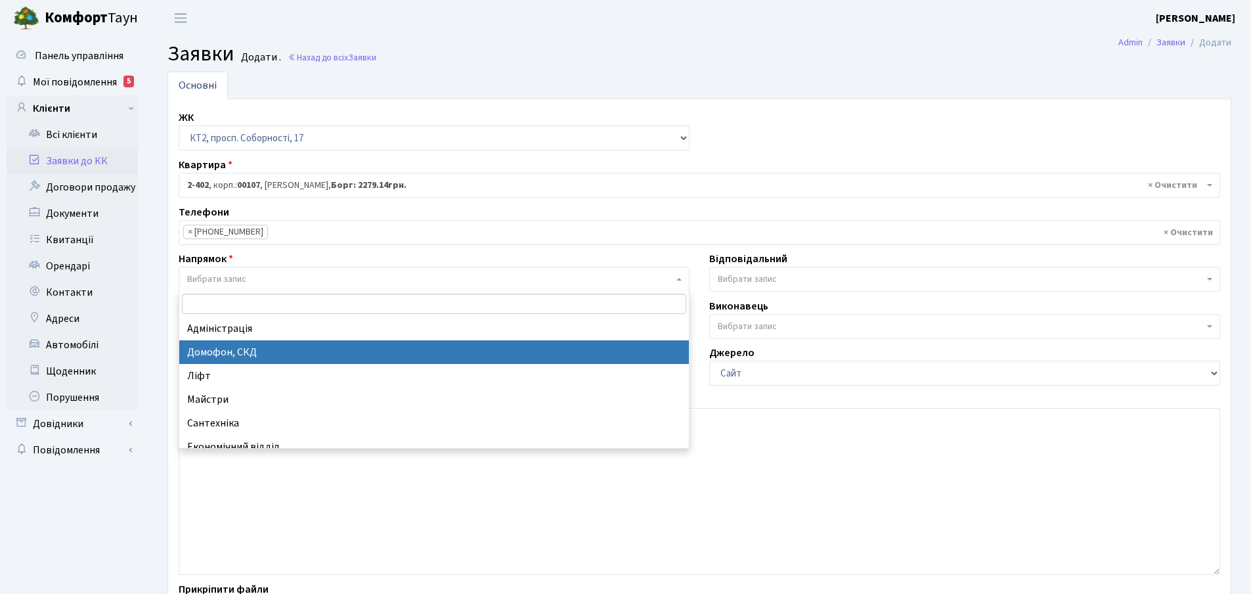
select select "4"
select select
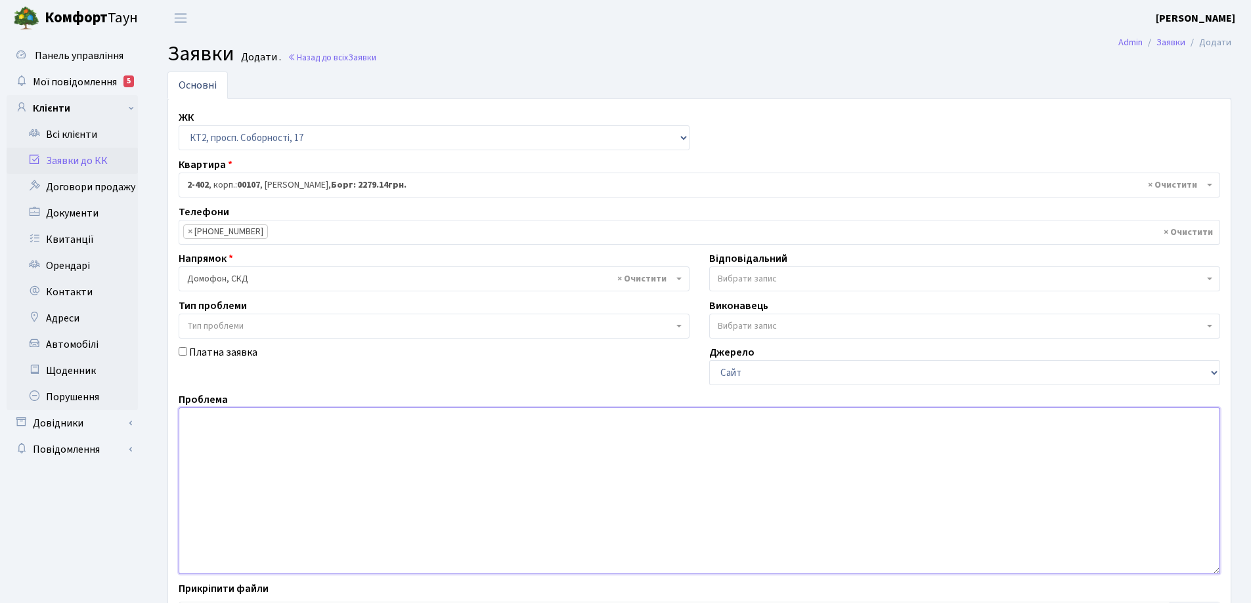
drag, startPoint x: 231, startPoint y: 431, endPoint x: 221, endPoint y: 431, distance: 9.9
click at [232, 429] on textarea at bounding box center [699, 491] width 1041 height 167
click at [282, 422] on textarea "НЕ працює домофон" at bounding box center [699, 491] width 1041 height 167
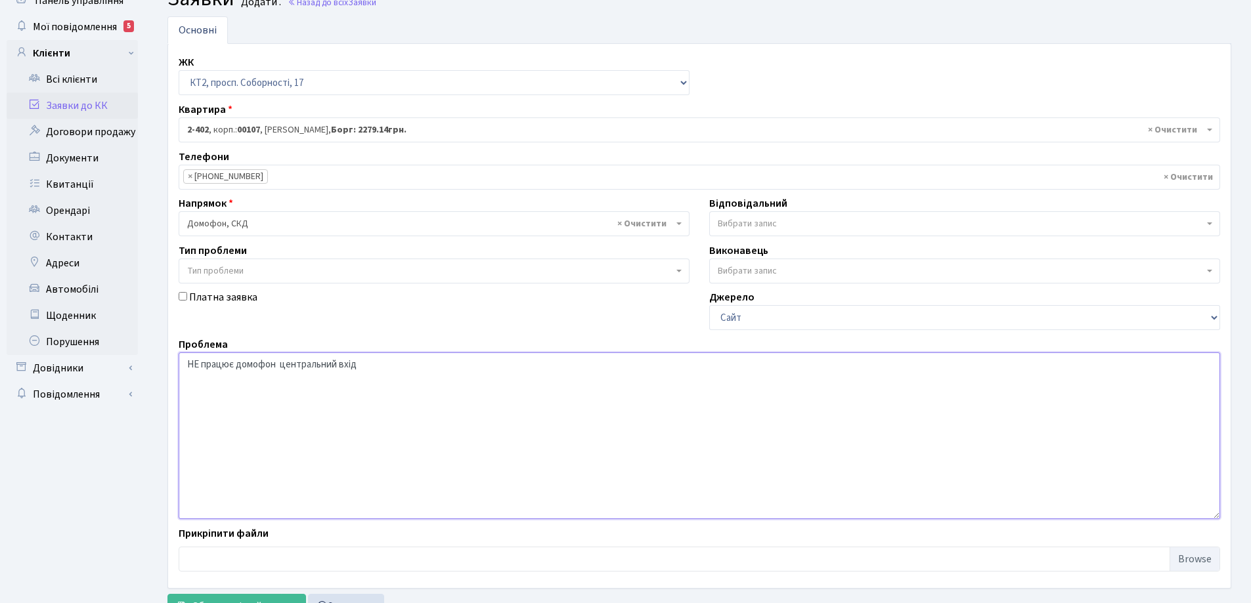
scroll to position [110, 0]
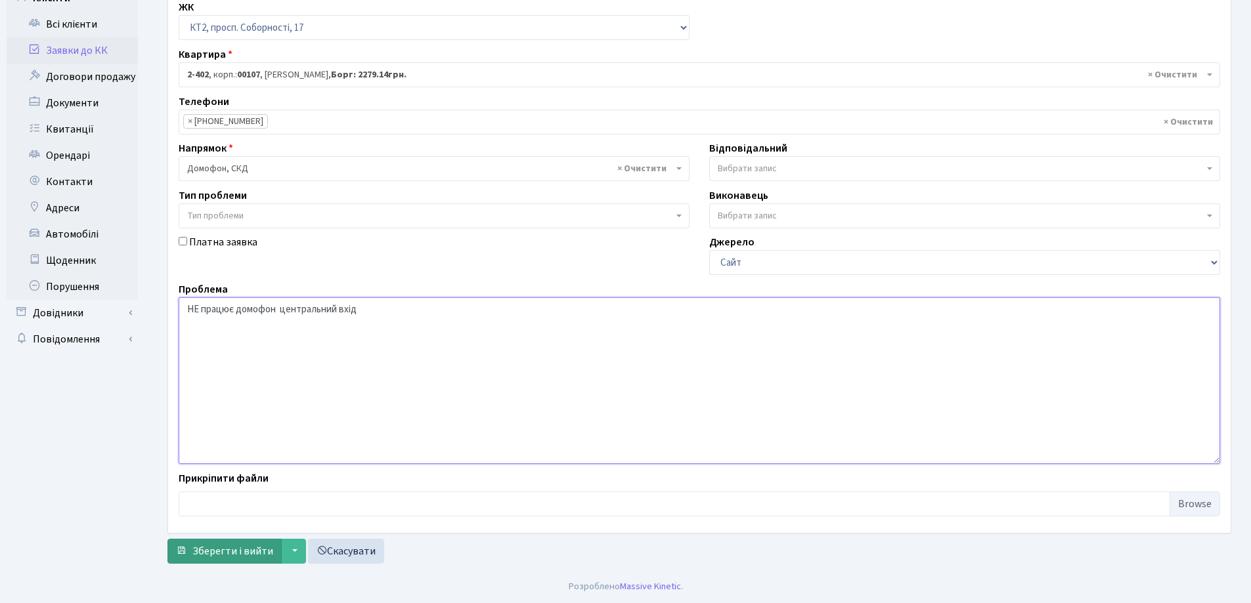
type textarea "НЕ працює домофон центральний вхід"
click at [237, 550] on span "Зберегти і вийти" at bounding box center [232, 551] width 81 height 14
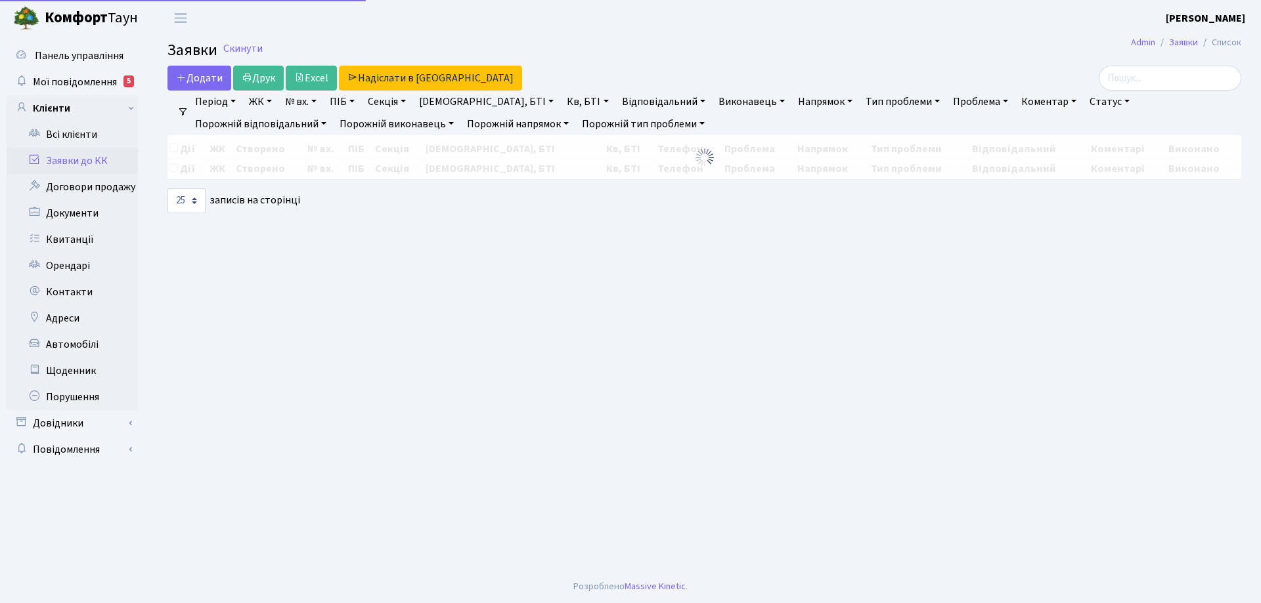
select select "25"
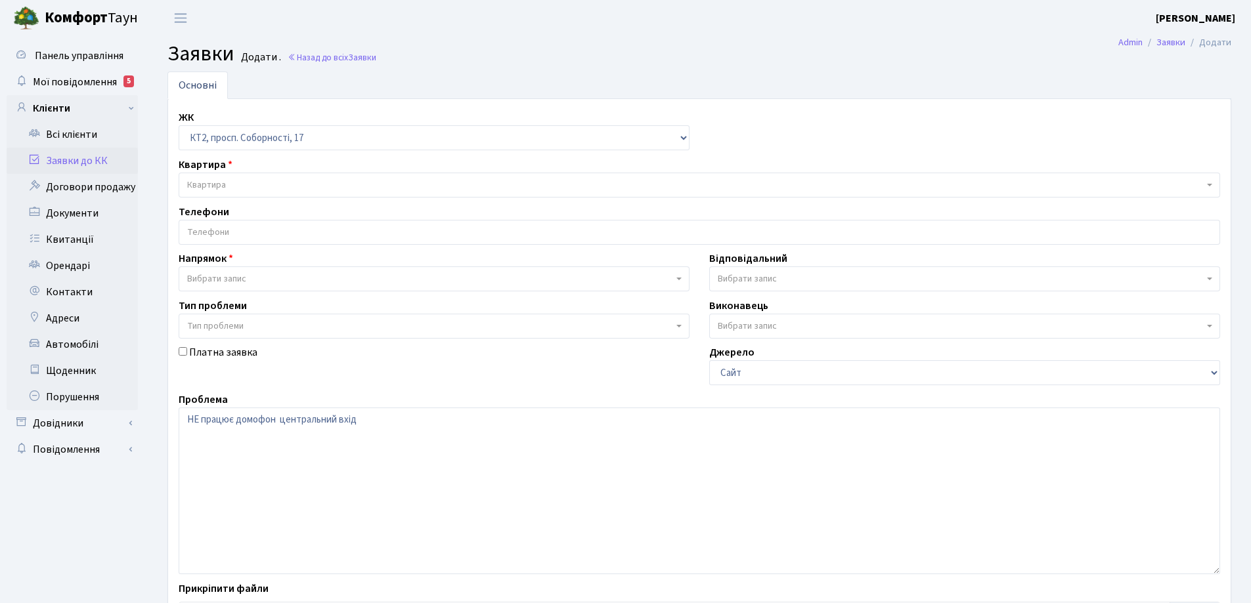
select select "295"
select select "4"
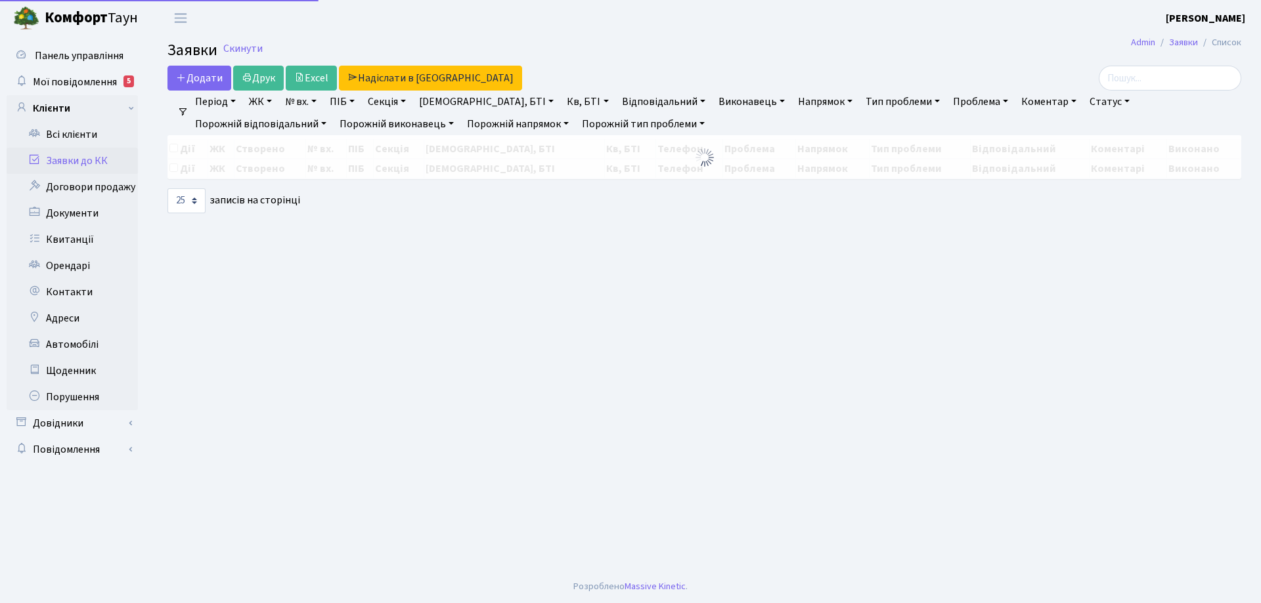
select select "25"
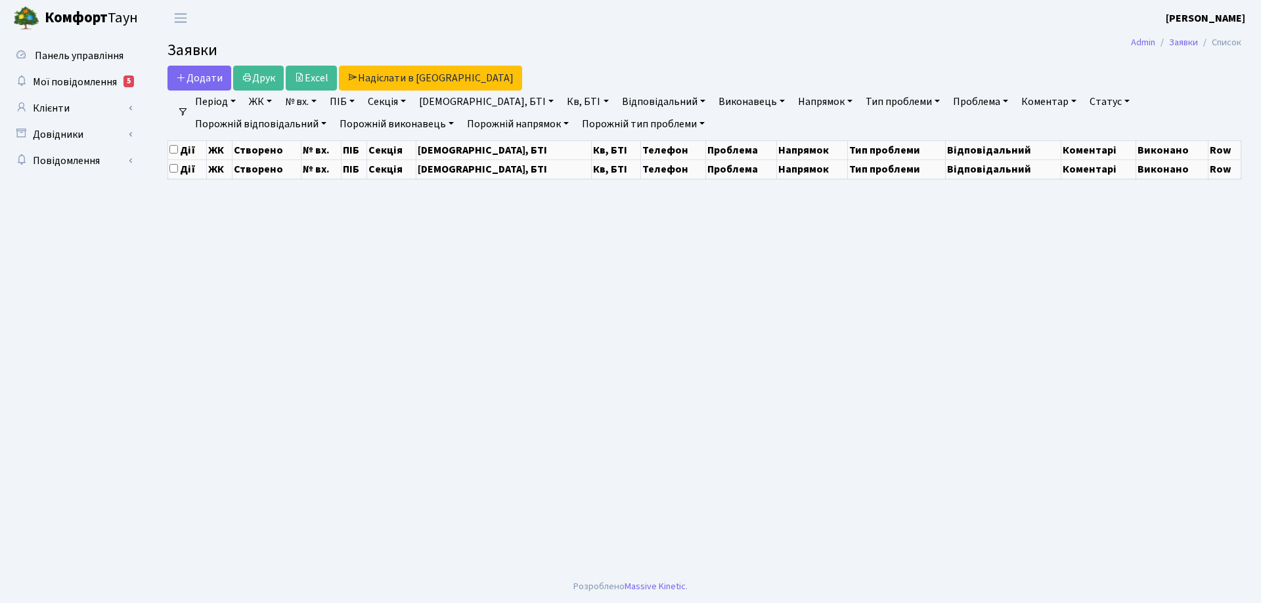
select select "25"
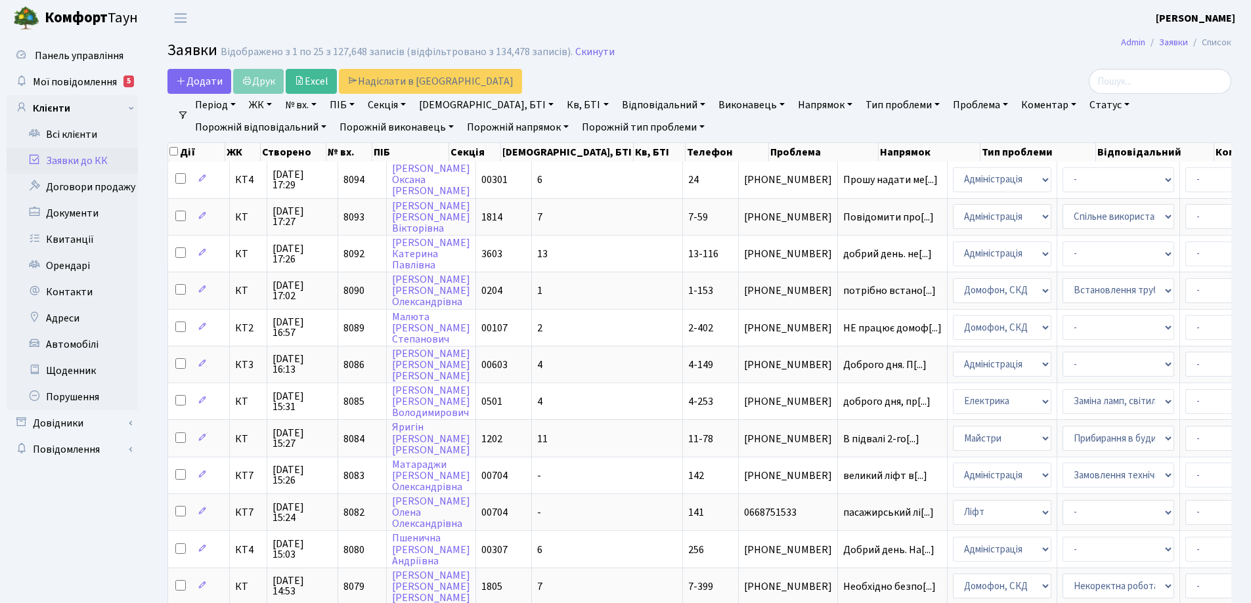
click at [561, 106] on link "Кв, БТІ" at bounding box center [587, 105] width 52 height 22
click at [562, 133] on input "text" at bounding box center [600, 130] width 77 height 25
type input "334"
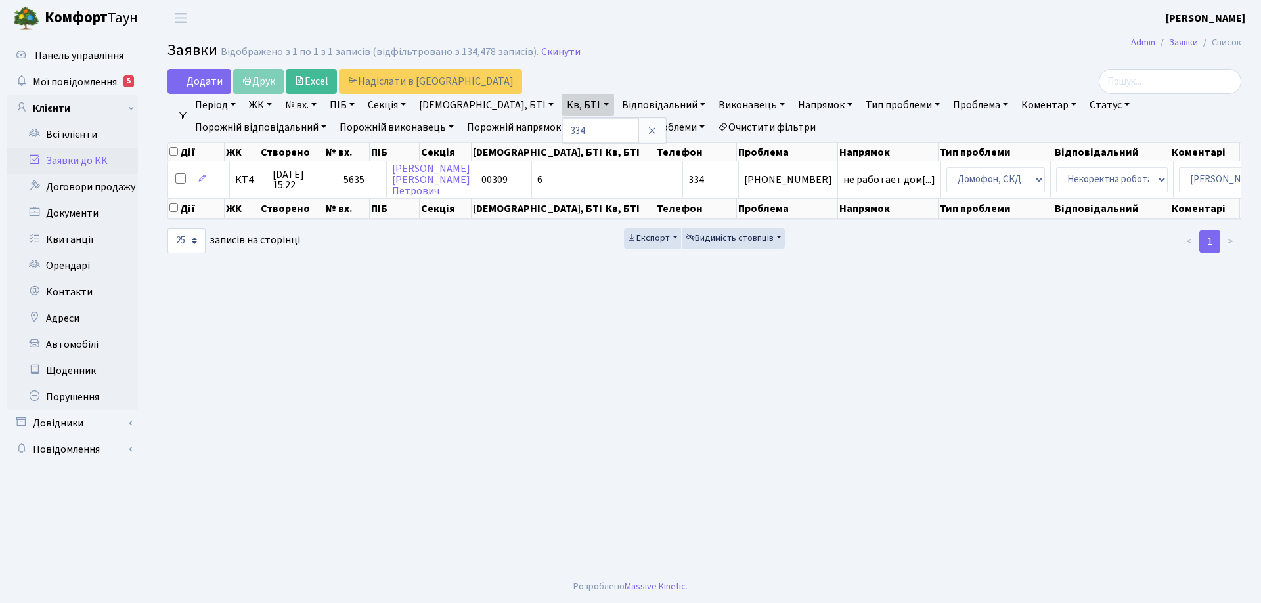
click at [472, 104] on link "[DEMOGRAPHIC_DATA], БТІ" at bounding box center [486, 105] width 145 height 22
click at [460, 135] on input "text" at bounding box center [472, 130] width 117 height 25
type input "2-334"
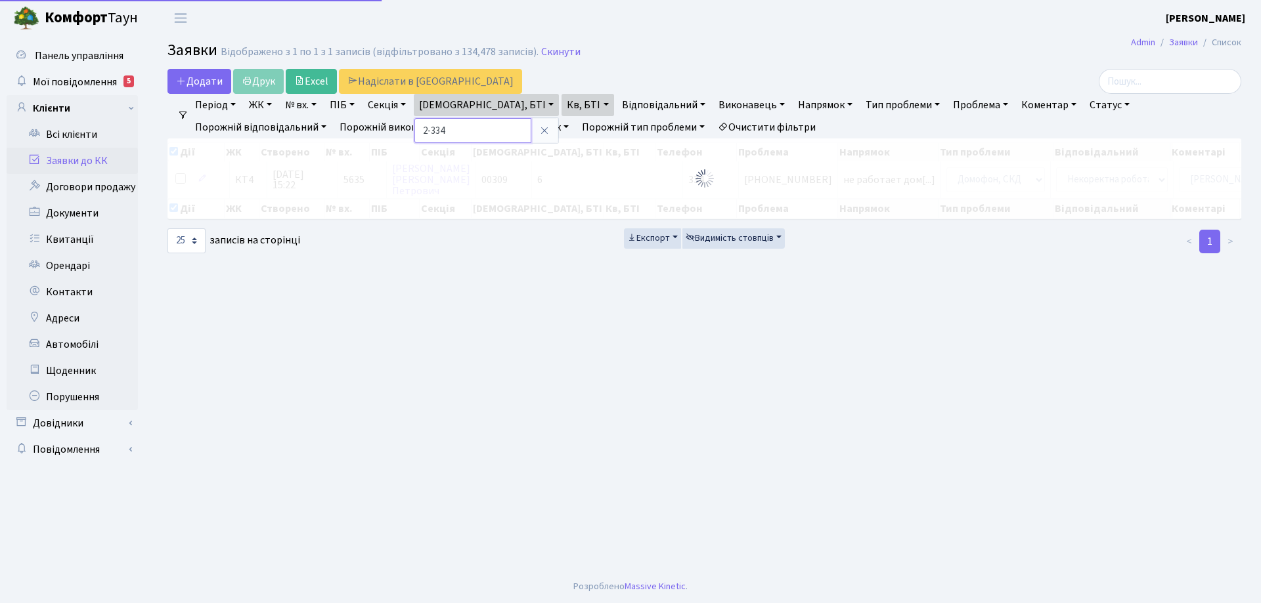
checkbox input "true"
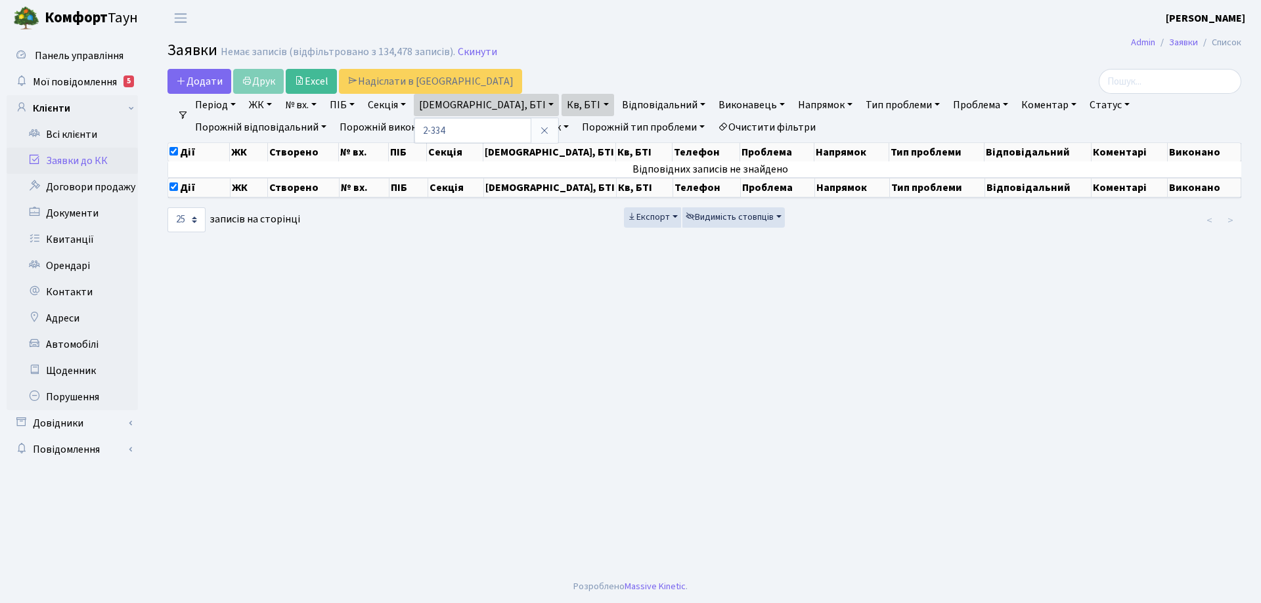
click at [471, 103] on link "[DEMOGRAPHIC_DATA], БТІ" at bounding box center [486, 105] width 145 height 22
click at [561, 104] on link "Кв, БТІ" at bounding box center [587, 105] width 52 height 22
click at [562, 133] on input "334" at bounding box center [600, 130] width 77 height 25
type input "3"
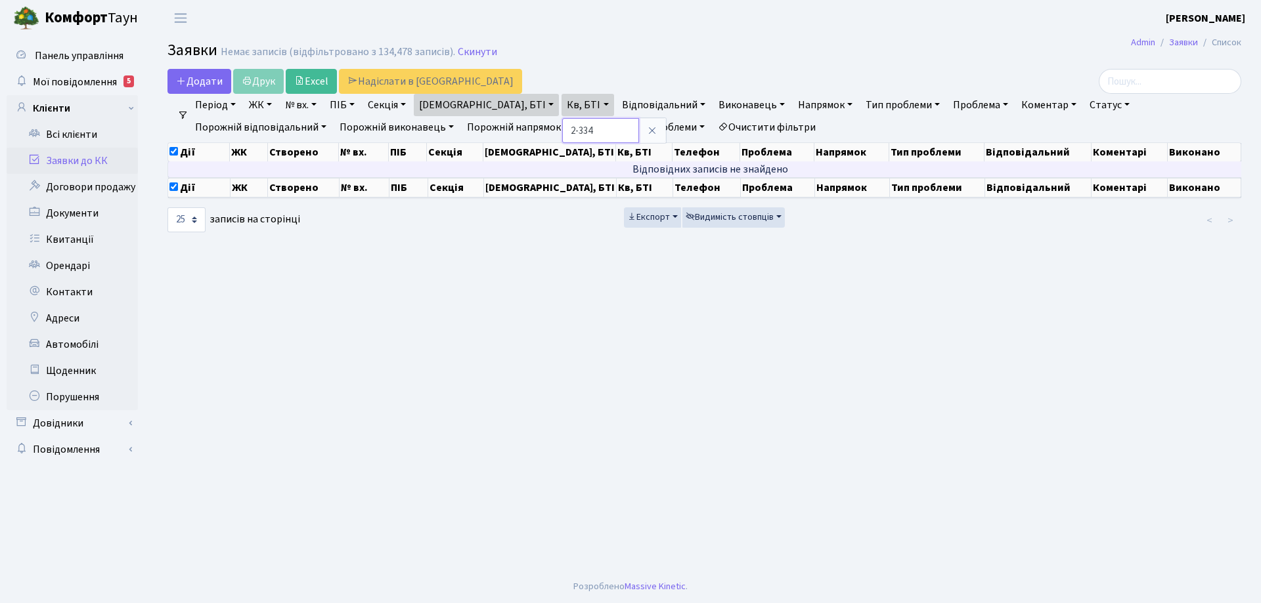
type input "2-334"
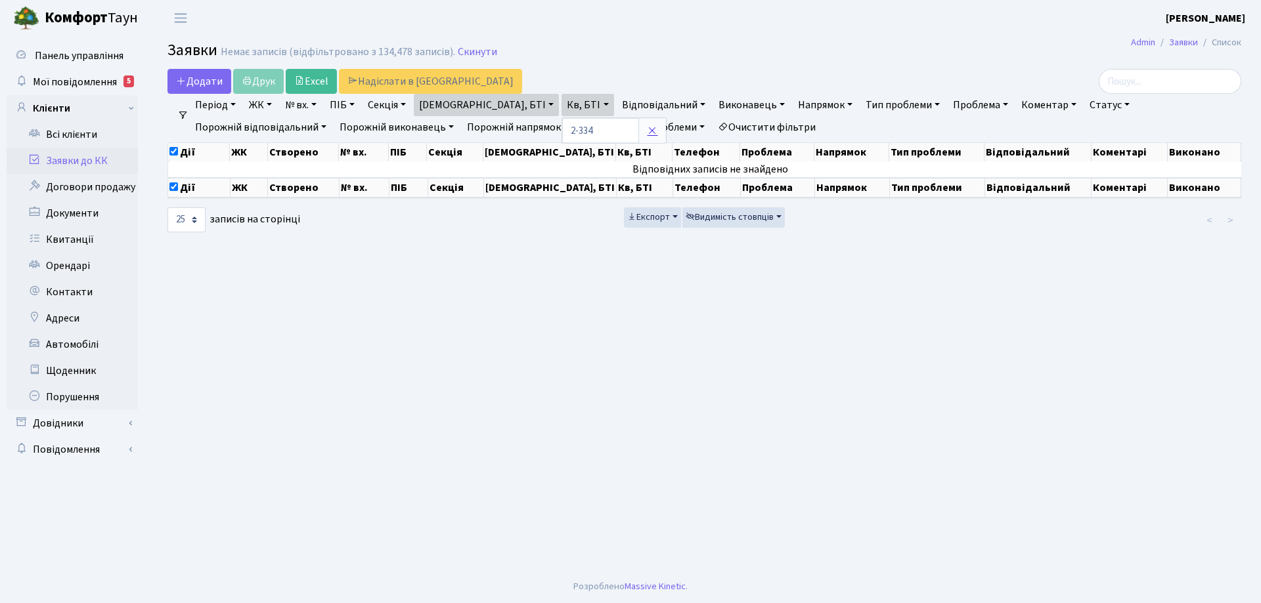
click at [647, 132] on icon at bounding box center [652, 130] width 11 height 11
click at [561, 104] on link "Кв, БТІ" at bounding box center [587, 105] width 52 height 22
click at [561, 103] on link "Кв, БТІ" at bounding box center [587, 105] width 52 height 22
click at [470, 105] on link "[DEMOGRAPHIC_DATA], БТІ" at bounding box center [486, 105] width 145 height 22
click at [531, 131] on link at bounding box center [545, 130] width 28 height 25
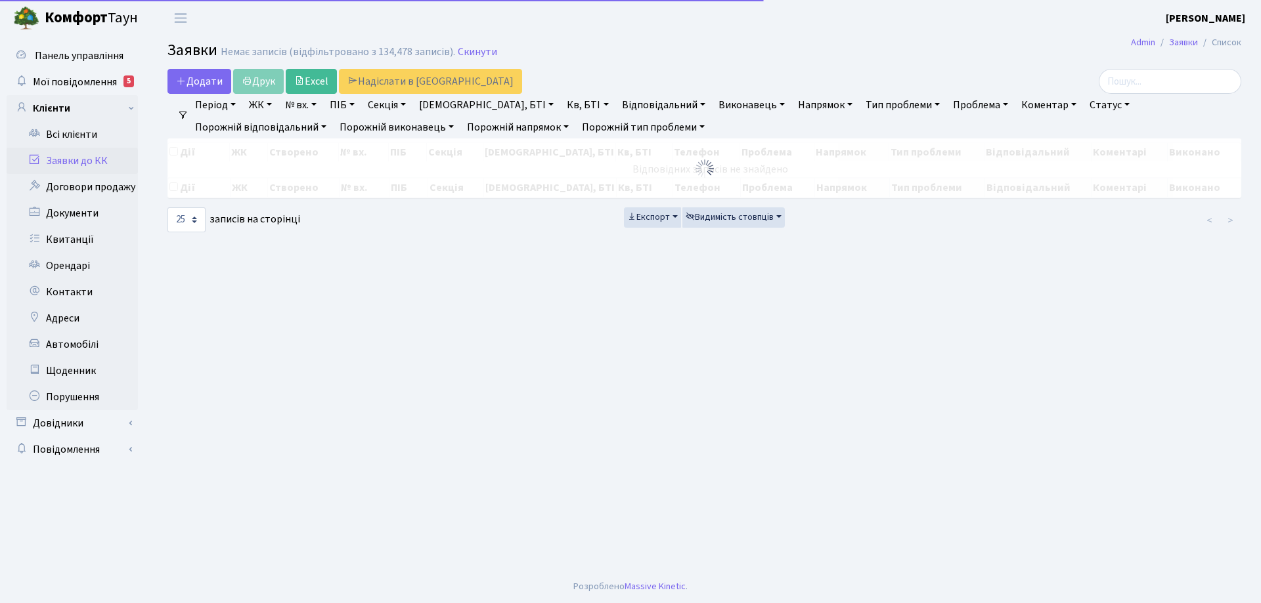
checkbox input "false"
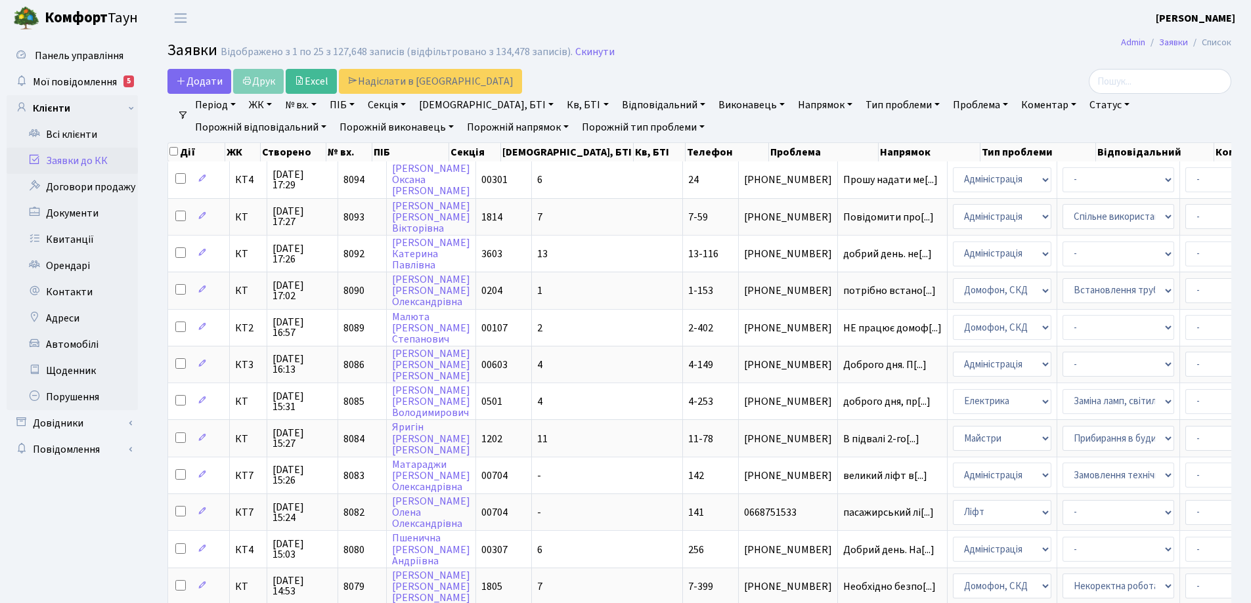
click at [561, 106] on link "Кв, БТІ" at bounding box center [587, 105] width 52 height 22
click at [562, 129] on input "text" at bounding box center [600, 130] width 77 height 25
type input "2-334"
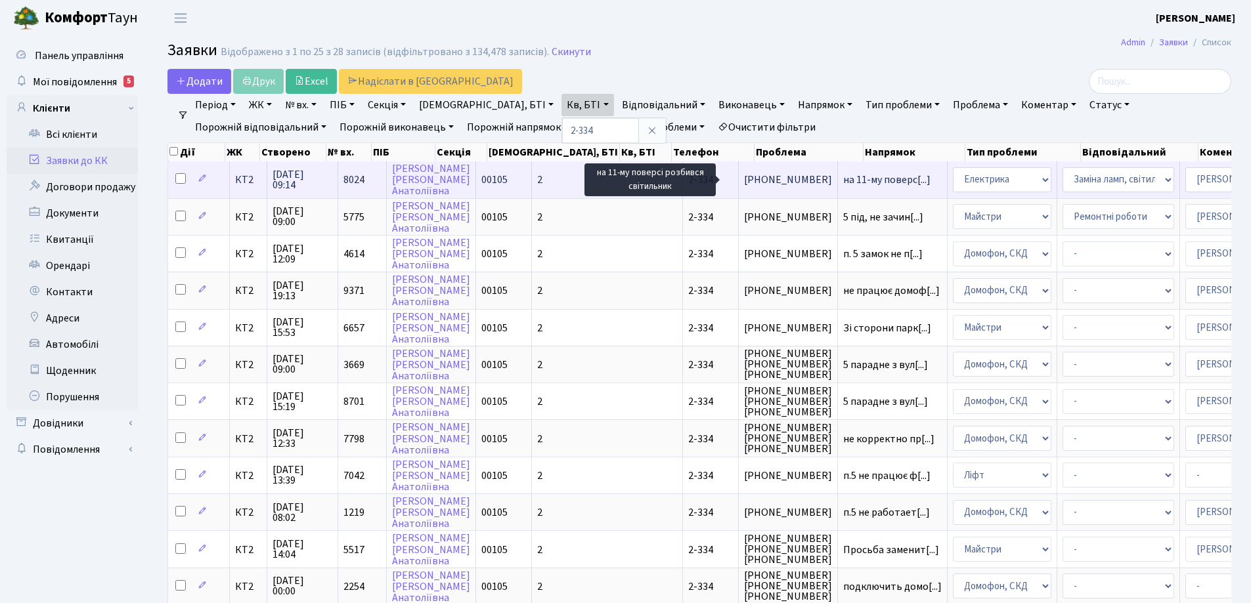
click at [843, 185] on span "на 11-му поверс[...]" at bounding box center [886, 180] width 87 height 14
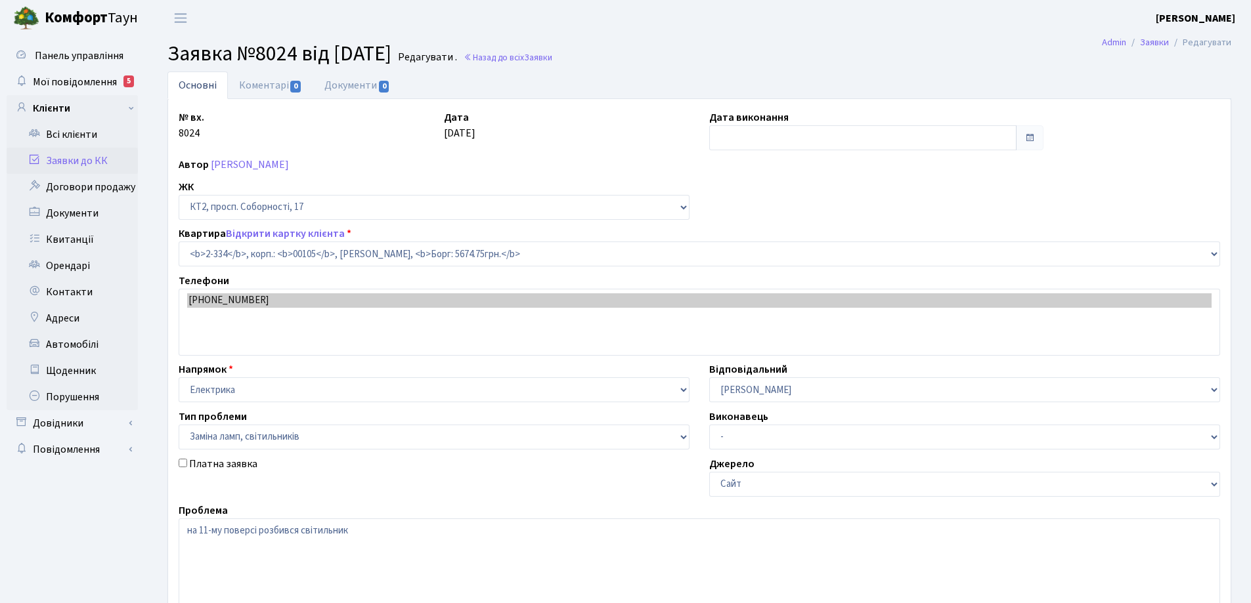
select select "15377"
select select "40"
type input "[DATE]"
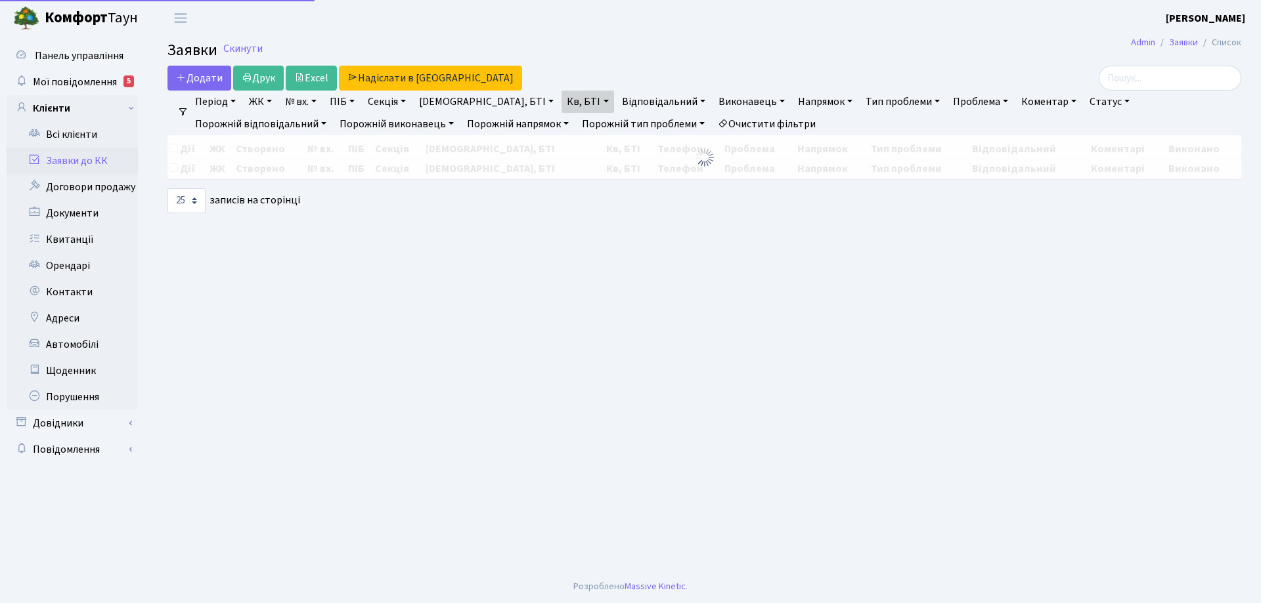
select select "25"
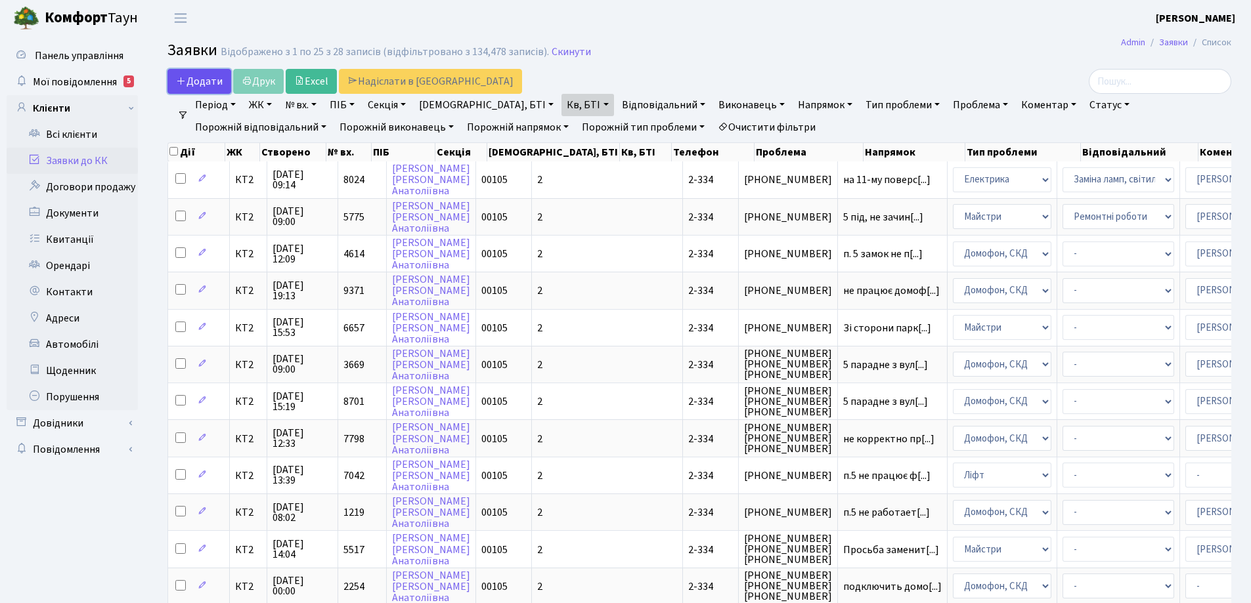
click at [206, 85] on span "Додати" at bounding box center [199, 81] width 47 height 14
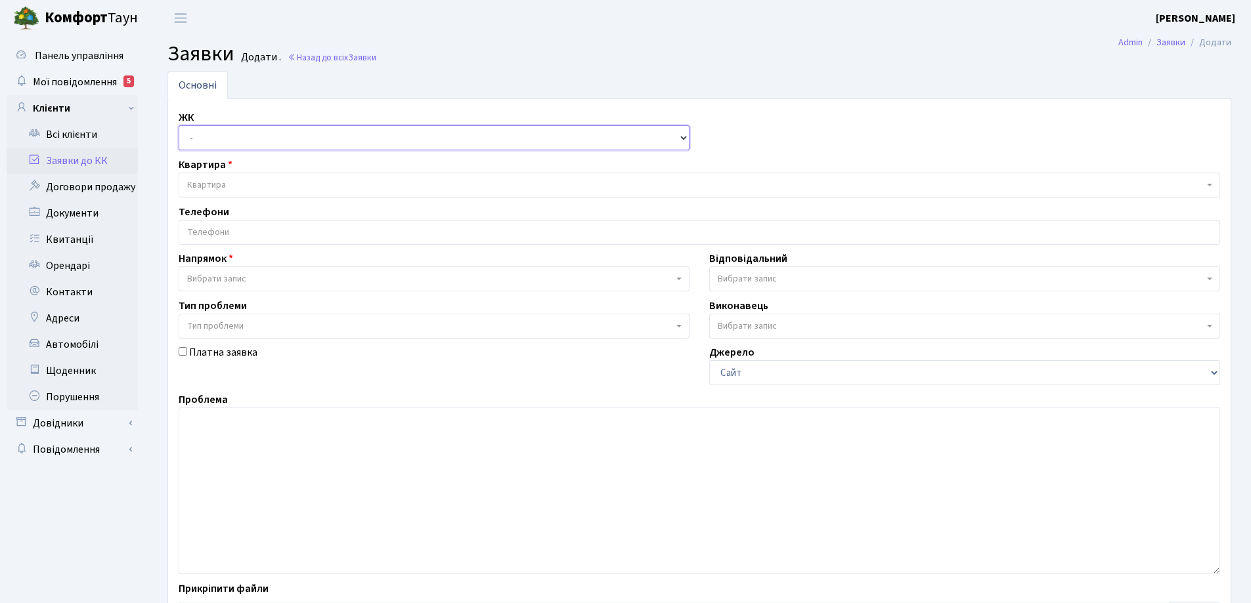
click at [682, 135] on select "- КТ, вул. Регенераторна, 4 КТ2, просп. Соборності, 17 КТ3, вул. Березнева, 16 …" at bounding box center [434, 137] width 511 height 25
select select "295"
click at [179, 125] on select "- КТ, вул. Регенераторна, 4 КТ2, просп. Соборності, 17 КТ3, вул. Березнева, 16 …" at bounding box center [434, 137] width 511 height 25
select select
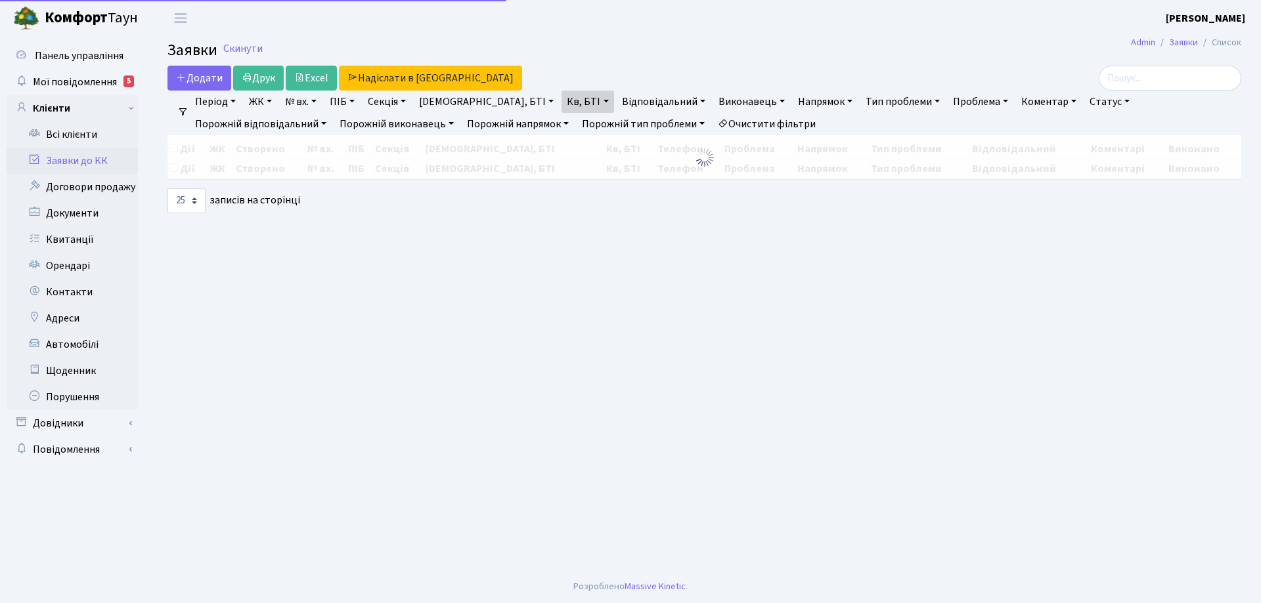
select select "25"
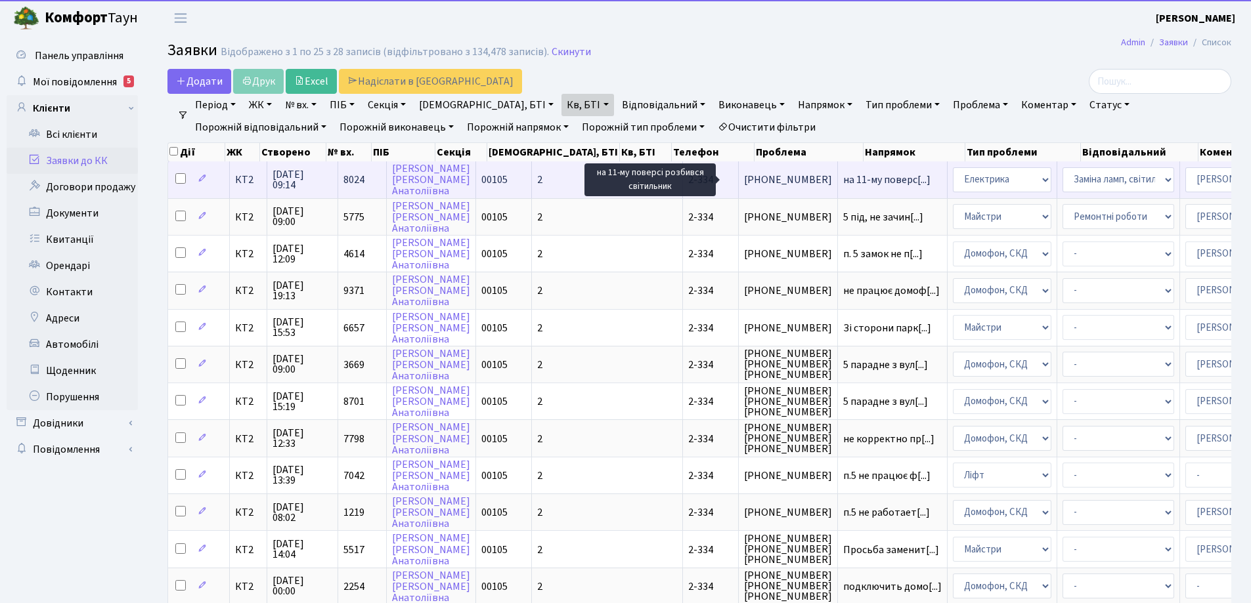
click at [843, 183] on span "на 11-му поверс[...]" at bounding box center [886, 180] width 87 height 14
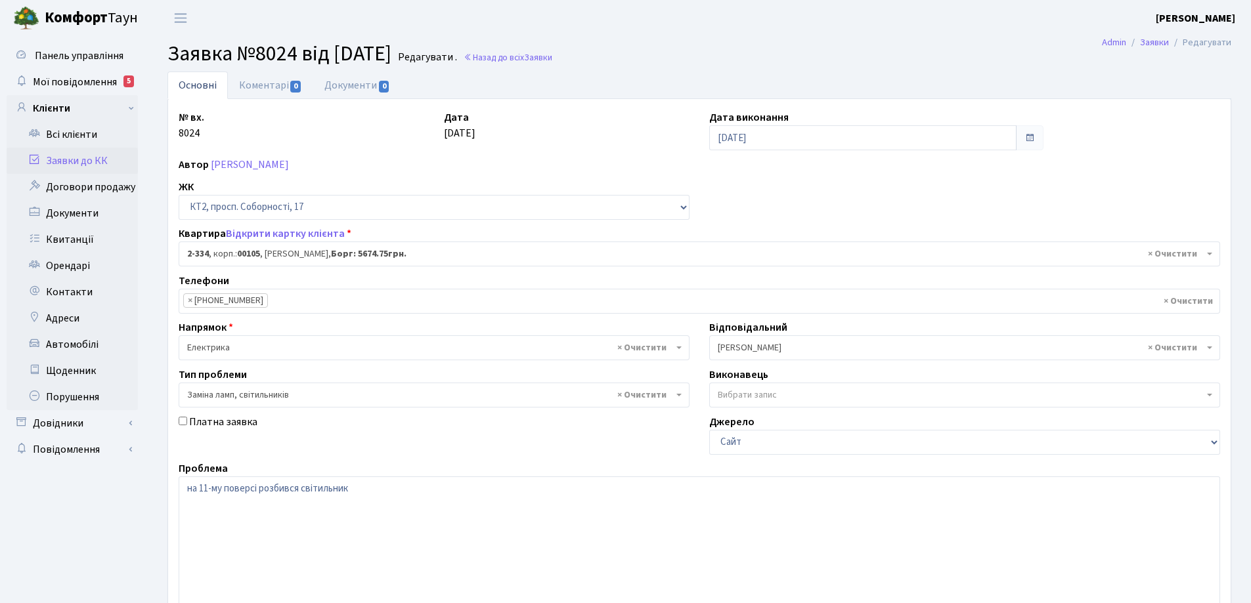
select select "15377"
select select "40"
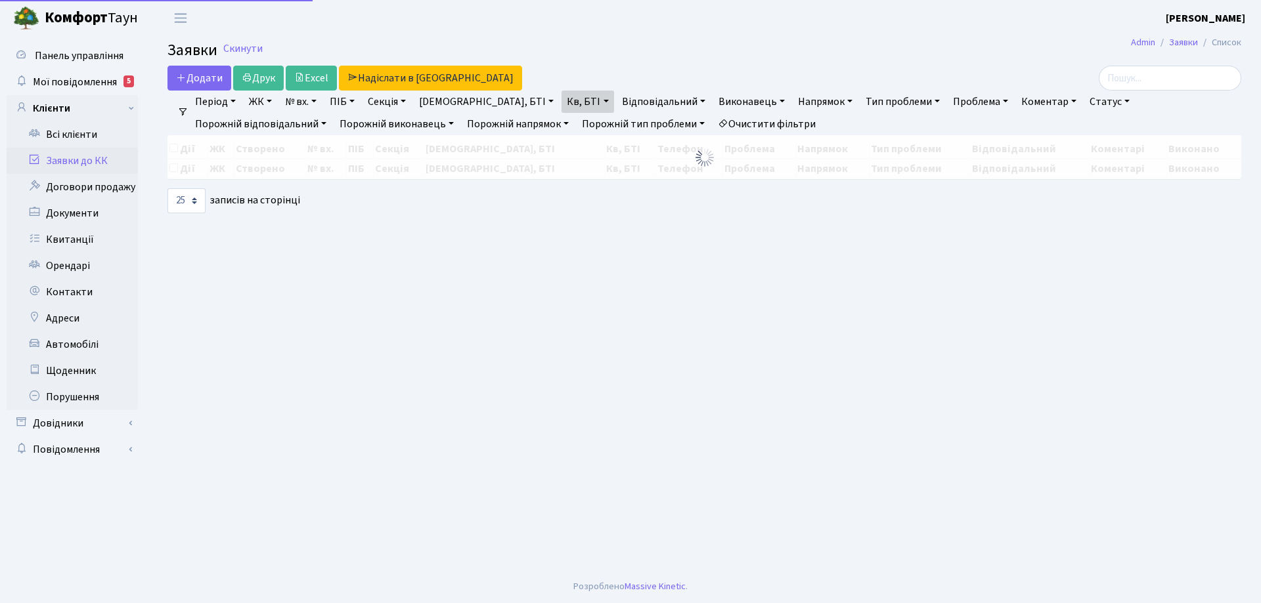
select select "25"
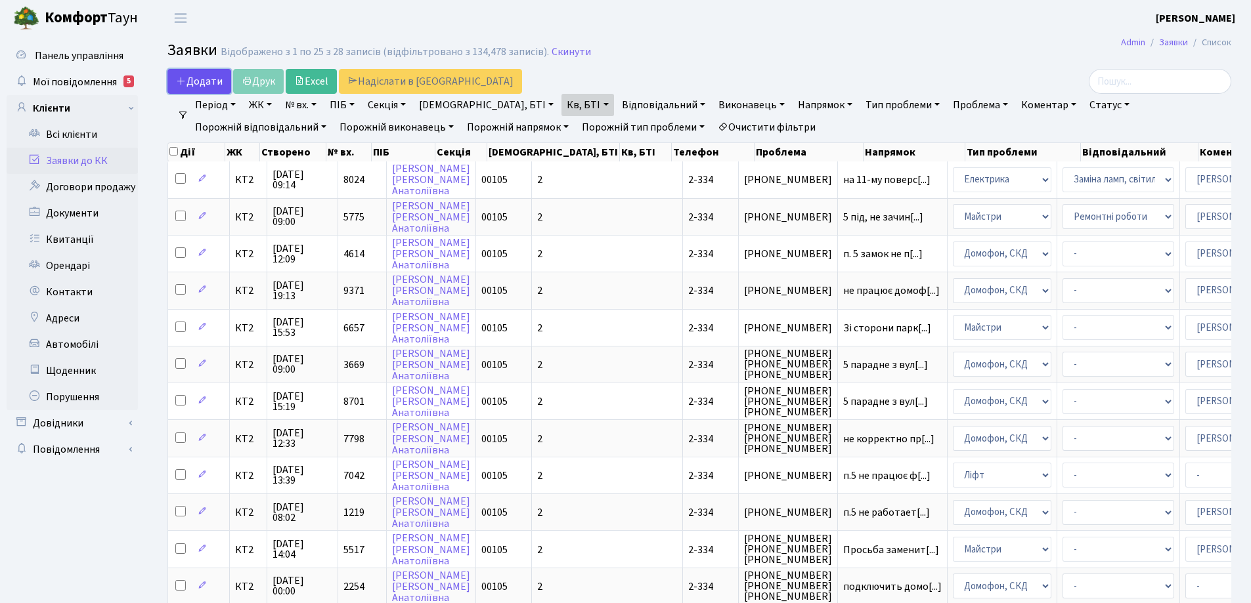
click at [213, 81] on span "Додати" at bounding box center [199, 81] width 47 height 14
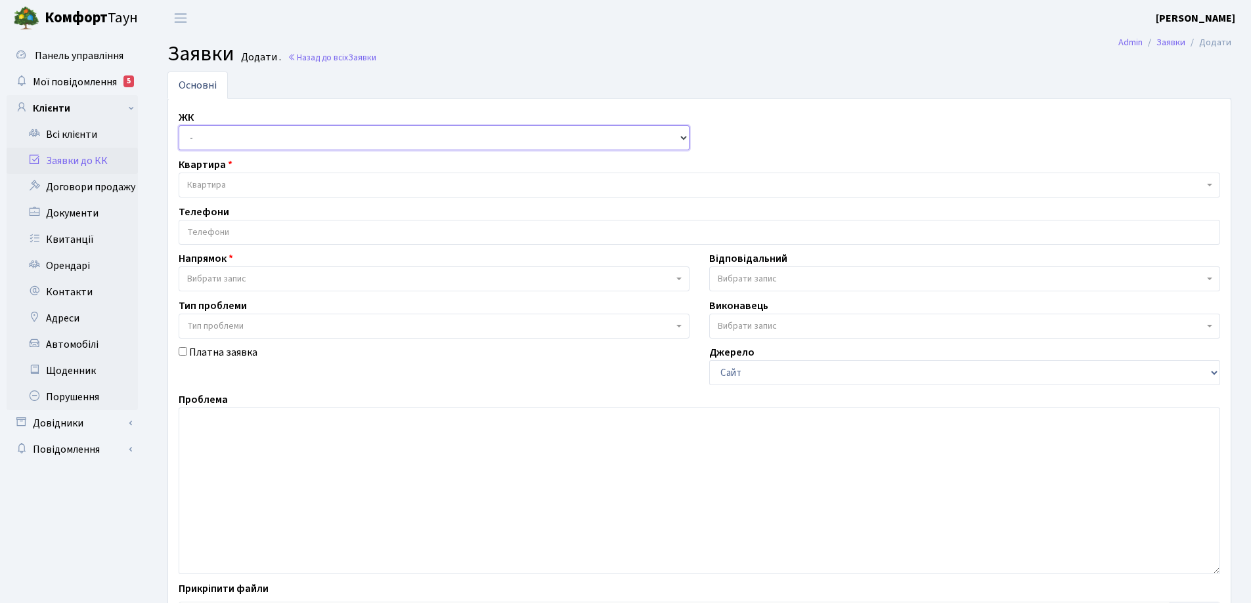
click at [687, 137] on select "- КТ, вул. Регенераторна, 4 КТ2, просп. [STREET_ADDRESS] [STREET_ADDRESS] [PERS…" at bounding box center [434, 137] width 511 height 25
select select "295"
click at [179, 125] on select "- КТ, вул. Регенераторна, 4 КТ2, просп. [STREET_ADDRESS] [STREET_ADDRESS] [PERS…" at bounding box center [434, 137] width 511 height 25
select select
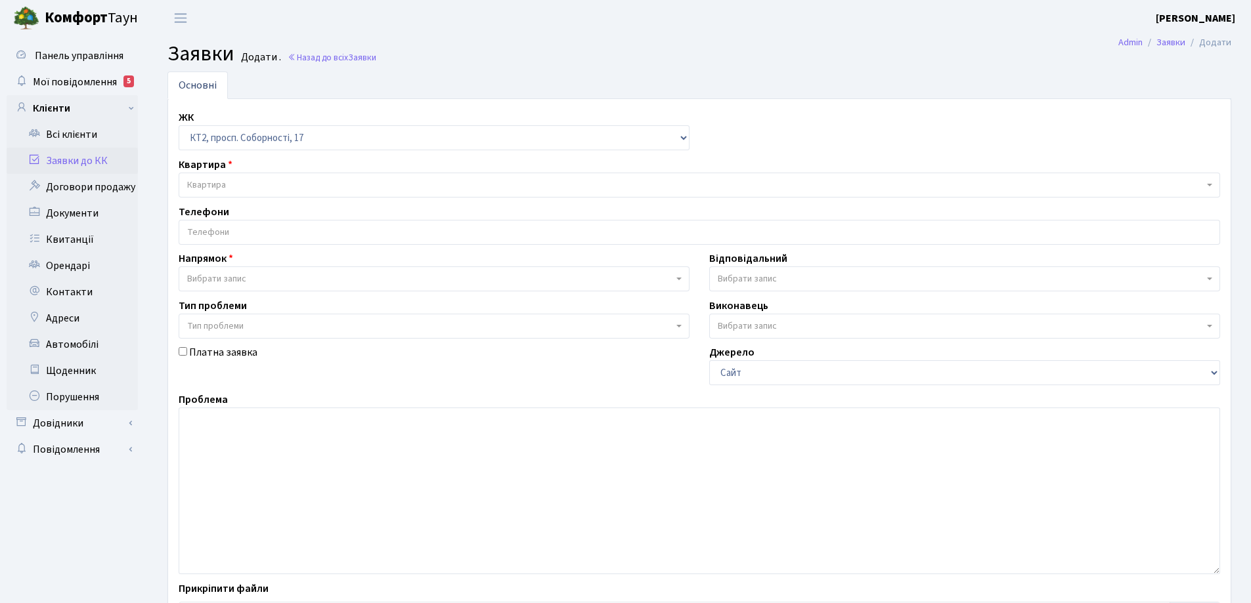
click at [224, 181] on span "Квартира" at bounding box center [206, 185] width 39 height 13
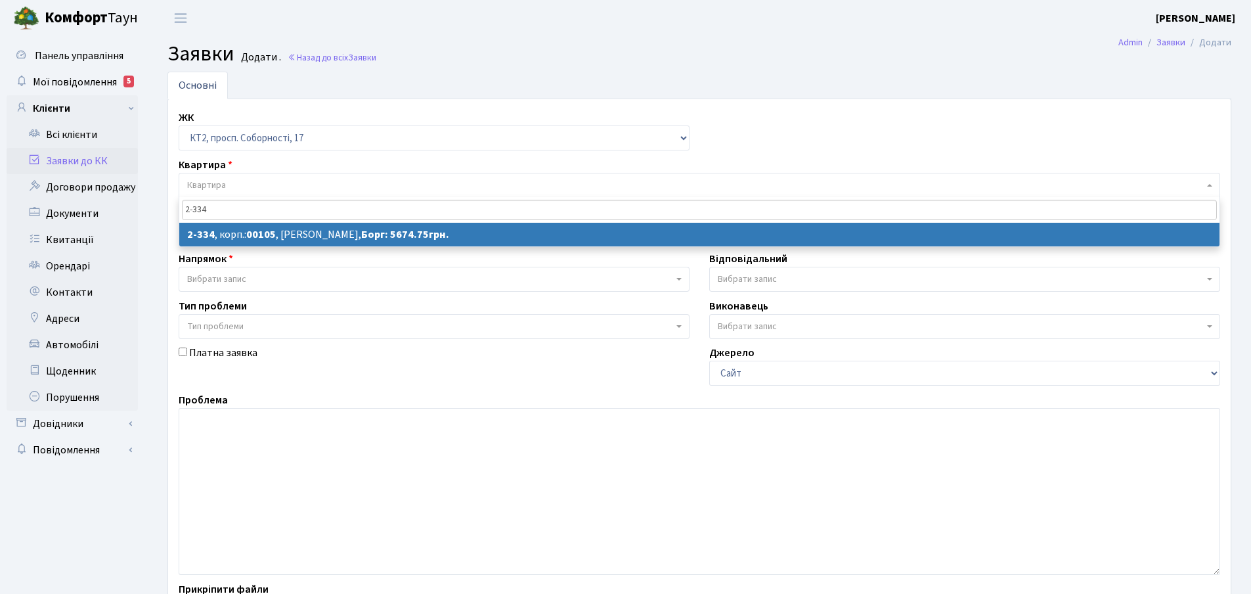
type input "2-334"
select select
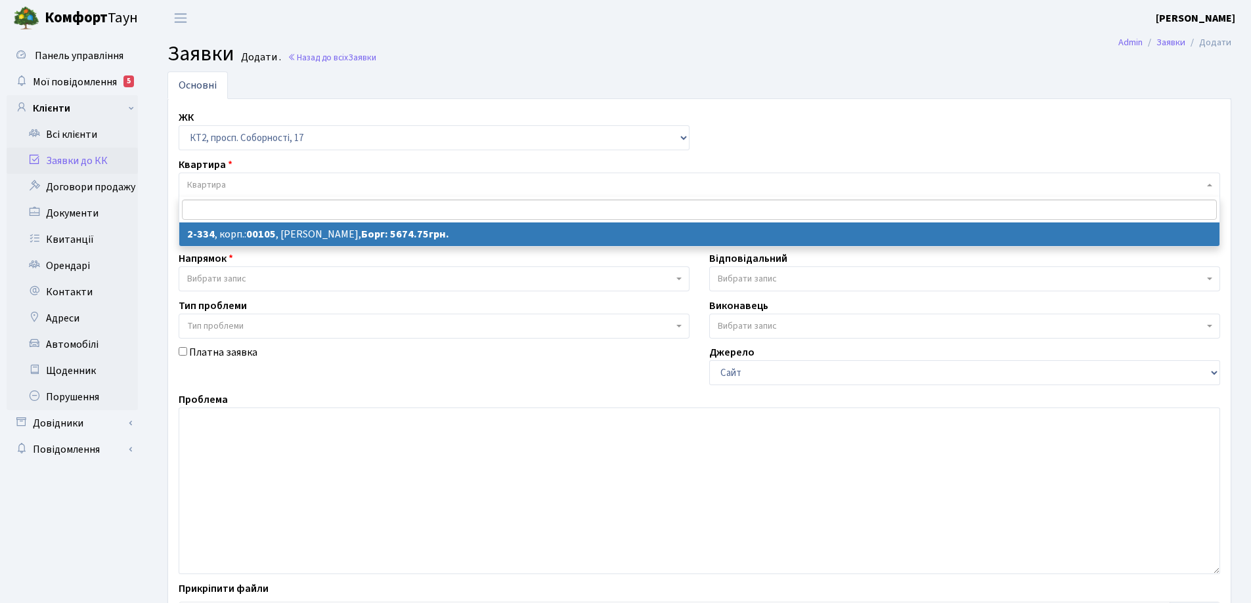
select select "15377"
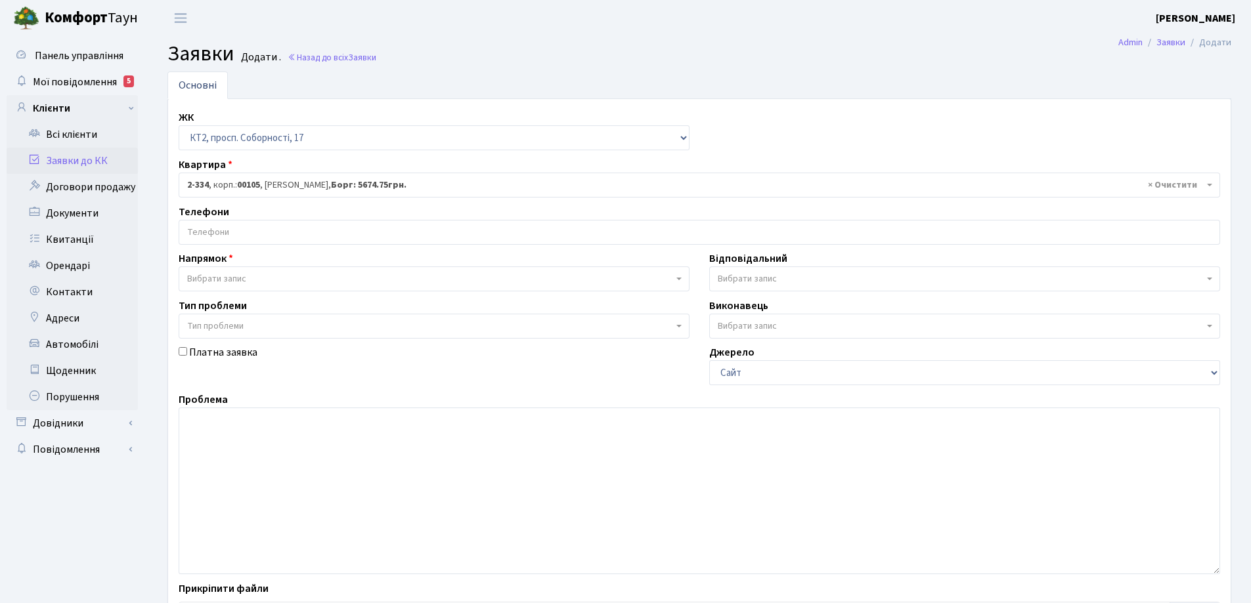
click at [217, 228] on input "search" at bounding box center [699, 233] width 1040 height 24
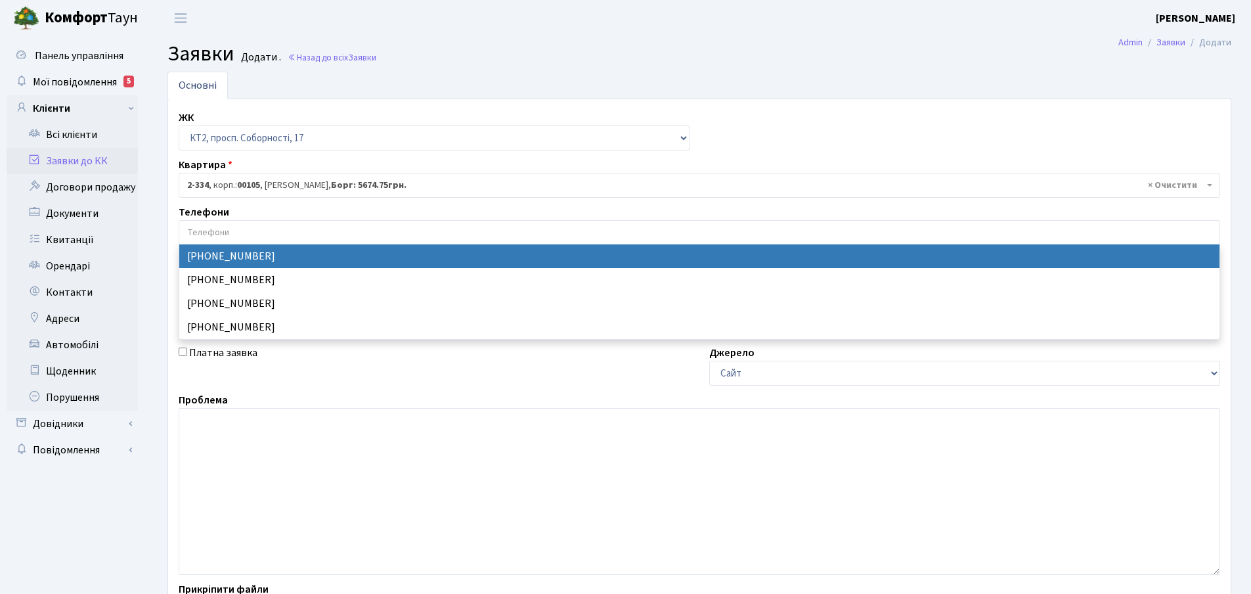
select select "116728"
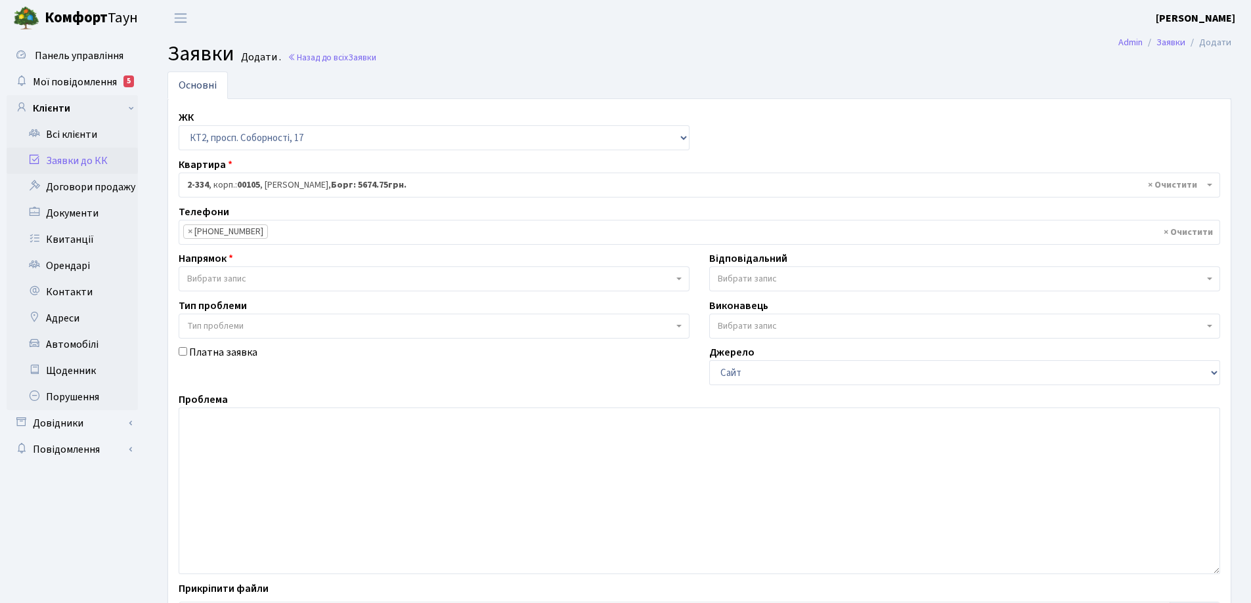
drag, startPoint x: 678, startPoint y: 279, endPoint x: 672, endPoint y: 276, distance: 7.1
click at [677, 279] on b at bounding box center [678, 279] width 5 height 3
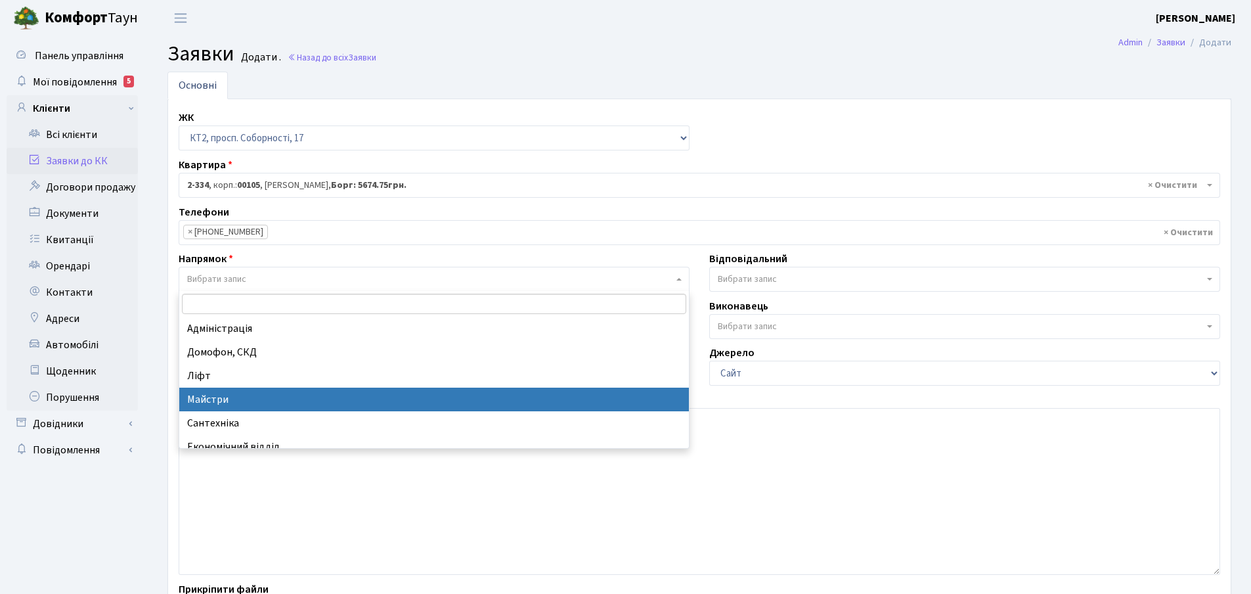
select select "1"
select select
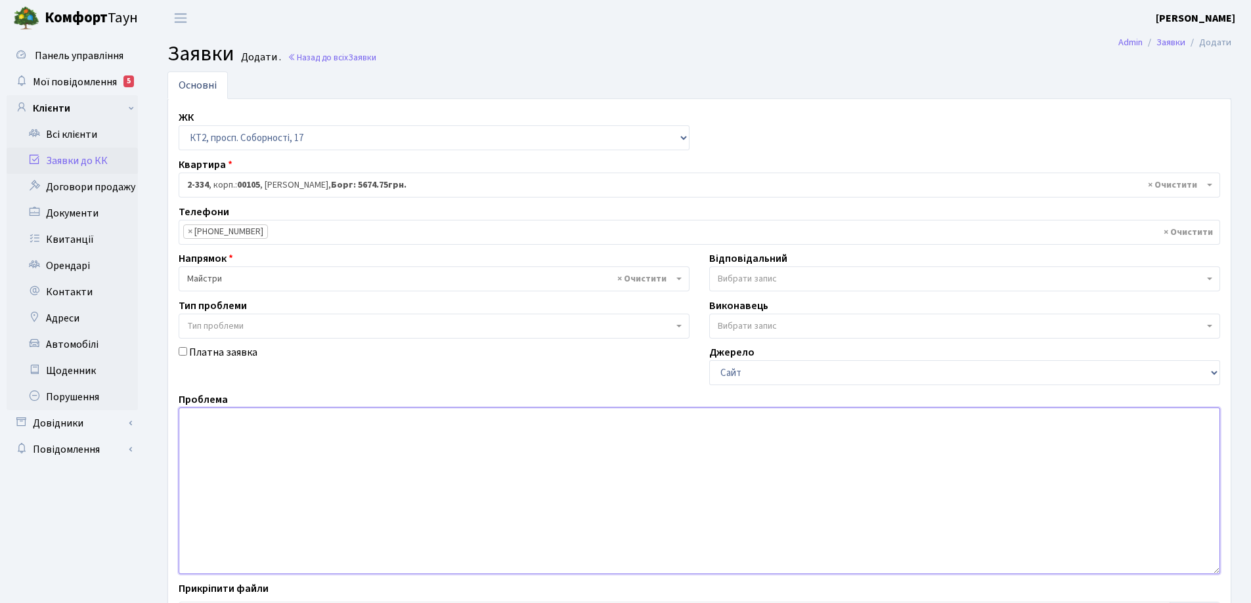
click at [220, 422] on textarea at bounding box center [699, 491] width 1041 height 167
type textarea "П"
click at [343, 418] on textarea "5 підїзд, 11 поверх, прибрати скло" at bounding box center [699, 491] width 1041 height 167
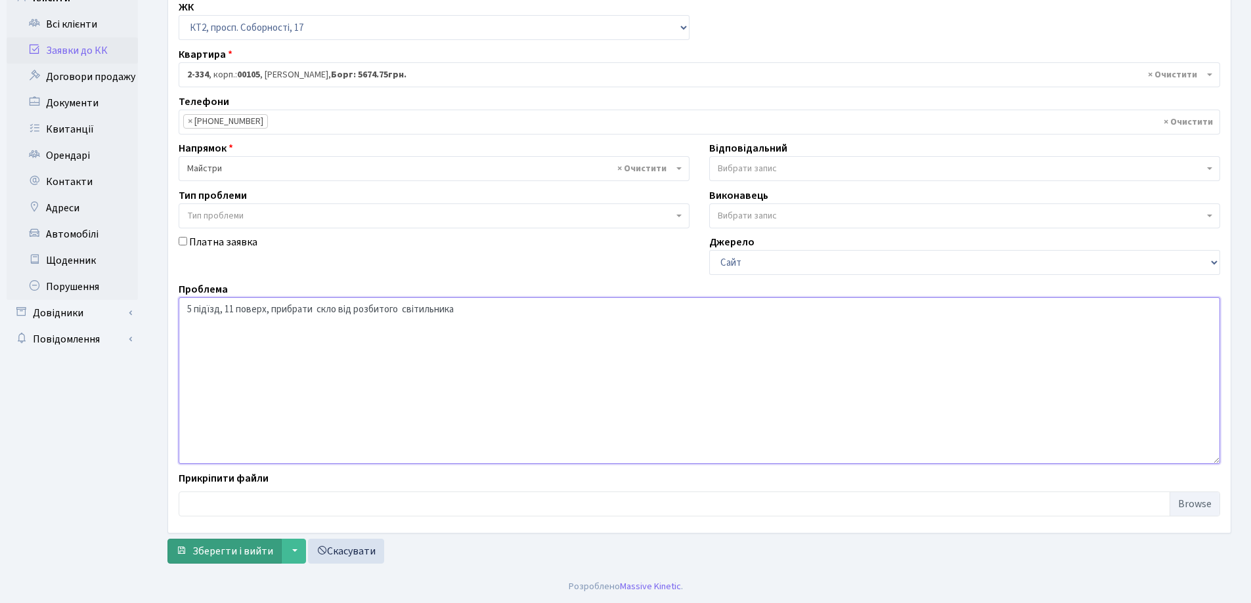
type textarea "5 підїзд, 11 поверх, прибрати скло від розбитого світильника"
click at [253, 551] on span "Зберегти і вийти" at bounding box center [232, 551] width 81 height 14
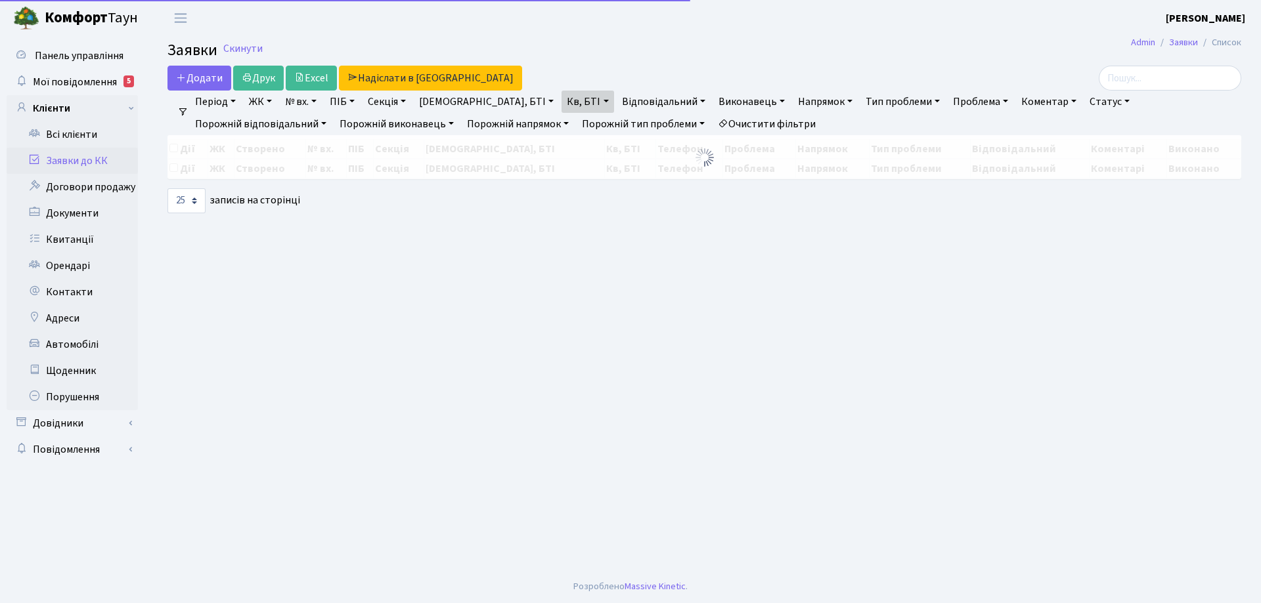
select select "25"
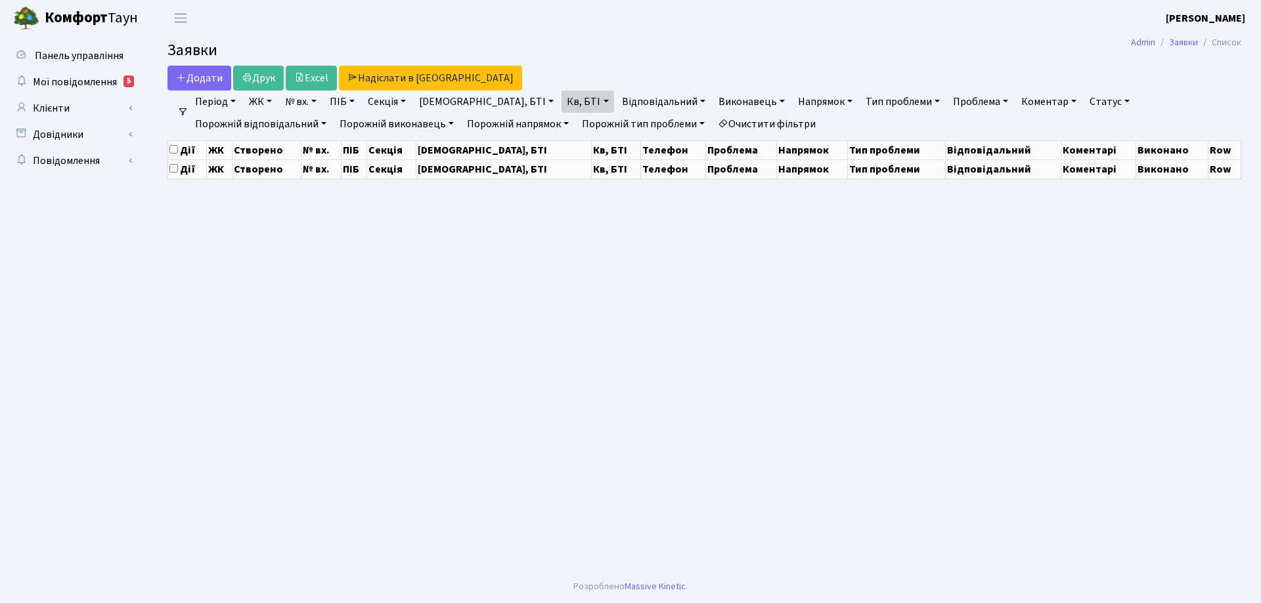
select select "25"
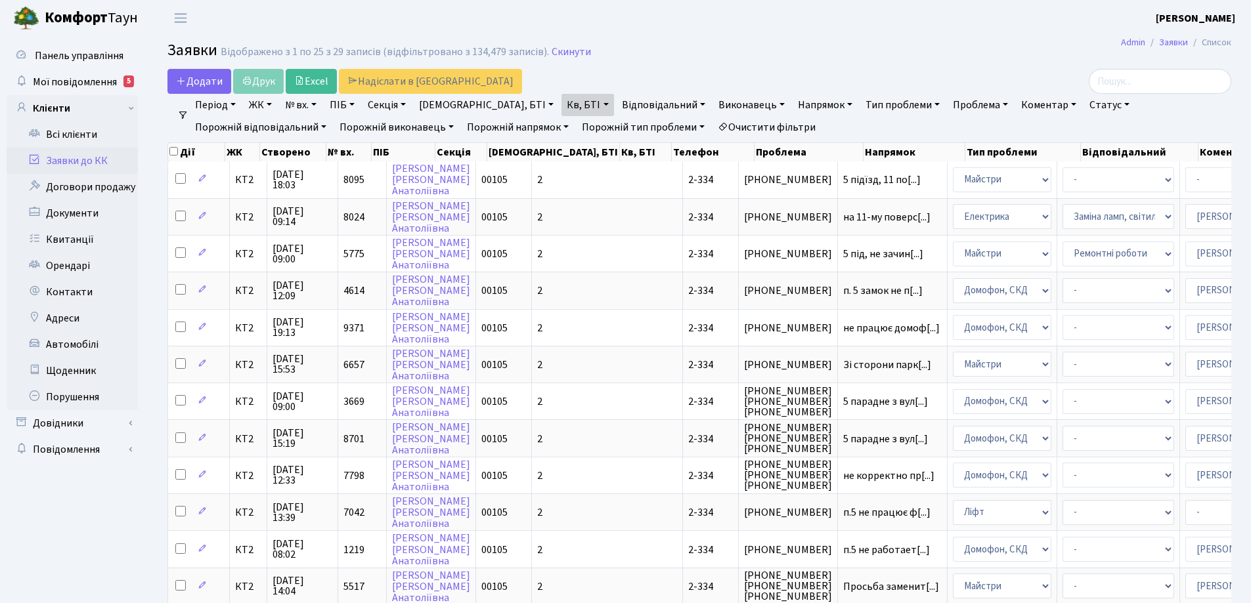
click at [712, 129] on link "Очистити фільтри" at bounding box center [766, 127] width 108 height 22
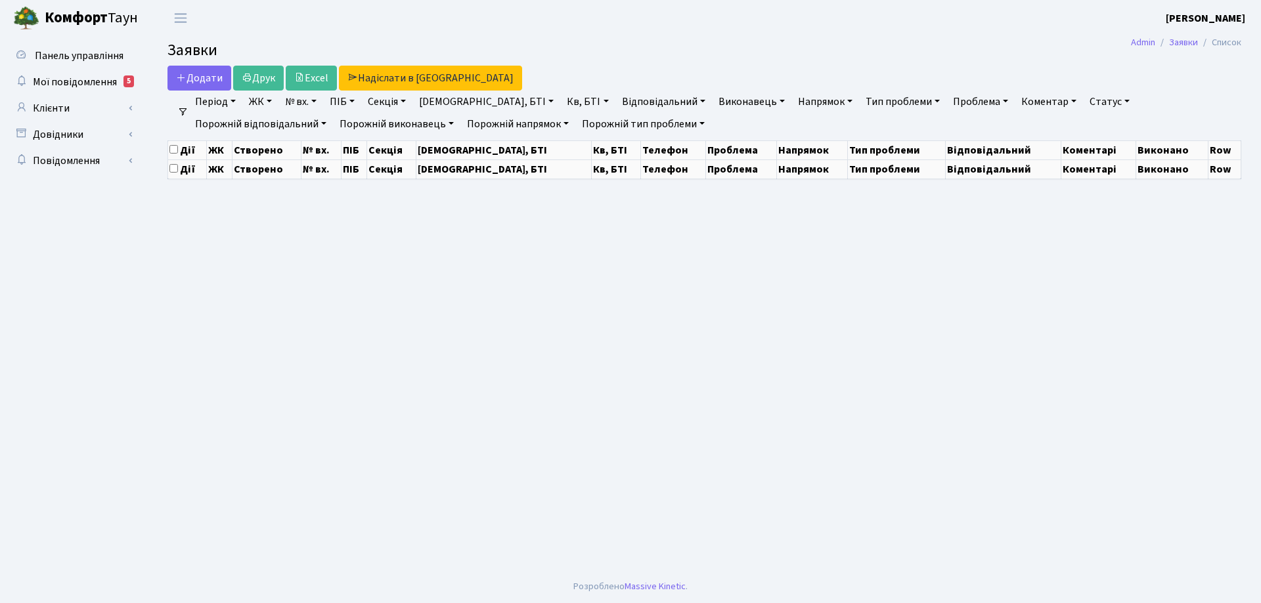
select select "25"
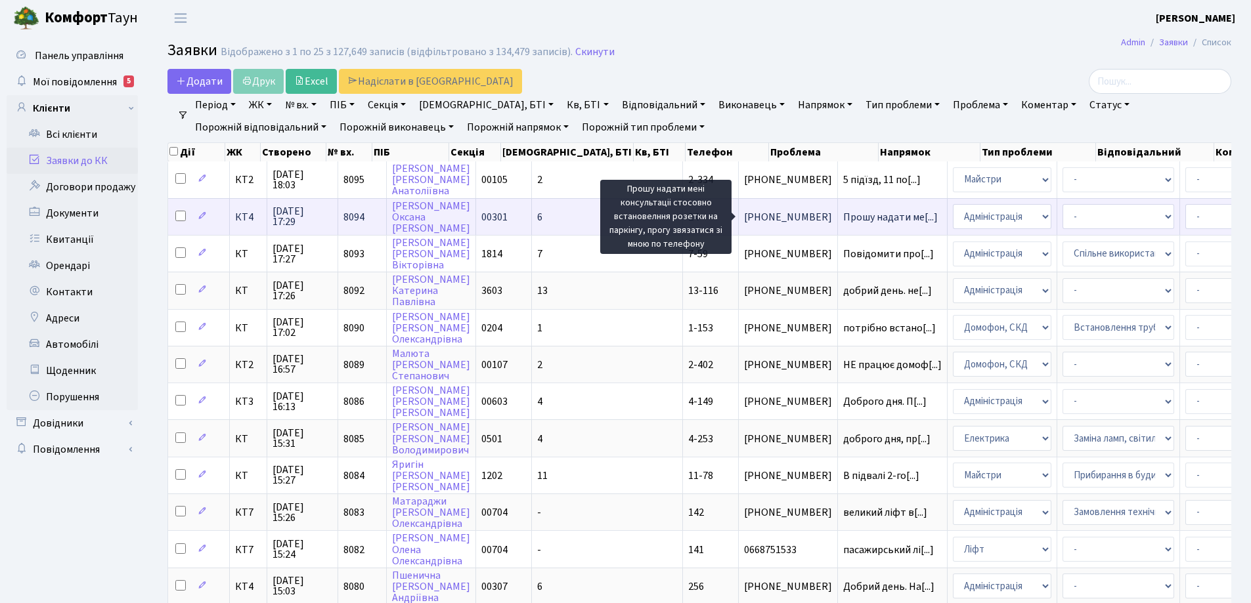
click at [843, 215] on span "Прошу надати ме[...]" at bounding box center [890, 217] width 95 height 14
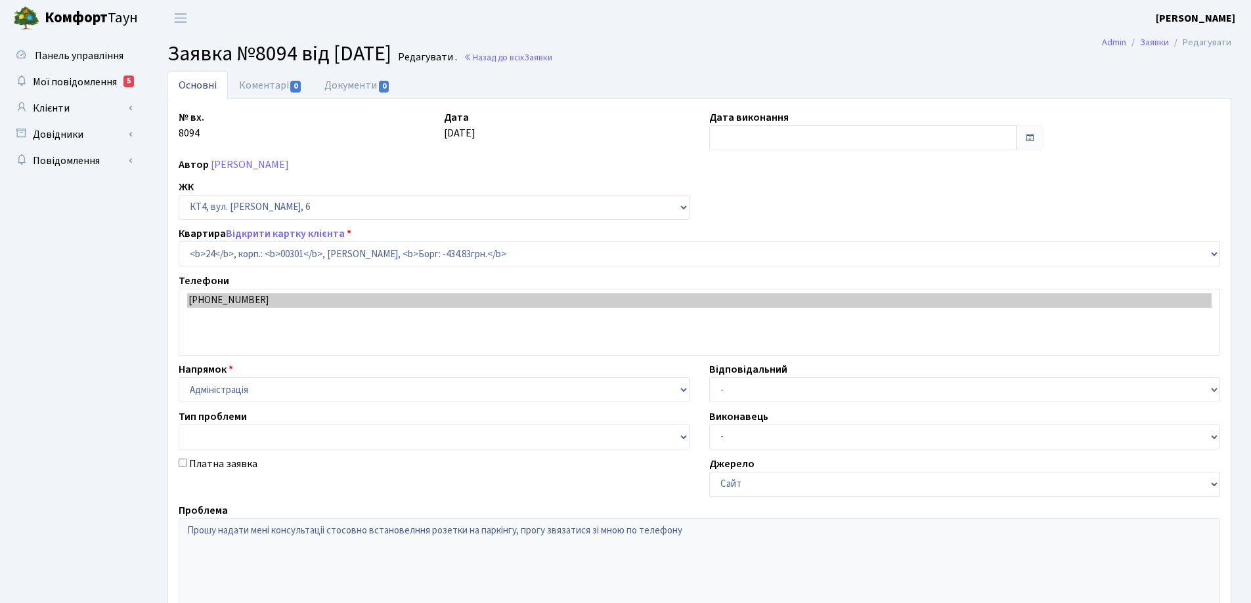
select select "16754"
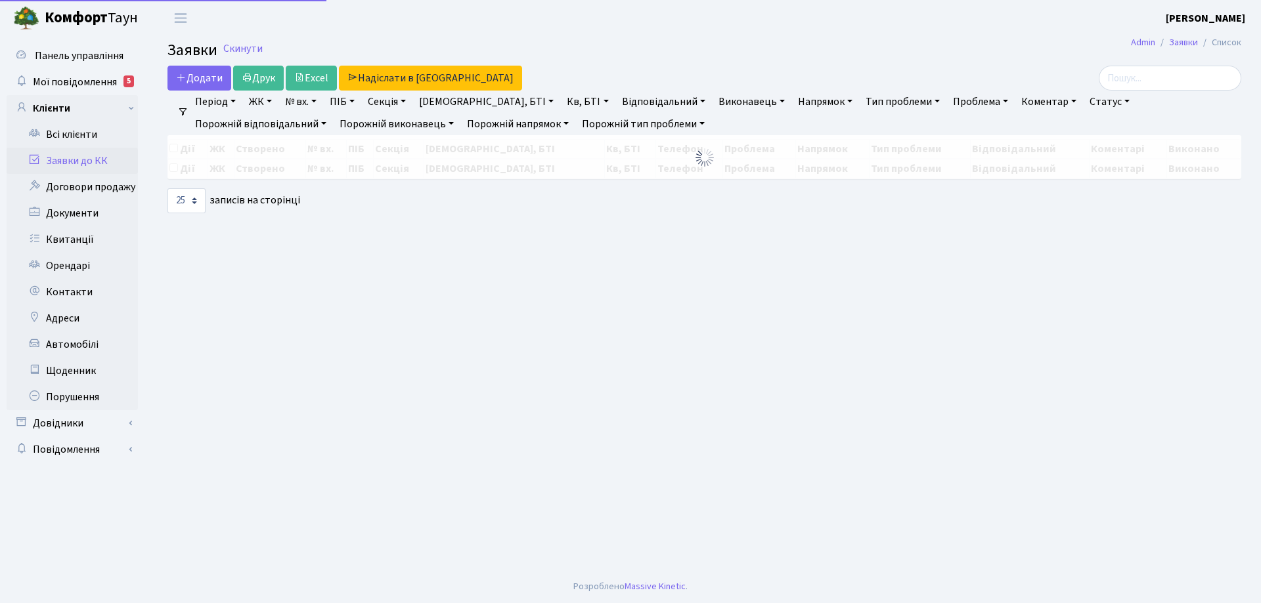
select select "25"
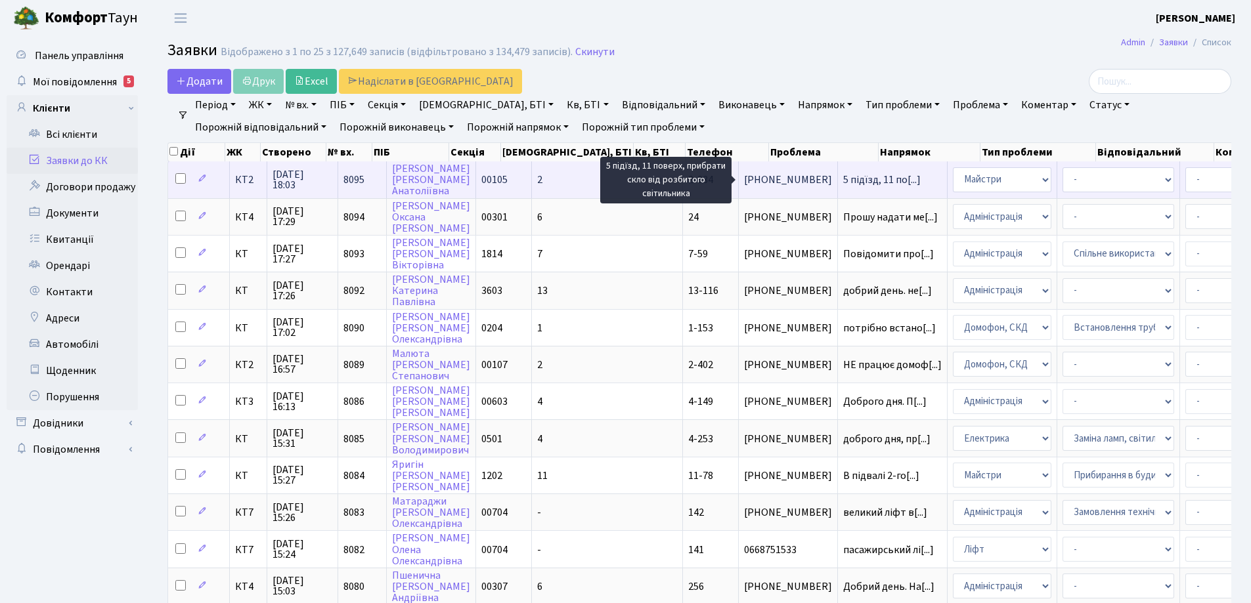
click at [843, 177] on span "5 підїзд, 11 по[...]" at bounding box center [881, 180] width 77 height 14
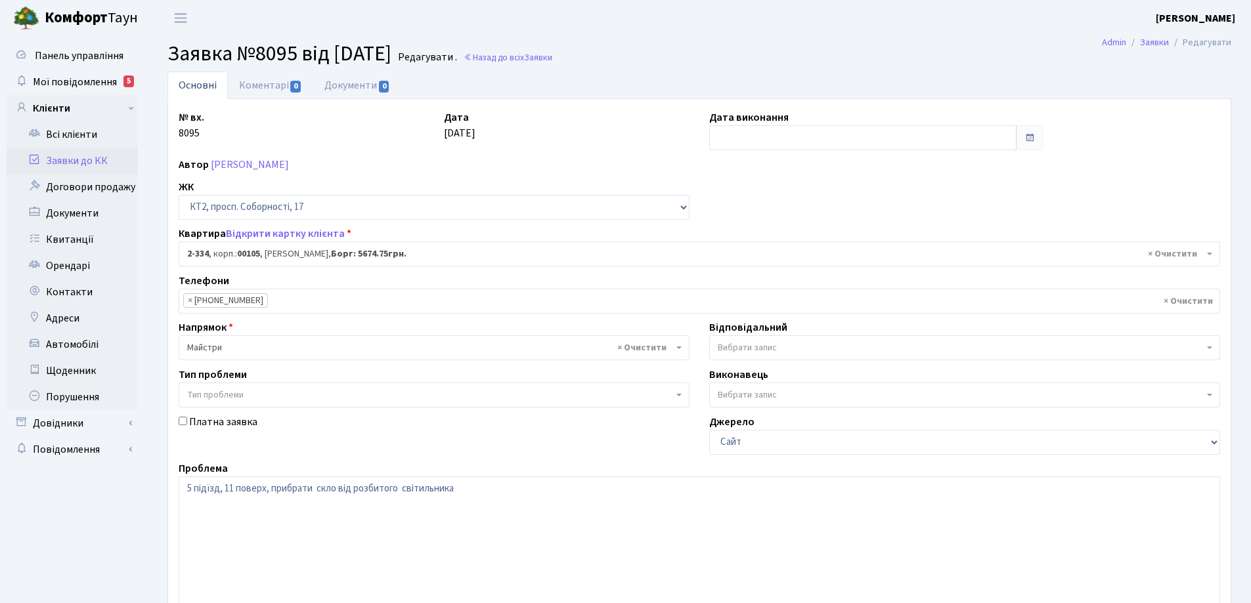
select select "15377"
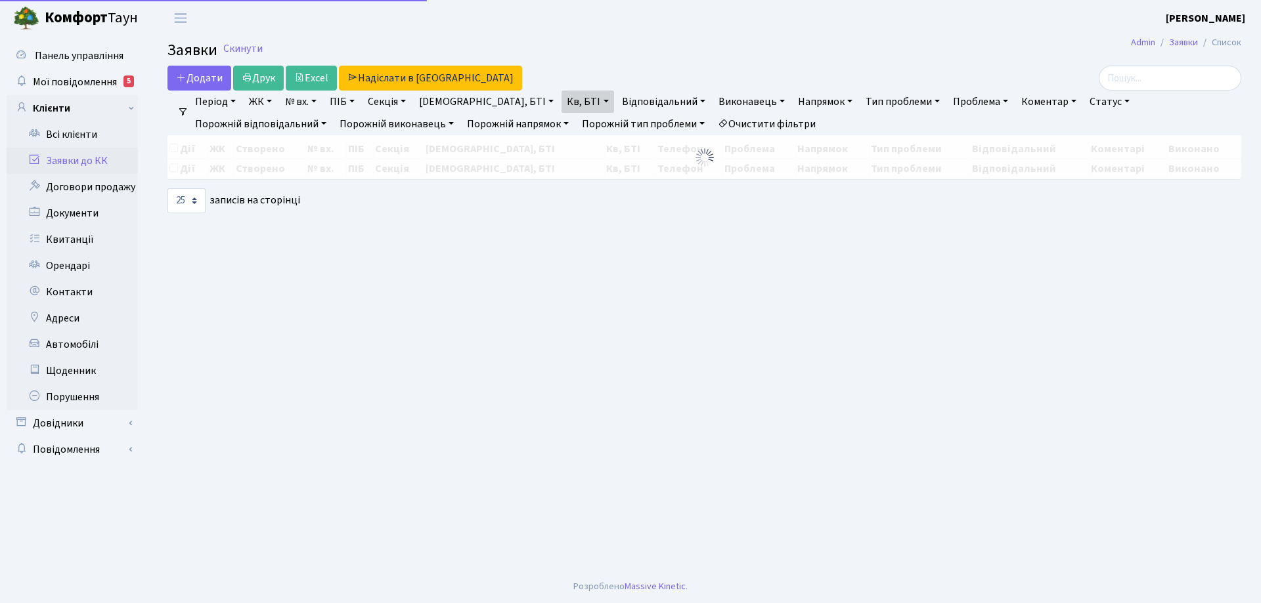
select select "25"
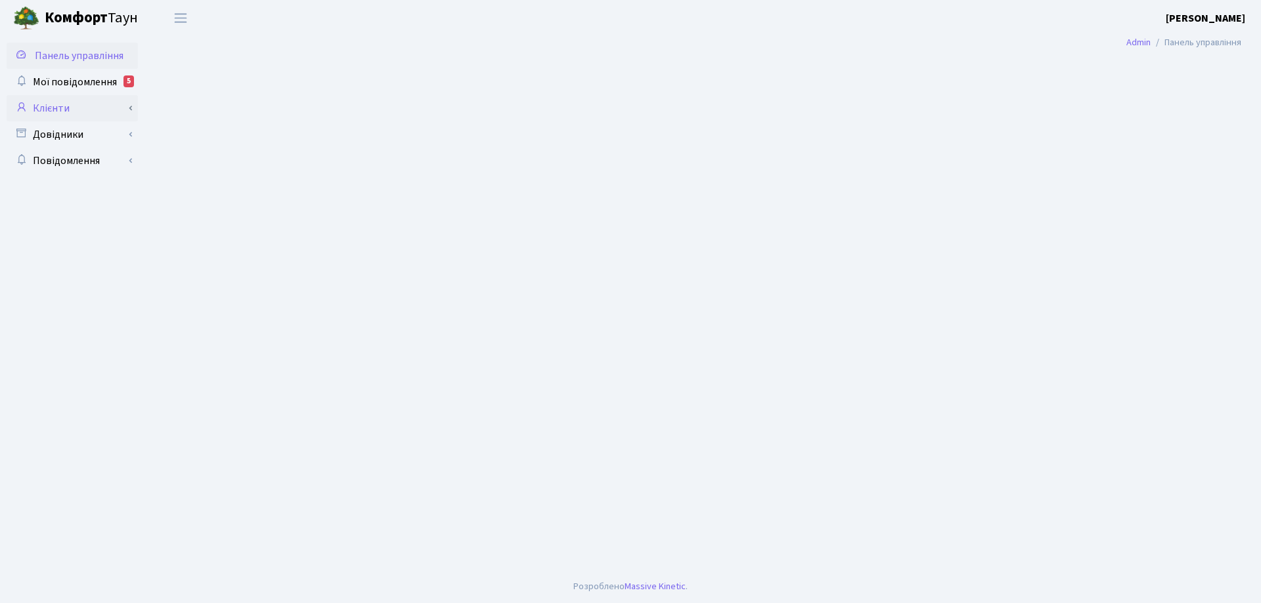
click at [50, 108] on link "Клієнти" at bounding box center [72, 108] width 131 height 26
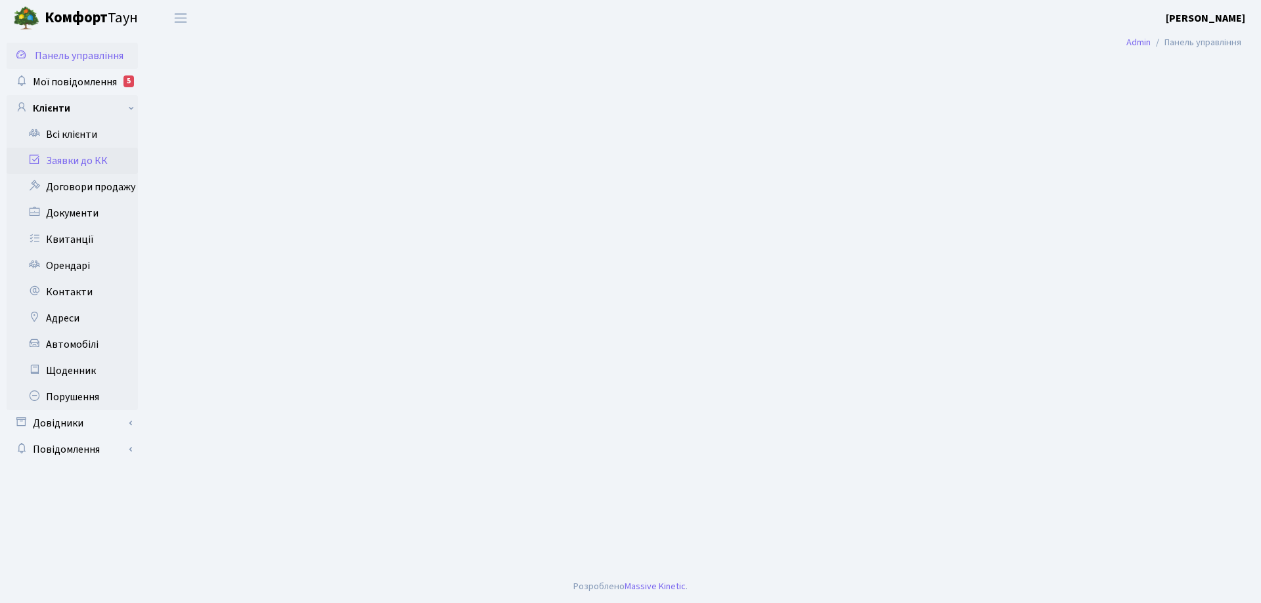
click at [79, 161] on link "Заявки до КК" at bounding box center [72, 161] width 131 height 26
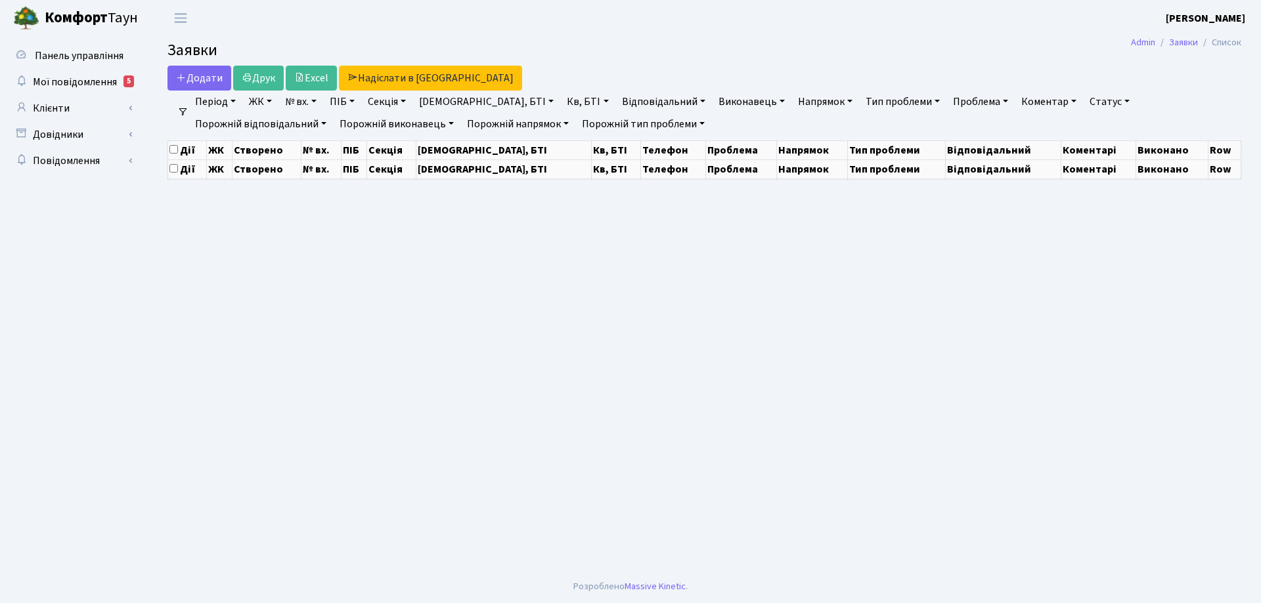
select select "25"
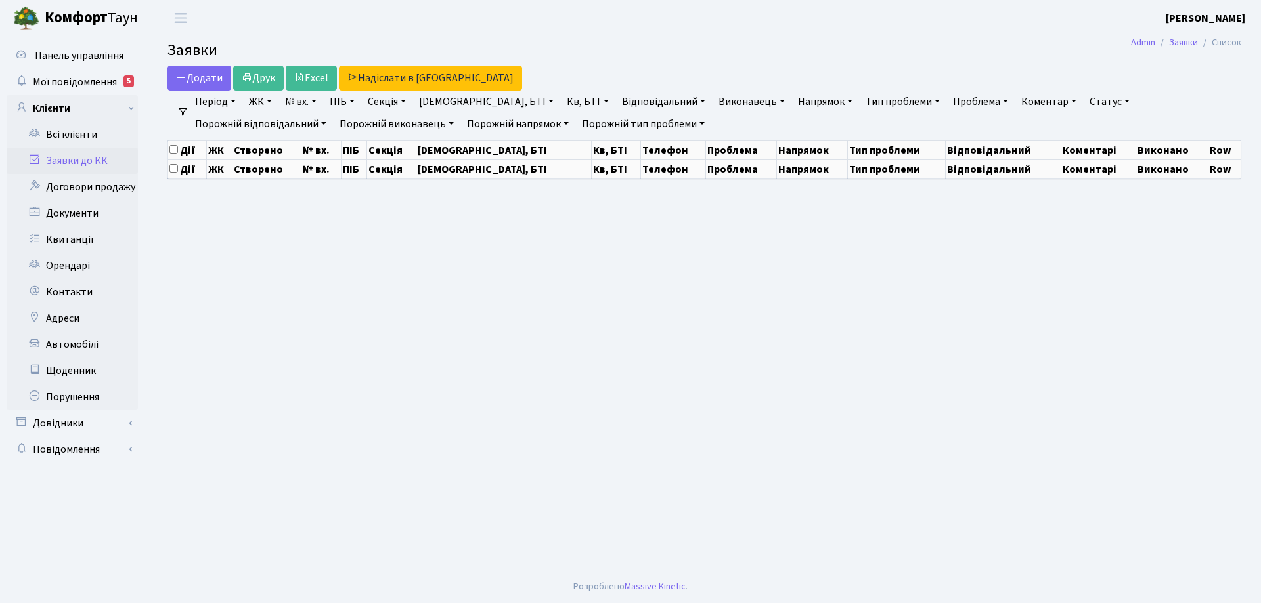
select select "25"
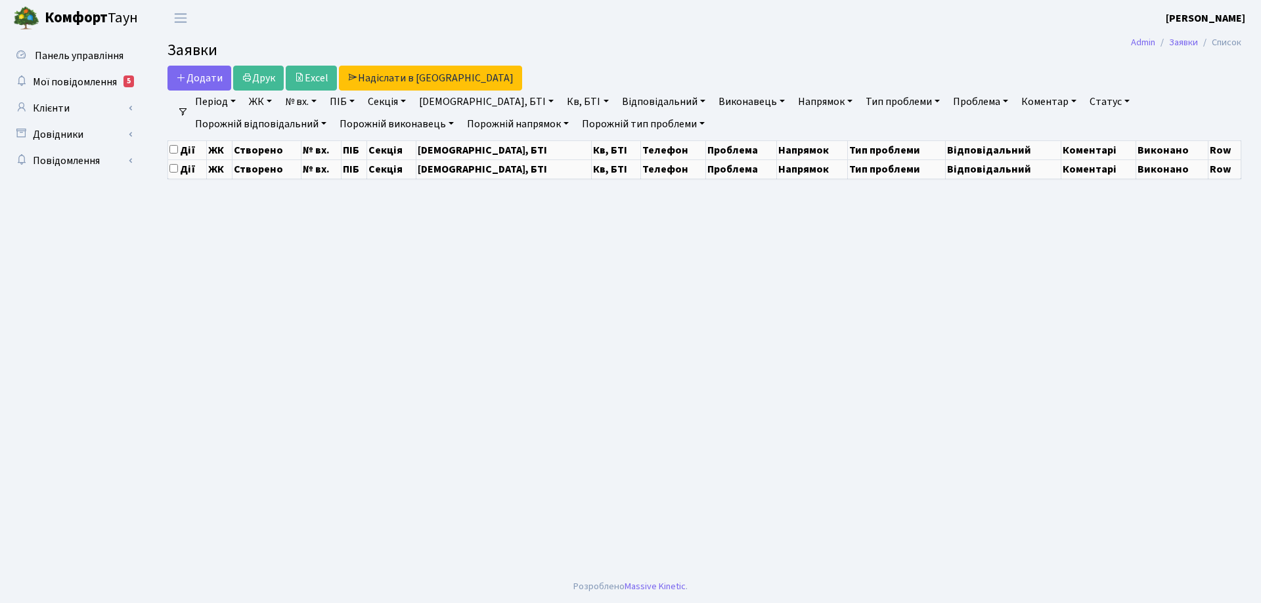
select select "25"
